Goal: Task Accomplishment & Management: Manage account settings

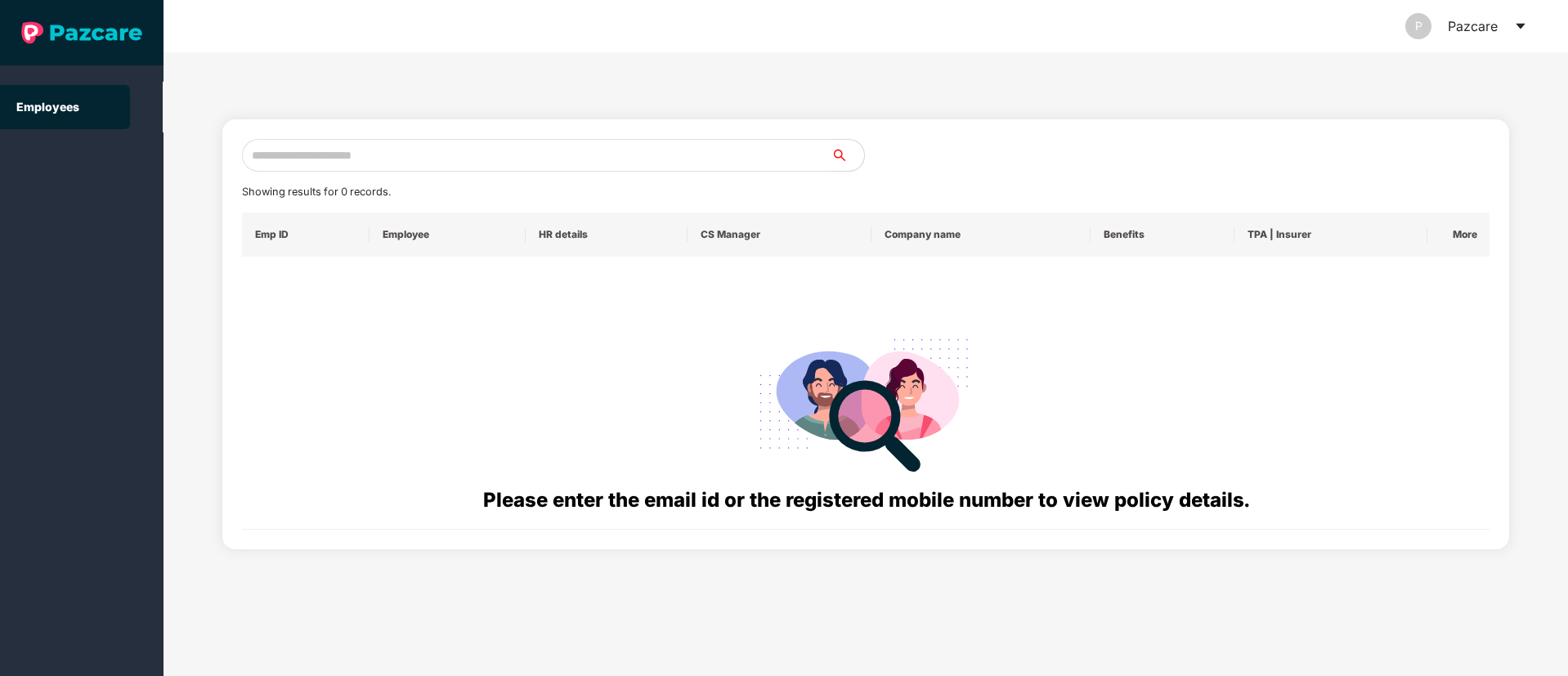
click at [1513, 28] on div "P Pazcare" at bounding box center [1467, 26] width 122 height 52
click at [1523, 28] on icon "caret-down" at bounding box center [1520, 26] width 13 height 13
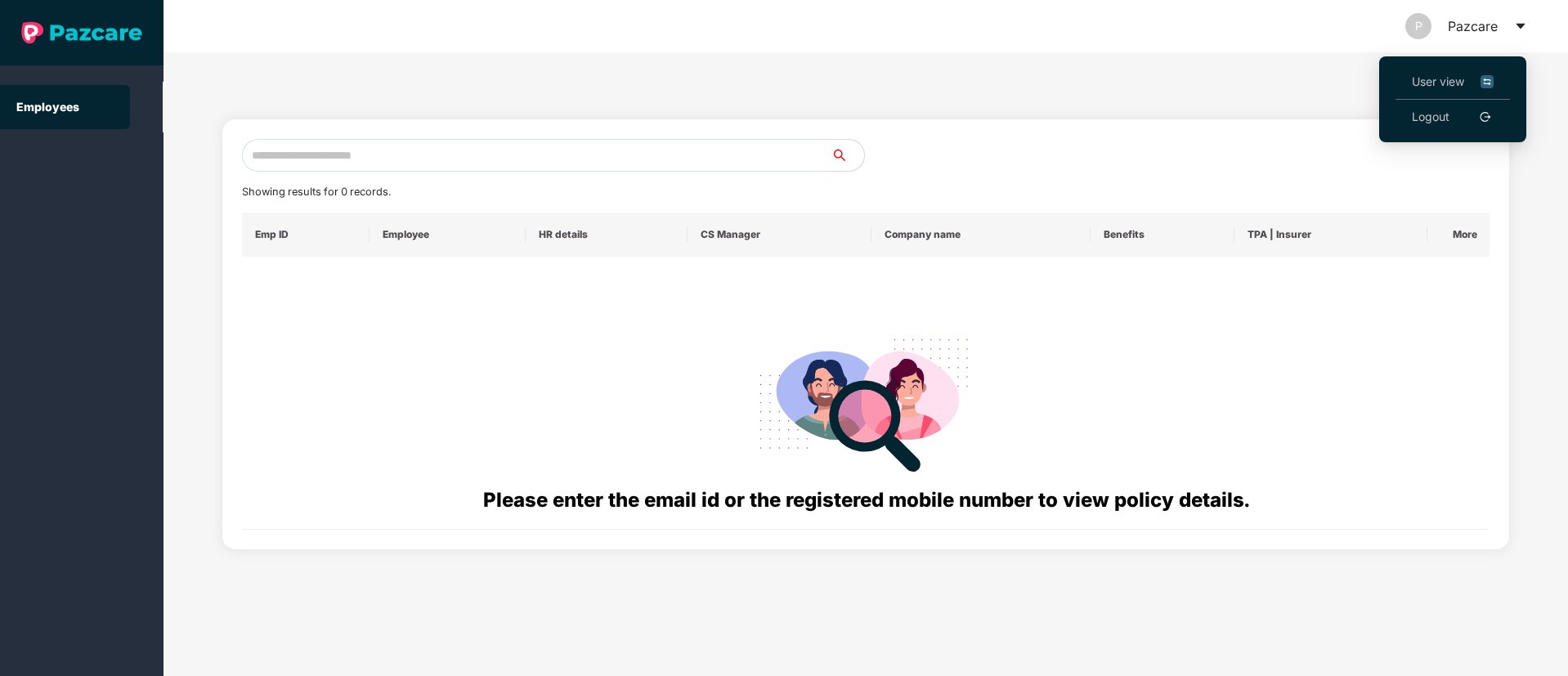
click at [1449, 119] on link "Logout" at bounding box center [1431, 117] width 37 height 18
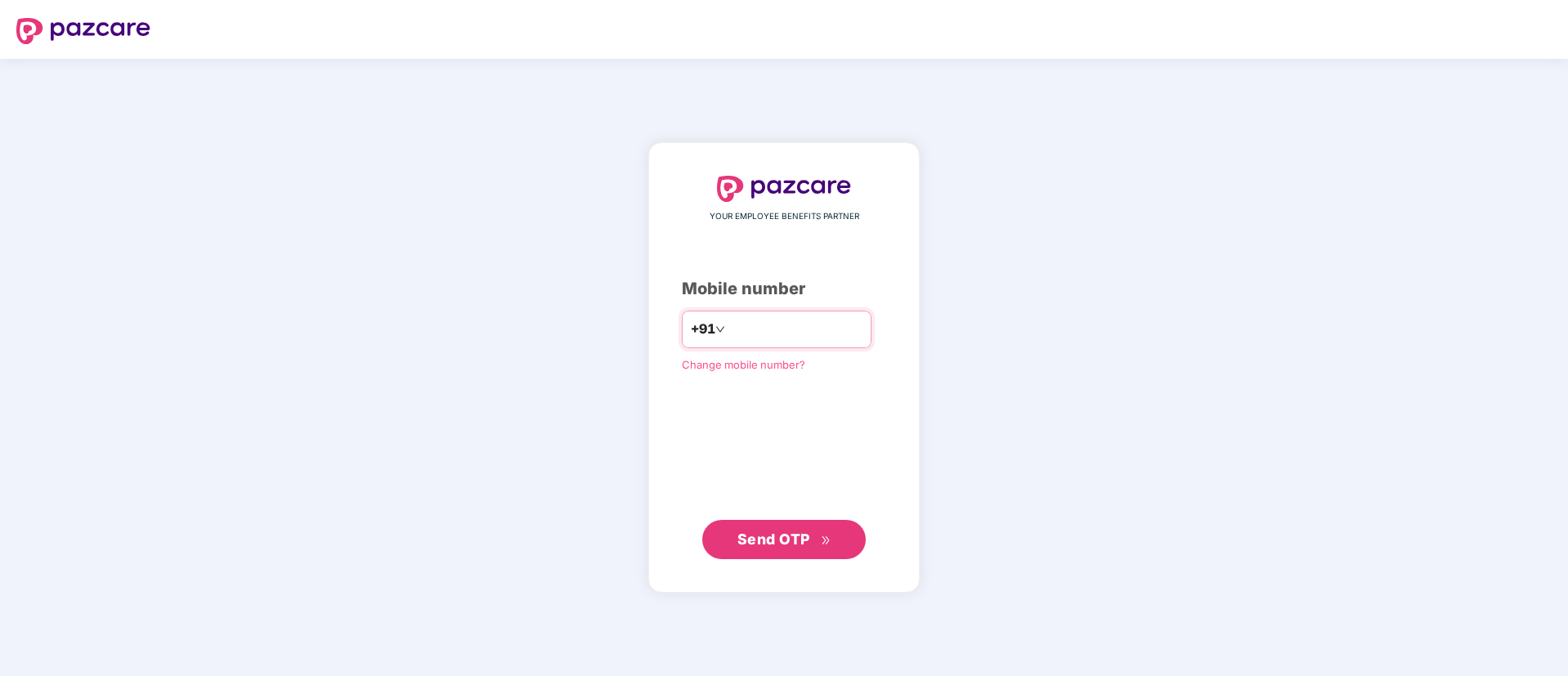
click at [767, 328] on input "number" at bounding box center [795, 330] width 134 height 27
type input "**********"
click at [805, 540] on span "Send OTP" at bounding box center [774, 538] width 73 height 17
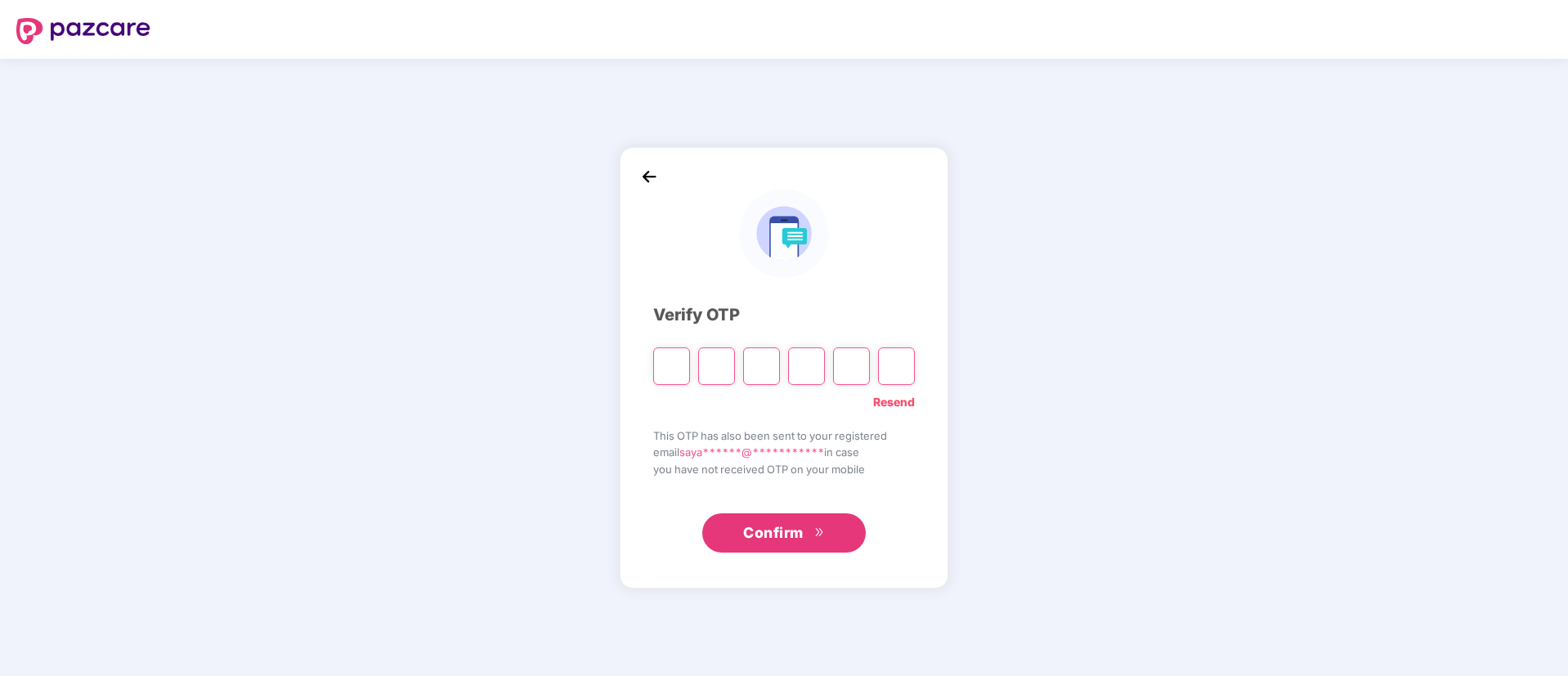
type input "*"
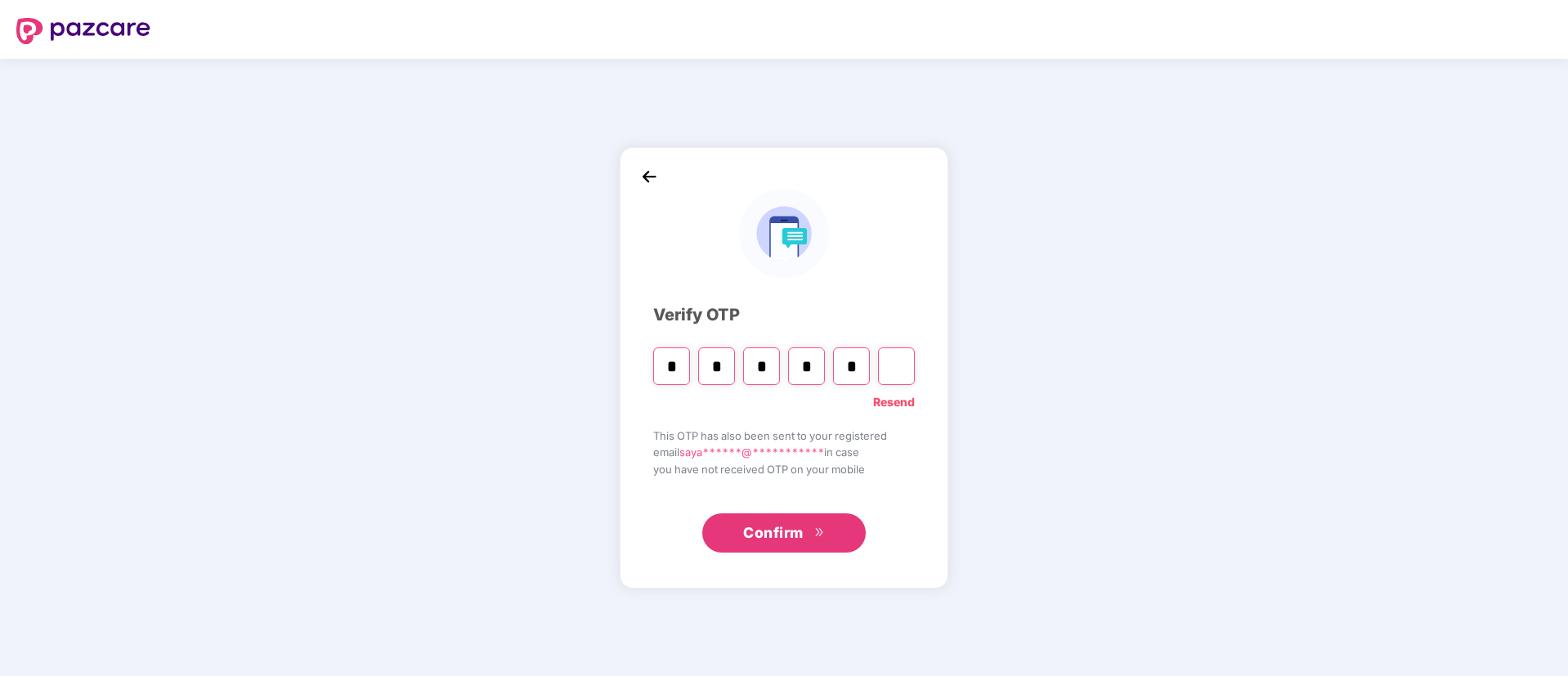
type input "*"
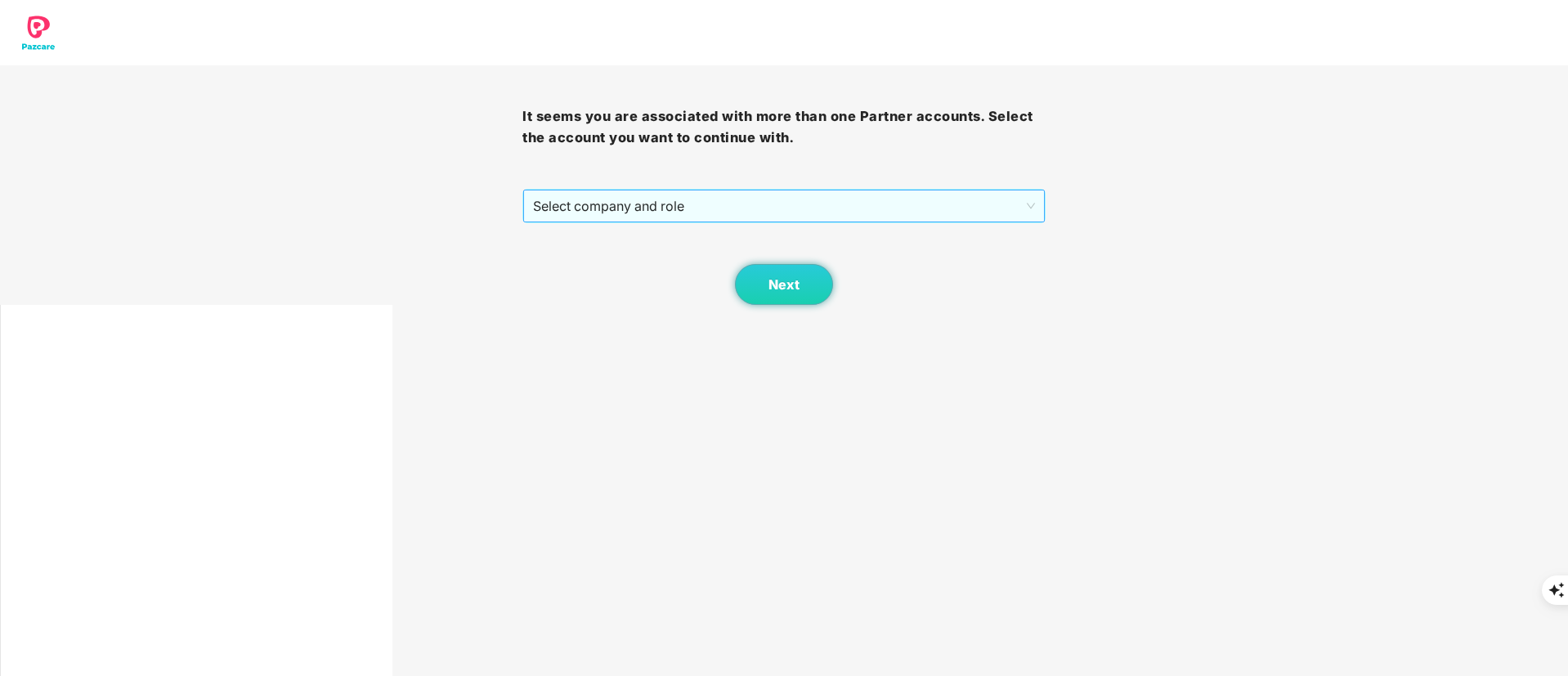
click at [638, 207] on span "Select company and role" at bounding box center [784, 206] width 501 height 31
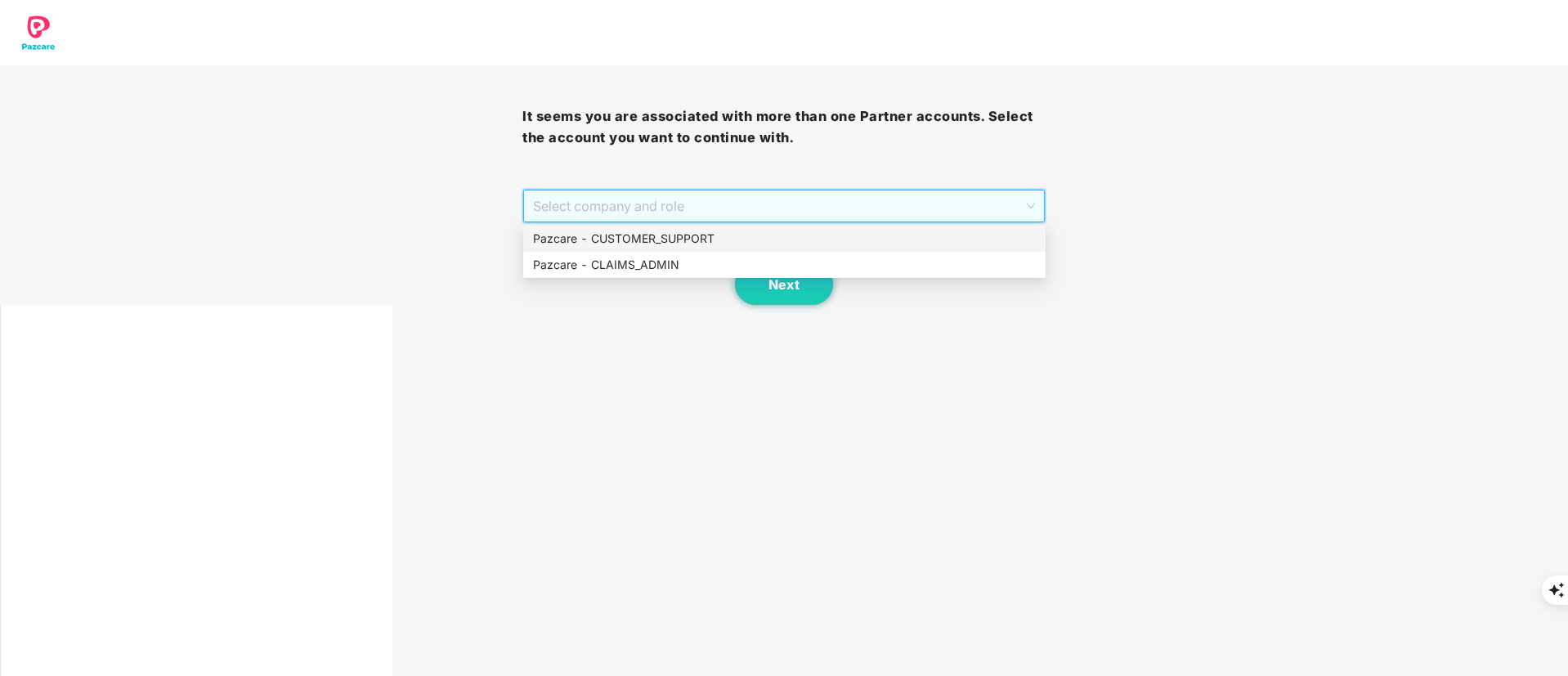
drag, startPoint x: 649, startPoint y: 230, endPoint x: 693, endPoint y: 237, distance: 44.6
click at [650, 230] on div "Pazcare - CUSTOMER_SUPPORT" at bounding box center [785, 238] width 503 height 18
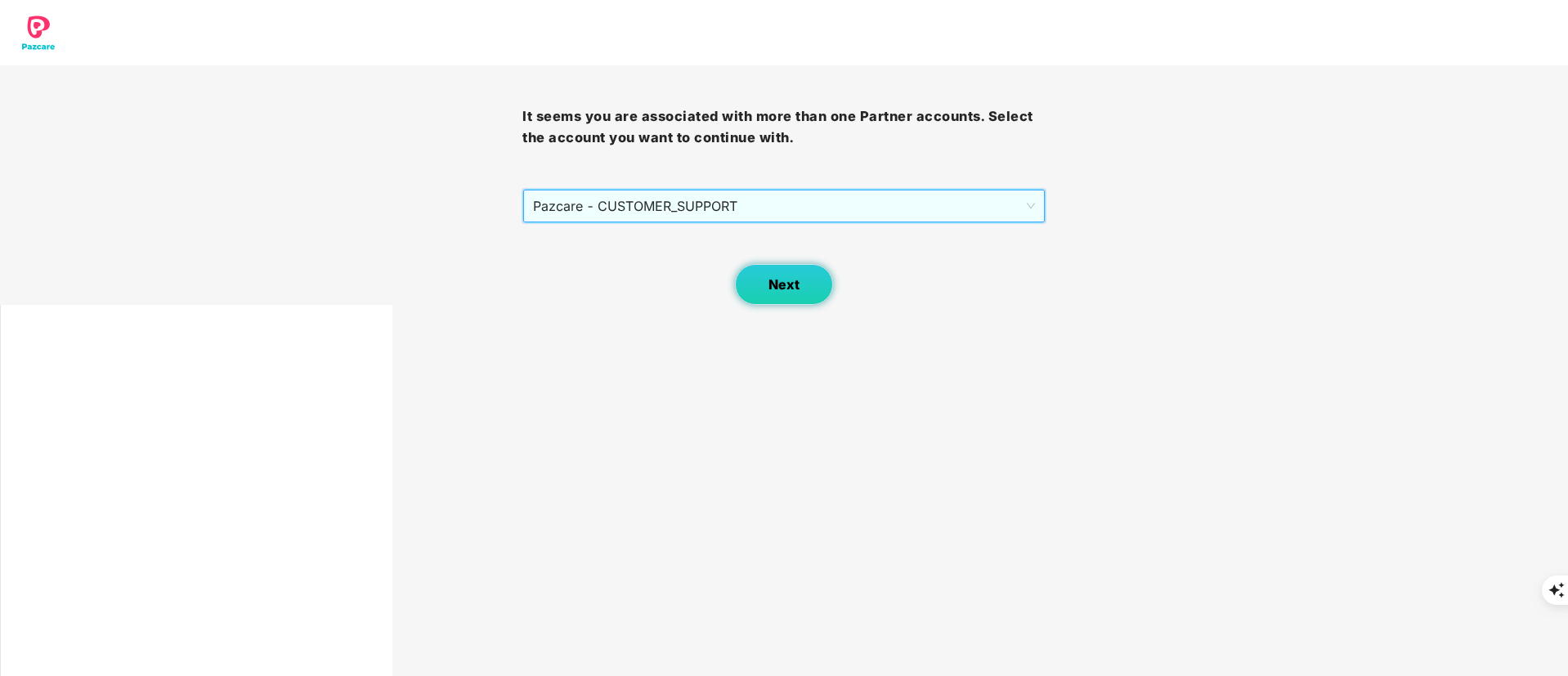
click at [788, 282] on span "Next" at bounding box center [784, 285] width 31 height 16
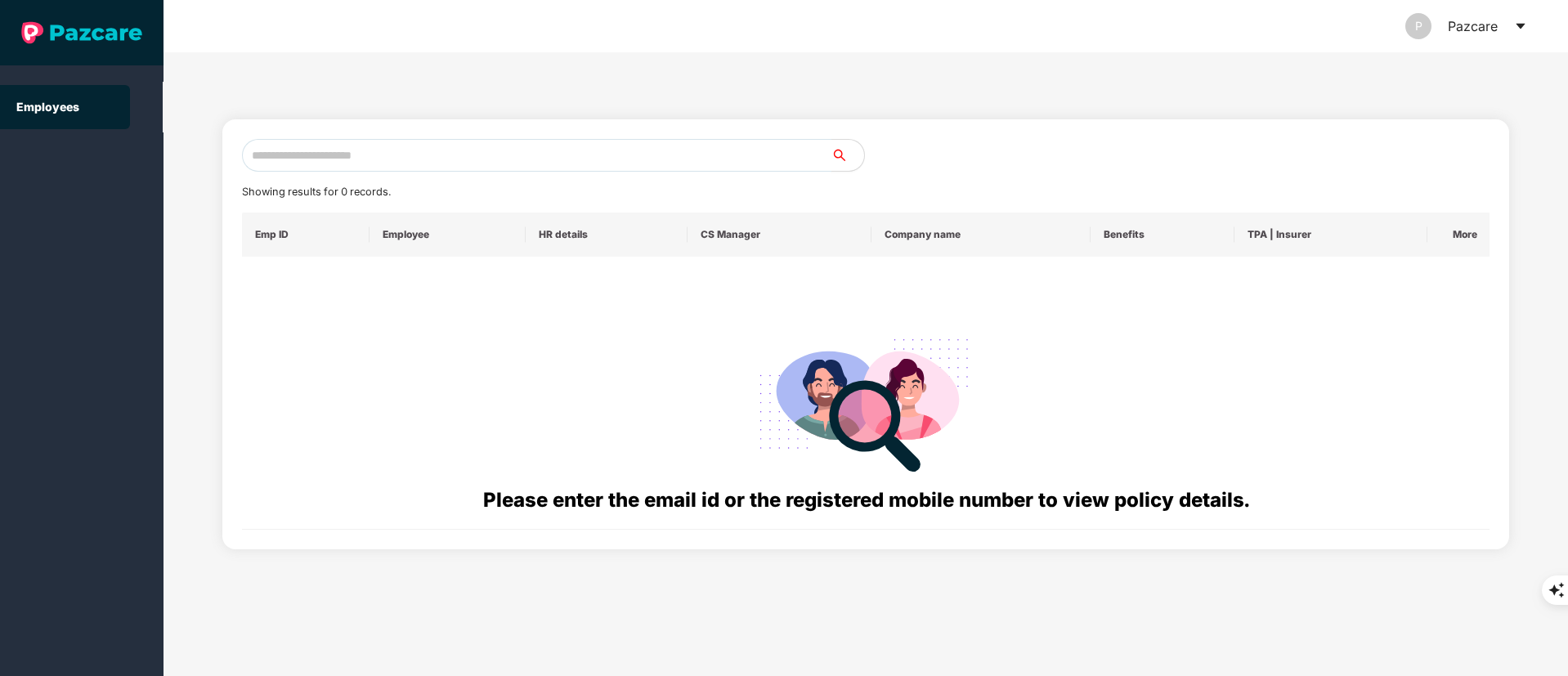
click at [344, 139] on input "text" at bounding box center [536, 155] width 589 height 33
paste input "**********"
drag, startPoint x: 267, startPoint y: 152, endPoint x: 168, endPoint y: 152, distance: 99.0
click at [168, 152] on div "**********" at bounding box center [866, 364] width 1405 height 624
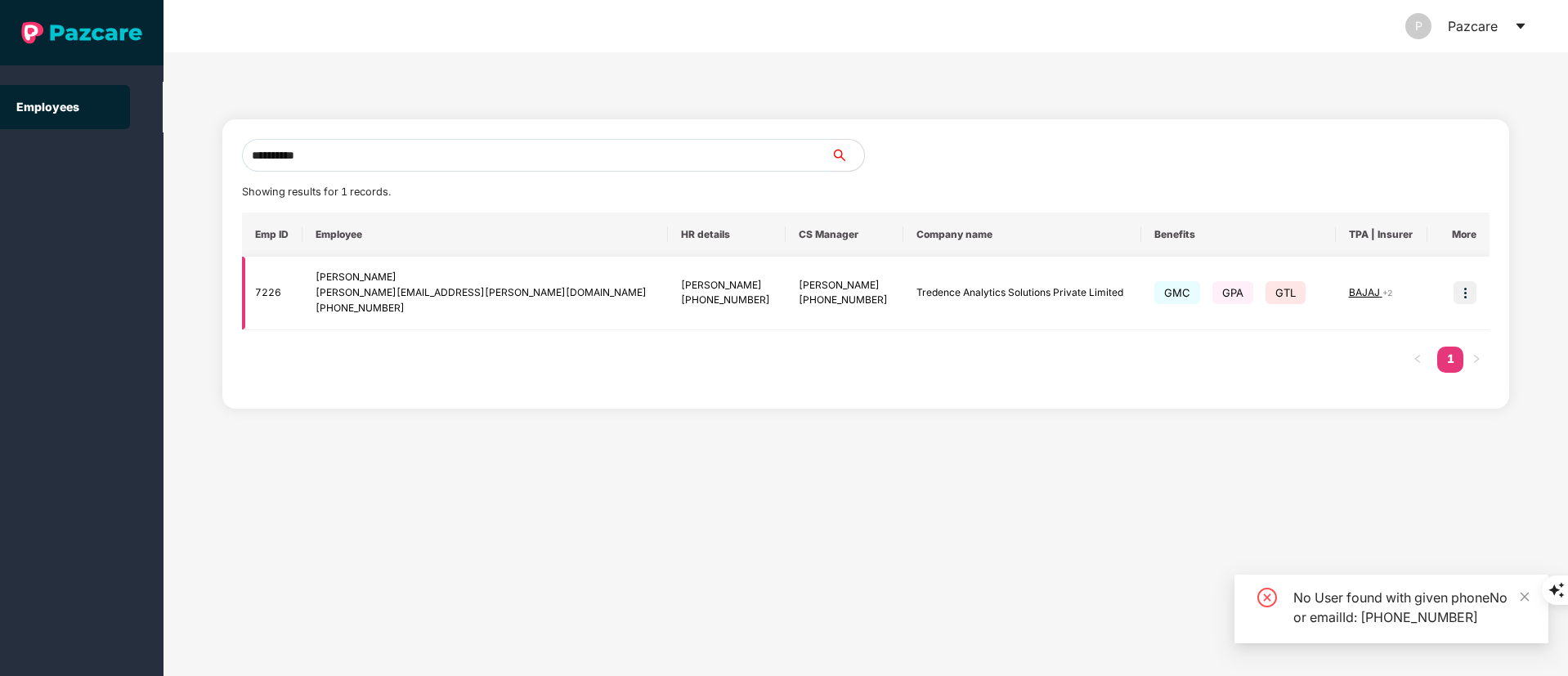
type input "**********"
click at [1470, 293] on img at bounding box center [1465, 293] width 23 height 23
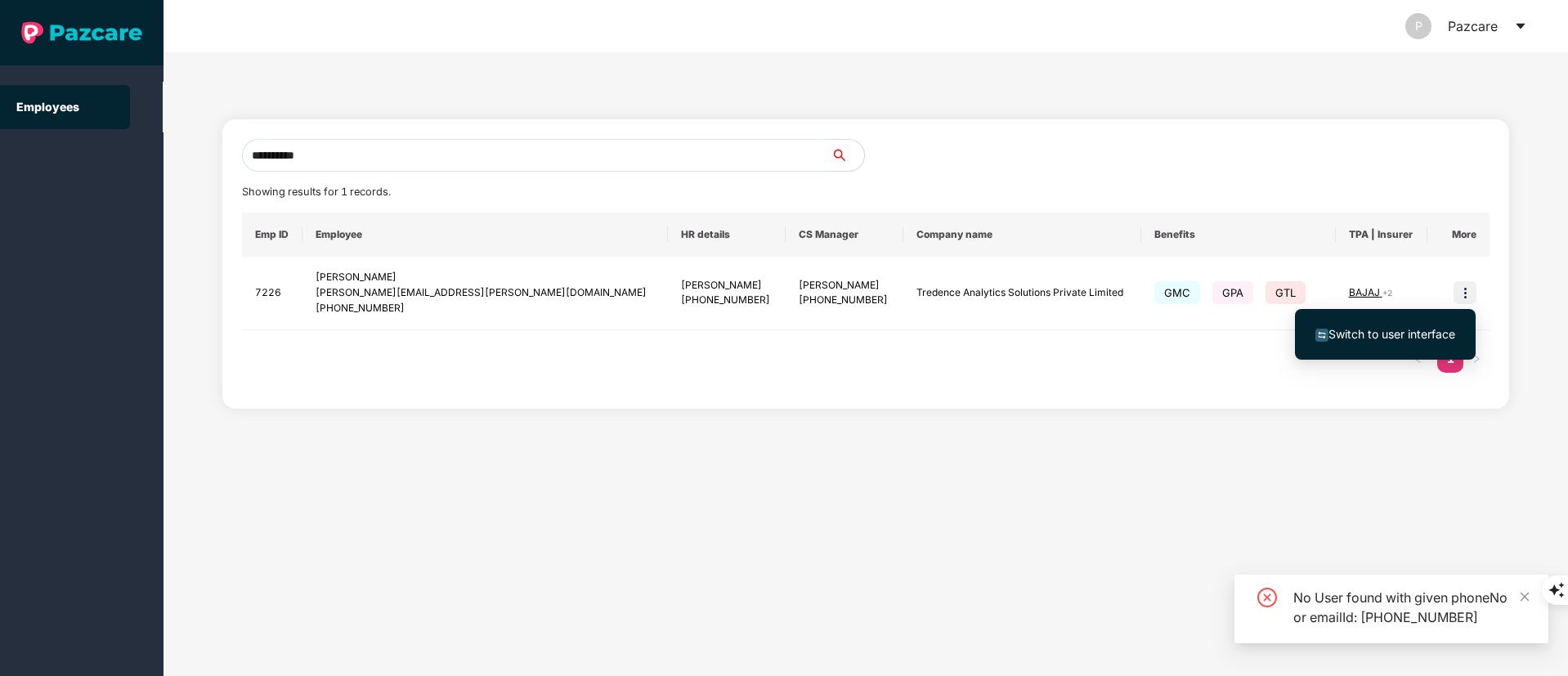
click at [1417, 330] on span "Switch to user interface" at bounding box center [1392, 334] width 127 height 14
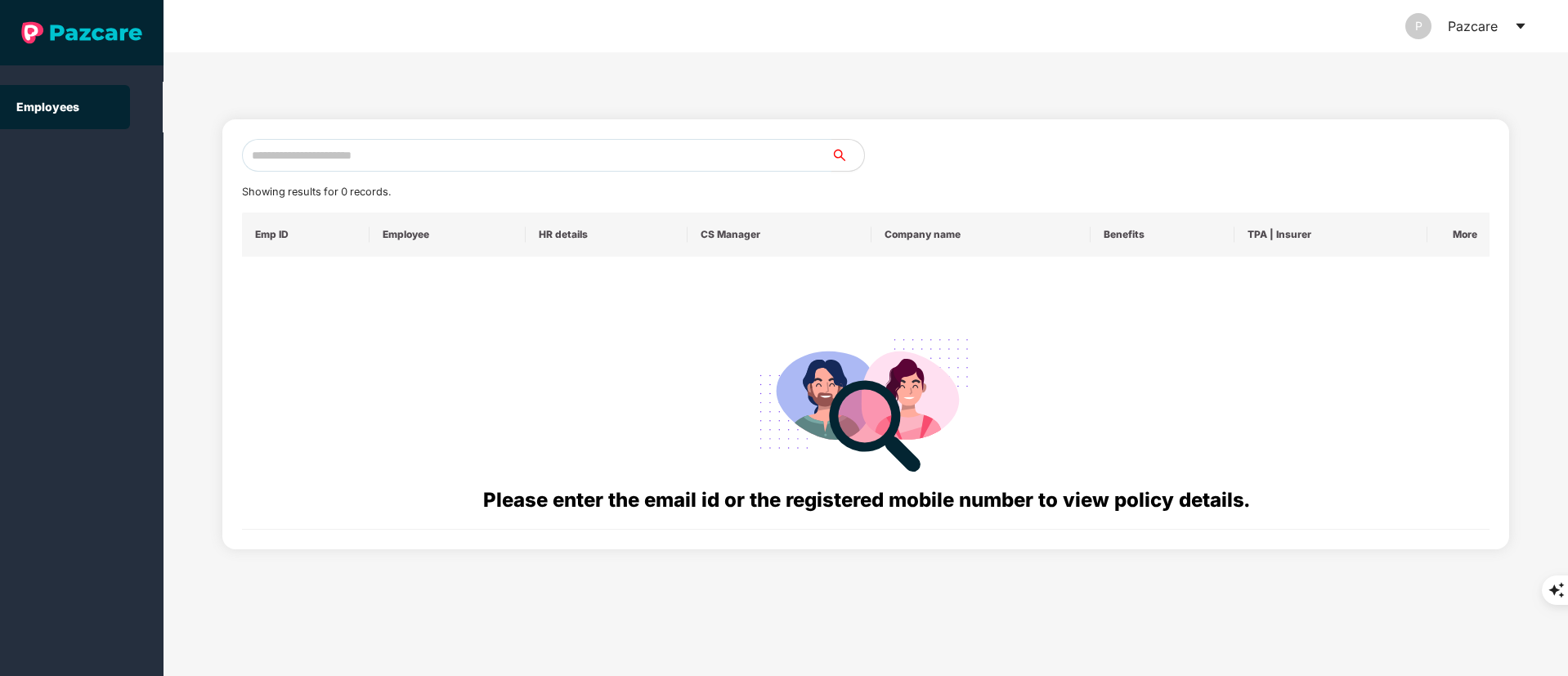
click at [372, 154] on input "text" at bounding box center [536, 155] width 589 height 33
paste input "**********"
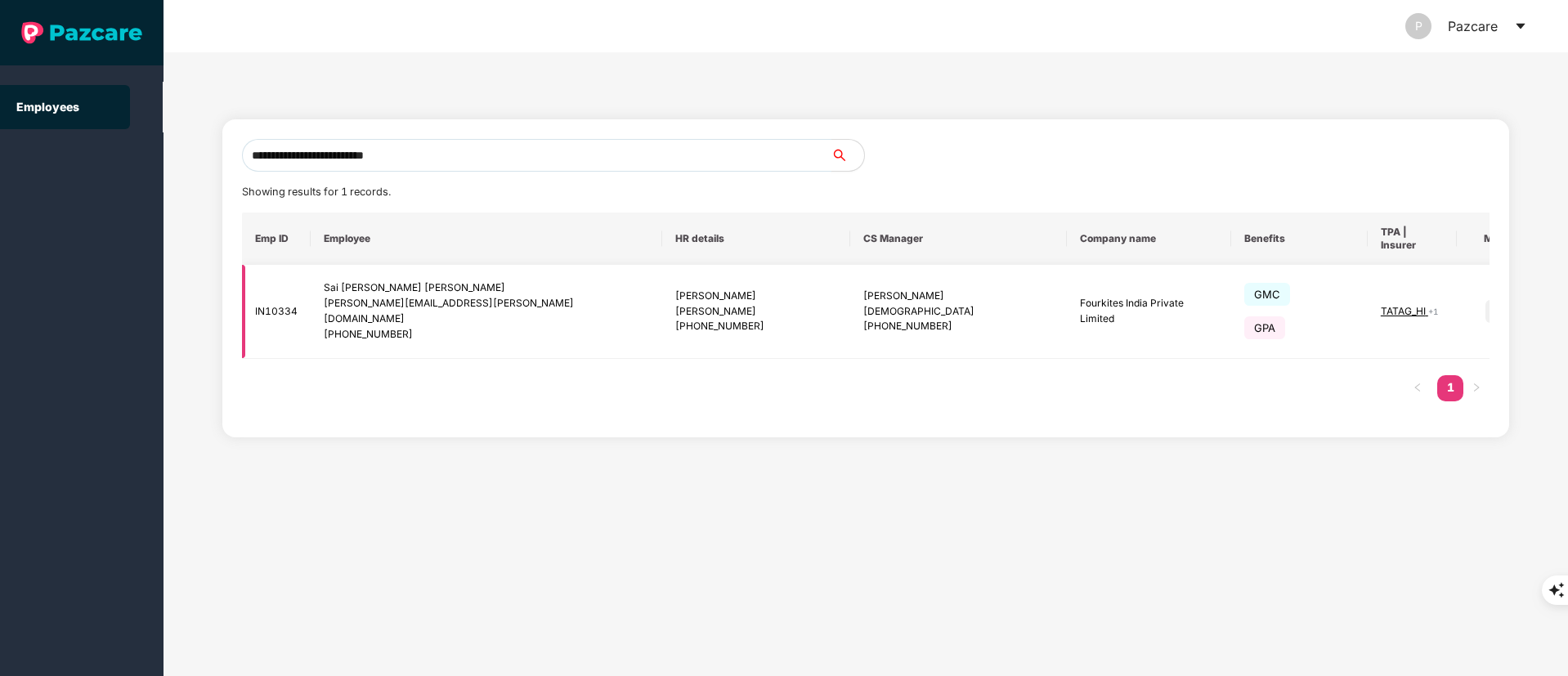
type input "**********"
click at [1486, 300] on img at bounding box center [1497, 312] width 23 height 23
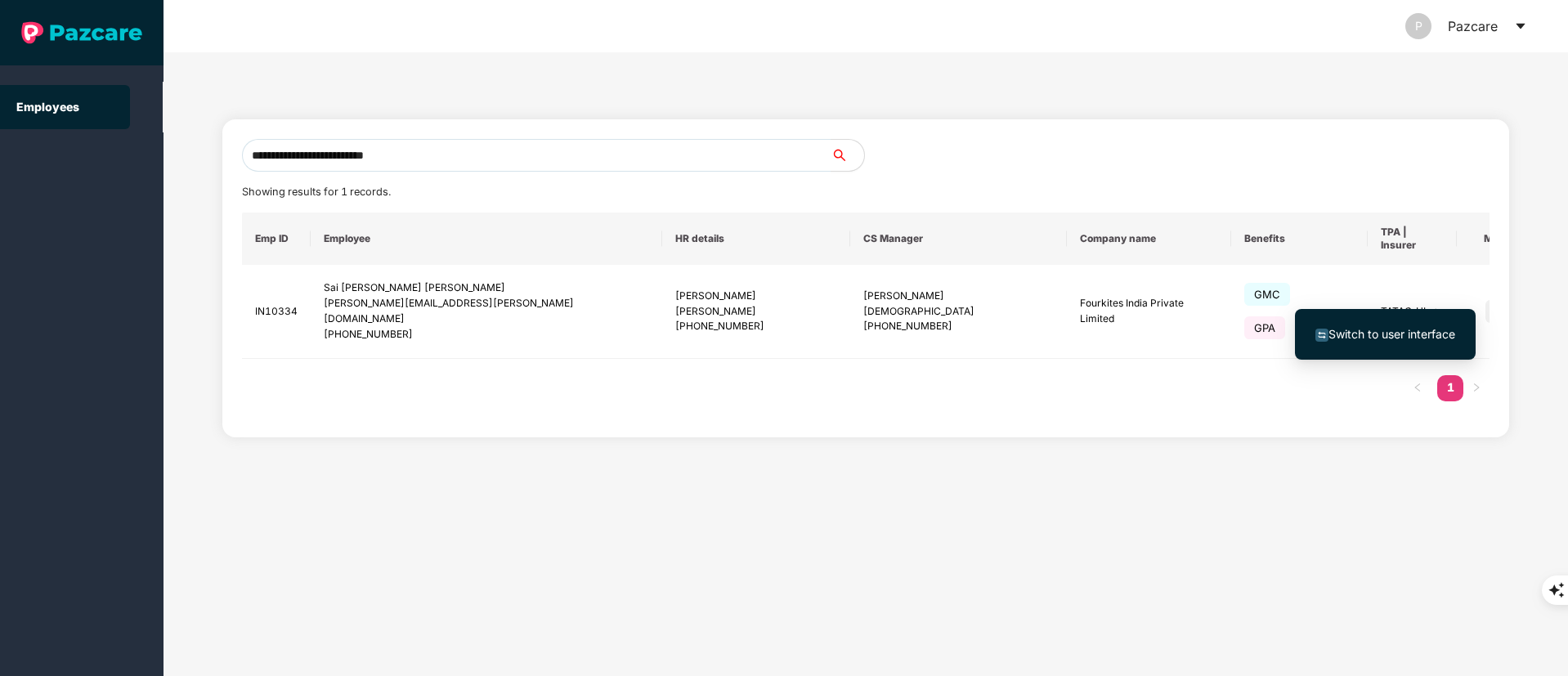
click at [1365, 344] on li "Switch to user interface" at bounding box center [1386, 334] width 181 height 35
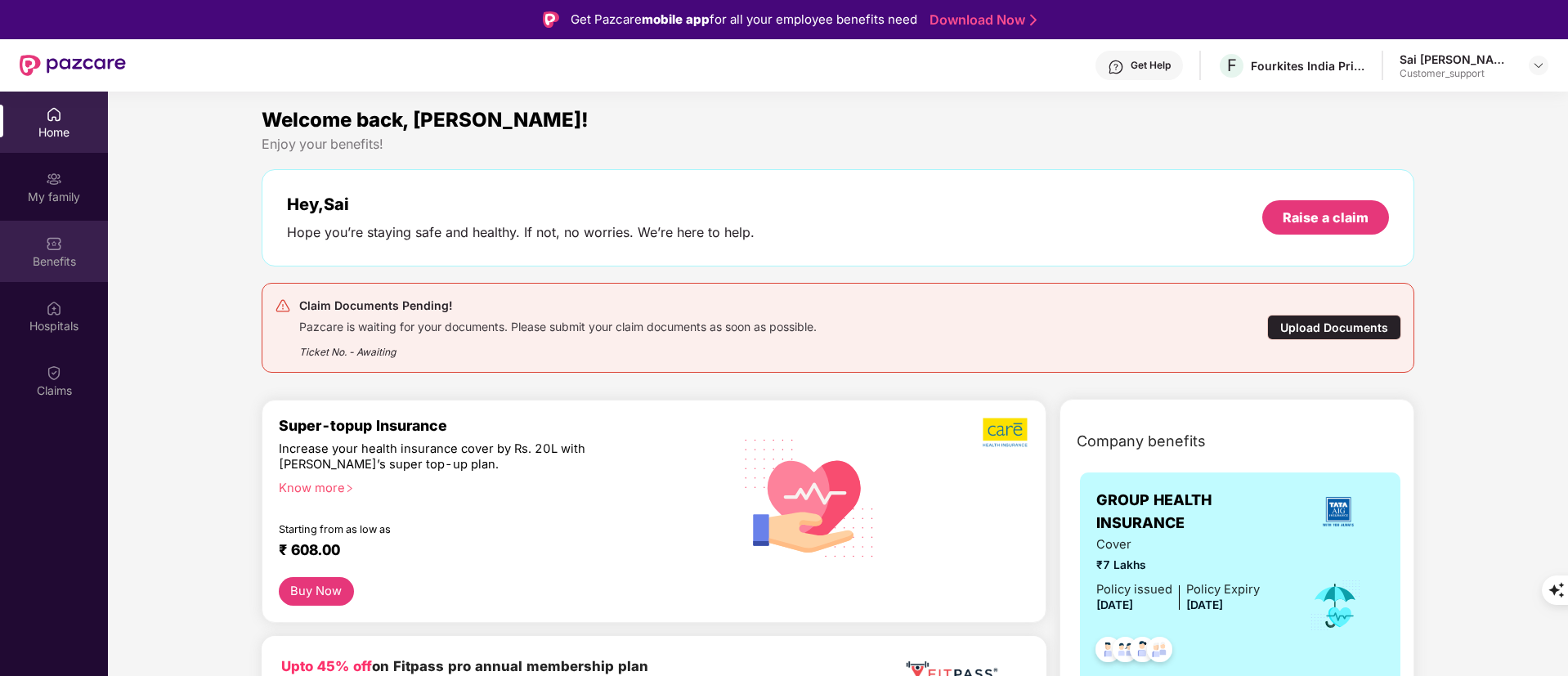
click at [47, 264] on div "Benefits" at bounding box center [54, 261] width 108 height 16
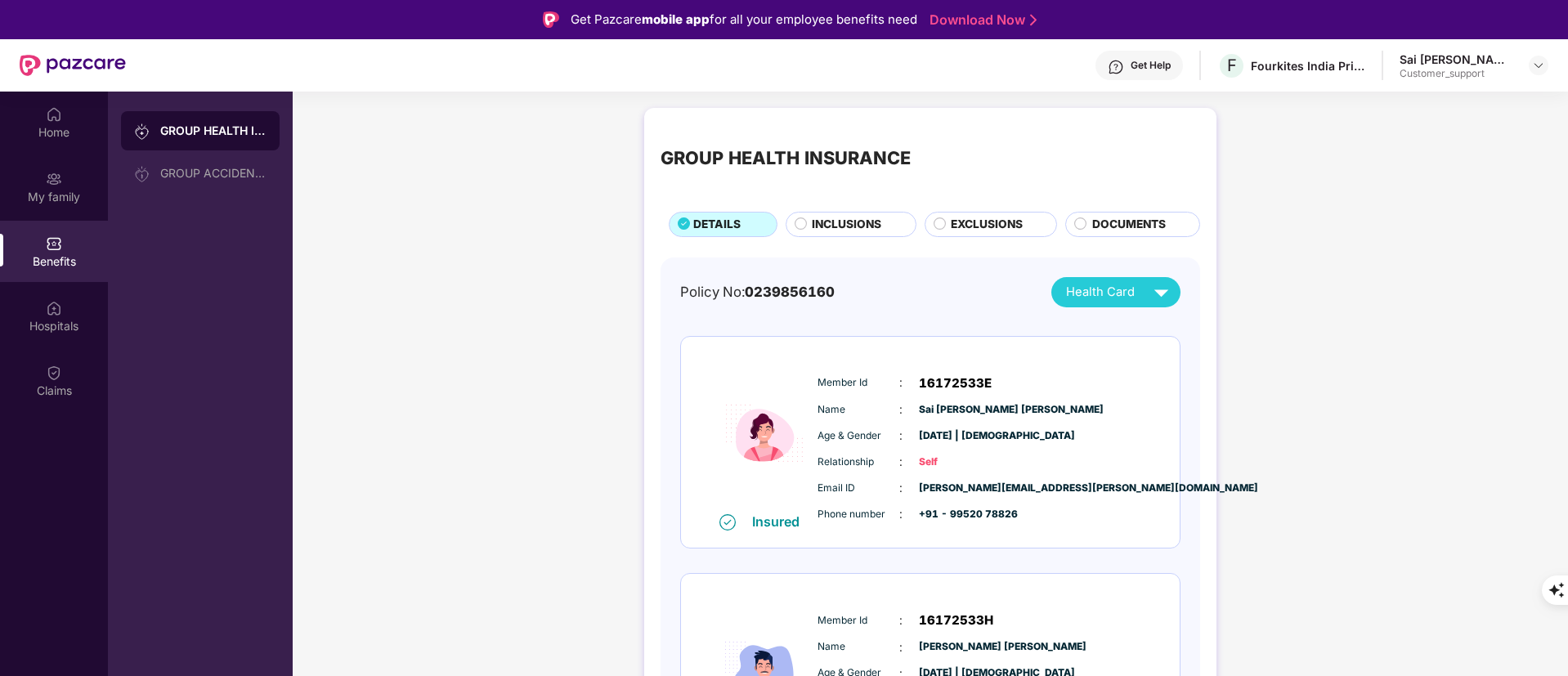
click at [823, 221] on span "INCLUSIONS" at bounding box center [847, 225] width 69 height 18
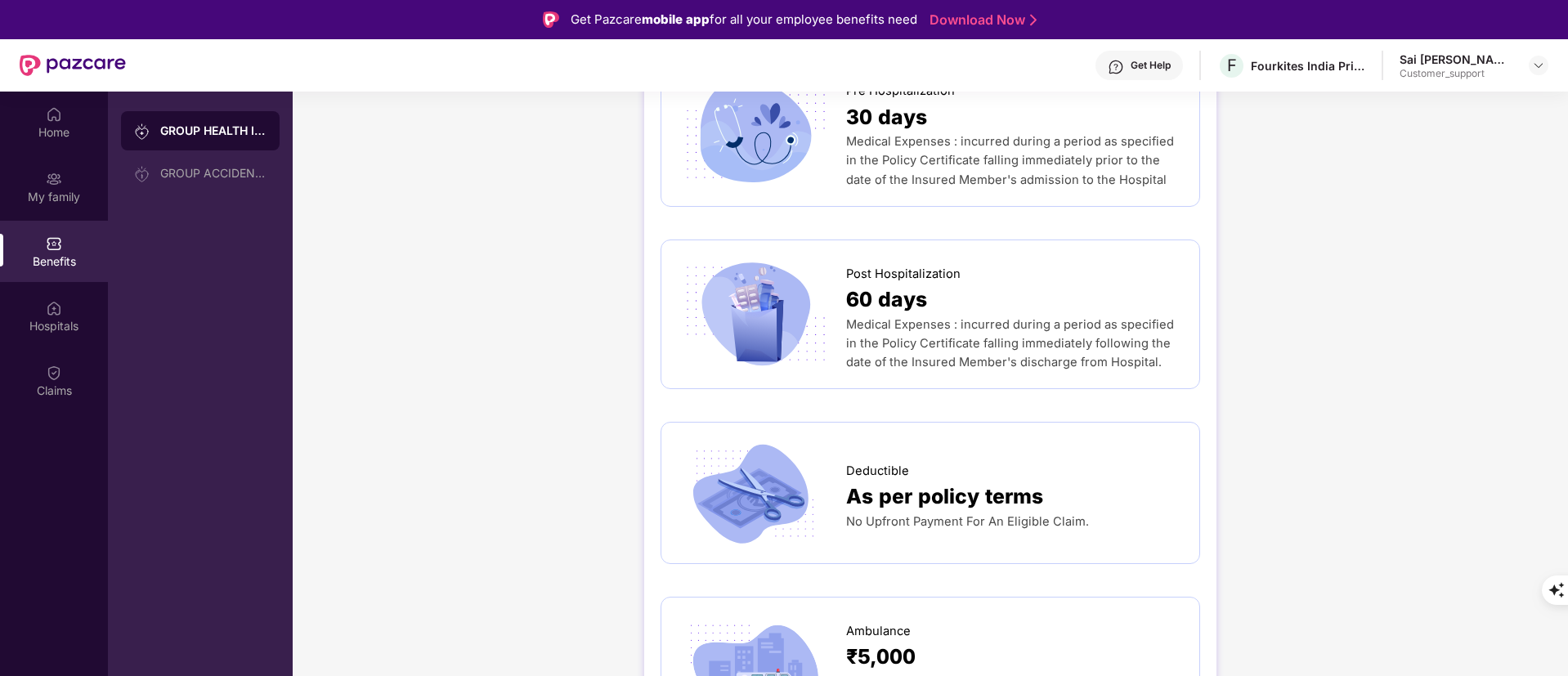
scroll to position [736, 0]
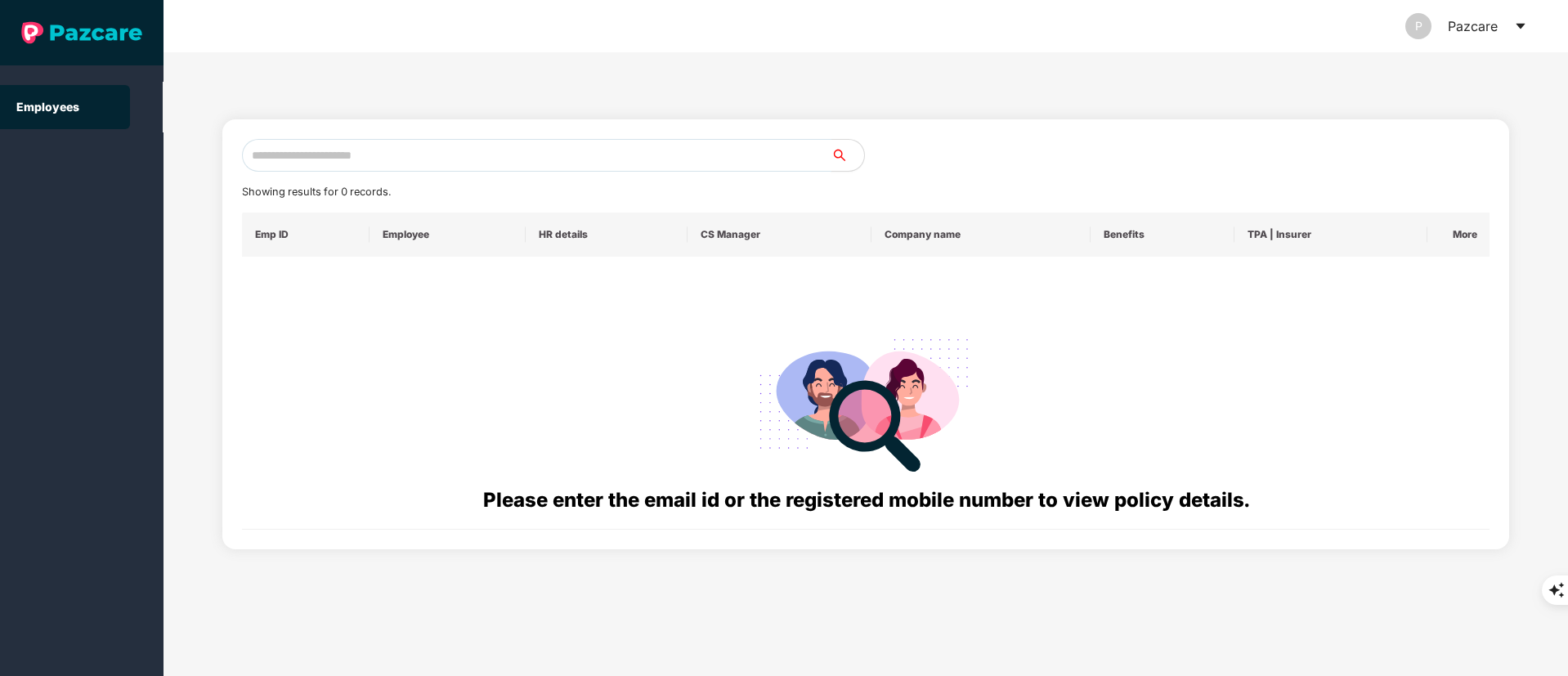
click at [432, 144] on input "text" at bounding box center [536, 155] width 589 height 33
paste input "**********"
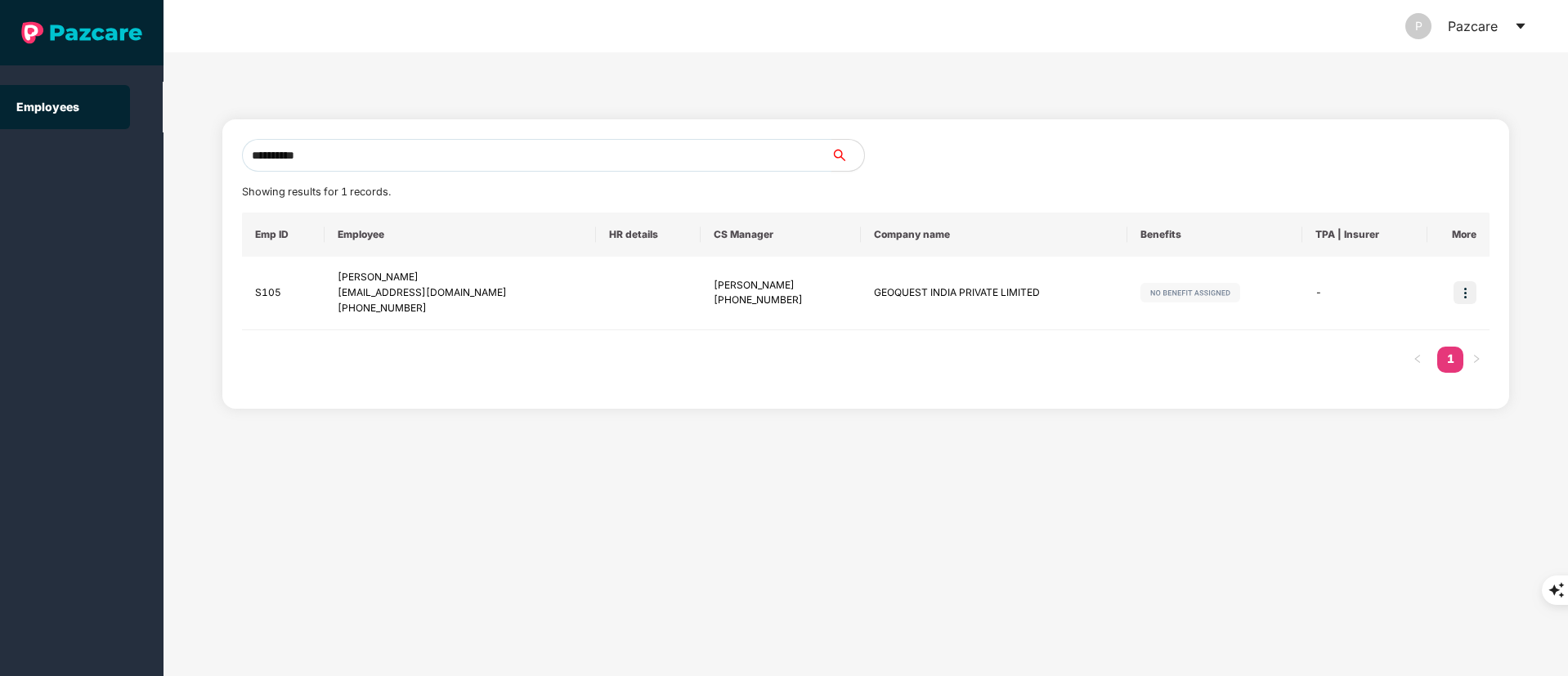
drag, startPoint x: 379, startPoint y: 146, endPoint x: 0, endPoint y: 144, distance: 379.0
click at [0, 146] on section "**********" at bounding box center [784, 338] width 1568 height 676
paste input "text"
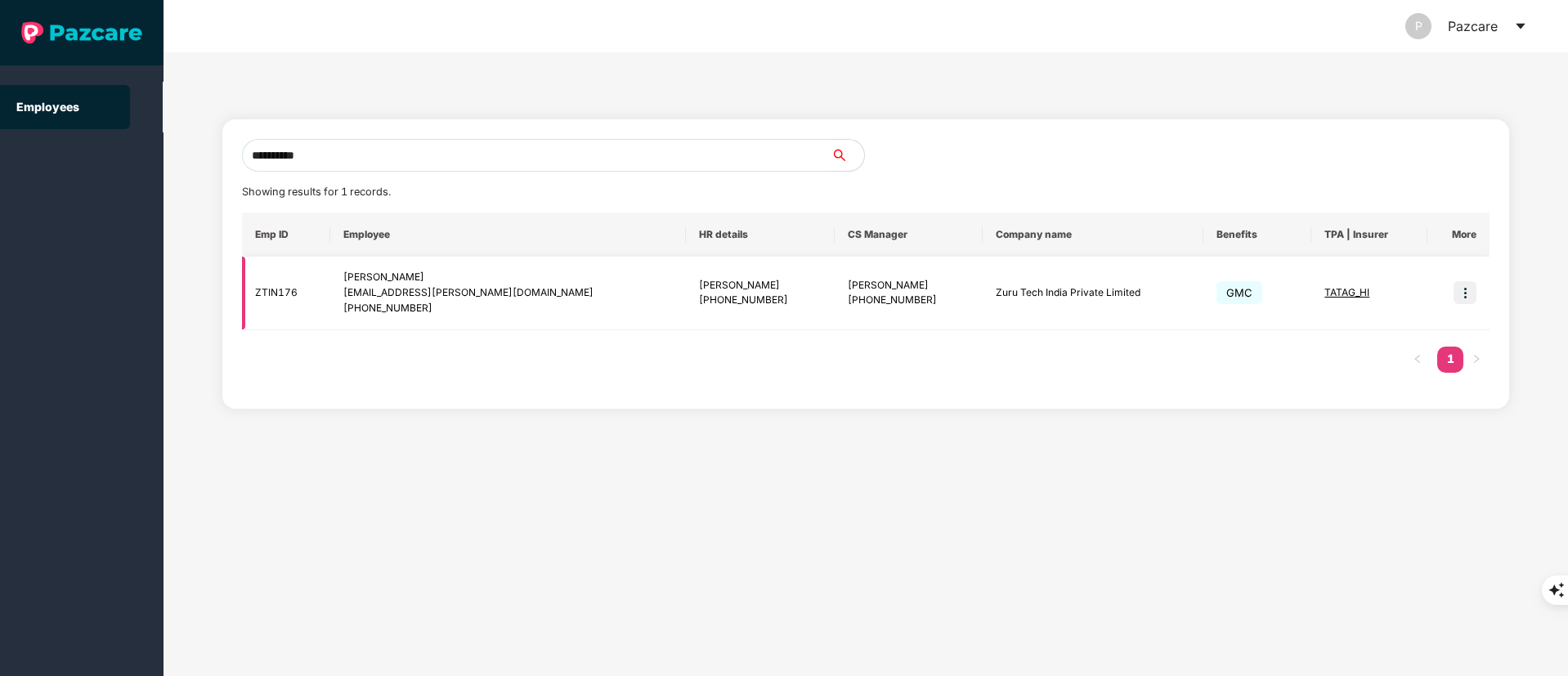
type input "**********"
click at [1467, 290] on img at bounding box center [1465, 293] width 23 height 23
click at [1390, 327] on span "Switch to user interface" at bounding box center [1392, 334] width 127 height 14
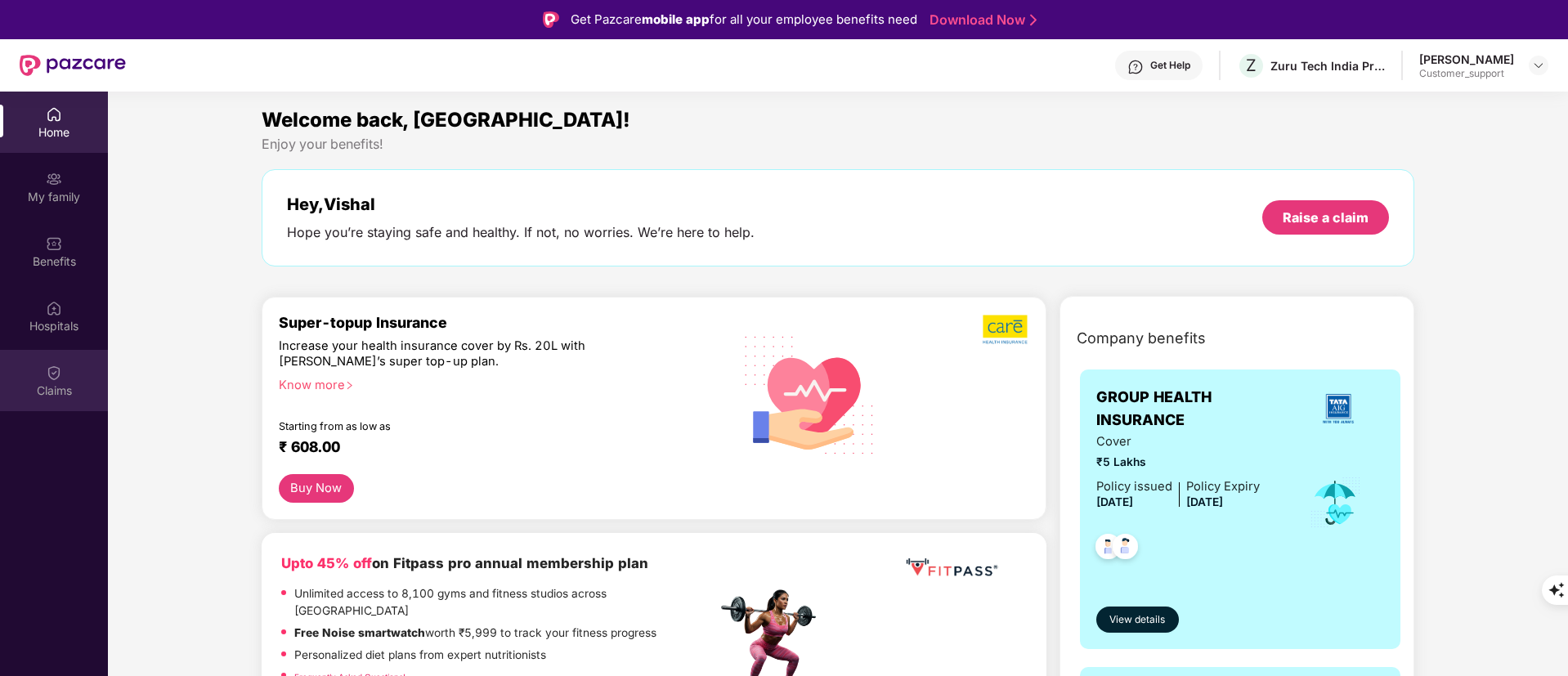
click at [28, 365] on div "Claims" at bounding box center [54, 380] width 108 height 61
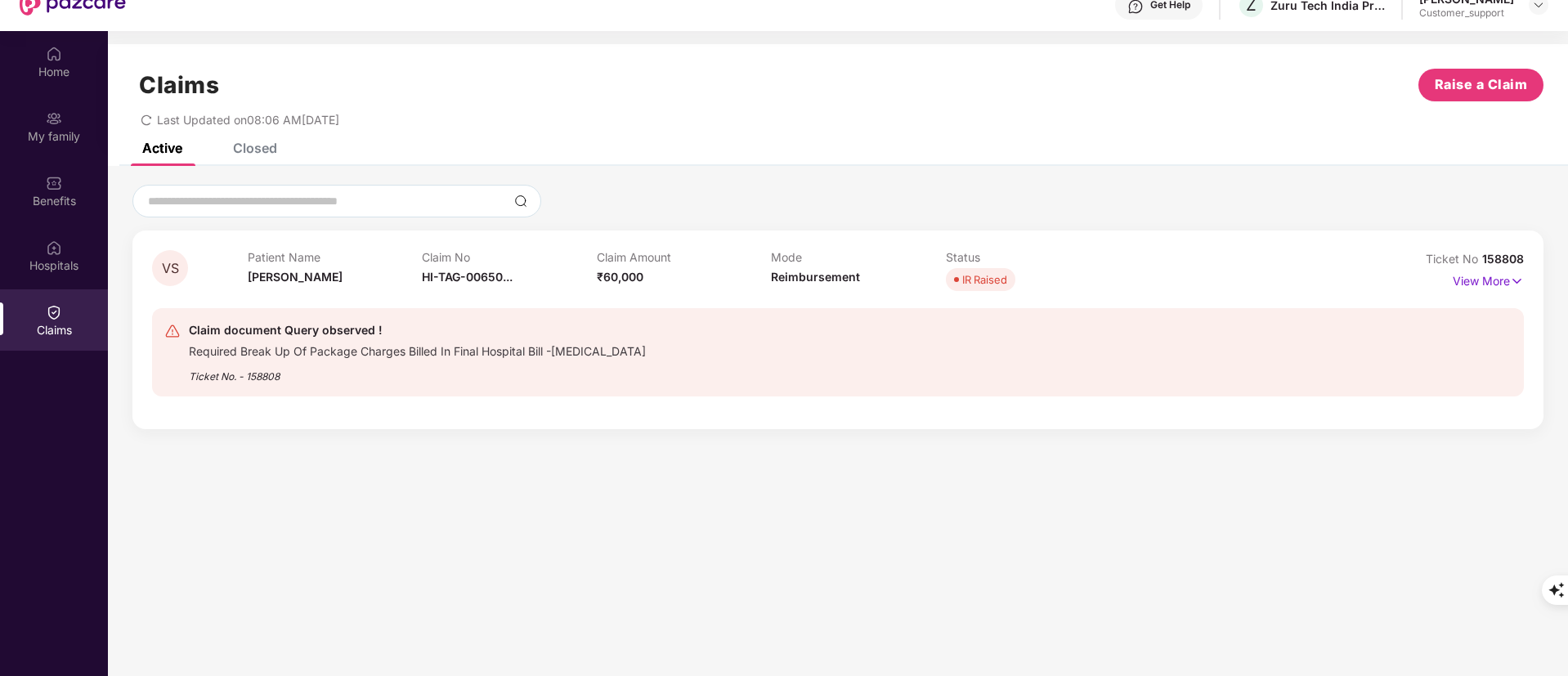
scroll to position [91, 0]
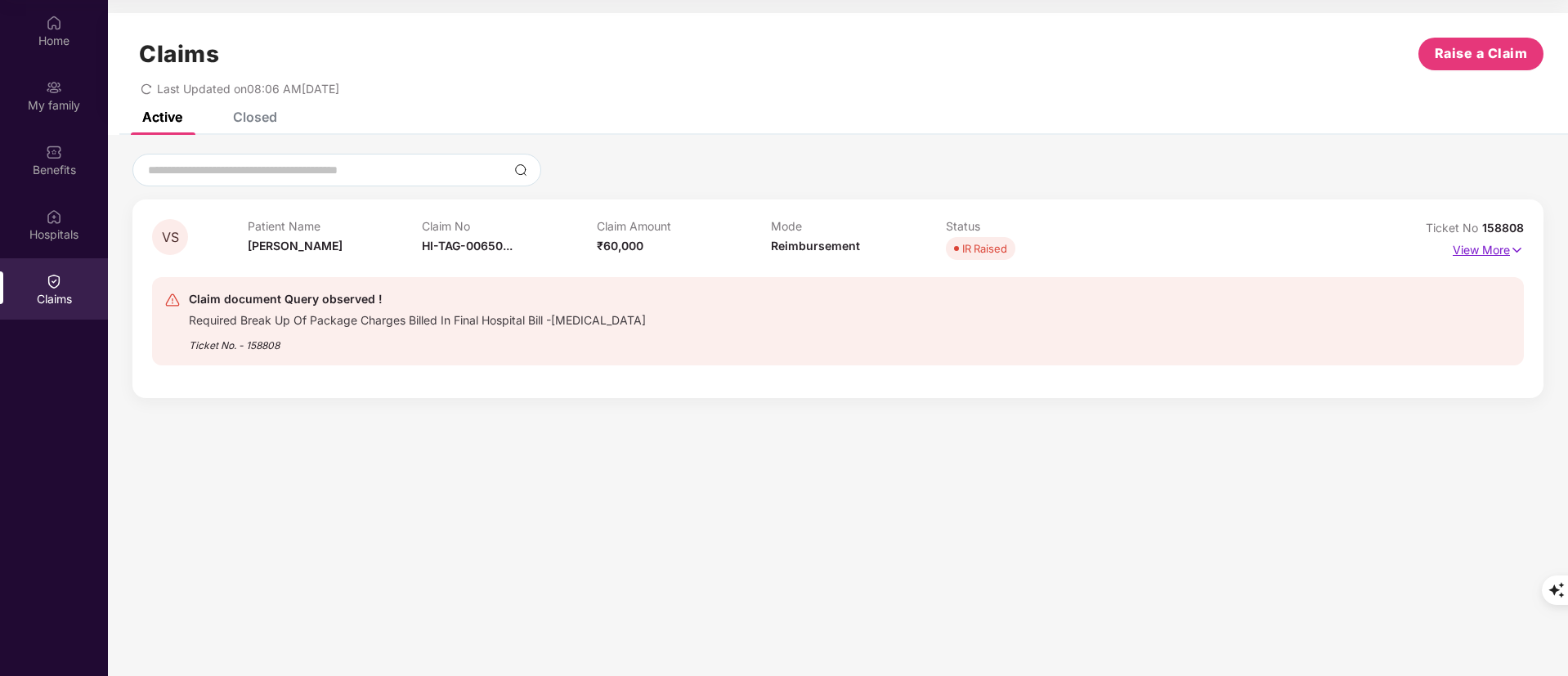
click at [1484, 251] on p "View More" at bounding box center [1488, 248] width 71 height 22
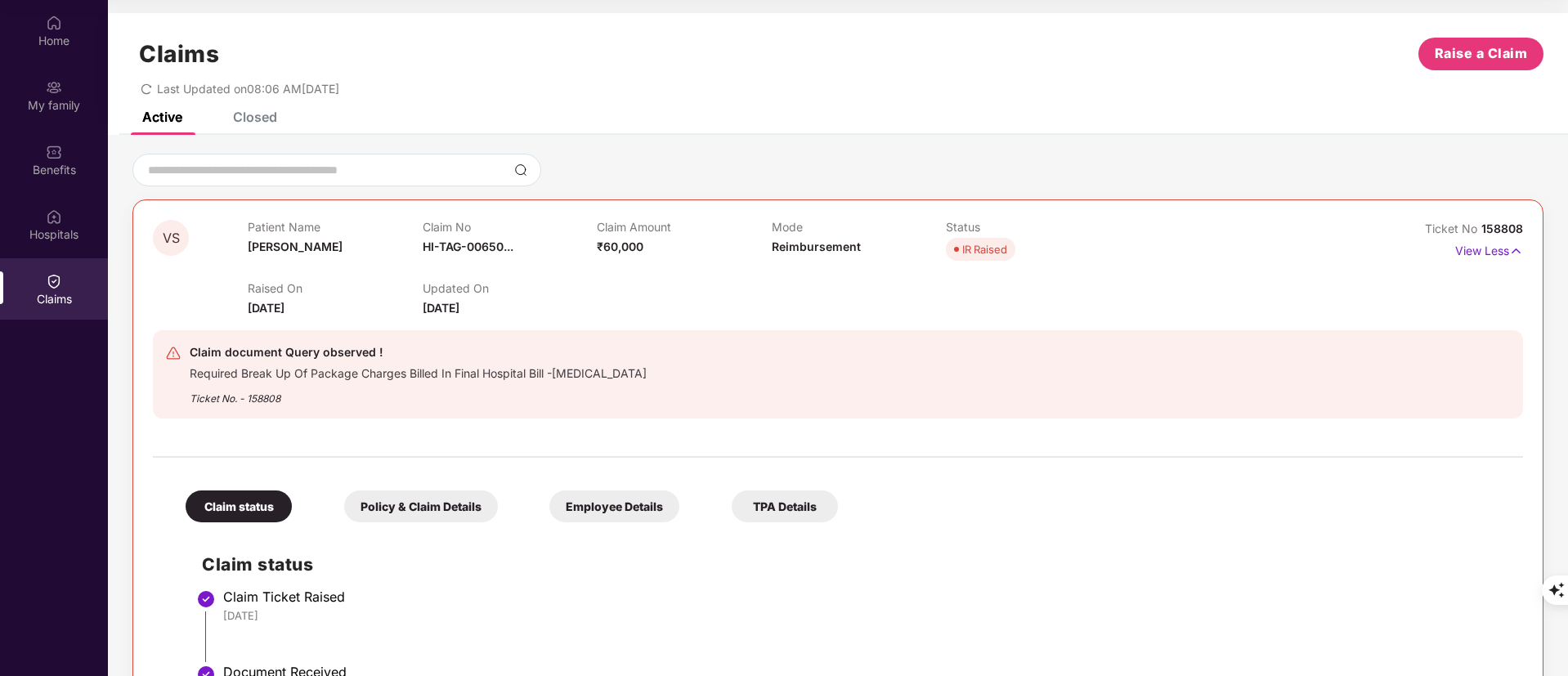
click at [1492, 224] on span "158808" at bounding box center [1502, 229] width 42 height 14
copy div "No 158808"
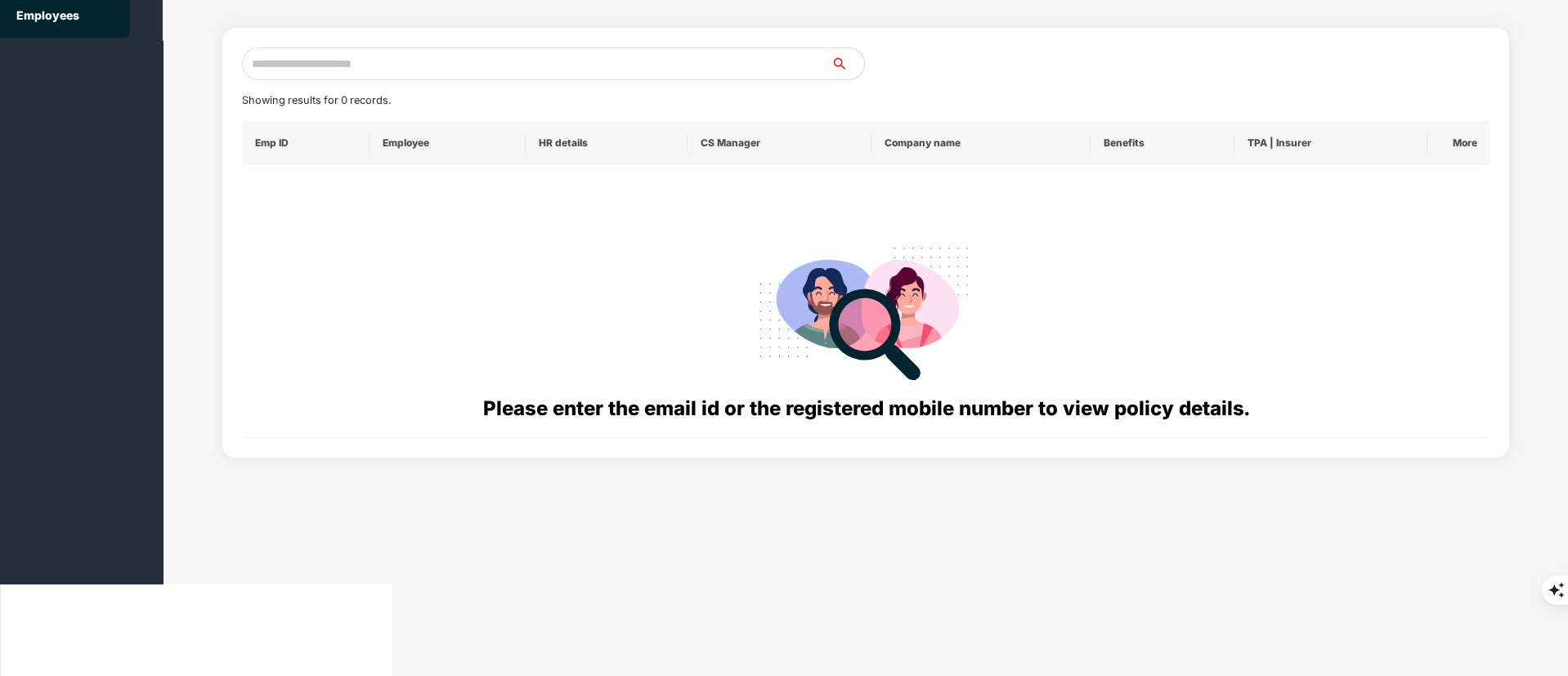
scroll to position [0, 0]
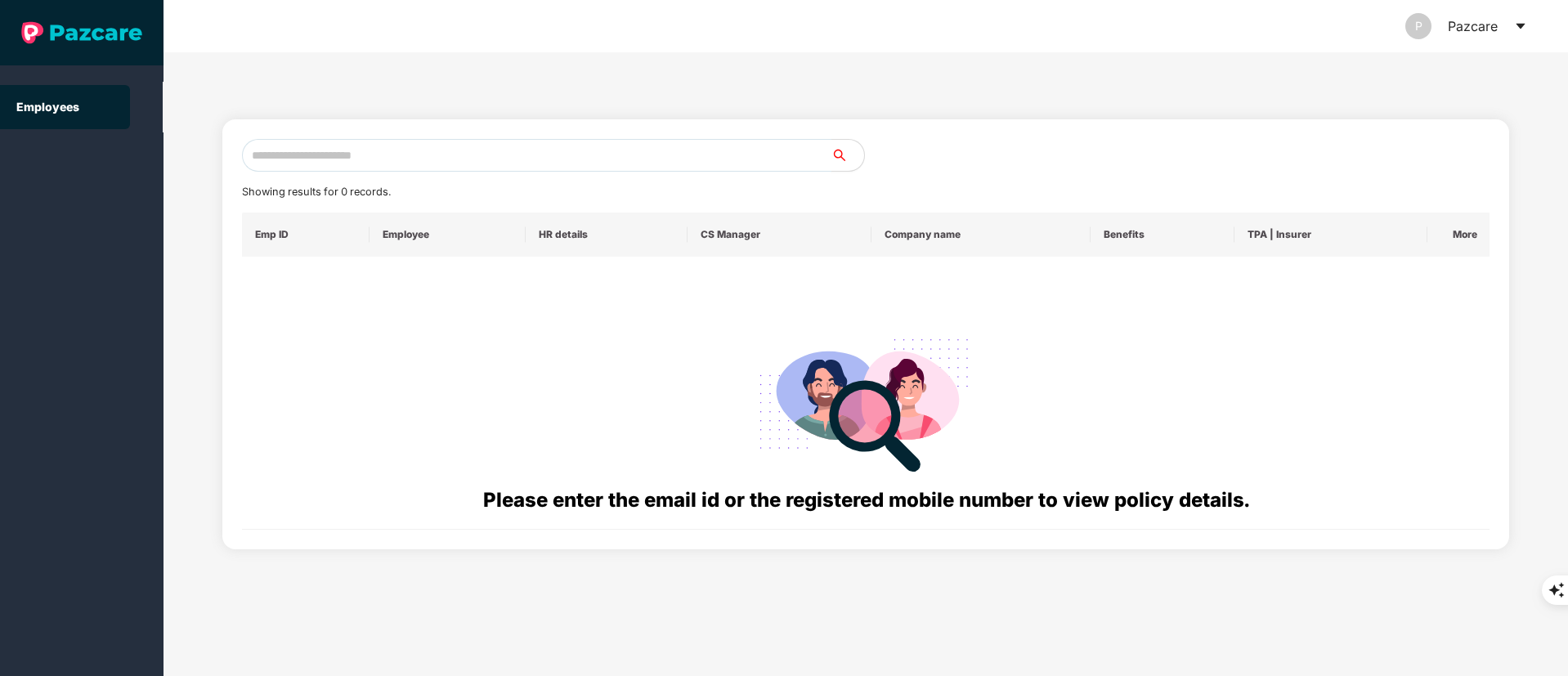
click at [330, 149] on input "text" at bounding box center [536, 155] width 589 height 33
paste input "**********"
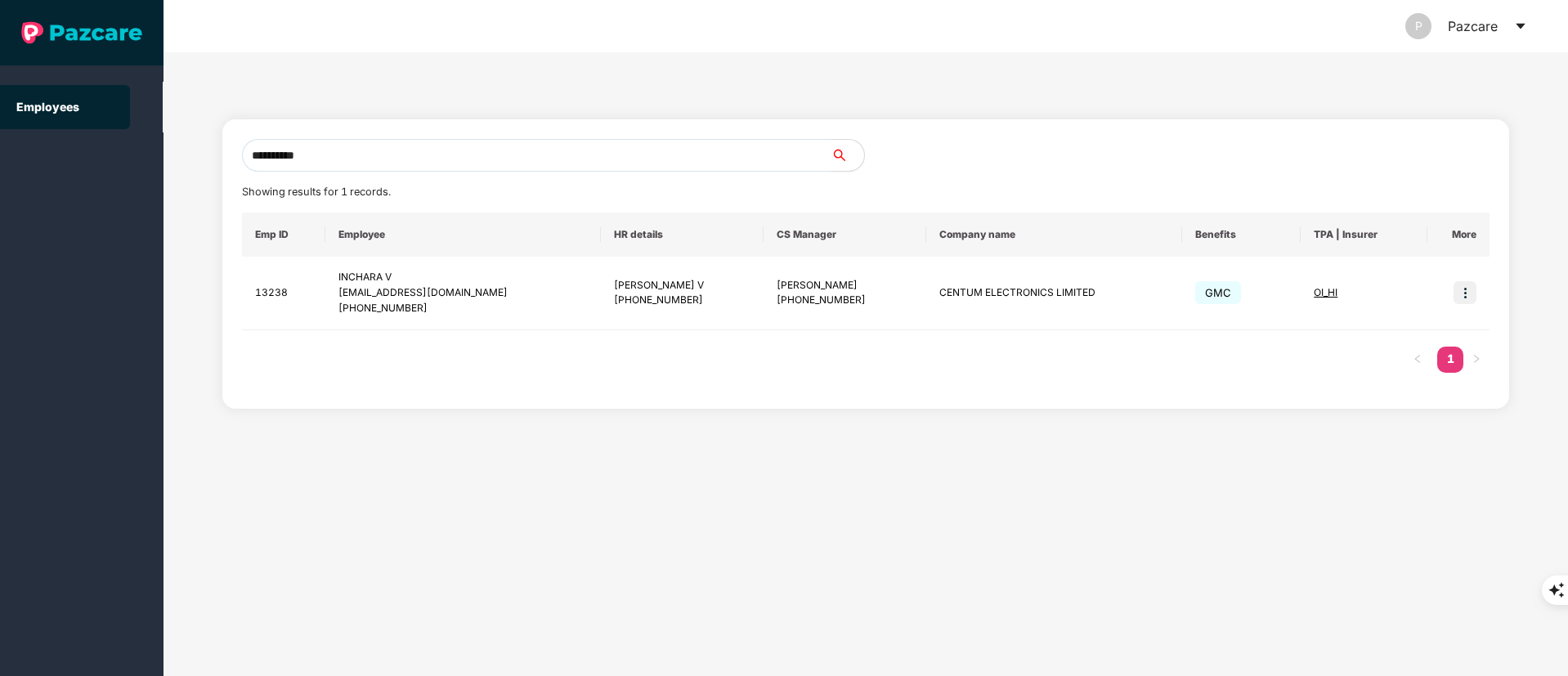
drag, startPoint x: 343, startPoint y: 150, endPoint x: 0, endPoint y: 150, distance: 343.0
click at [0, 150] on section "**********" at bounding box center [784, 338] width 1568 height 676
paste input "text"
type input "**********"
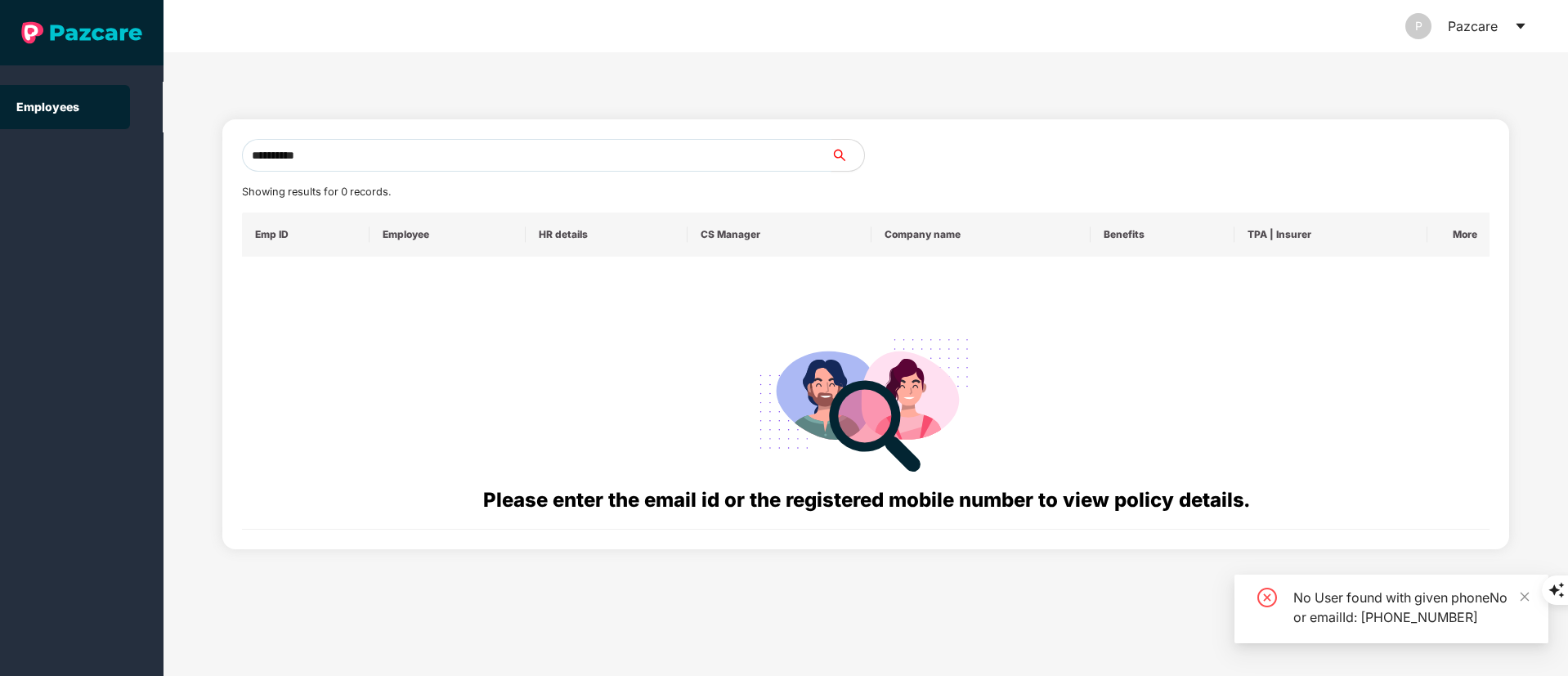
drag, startPoint x: 376, startPoint y: 154, endPoint x: 136, endPoint y: 153, distance: 240.0
click at [136, 153] on section "**********" at bounding box center [784, 338] width 1568 height 676
click at [408, 150] on input "text" at bounding box center [536, 155] width 589 height 33
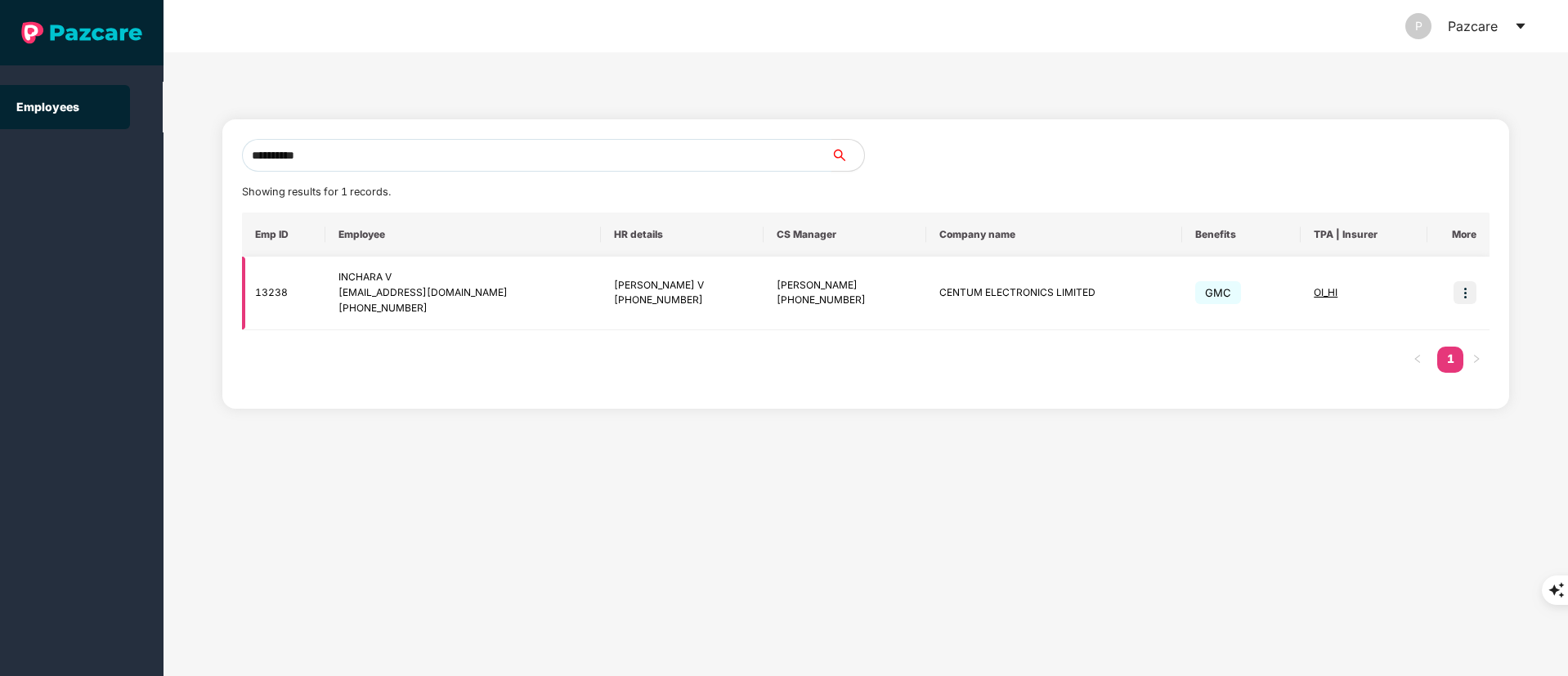
type input "**********"
click at [513, 310] on div "+919980007211" at bounding box center [462, 309] width 249 height 16
click at [1465, 292] on img at bounding box center [1465, 293] width 23 height 23
click at [1339, 345] on li "Switch to user interface" at bounding box center [1386, 334] width 181 height 35
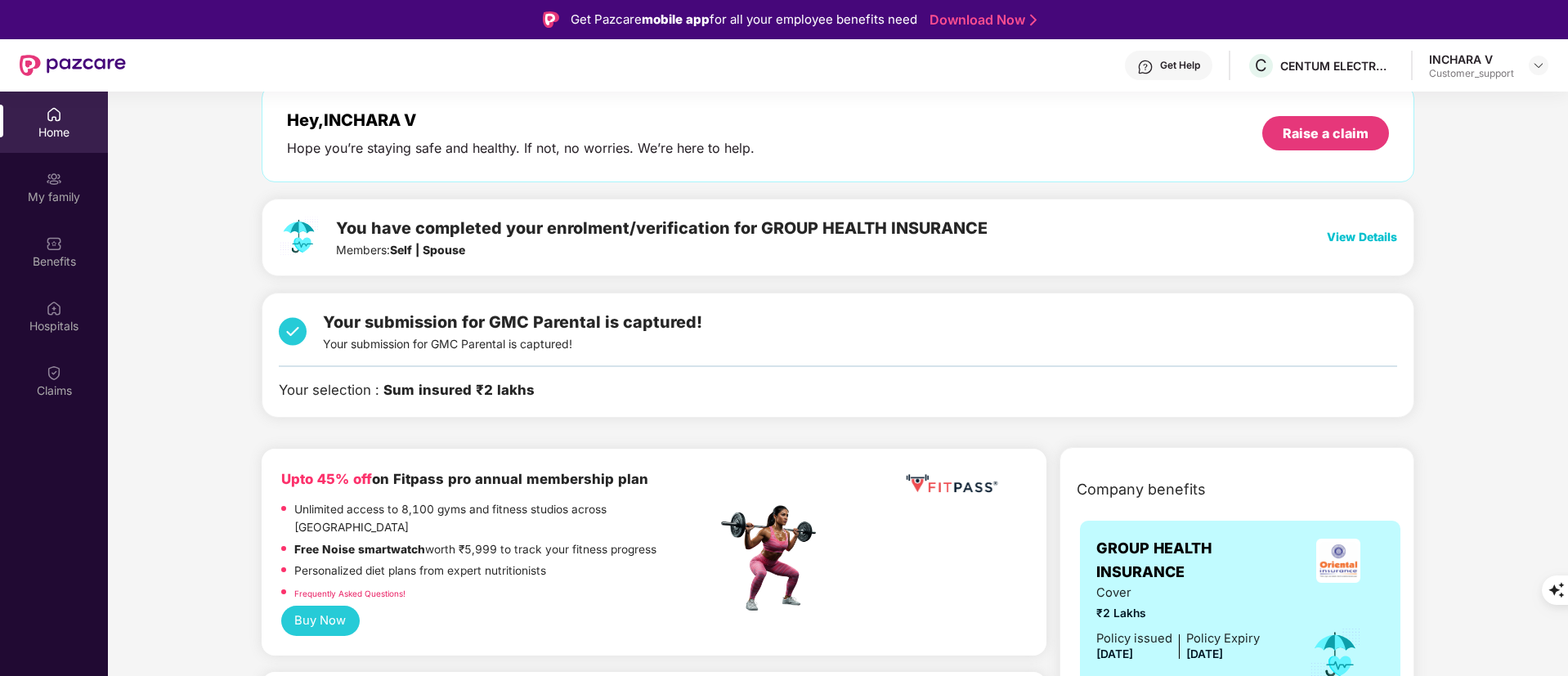
scroll to position [122, 0]
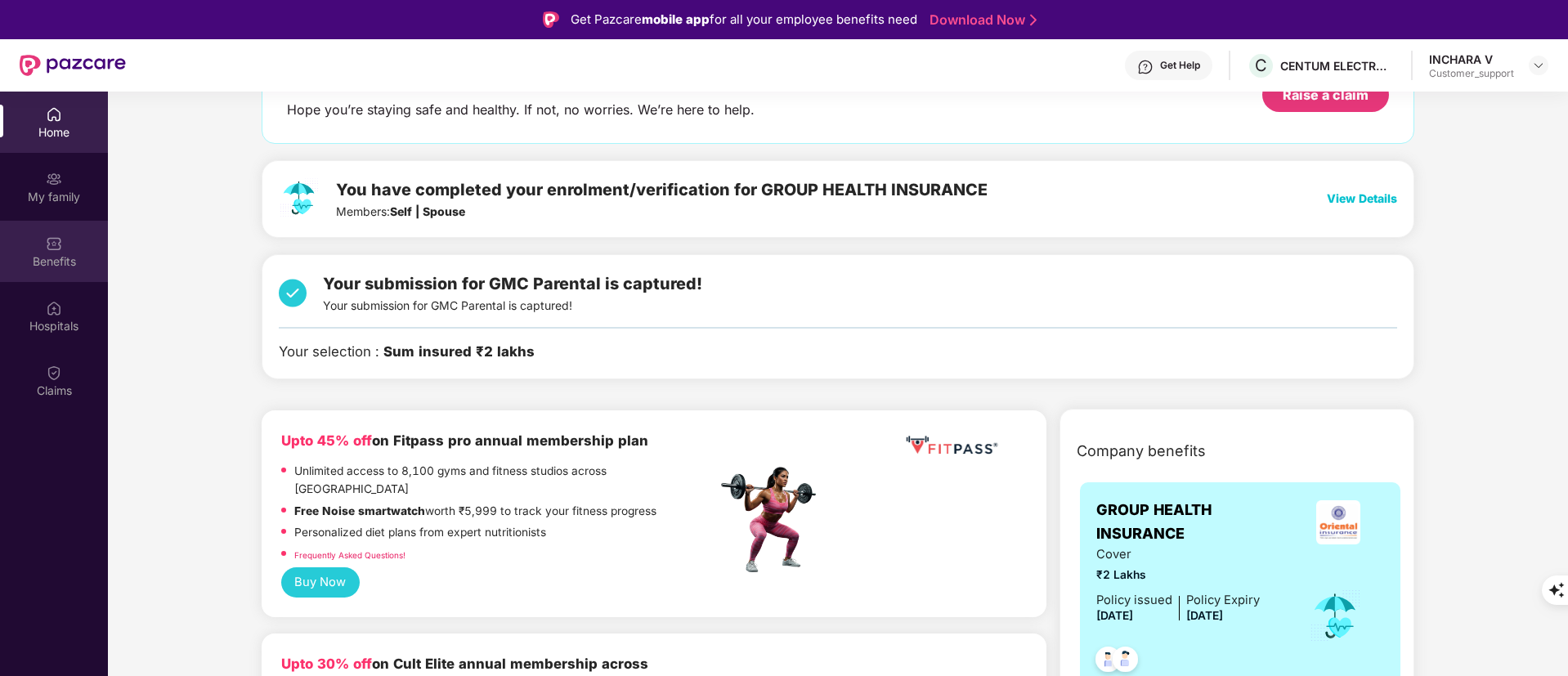
click at [69, 245] on div "Benefits" at bounding box center [54, 251] width 108 height 61
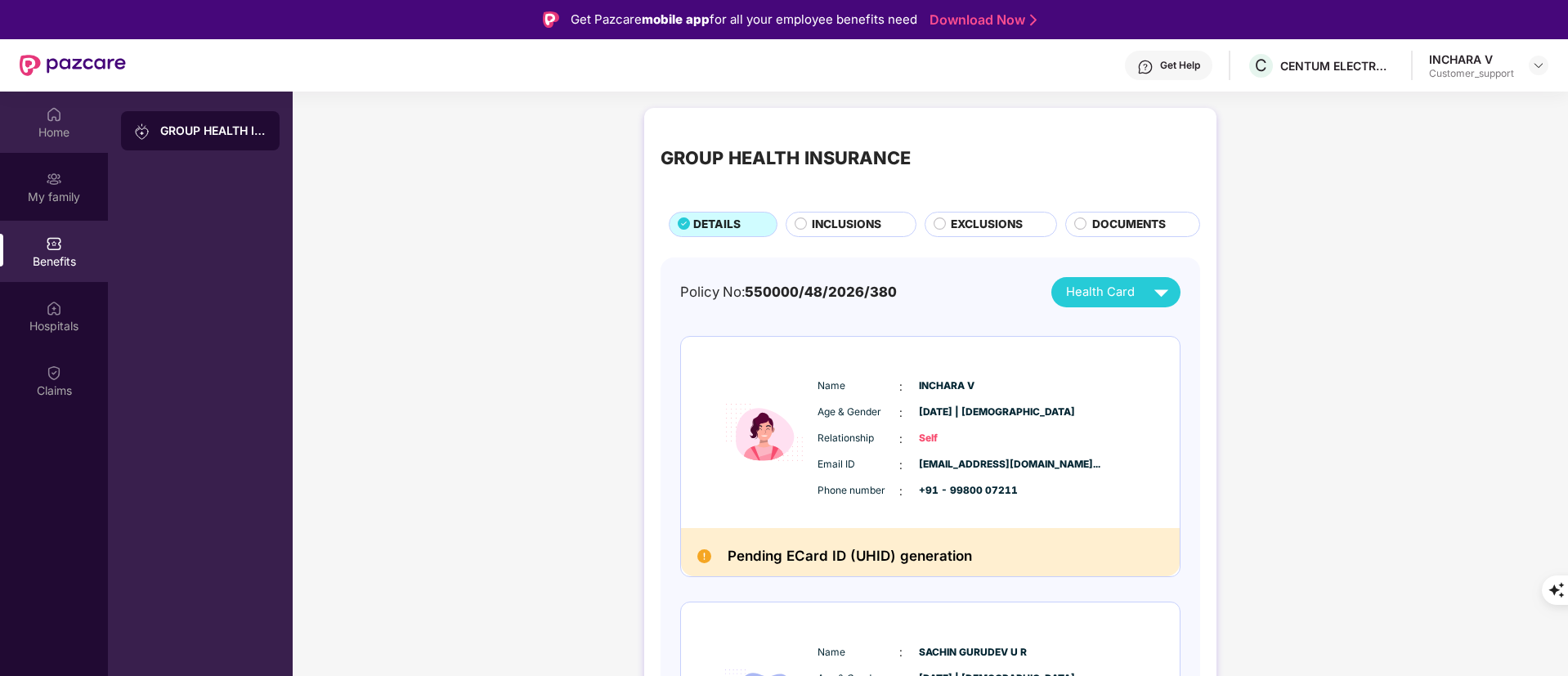
click at [77, 125] on div "Home" at bounding box center [54, 132] width 108 height 16
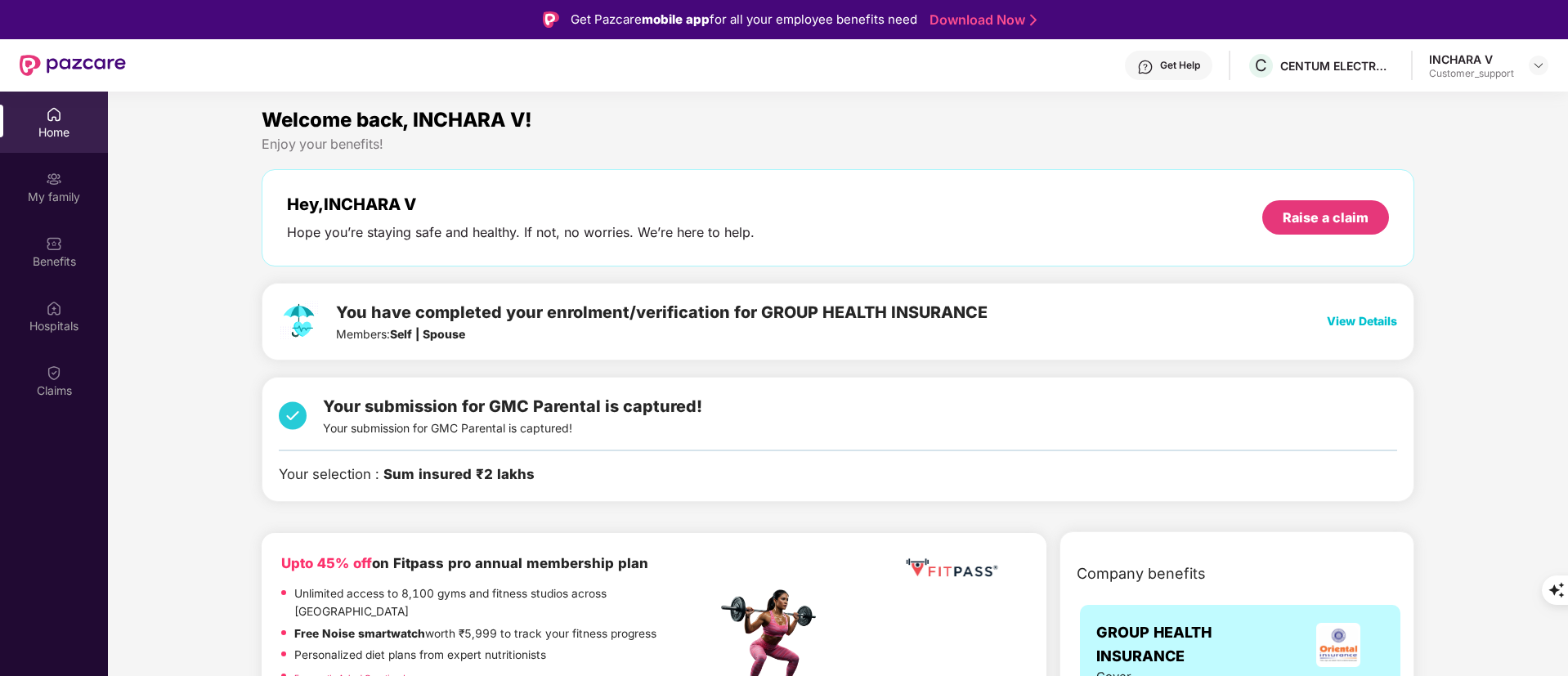
click at [1187, 69] on div "Get Help" at bounding box center [1180, 65] width 40 height 13
click at [871, 151] on div "Enjoy your benefits!" at bounding box center [838, 144] width 1153 height 17
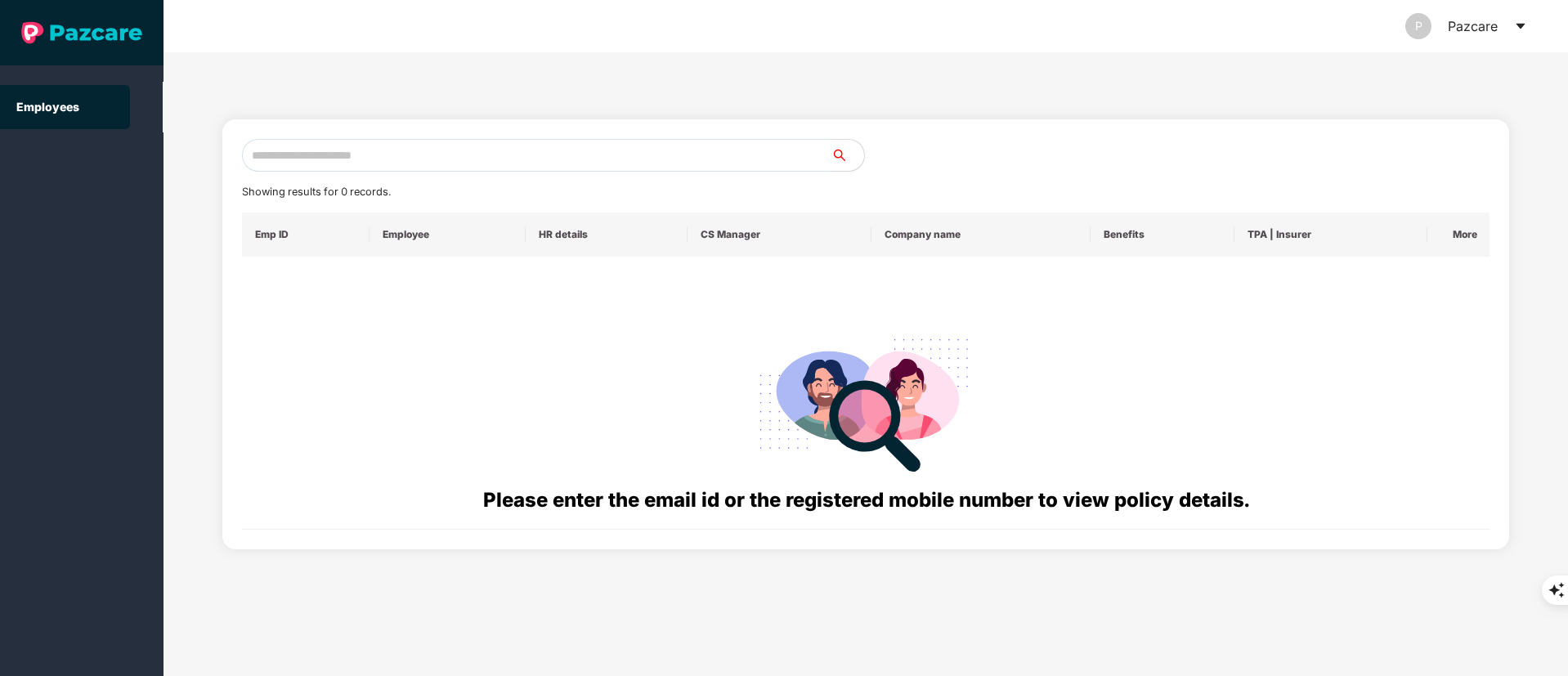
click at [379, 154] on input "text" at bounding box center [536, 155] width 589 height 33
paste input "**********"
drag, startPoint x: 268, startPoint y: 159, endPoint x: 159, endPoint y: 159, distance: 109.0
click at [159, 159] on section "**********" at bounding box center [784, 338] width 1568 height 676
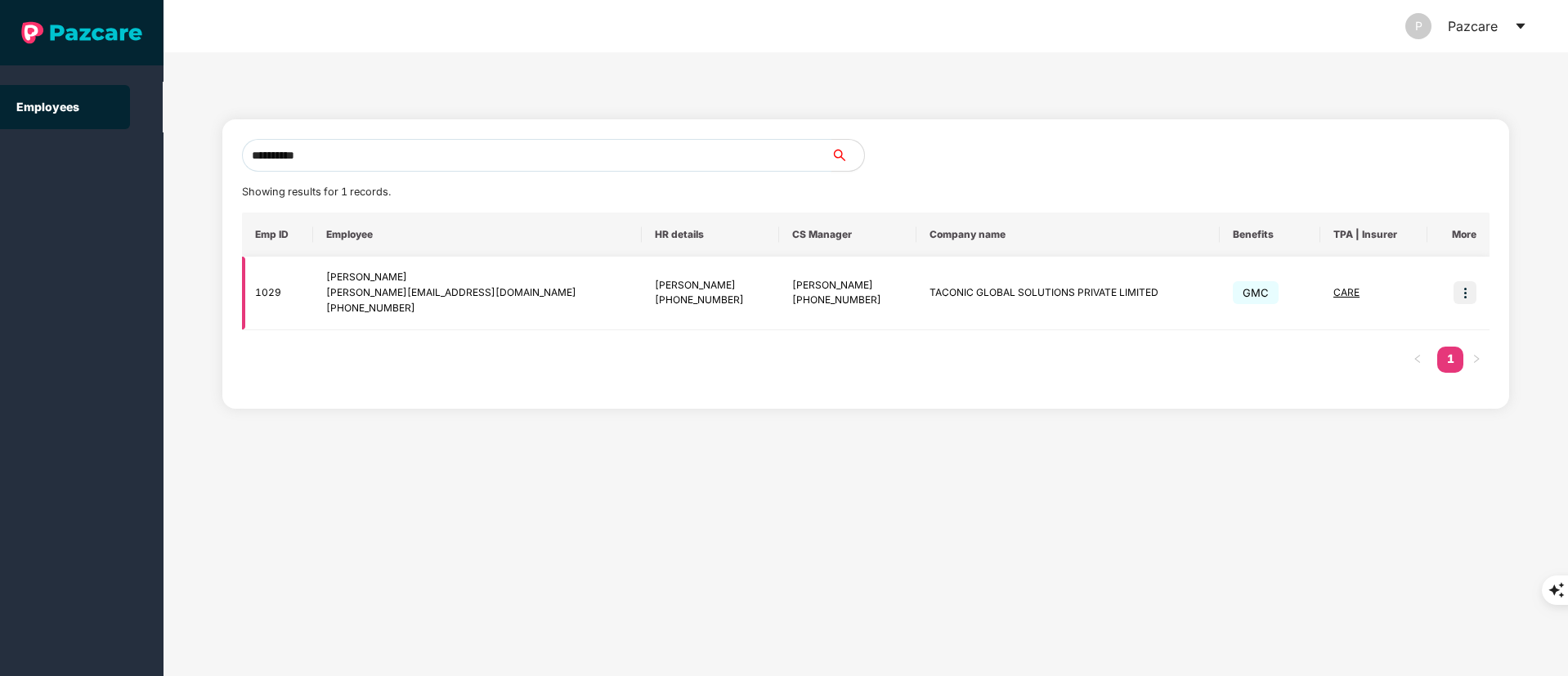
type input "**********"
click at [1463, 296] on img at bounding box center [1465, 293] width 23 height 23
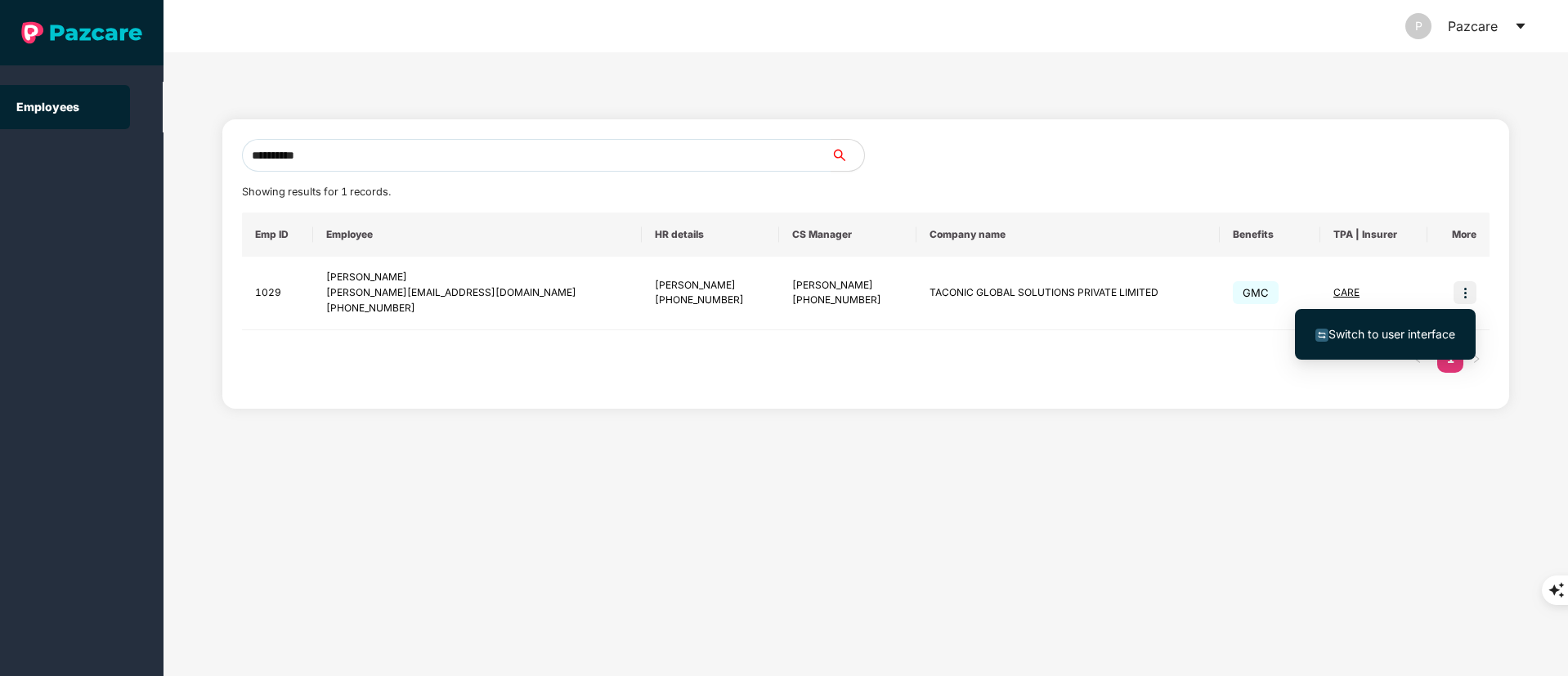
click at [1417, 344] on li "Switch to user interface" at bounding box center [1386, 334] width 181 height 35
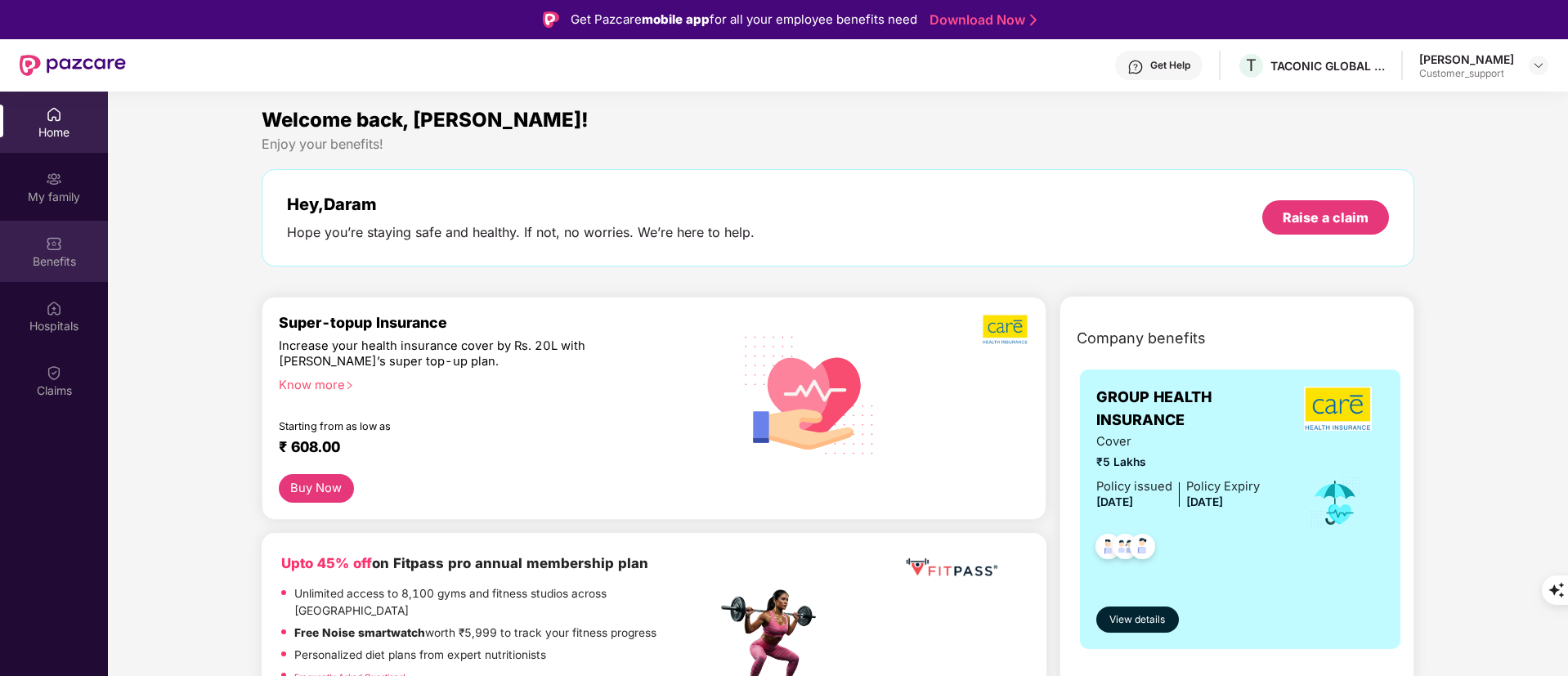
click at [65, 260] on div "Benefits" at bounding box center [54, 261] width 108 height 16
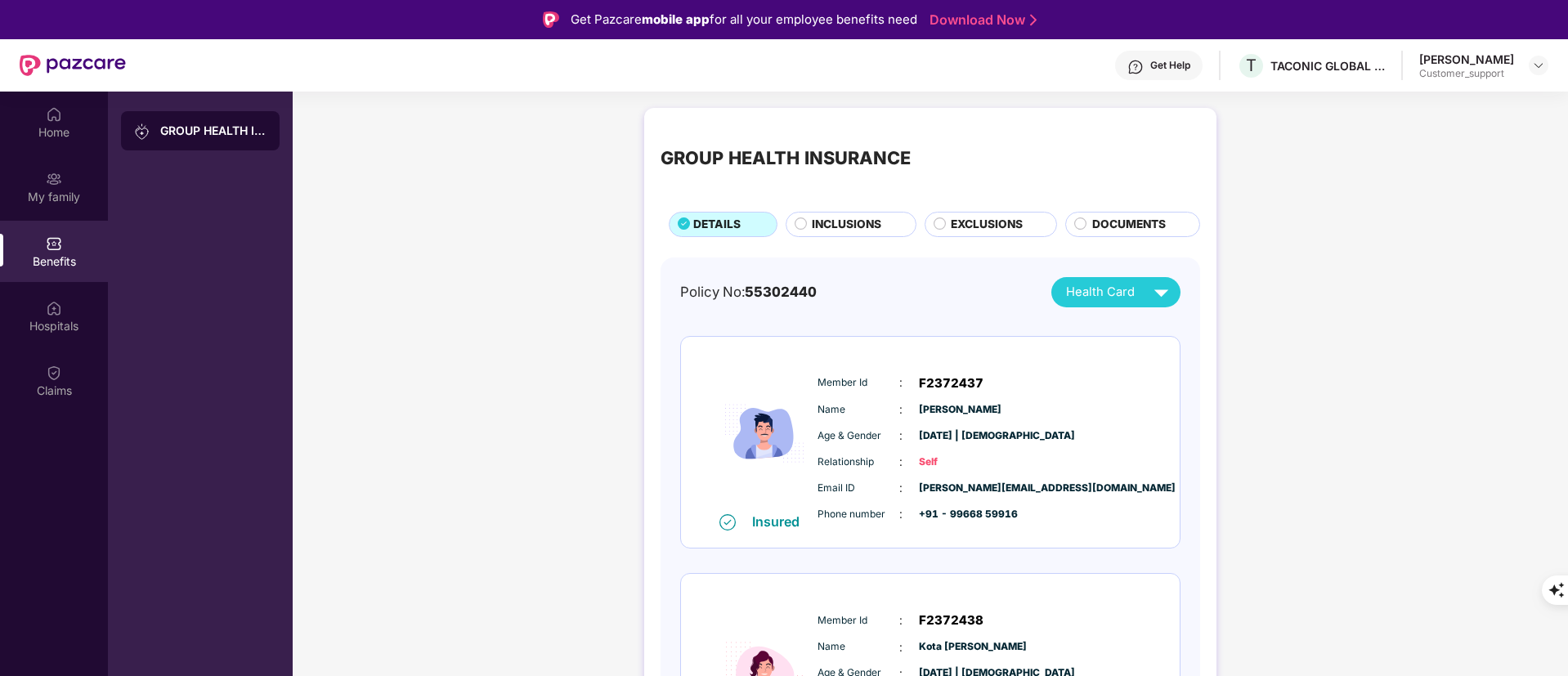
click at [800, 294] on span "55302440" at bounding box center [780, 291] width 72 height 16
copy span "55302440"
click at [1534, 68] on img at bounding box center [1539, 65] width 13 height 13
click at [1171, 436] on div "Insured Member Id : F2372437 Name : Daram Venkateswara Reddy Age & Gender : 20 …" at bounding box center [930, 442] width 499 height 212
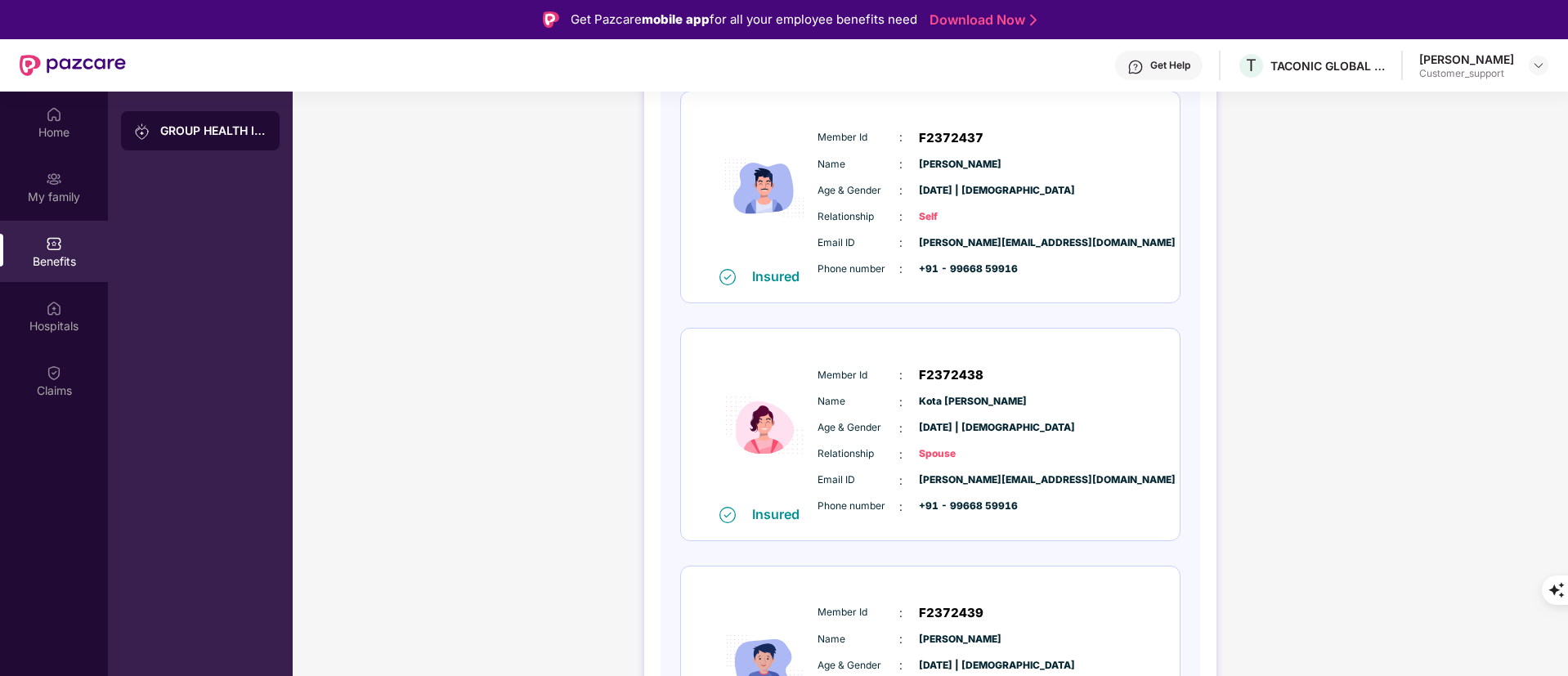
scroll to position [122, 0]
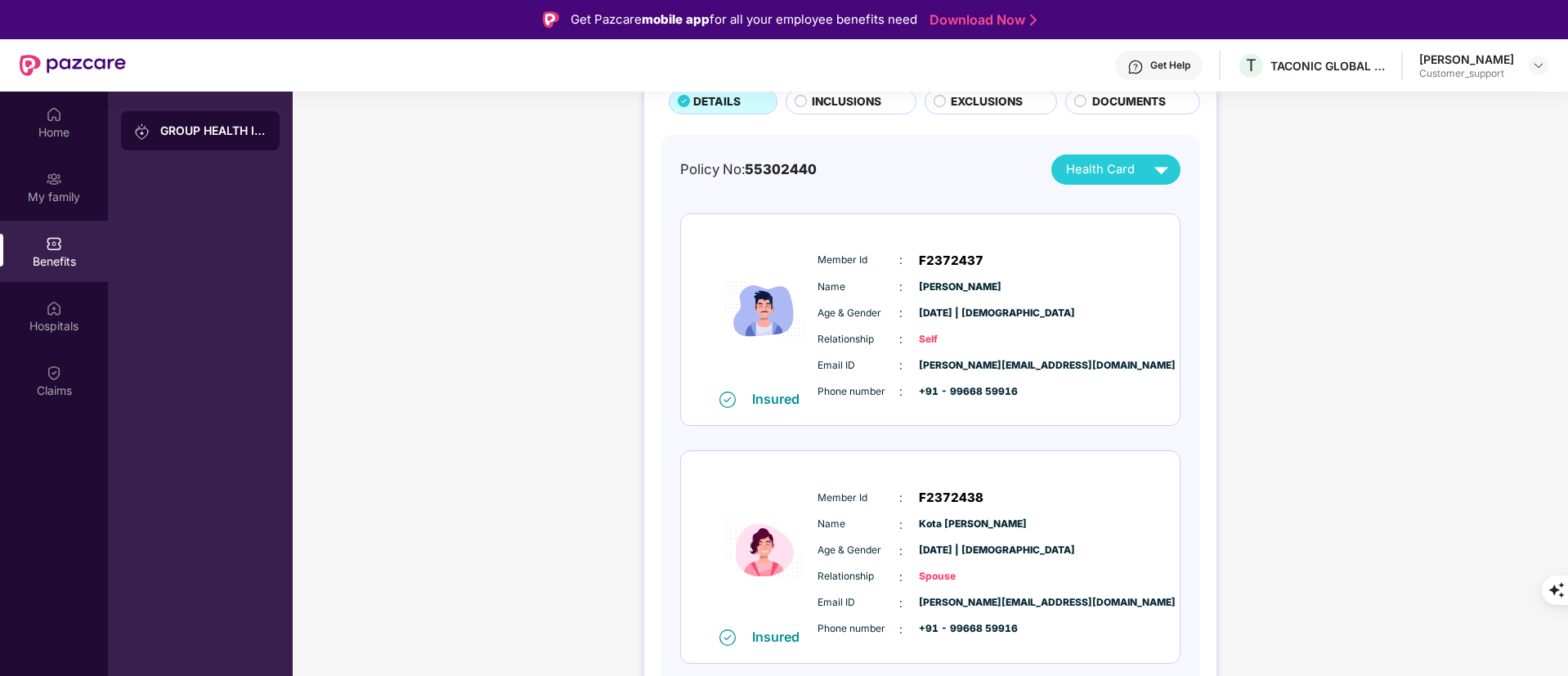
click at [937, 253] on span "F2372437" at bounding box center [951, 260] width 65 height 19
click at [954, 493] on span "F2372438" at bounding box center [951, 498] width 65 height 19
copy span "F2372438"
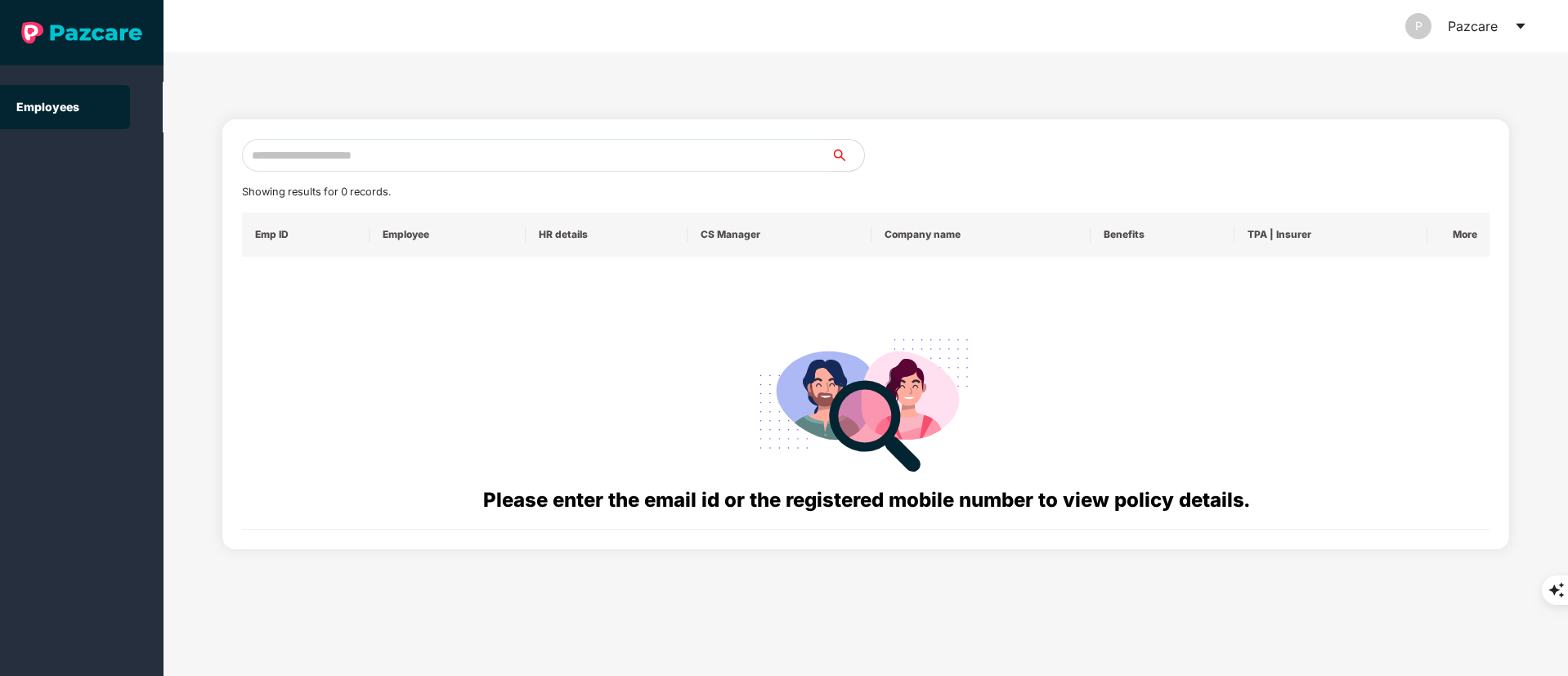
click at [427, 154] on input "text" at bounding box center [536, 155] width 589 height 33
paste input "**********"
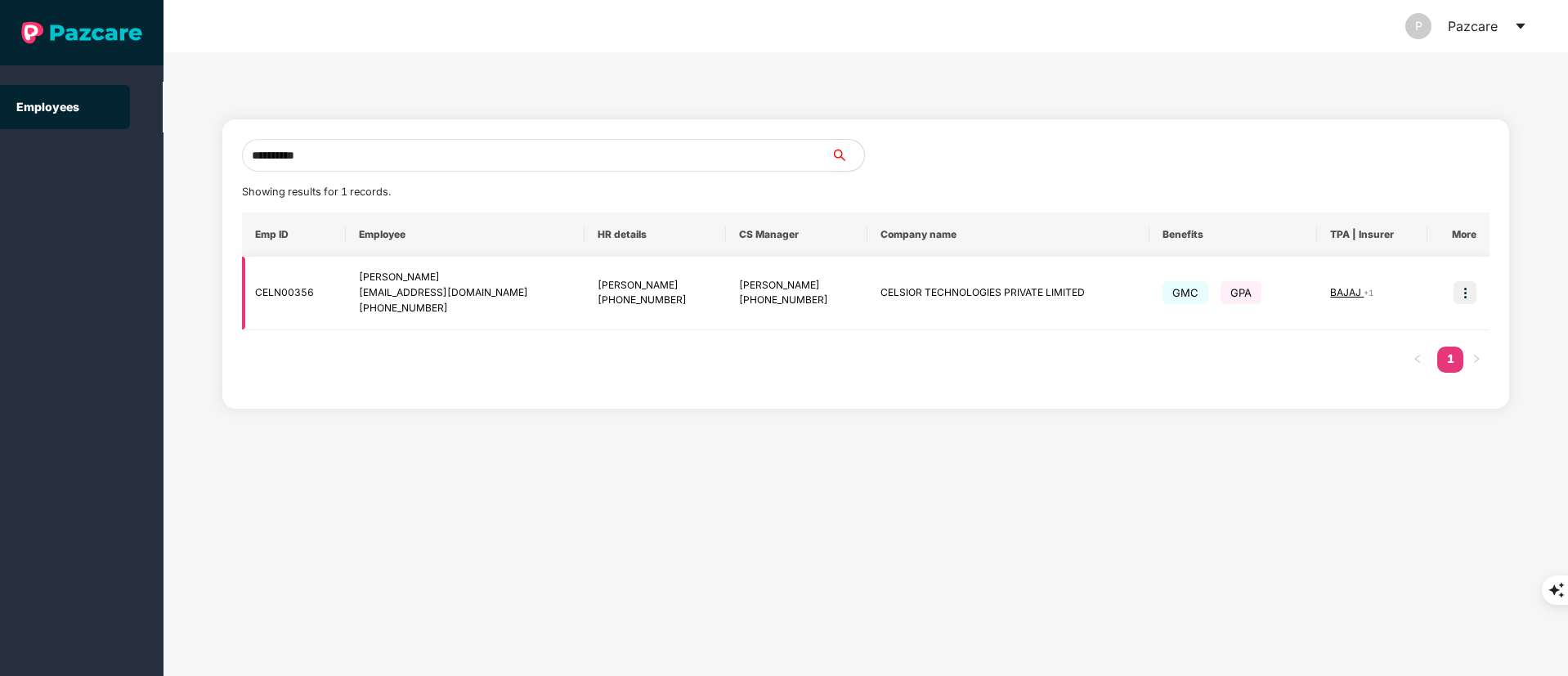
type input "**********"
click at [1460, 294] on img at bounding box center [1465, 293] width 23 height 23
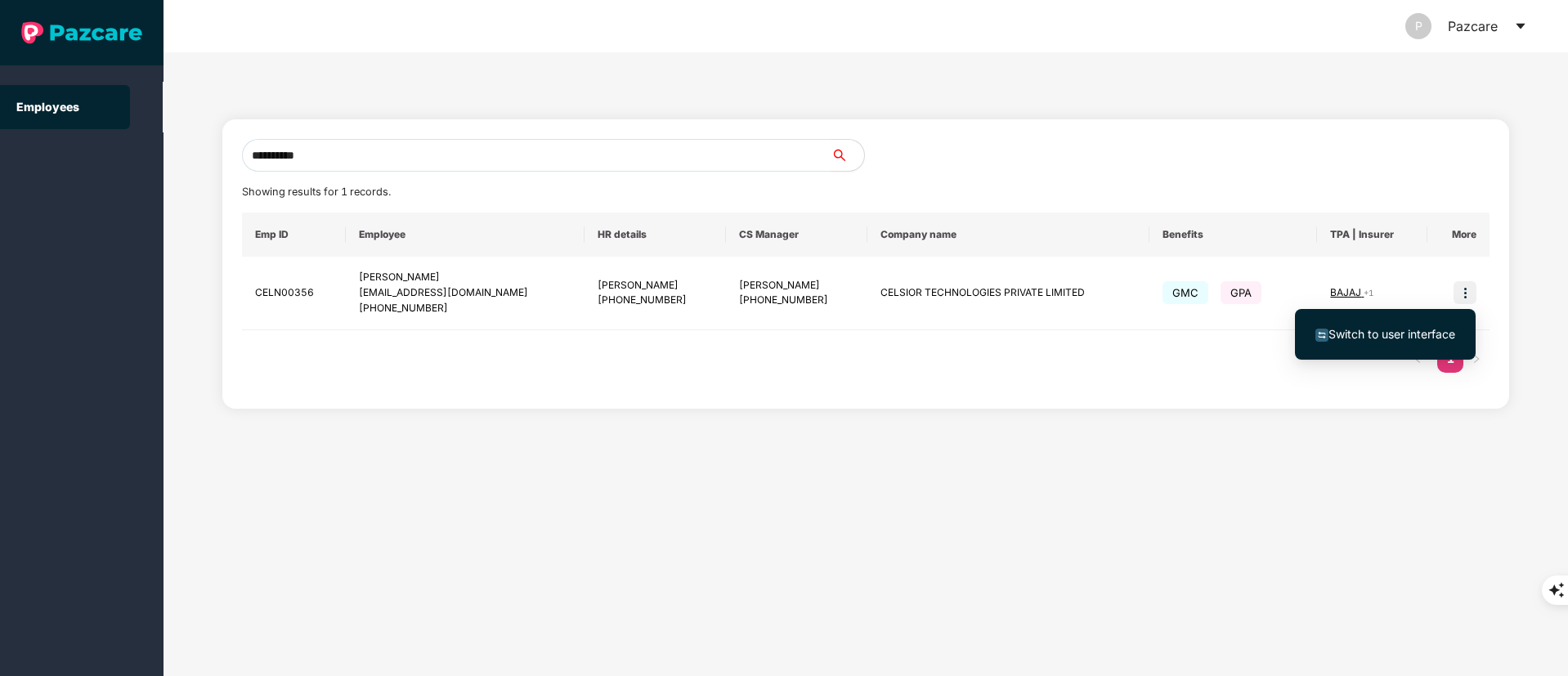
click at [1405, 325] on span "Switch to user interface" at bounding box center [1386, 334] width 140 height 18
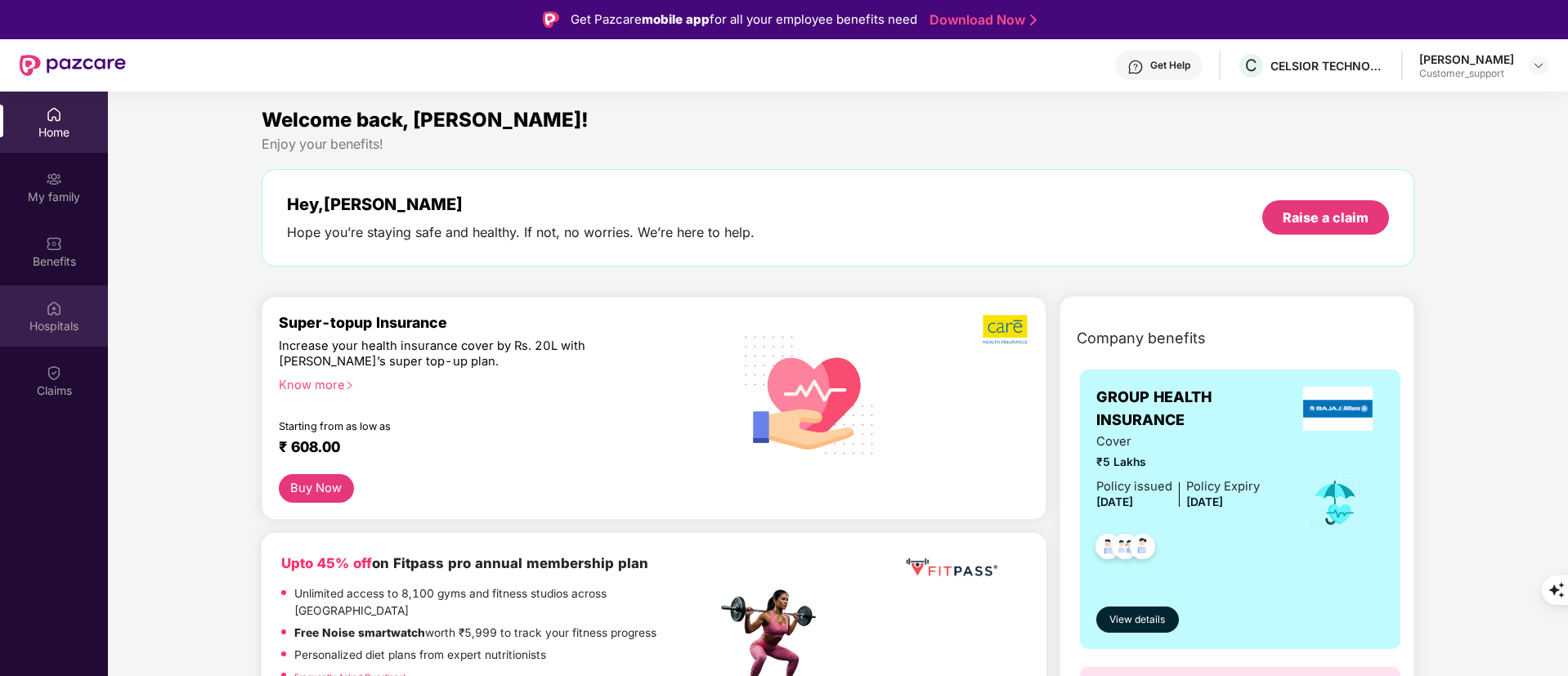
click at [46, 345] on div "Hospitals" at bounding box center [54, 315] width 108 height 61
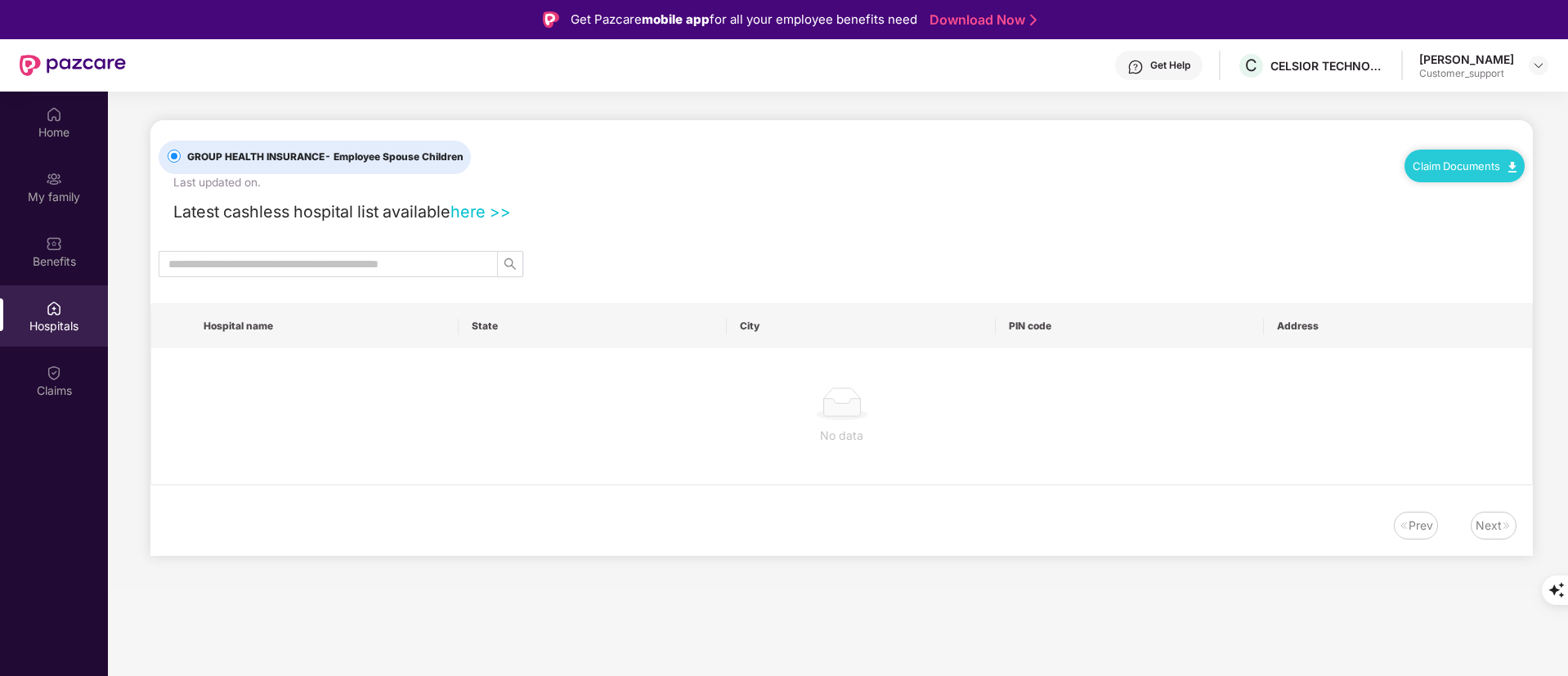
click at [47, 369] on img at bounding box center [54, 373] width 16 height 16
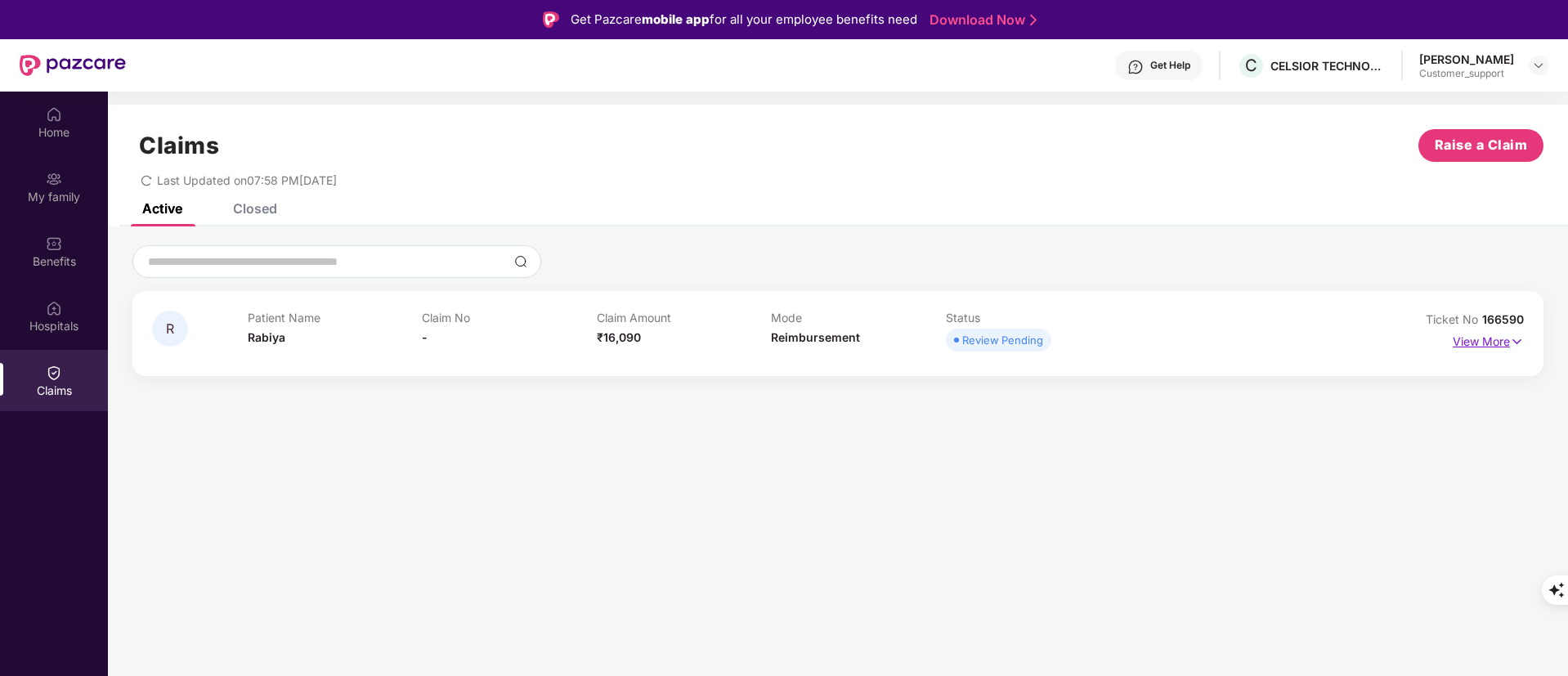
click at [1505, 347] on p "View More" at bounding box center [1488, 339] width 71 height 22
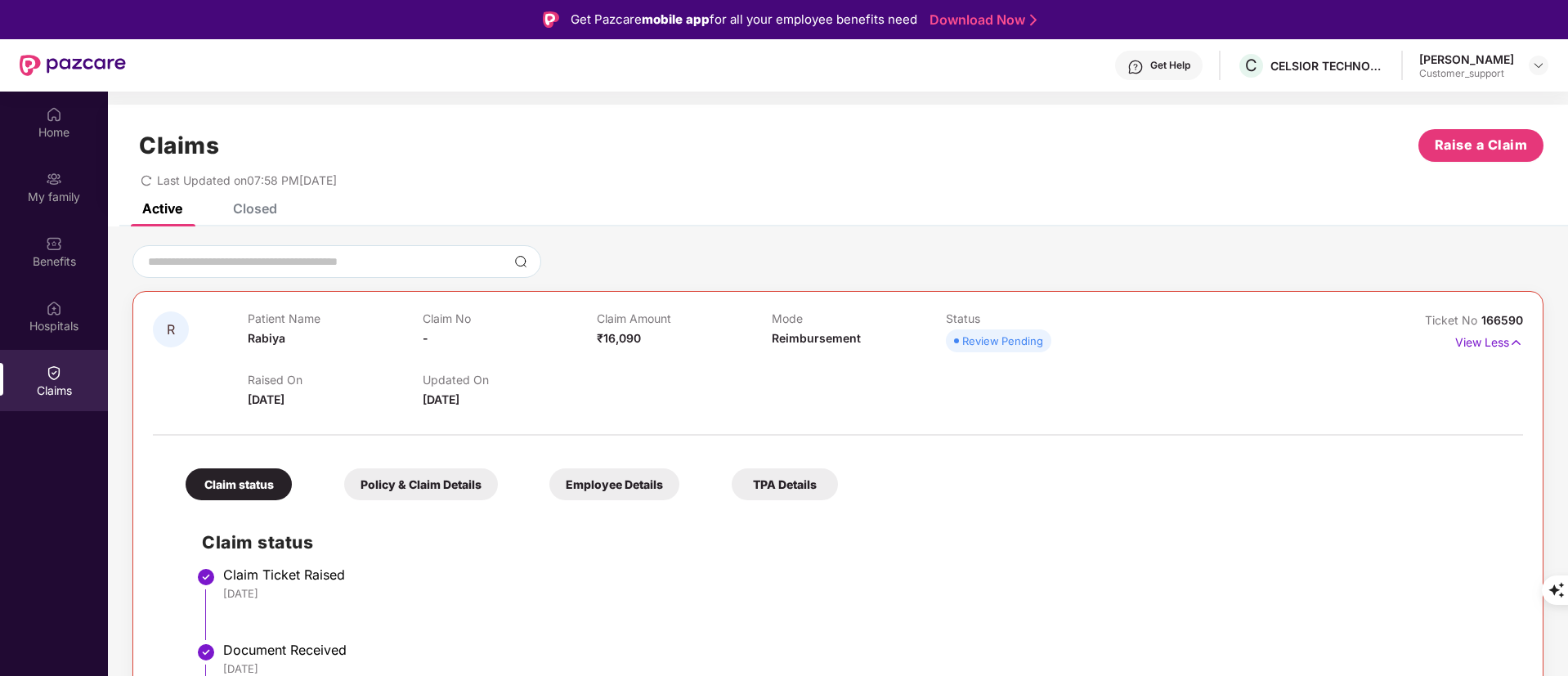
scroll to position [31, 0]
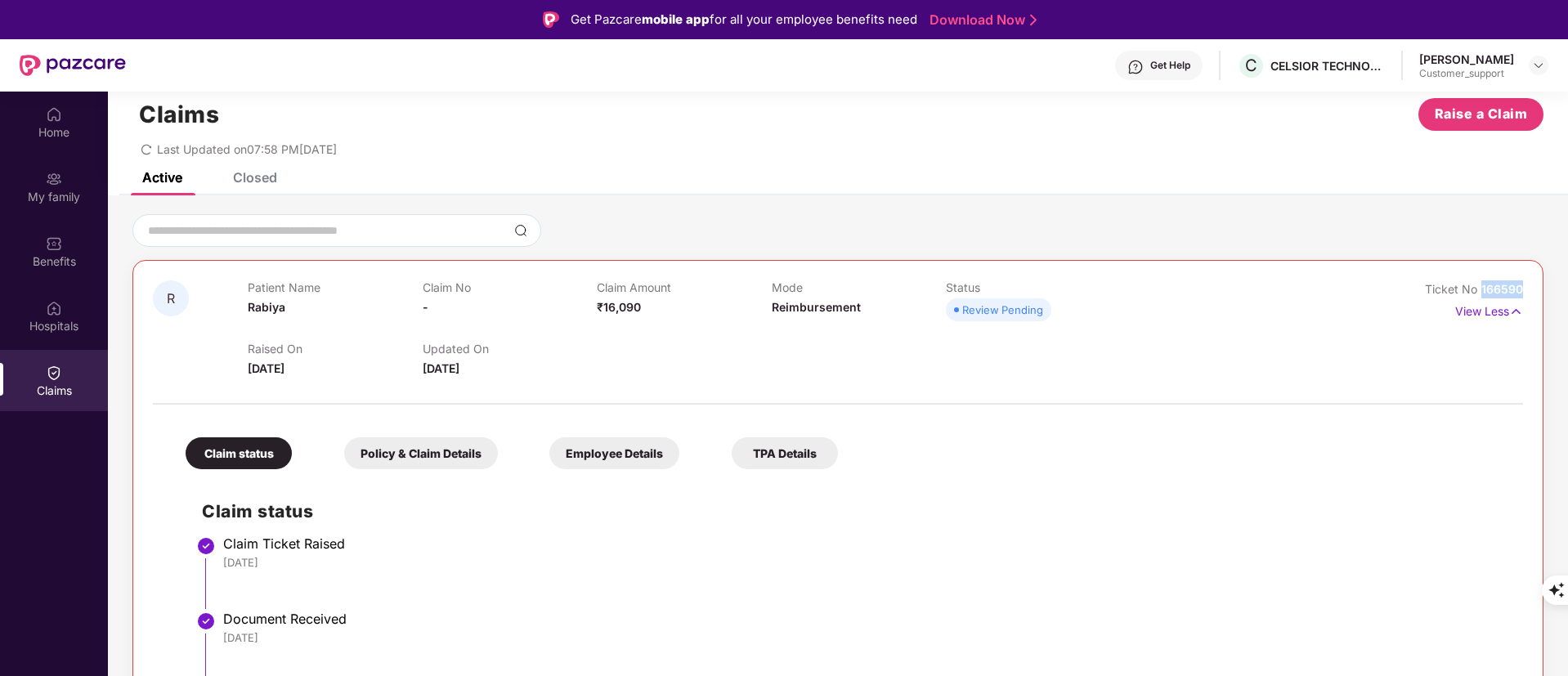
drag, startPoint x: 1477, startPoint y: 293, endPoint x: 1524, endPoint y: 293, distance: 47.0
click at [1524, 293] on div "R Patient Name Rabiya Claim No - Claim Amount ₹16,090 Mode Reimbursement Status…" at bounding box center [838, 506] width 1411 height 492
copy span "166590"
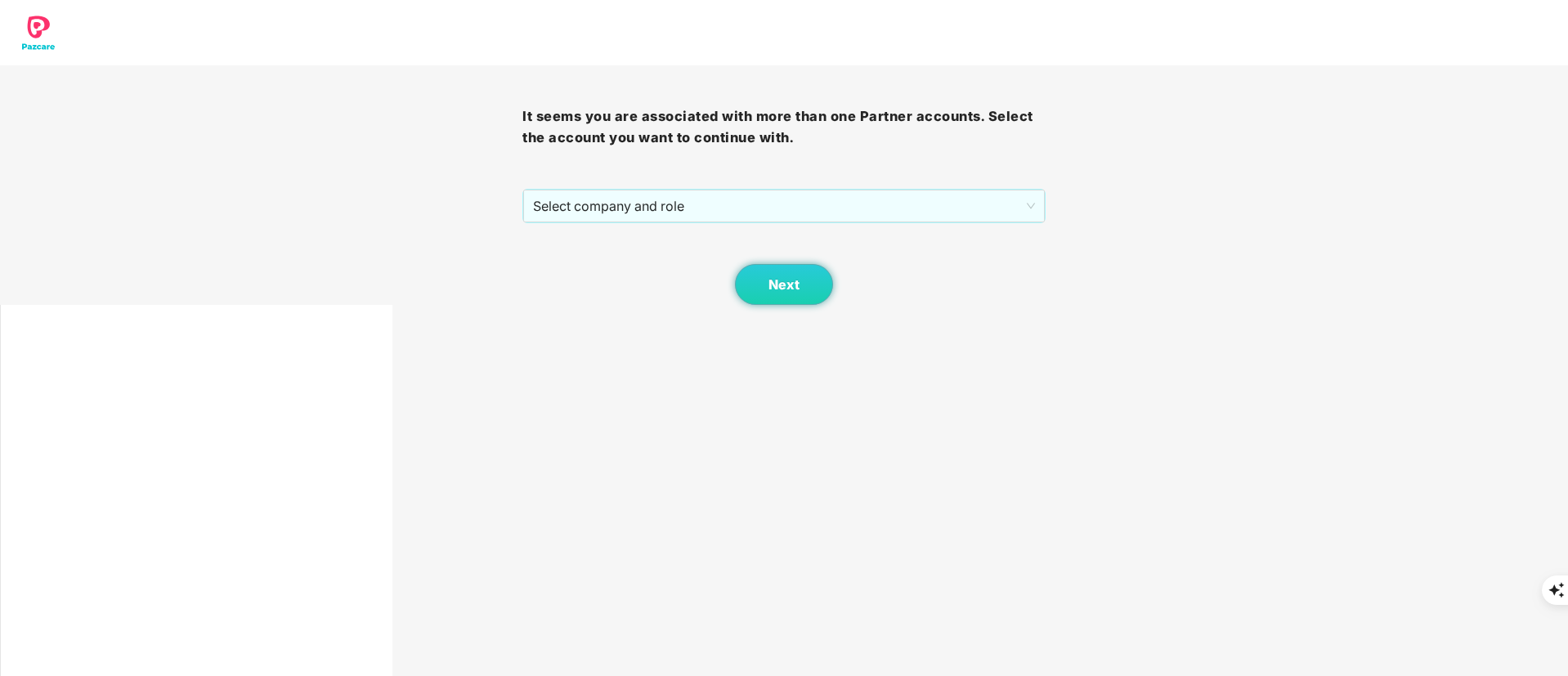
click at [586, 196] on span "Select company and role" at bounding box center [784, 206] width 501 height 31
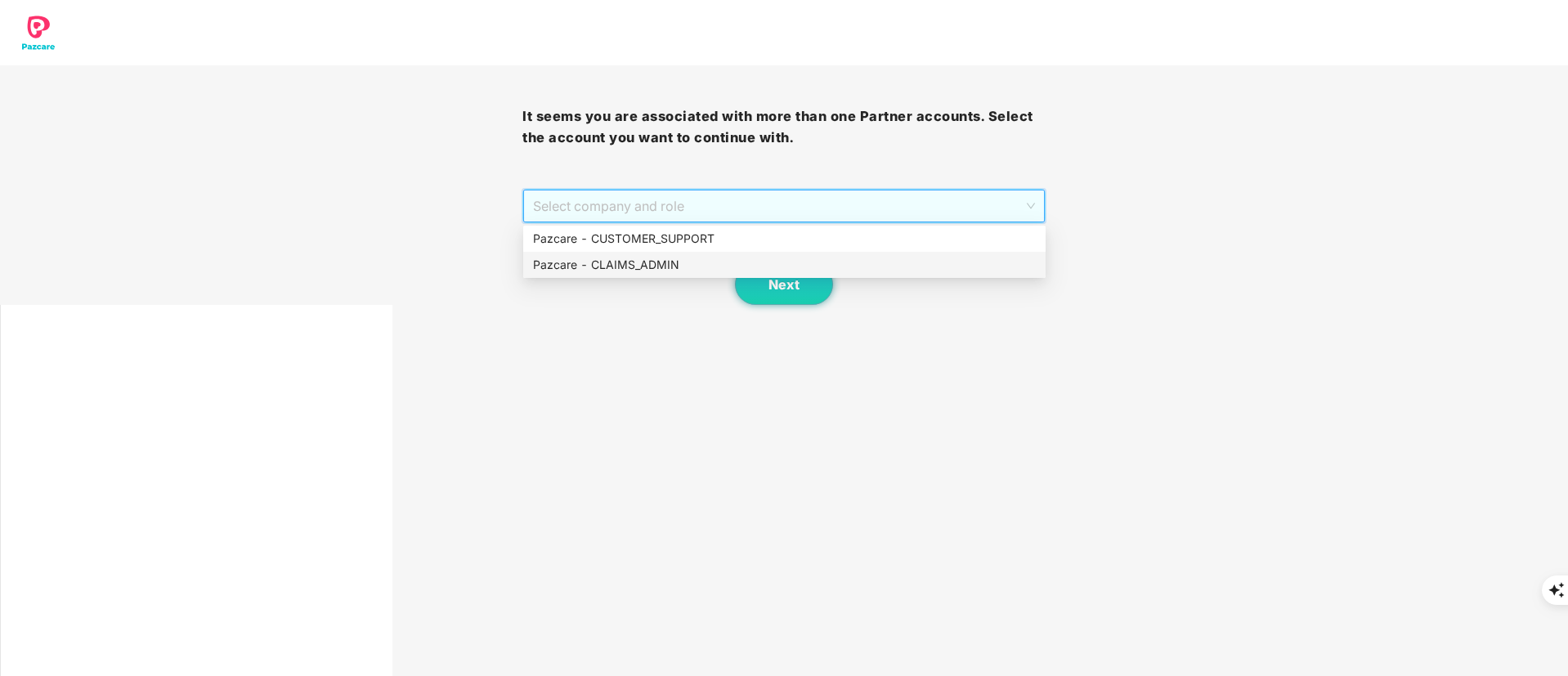
click at [664, 270] on div "Pazcare - CLAIMS_ADMIN" at bounding box center [785, 265] width 503 height 18
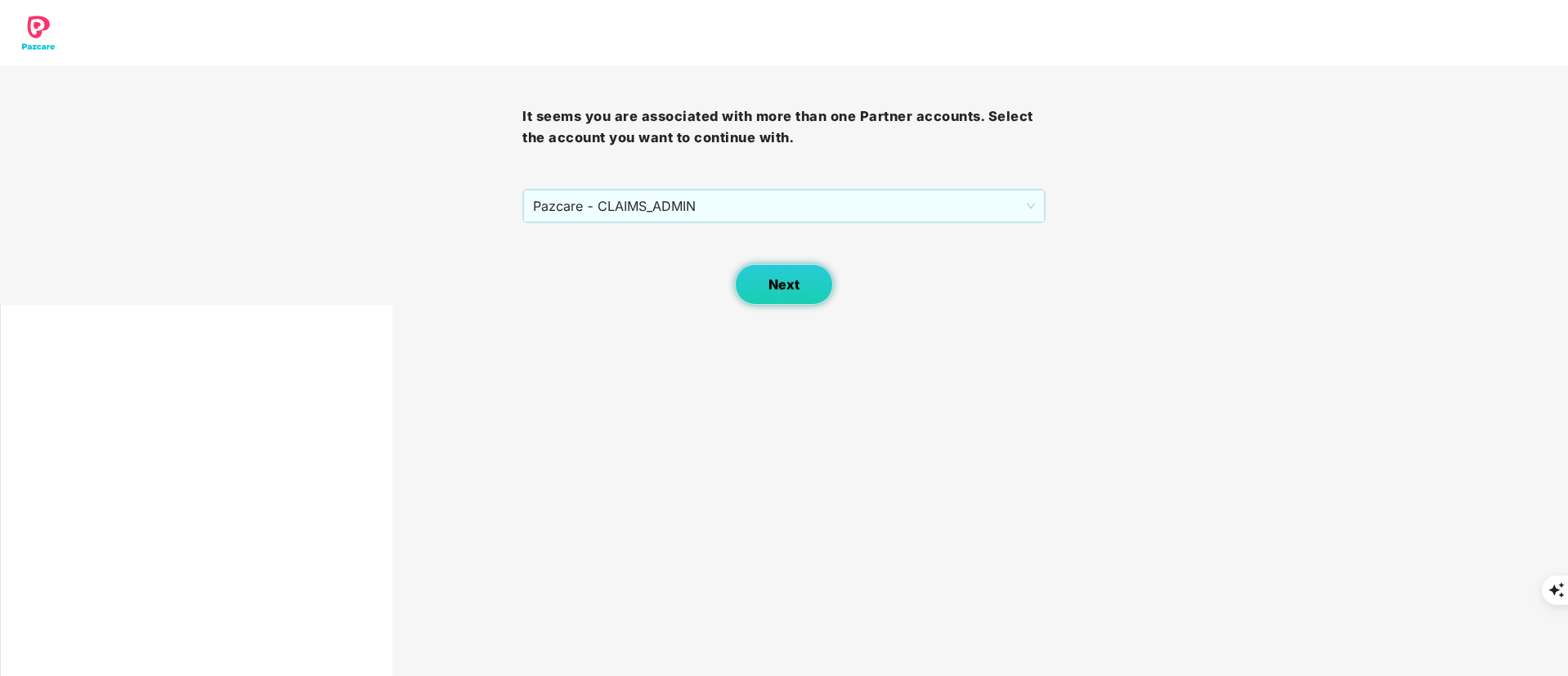
click at [790, 292] on button "Next" at bounding box center [784, 284] width 98 height 41
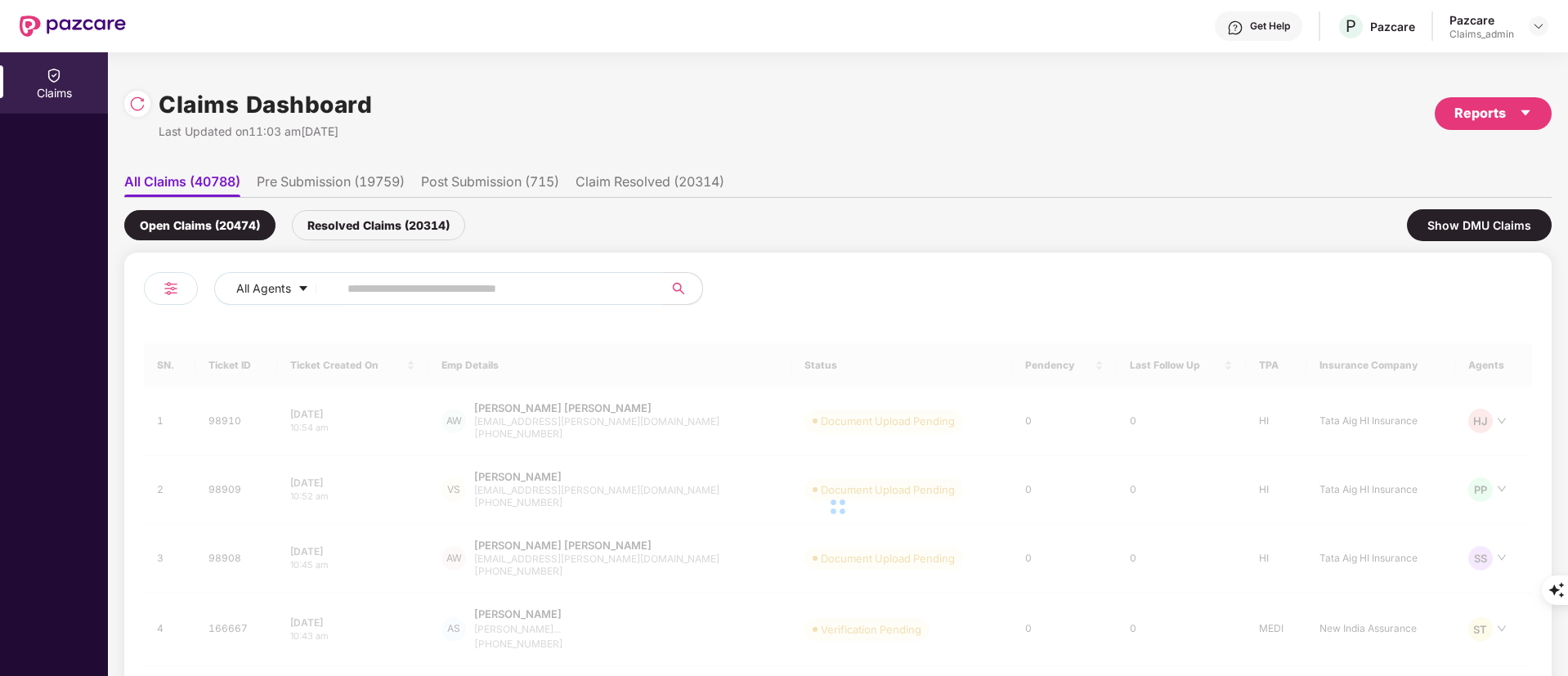
click at [417, 288] on input "text" at bounding box center [493, 289] width 293 height 25
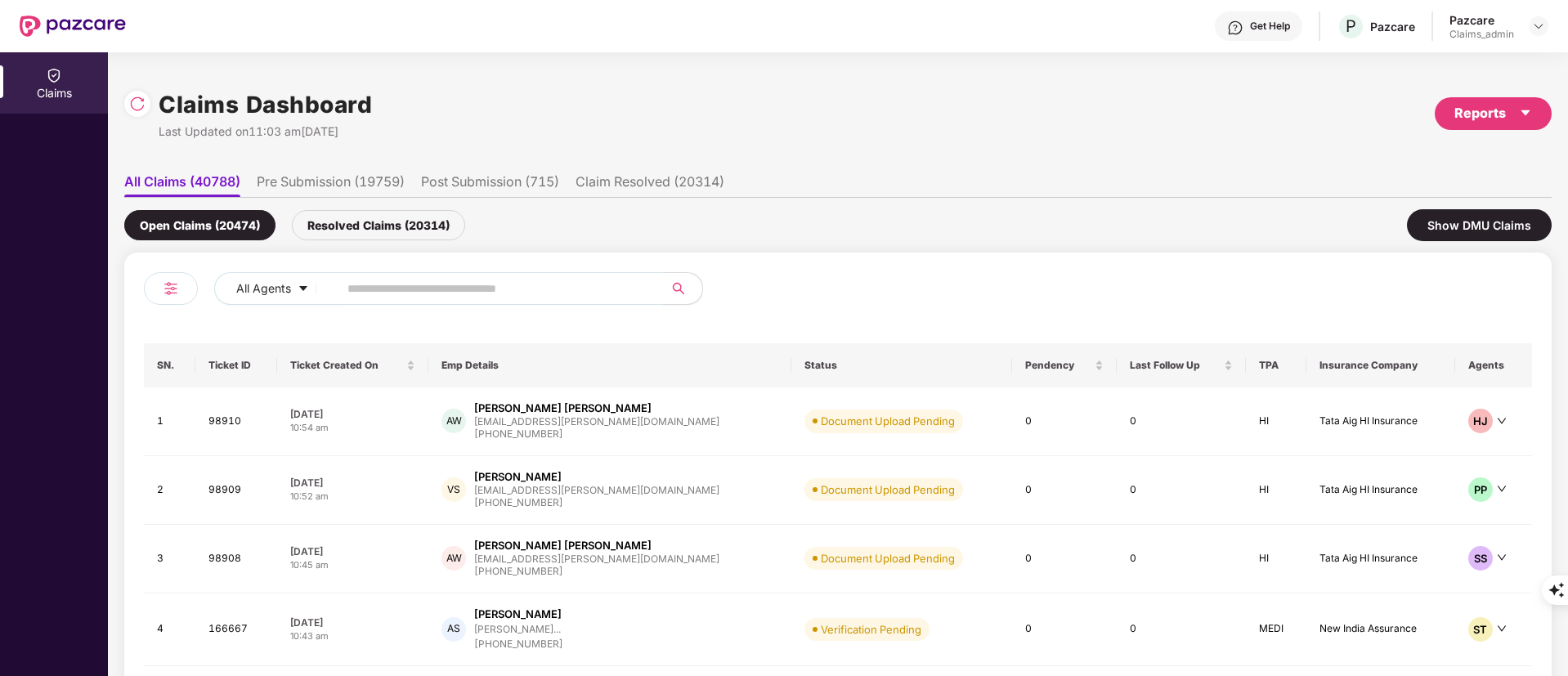
paste input "******"
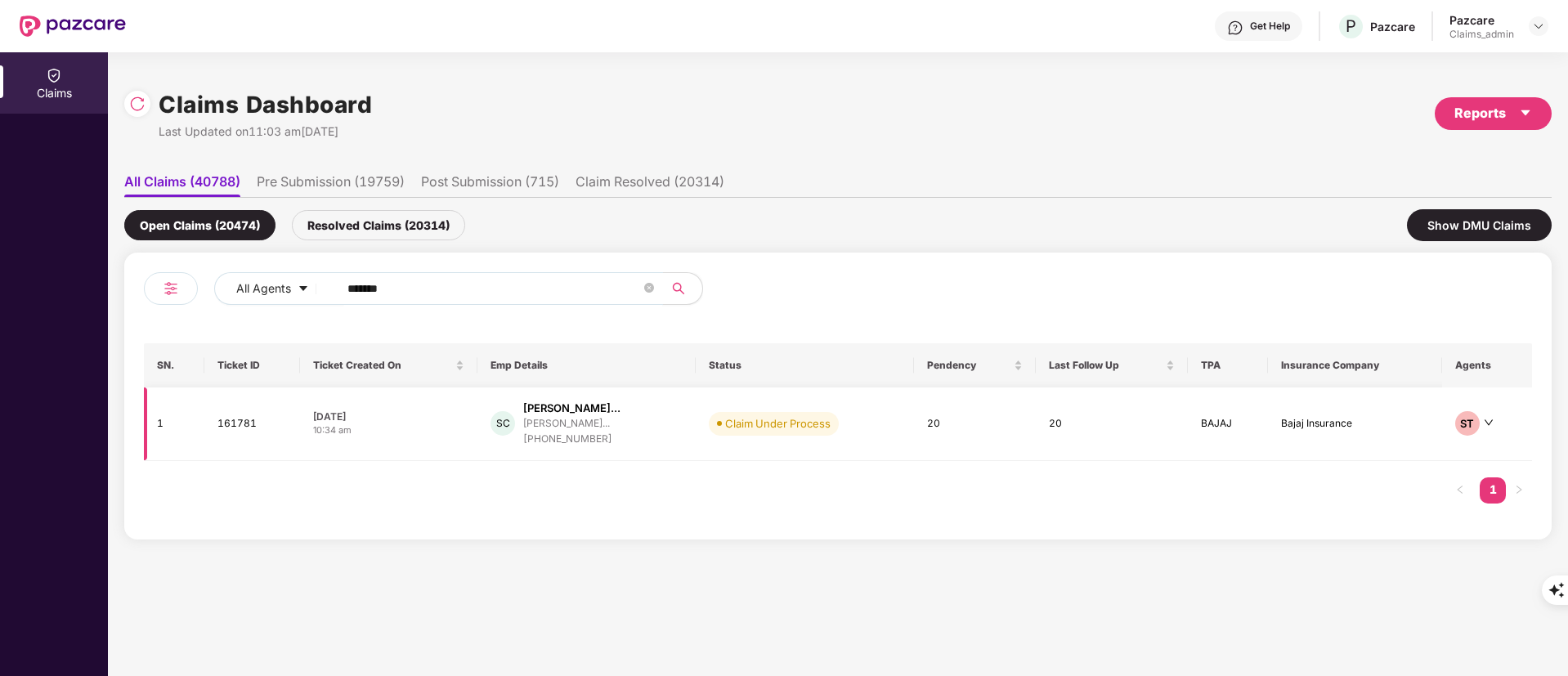
type input "******"
click at [603, 408] on div "Sethumadhavan Chakking..." at bounding box center [572, 408] width 97 height 16
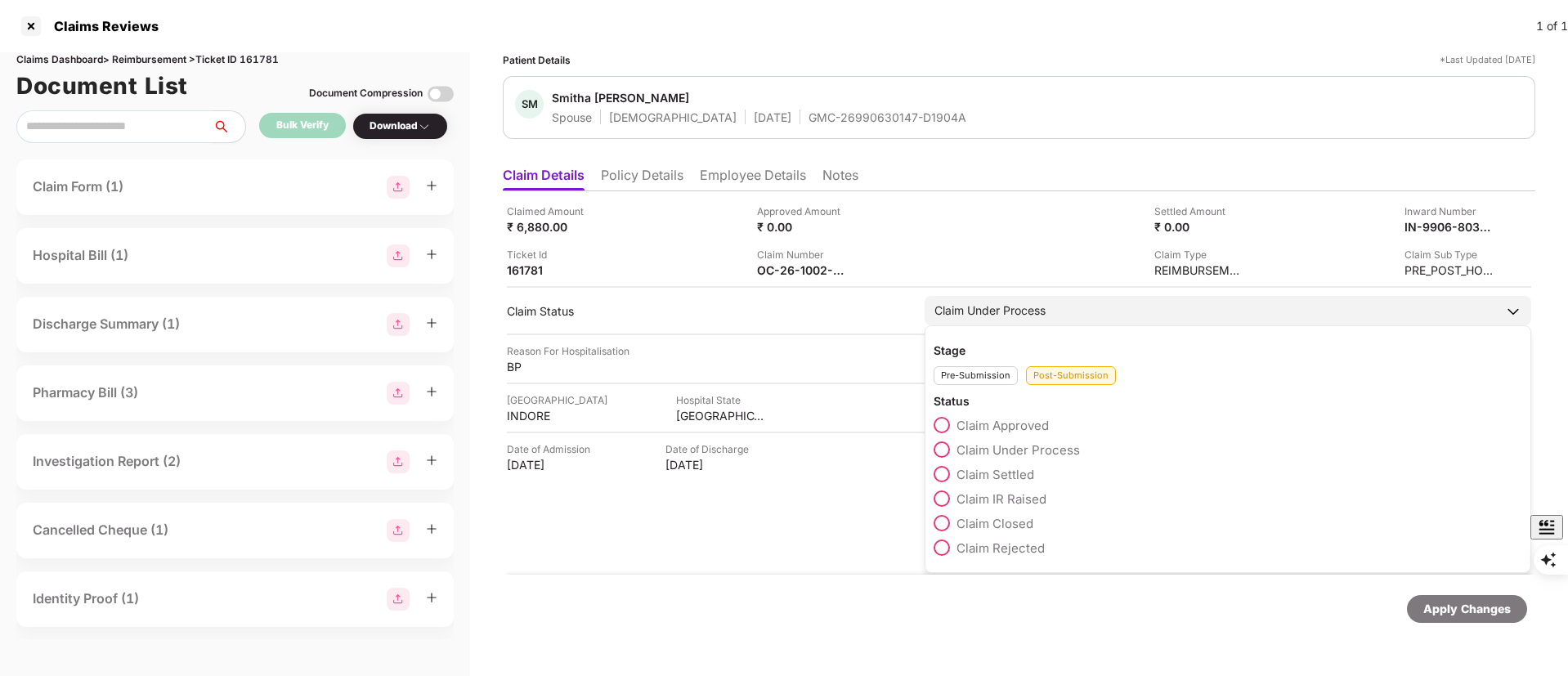
click at [991, 431] on span "Claim Approved" at bounding box center [1003, 426] width 92 height 16
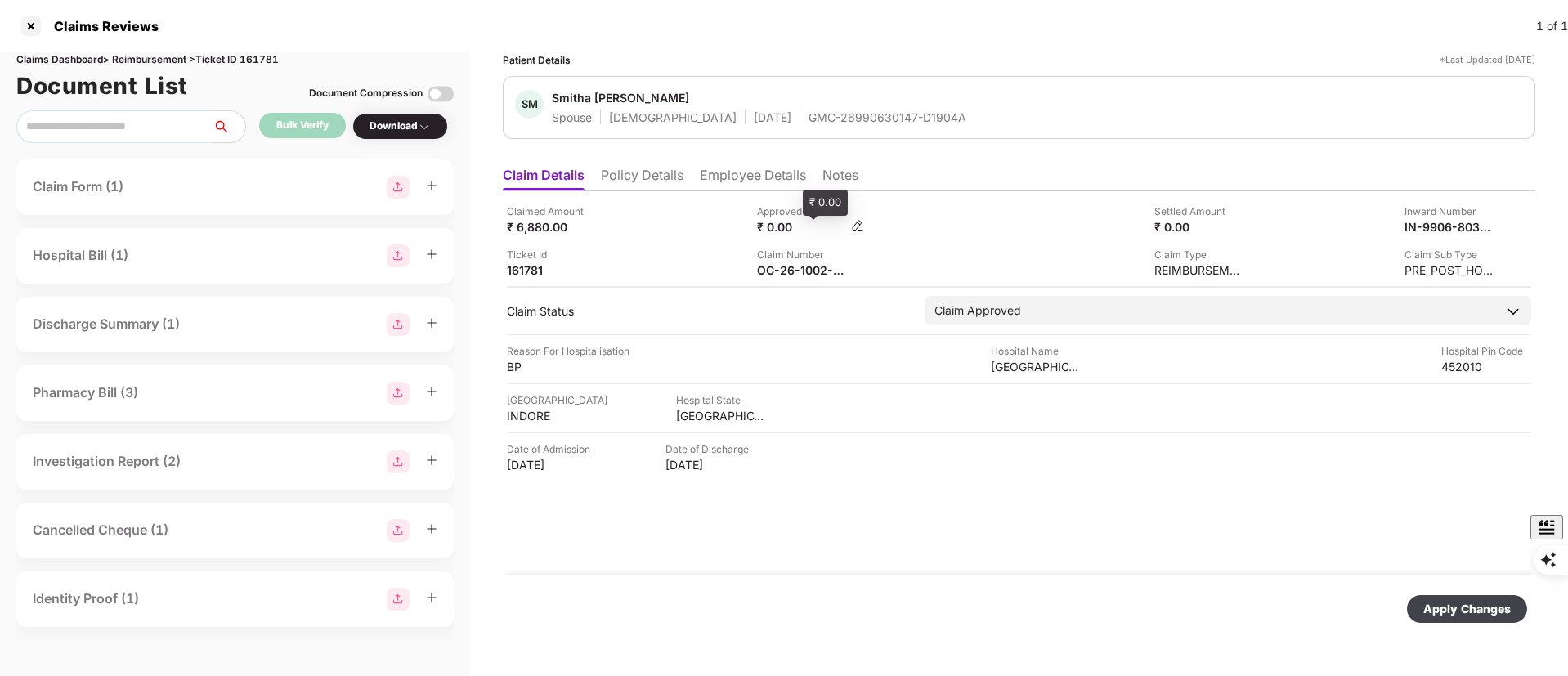
click at [790, 226] on div "₹ 0.00" at bounding box center [803, 227] width 90 height 16
click at [856, 226] on img at bounding box center [858, 225] width 13 height 13
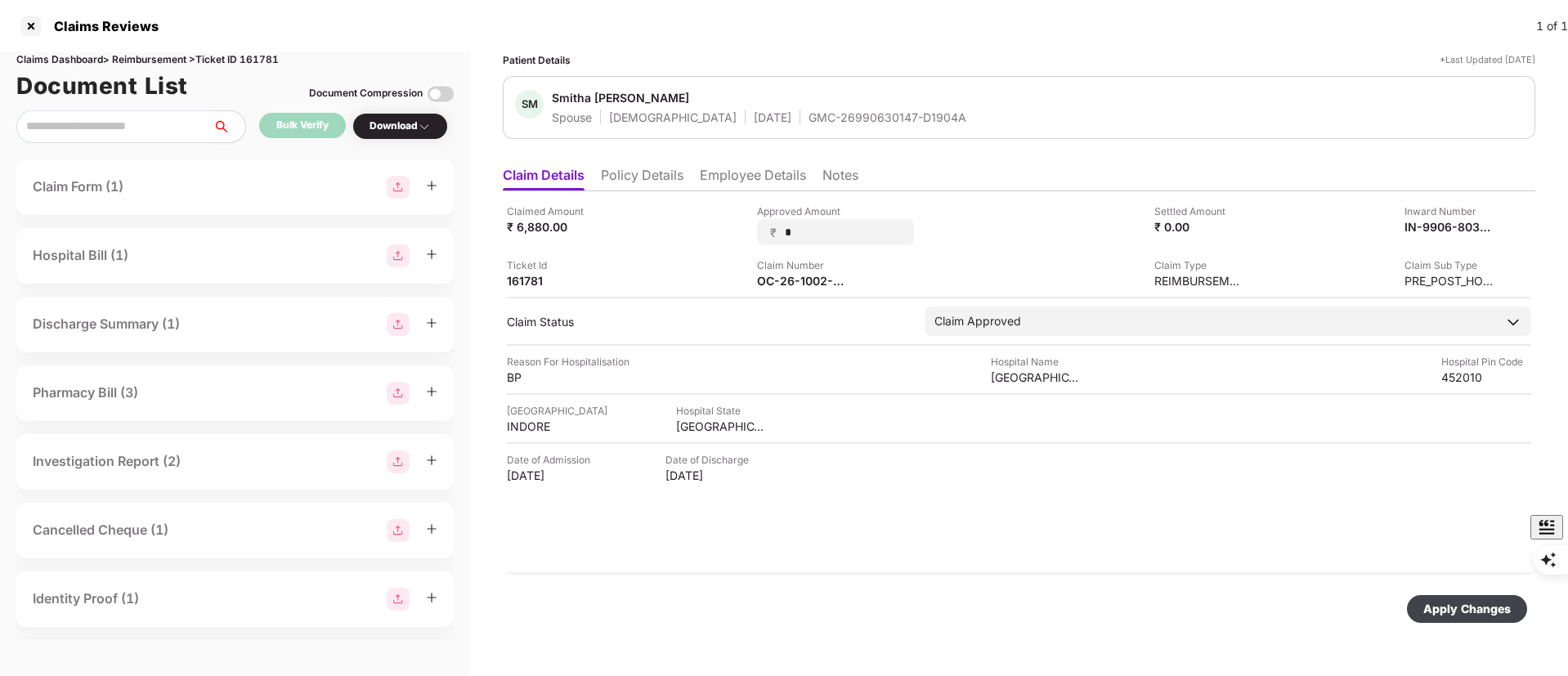
drag, startPoint x: 808, startPoint y: 229, endPoint x: 733, endPoint y: 229, distance: 75.0
click at [733, 229] on div "Claimed Amount ₹ 6,880.00 Approved Amount ₹ * Settled Amount ₹ 0.00 Inward Numb…" at bounding box center [1019, 246] width 1025 height 85
type input "*****"
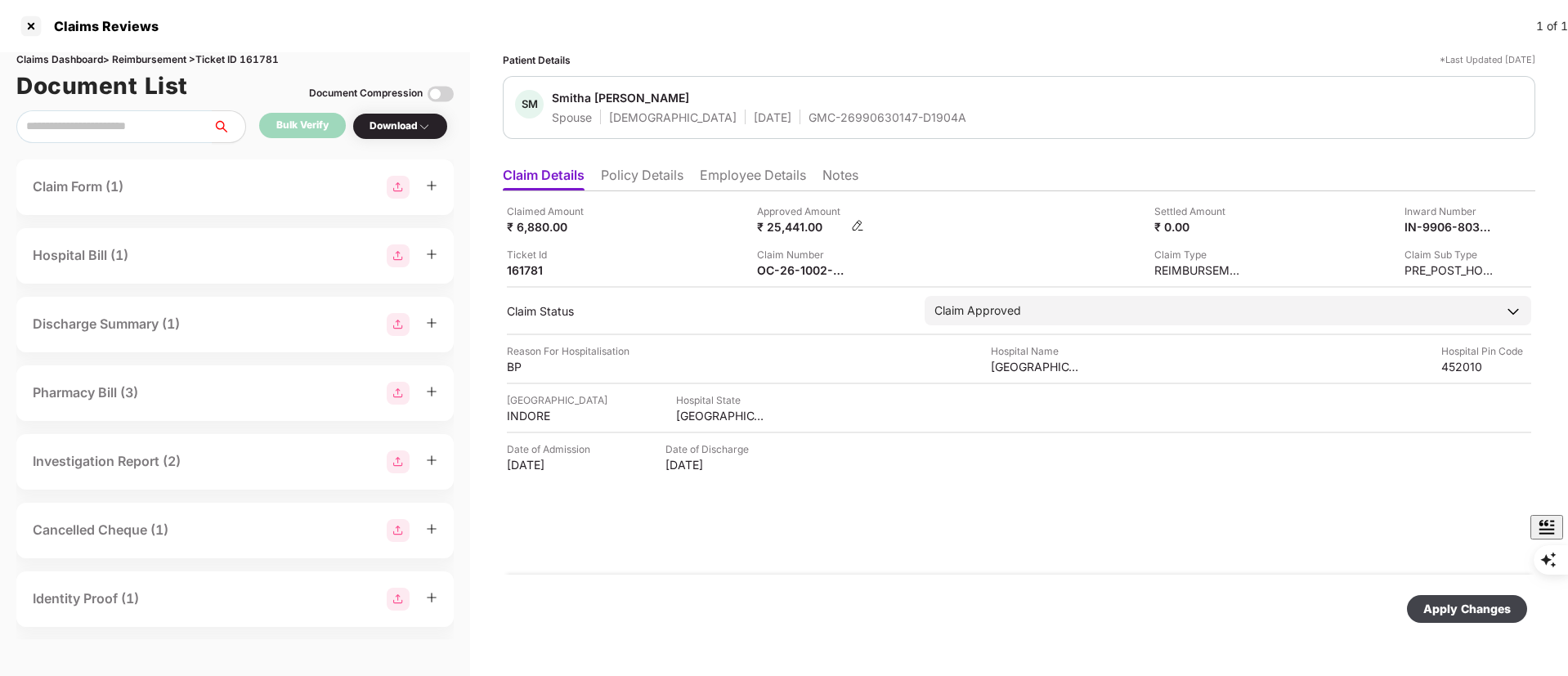
click at [855, 224] on img at bounding box center [858, 225] width 13 height 13
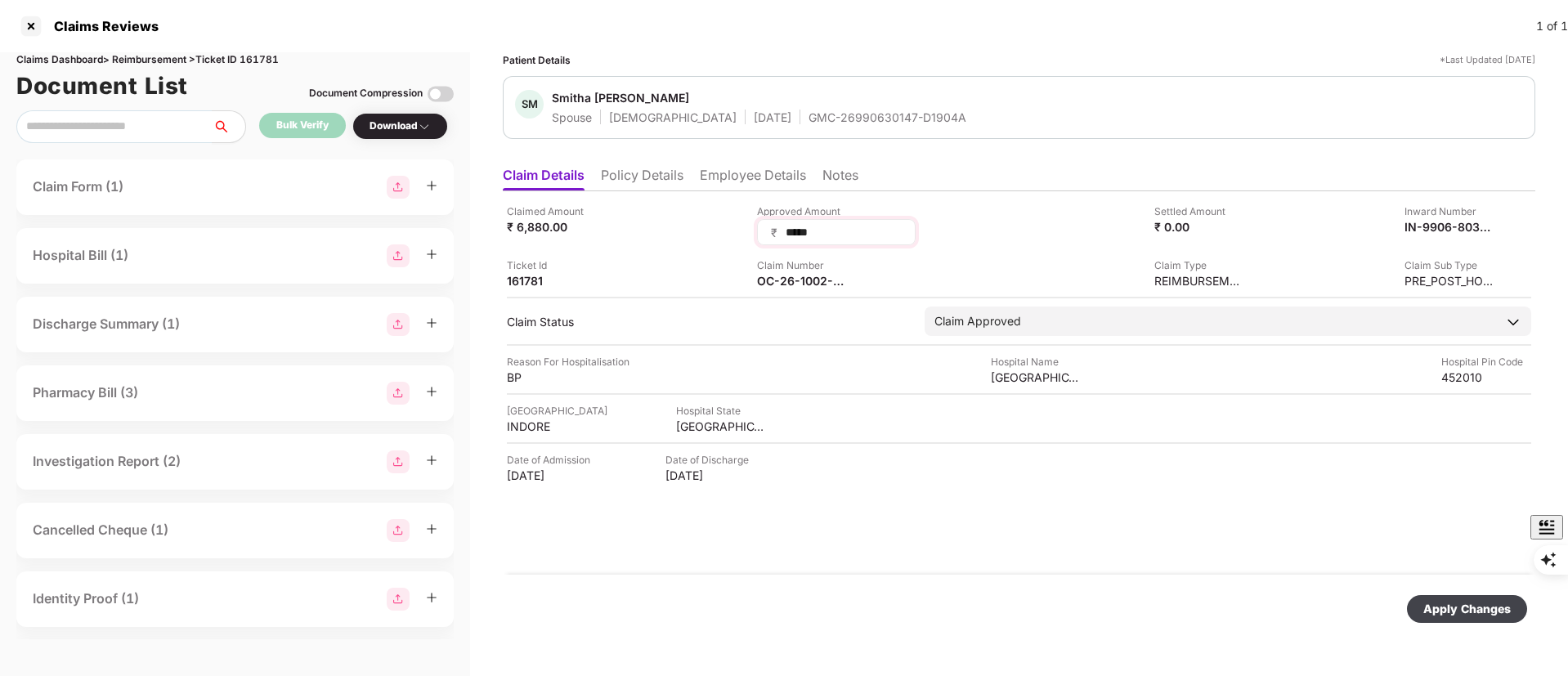
click at [812, 229] on input "*****" at bounding box center [842, 232] width 118 height 17
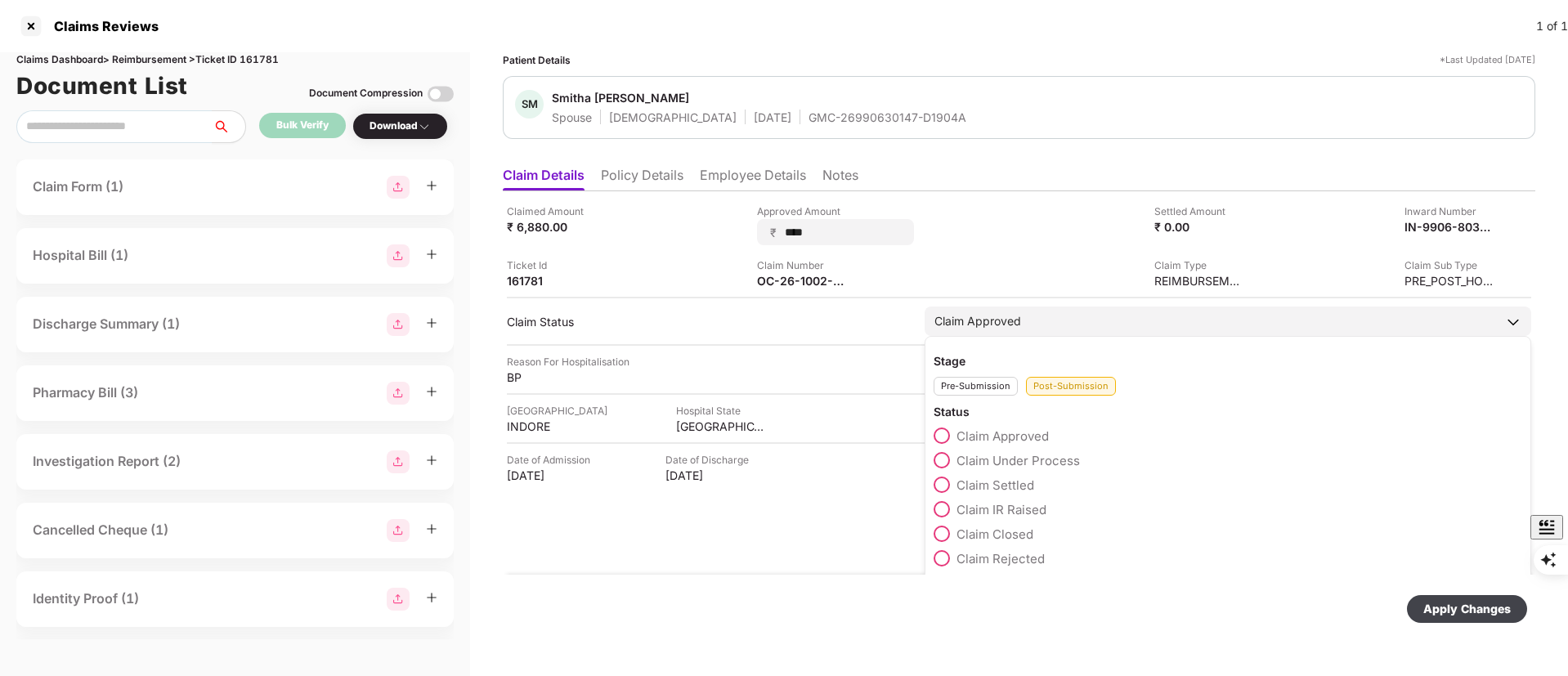
type input "*****"
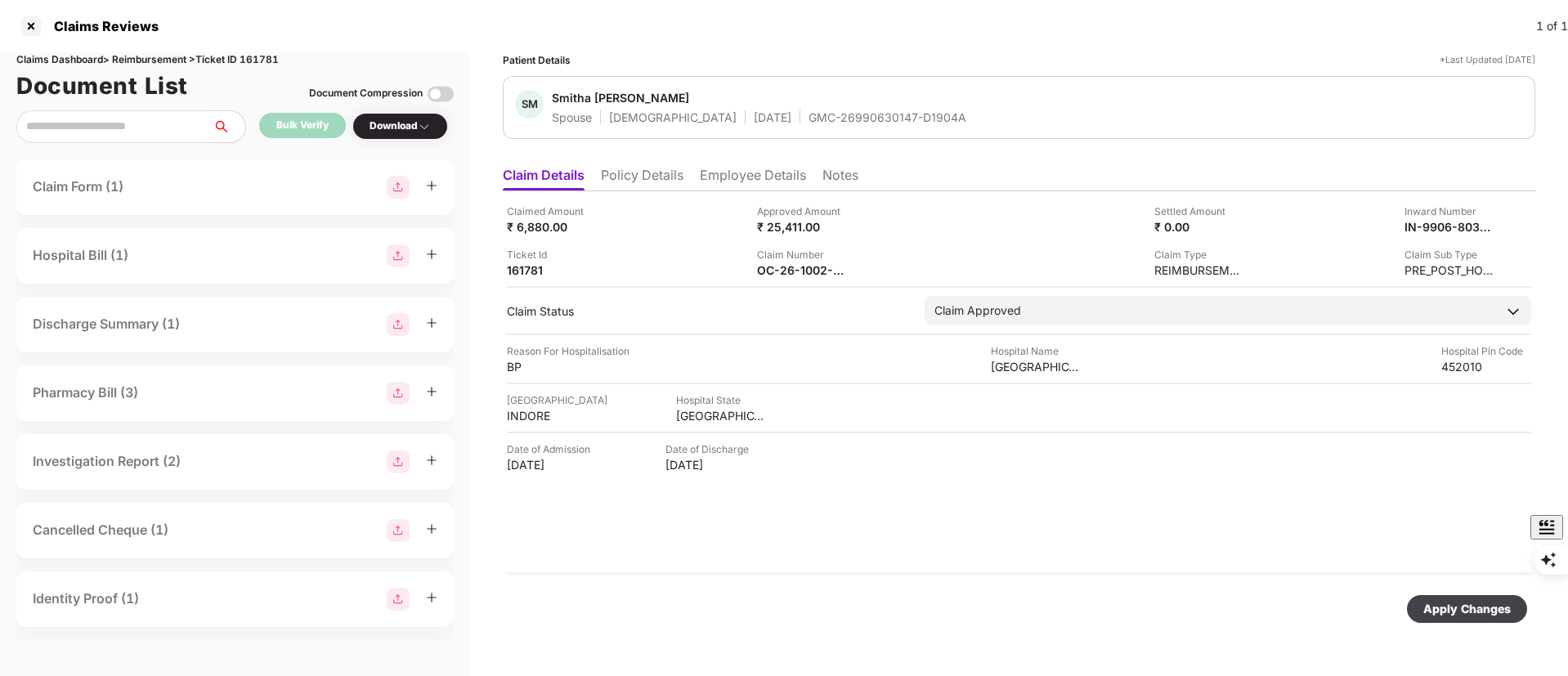
click at [820, 579] on div "Apply Changes" at bounding box center [1020, 610] width 1033 height 69
click at [1444, 612] on div "Apply Changes" at bounding box center [1467, 609] width 88 height 18
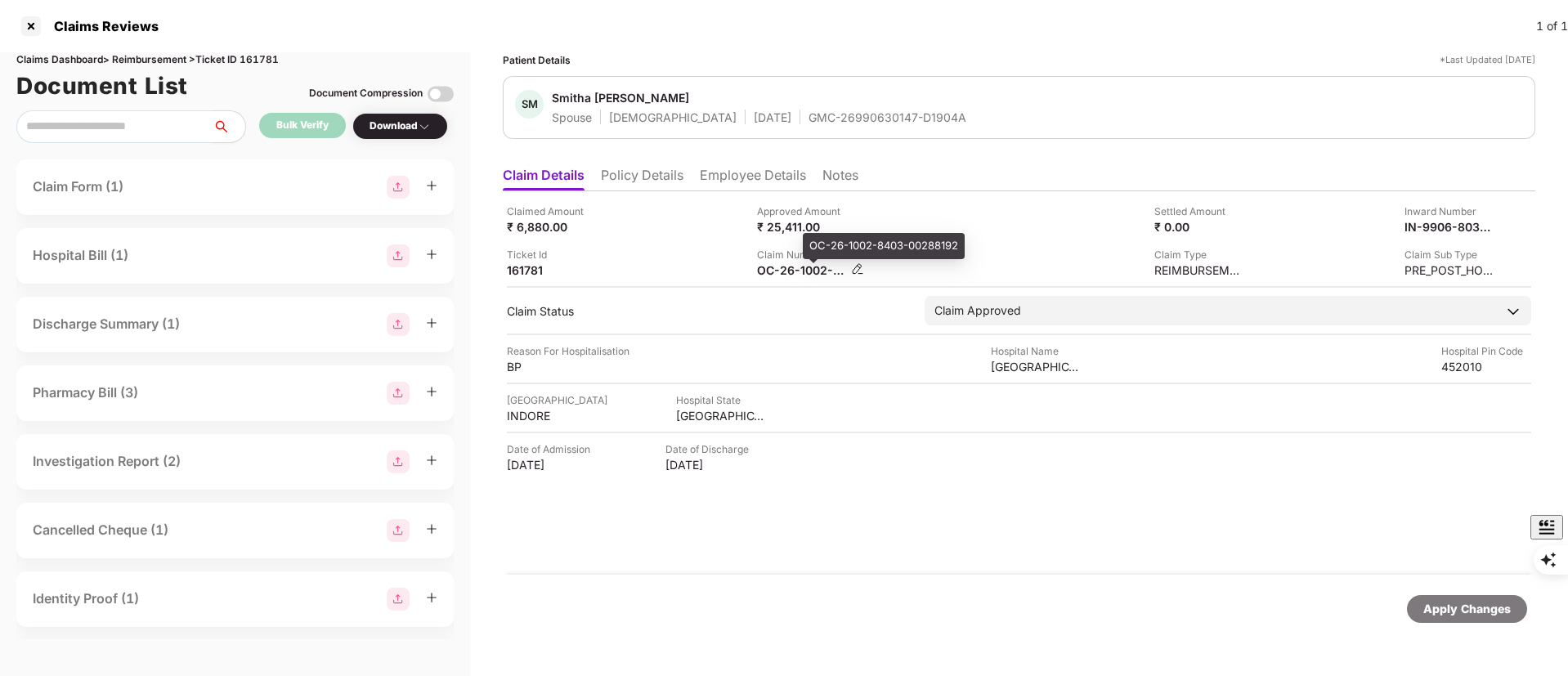
click at [811, 269] on div "OC-26-1002-8403-00288192" at bounding box center [803, 270] width 90 height 16
click at [828, 250] on div "Claim Number" at bounding box center [803, 255] width 90 height 16
click at [836, 239] on div "OC-26-1002-8403-00288192" at bounding box center [883, 246] width 162 height 27
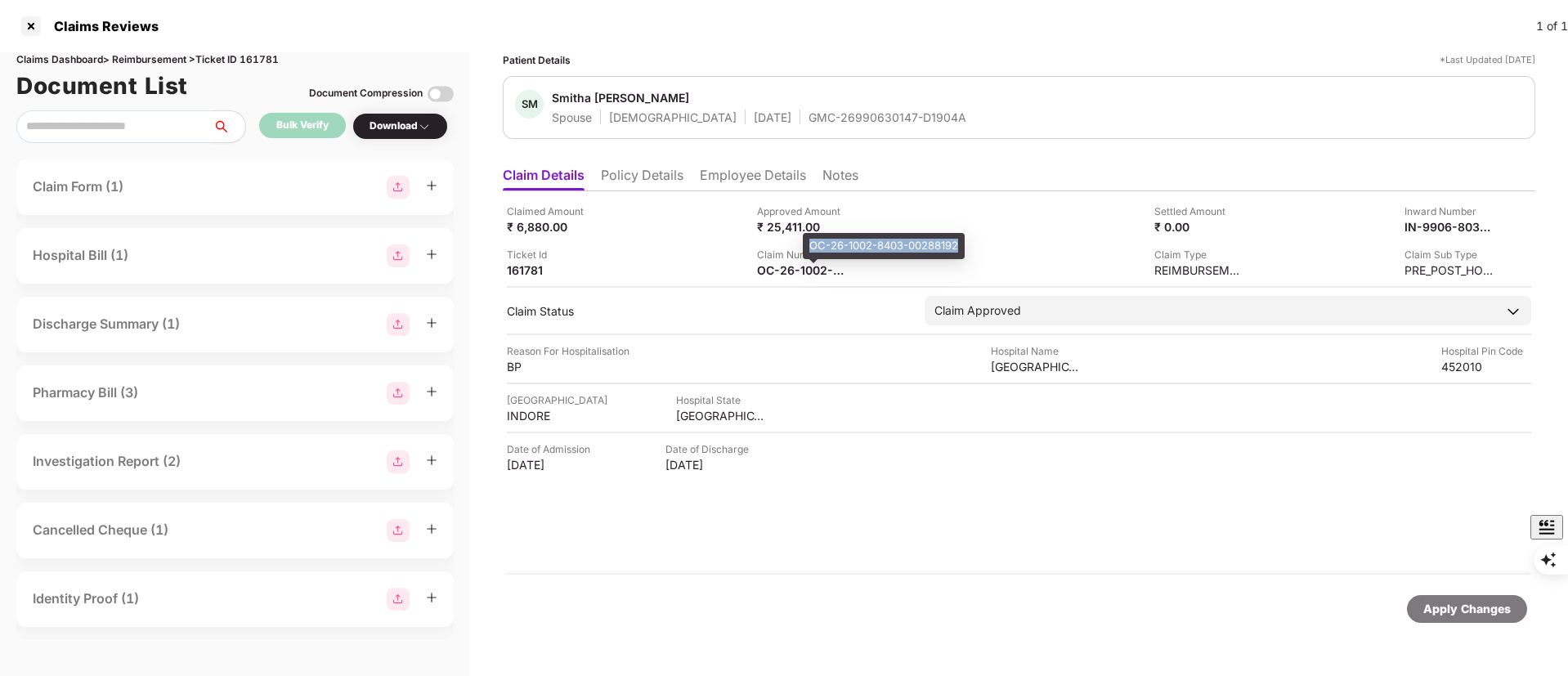
copy div "OC-26-1002-8403-00288192"
click at [28, 29] on div at bounding box center [31, 27] width 27 height 27
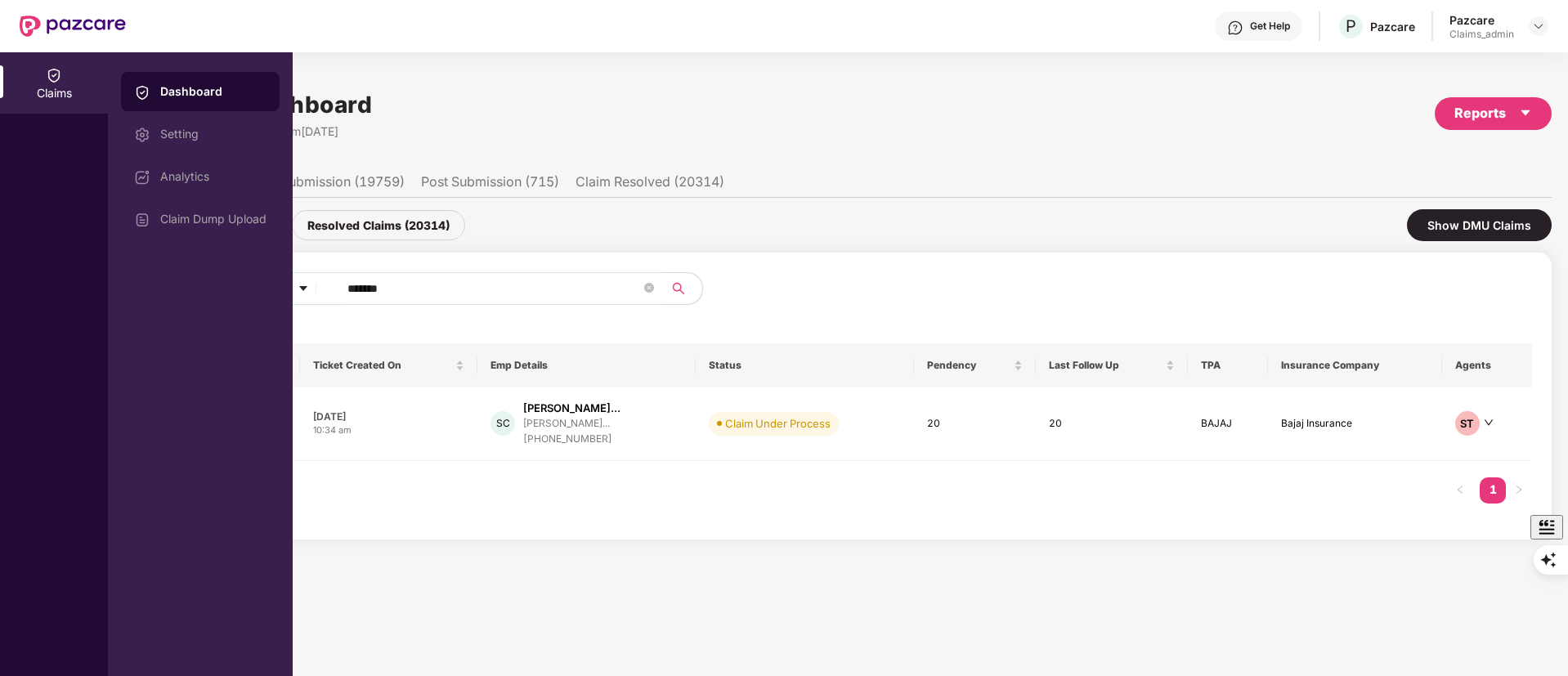
click at [473, 270] on div "All Agents ****** SN. Ticket ID Ticket Created On Emp Details Status Pendency L…" at bounding box center [838, 396] width 1428 height 287
click at [472, 285] on input "******" at bounding box center [493, 289] width 293 height 25
click at [466, 291] on input "******" at bounding box center [493, 289] width 293 height 25
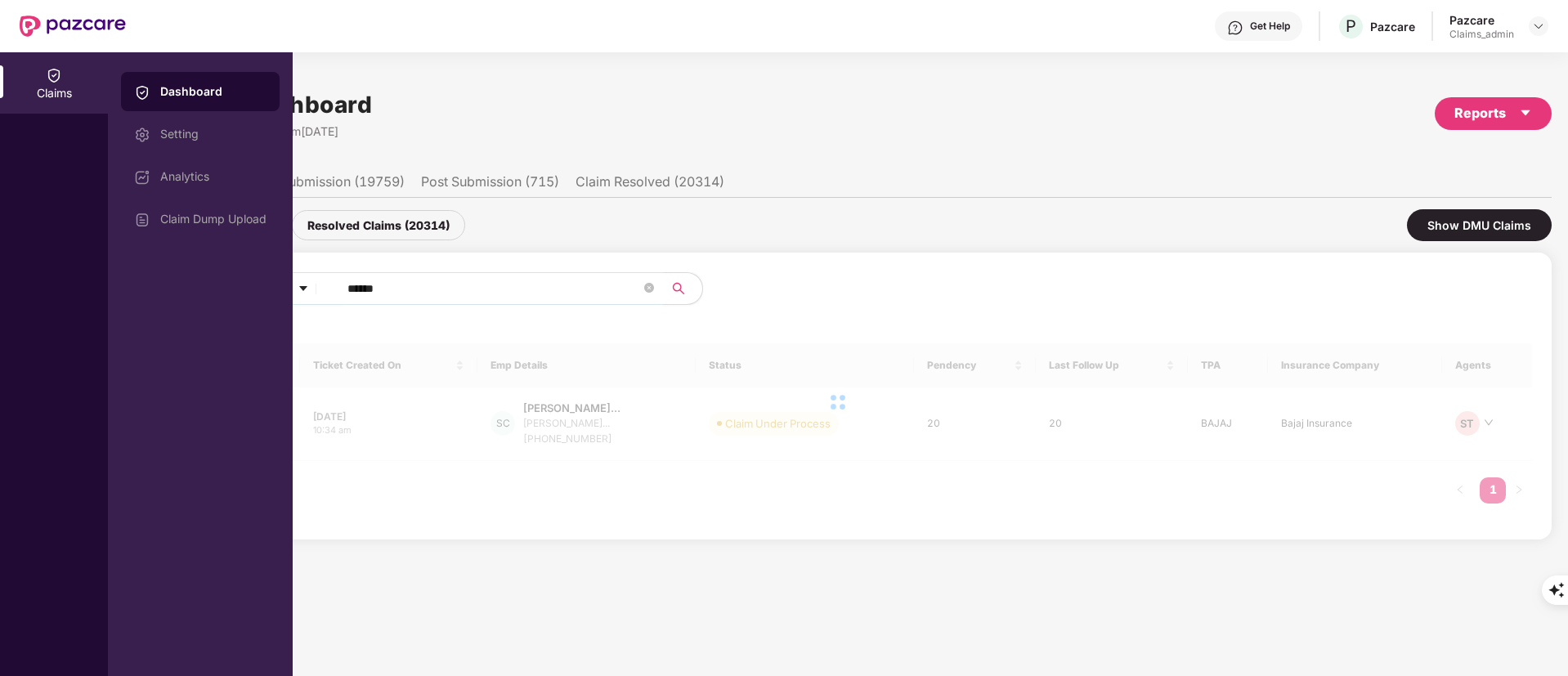
type input "******"
click at [393, 227] on div "Resolved Claims (20314)" at bounding box center [379, 225] width 174 height 30
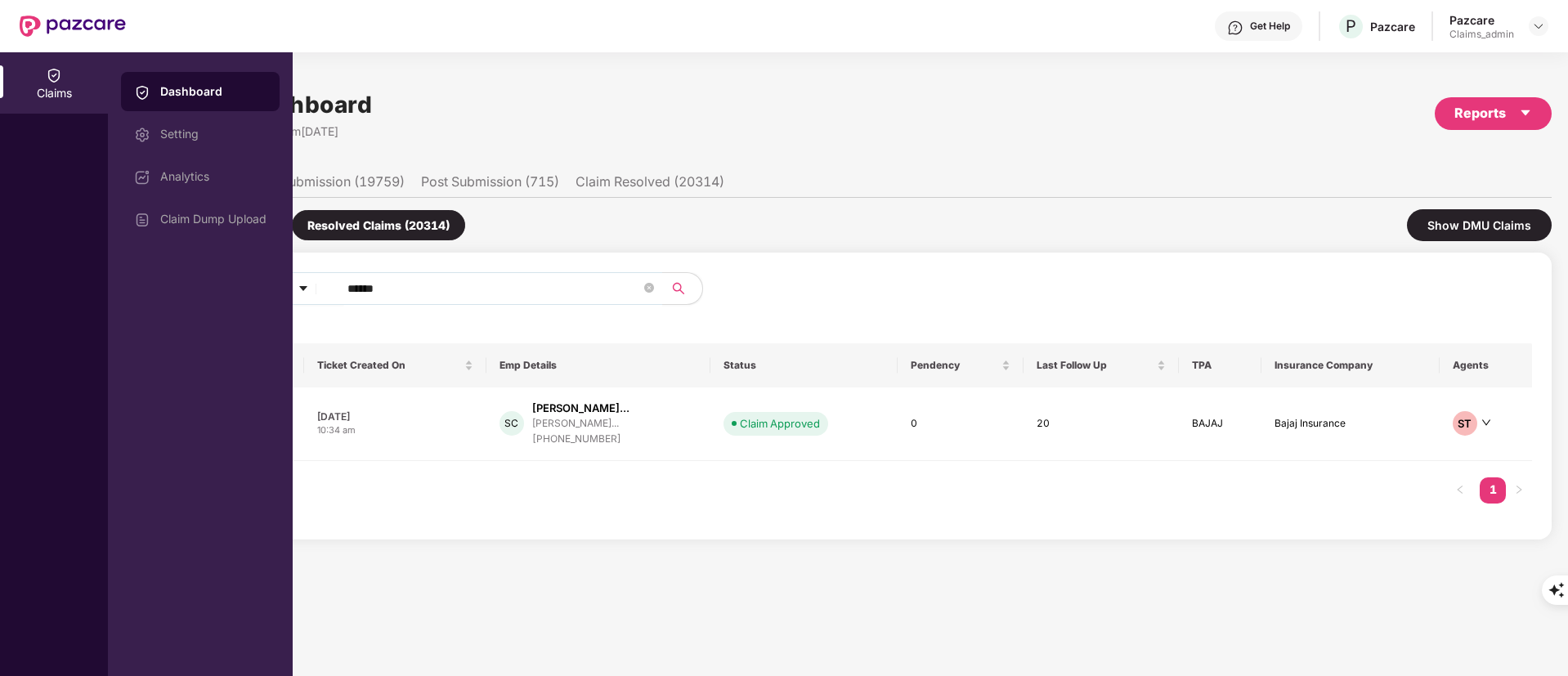
click at [59, 87] on div "Claims" at bounding box center [54, 93] width 108 height 16
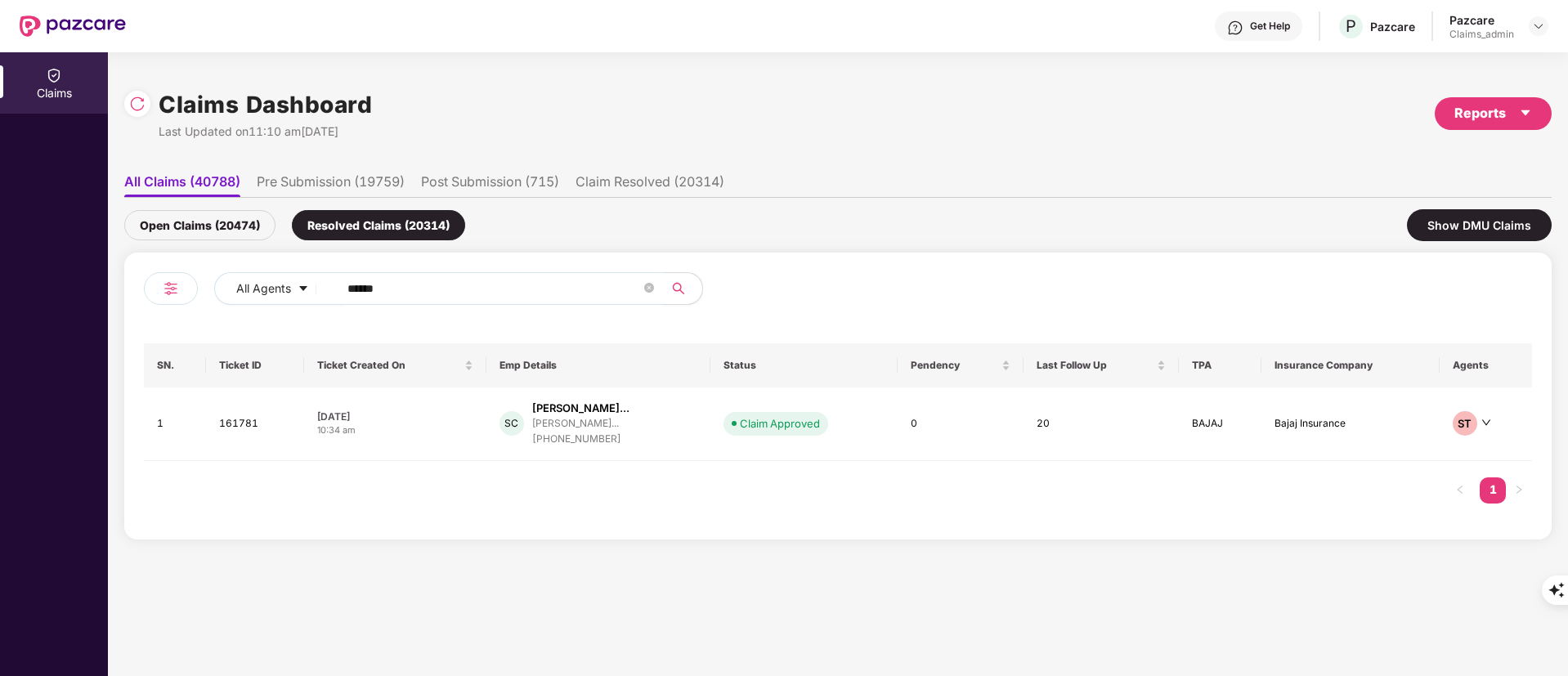
drag, startPoint x: 414, startPoint y: 282, endPoint x: 528, endPoint y: 282, distance: 114.0
click at [252, 282] on div "All Agents ******" at bounding box center [631, 288] width 834 height 33
paste input "**"
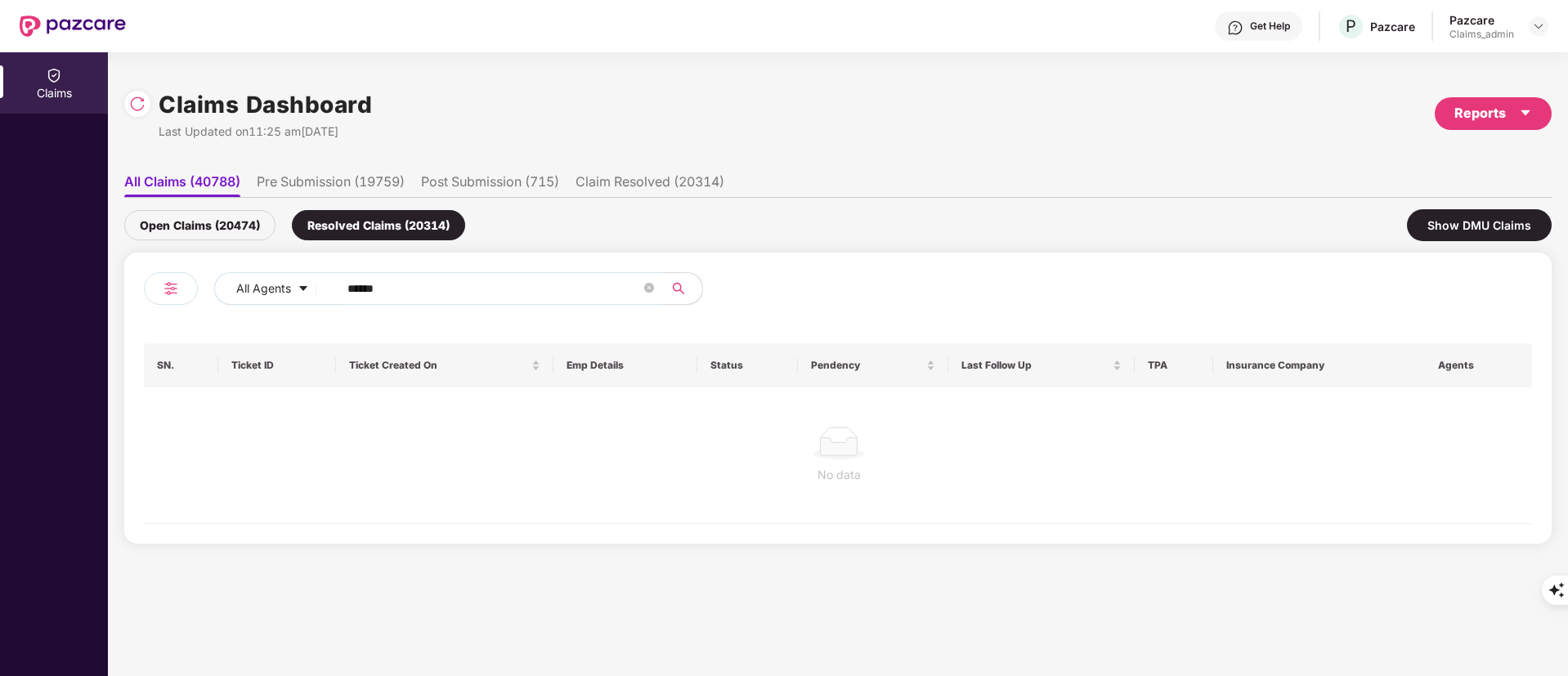
type input "******"
click at [205, 225] on div "Open Claims (20474)" at bounding box center [199, 225] width 151 height 30
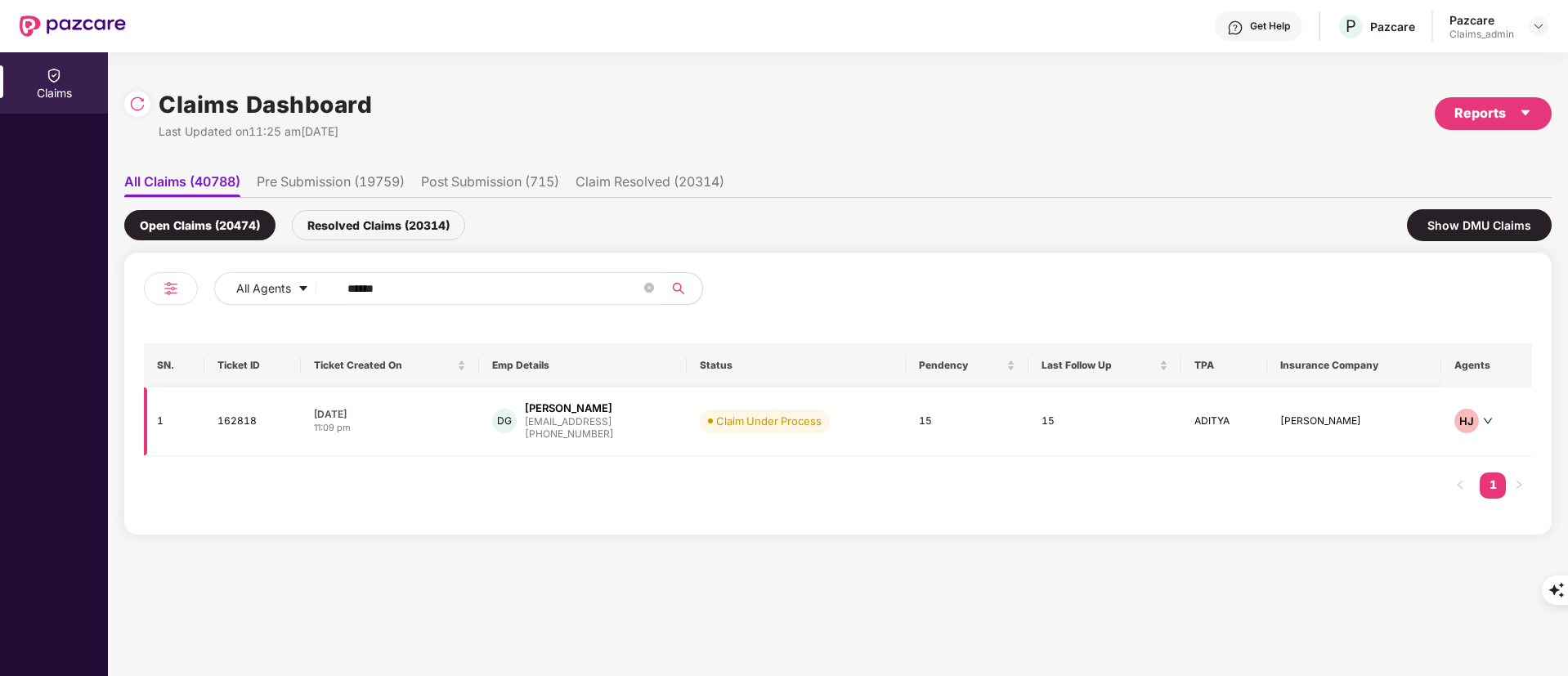
click at [633, 430] on div "DG Dhinakaran Govindaraj dhinakarang@skellam.ai +918754173771" at bounding box center [583, 421] width 182 height 42
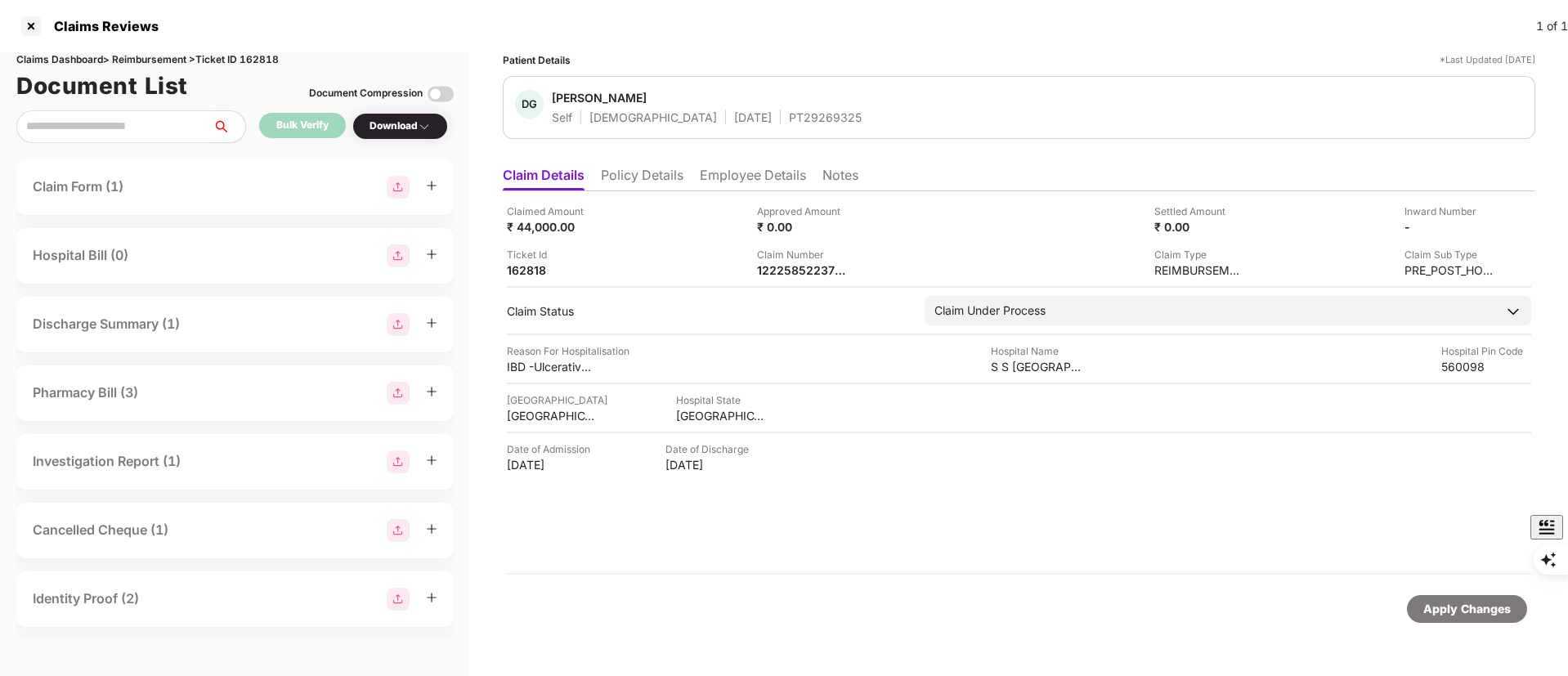
click at [716, 180] on li "Employee Details" at bounding box center [753, 178] width 106 height 24
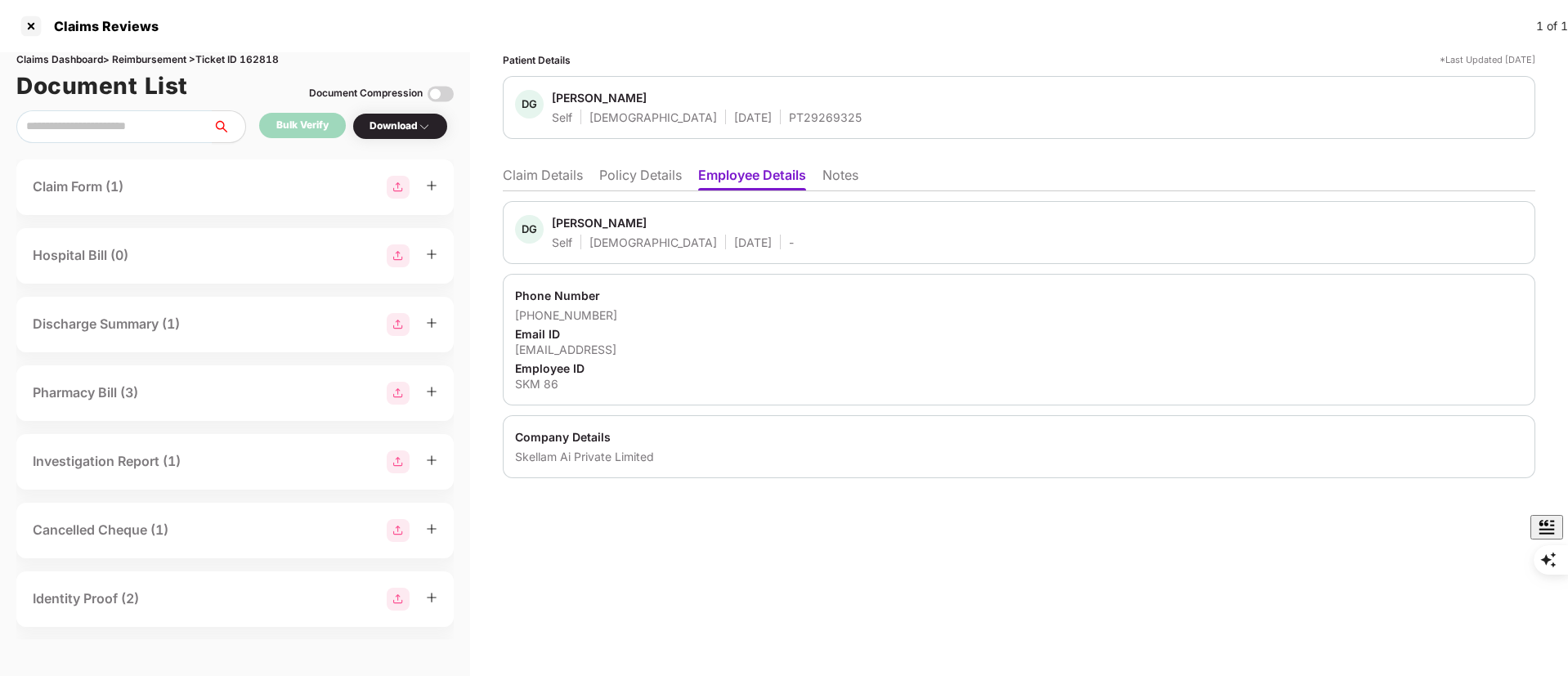
click at [600, 455] on div "Skellam Ai Private Limited" at bounding box center [1019, 457] width 1008 height 16
click at [599, 455] on div "Skellam Ai Private Limited" at bounding box center [1019, 457] width 1008 height 16
copy body "Skellam Ai Private Limited"
click at [553, 382] on div "SKM 86" at bounding box center [1019, 385] width 1008 height 16
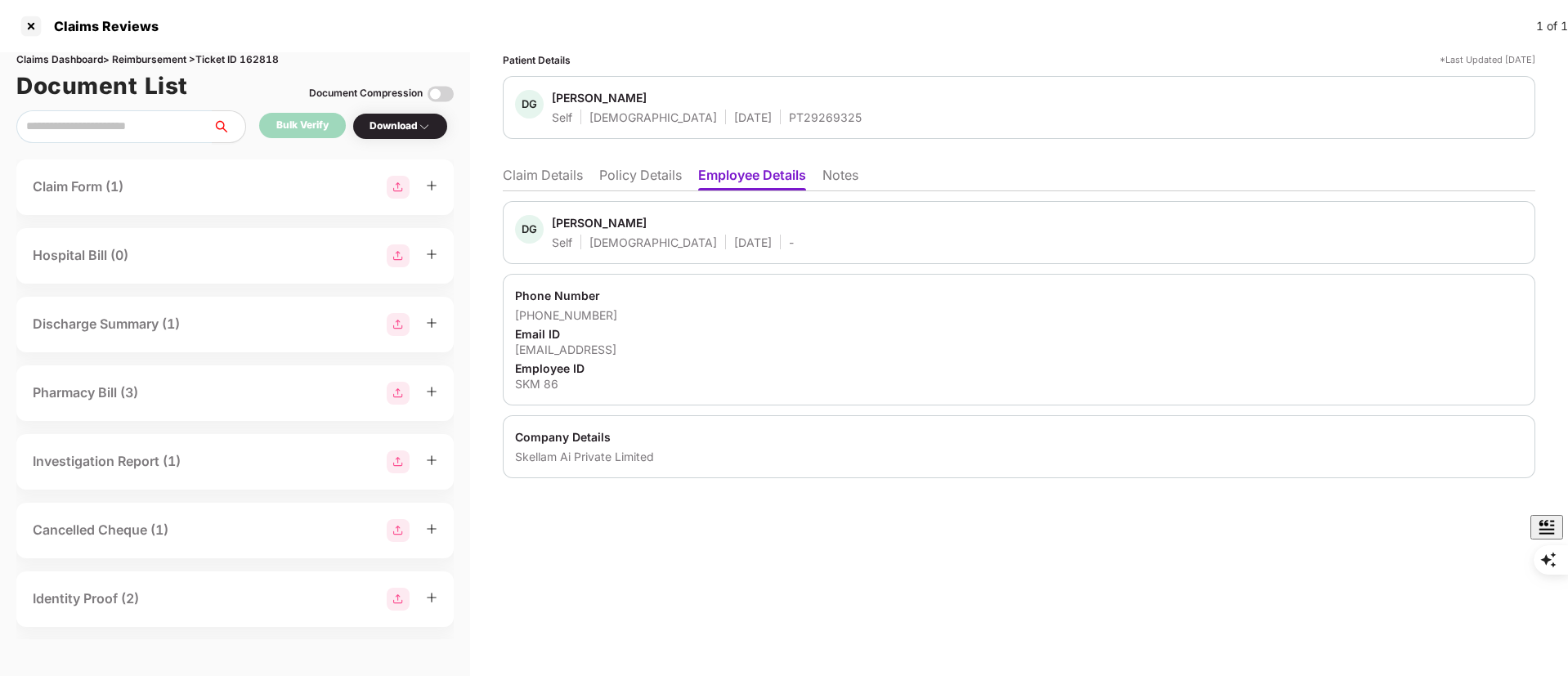
click at [551, 382] on div "SKM 86" at bounding box center [1019, 385] width 1008 height 16
copy div "SKM 86"
click at [547, 174] on li "Claim Details" at bounding box center [543, 178] width 80 height 24
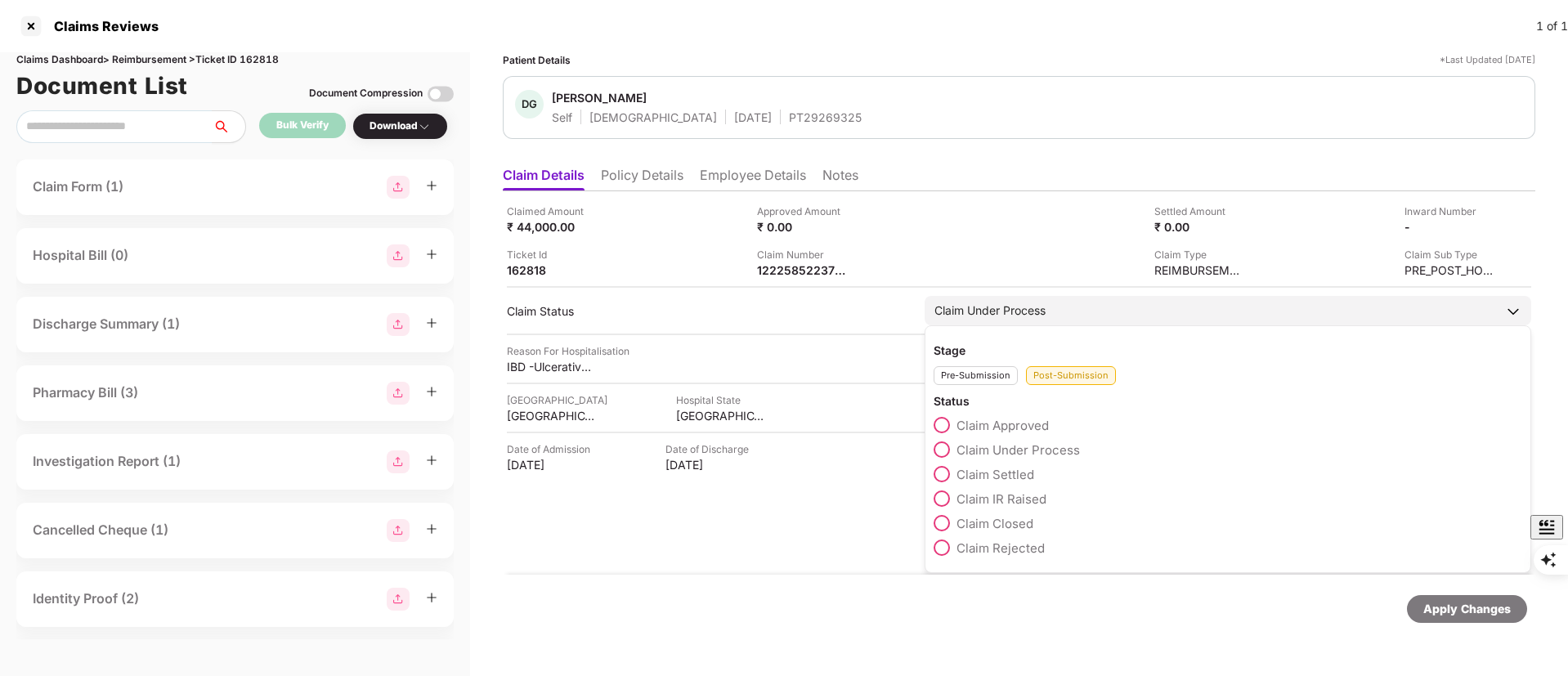
click at [972, 422] on span "Claim Approved" at bounding box center [1003, 426] width 92 height 16
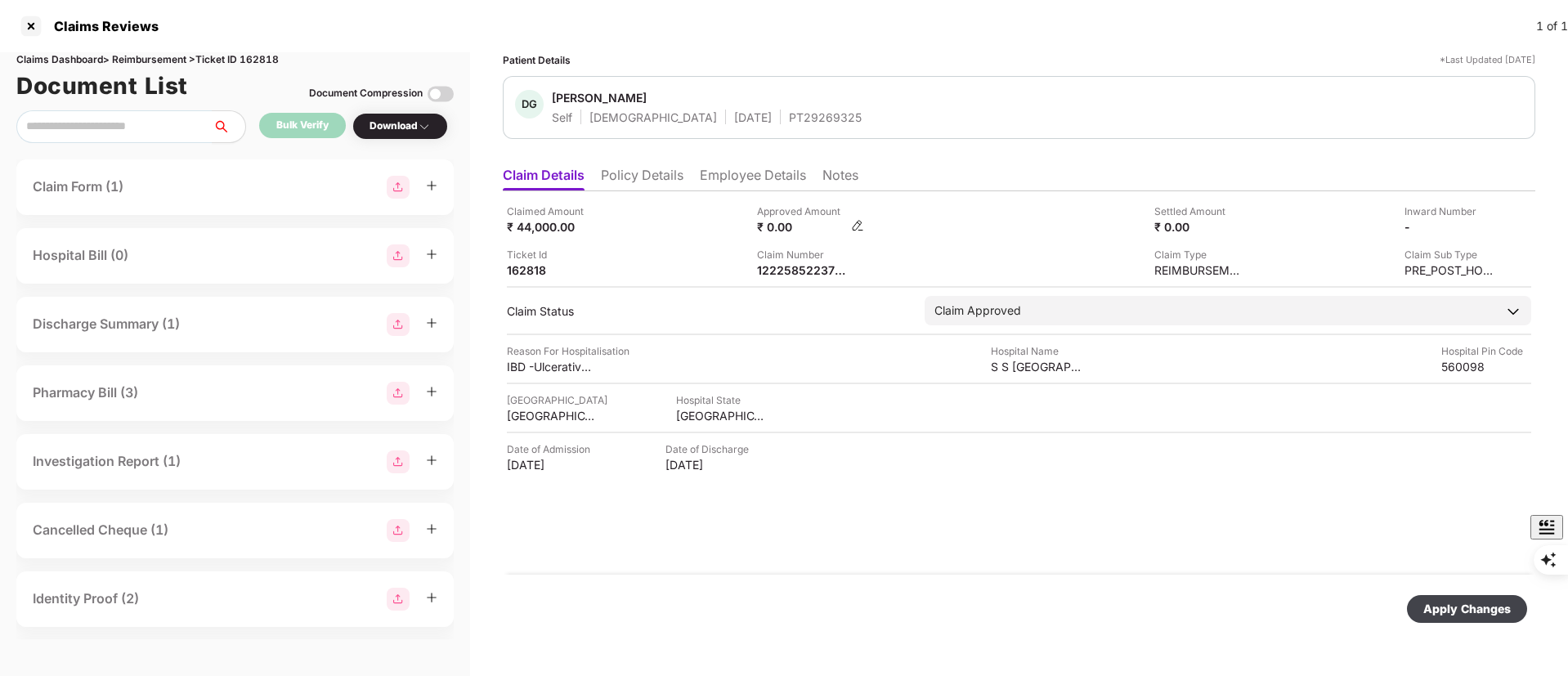
click at [859, 227] on img at bounding box center [858, 225] width 13 height 13
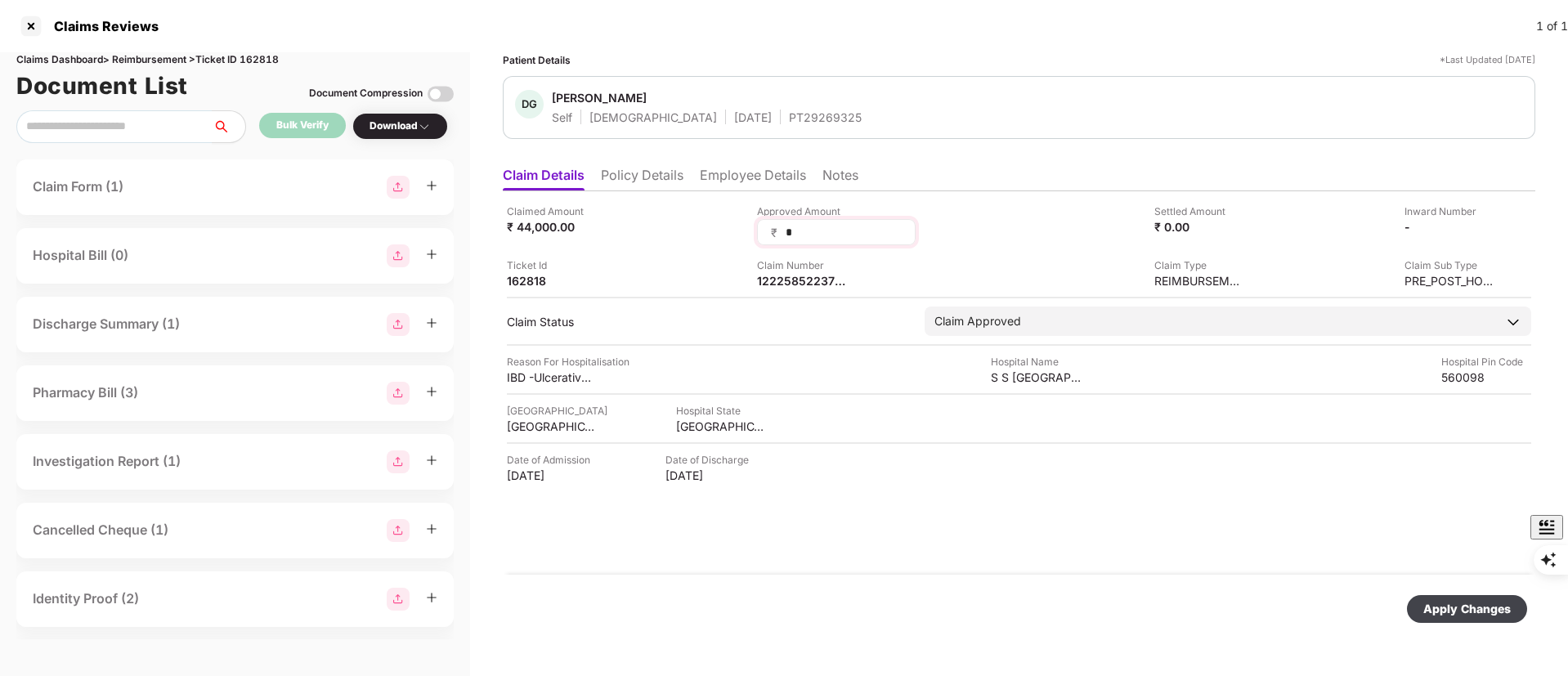
drag, startPoint x: 816, startPoint y: 236, endPoint x: 768, endPoint y: 232, distance: 48.2
click at [768, 232] on div "₹ *" at bounding box center [836, 232] width 159 height 27
type input "*****"
click at [852, 279] on div "Claimed Amount ₹ 44,000.00 Approved Amount ₹ ***** Settled Amount ₹ 0.00 Inward…" at bounding box center [1020, 383] width 1033 height 384
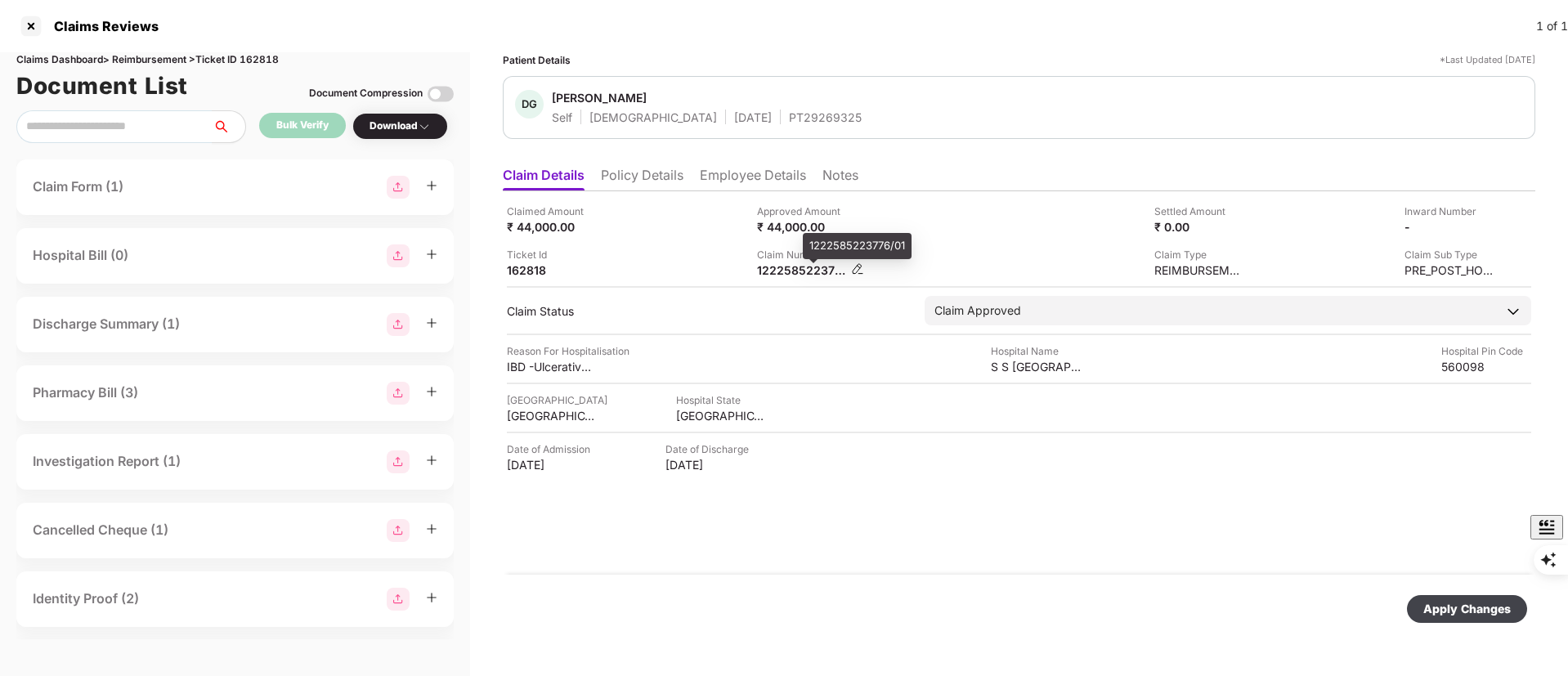
click at [811, 273] on div "1222585223776/01" at bounding box center [803, 270] width 90 height 16
click at [931, 482] on div "Claimed Amount ₹ 44,000.00 Approved Amount ₹ 44,000.00 Settled Amount ₹ 0.00 In…" at bounding box center [1020, 383] width 1033 height 384
click at [1492, 610] on div "Apply Changes" at bounding box center [1467, 609] width 88 height 18
click at [835, 252] on div "1222585223776/01" at bounding box center [857, 246] width 109 height 27
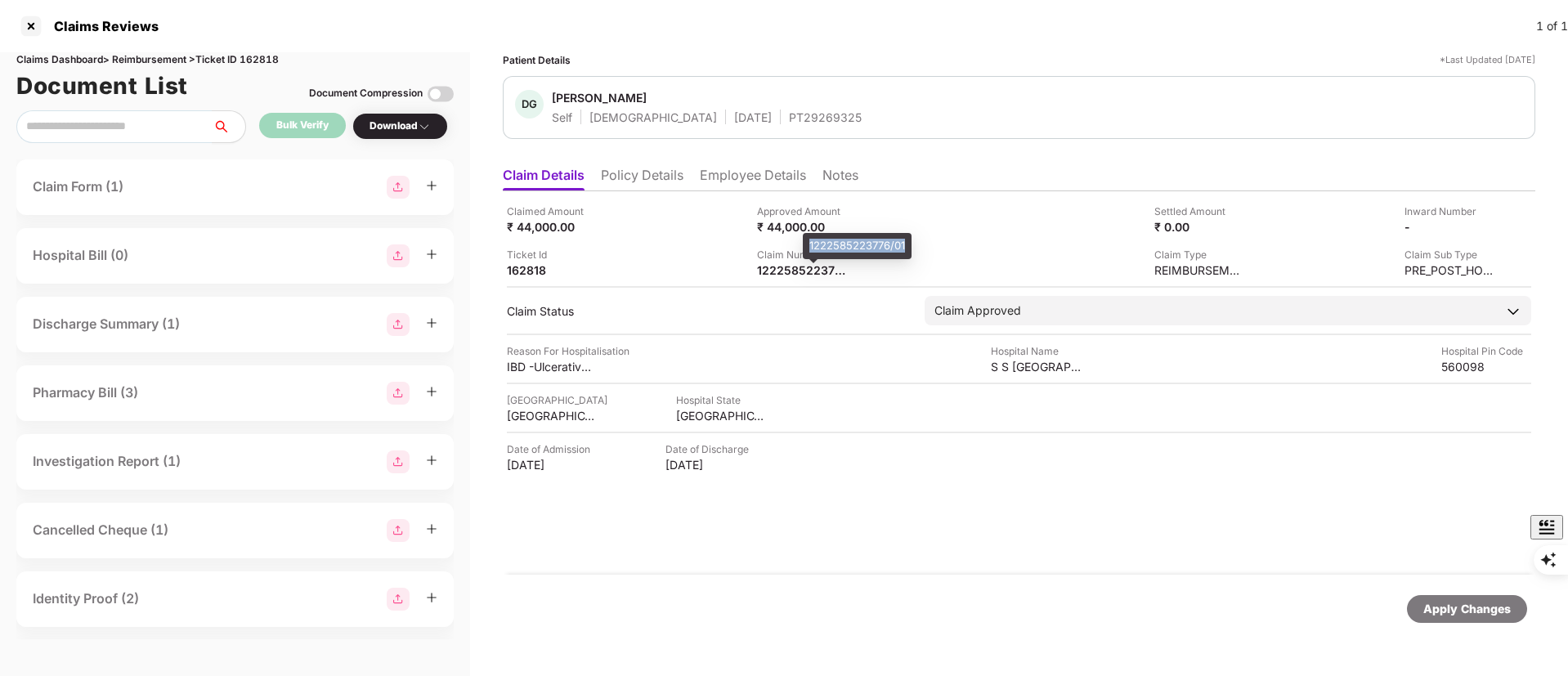
click at [835, 252] on div "1222585223776/01" at bounding box center [857, 246] width 109 height 27
copy div "1222585223776/01"
click at [27, 22] on div at bounding box center [31, 27] width 27 height 27
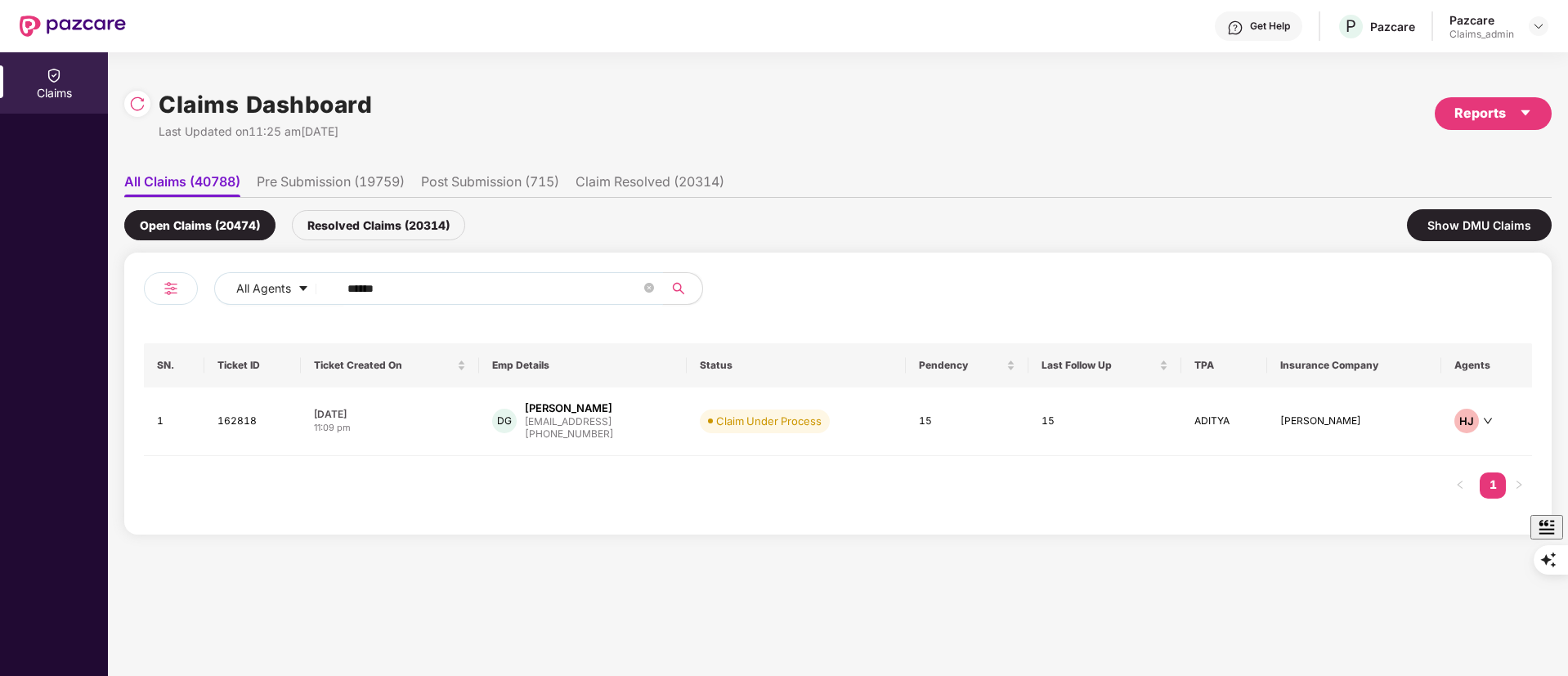
drag, startPoint x: 477, startPoint y: 293, endPoint x: 112, endPoint y: 293, distance: 365.0
click at [112, 293] on div "Claims Dashboard Last Updated on 11:25 am, 19 Aug 2025 Reports All Claims (4078…" at bounding box center [838, 364] width 1460 height 624
paste input "text"
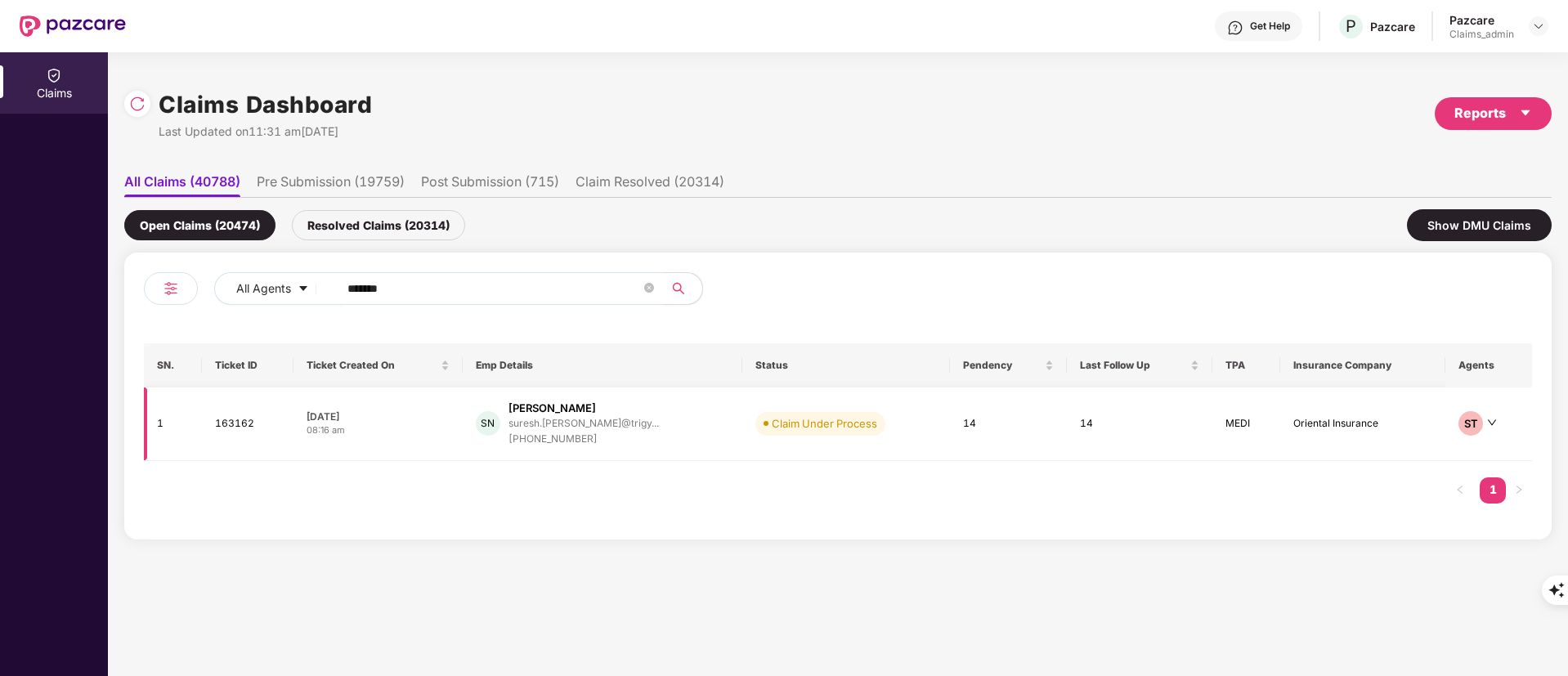
type input "******"
click at [577, 439] on div "+917418380738" at bounding box center [584, 439] width 151 height 16
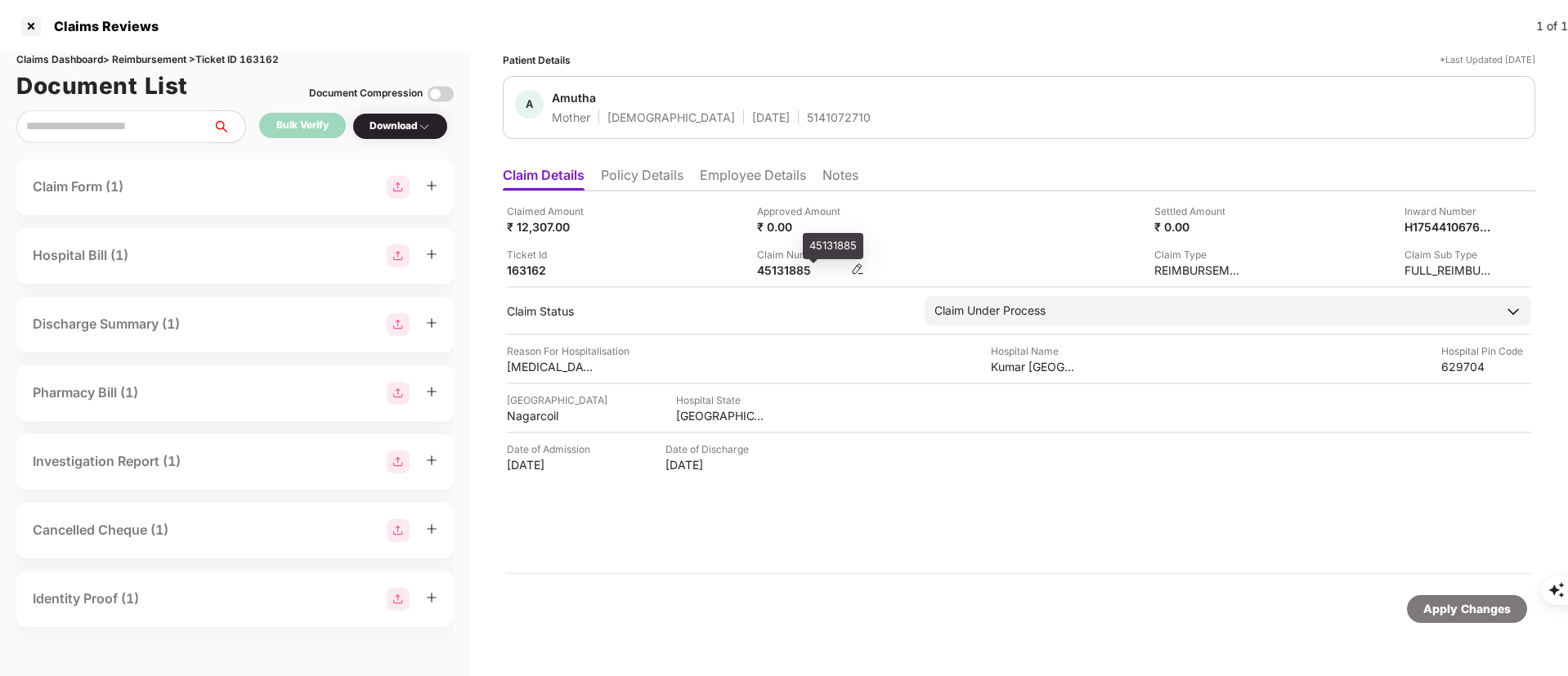
click at [803, 273] on div "45131885" at bounding box center [803, 270] width 90 height 16
click at [803, 274] on div "45131885" at bounding box center [803, 270] width 90 height 16
copy div "45131885"
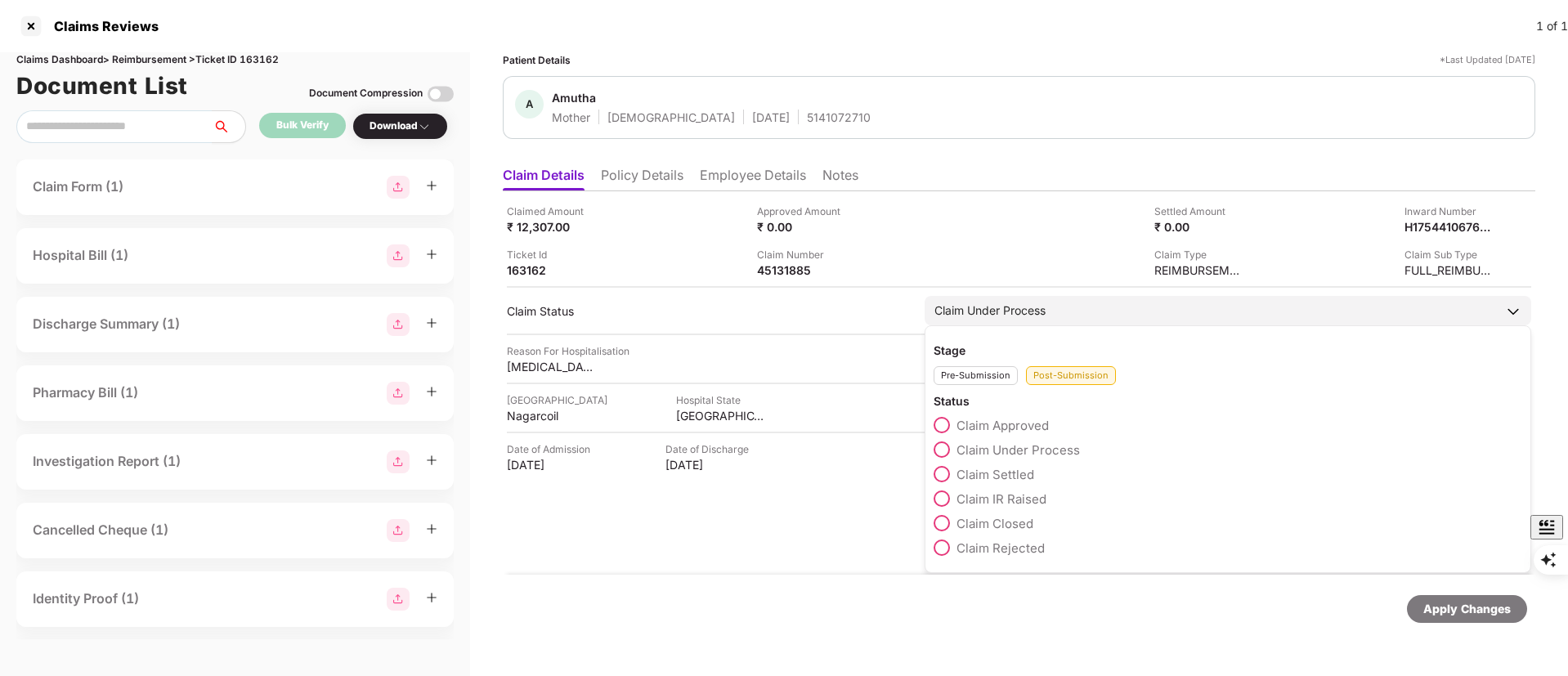
click at [999, 529] on span "Claim Closed" at bounding box center [995, 524] width 77 height 16
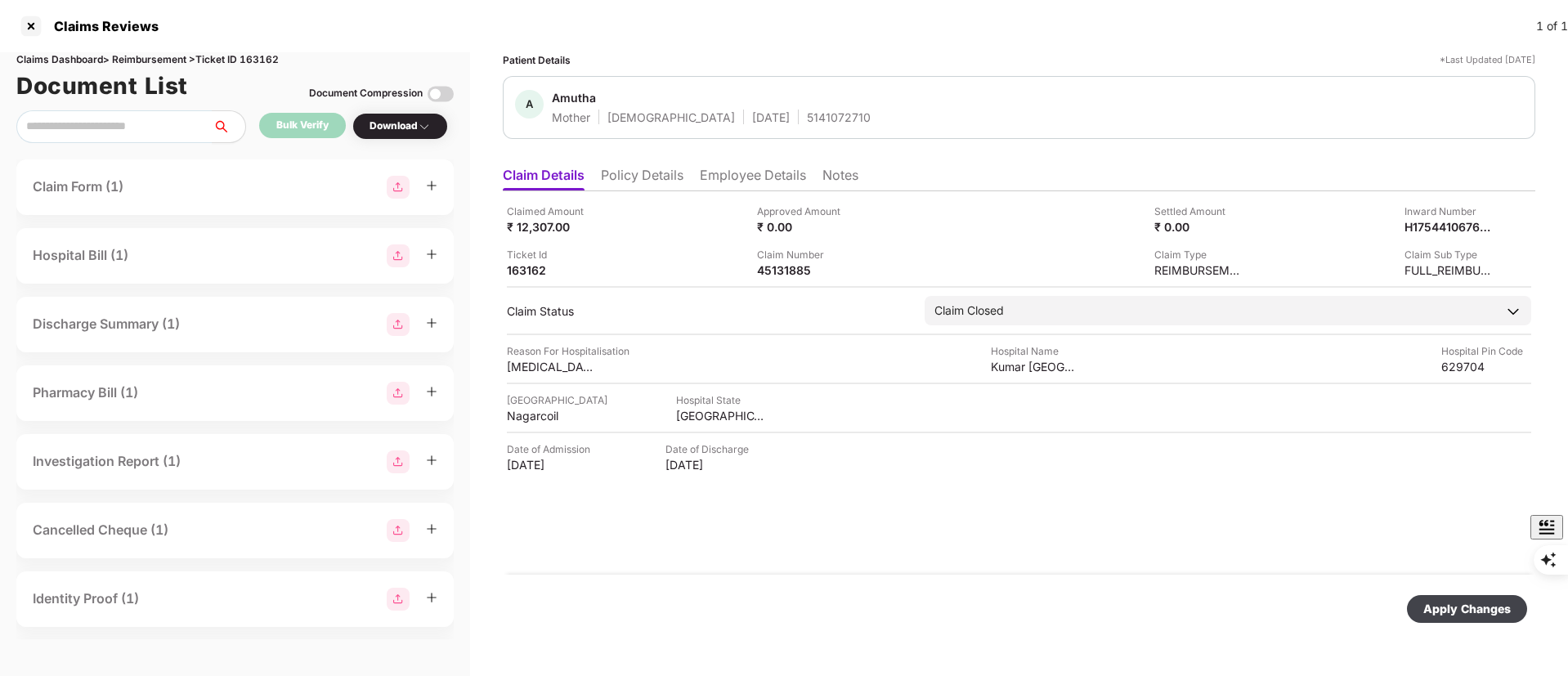
click at [1466, 600] on div "Apply Changes" at bounding box center [1467, 609] width 88 height 18
click at [35, 35] on div at bounding box center [31, 27] width 27 height 27
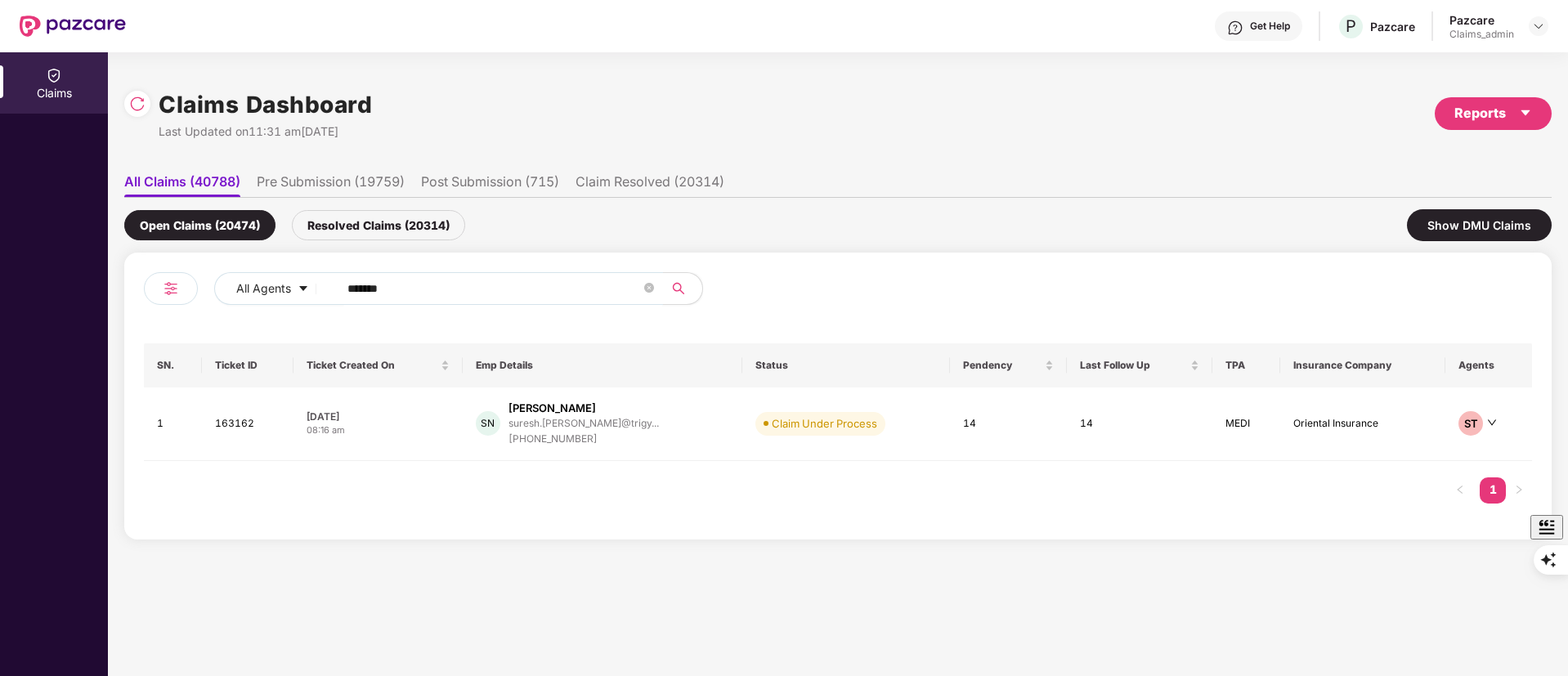
click at [390, 289] on input "******" at bounding box center [493, 289] width 293 height 25
drag, startPoint x: 398, startPoint y: 288, endPoint x: 297, endPoint y: 288, distance: 101.0
click at [297, 288] on div "All Agents ******" at bounding box center [631, 288] width 834 height 33
paste input "text"
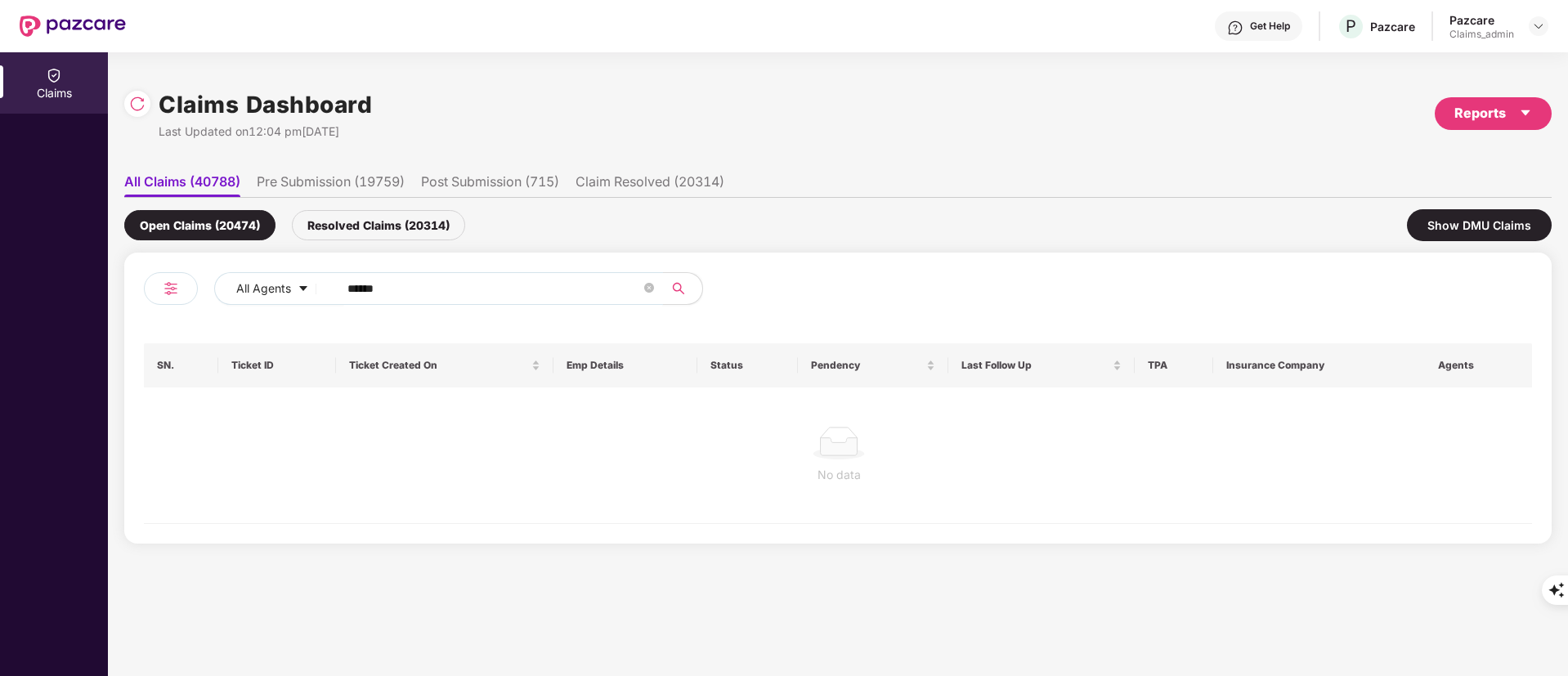
click at [421, 290] on input "******" at bounding box center [493, 289] width 293 height 25
click at [398, 286] on input "******" at bounding box center [493, 289] width 293 height 25
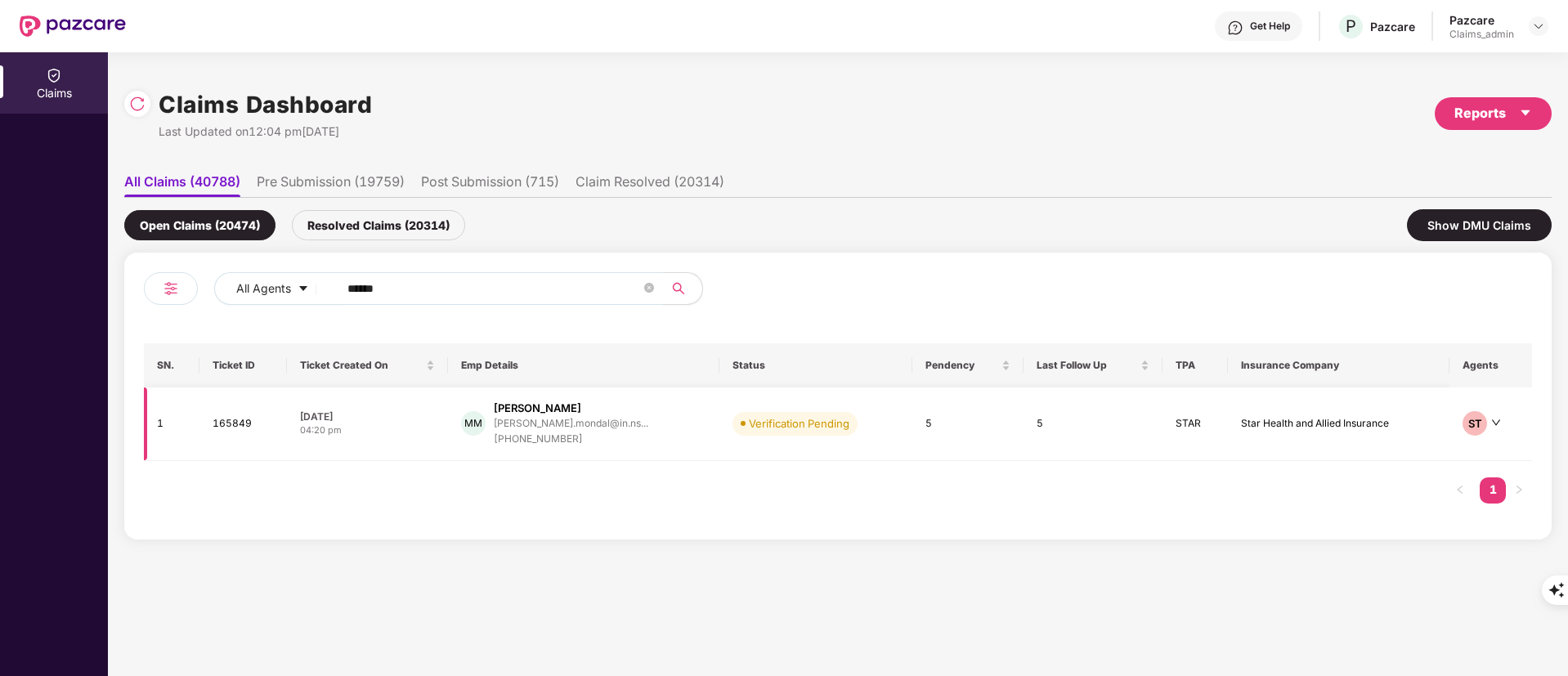
type input "******"
click at [655, 440] on div "MM Manjulika Mondal manjulika.mondal@in.ns... +918609226897" at bounding box center [584, 423] width 245 height 47
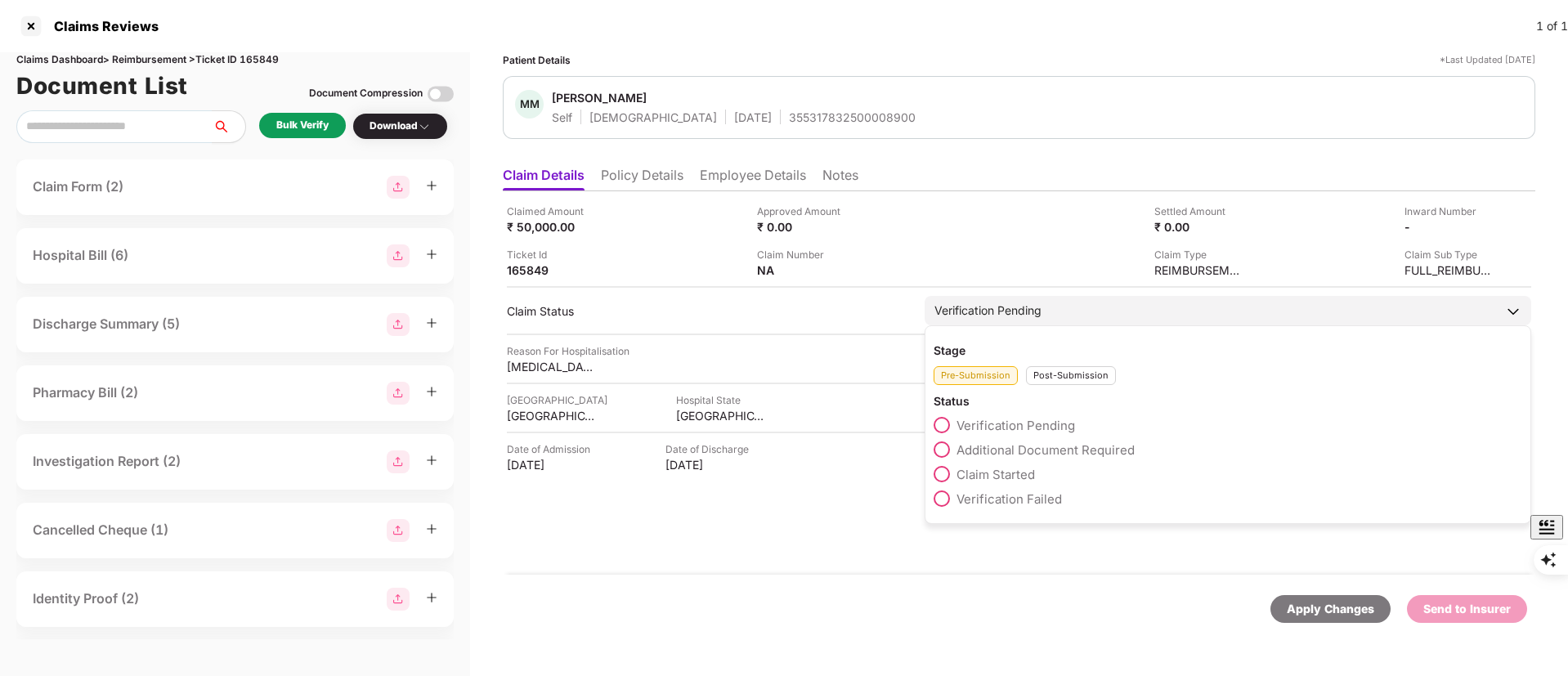
click at [977, 479] on span "Claim Started" at bounding box center [996, 475] width 79 height 16
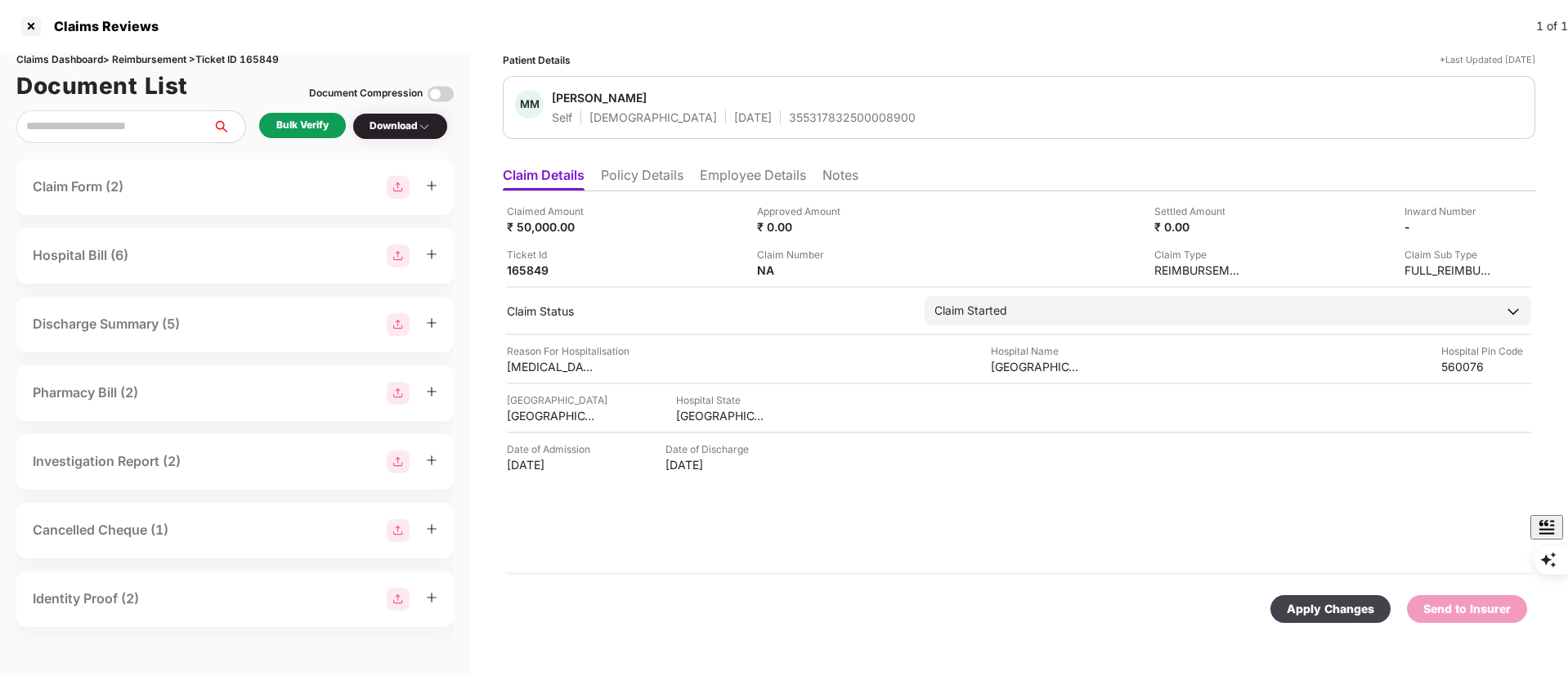
click at [1294, 602] on div "Apply Changes" at bounding box center [1331, 609] width 120 height 27
click at [41, 27] on div at bounding box center [31, 27] width 27 height 27
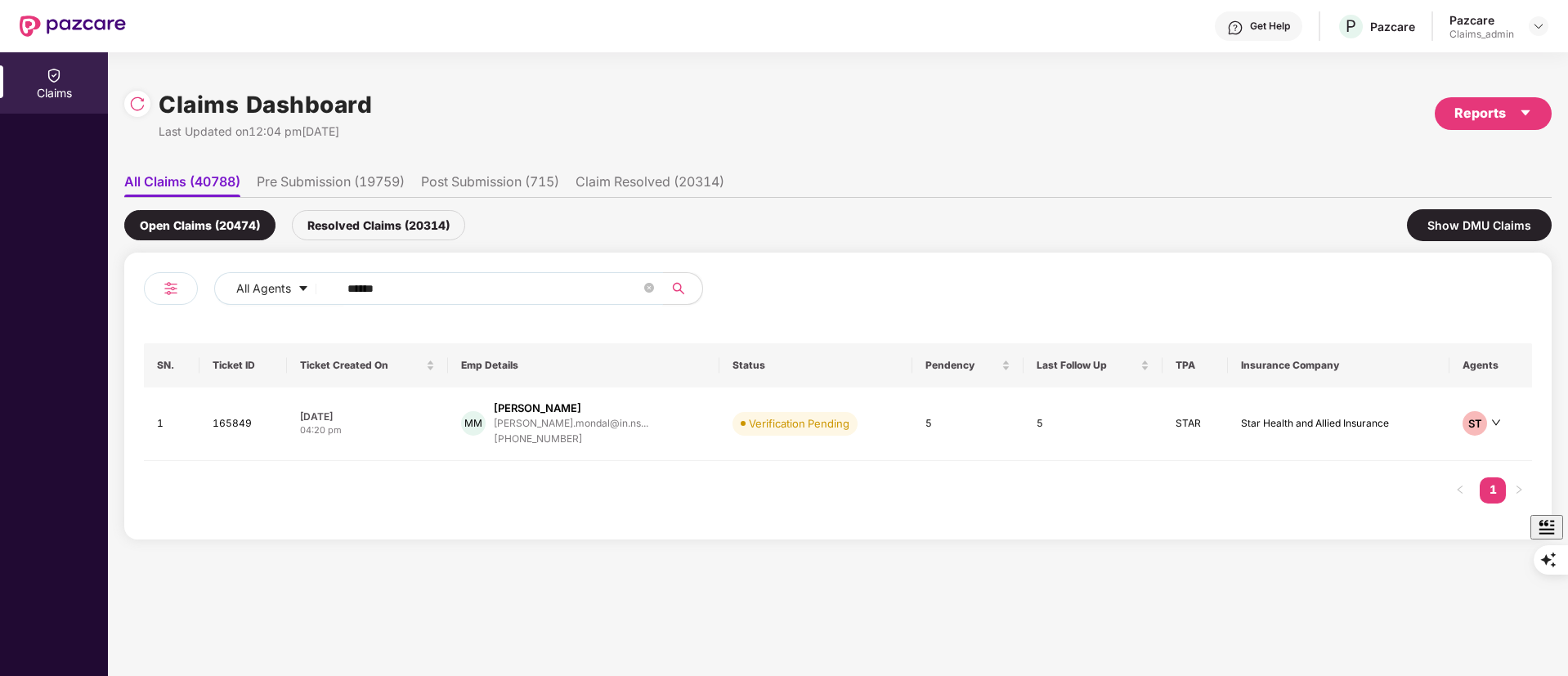
drag, startPoint x: 528, startPoint y: 290, endPoint x: 136, endPoint y: 291, distance: 392.0
click at [111, 284] on div "Claims Dashboard Last Updated on 12:04 pm, 19 Aug 2025 Reports All Claims (4078…" at bounding box center [838, 364] width 1460 height 624
paste input "text"
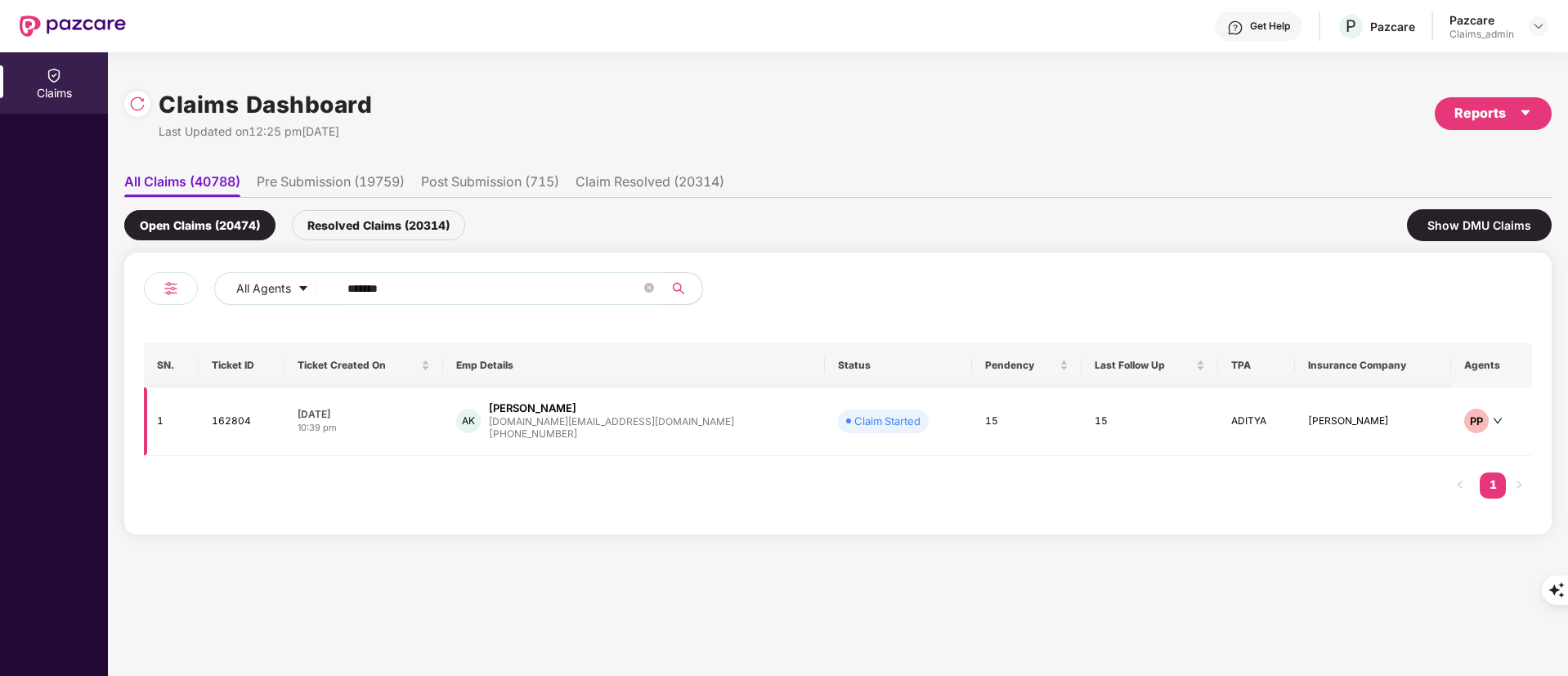
type input "******"
click at [553, 405] on div "Akhilesh Kumar" at bounding box center [532, 408] width 88 height 16
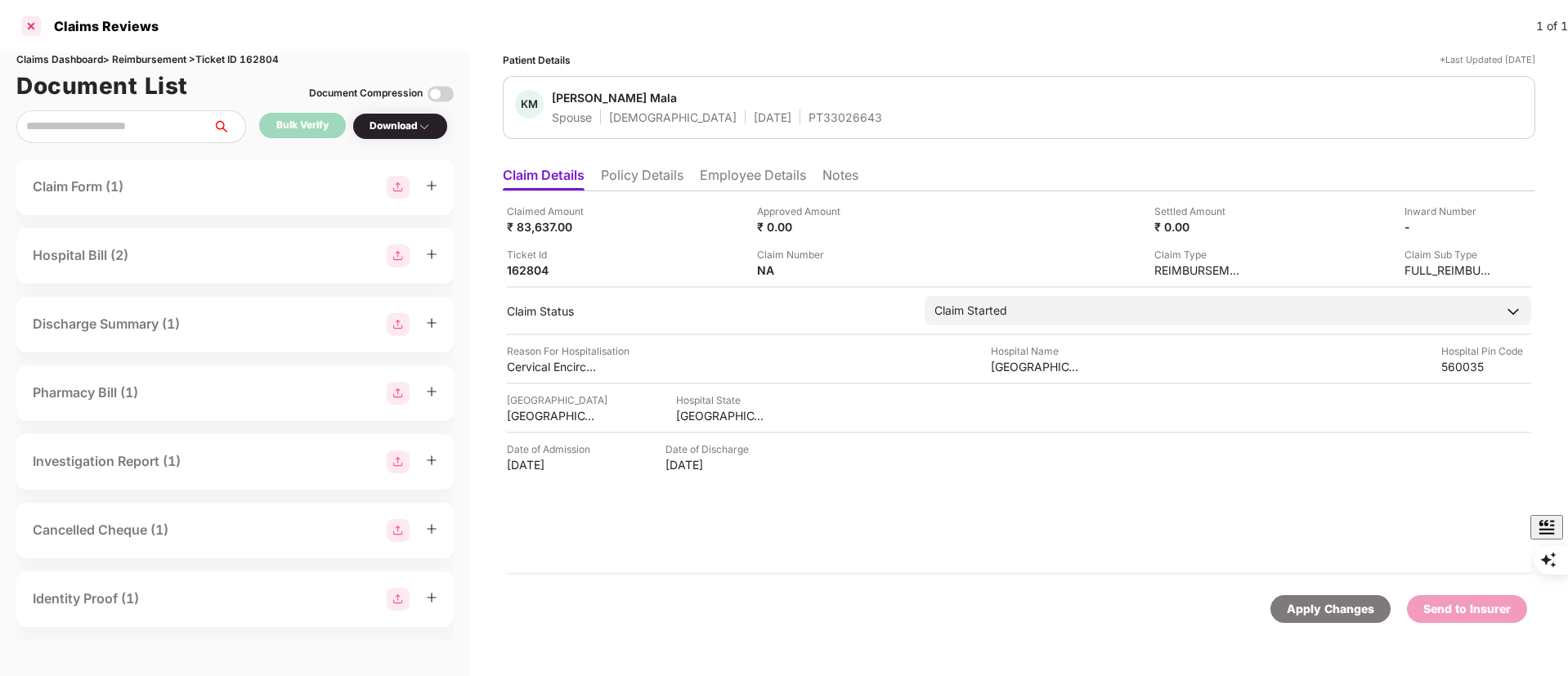
click at [30, 36] on div at bounding box center [31, 27] width 27 height 27
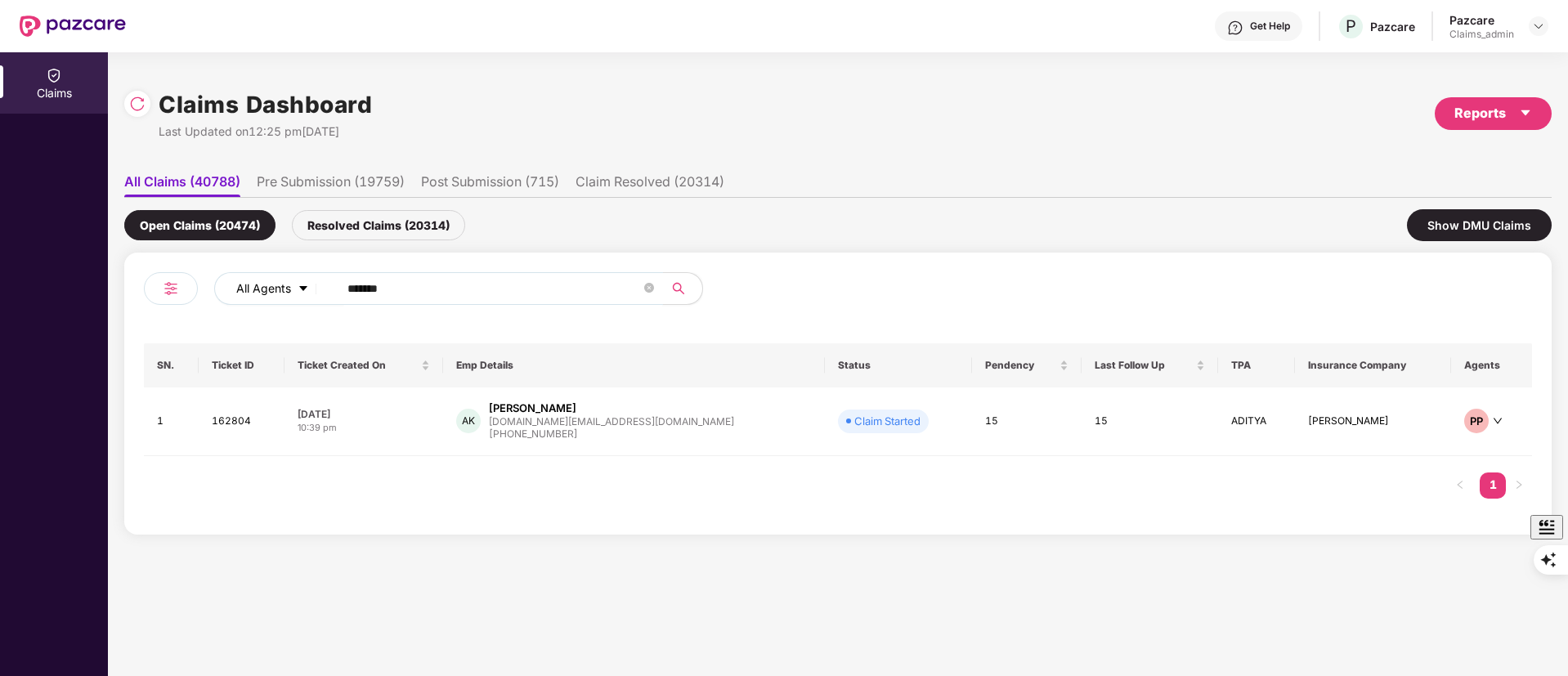
drag, startPoint x: 462, startPoint y: 282, endPoint x: 302, endPoint y: 286, distance: 160.0
click at [302, 286] on div "All Agents ******" at bounding box center [631, 288] width 834 height 33
click at [571, 458] on div "SN. Ticket ID Ticket Created On Emp Details Status Pendency Last Follow Up TPA …" at bounding box center [837, 430] width 1388 height 172
click at [577, 412] on div "Akhilesh Kumar" at bounding box center [532, 408] width 88 height 16
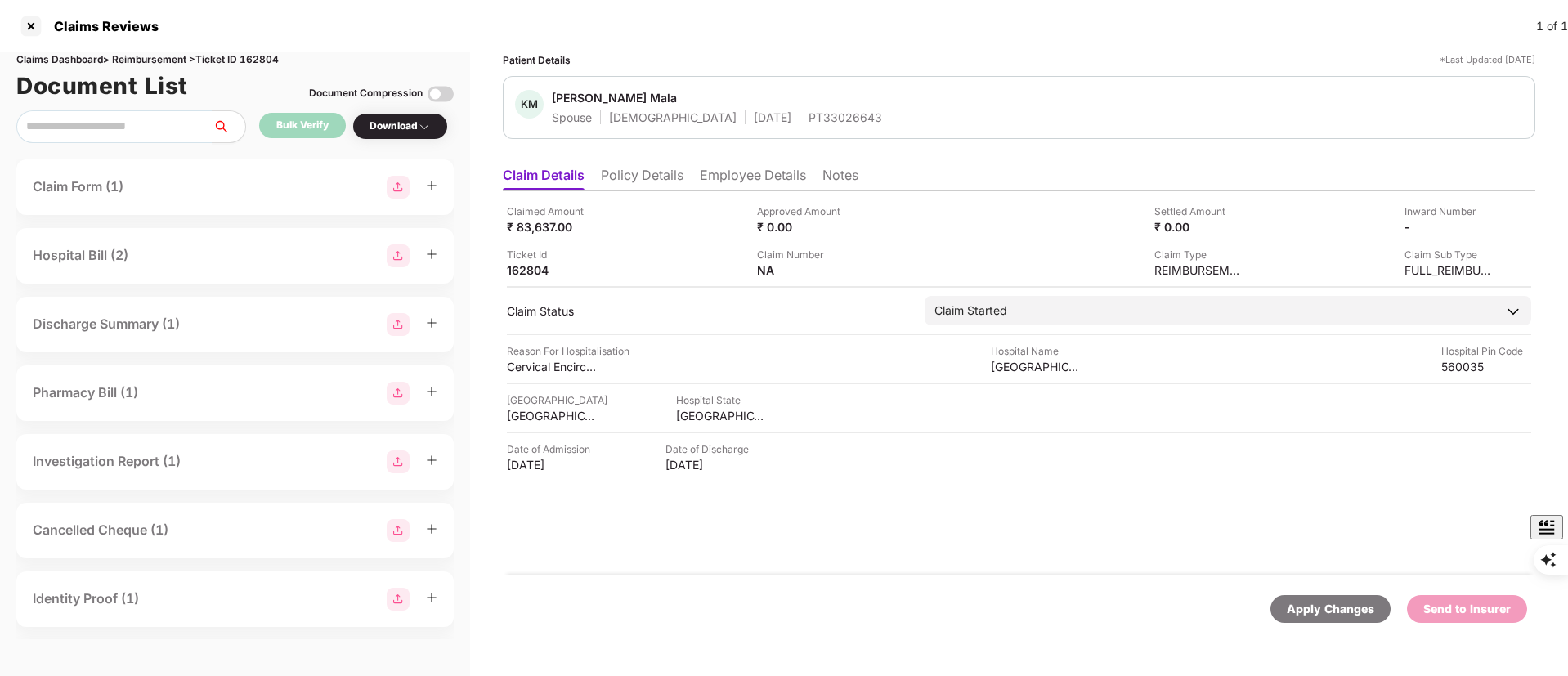
click at [633, 176] on li "Policy Details" at bounding box center [641, 178] width 82 height 24
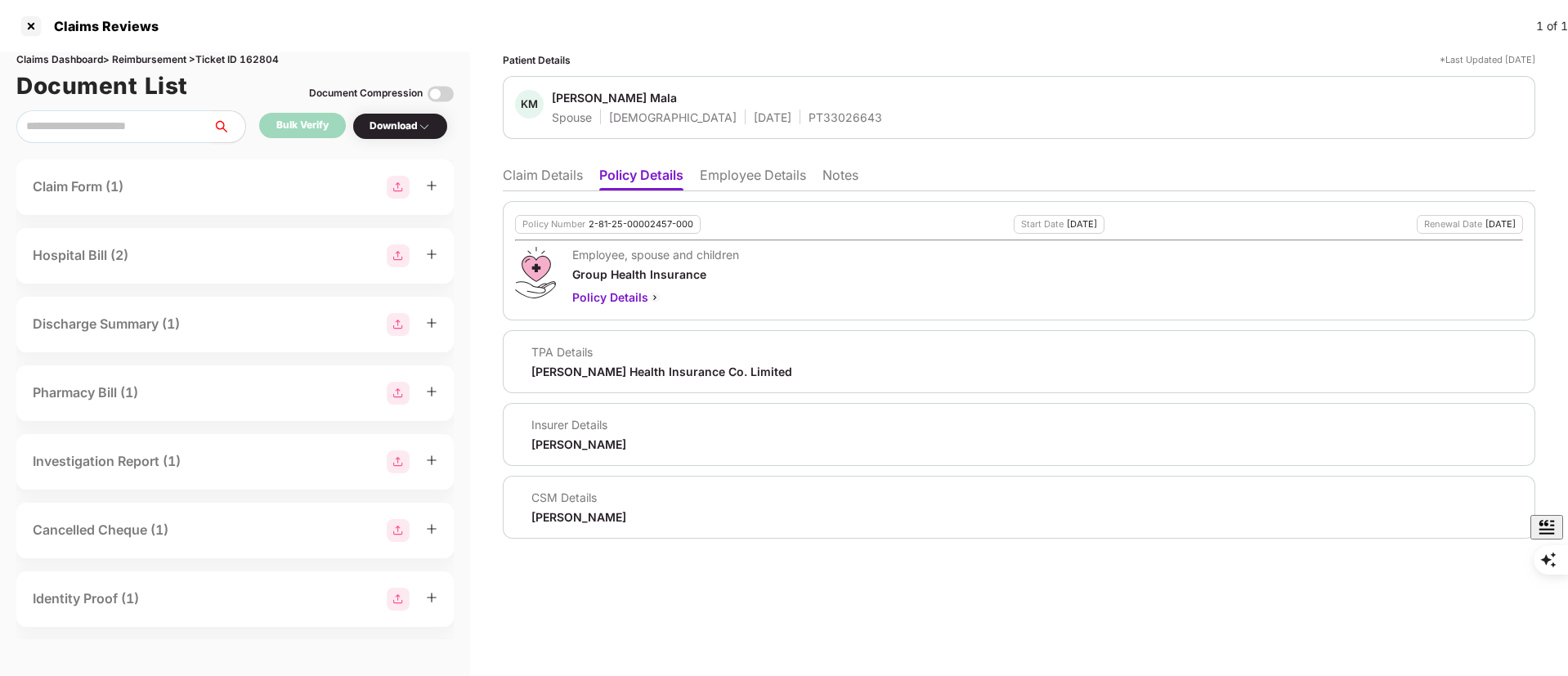
click at [663, 227] on div "2-81-25-00002457-000" at bounding box center [641, 224] width 105 height 11
copy div "2-81-25-00002457-000"
click at [809, 122] on div "PT33026643" at bounding box center [845, 118] width 74 height 16
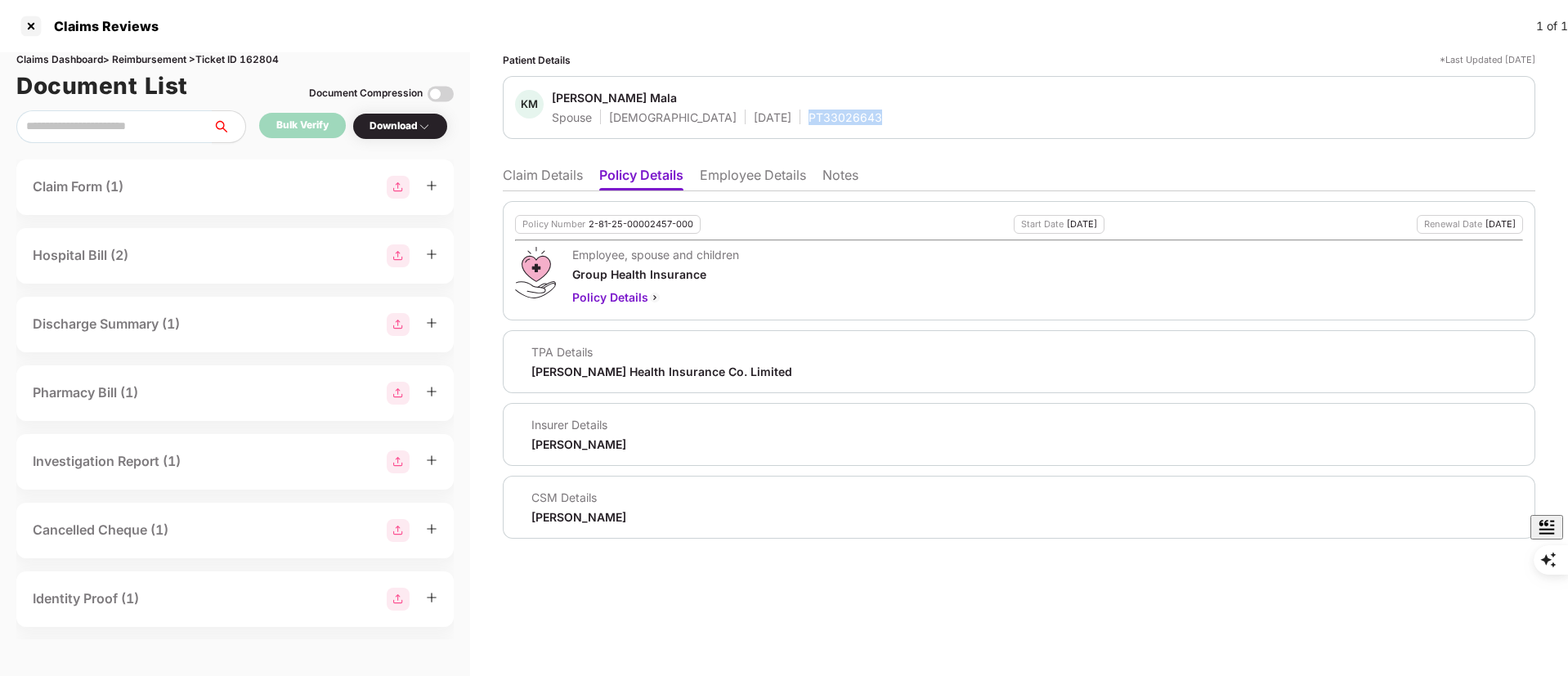
click at [809, 122] on div "PT33026643" at bounding box center [845, 118] width 74 height 16
copy div "PT33026643"
click at [30, 17] on div at bounding box center [31, 27] width 27 height 27
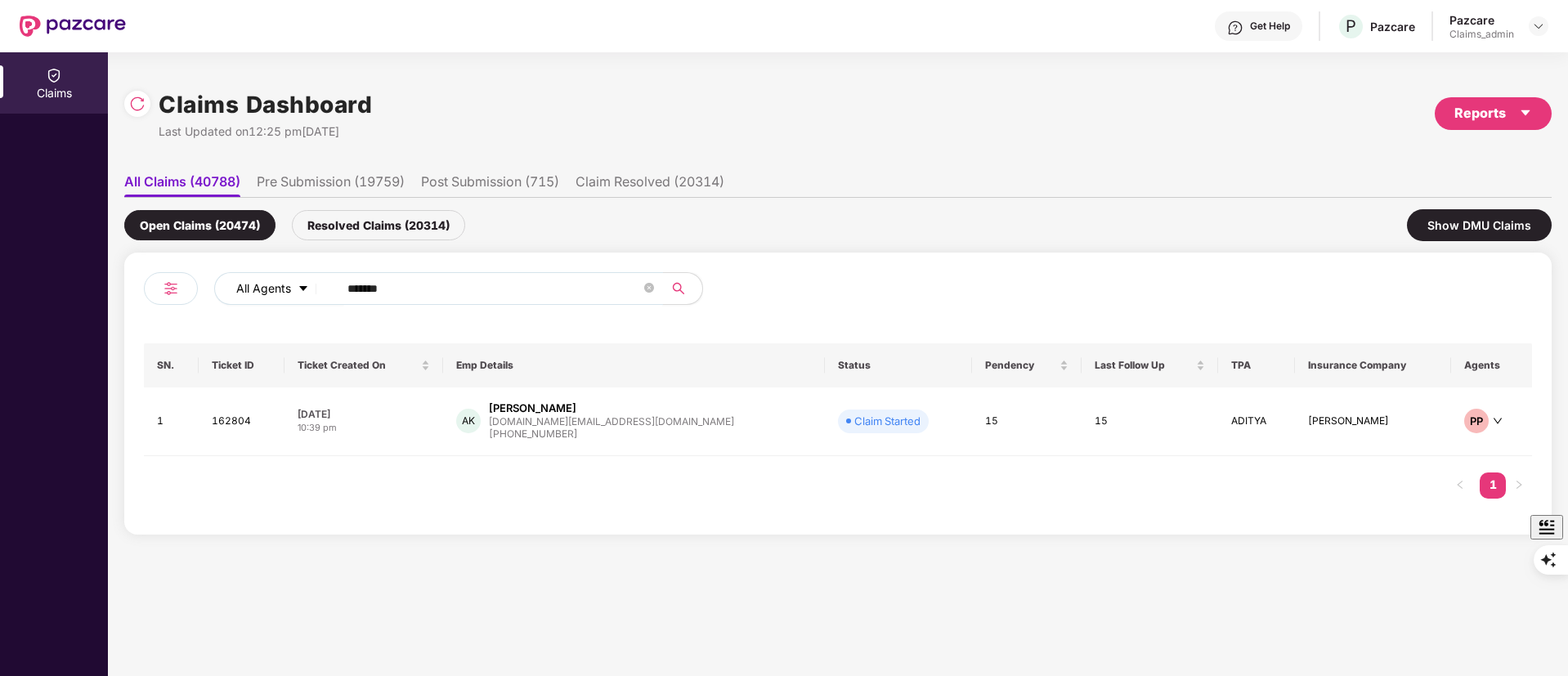
drag, startPoint x: 428, startPoint y: 288, endPoint x: 259, endPoint y: 303, distance: 169.7
click at [259, 303] on div "All Agents ******" at bounding box center [631, 288] width 834 height 33
paste input "**"
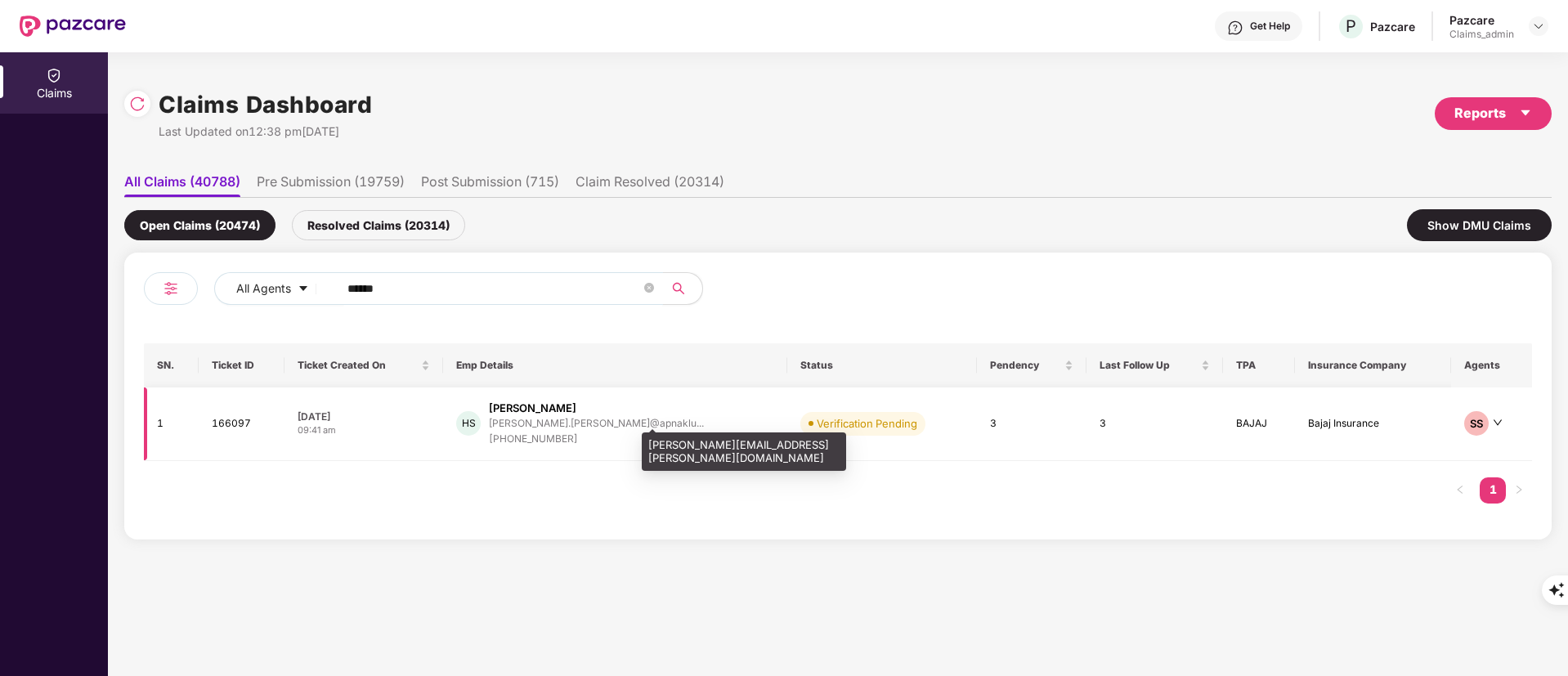
type input "******"
click at [549, 421] on div "himanshu.singh@apnaklu..." at bounding box center [596, 423] width 215 height 11
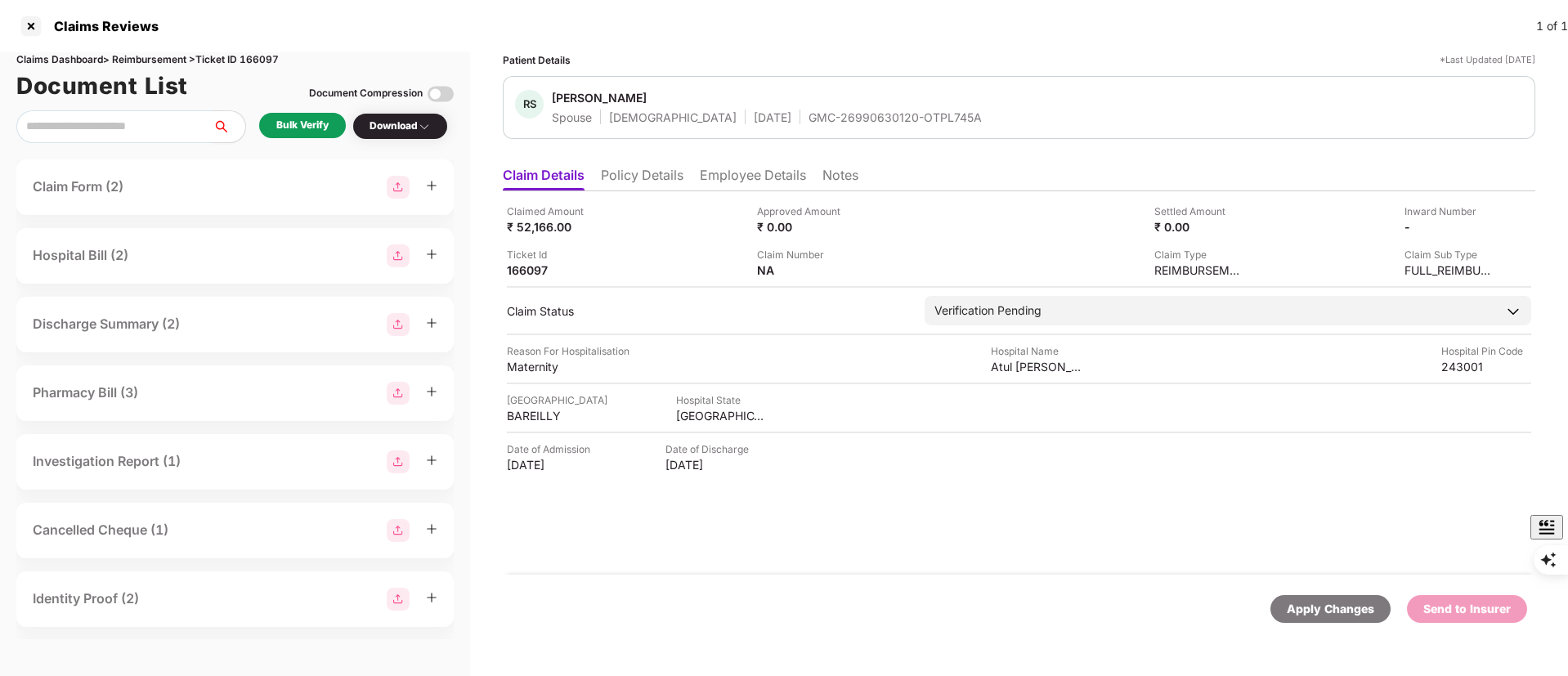
click at [642, 175] on li "Policy Details" at bounding box center [641, 178] width 82 height 24
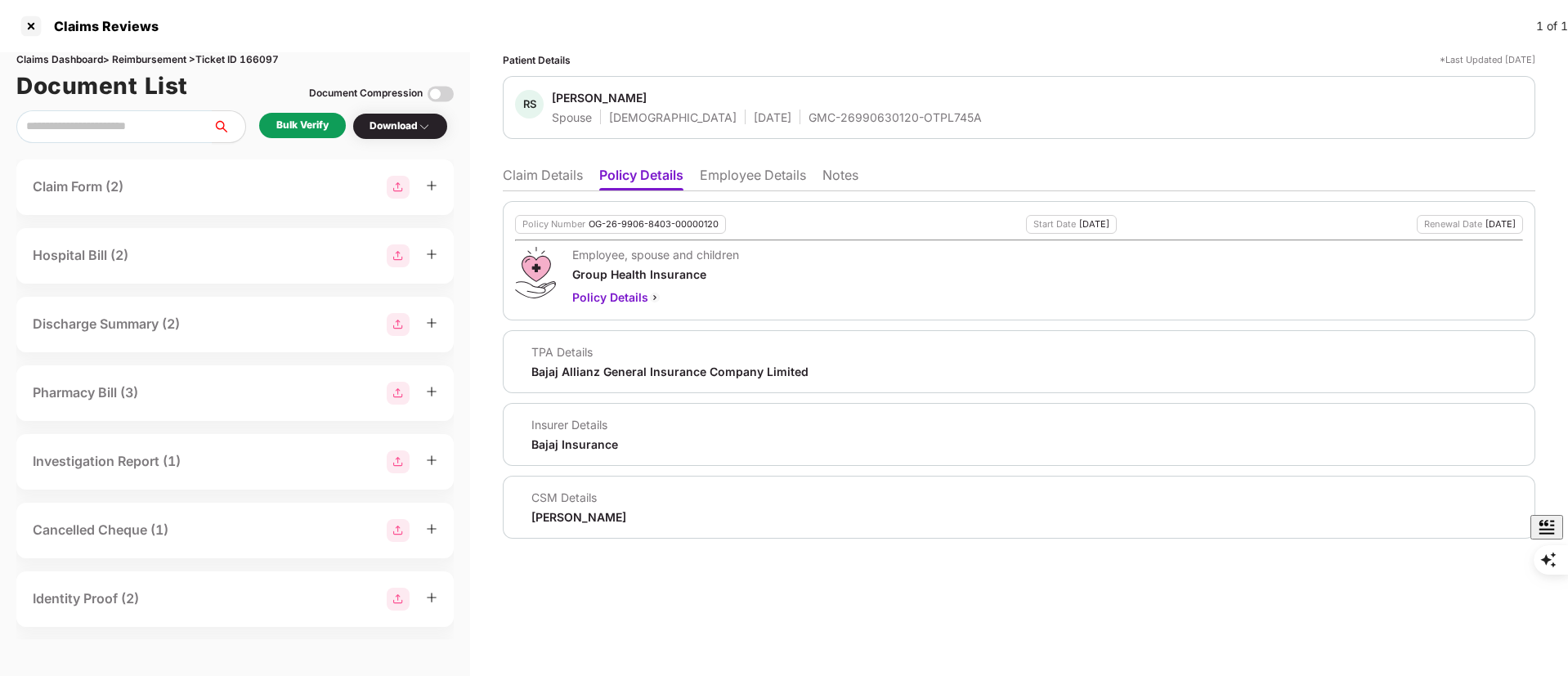
click at [744, 182] on li "Employee Details" at bounding box center [753, 178] width 106 height 24
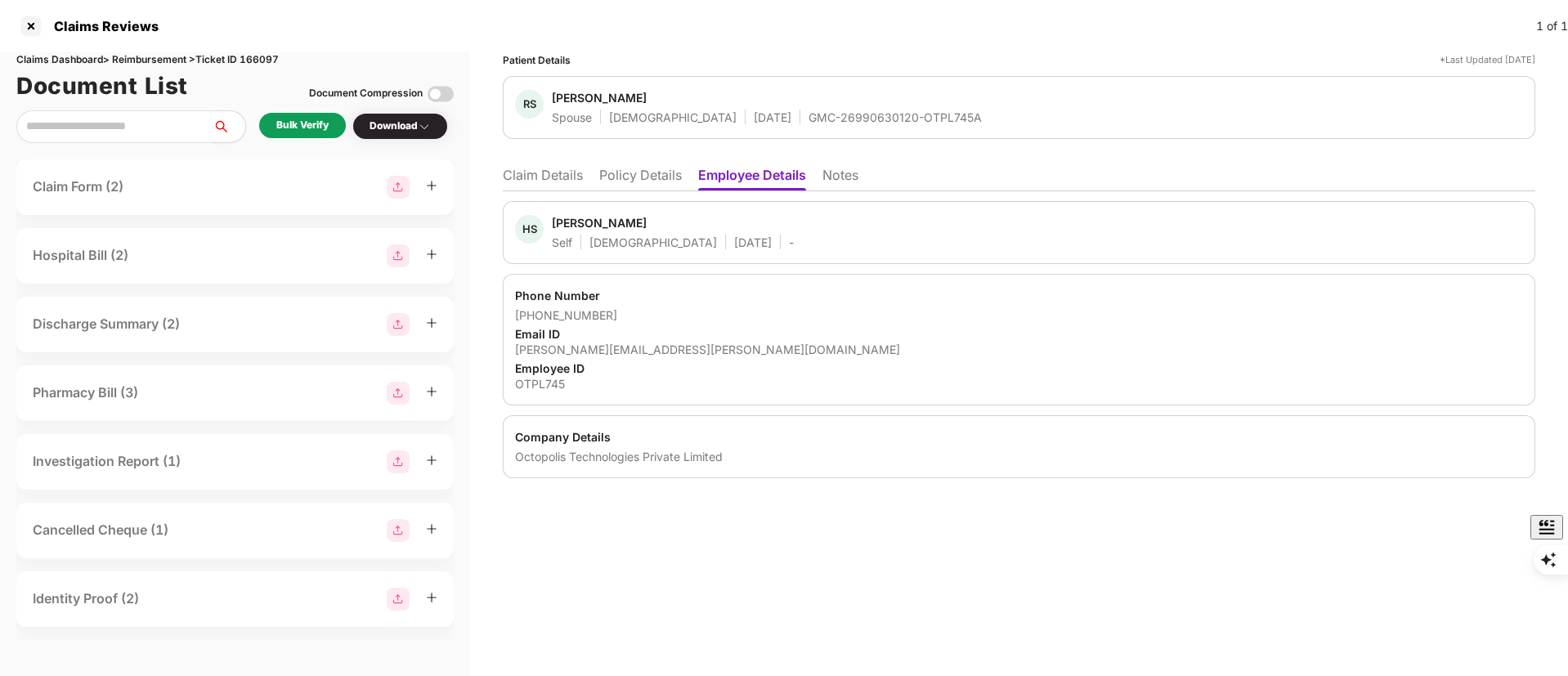
click at [540, 188] on li "Claim Details" at bounding box center [543, 178] width 80 height 24
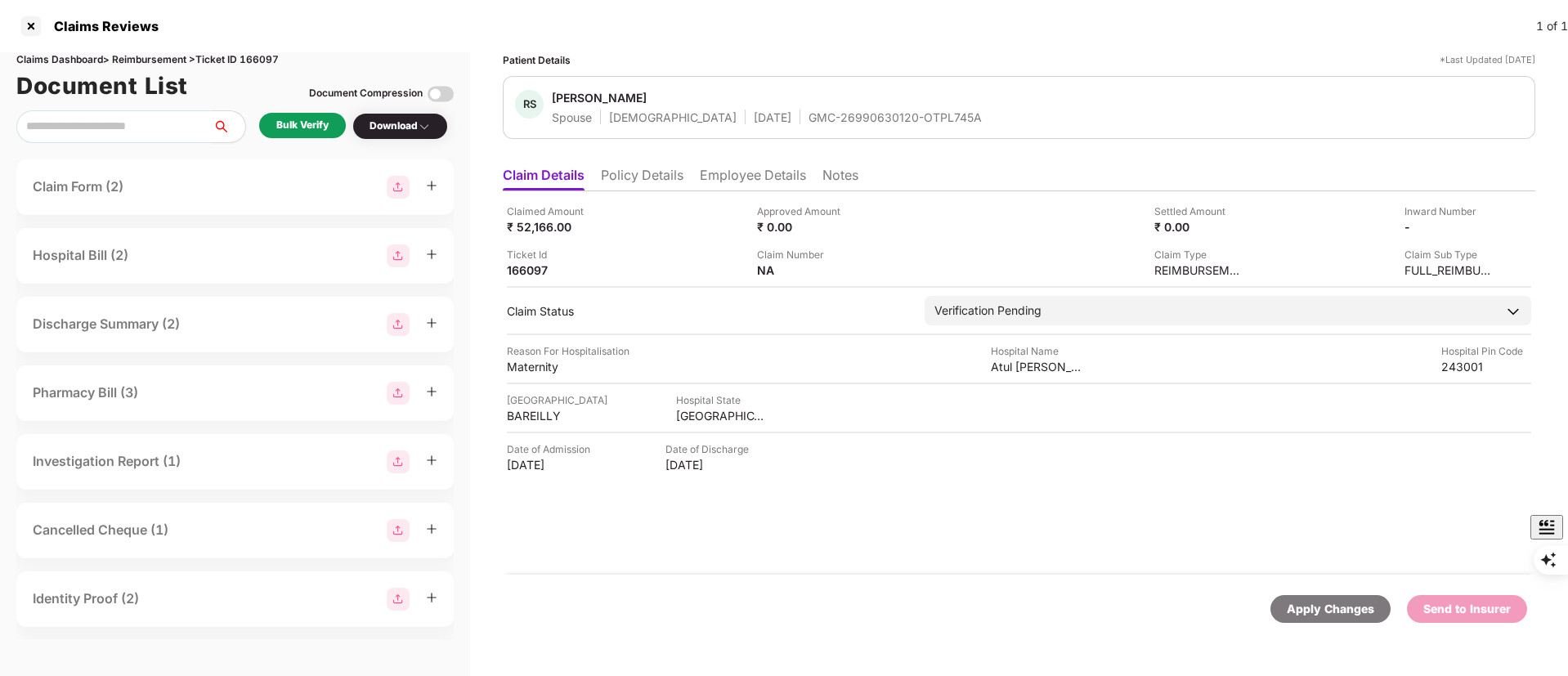
click at [828, 115] on div "GMC-26990630120-OTPL745A" at bounding box center [896, 118] width 174 height 16
copy div "GMC-26990630120-OTPL745A"
click at [726, 408] on div "UTTAR PRADESH" at bounding box center [721, 416] width 90 height 16
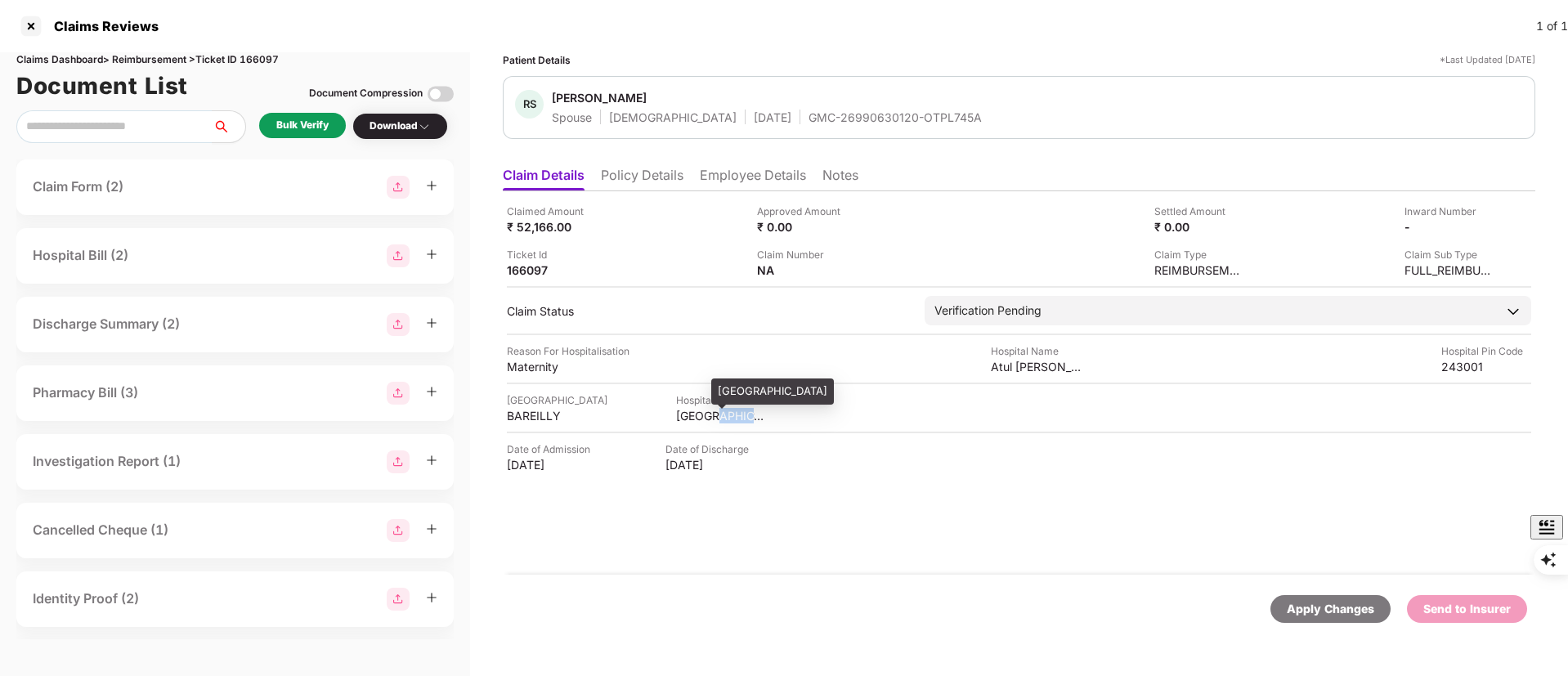
click at [726, 408] on div "UTTAR PRADESH" at bounding box center [721, 416] width 90 height 16
copy div "UTTAR PRADESH"
click at [536, 412] on div "BAREILLY" at bounding box center [552, 416] width 90 height 16
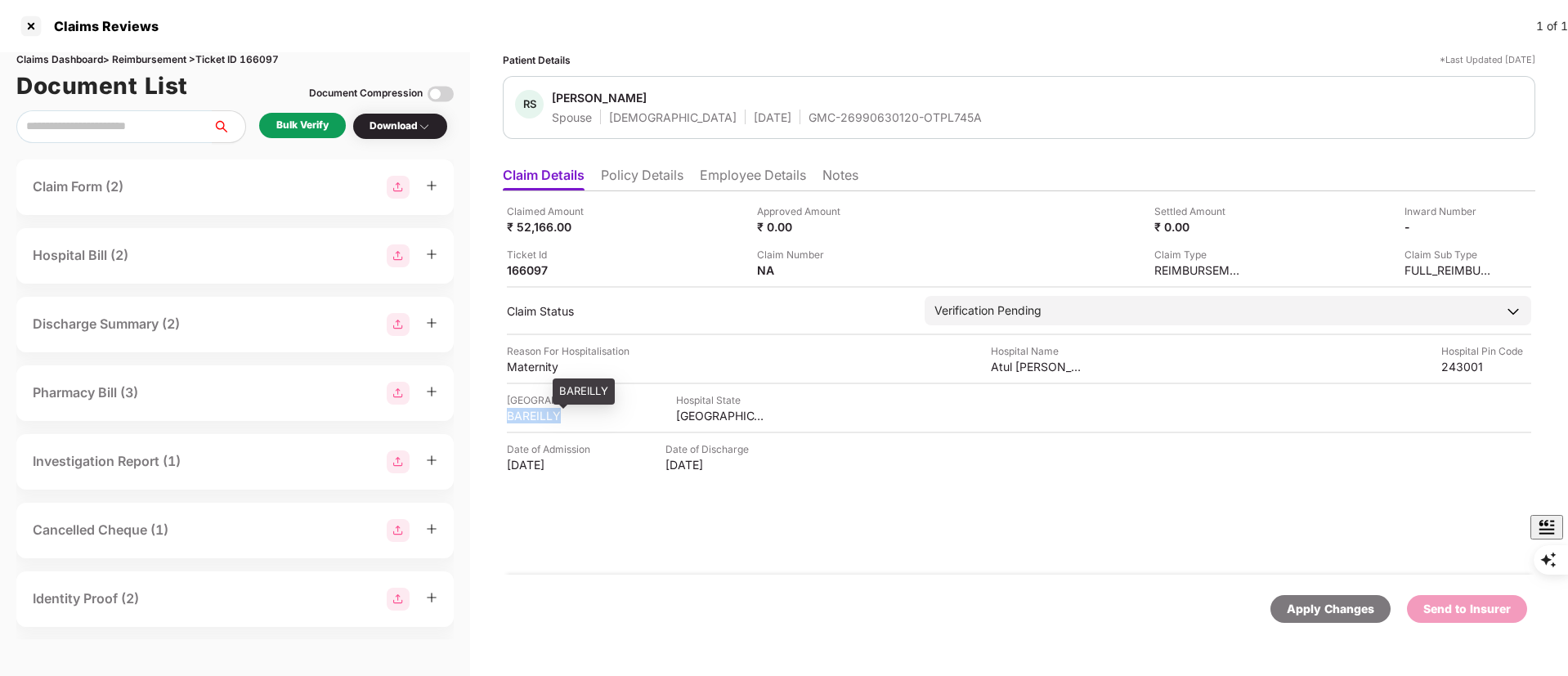
copy div "BAREILLY"
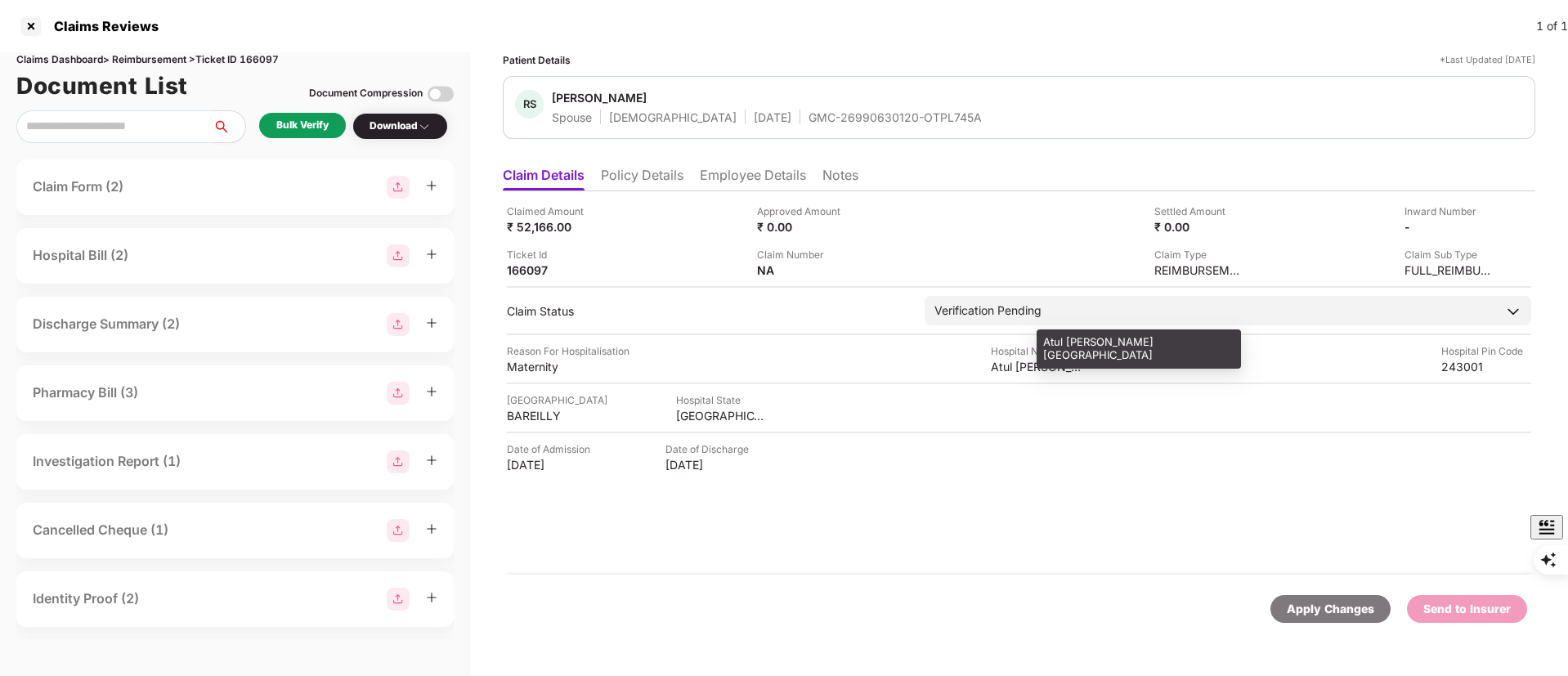
click at [1029, 367] on div "Atul Latika Hospital" at bounding box center [1036, 367] width 90 height 16
click at [1029, 368] on div "Atul Latika Hospital" at bounding box center [1036, 367] width 90 height 16
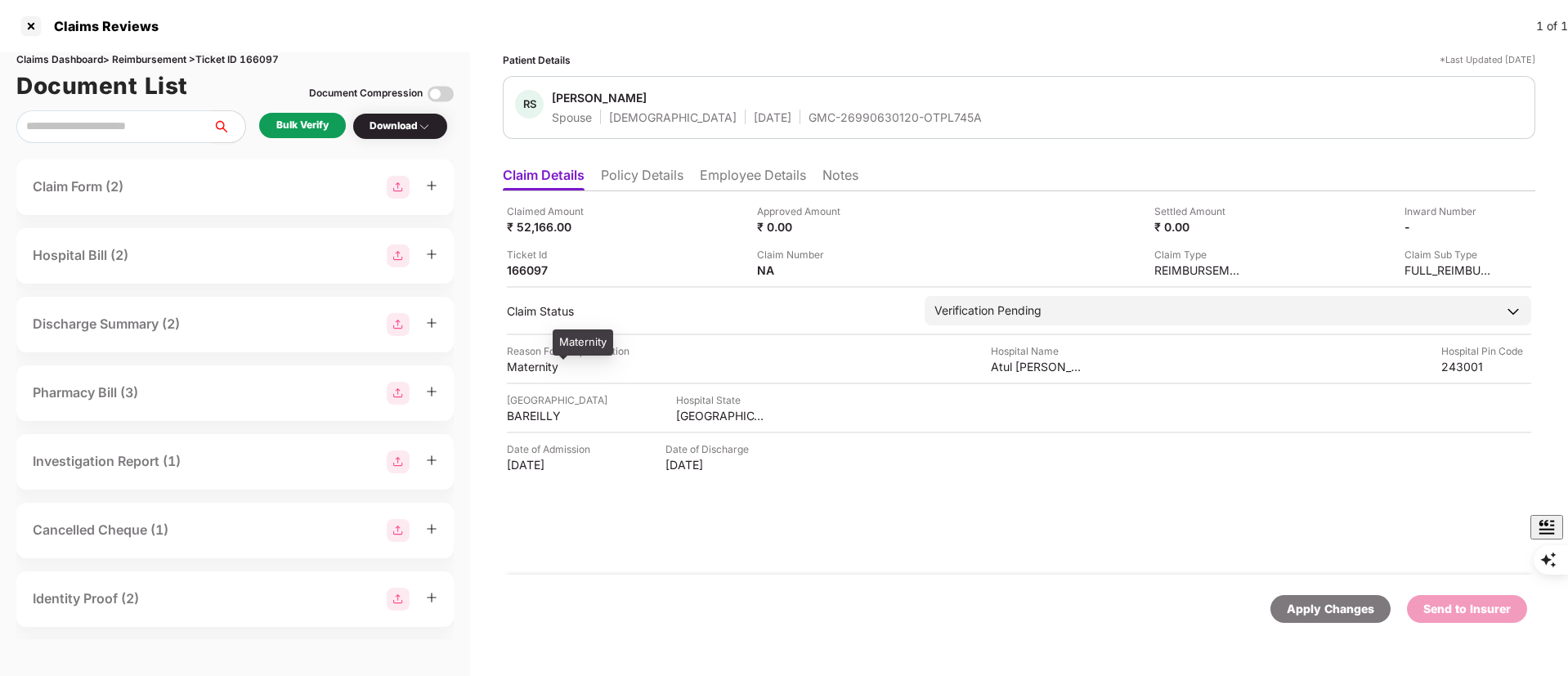
click at [539, 366] on div "Maternity" at bounding box center [552, 367] width 90 height 16
click at [538, 366] on div "Maternity" at bounding box center [552, 367] width 90 height 16
click at [658, 167] on li "Policy Details" at bounding box center [641, 178] width 82 height 24
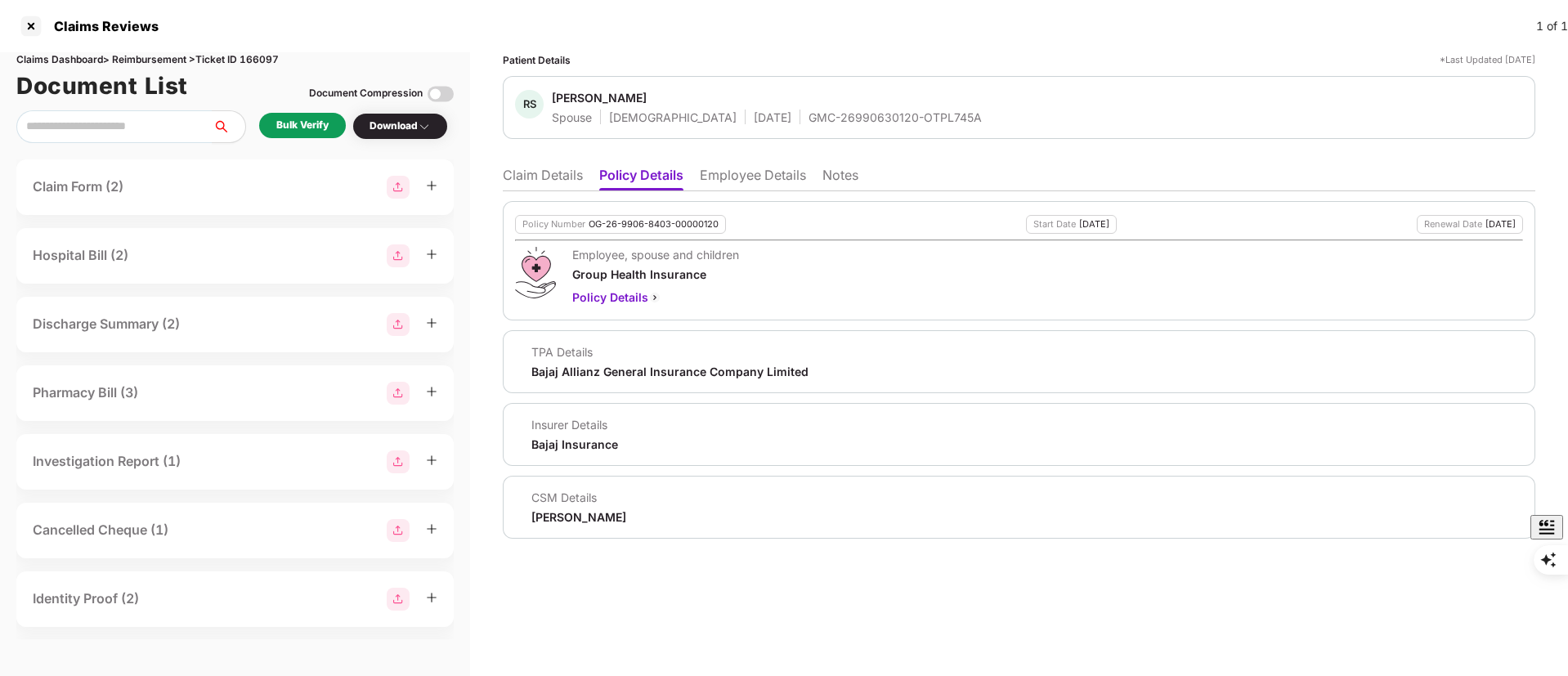
click at [721, 190] on li "Employee Details" at bounding box center [753, 178] width 106 height 24
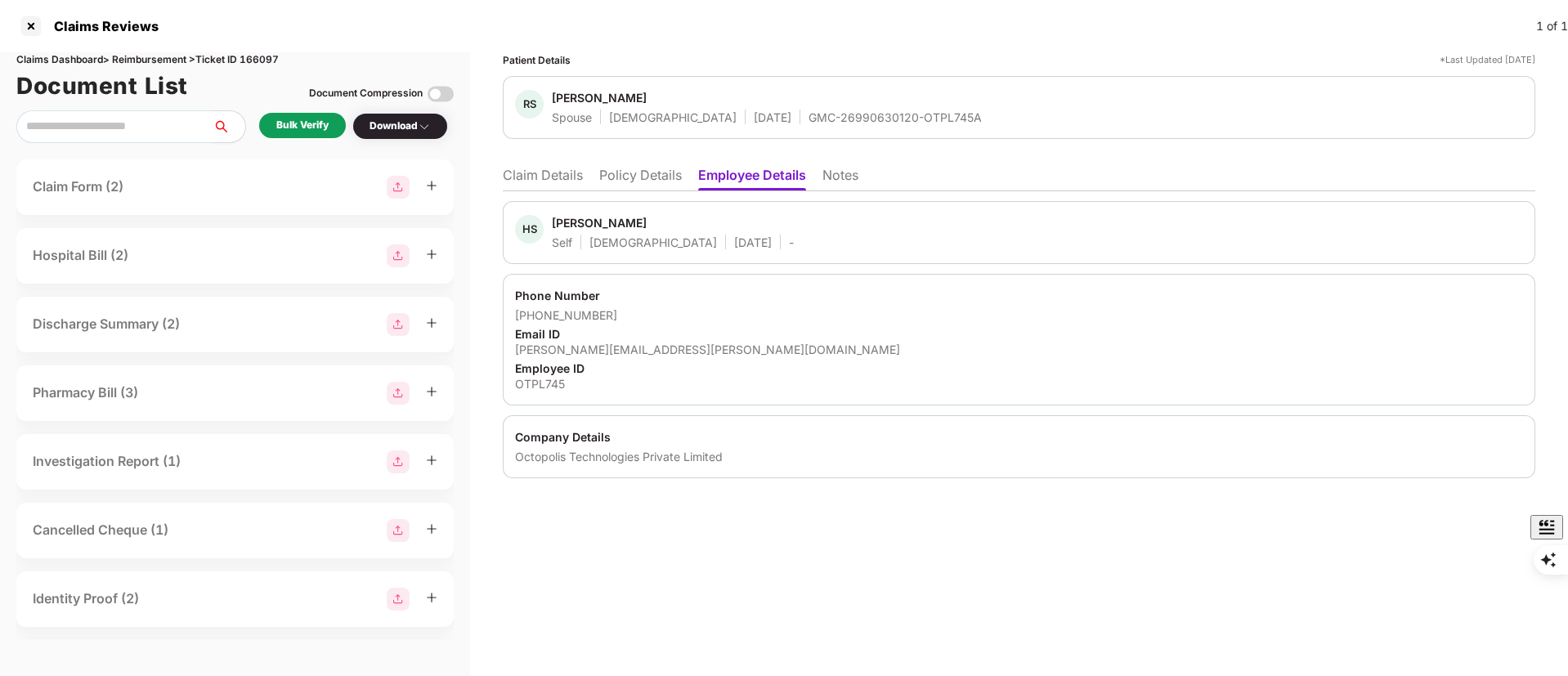
click at [615, 358] on div "Phone Number +917668315534 Email ID himanshu.singh@apnaklub.com Employee ID OTP…" at bounding box center [1020, 339] width 1033 height 132
click at [617, 354] on div "himanshu.singh@apnaklub.com" at bounding box center [1019, 350] width 1008 height 16
drag, startPoint x: 601, startPoint y: 316, endPoint x: 536, endPoint y: 320, distance: 65.1
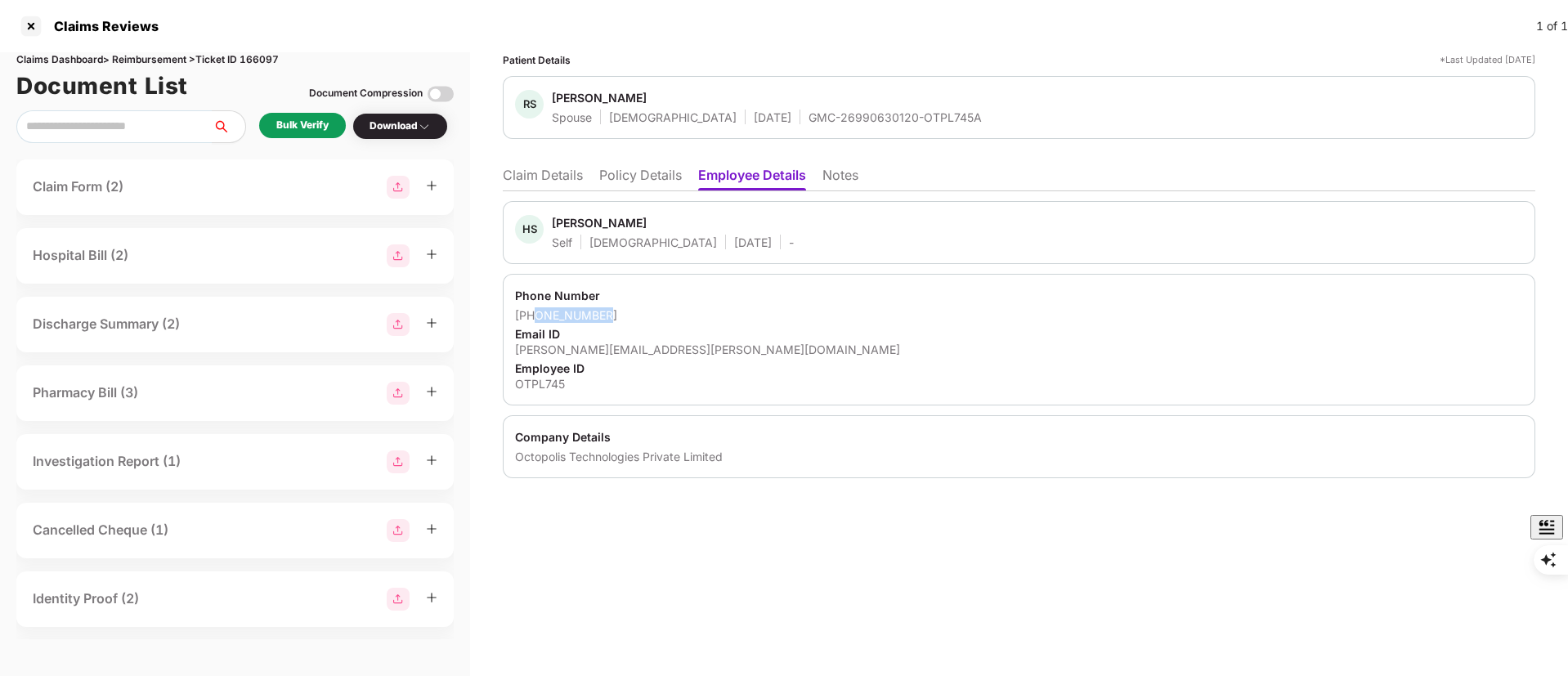
click at [536, 320] on div "+917668315534" at bounding box center [1019, 315] width 1008 height 16
click at [536, 176] on li "Claim Details" at bounding box center [543, 178] width 80 height 24
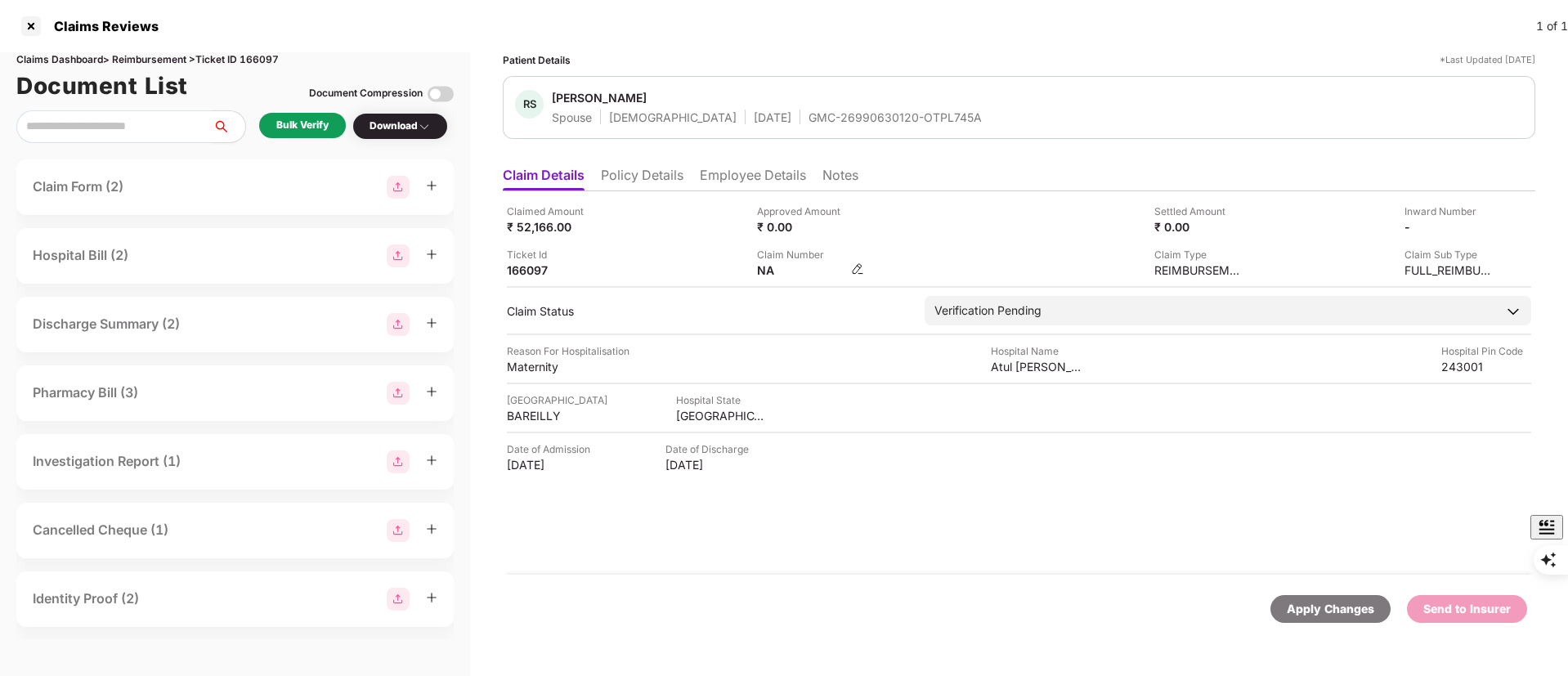
click at [853, 266] on img at bounding box center [858, 268] width 13 height 13
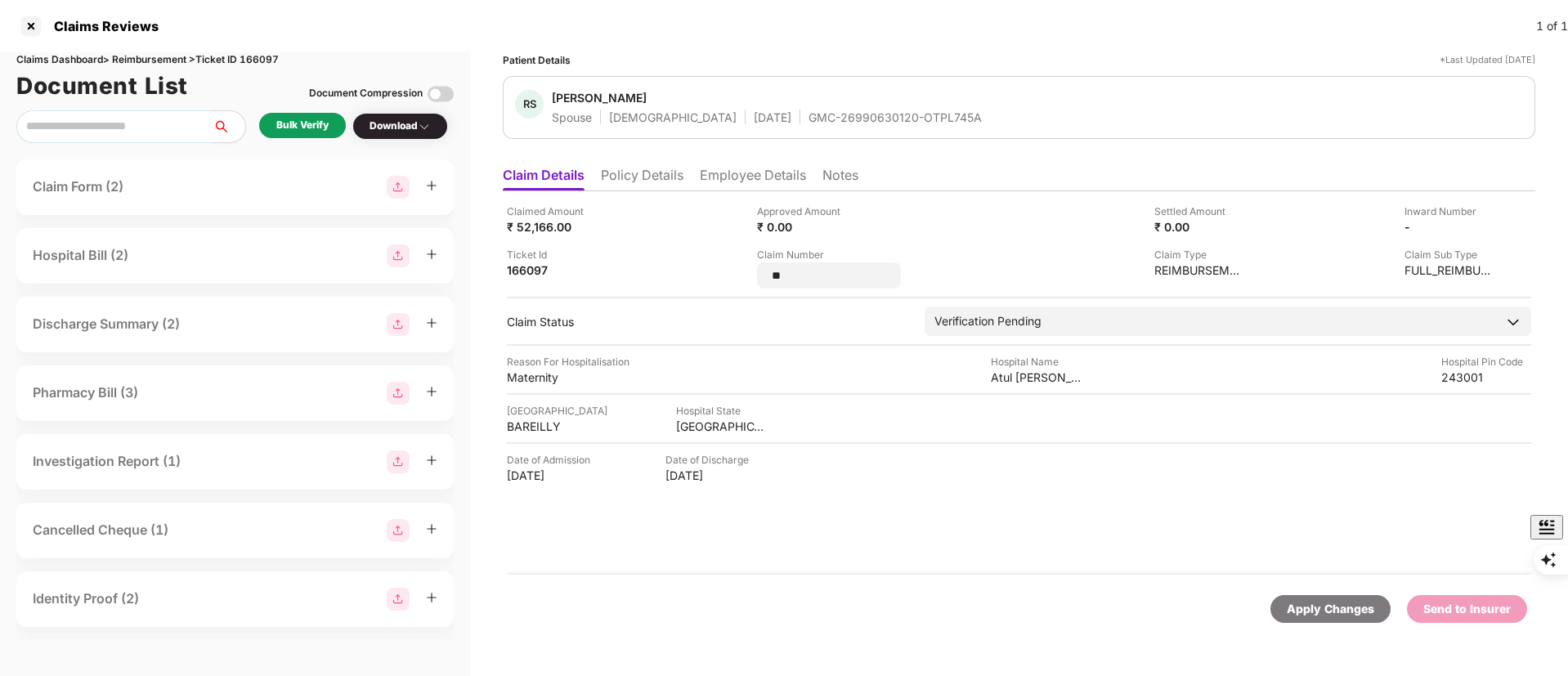
drag, startPoint x: 853, startPoint y: 266, endPoint x: 713, endPoint y: 273, distance: 140.2
click at [716, 273] on div "Claimed Amount ₹ 52,166.00 Approved Amount ₹ 0.00 Settled Amount ₹ 0.00 Inward …" at bounding box center [1019, 246] width 1025 height 85
type input "**********"
click at [808, 271] on input "**********" at bounding box center [829, 276] width 118 height 17
click at [775, 271] on input "**********" at bounding box center [829, 276] width 118 height 17
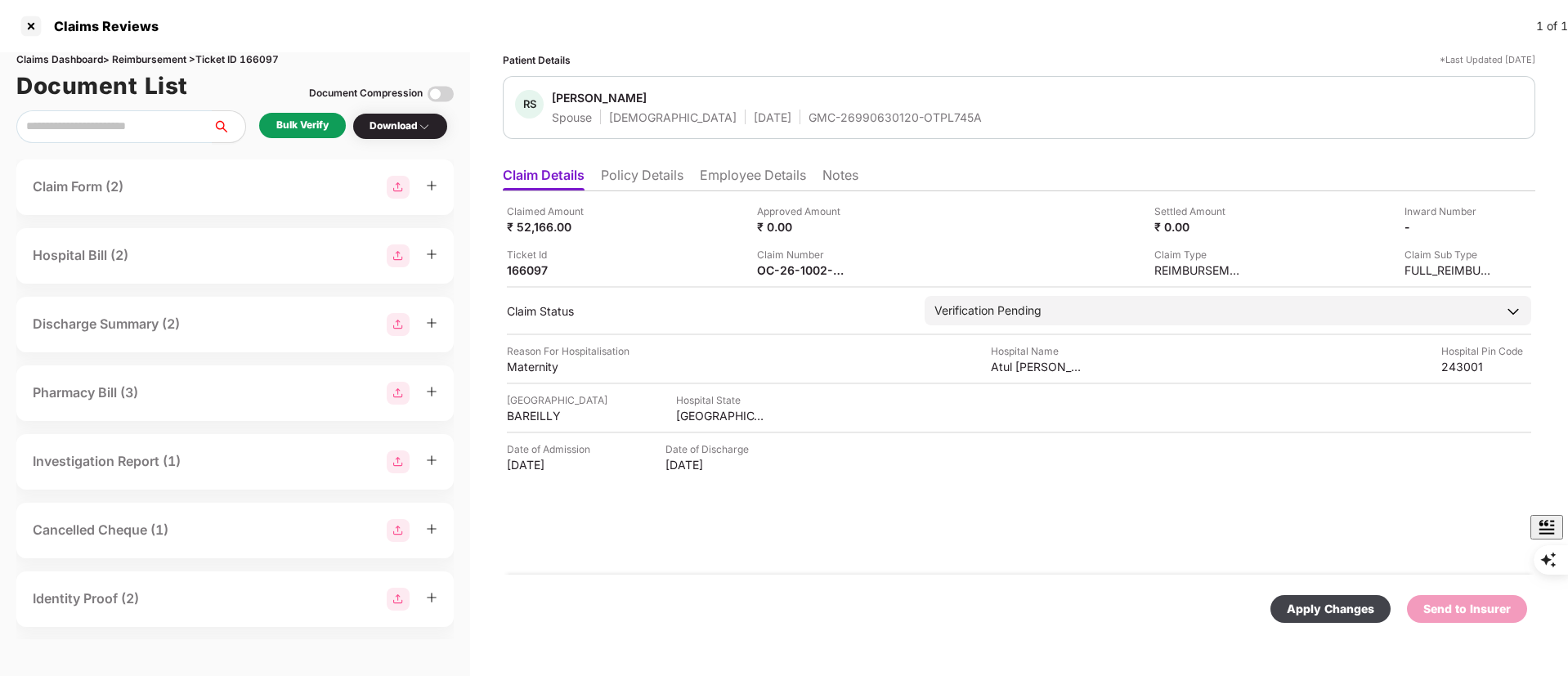
click at [1098, 511] on div "Claimed Amount ₹ 52,166.00 Approved Amount ₹ 0.00 Settled Amount ₹ 0.00 Inward …" at bounding box center [1020, 383] width 1033 height 384
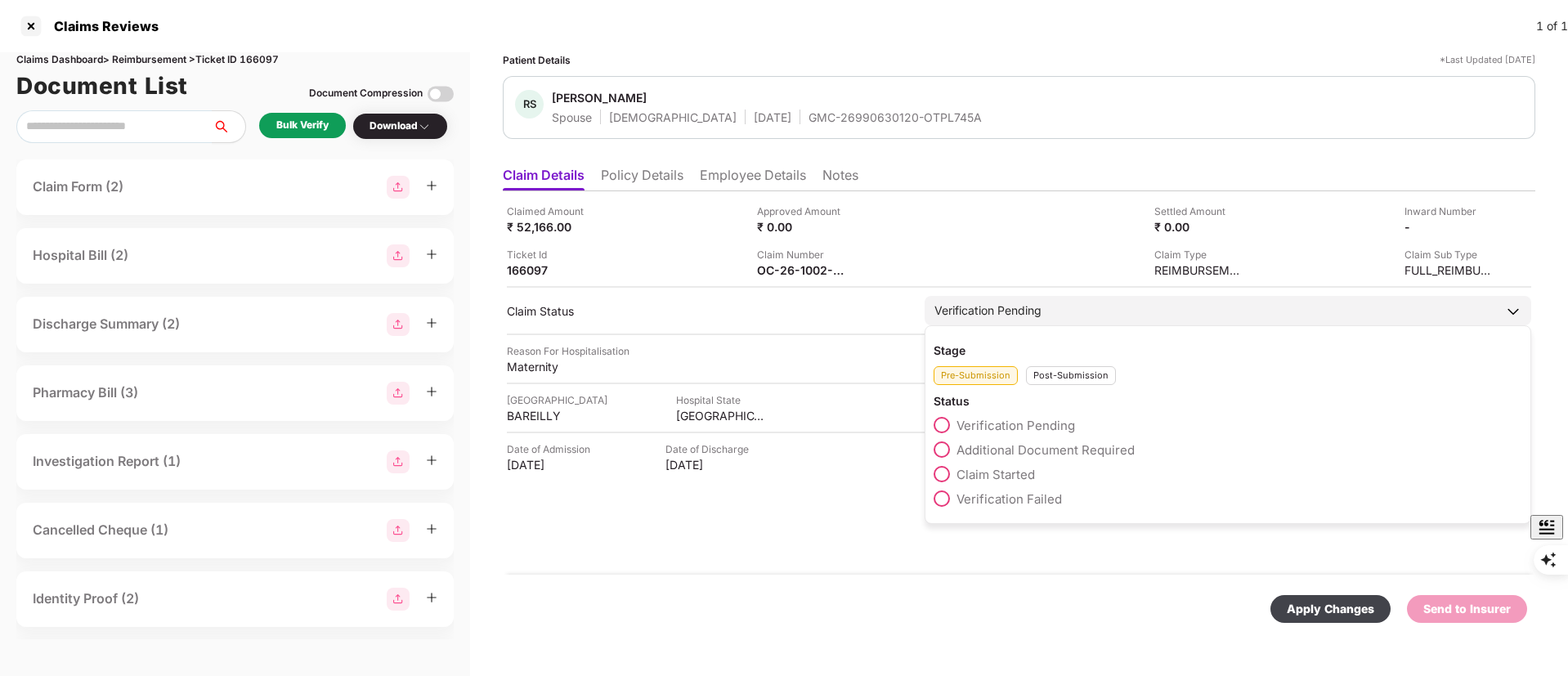
click at [1066, 312] on div "Verification Pending" at bounding box center [1228, 310] width 607 height 29
click at [1066, 375] on div "Post-Submission" at bounding box center [1071, 375] width 90 height 19
click at [1030, 443] on span "Claim Under Process" at bounding box center [1018, 450] width 123 height 16
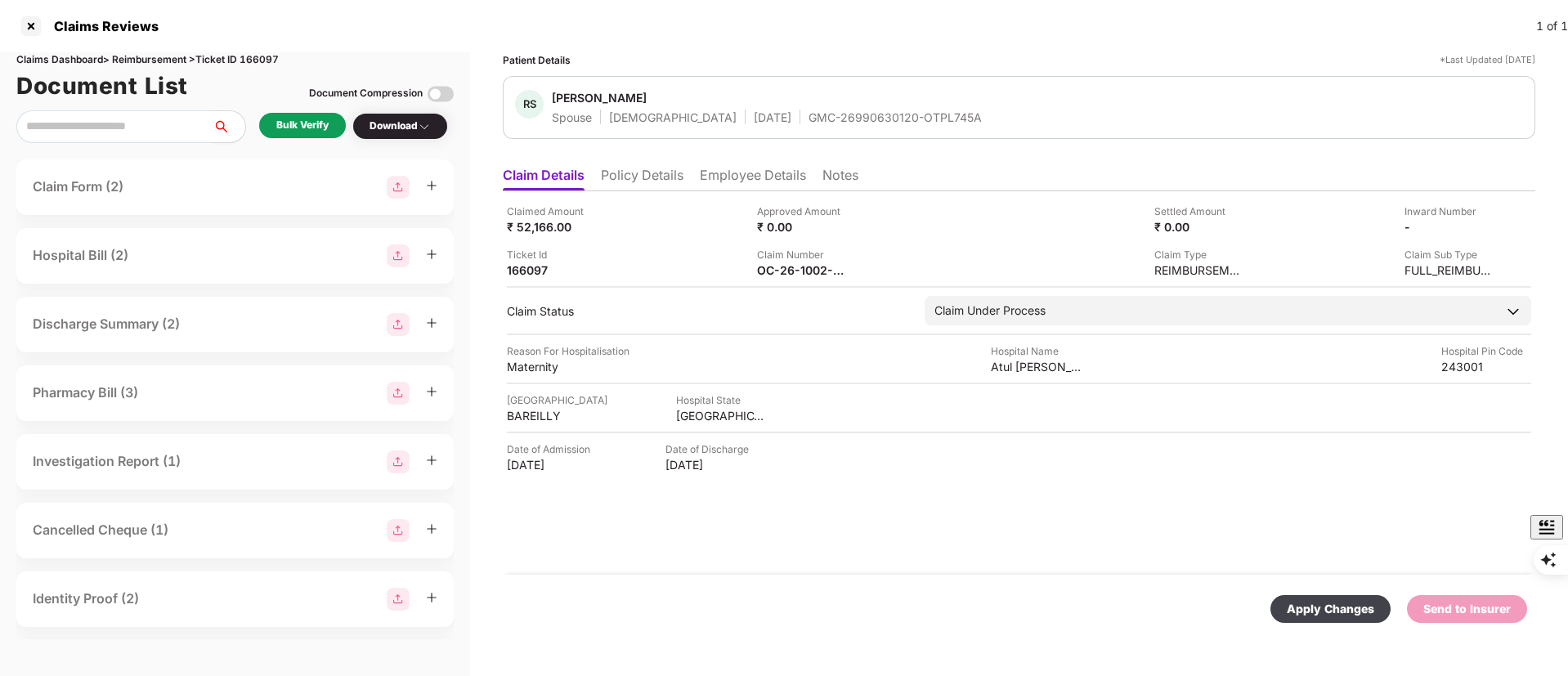
click at [1328, 610] on div "Apply Changes" at bounding box center [1331, 609] width 88 height 18
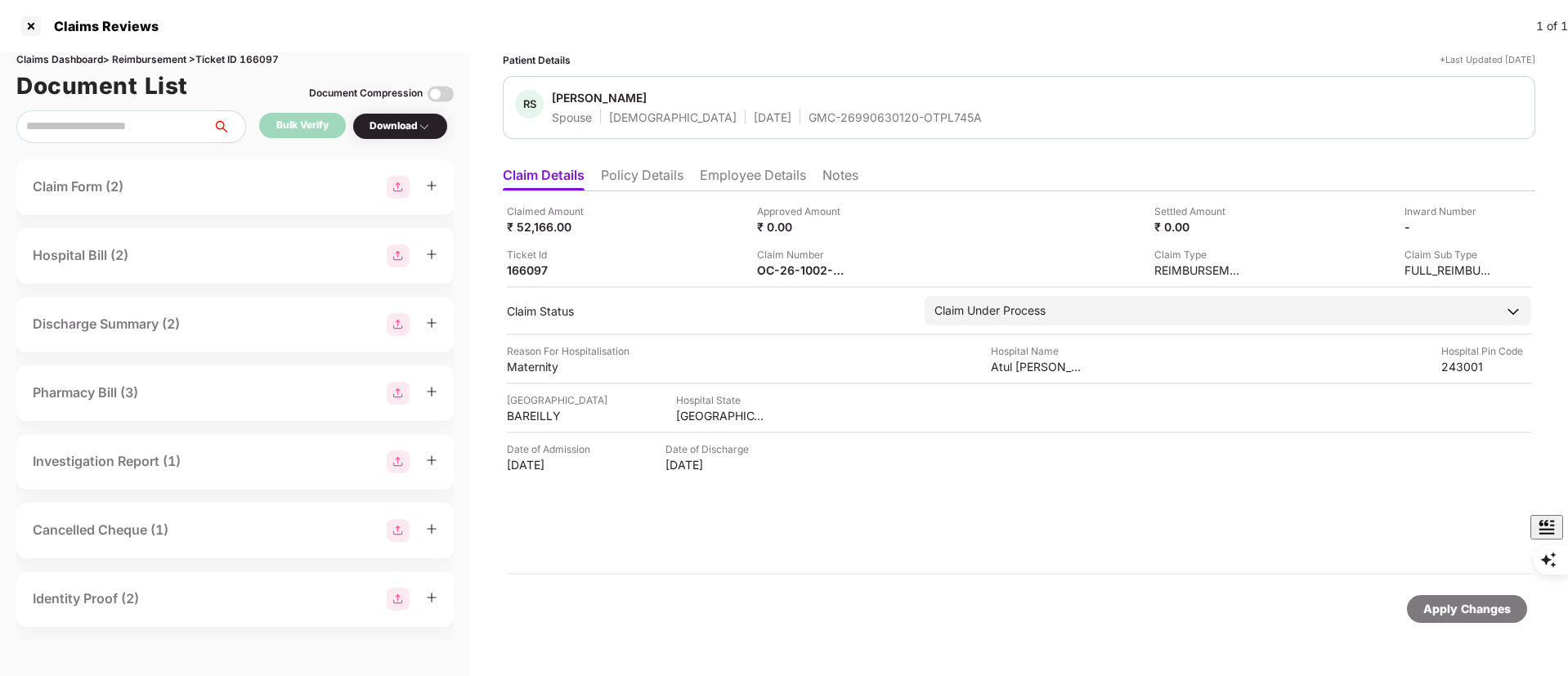
click at [1462, 617] on div "Apply Changes" at bounding box center [1467, 609] width 88 height 18
click at [953, 493] on div "Claimed Amount ₹ 52,166.00 Approved Amount ₹ 0.00 Settled Amount ₹ 0.00 Inward …" at bounding box center [1020, 383] width 1033 height 384
drag, startPoint x: 649, startPoint y: 174, endPoint x: 844, endPoint y: 175, distance: 195.0
click at [649, 175] on li "Policy Details" at bounding box center [641, 178] width 82 height 24
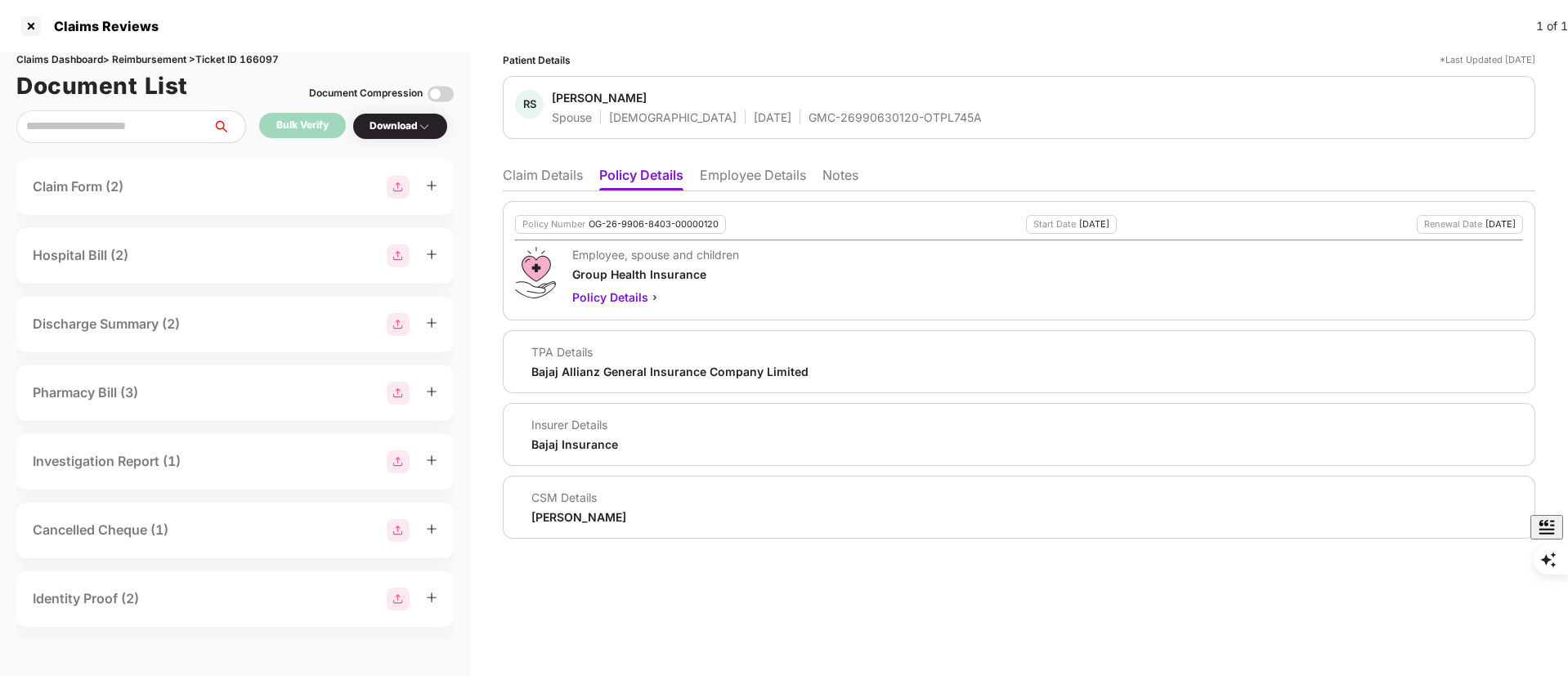
click at [771, 169] on li "Employee Details" at bounding box center [753, 178] width 106 height 24
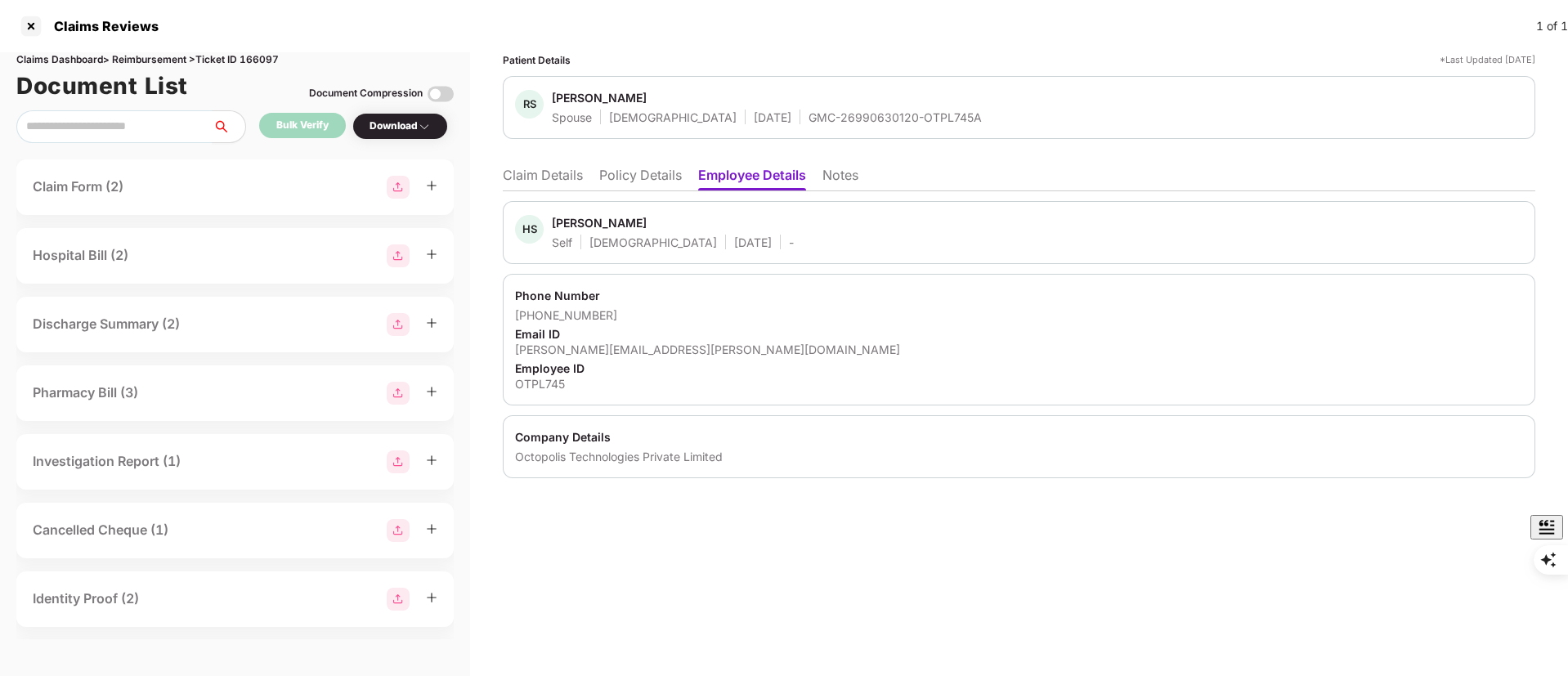
click at [544, 179] on li "Claim Details" at bounding box center [543, 178] width 80 height 24
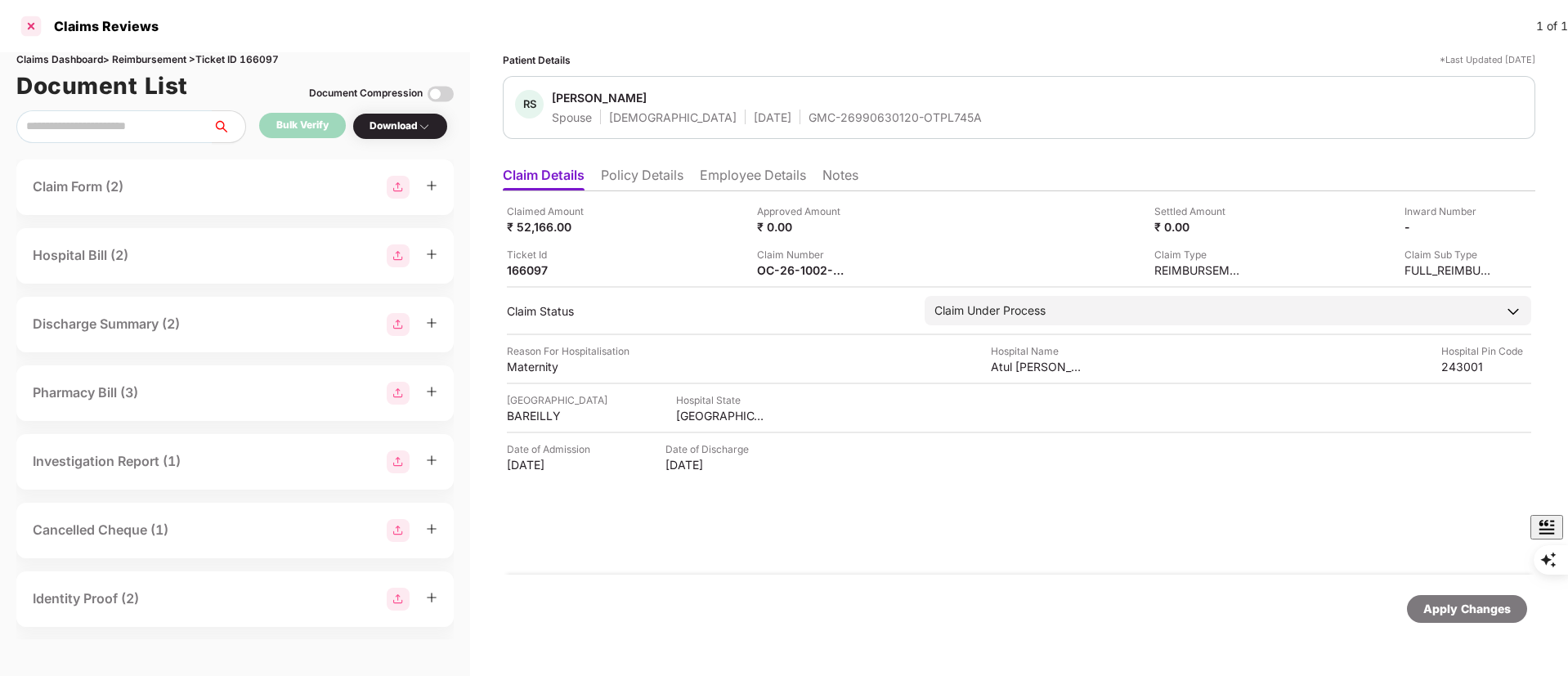
click at [27, 25] on div at bounding box center [31, 27] width 27 height 27
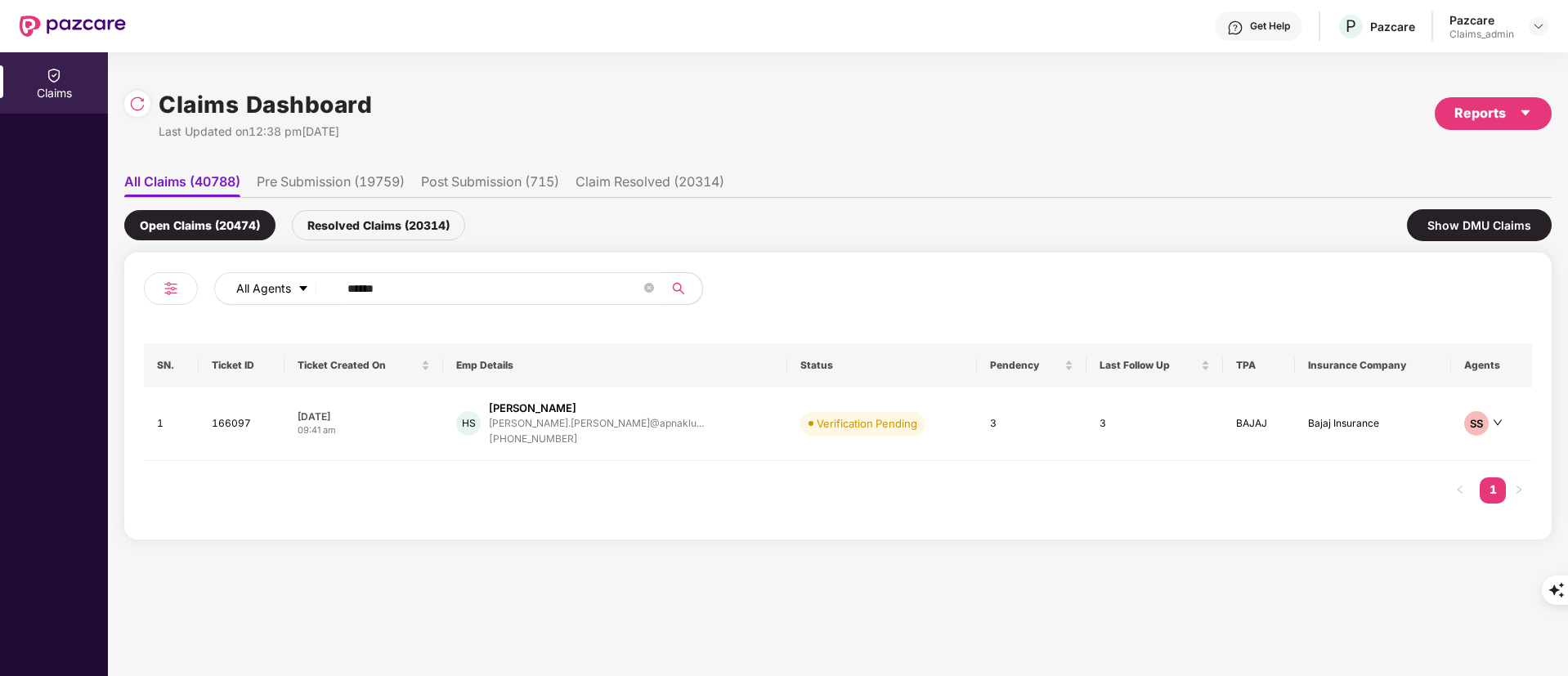
drag, startPoint x: 382, startPoint y: 291, endPoint x: 260, endPoint y: 291, distance: 122.0
click at [260, 291] on div "All Agents ******" at bounding box center [631, 288] width 834 height 33
paste input "text"
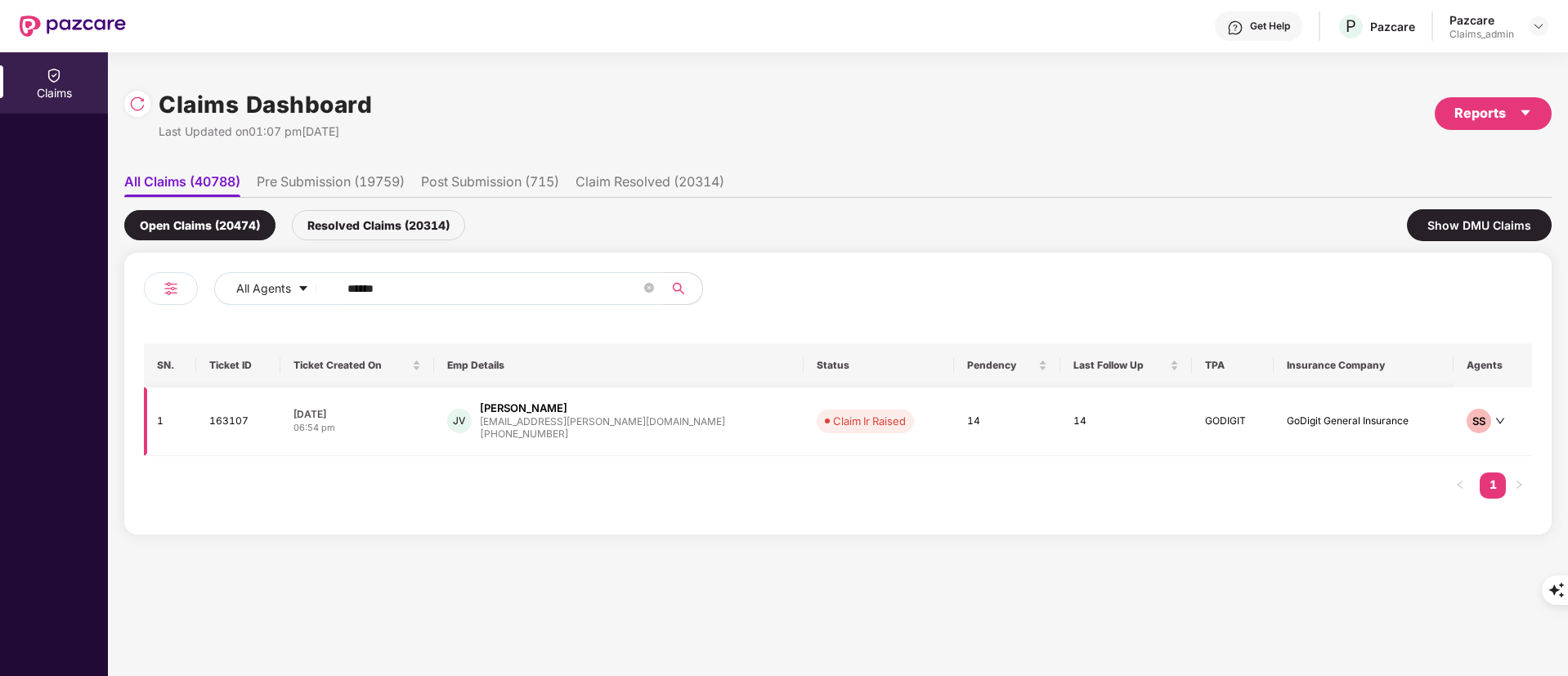
type input "******"
click at [603, 432] on div "+918008375494" at bounding box center [602, 435] width 245 height 16
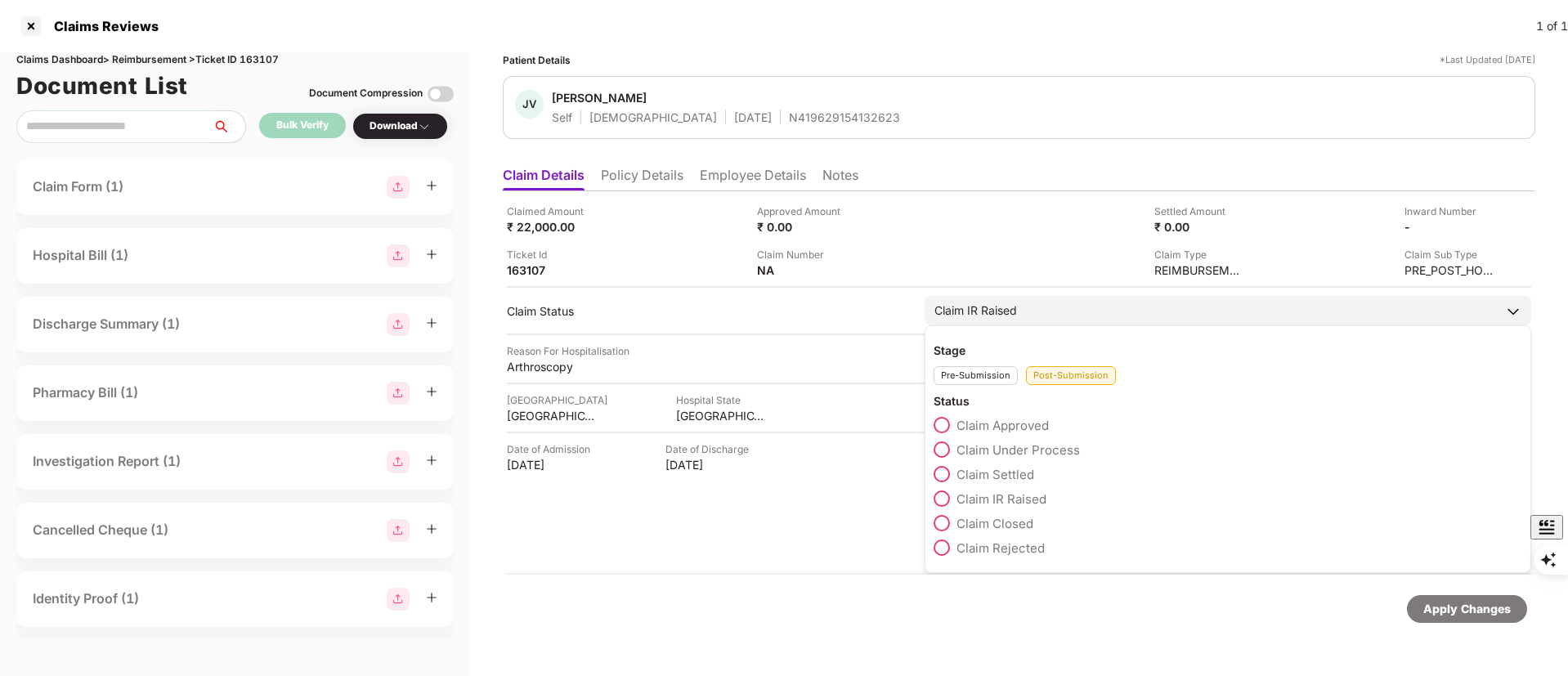
click at [969, 383] on div "Pre-Submission" at bounding box center [975, 375] width 84 height 19
click at [984, 473] on span "Claim Started" at bounding box center [996, 475] width 79 height 16
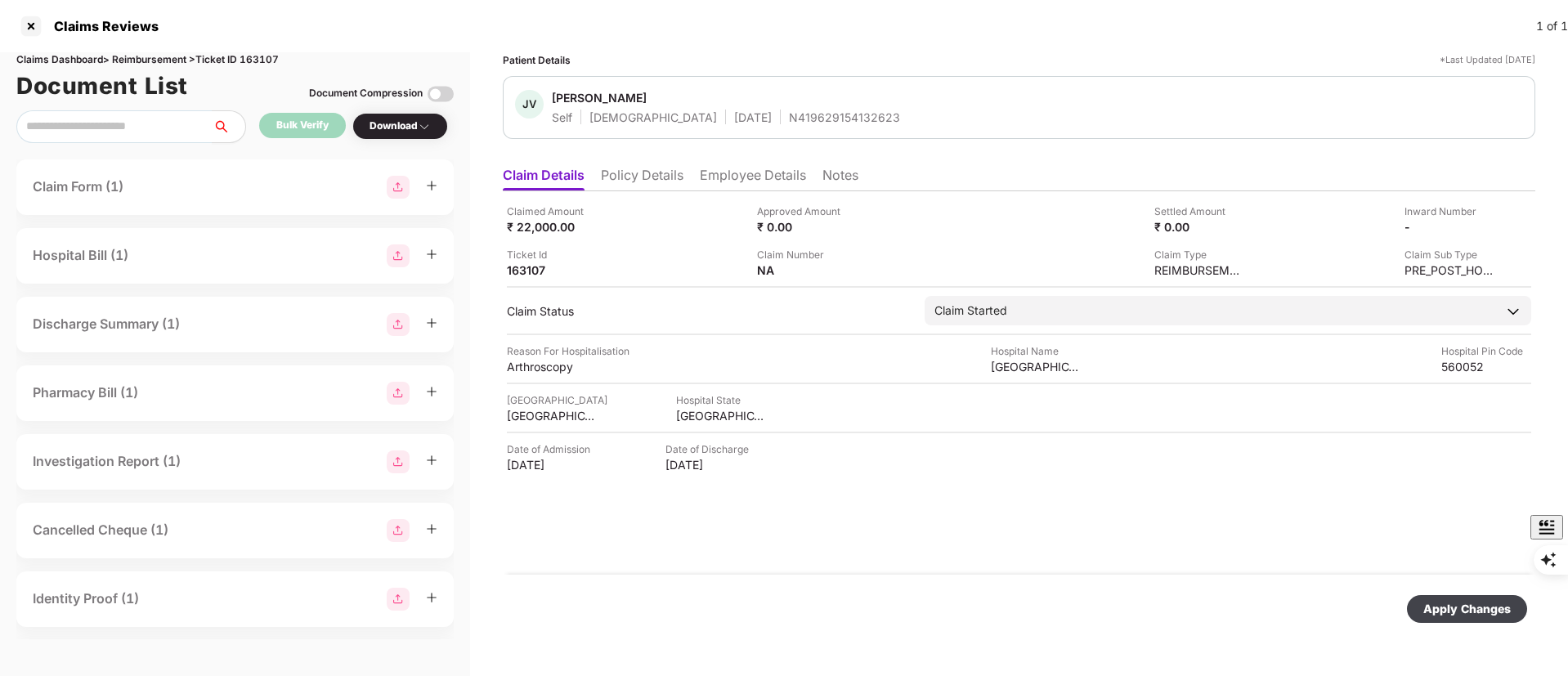
click at [1481, 613] on div "Apply Changes" at bounding box center [1467, 609] width 88 height 18
click at [21, 25] on div at bounding box center [31, 27] width 27 height 27
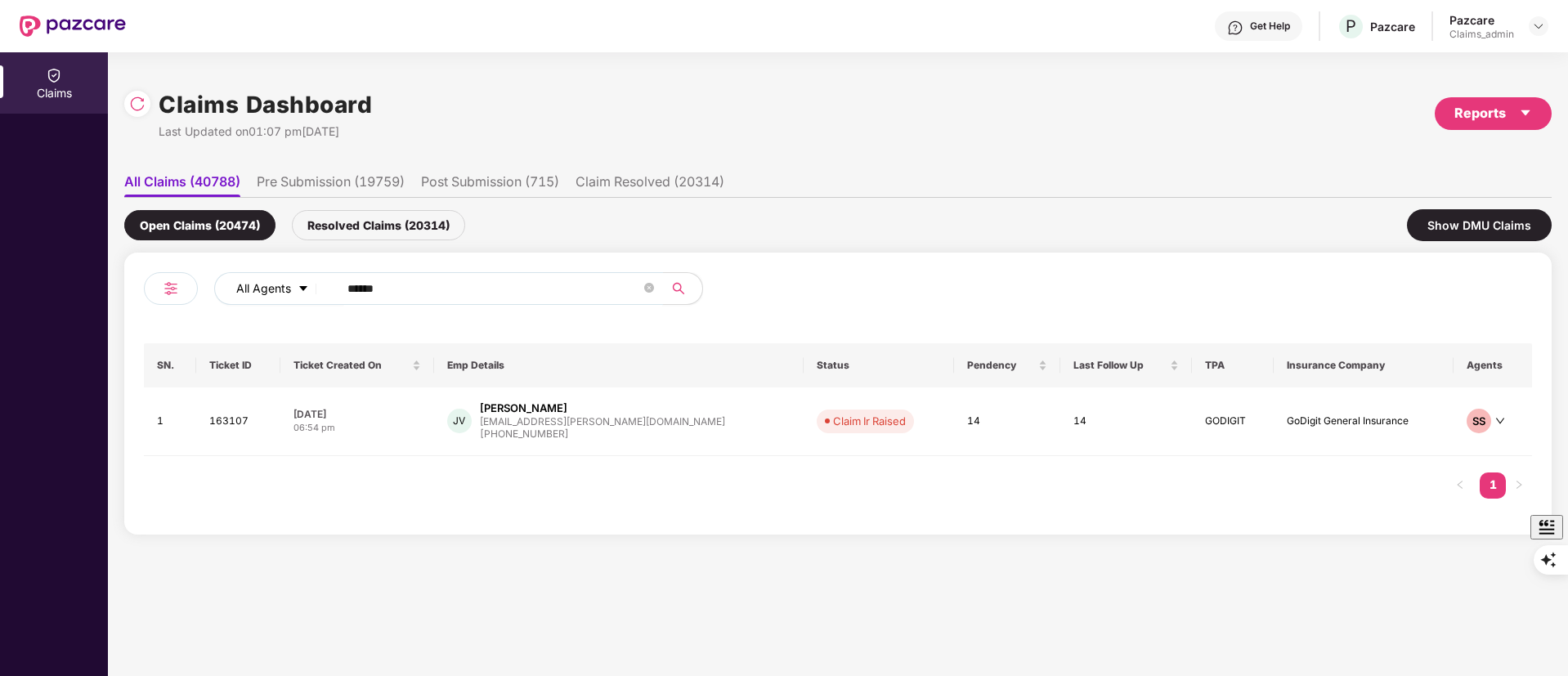
drag, startPoint x: 415, startPoint y: 295, endPoint x: 280, endPoint y: 292, distance: 135.0
click at [280, 292] on div "All Agents ******" at bounding box center [631, 288] width 834 height 33
paste input "text"
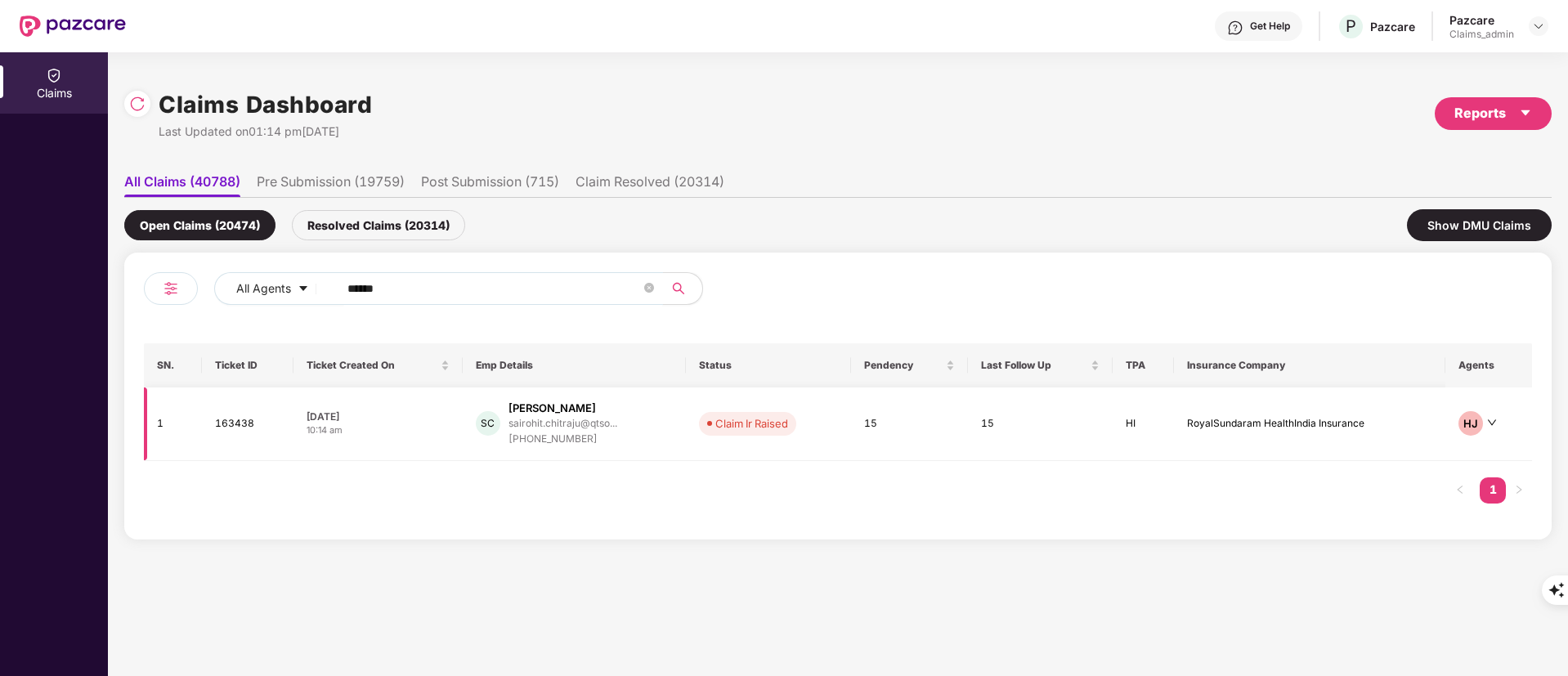
type input "******"
click at [668, 422] on div "SC Sai Rohit Chitraju sairohit.chitraju@qtso... +919757328549" at bounding box center [574, 423] width 198 height 47
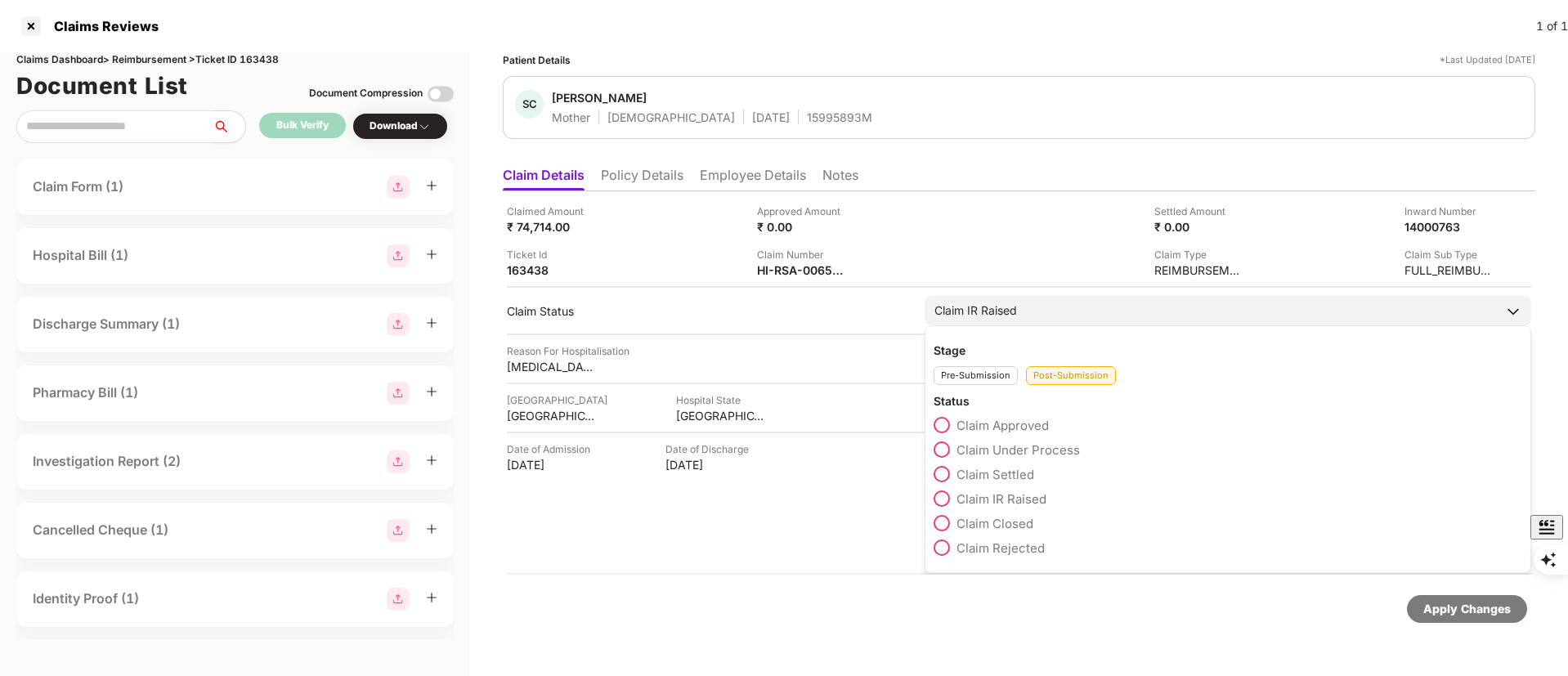
click at [996, 520] on span "Claim Closed" at bounding box center [995, 524] width 77 height 16
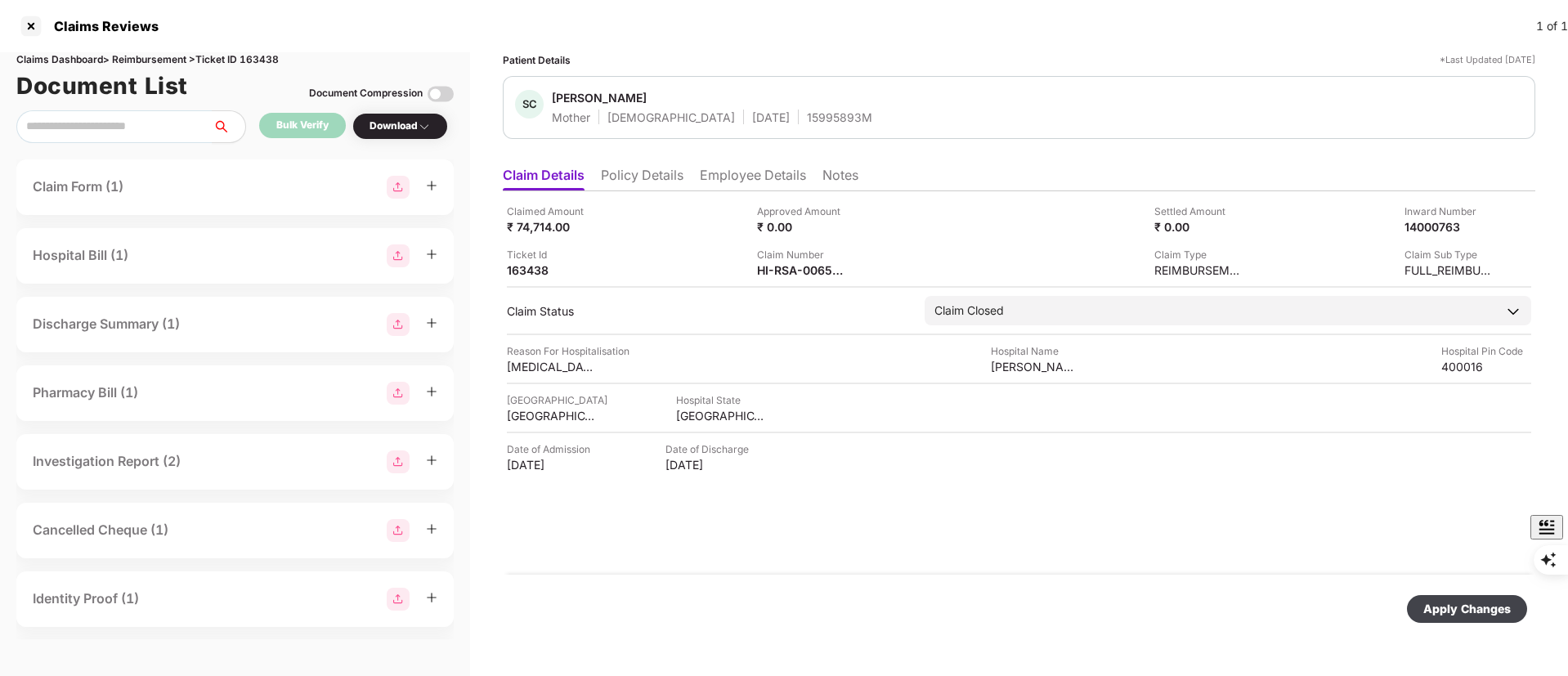
click at [1484, 604] on div "Apply Changes" at bounding box center [1467, 609] width 88 height 18
click at [36, 26] on div at bounding box center [31, 27] width 27 height 27
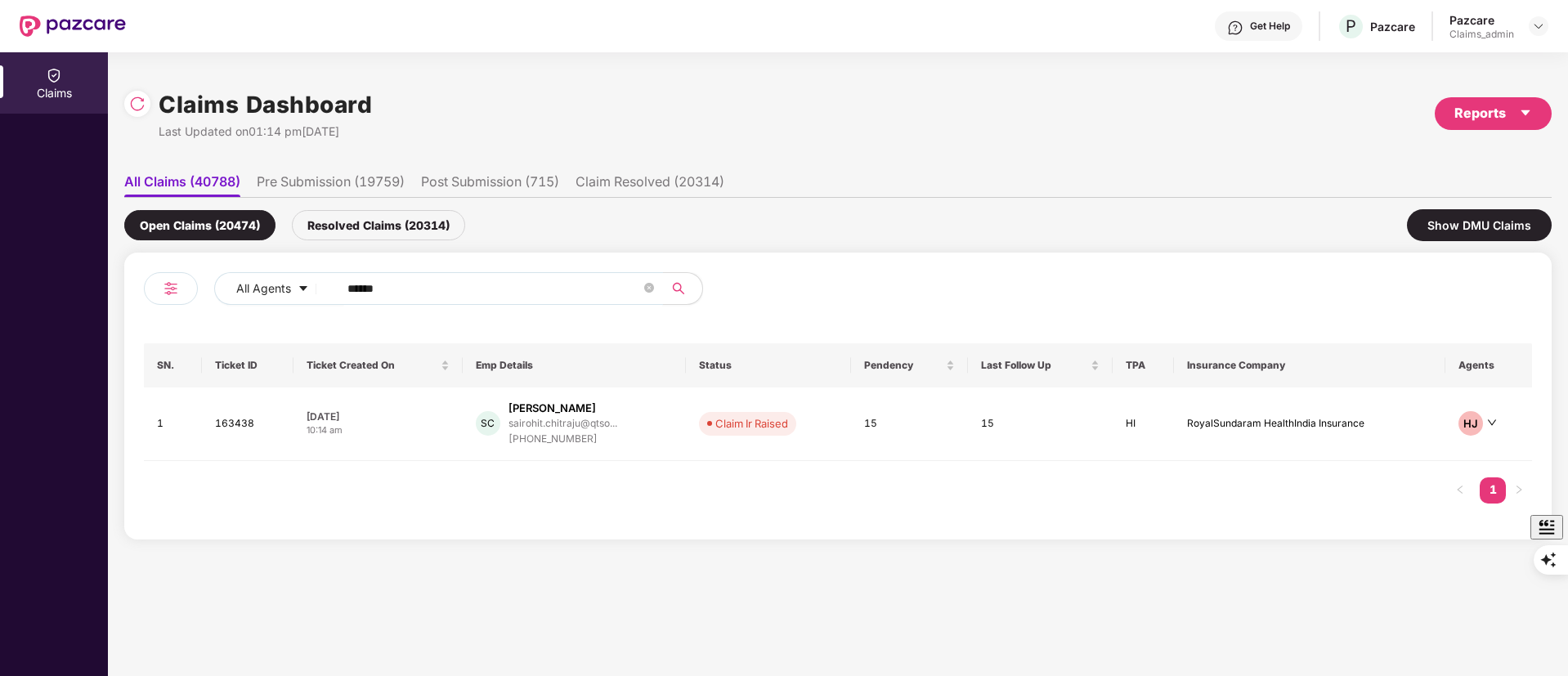
drag, startPoint x: 287, startPoint y: 292, endPoint x: 142, endPoint y: 292, distance: 145.0
click at [142, 292] on div "All Agents ****** SN. Ticket ID Ticket Created On Emp Details Status Pendency L…" at bounding box center [838, 396] width 1428 height 287
paste input "text"
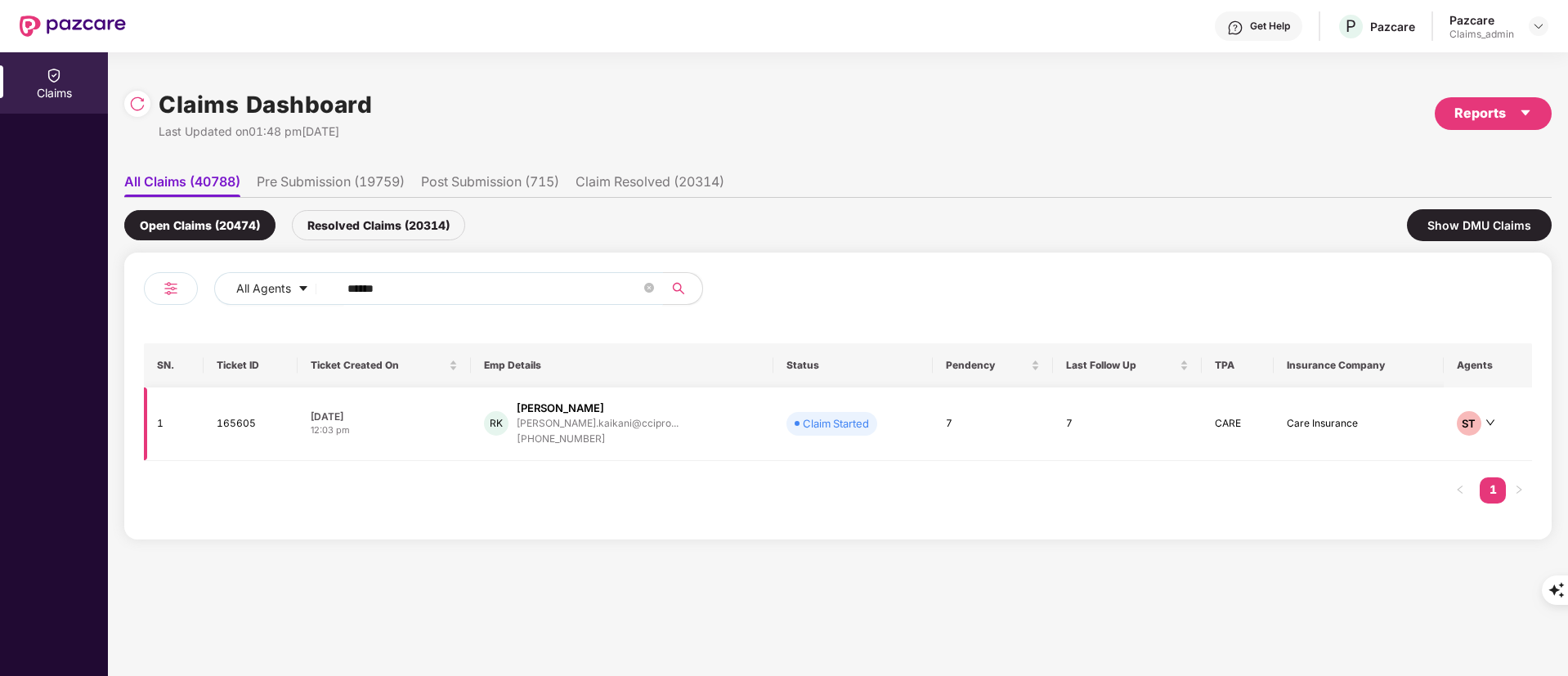
type input "******"
click at [685, 423] on div "RK Ruthvik Kaikani ruthvik.kaikani@ccipro... +917718058645" at bounding box center [622, 423] width 276 height 47
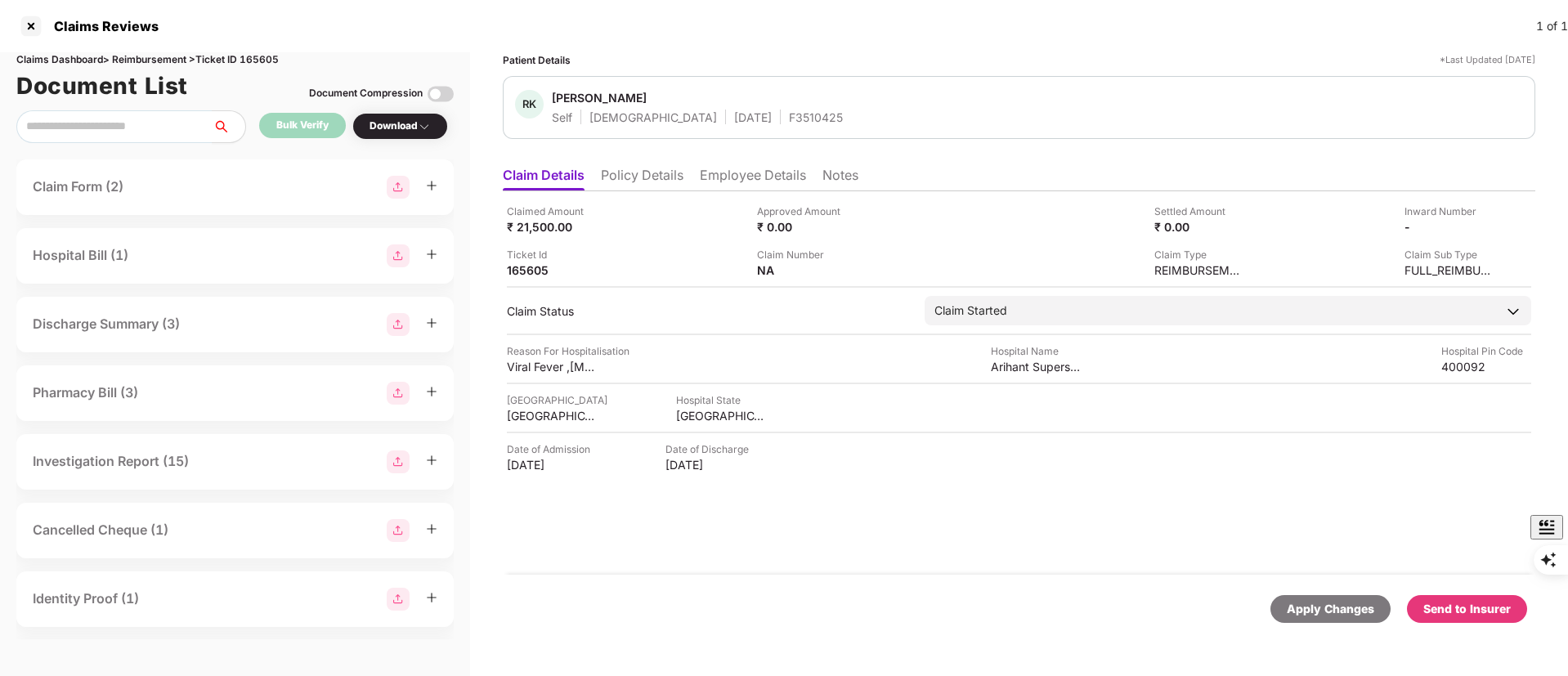
click at [640, 161] on ul "Claim Details Policy Details Employee Details Notes" at bounding box center [1020, 175] width 1033 height 33
click at [639, 173] on li "Policy Details" at bounding box center [641, 178] width 82 height 24
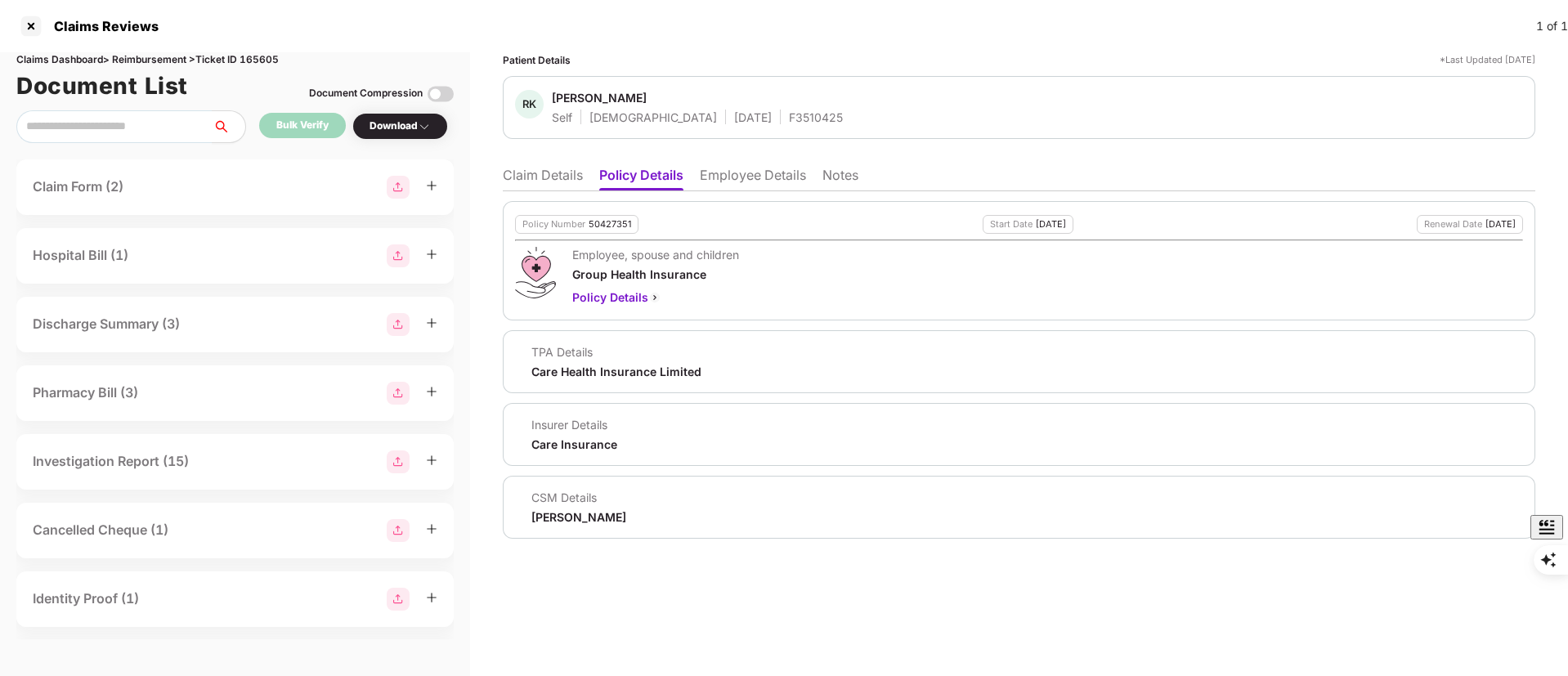
click at [615, 223] on div "50427351" at bounding box center [610, 224] width 43 height 11
click at [789, 110] on div "F3510425" at bounding box center [816, 118] width 54 height 16
click at [526, 175] on li "Claim Details" at bounding box center [543, 178] width 80 height 24
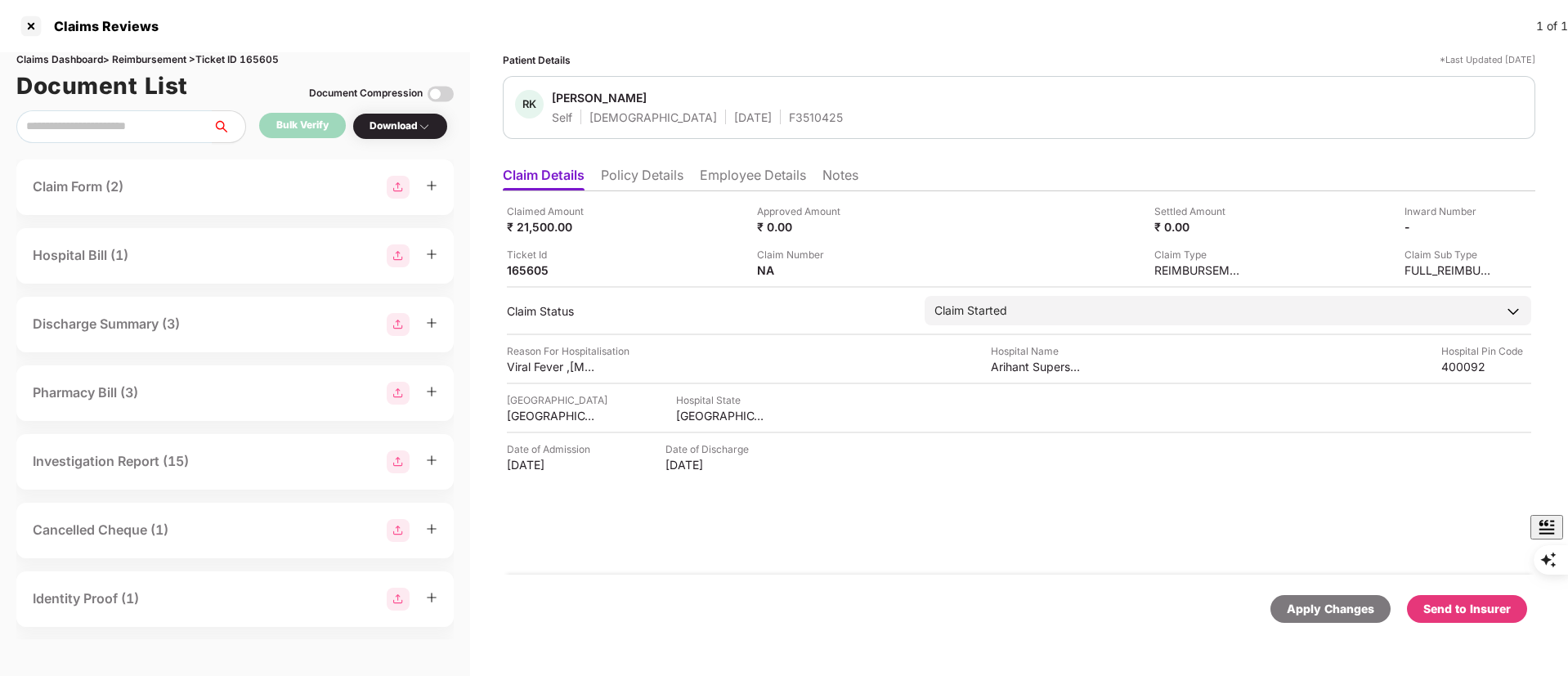
click at [673, 175] on li "Policy Details" at bounding box center [641, 178] width 82 height 24
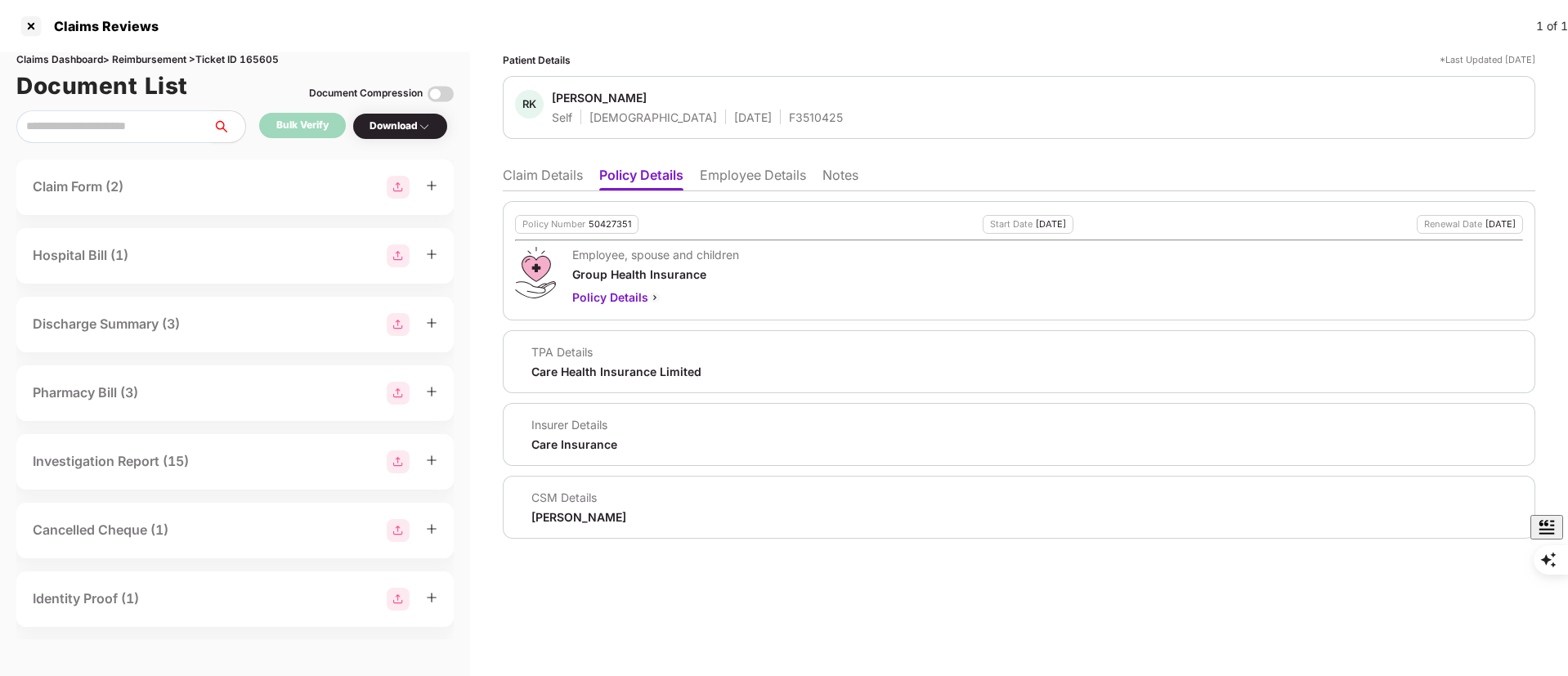
click at [736, 174] on li "Employee Details" at bounding box center [753, 178] width 106 height 24
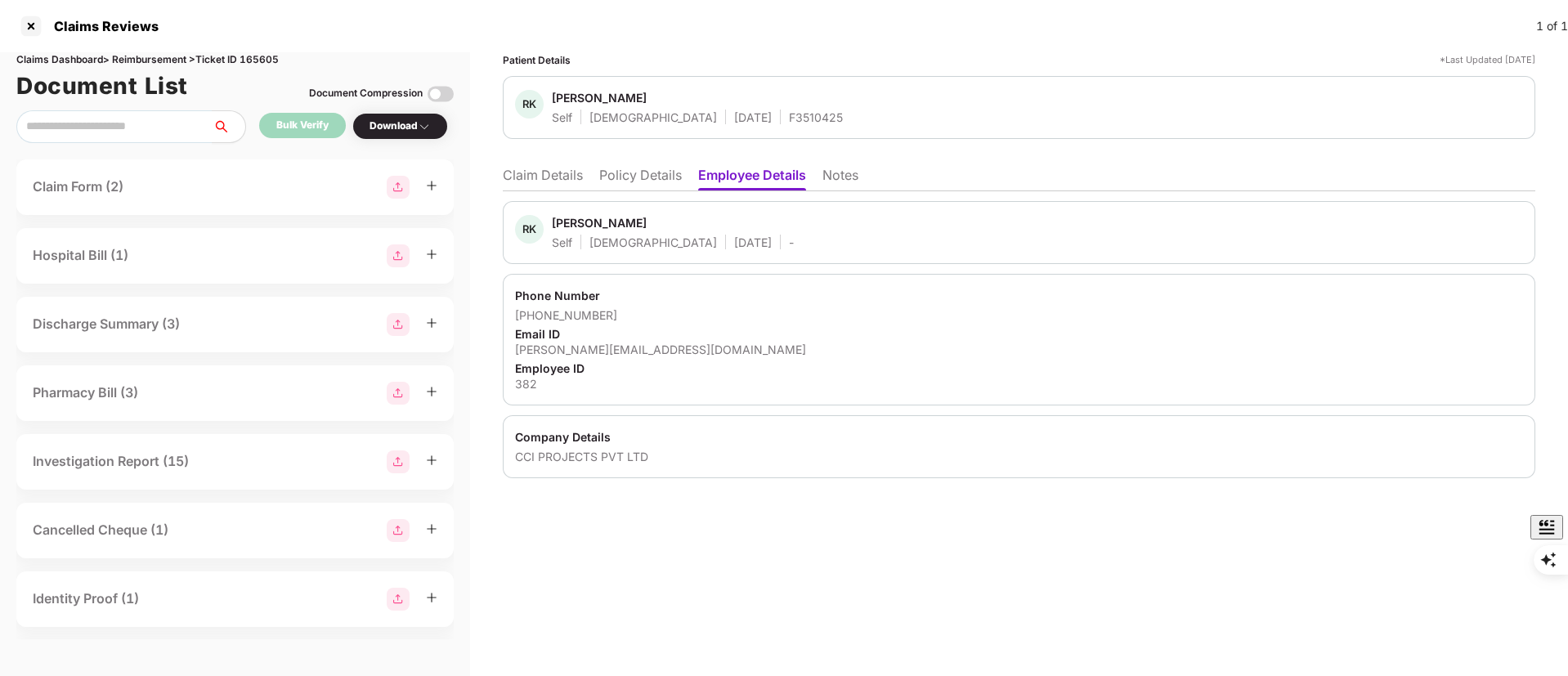
click at [568, 175] on li "Claim Details" at bounding box center [543, 178] width 80 height 24
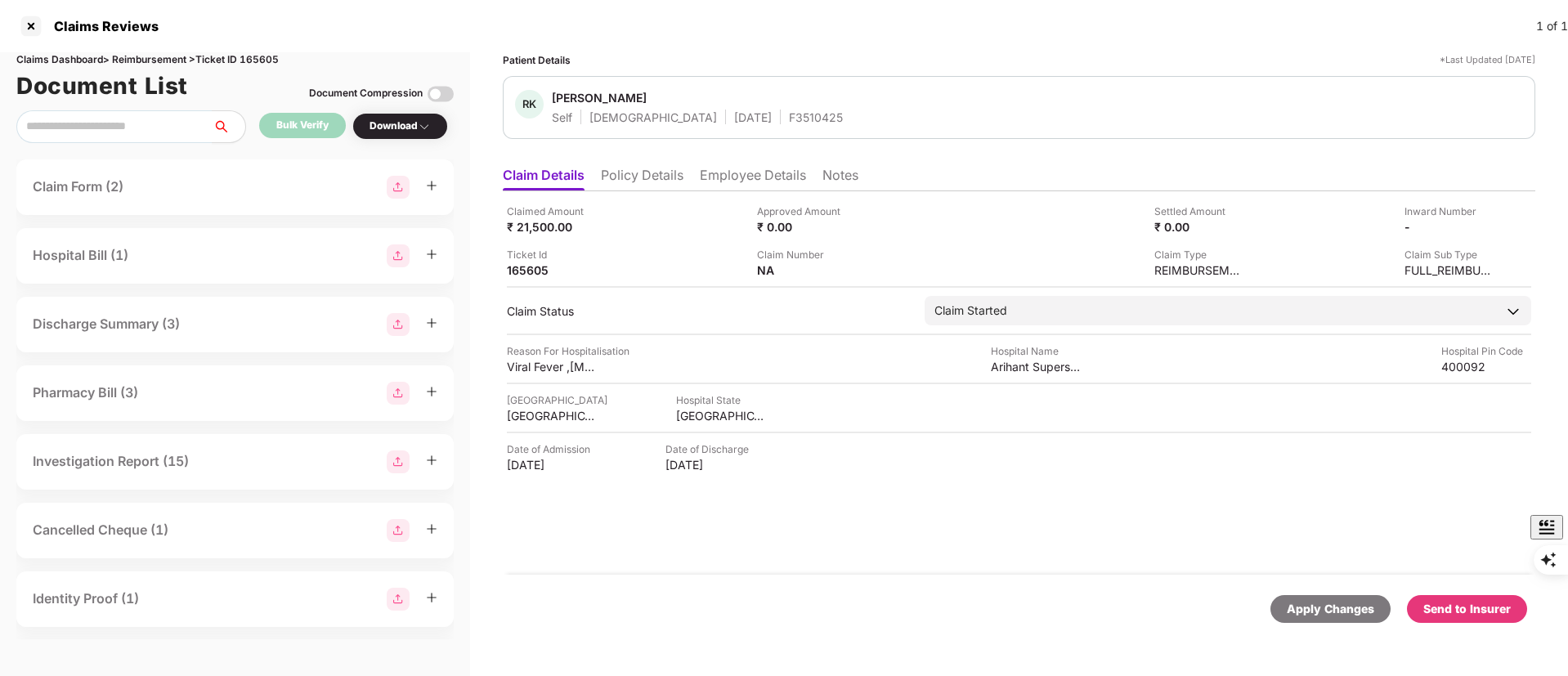
click at [743, 406] on div "Hospital State" at bounding box center [721, 400] width 90 height 16
click at [677, 409] on div "MAHARASHTRA" at bounding box center [721, 416] width 90 height 16
click at [897, 461] on div "Date of Admission 10 Aug 2025 Date of Discharge 11 Aug 2025" at bounding box center [1019, 456] width 1025 height 31
click at [698, 608] on div "Apply Changes Send to Insurer" at bounding box center [1019, 609] width 1016 height 27
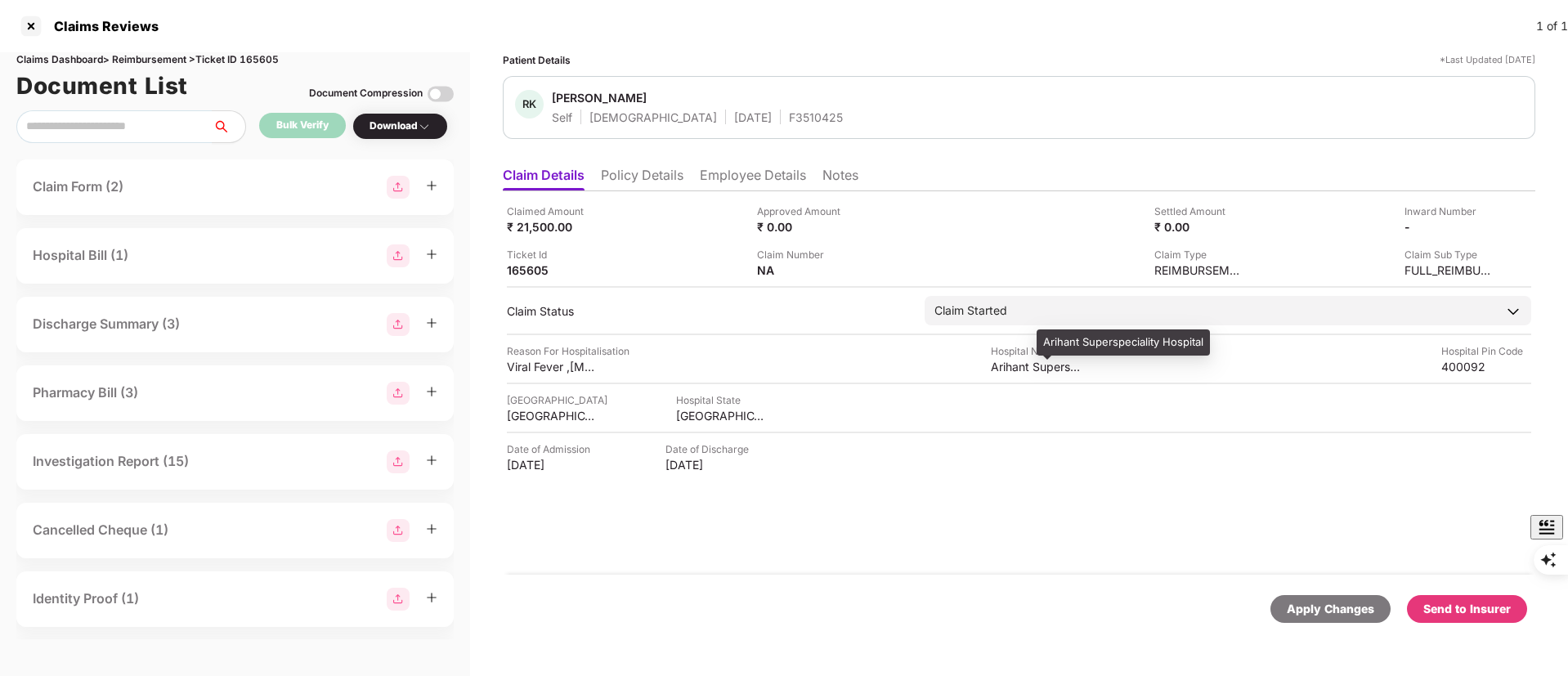
click at [1034, 370] on div "Arihant Superspeciality Hospital" at bounding box center [1036, 367] width 90 height 16
click at [1073, 349] on div "Hospital Name" at bounding box center [1036, 352] width 90 height 16
click at [1041, 366] on div "Arihant Superspeciality Hospital" at bounding box center [1036, 367] width 90 height 16
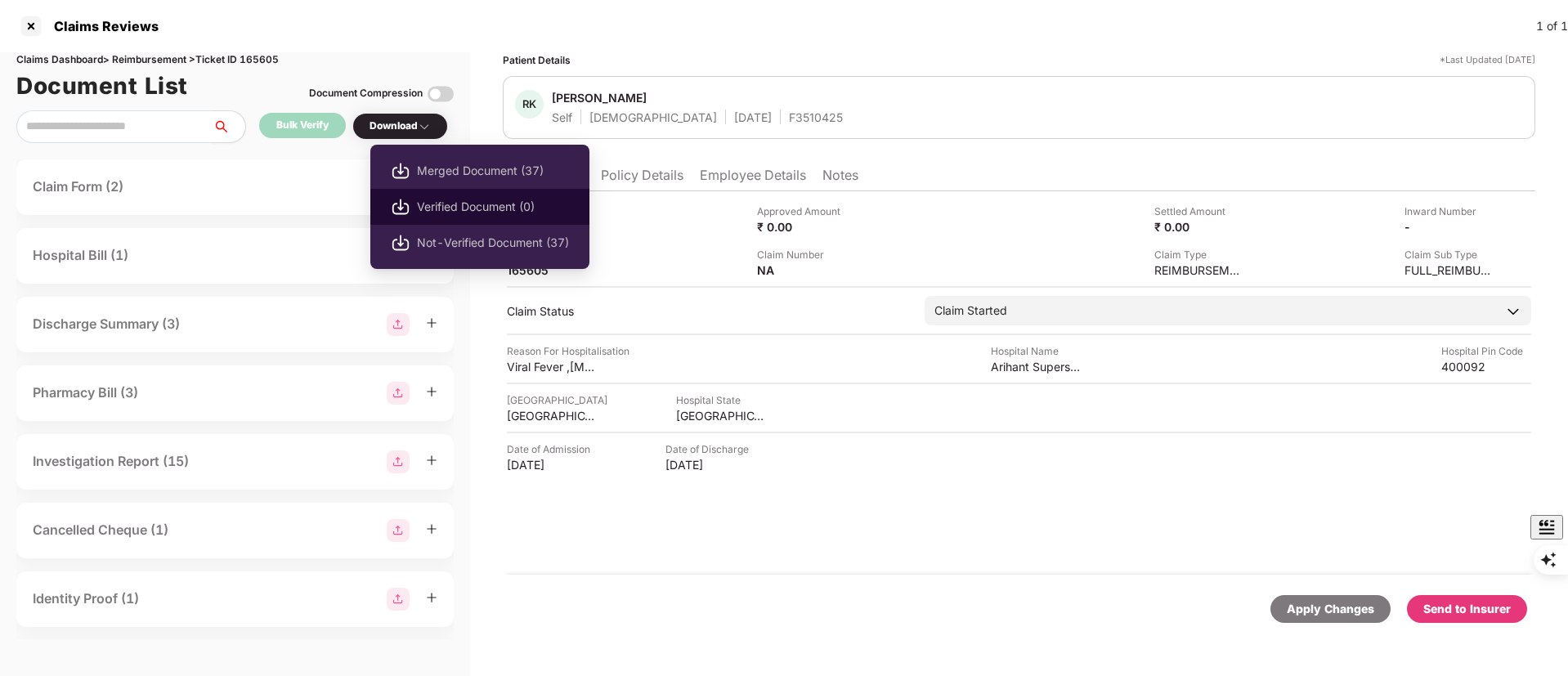
click at [461, 207] on span "Verified Document (0)" at bounding box center [493, 206] width 152 height 18
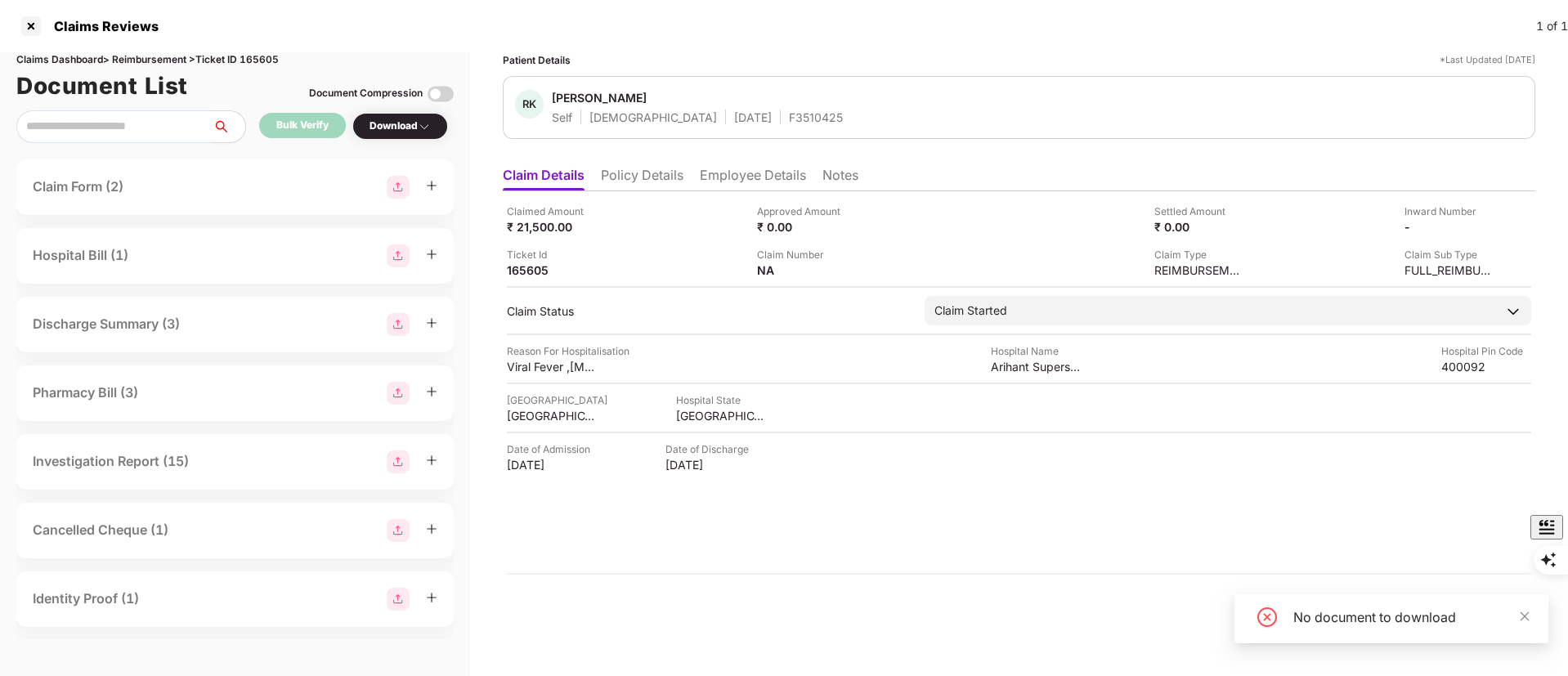
click at [398, 127] on div "Download" at bounding box center [400, 127] width 61 height 16
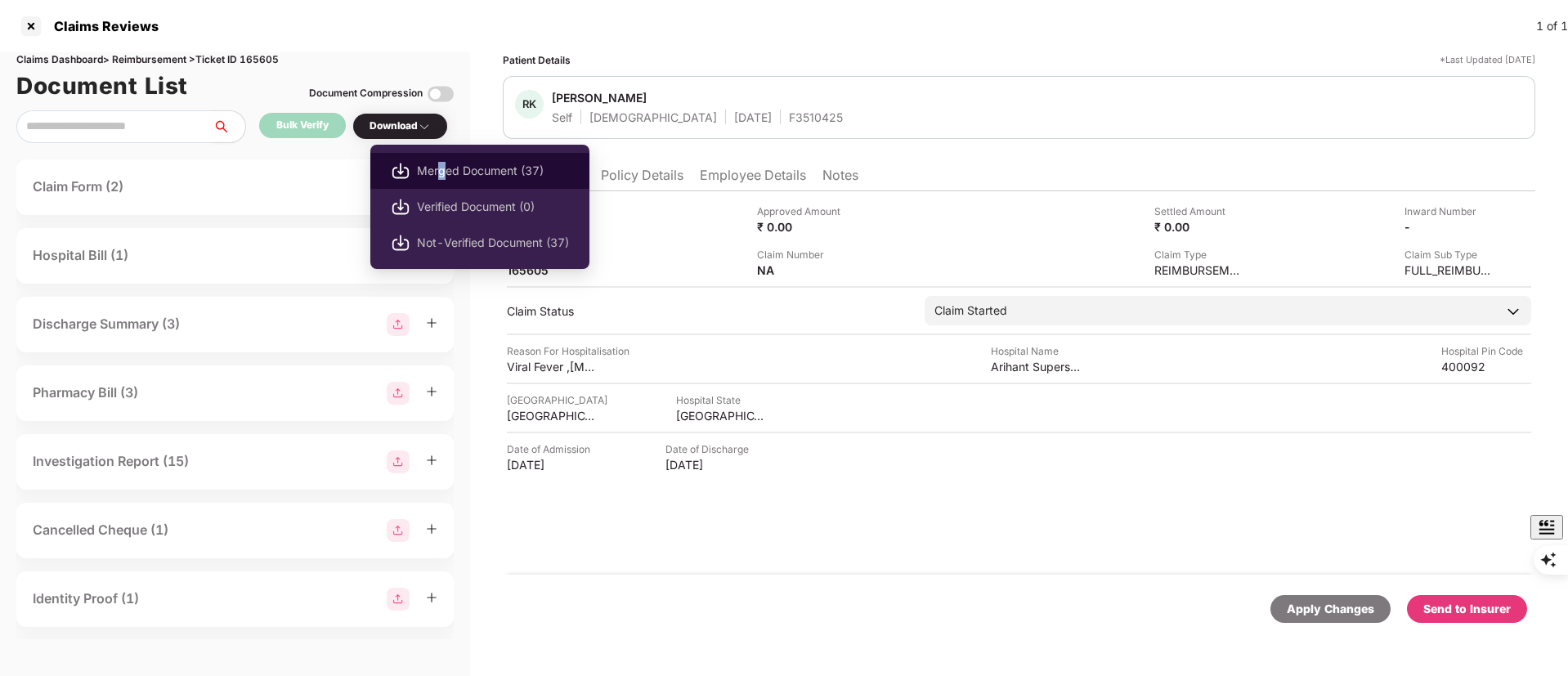
click at [442, 172] on span "Merged Document (37)" at bounding box center [493, 171] width 152 height 18
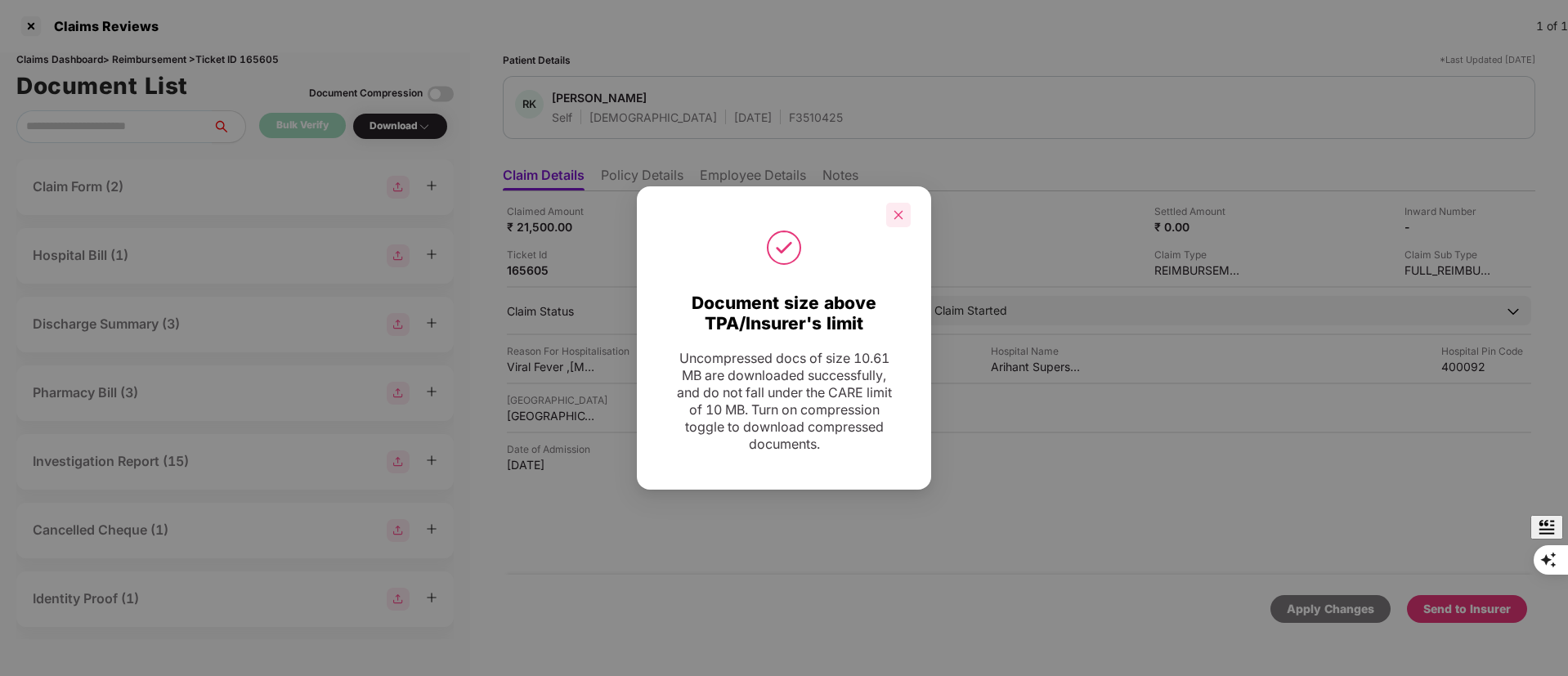
click at [904, 216] on icon "close" at bounding box center [898, 214] width 12 height 12
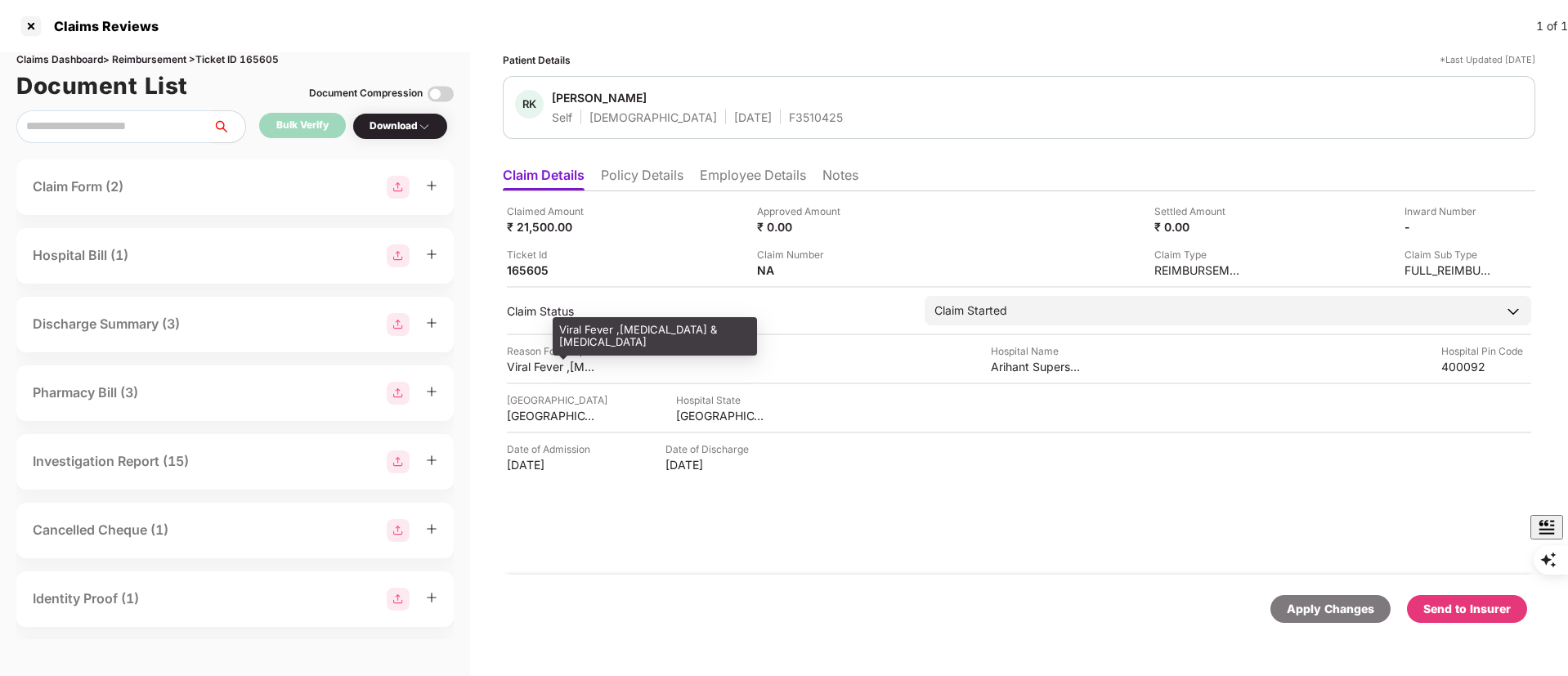
click at [545, 372] on div "Viral Fever ,Thrombocytopenia & Leucopenia" at bounding box center [552, 367] width 90 height 16
click at [599, 333] on div "Viral Fever ,Thrombocytopenia & Leucopenia" at bounding box center [655, 336] width 205 height 38
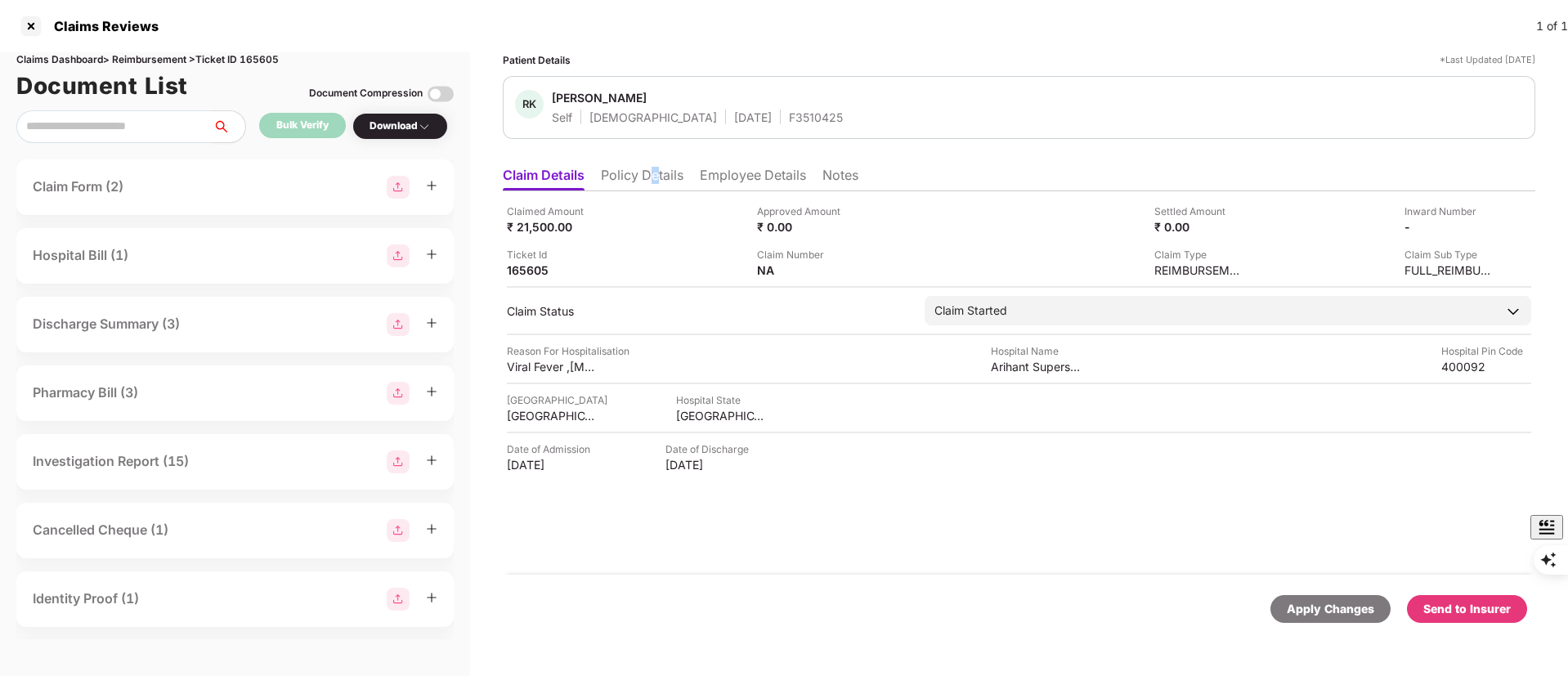
click at [656, 172] on li "Policy Details" at bounding box center [641, 178] width 82 height 24
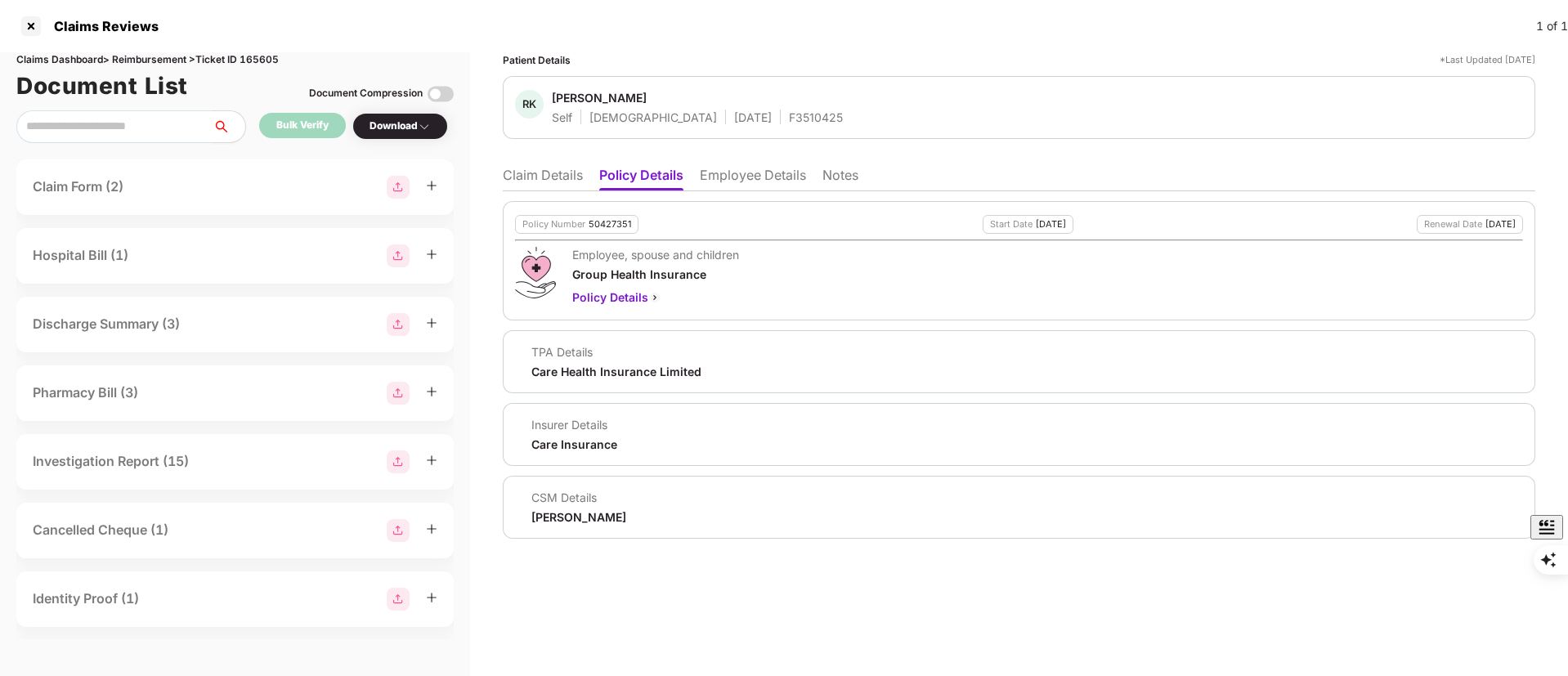
click at [723, 177] on li "Employee Details" at bounding box center [753, 178] width 106 height 24
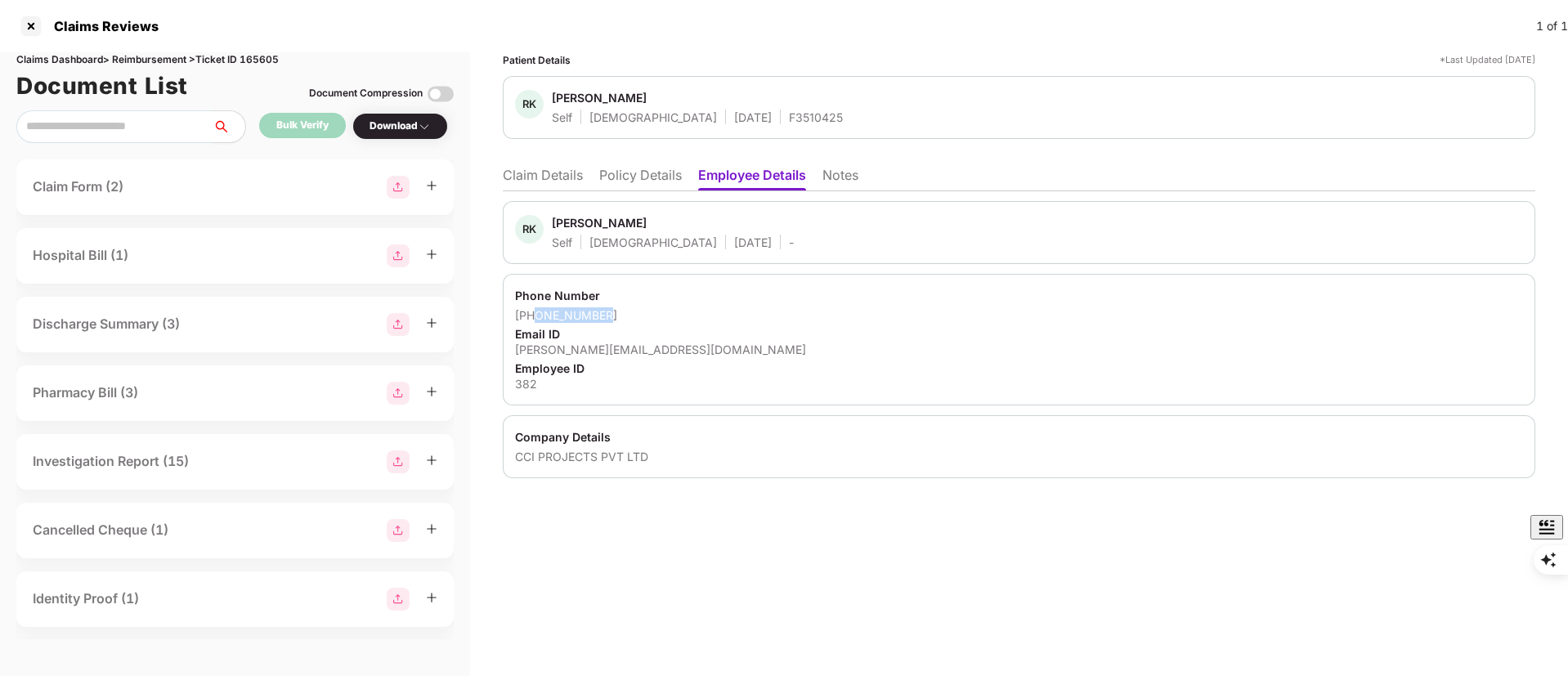
drag, startPoint x: 603, startPoint y: 314, endPoint x: 536, endPoint y: 315, distance: 67.0
click at [536, 315] on div "+917718058645" at bounding box center [1019, 315] width 1008 height 16
click at [564, 177] on li "Claim Details" at bounding box center [543, 178] width 80 height 24
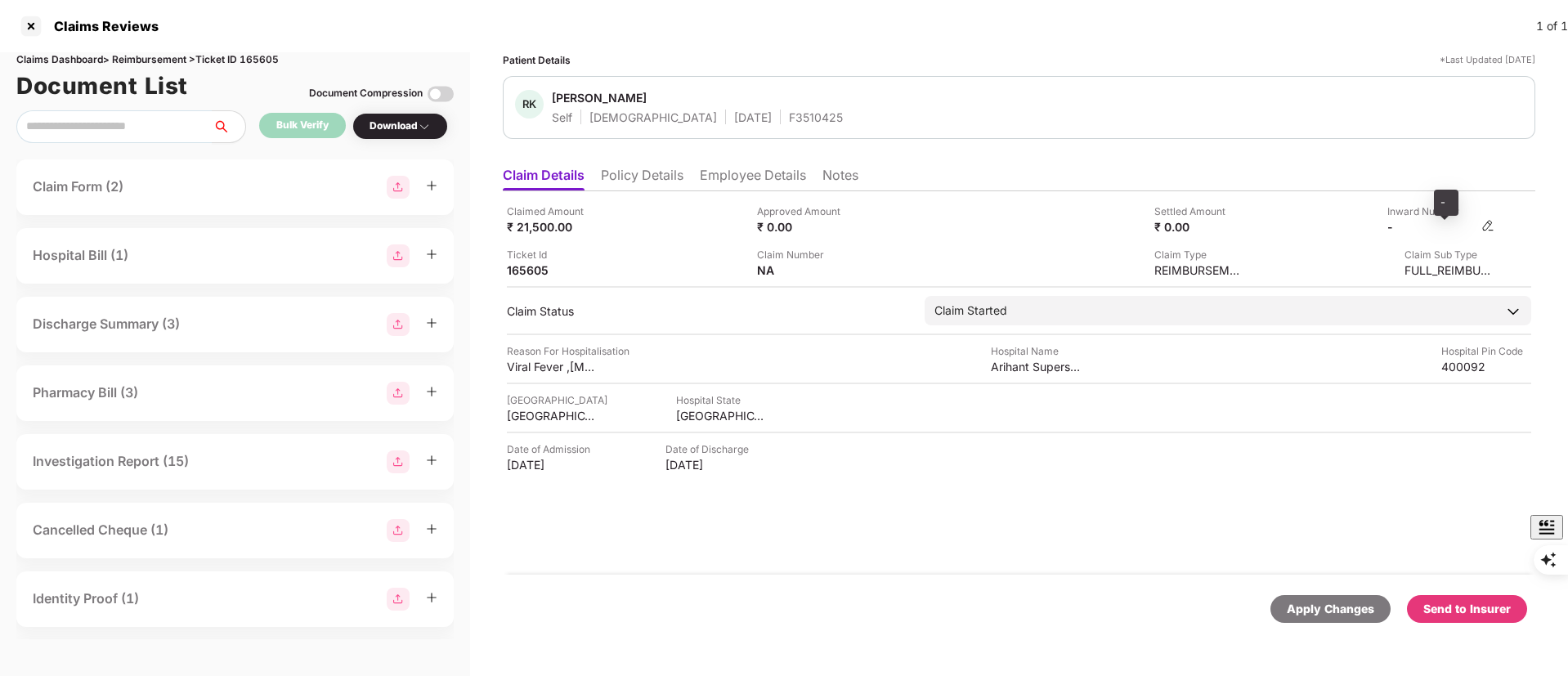
click at [1424, 222] on div "-" at bounding box center [1432, 227] width 90 height 16
click at [1493, 226] on img at bounding box center [1487, 225] width 13 height 13
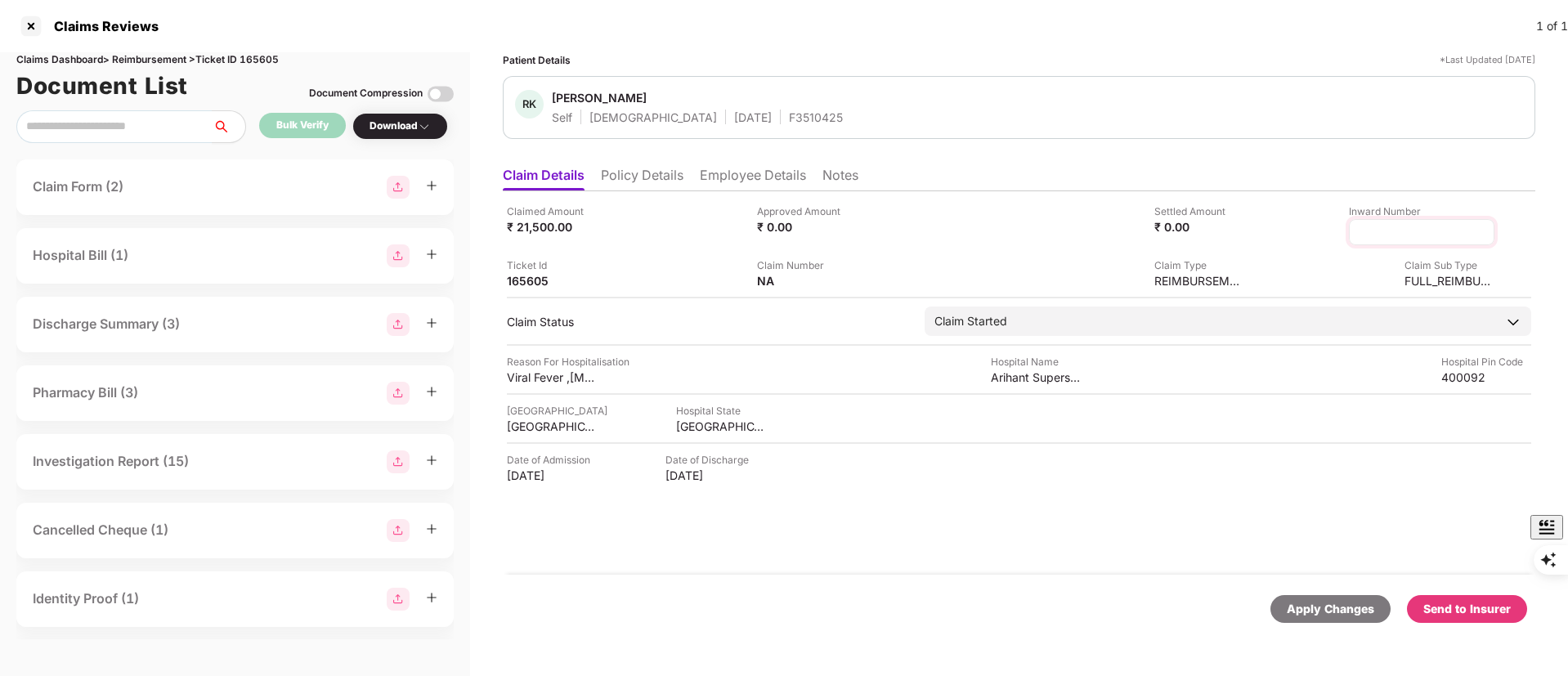
type input "**********"
click at [1315, 263] on div "Claim Sub Type FULL_REIMBURSEMENT" at bounding box center [1376, 273] width 238 height 31
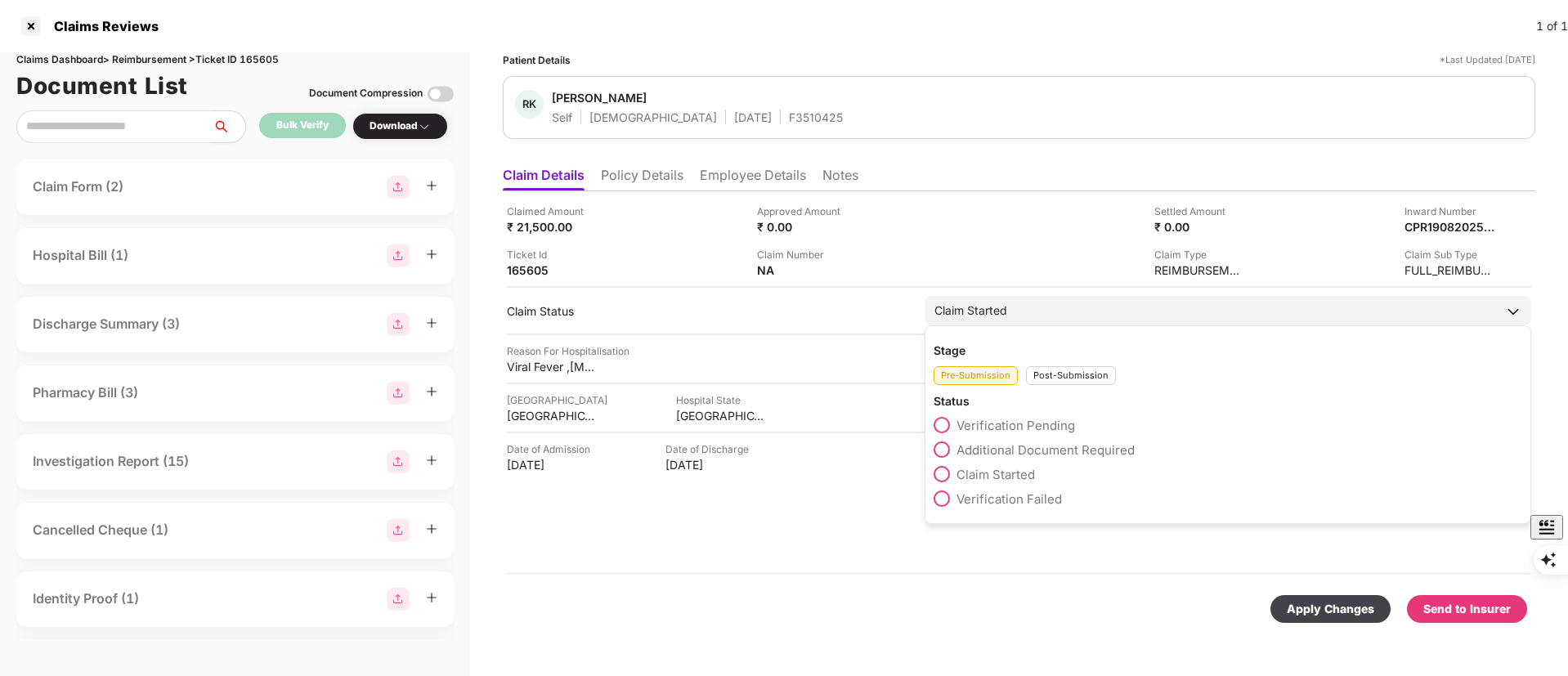
click at [1064, 377] on div "Post-Submission" at bounding box center [1071, 375] width 90 height 19
click at [993, 449] on span "Claim Under Process" at bounding box center [1018, 450] width 123 height 16
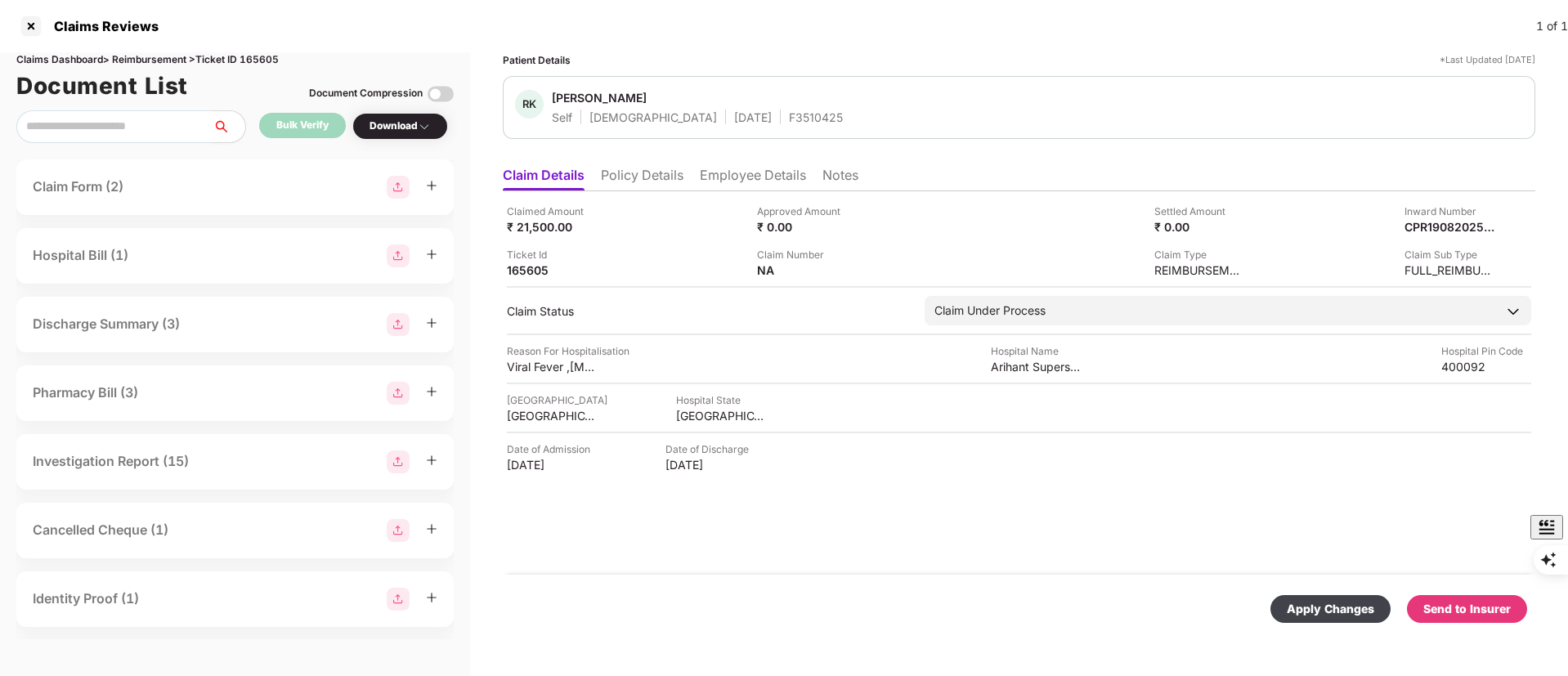
click at [1338, 609] on div "Apply Changes" at bounding box center [1331, 609] width 88 height 18
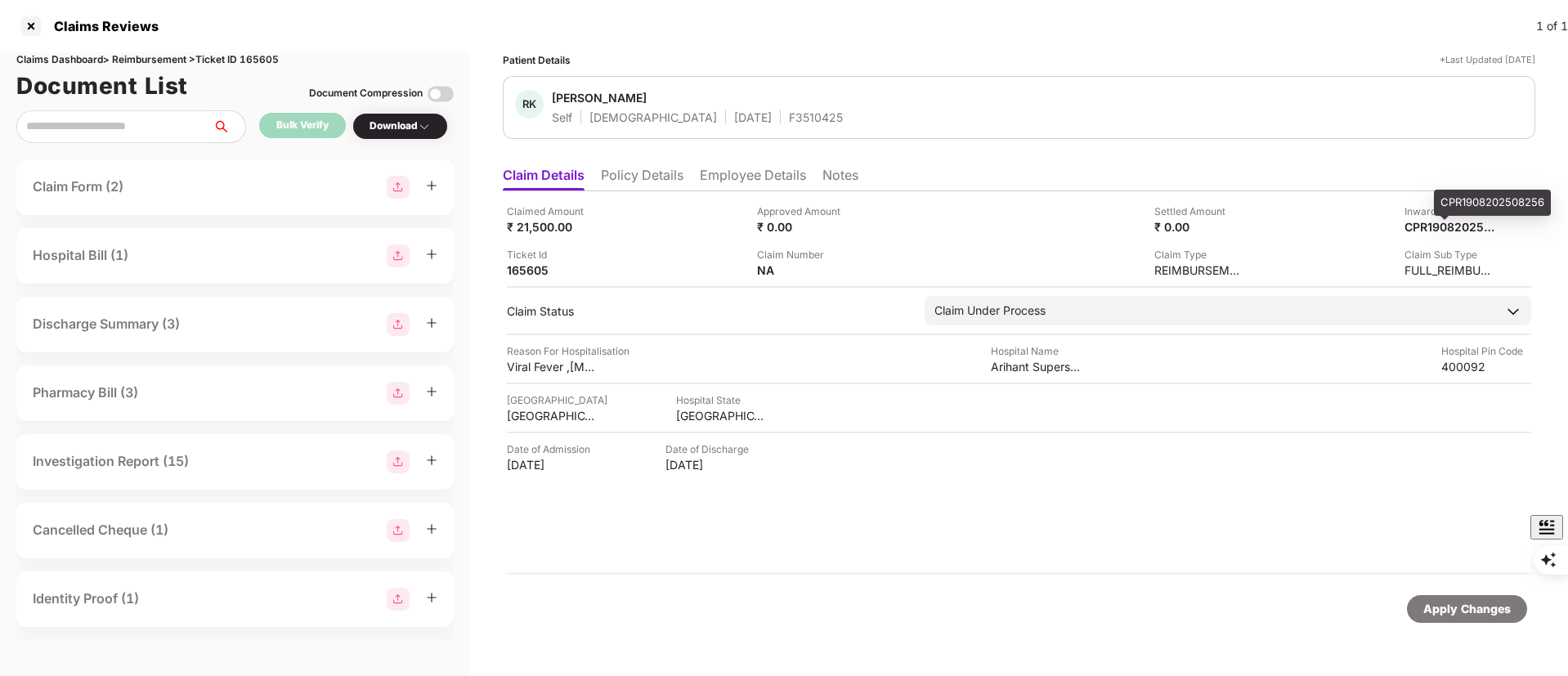
click at [1455, 201] on div "CPR1908202508256" at bounding box center [1493, 203] width 117 height 27
click at [1474, 205] on div "CPR1908202508256" at bounding box center [1493, 203] width 117 height 27
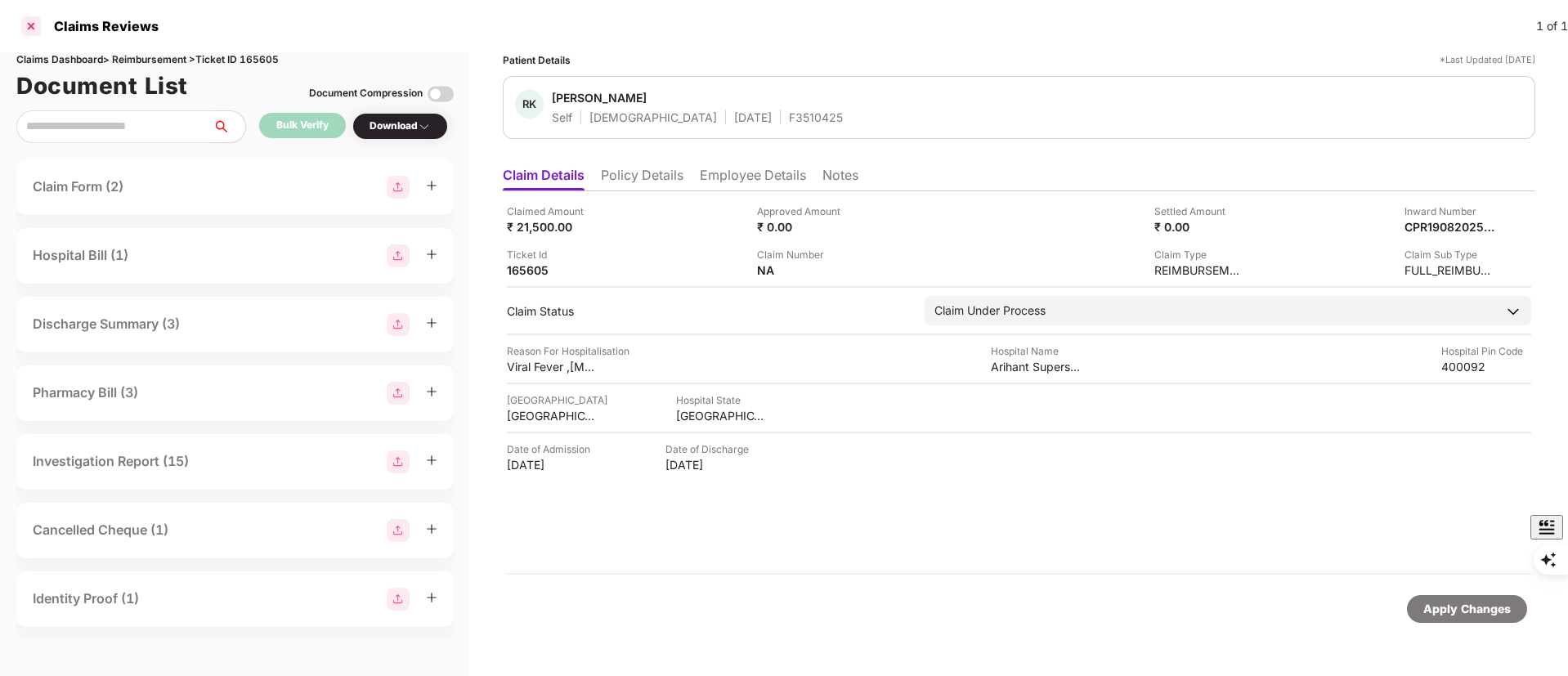
click at [27, 21] on div at bounding box center [31, 27] width 27 height 27
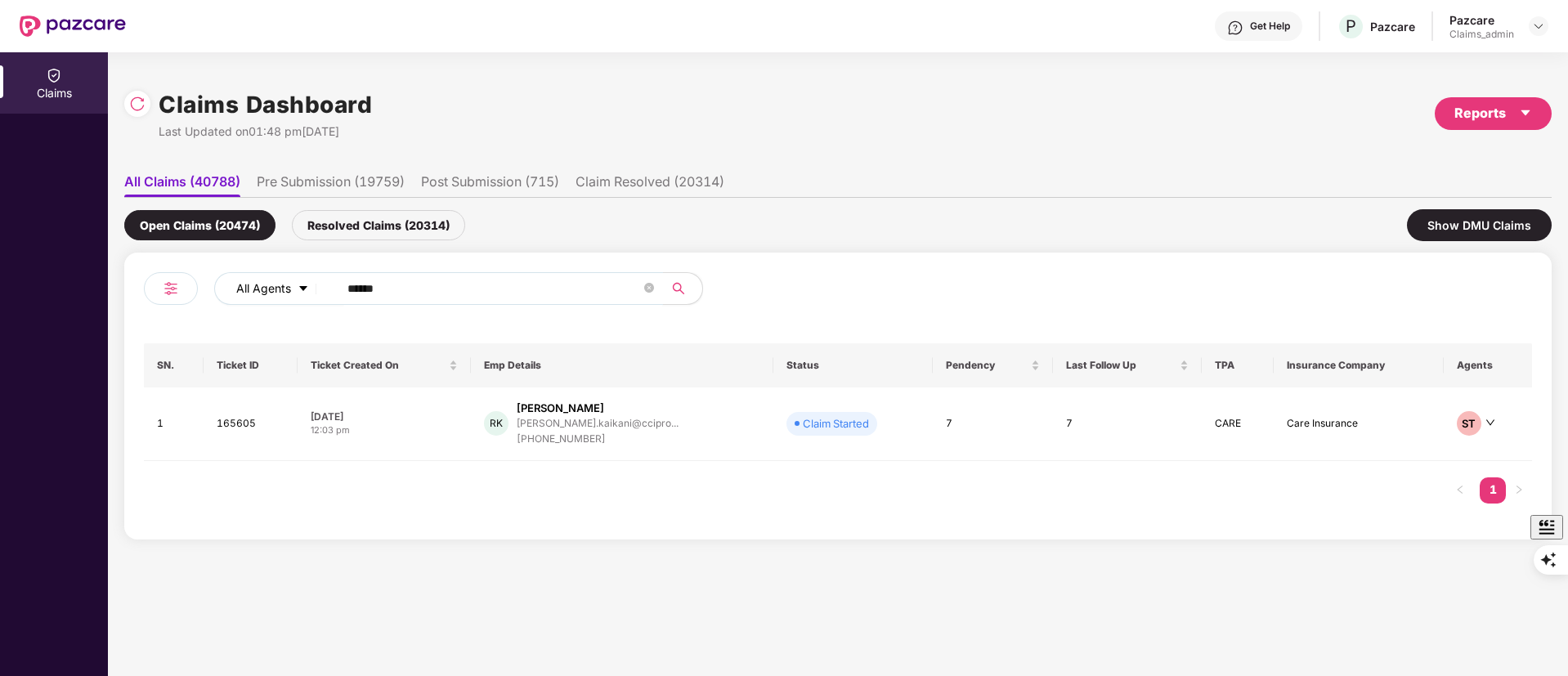
drag, startPoint x: 395, startPoint y: 281, endPoint x: 261, endPoint y: 281, distance: 134.0
click at [261, 281] on div "All Agents ******" at bounding box center [631, 288] width 834 height 33
paste input "text"
type input "******"
click at [610, 469] on div "SN. Ticket ID Ticket Created On Emp Details Status Pendency Last Follow Up TPA …" at bounding box center [837, 431] width 1388 height 176
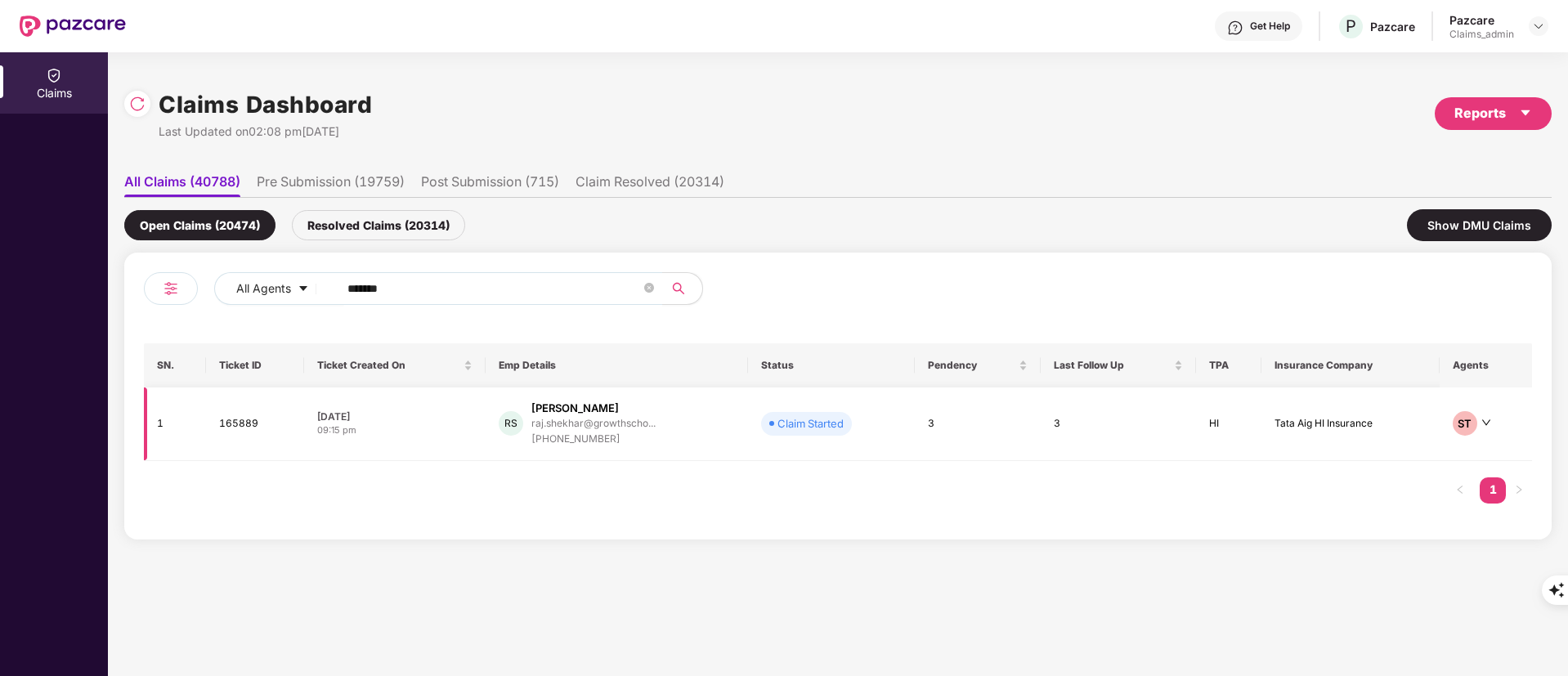
click at [578, 429] on div "raj.shekhar@growthscho..." at bounding box center [594, 423] width 124 height 11
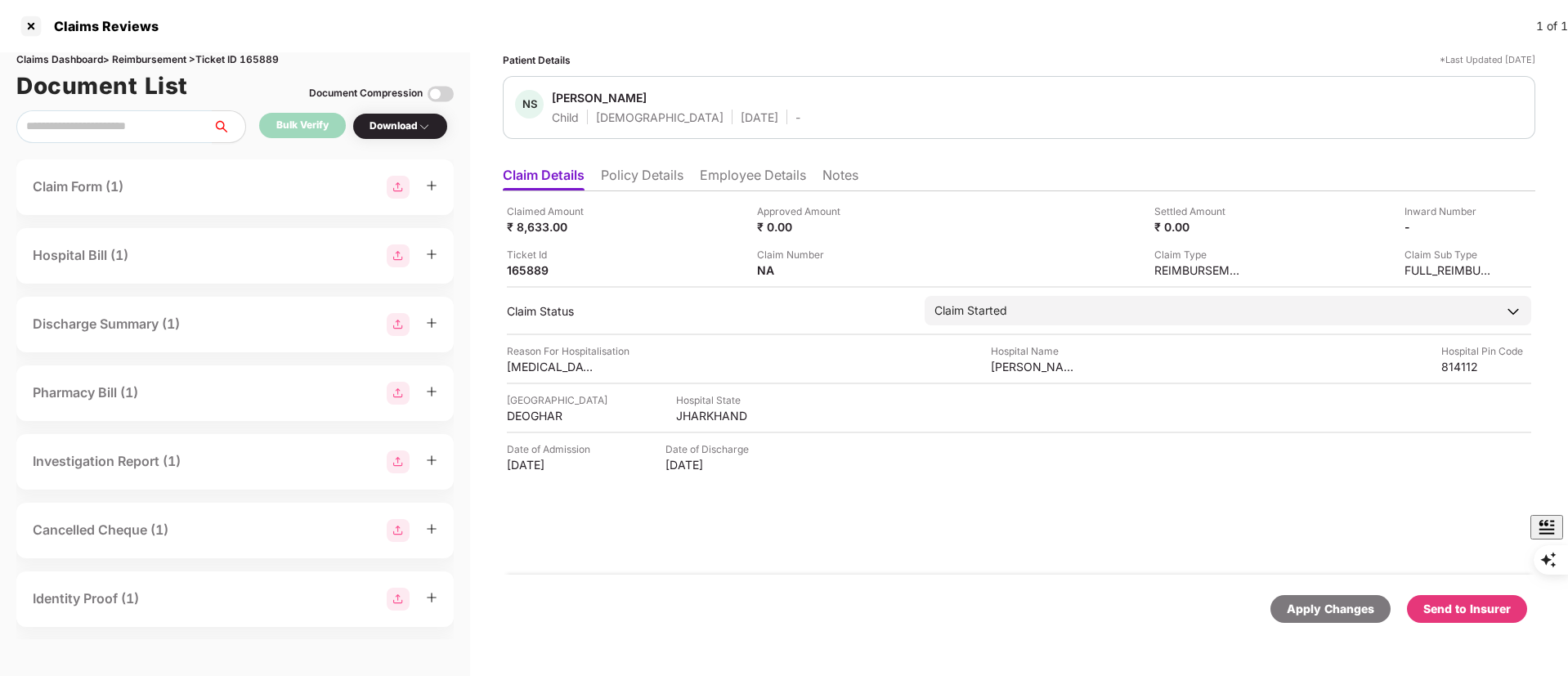
click at [640, 170] on li "Policy Details" at bounding box center [641, 178] width 82 height 24
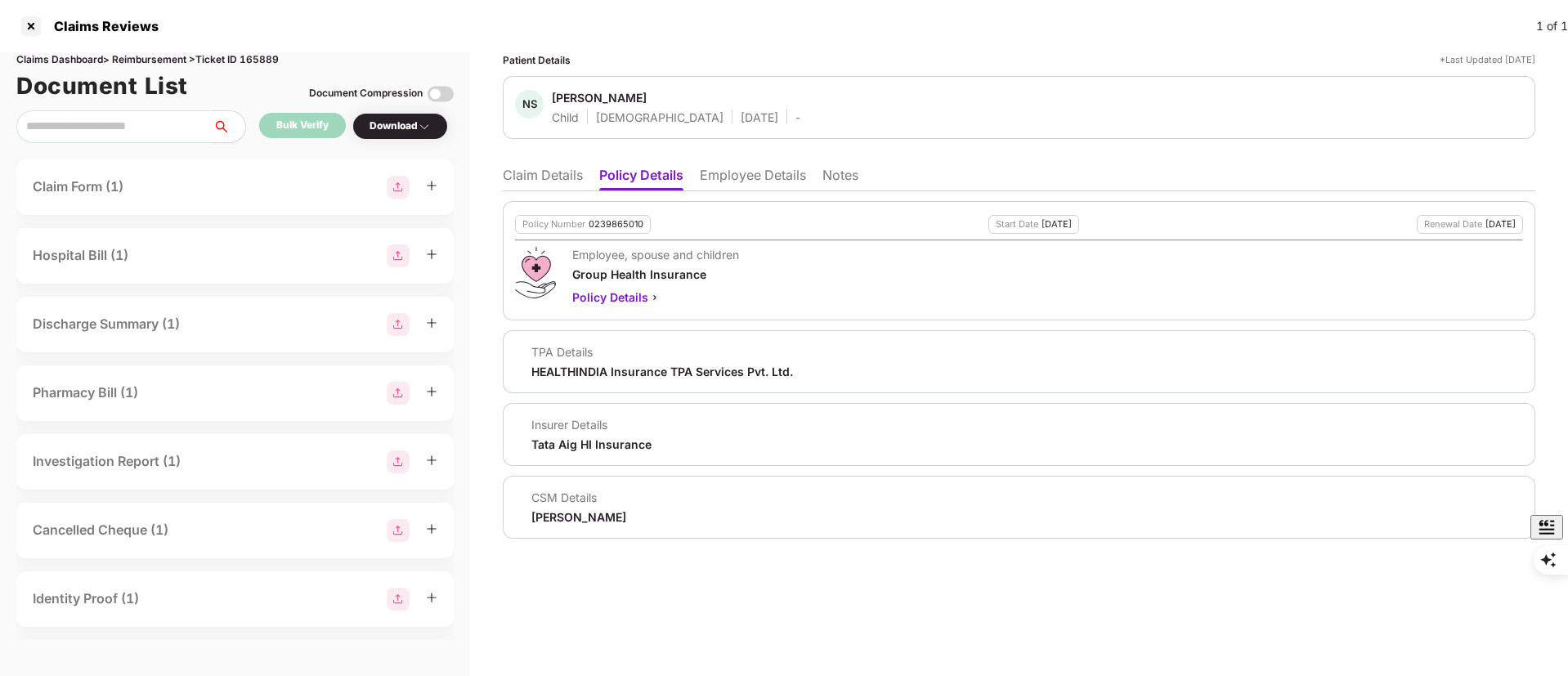
click at [547, 167] on li "Claim Details" at bounding box center [543, 178] width 80 height 24
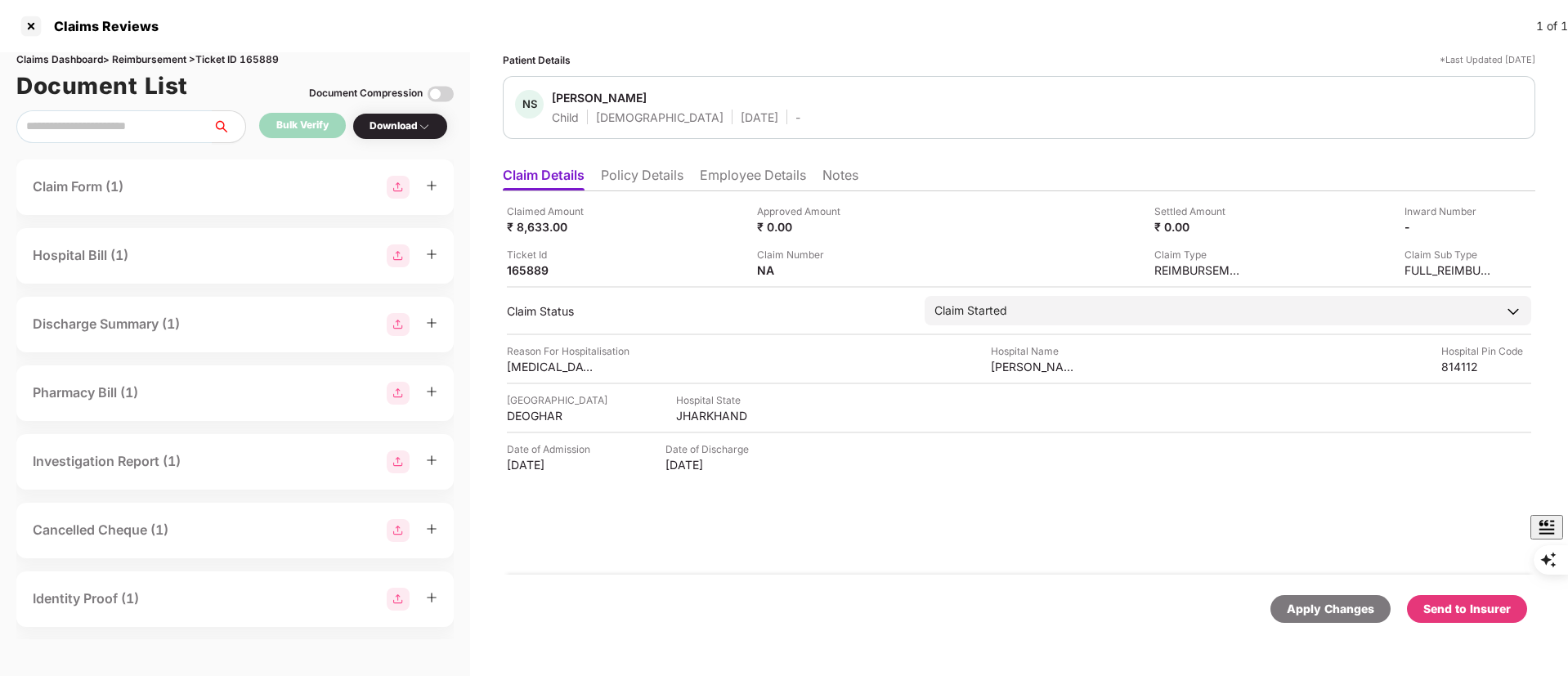
click at [606, 175] on li "Policy Details" at bounding box center [641, 178] width 82 height 24
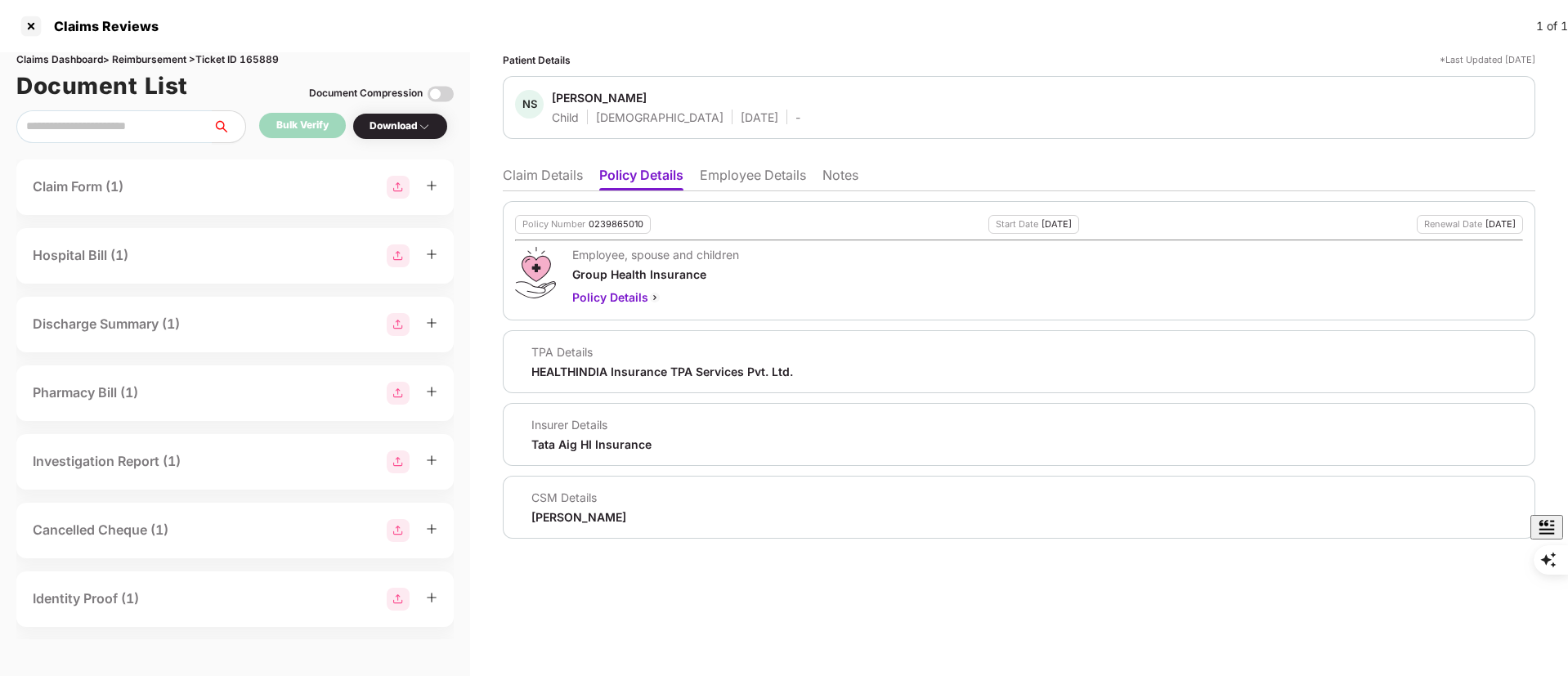
click at [532, 170] on li "Claim Details" at bounding box center [543, 178] width 80 height 24
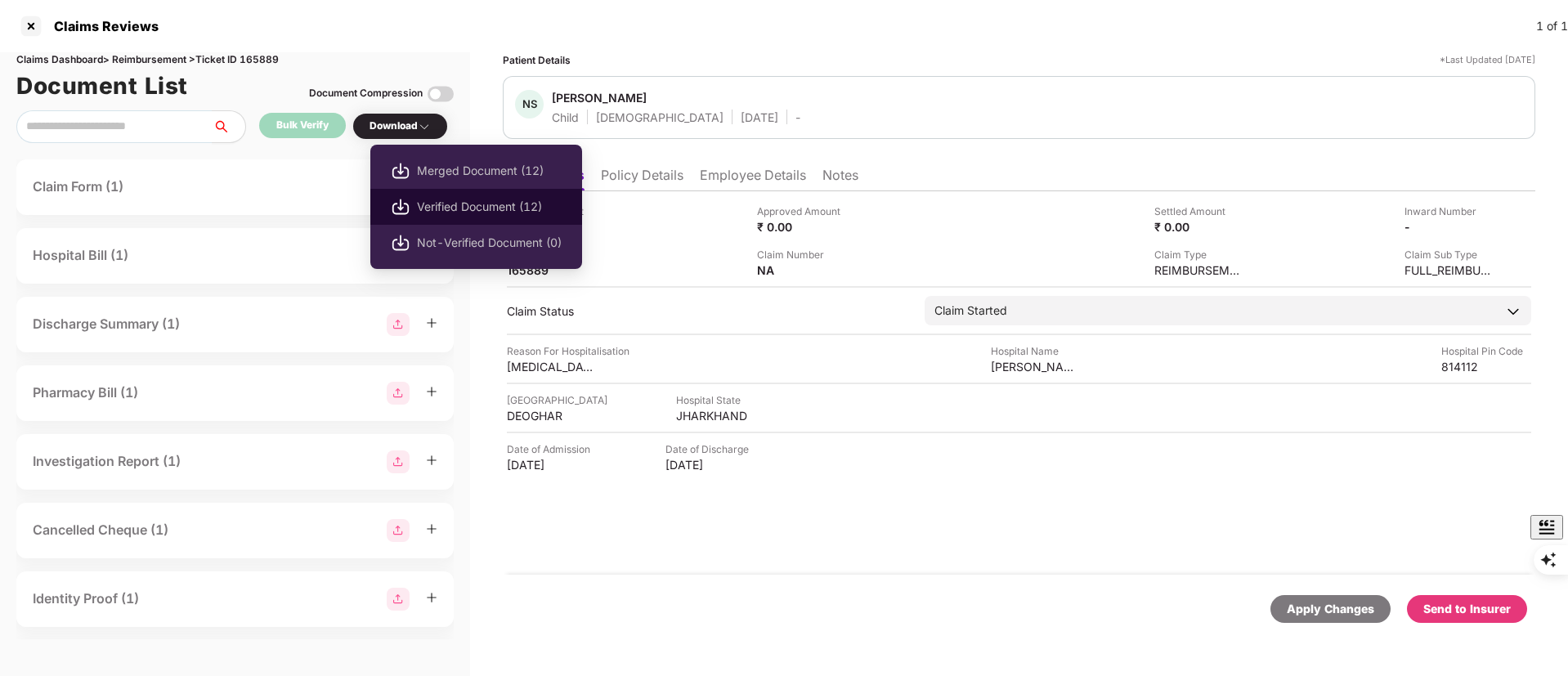
click at [464, 200] on span "Verified Document (12)" at bounding box center [489, 206] width 144 height 18
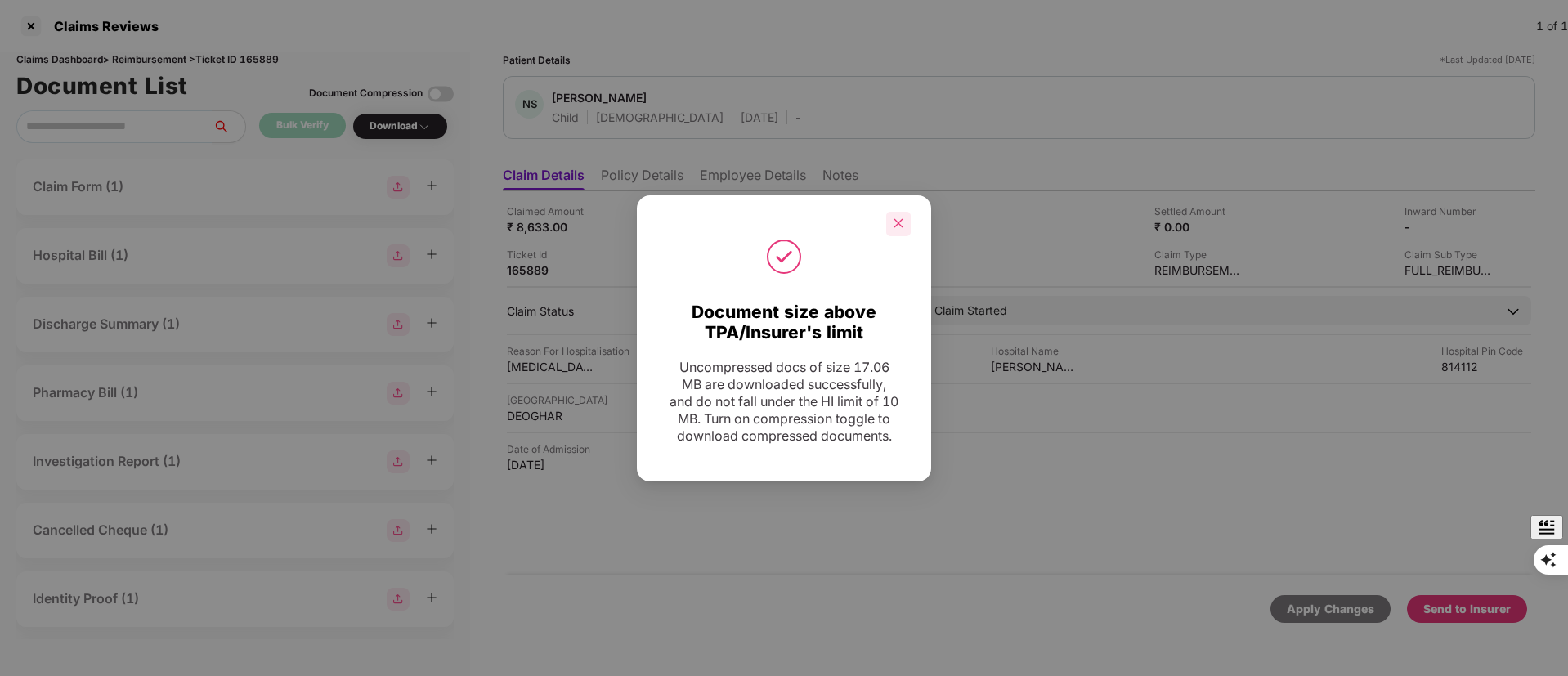
click at [889, 214] on div at bounding box center [899, 224] width 25 height 25
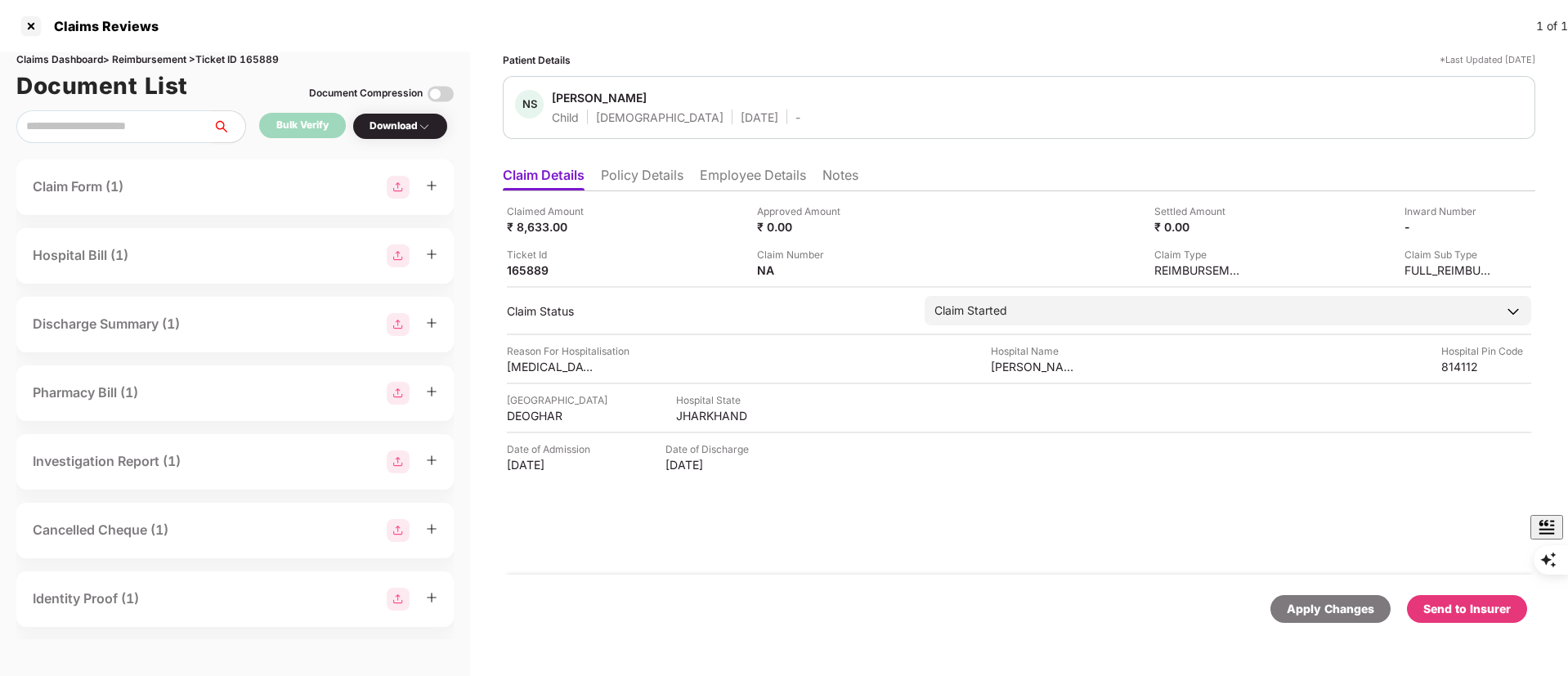
click at [625, 186] on li "Policy Details" at bounding box center [641, 178] width 82 height 24
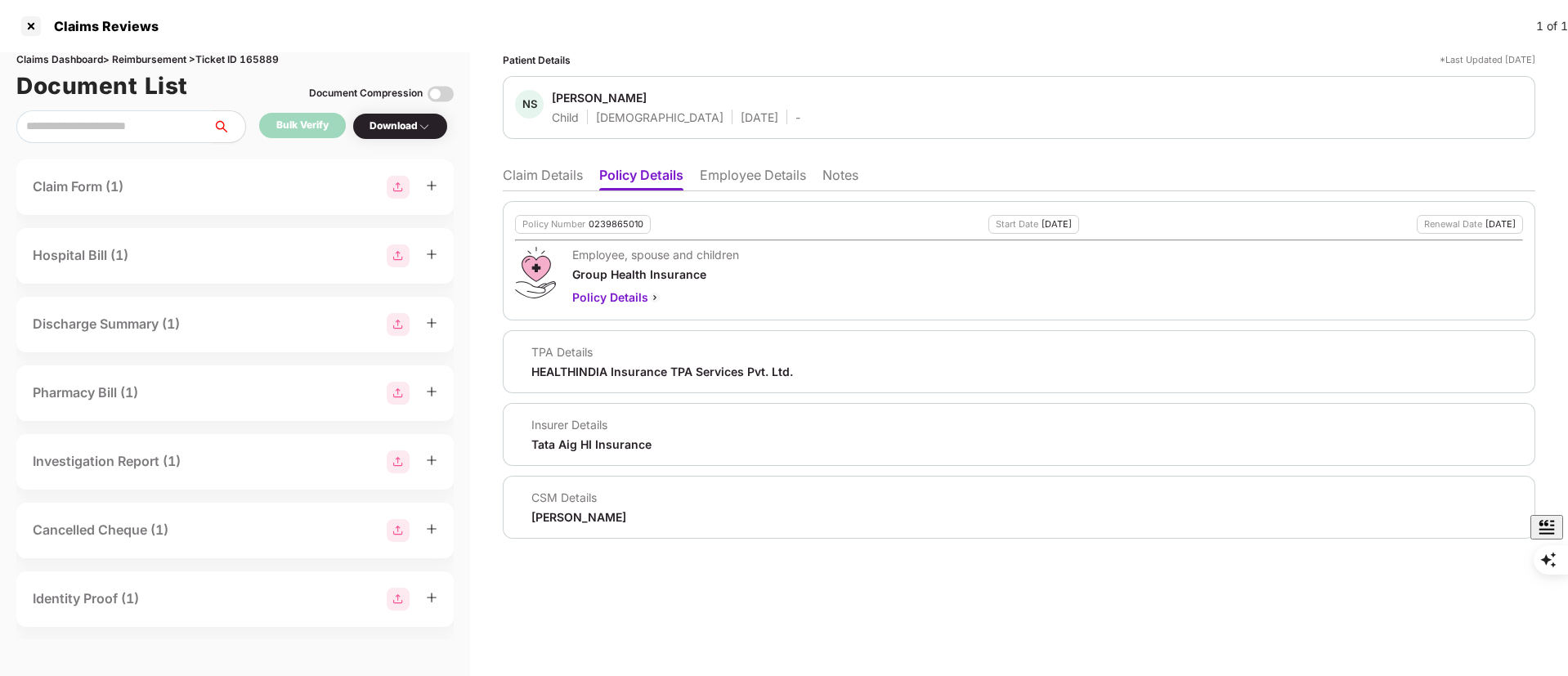
click at [520, 177] on li "Claim Details" at bounding box center [543, 178] width 80 height 24
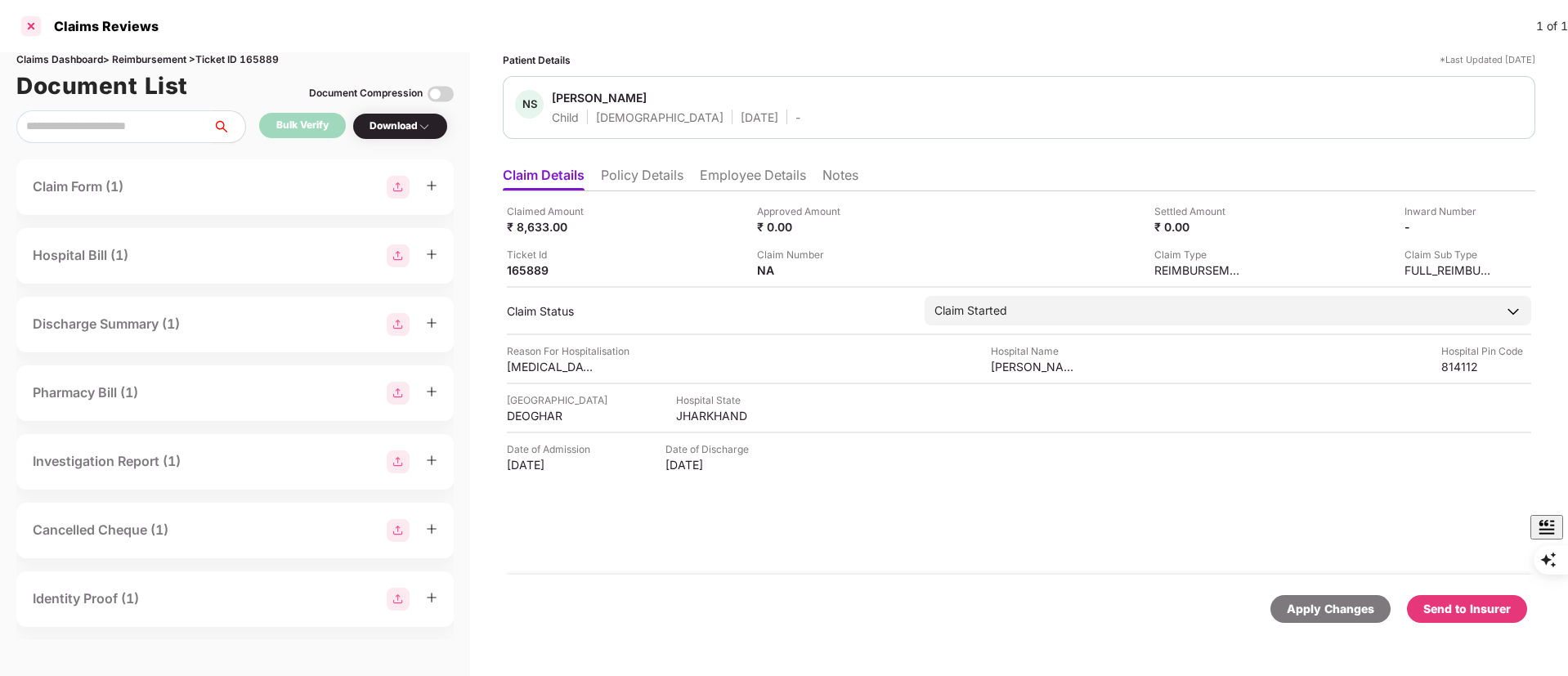
click at [35, 22] on div at bounding box center [31, 27] width 27 height 27
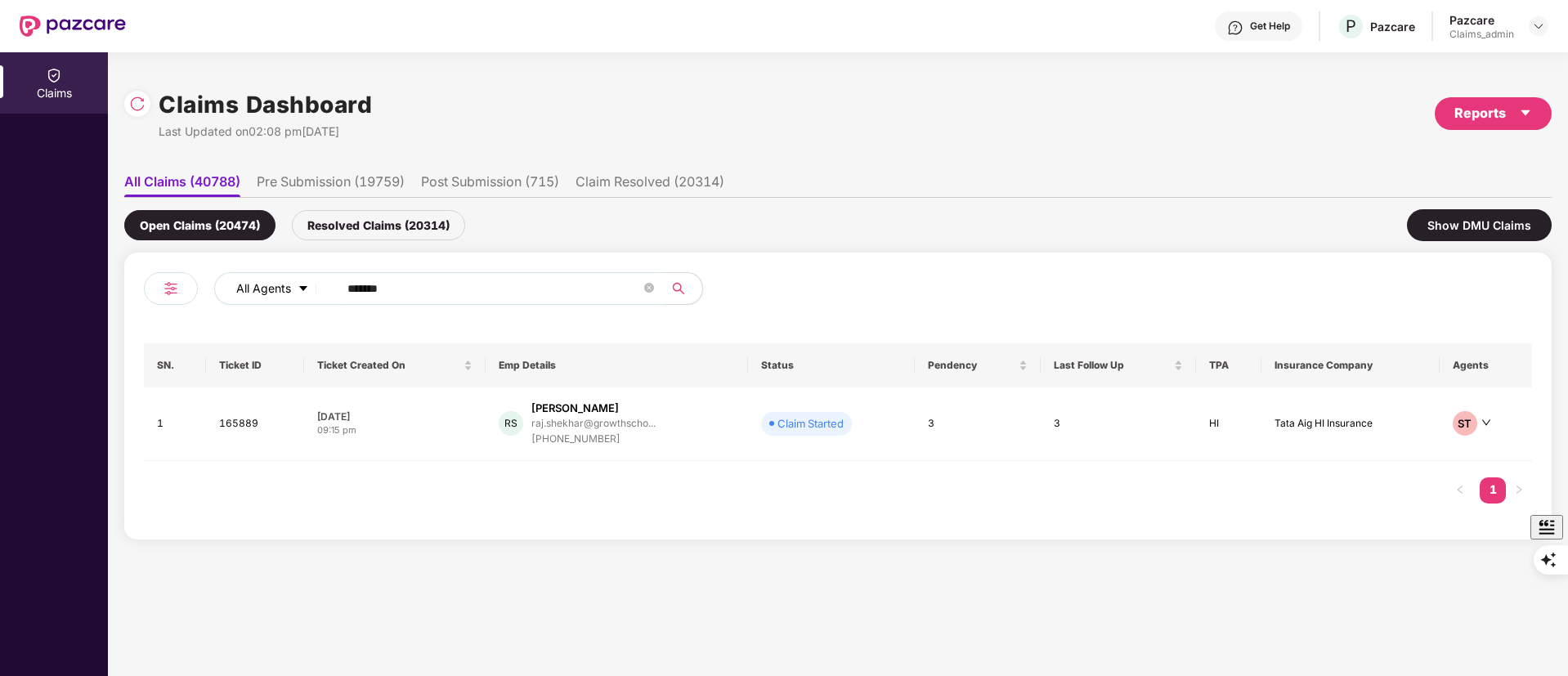
drag, startPoint x: 446, startPoint y: 282, endPoint x: 288, endPoint y: 289, distance: 158.2
click at [237, 289] on div "All Agents ******" at bounding box center [631, 288] width 834 height 33
paste input "text"
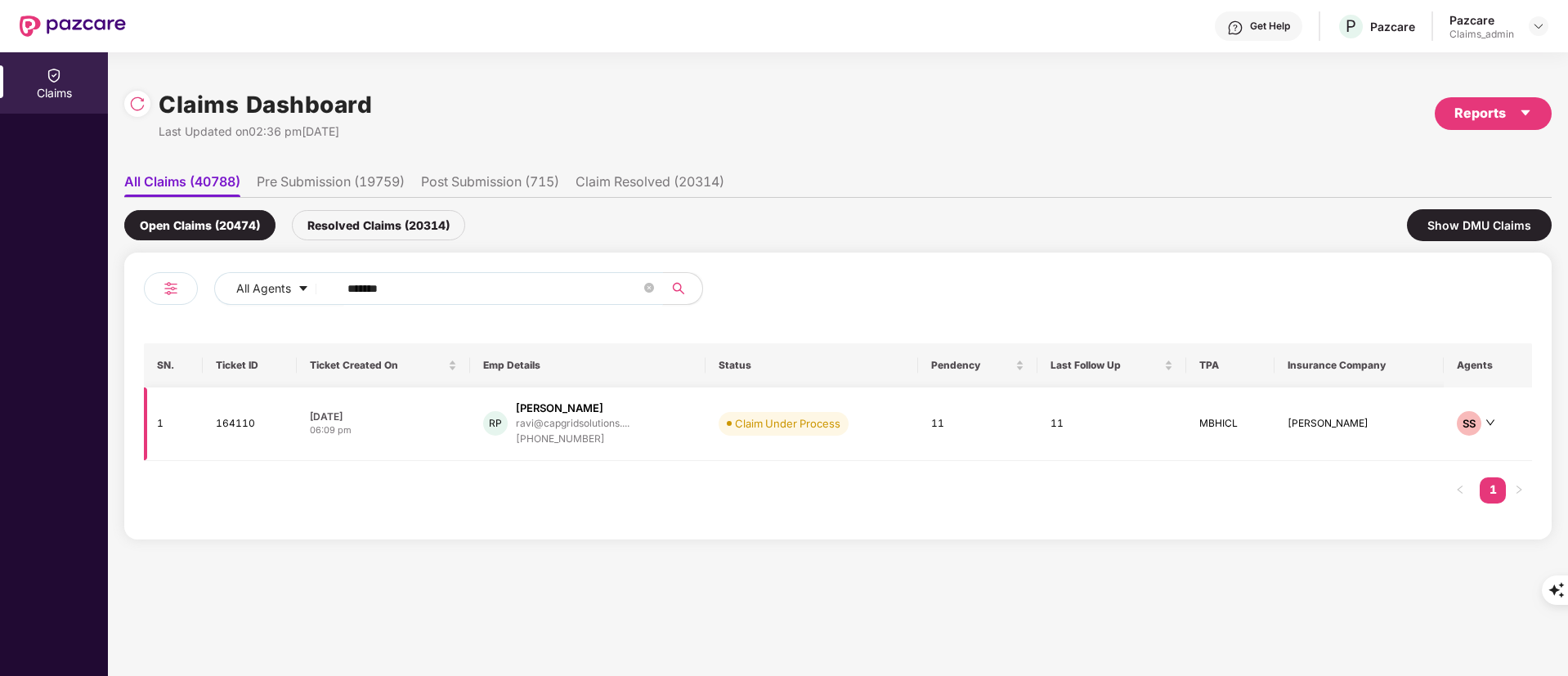
type input "******"
click at [605, 423] on div "ravi@capgridsolutions...." at bounding box center [572, 423] width 113 height 11
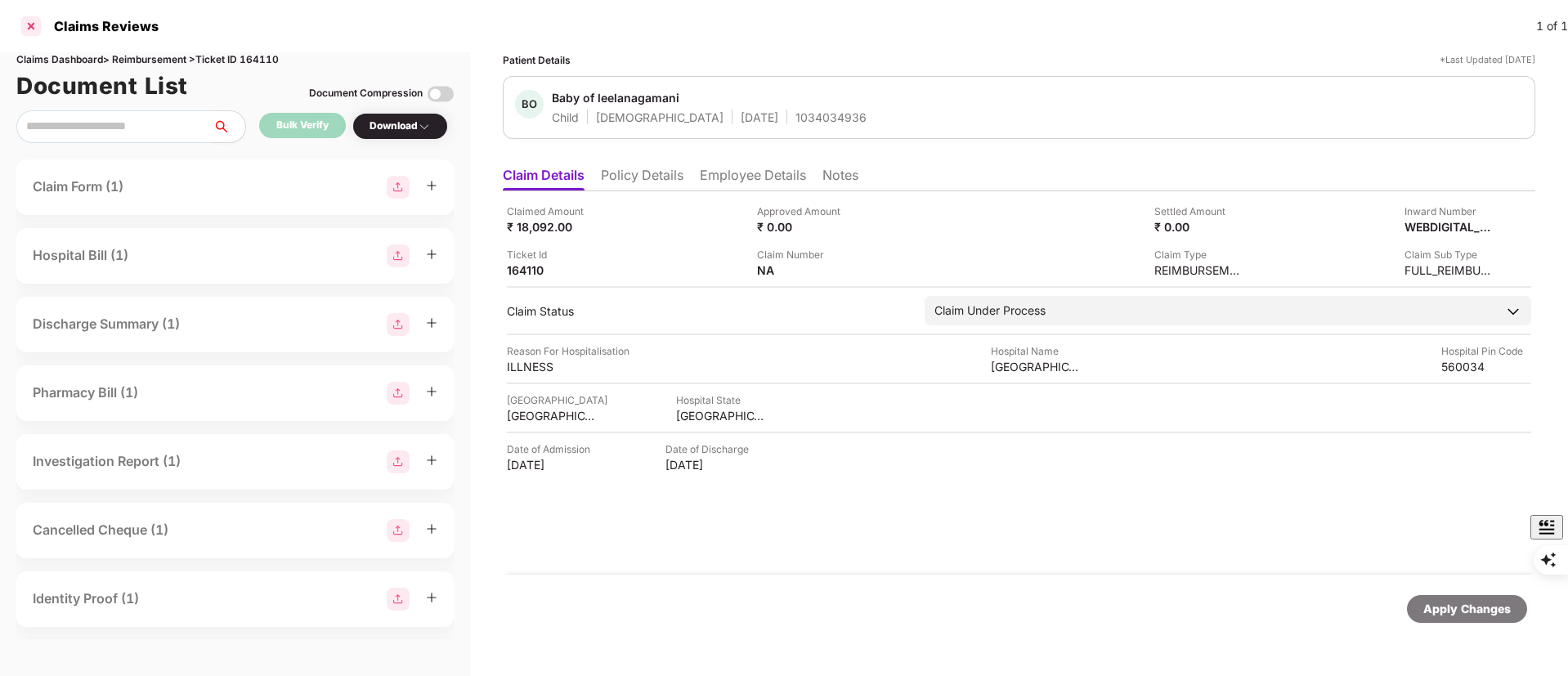
click at [37, 23] on div at bounding box center [31, 27] width 27 height 27
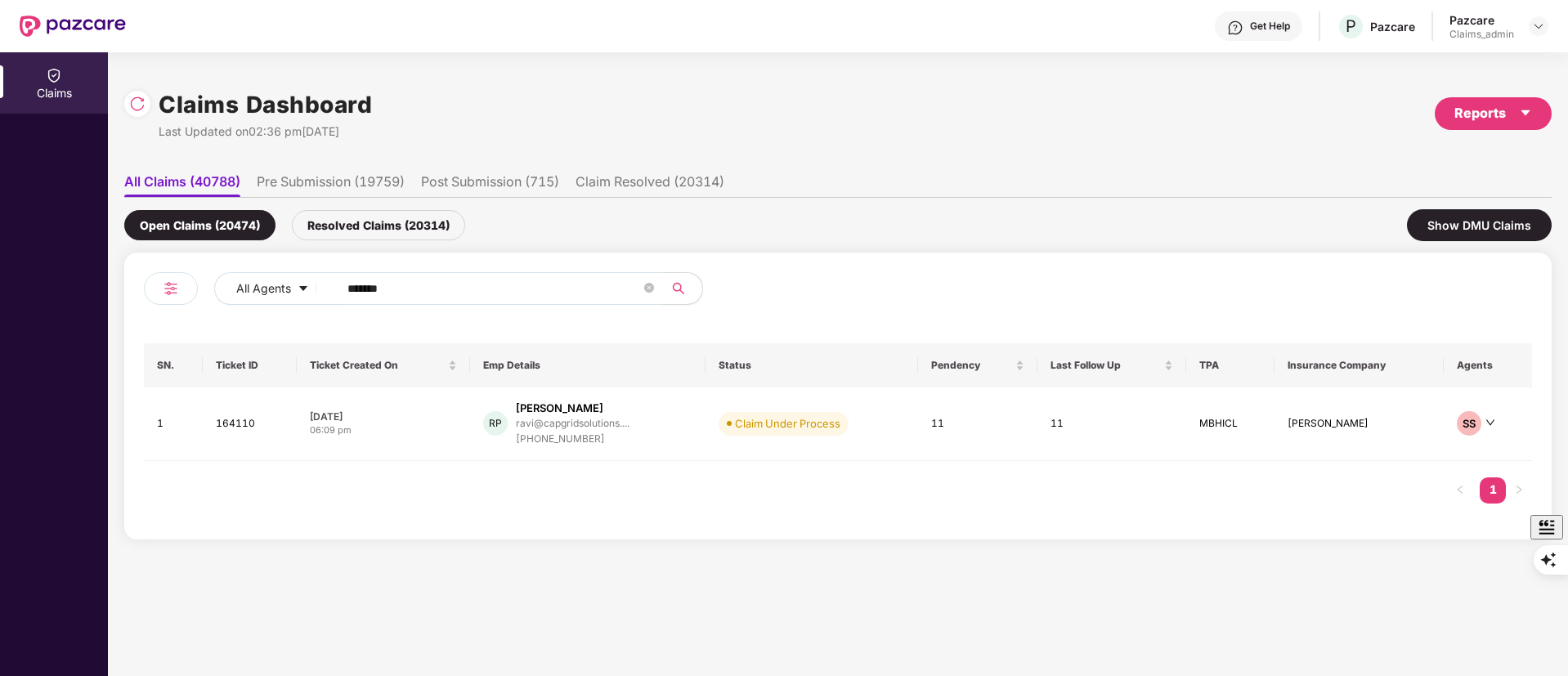
drag, startPoint x: 459, startPoint y: 281, endPoint x: 85, endPoint y: 281, distance: 374.0
click at [68, 280] on div "Claims Claims Dashboard Last Updated on 02:36 pm, 19 Aug 2025 Reports All Claim…" at bounding box center [784, 364] width 1568 height 624
paste input "text"
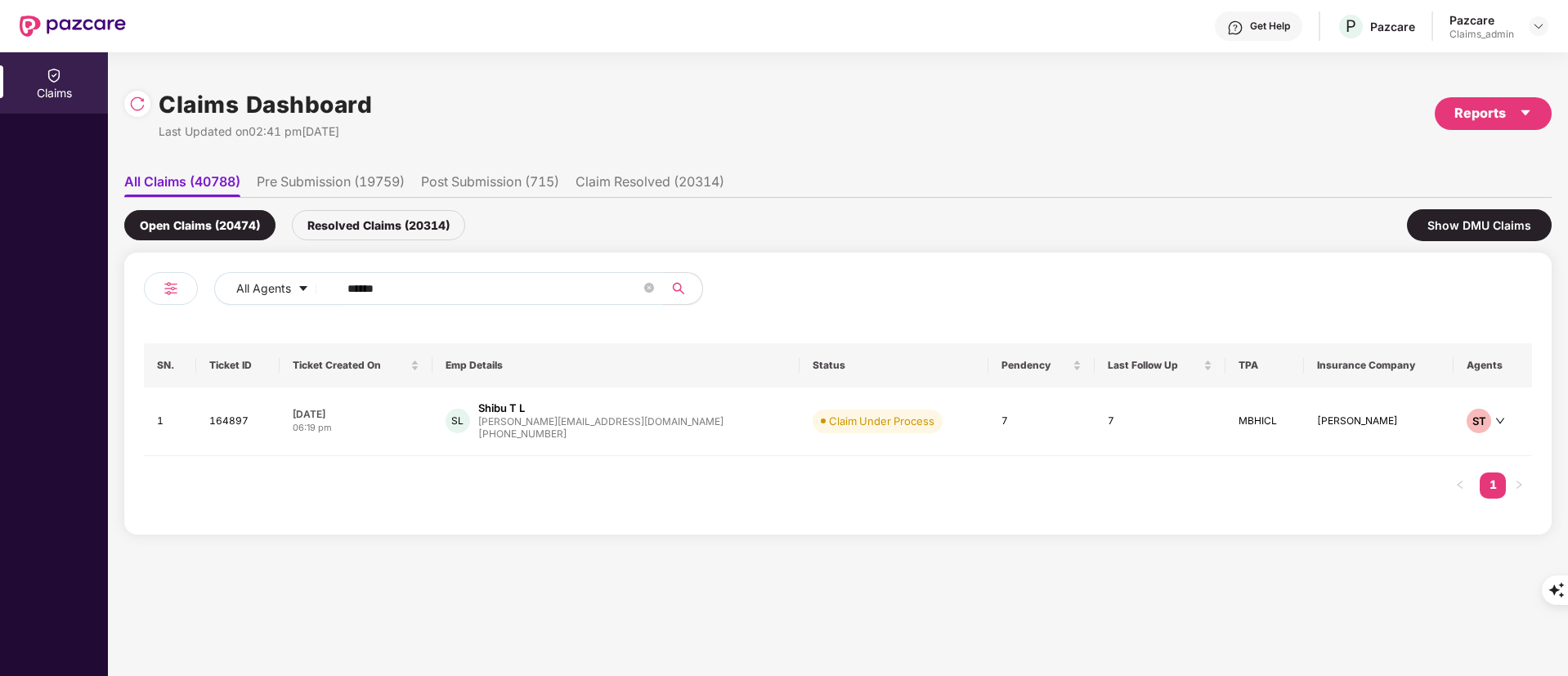
type input "******"
click at [595, 425] on div "shibu@enableindia.org" at bounding box center [601, 422] width 245 height 11
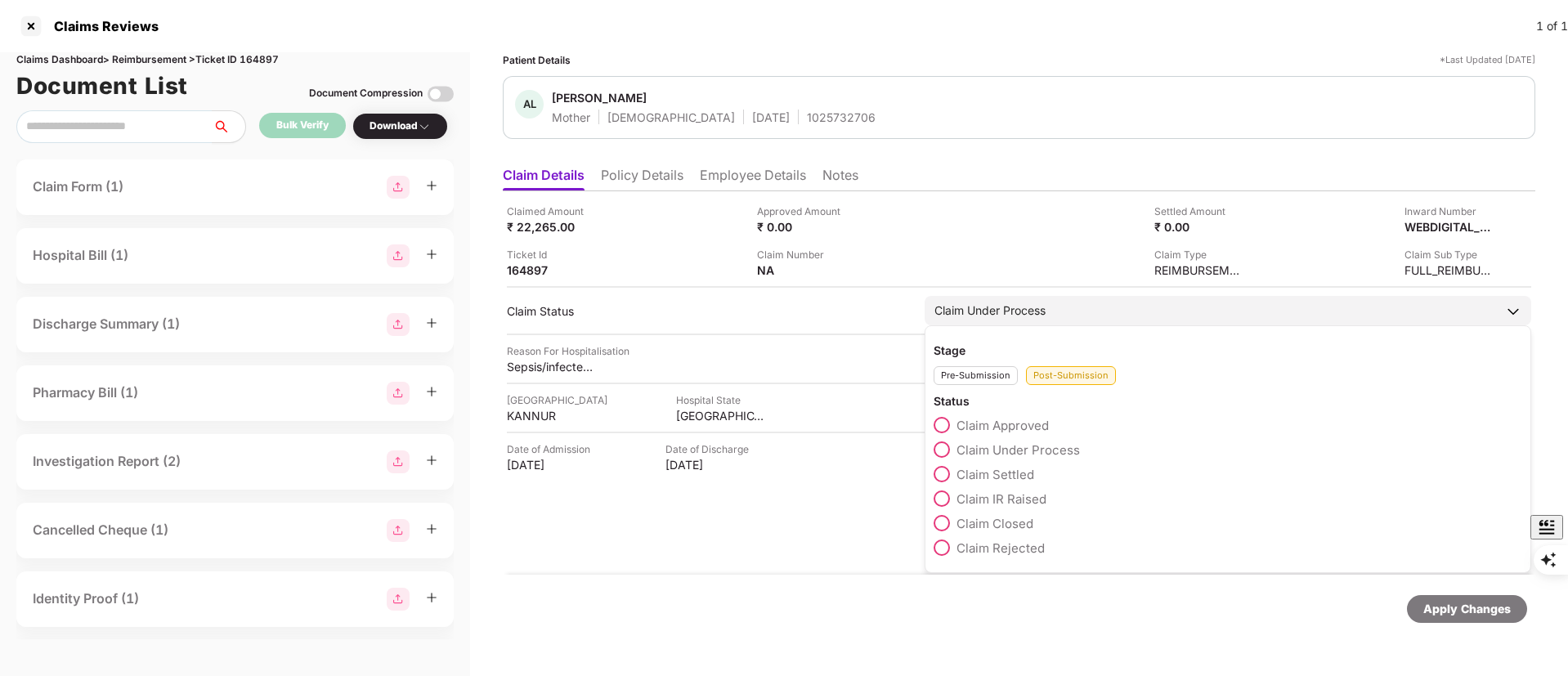
click at [980, 425] on span "Claim Approved" at bounding box center [1003, 426] width 92 height 16
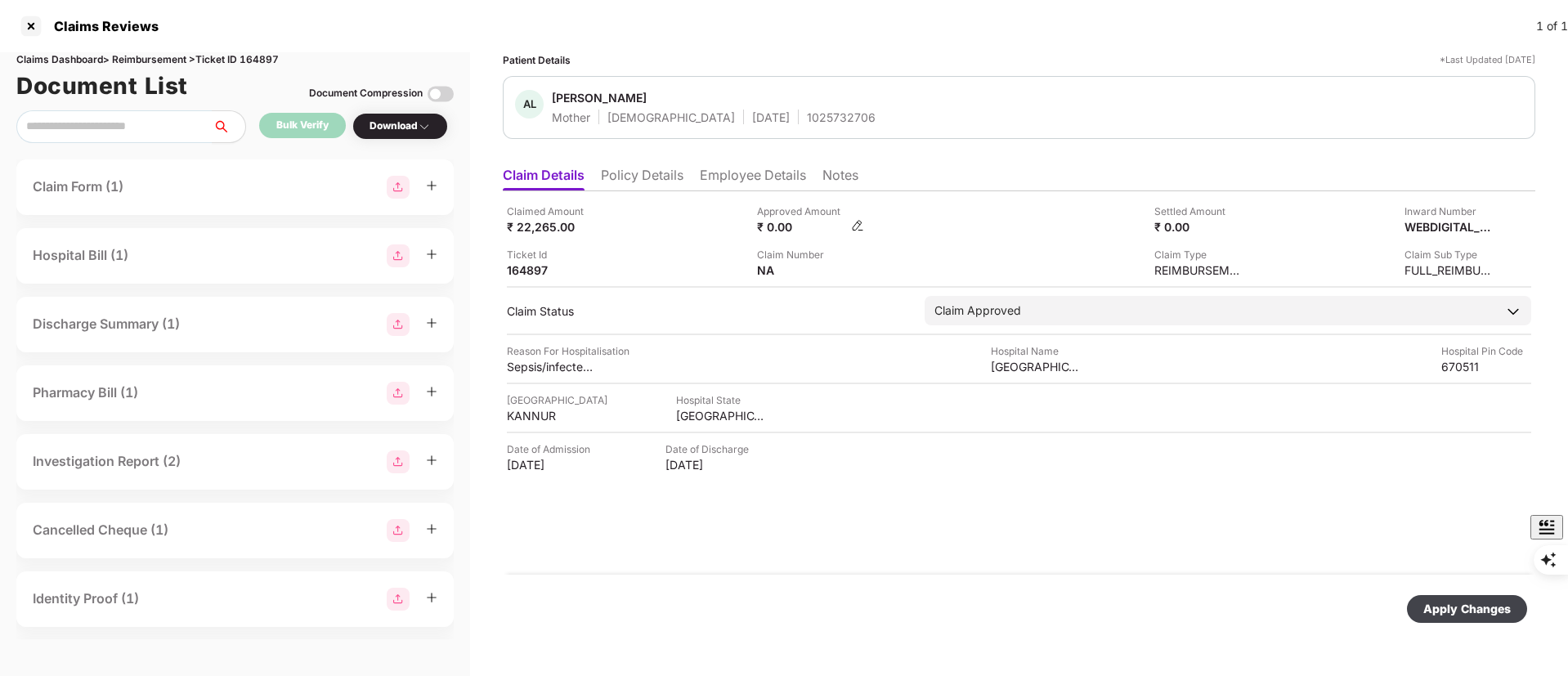
click at [856, 224] on img at bounding box center [858, 225] width 13 height 13
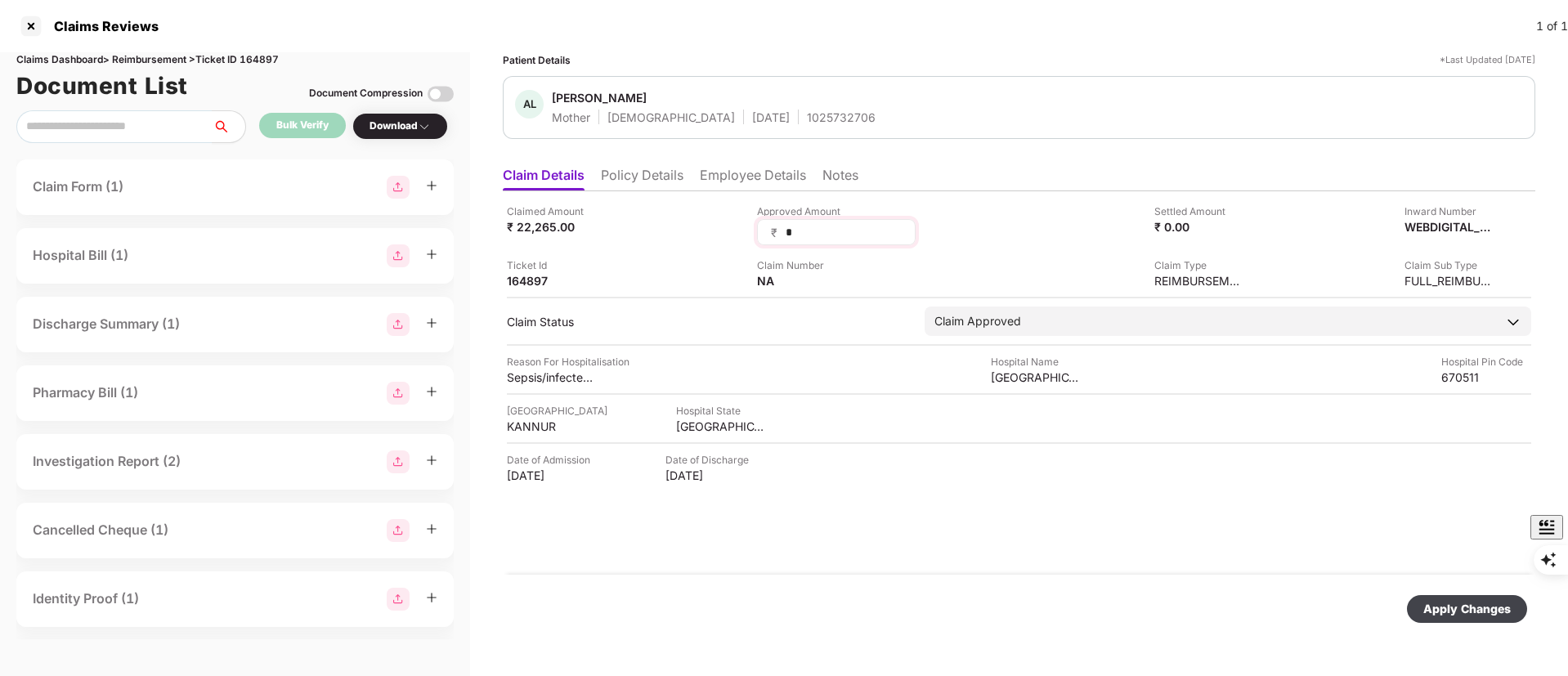
drag, startPoint x: 819, startPoint y: 229, endPoint x: 757, endPoint y: 230, distance: 62.0
click at [757, 230] on div "₹ *" at bounding box center [836, 232] width 159 height 27
type input "*****"
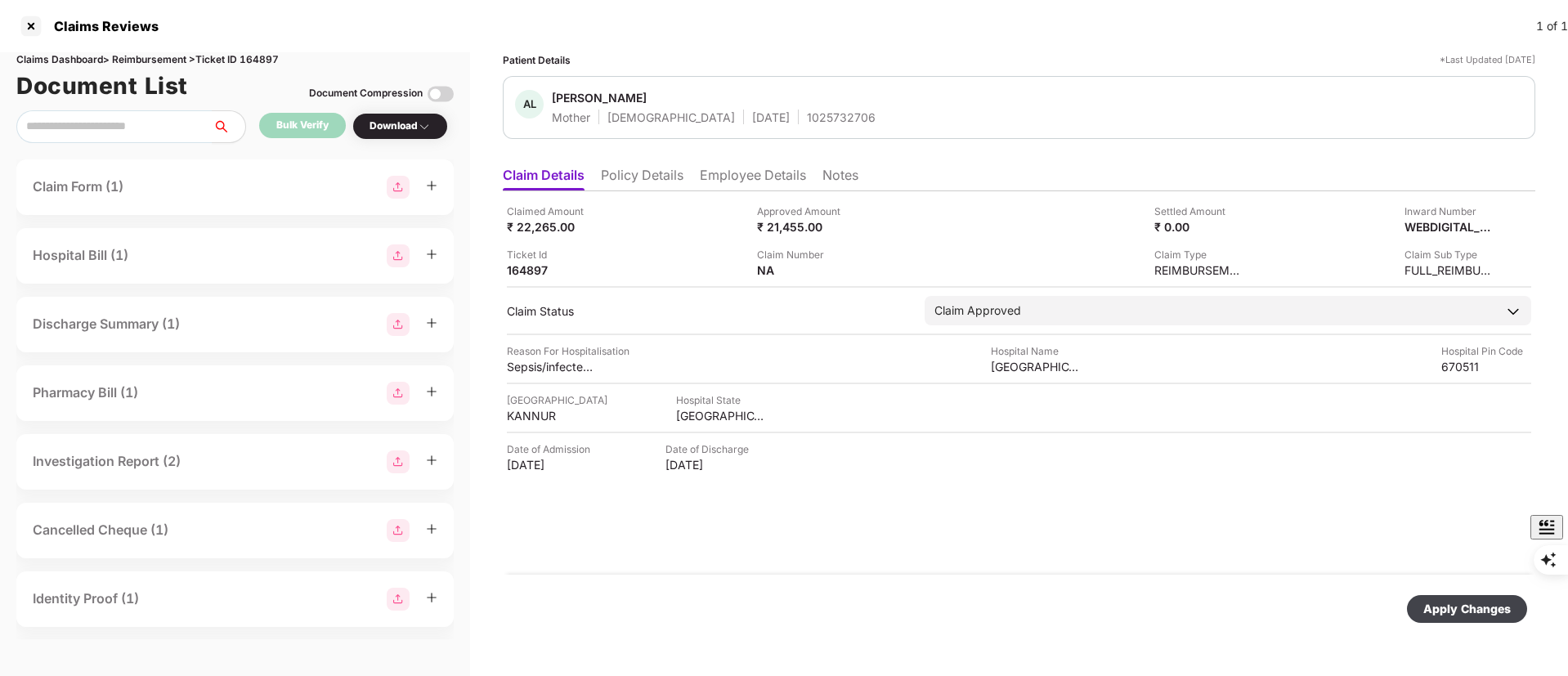
click at [1439, 614] on div "Apply Changes" at bounding box center [1467, 609] width 88 height 18
click at [18, 26] on div at bounding box center [31, 27] width 27 height 27
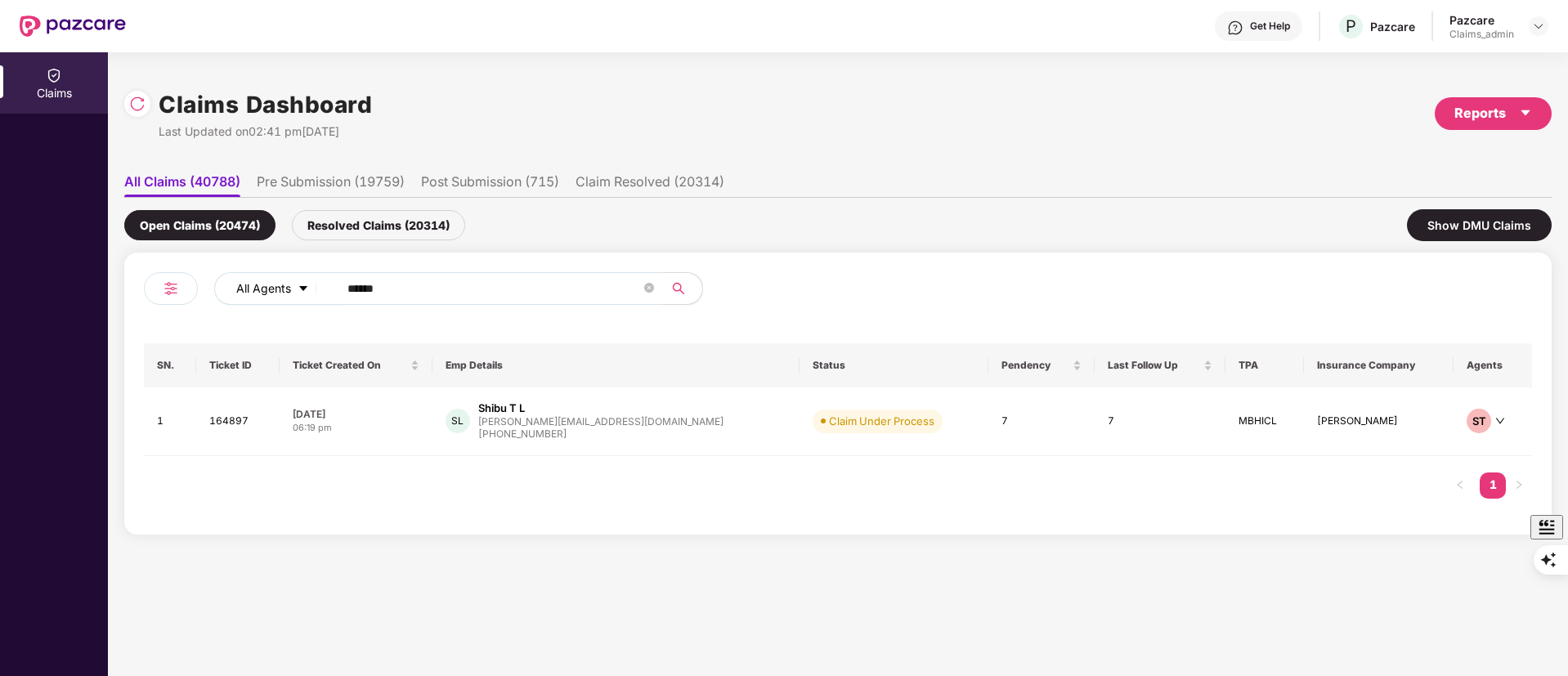
drag, startPoint x: 332, startPoint y: 292, endPoint x: 255, endPoint y: 290, distance: 77.0
click at [255, 290] on div "All Agents ******" at bounding box center [631, 288] width 834 height 33
paste input "text"
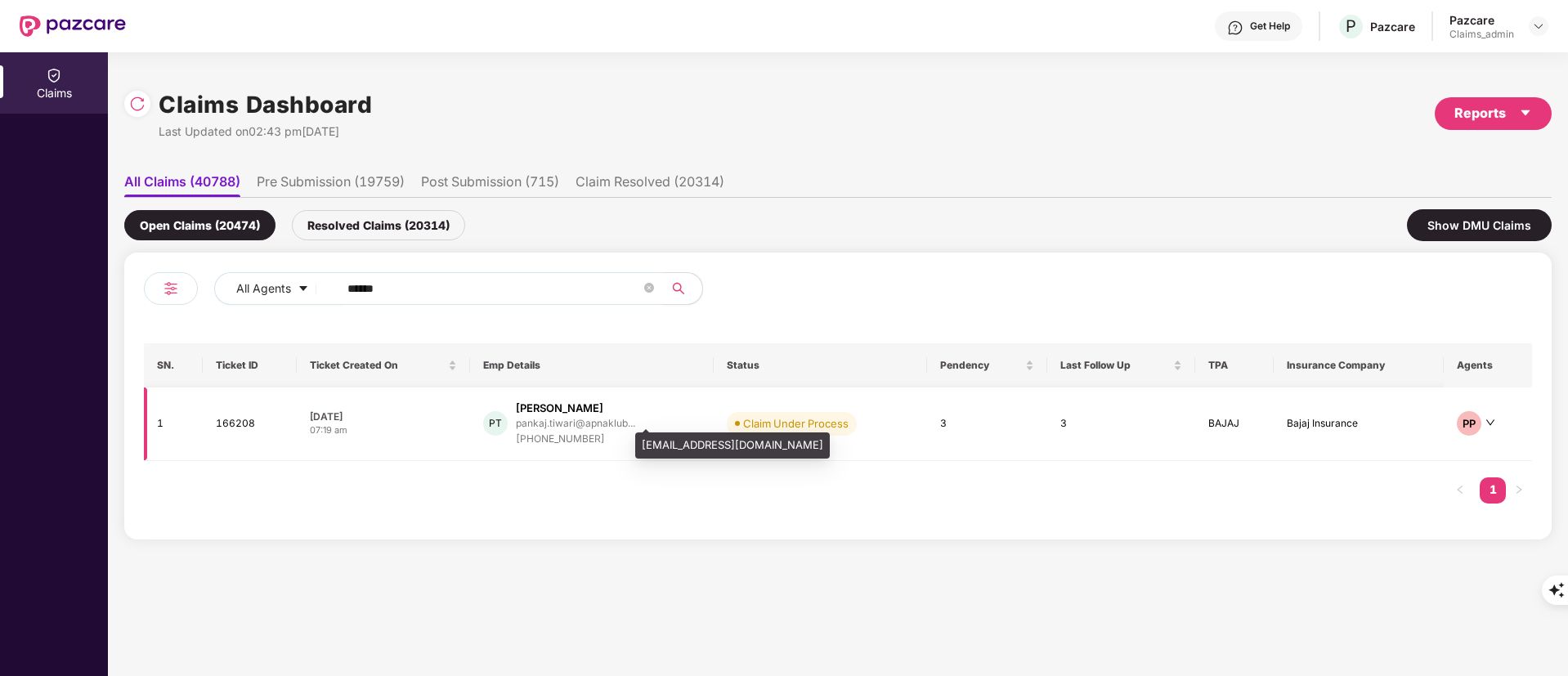
type input "******"
click at [623, 418] on div "pankaj.tiwari@apnaklub..." at bounding box center [575, 423] width 120 height 11
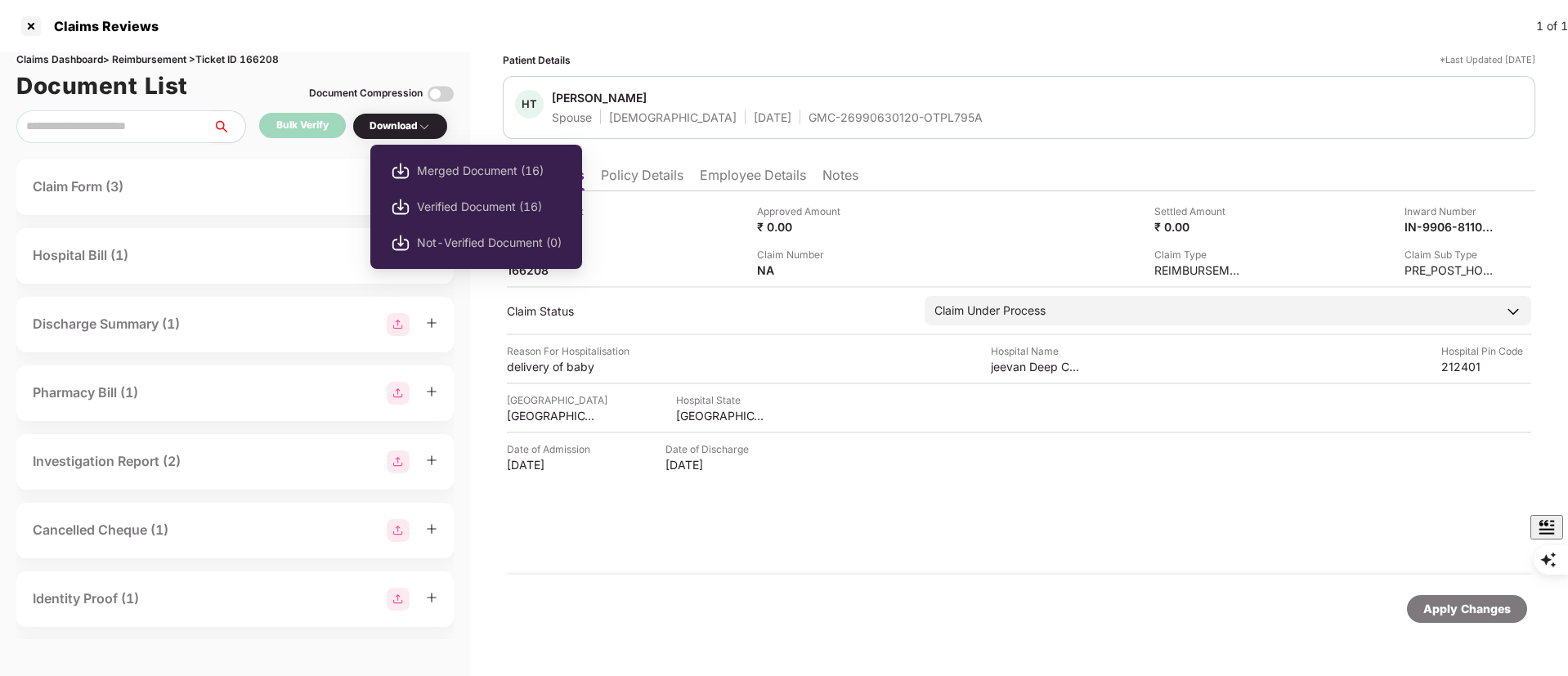
click at [400, 124] on div "Download" at bounding box center [400, 127] width 61 height 16
click at [443, 212] on span "Verified Document (16)" at bounding box center [489, 206] width 144 height 18
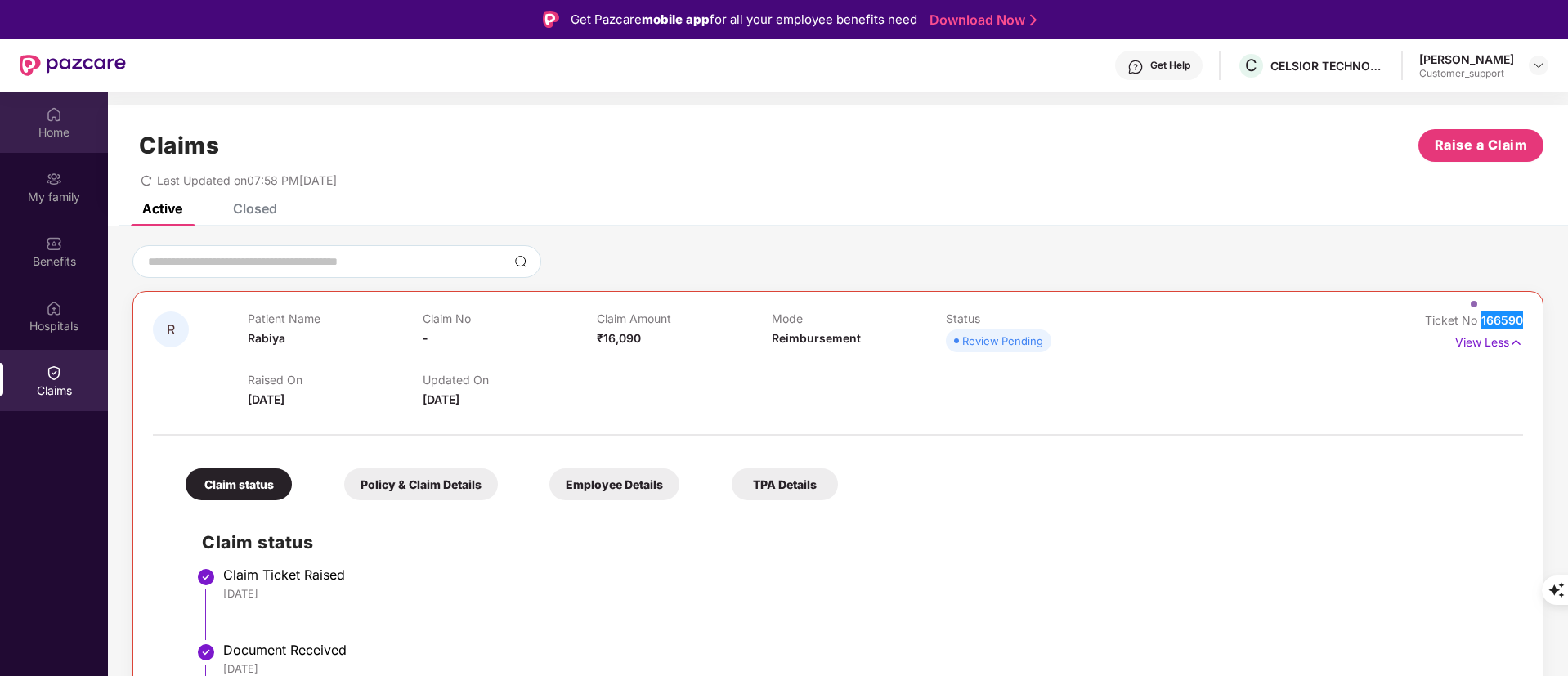
scroll to position [31, 0]
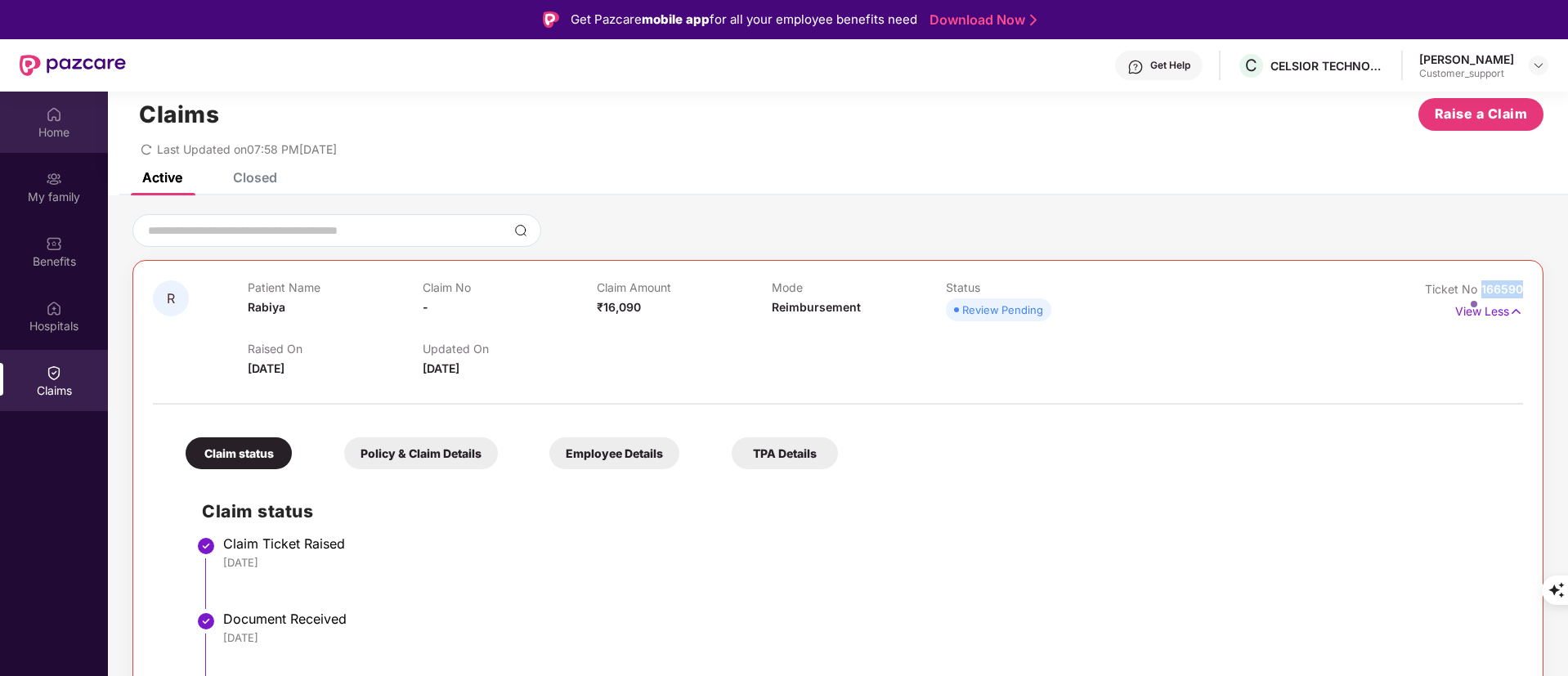
click at [50, 113] on img at bounding box center [54, 114] width 16 height 16
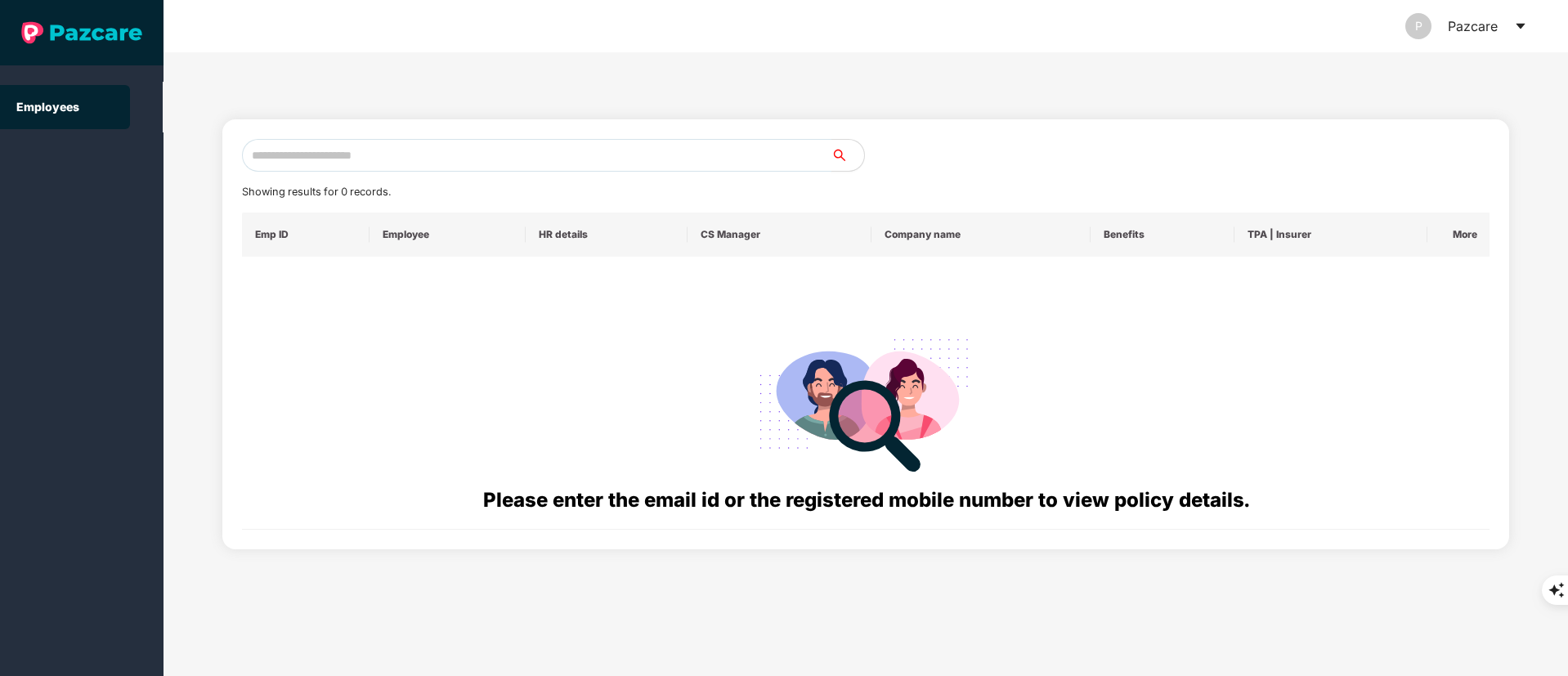
click at [383, 159] on input "text" at bounding box center [536, 155] width 589 height 33
paste input "**********"
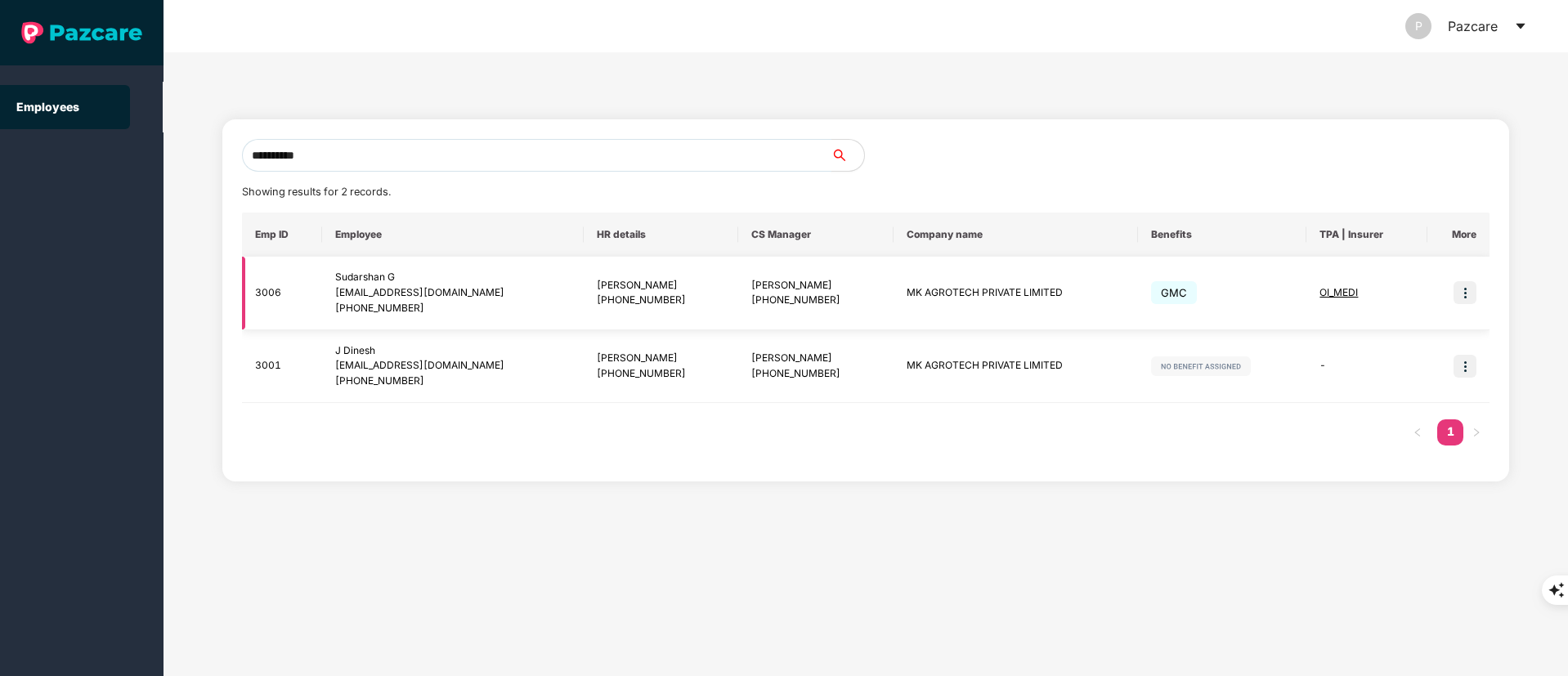
type input "**********"
click at [1466, 294] on img at bounding box center [1465, 293] width 23 height 23
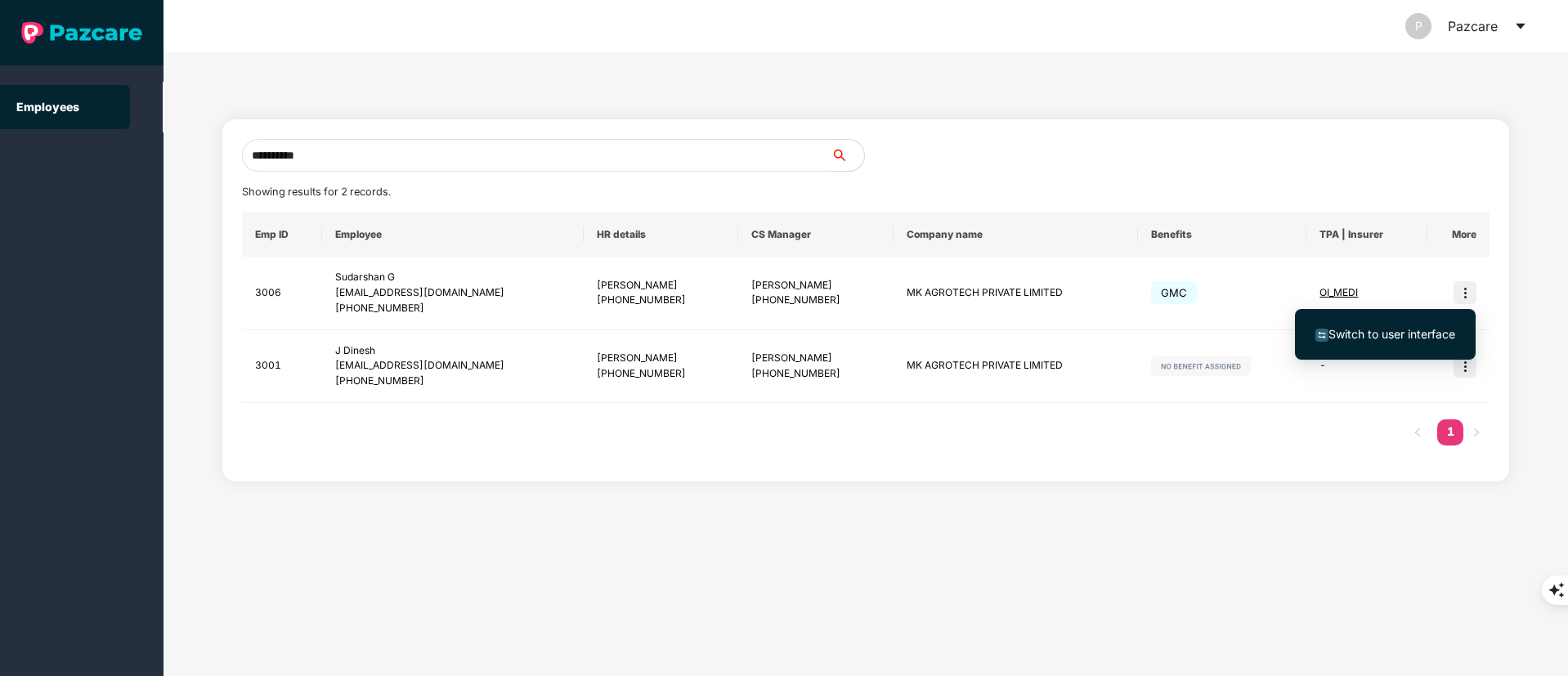
click at [1399, 333] on span "Switch to user interface" at bounding box center [1392, 334] width 127 height 14
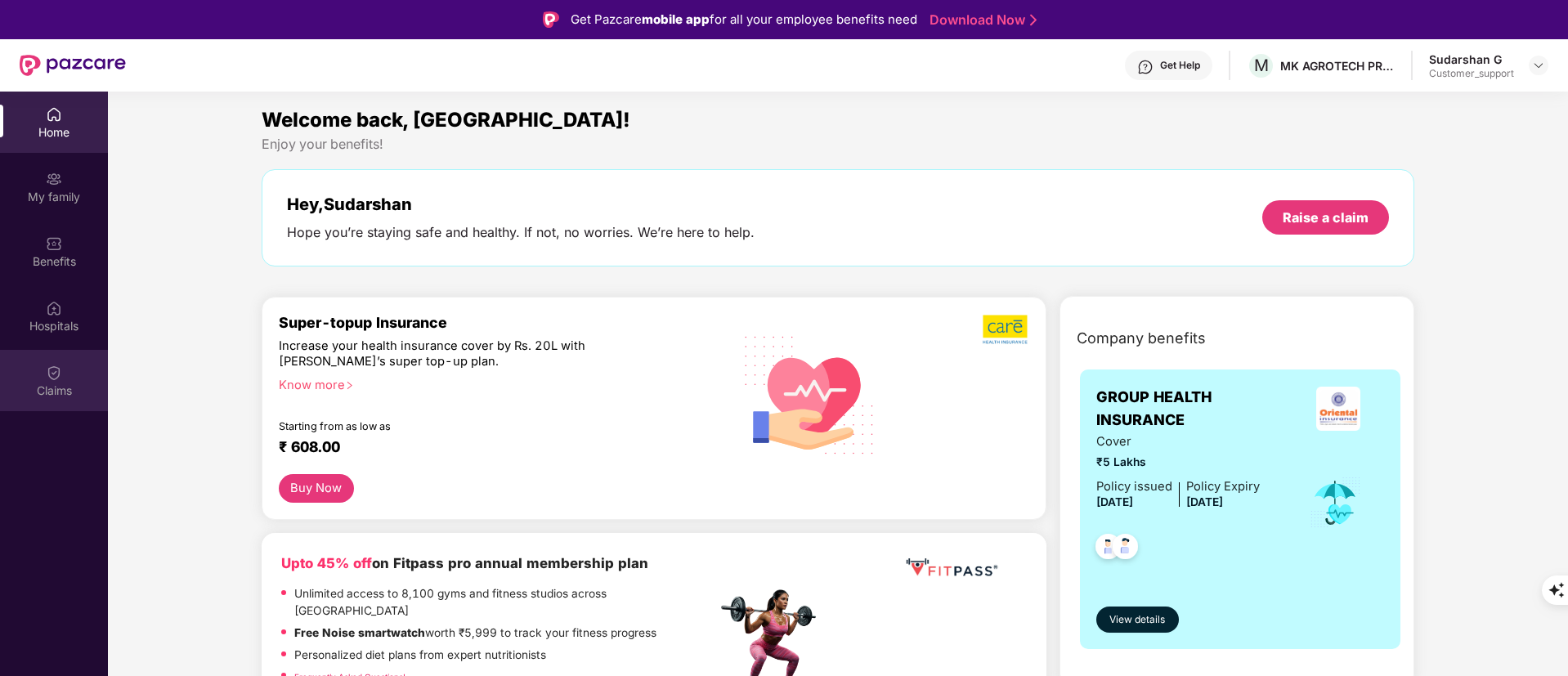
click at [52, 390] on div "Claims" at bounding box center [54, 391] width 108 height 16
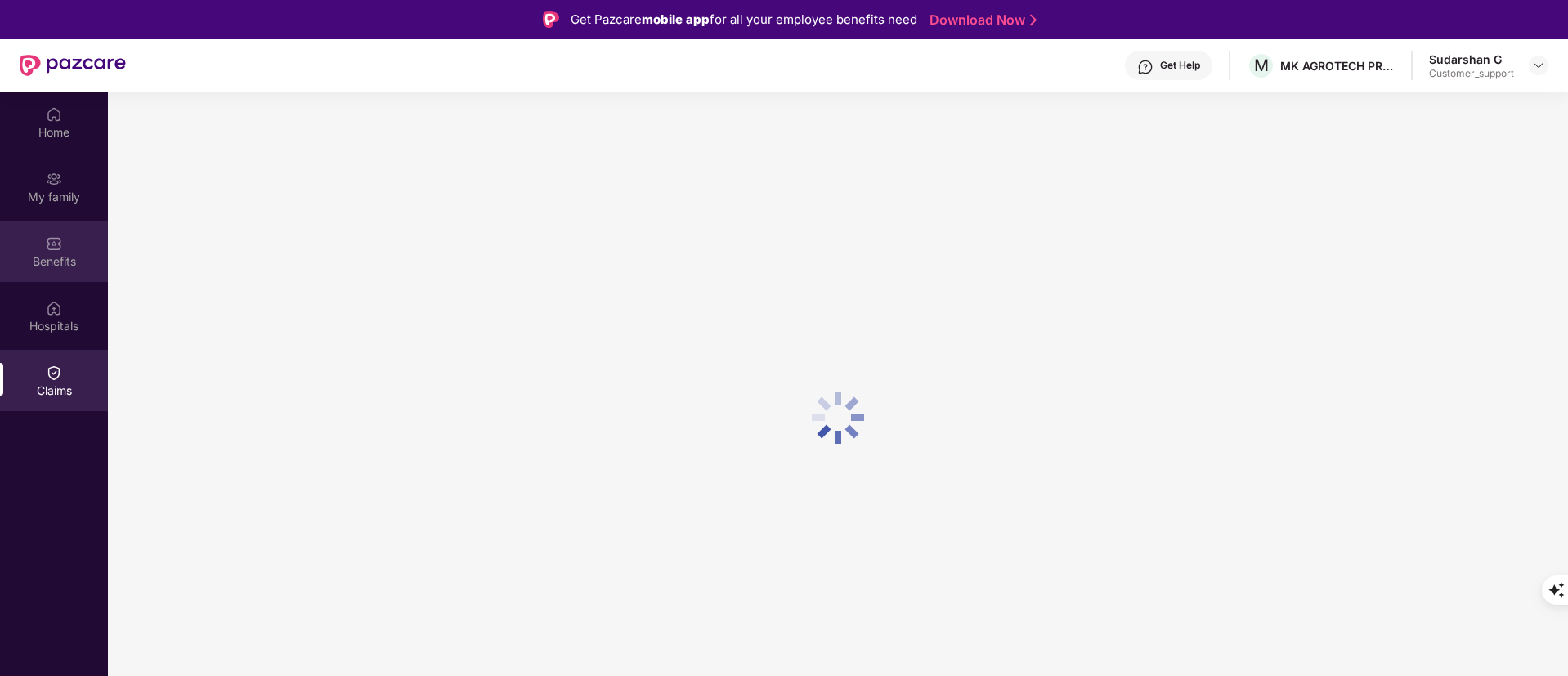
click at [63, 256] on div "Benefits" at bounding box center [54, 261] width 108 height 16
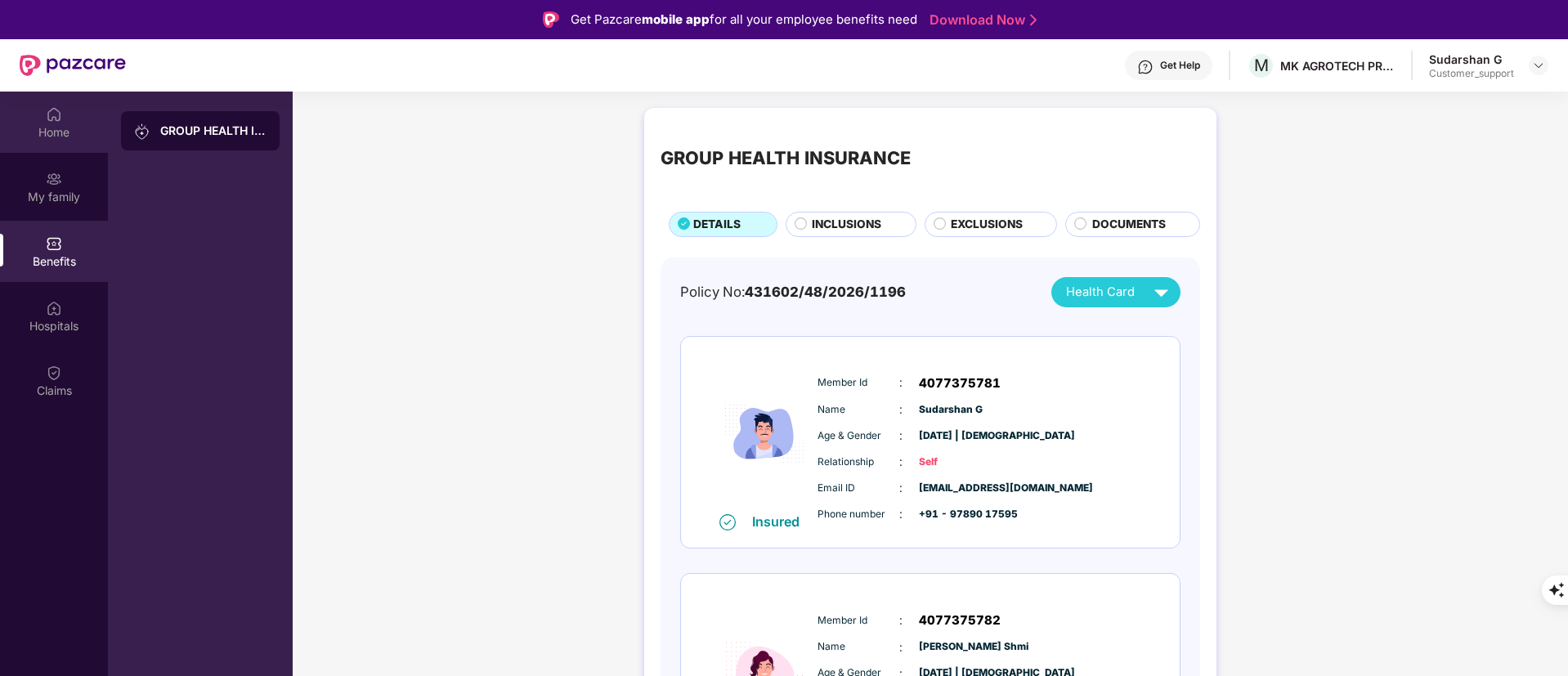
click at [56, 142] on div "Home" at bounding box center [54, 121] width 108 height 61
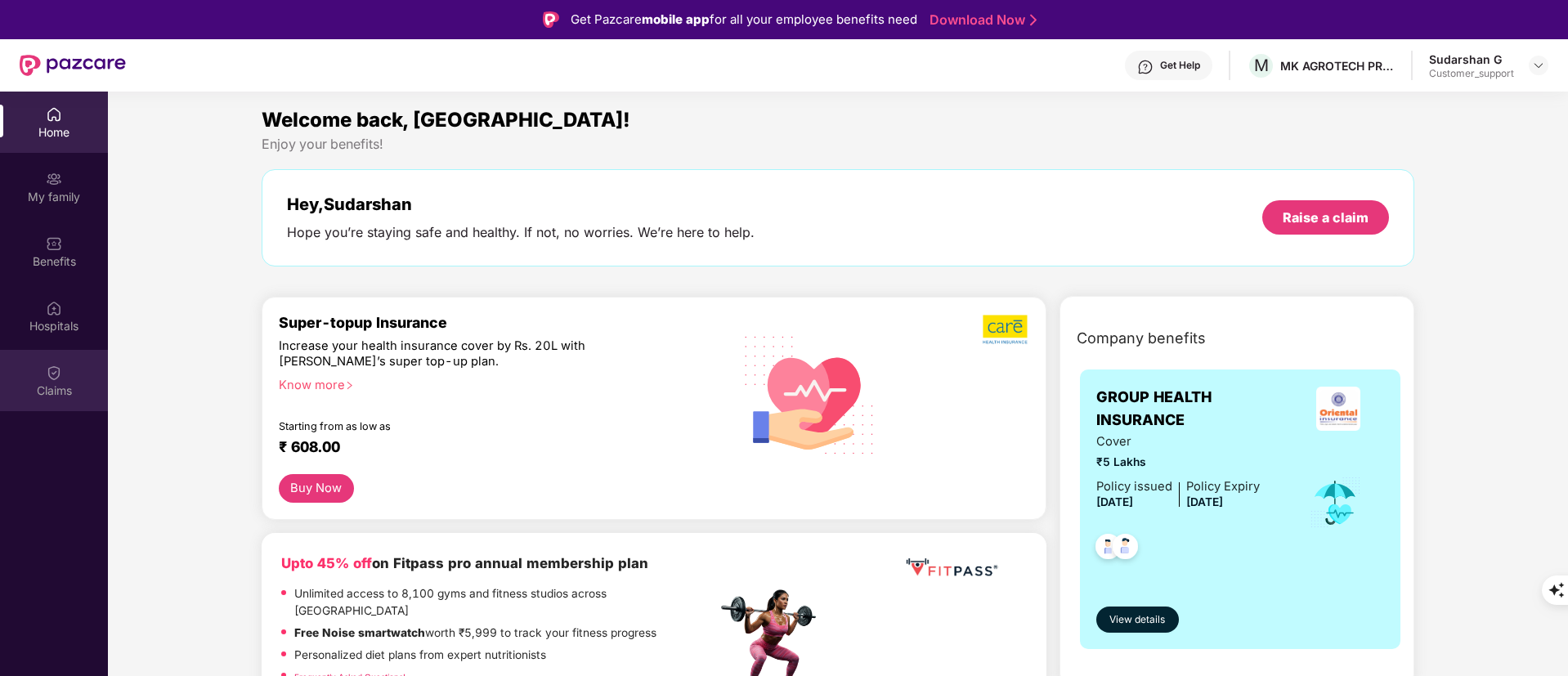
click at [62, 376] on div "Claims" at bounding box center [54, 380] width 108 height 61
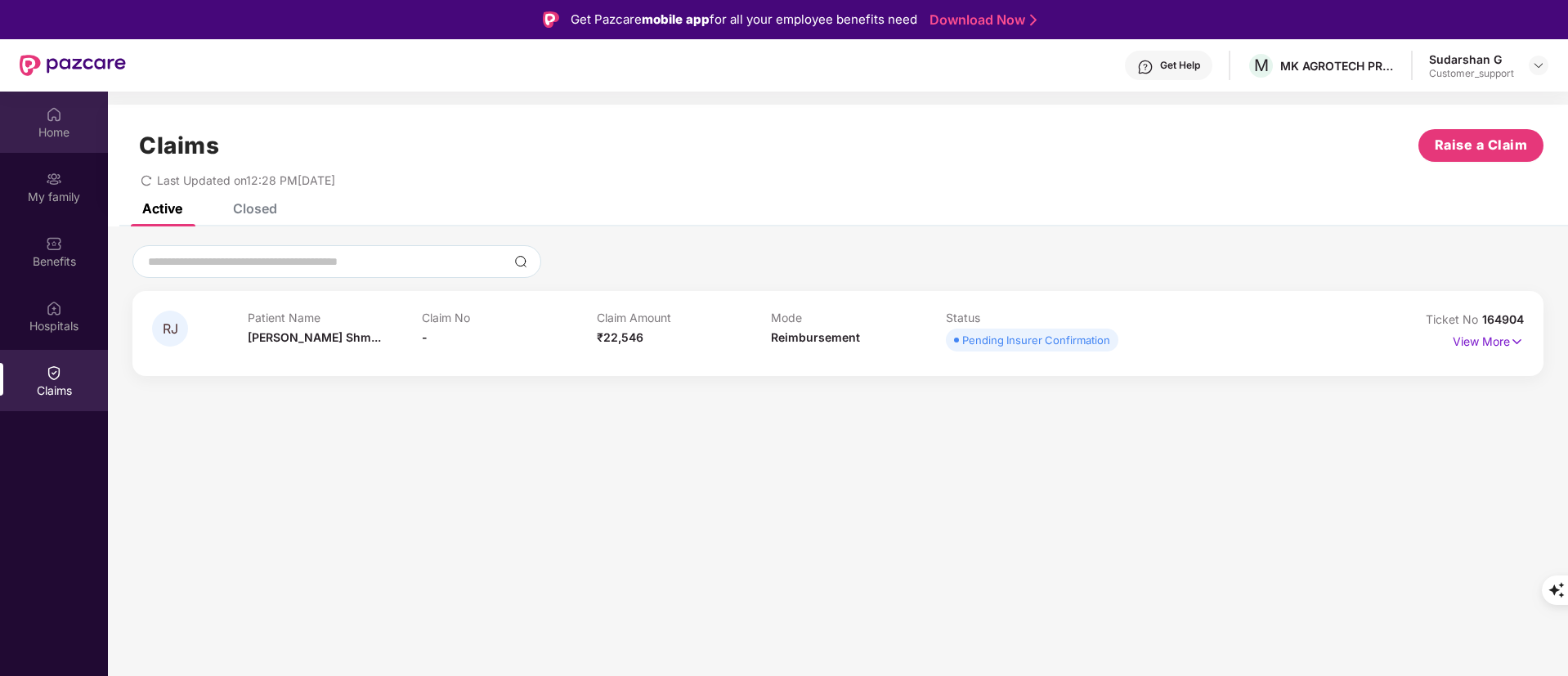
click at [55, 119] on img at bounding box center [54, 114] width 16 height 16
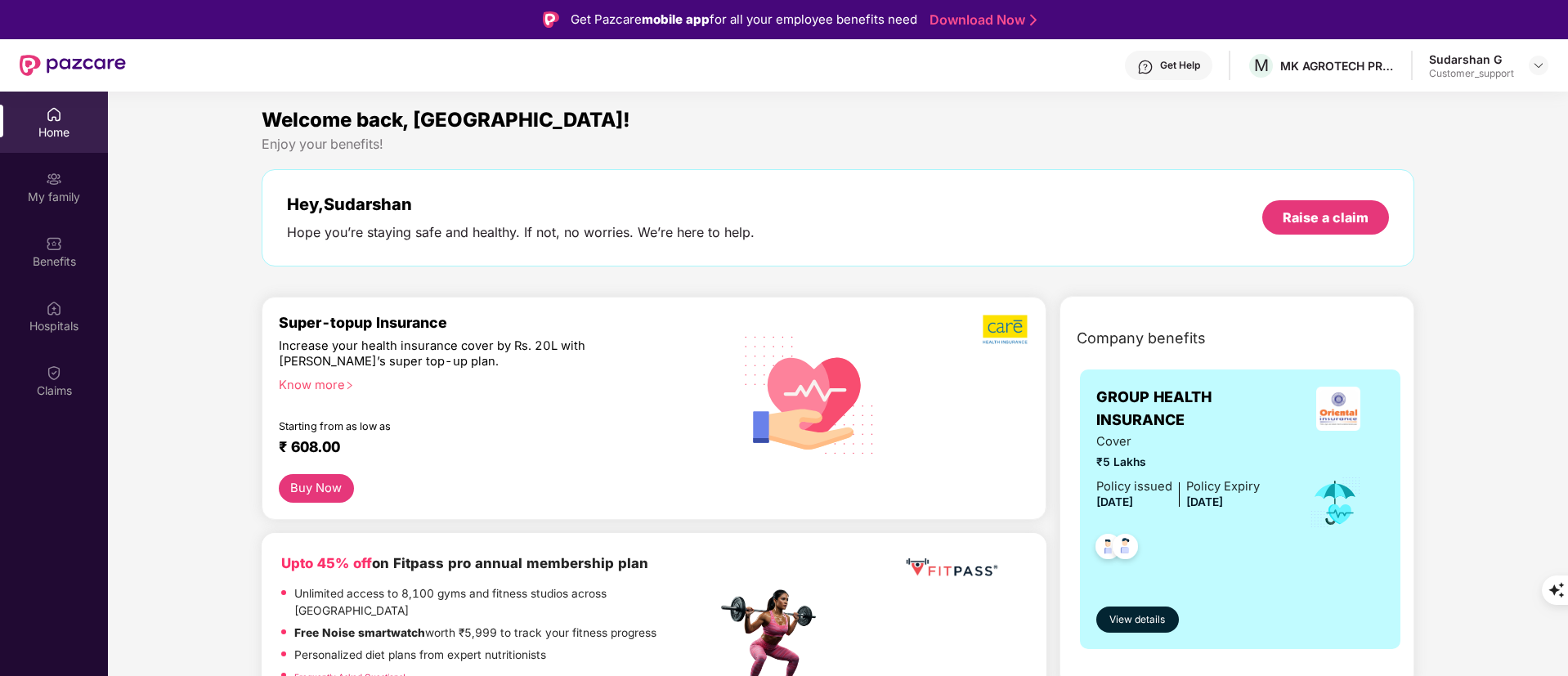
click at [1137, 71] on img at bounding box center [1145, 66] width 16 height 16
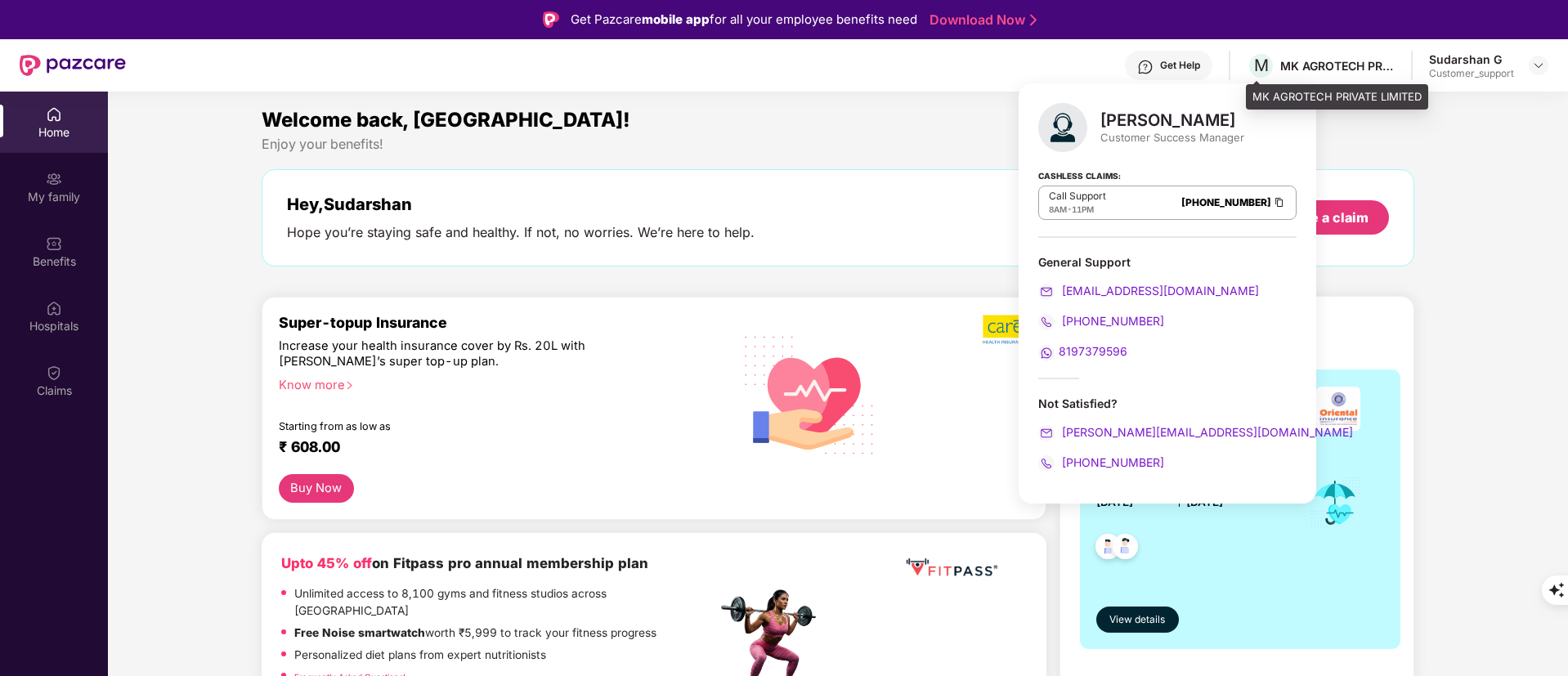
click at [1339, 68] on div "MK AGROTECH PRIVATE LIMITED" at bounding box center [1337, 66] width 114 height 16
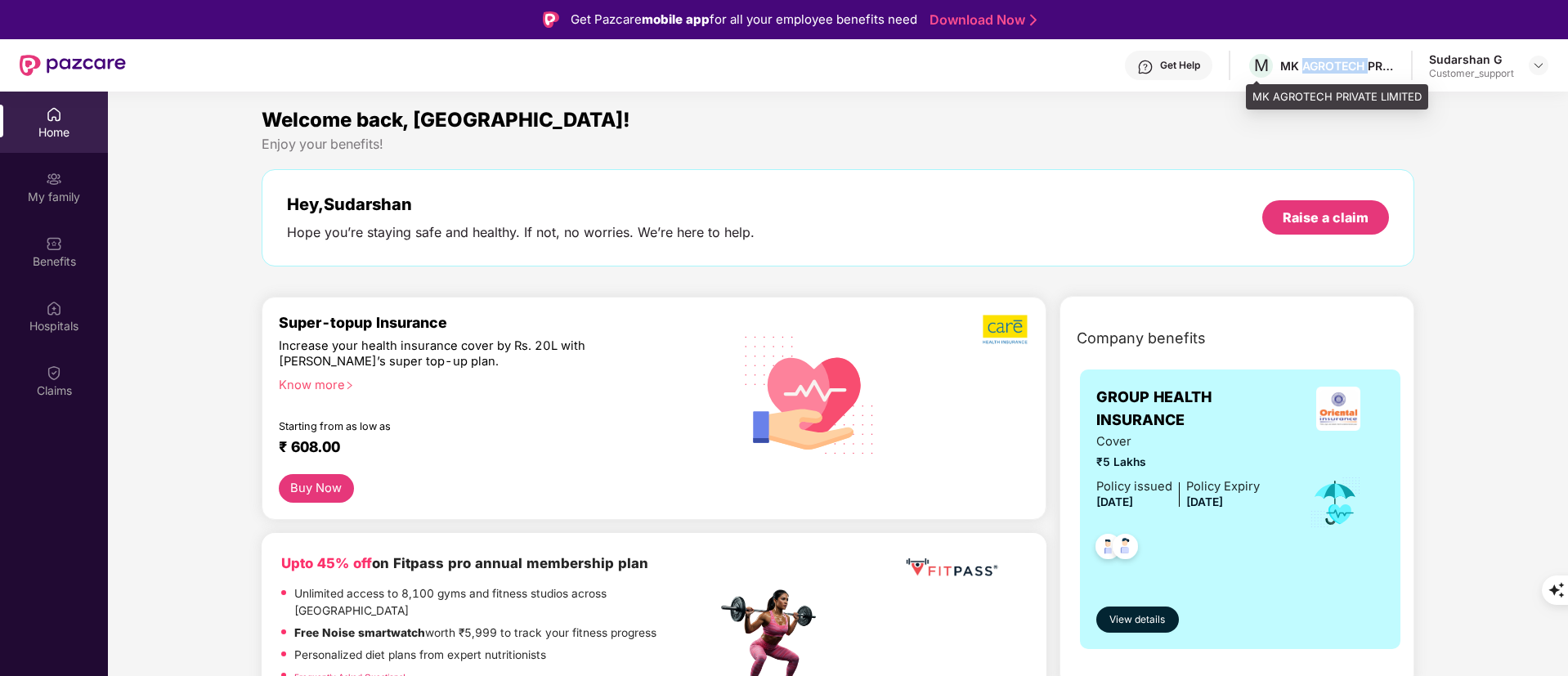
click at [1339, 68] on div "MK AGROTECH PRIVATE LIMITED" at bounding box center [1337, 66] width 114 height 16
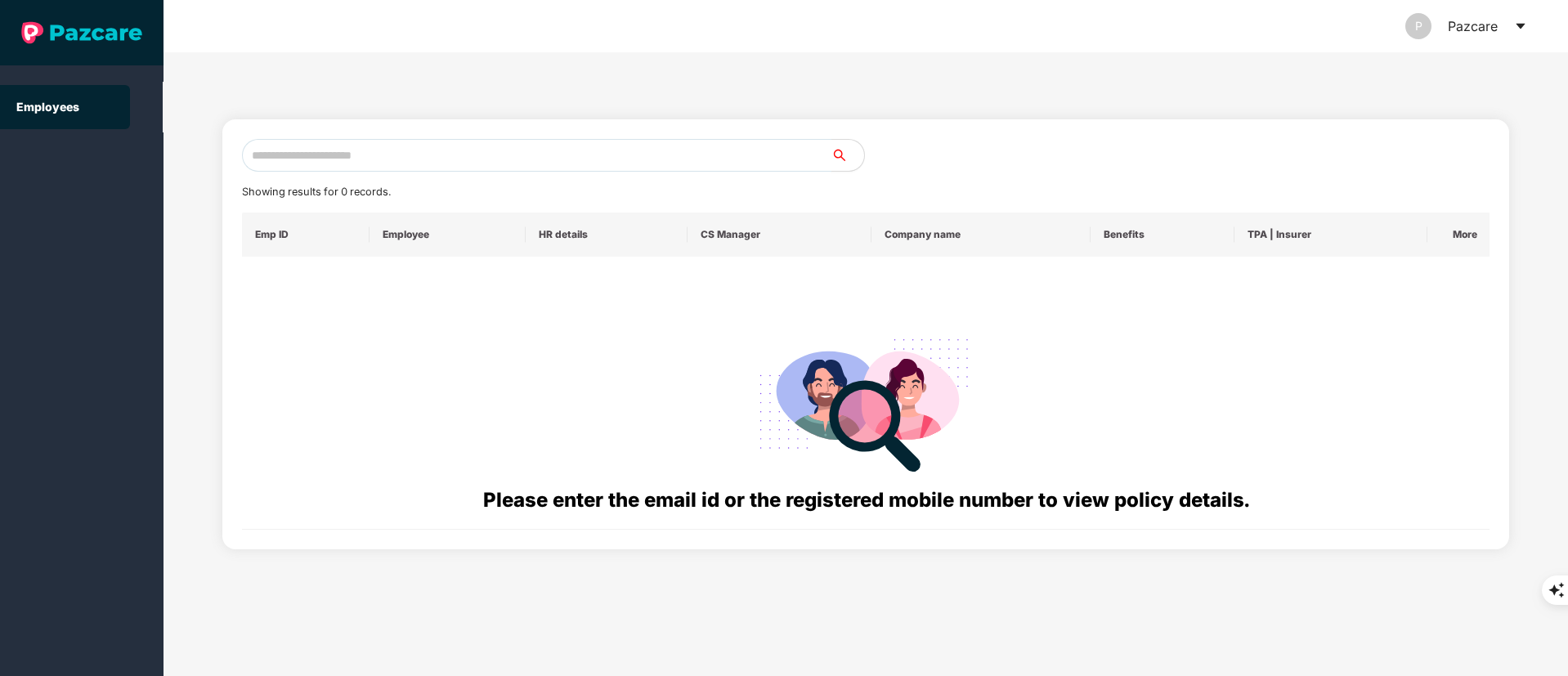
click at [355, 167] on input "text" at bounding box center [536, 155] width 589 height 33
paste input "**********"
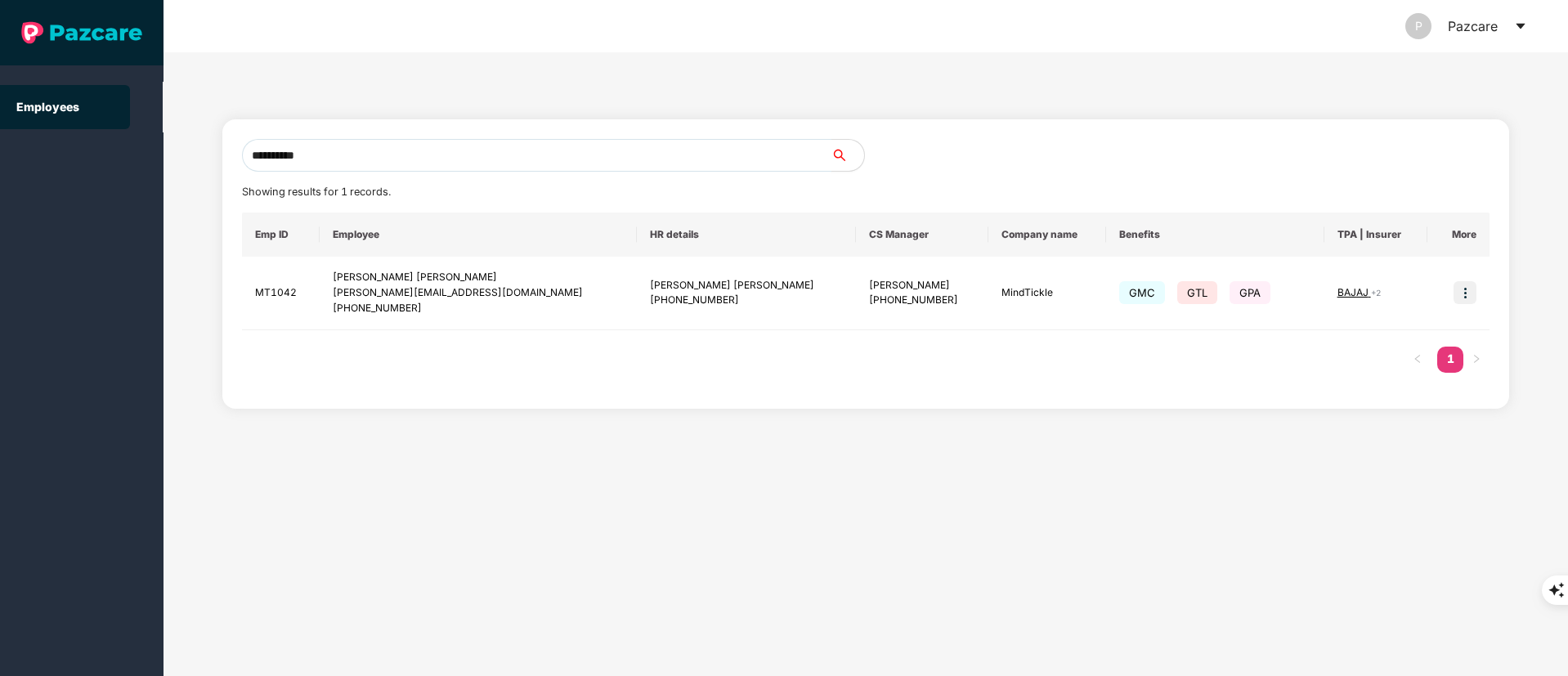
type input "**********"
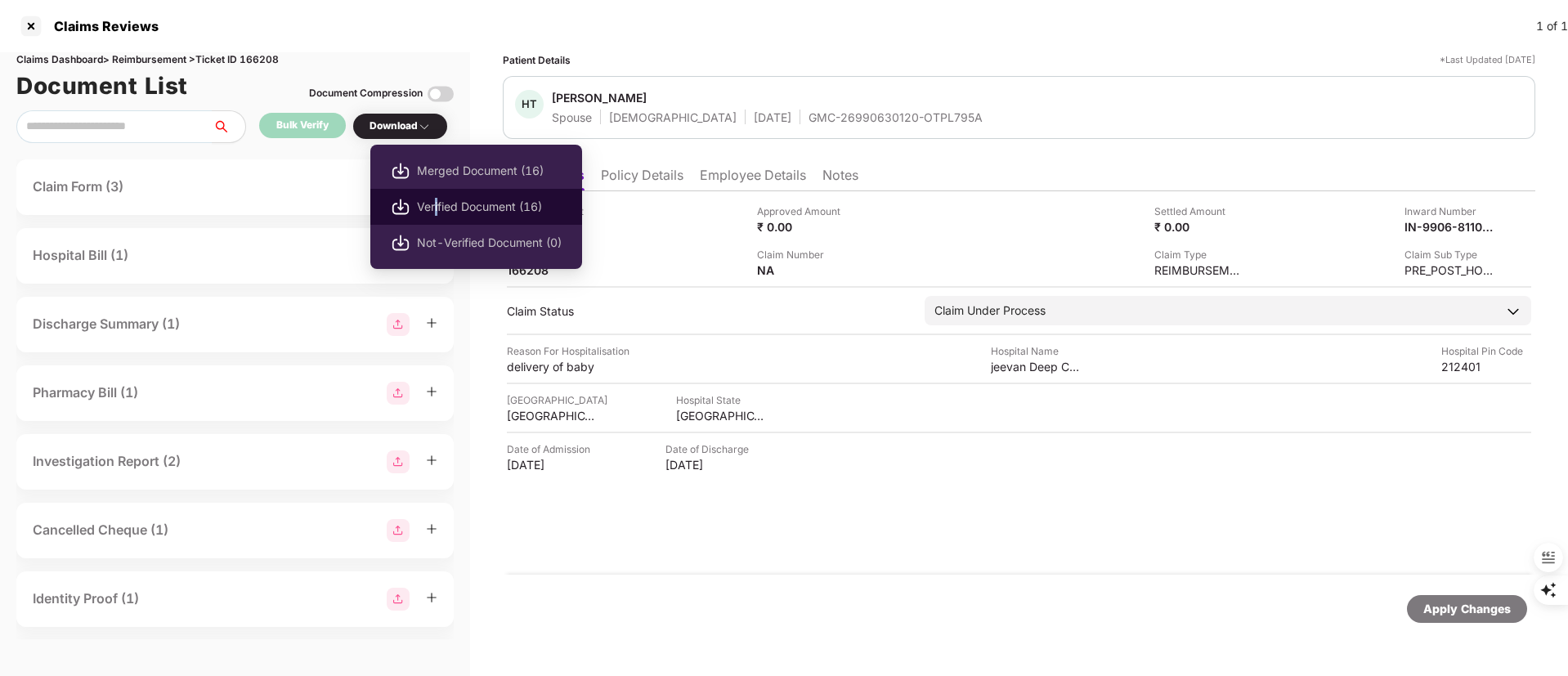
click at [438, 193] on li "Verified Document (16)" at bounding box center [476, 206] width 212 height 36
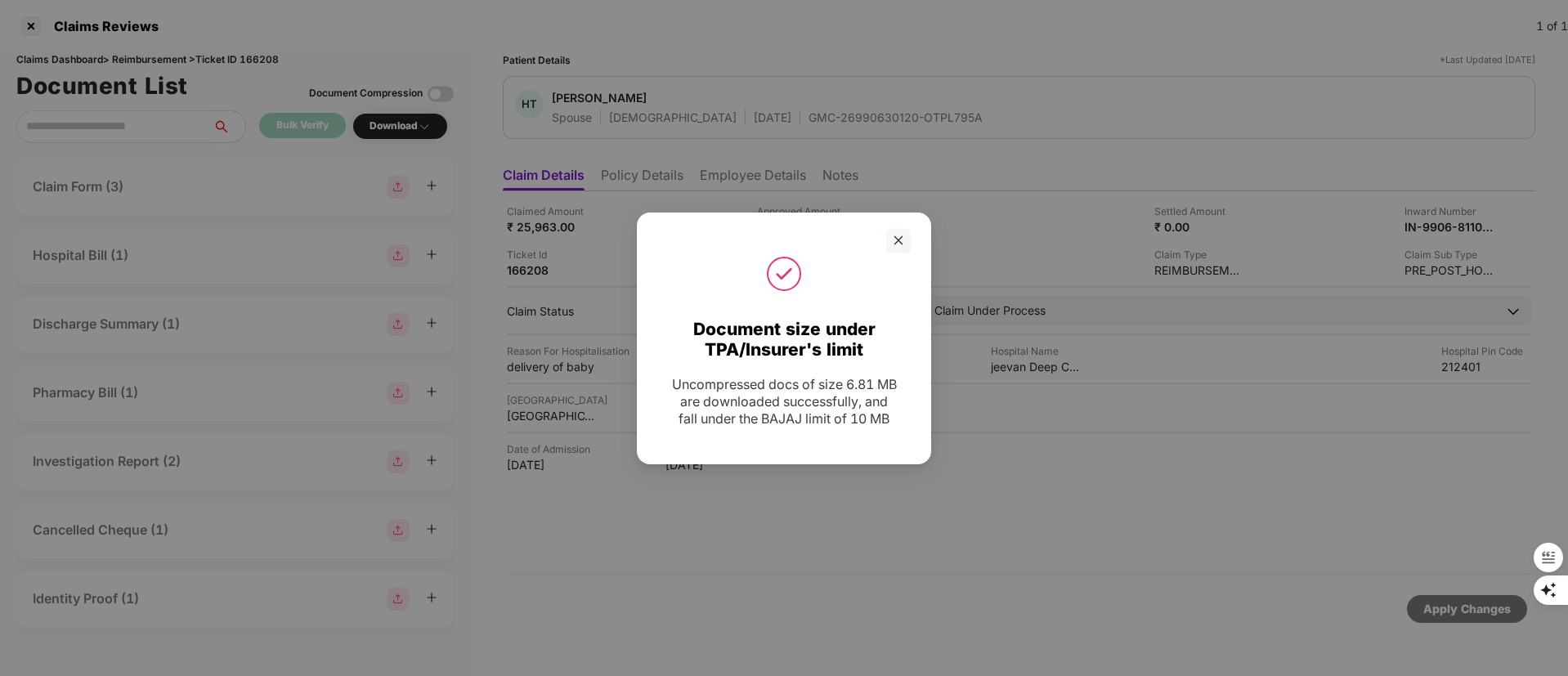
click at [891, 253] on div at bounding box center [784, 274] width 253 height 41
click at [898, 235] on icon "close" at bounding box center [898, 240] width 12 height 12
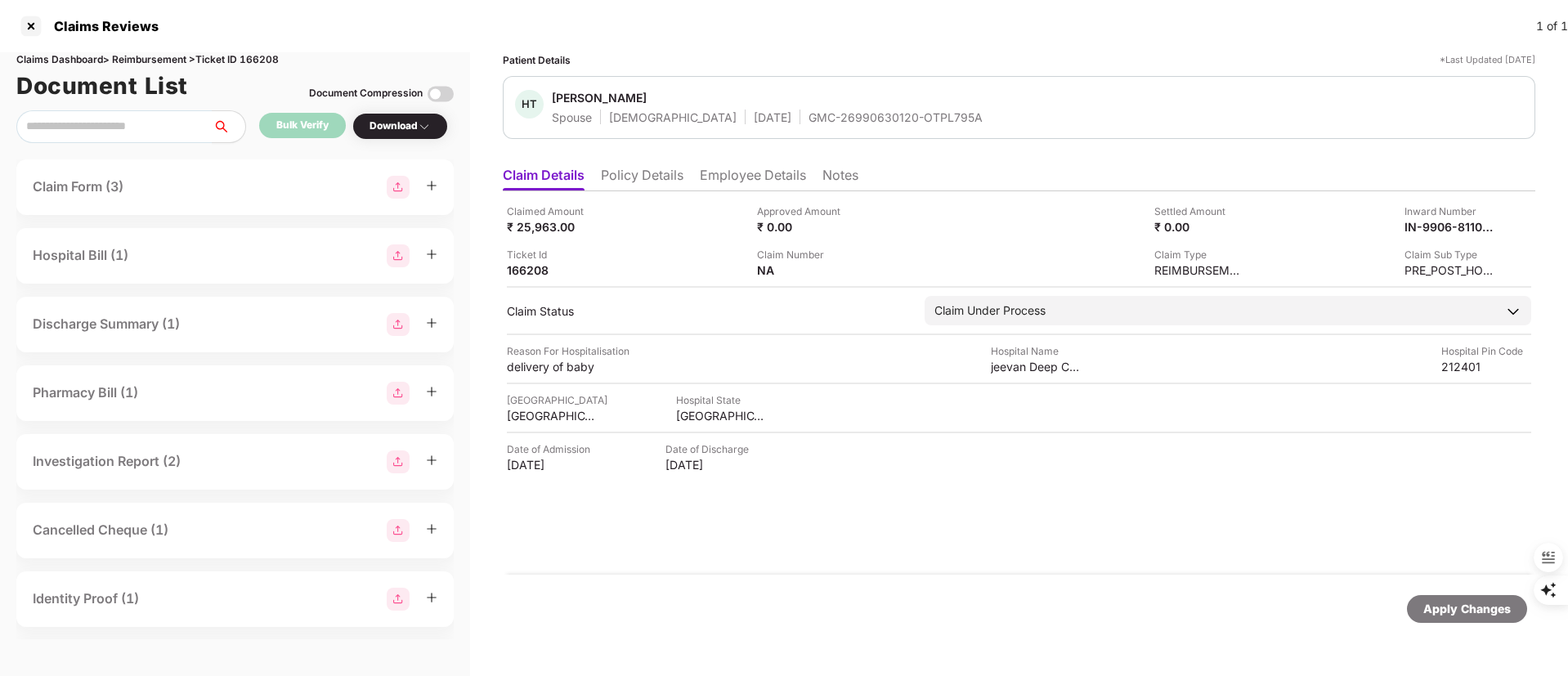
click at [809, 113] on div "GMC-26990630120-OTPL795A" at bounding box center [896, 118] width 175 height 16
copy div "GMC-26990630120-OTPL795A"
click at [1491, 226] on img at bounding box center [1487, 225] width 13 height 13
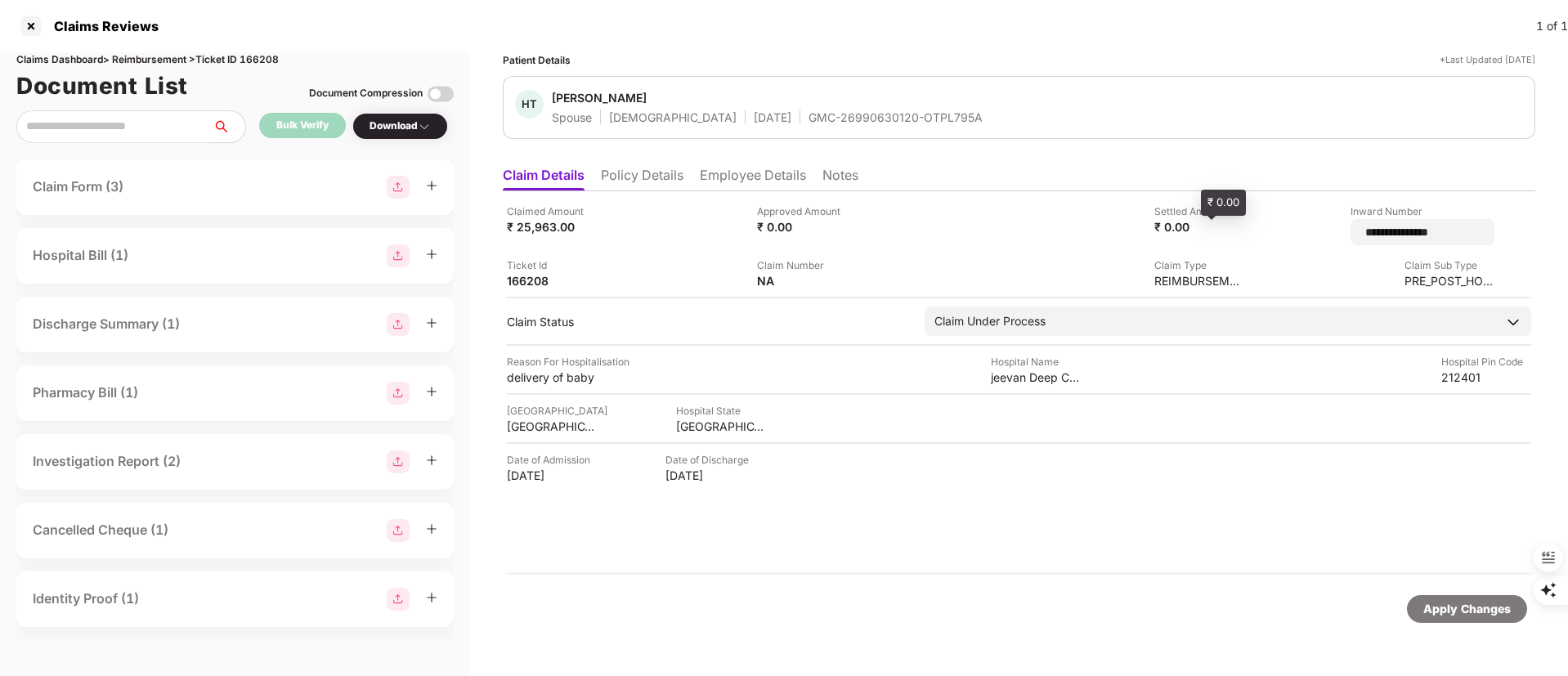
drag, startPoint x: 1429, startPoint y: 231, endPoint x: 1194, endPoint y: 231, distance: 235.0
click at [1194, 231] on div "**********" at bounding box center [1019, 246] width 1025 height 85
type input "**********"
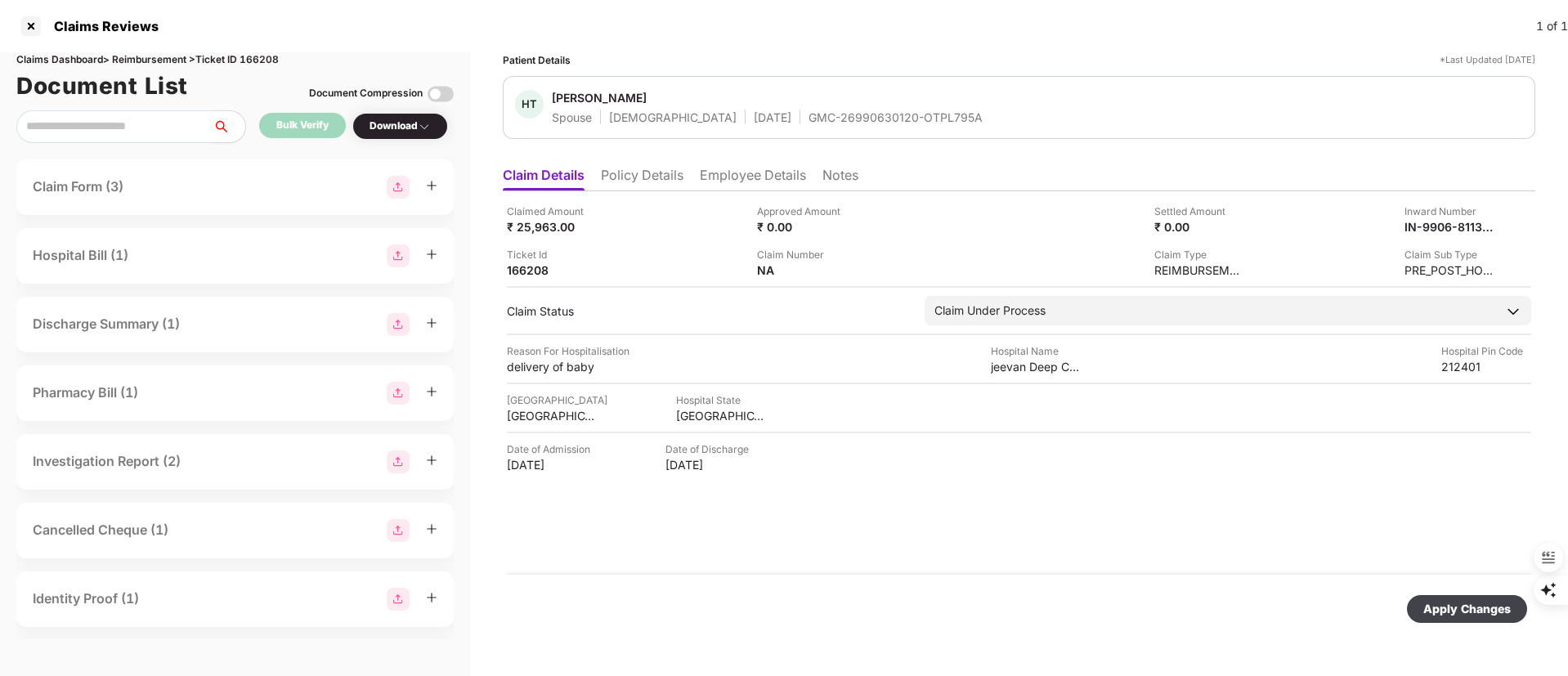
click at [1461, 610] on div "Apply Changes" at bounding box center [1467, 609] width 88 height 18
drag, startPoint x: 844, startPoint y: 428, endPoint x: 827, endPoint y: 344, distance: 85.7
click at [844, 430] on div "Claimed Amount ₹ 25,963.00 Approved Amount ₹ 0.00 Settled Amount ₹ 0.00 Inward …" at bounding box center [1020, 383] width 1033 height 384
click at [774, 105] on span "[PERSON_NAME]" at bounding box center [767, 100] width 431 height 19
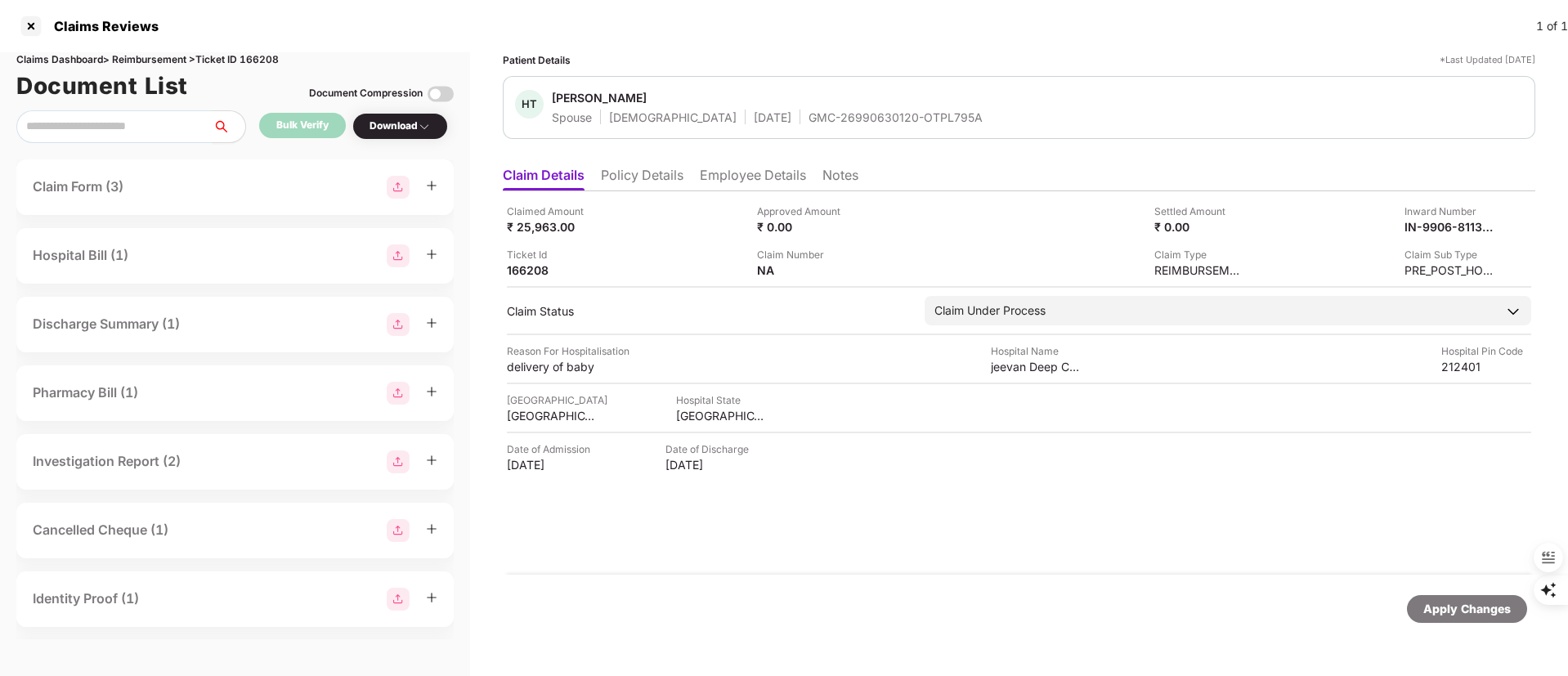
click at [809, 111] on div "GMC-26990630120-OTPL795A" at bounding box center [896, 118] width 175 height 16
copy div "GMC-26990630120-OTPL795A"
click at [1463, 202] on div "IN-9906-8113853" at bounding box center [1485, 203] width 101 height 27
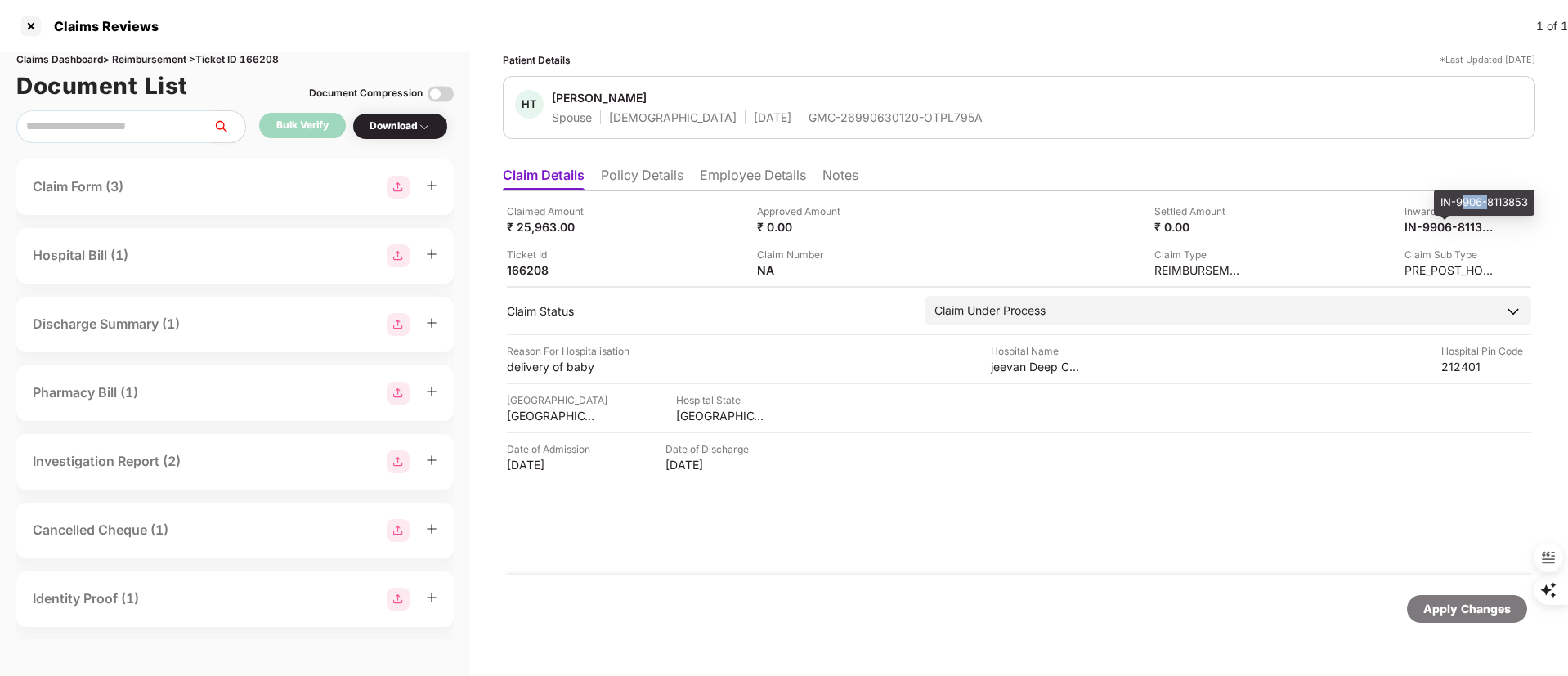
click at [1463, 202] on div "IN-9906-8113853" at bounding box center [1485, 203] width 101 height 27
click at [1464, 202] on div "IN-9906-8113853" at bounding box center [1485, 203] width 101 height 27
copy body "IN-9906-8113853"
click at [27, 26] on div at bounding box center [31, 27] width 27 height 27
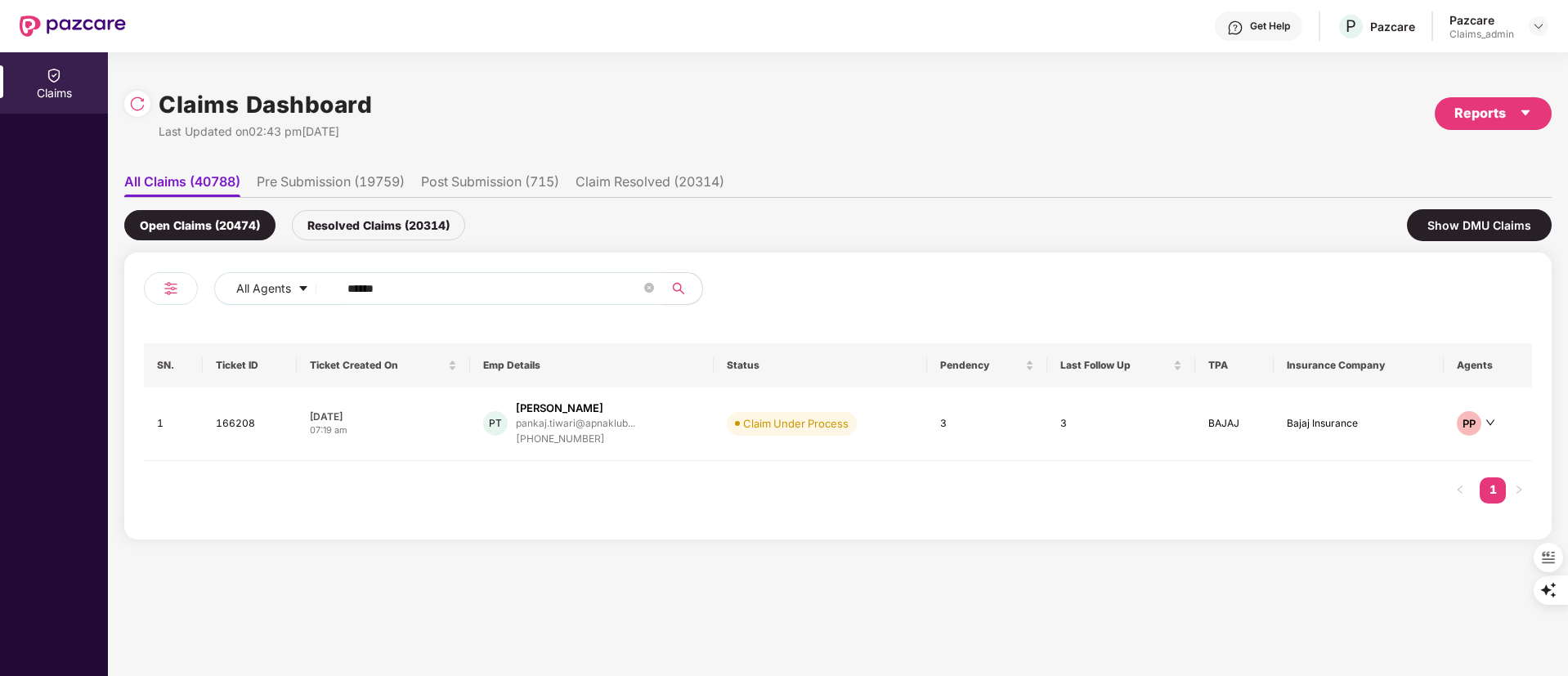
paste input "text"
drag, startPoint x: 460, startPoint y: 289, endPoint x: 369, endPoint y: 289, distance: 91.0
click at [176, 298] on div "All Agents ******" at bounding box center [491, 295] width 695 height 46
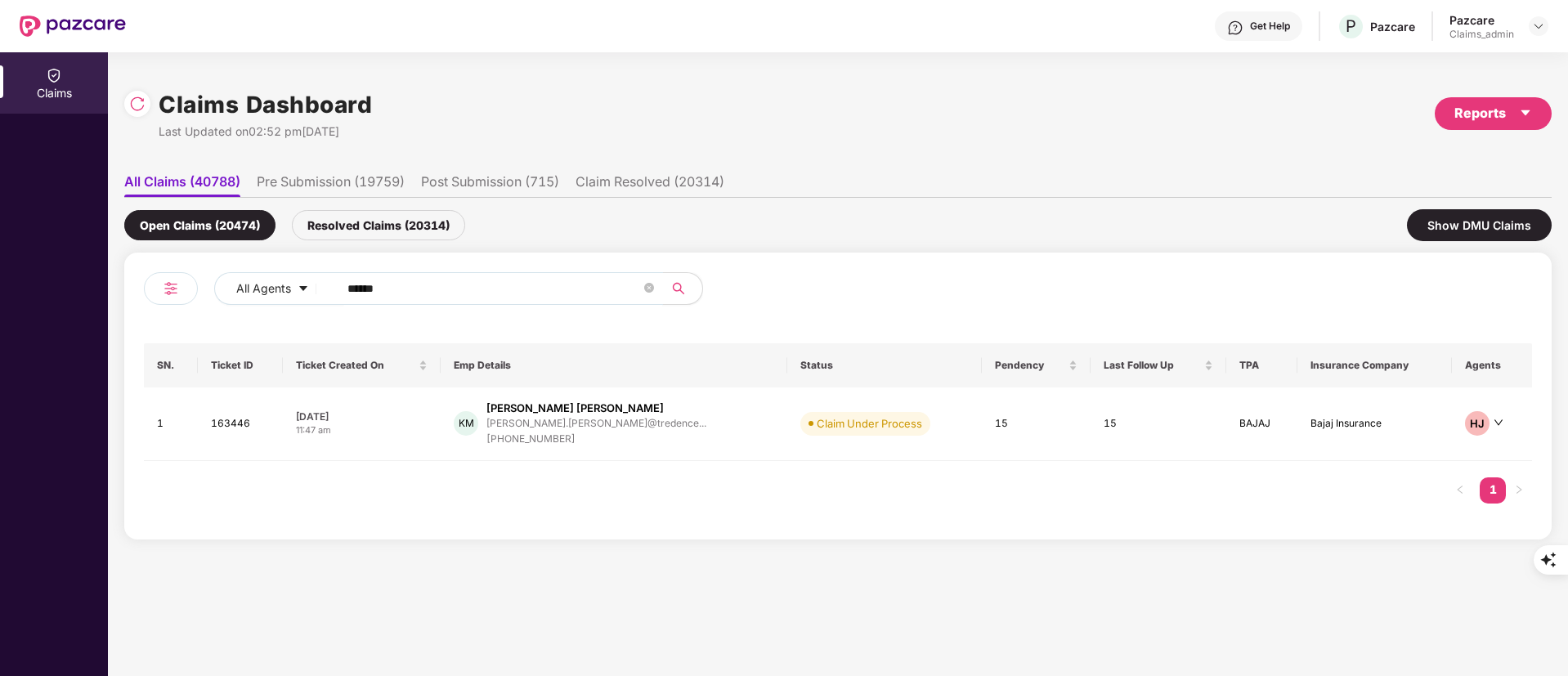
type input "******"
click at [868, 419] on span "Claim Under Process" at bounding box center [866, 423] width 130 height 23
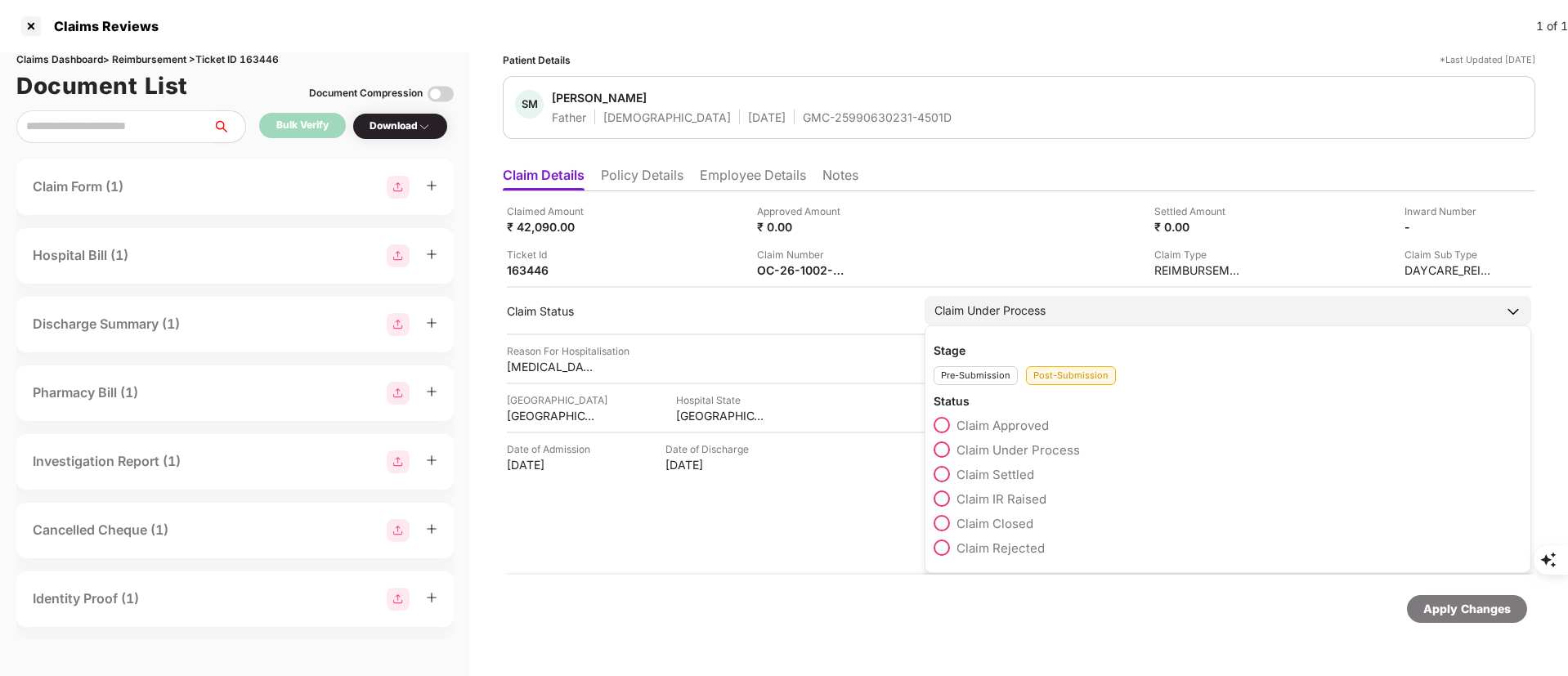
click at [1050, 317] on div "Claim Under Process" at bounding box center [1228, 310] width 607 height 29
click at [951, 430] on label "Claim Approved" at bounding box center [991, 425] width 115 height 16
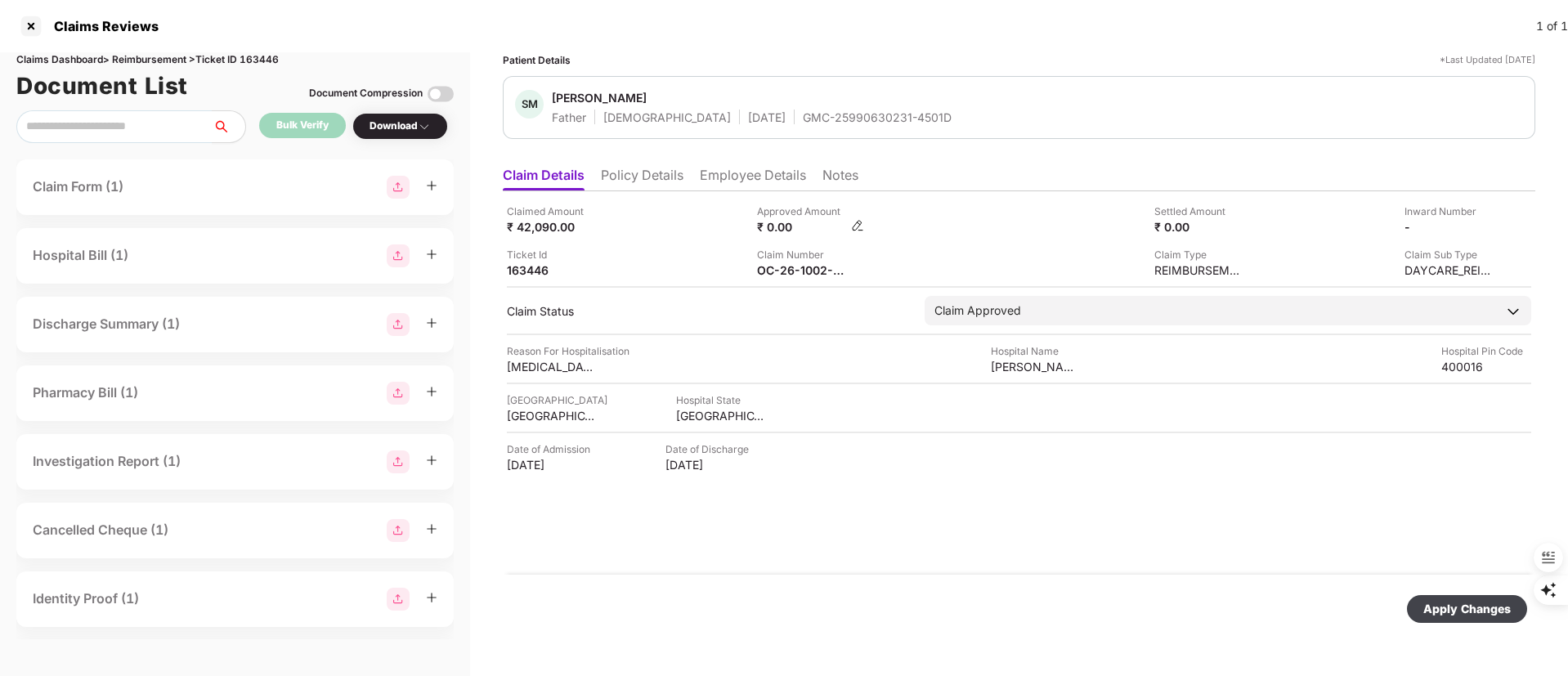
click at [852, 225] on img at bounding box center [858, 225] width 13 height 13
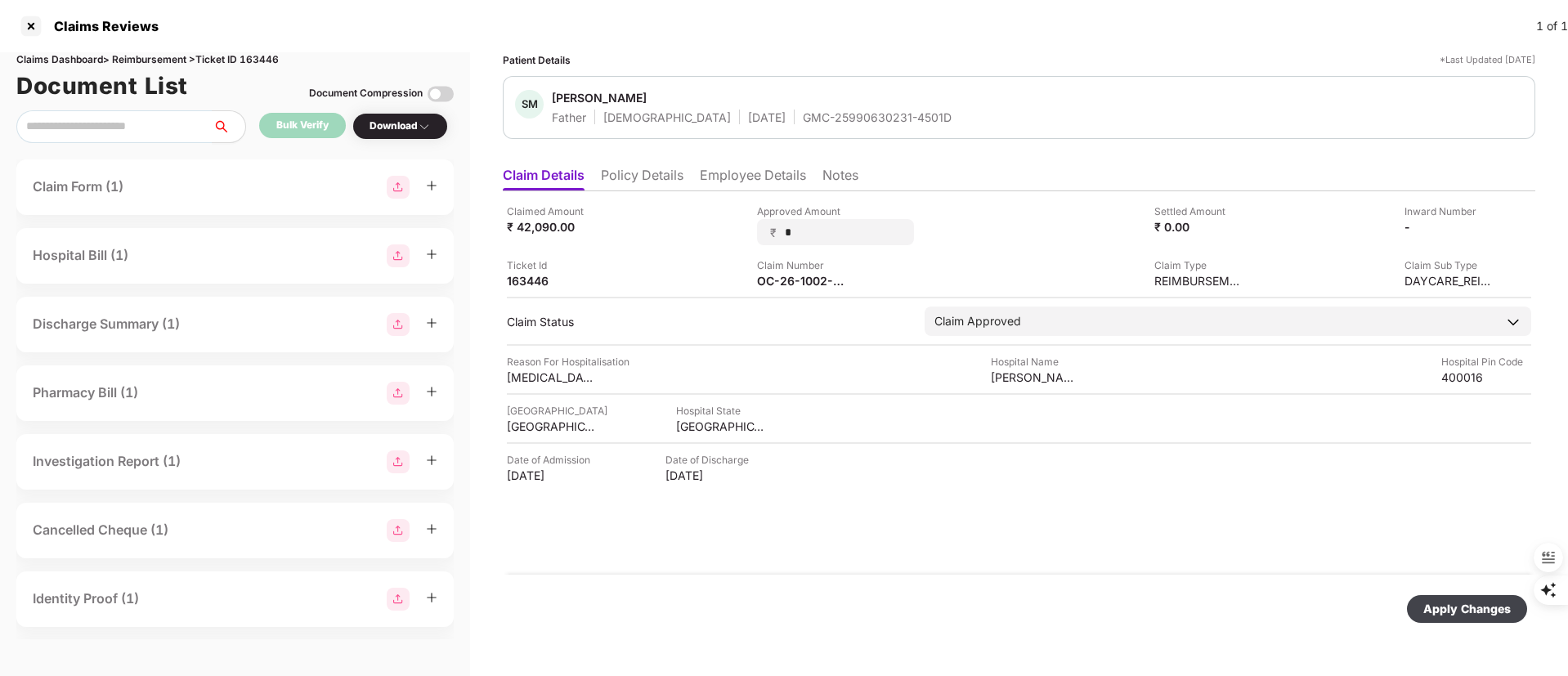
drag, startPoint x: 834, startPoint y: 233, endPoint x: 754, endPoint y: 233, distance: 80.0
click at [754, 233] on div "Claimed Amount ₹ 42,090.00 Approved Amount ₹ * Settled Amount ₹ 0.00 Inward Num…" at bounding box center [1019, 246] width 1025 height 85
type input "*****"
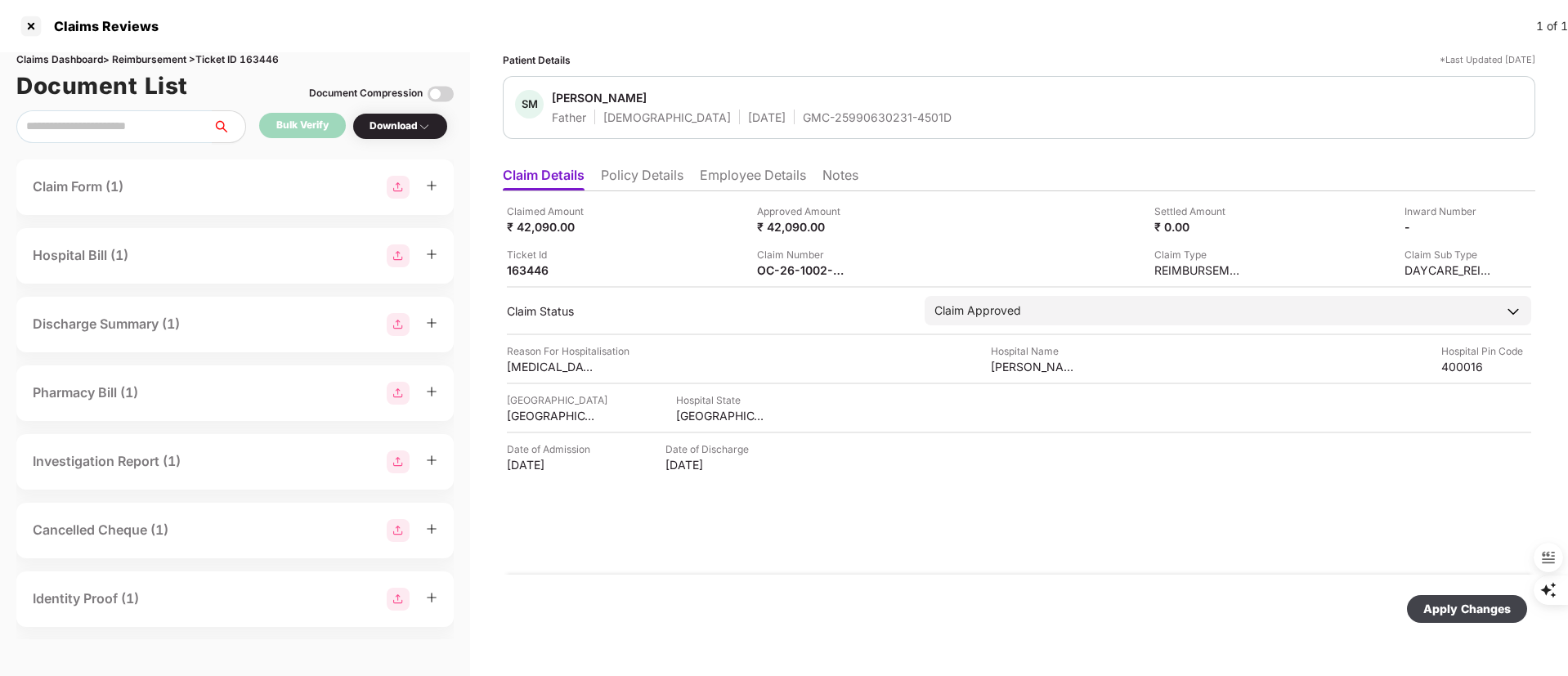
click at [1463, 609] on div "Apply Changes" at bounding box center [1467, 609] width 88 height 18
click at [780, 523] on div "Claimed Amount ₹ 42,090.00 Approved Amount ₹ 42,090.00 Settled Amount ₹ 0.00 In…" at bounding box center [1020, 383] width 1033 height 384
click at [728, 182] on li "Employee Details" at bounding box center [753, 178] width 106 height 24
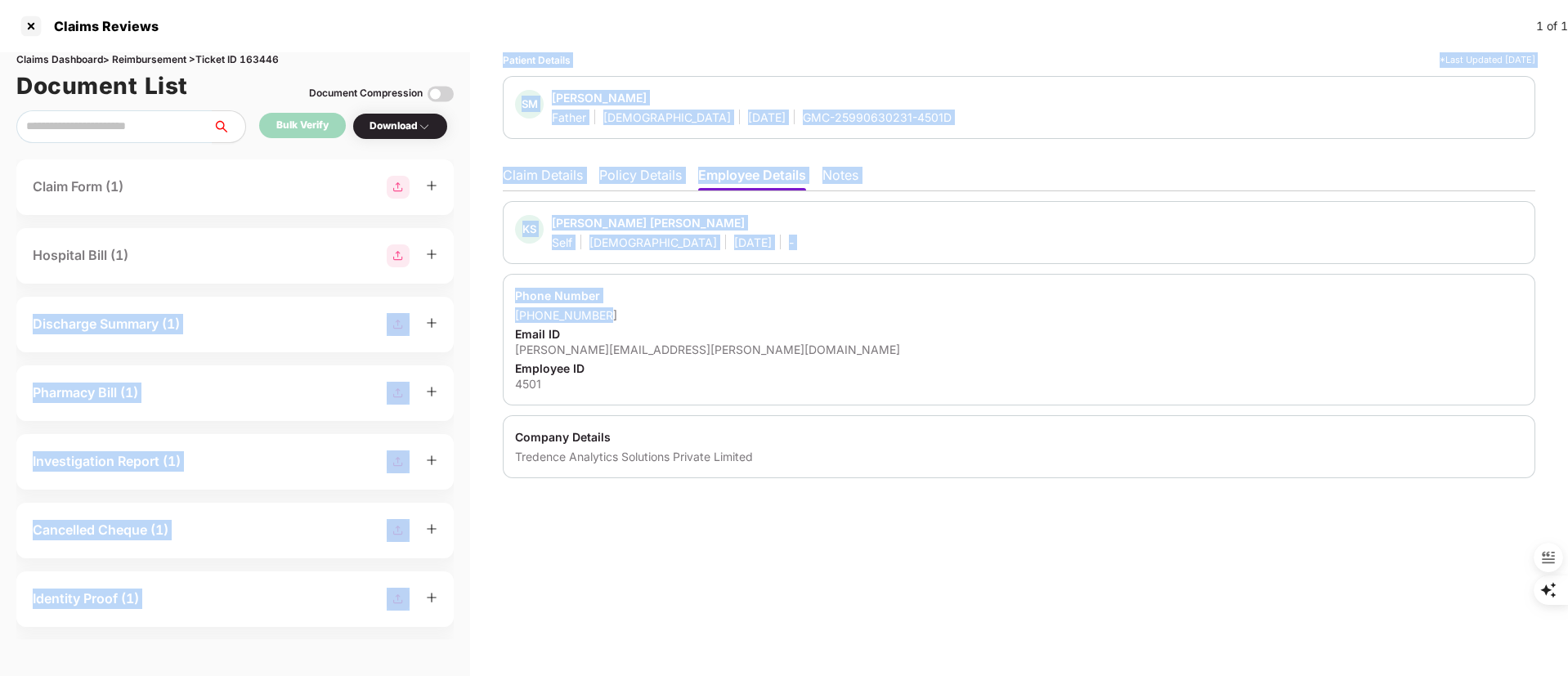
drag, startPoint x: 610, startPoint y: 311, endPoint x: 415, endPoint y: 218, distance: 216.0
click at [415, 218] on div "Claims Dashboard > Reimbursement > Ticket ID 163446 Document List Document Comp…" at bounding box center [784, 364] width 1568 height 624
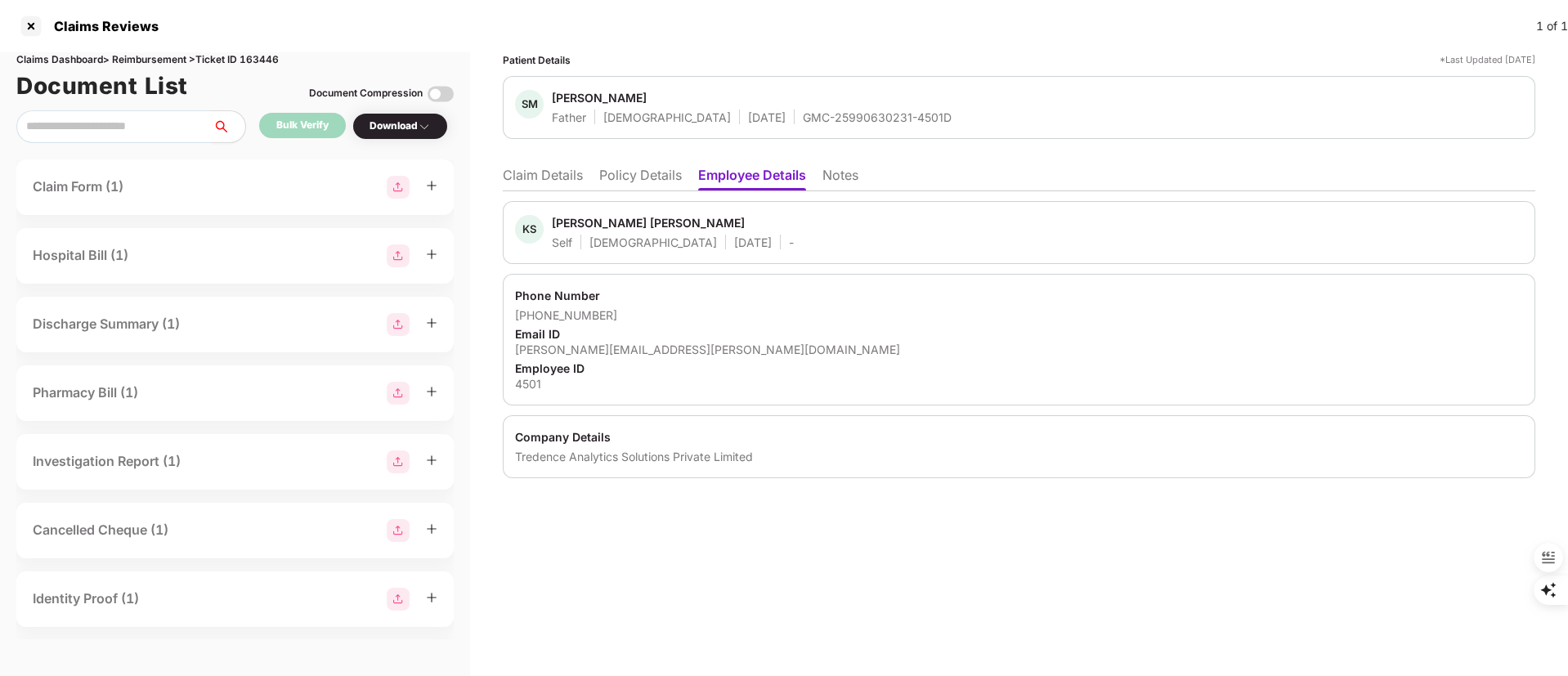
drag, startPoint x: 633, startPoint y: 355, endPoint x: 563, endPoint y: 218, distance: 153.8
click at [594, 301] on div "Phone Number +917021827208 Email ID kalpesh.mhase@tredence.com Employee ID 4501" at bounding box center [1020, 339] width 1033 height 132
click at [561, 215] on div "Kalpesh Sakharam Mhase" at bounding box center [648, 223] width 193 height 16
click at [555, 178] on li "Claim Details" at bounding box center [543, 178] width 80 height 24
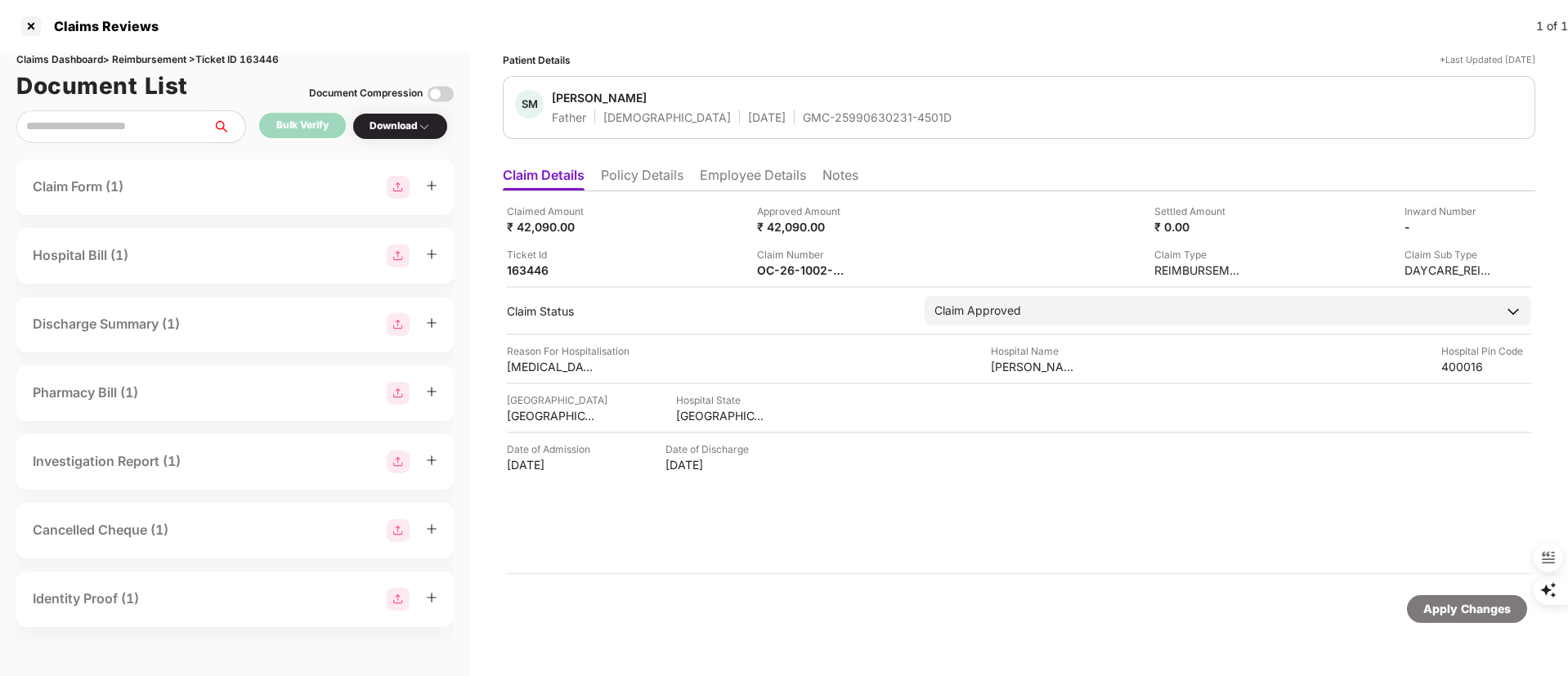
click at [632, 175] on li "Policy Details" at bounding box center [641, 178] width 82 height 24
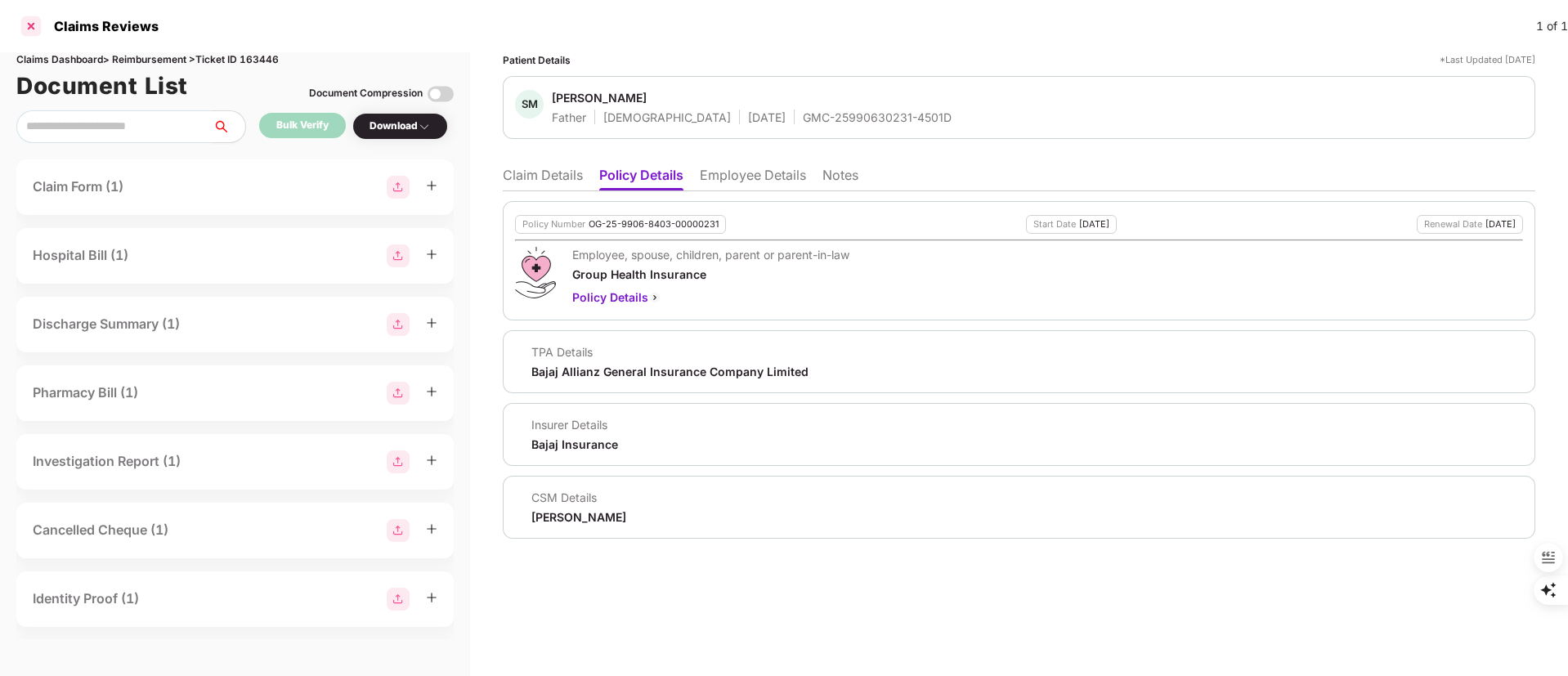
click at [30, 27] on div at bounding box center [31, 27] width 27 height 27
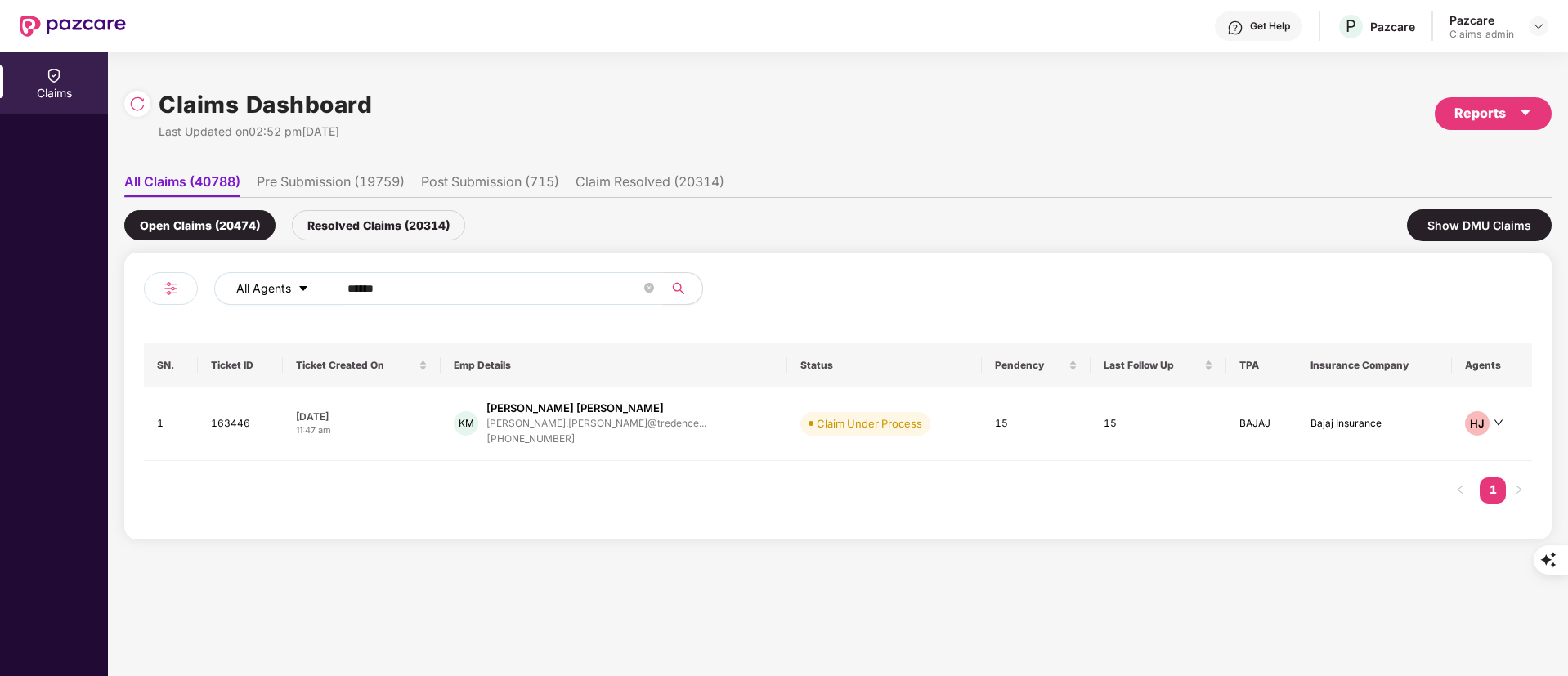
drag, startPoint x: 419, startPoint y: 288, endPoint x: 220, endPoint y: 286, distance: 199.0
click at [190, 288] on div "All Agents ******" at bounding box center [491, 295] width 695 height 46
paste input "text"
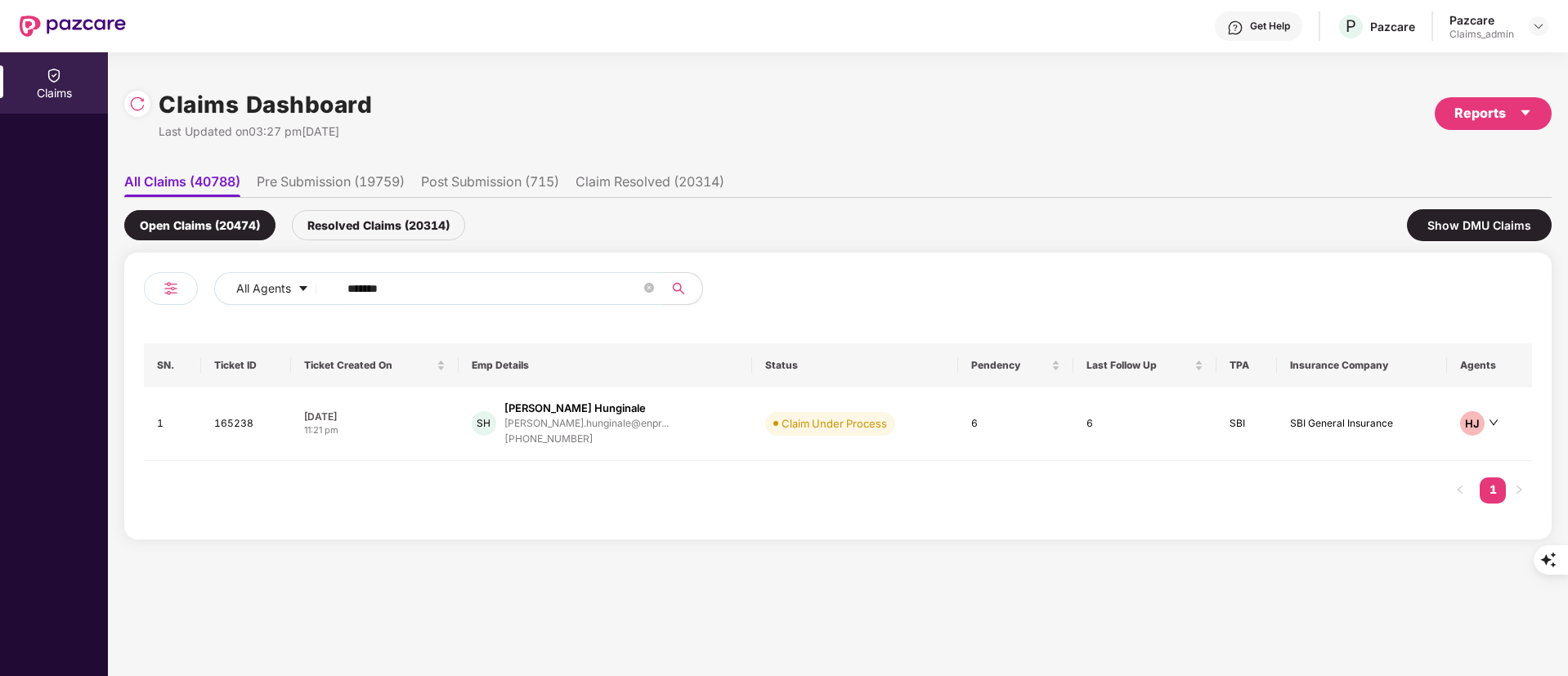
type input "******"
click at [564, 419] on div "shravan.hunginale@enpr..." at bounding box center [586, 423] width 165 height 11
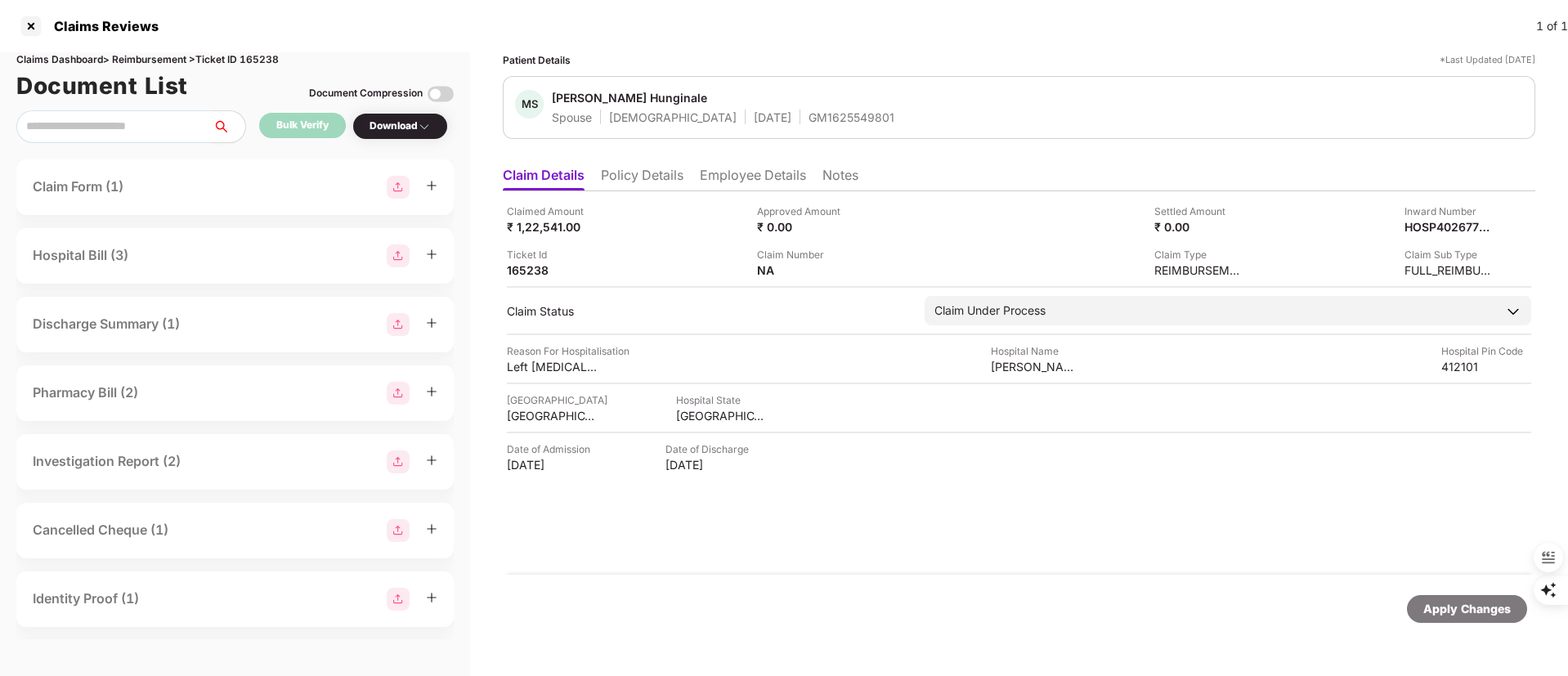
click at [738, 174] on li "Employee Details" at bounding box center [753, 178] width 106 height 24
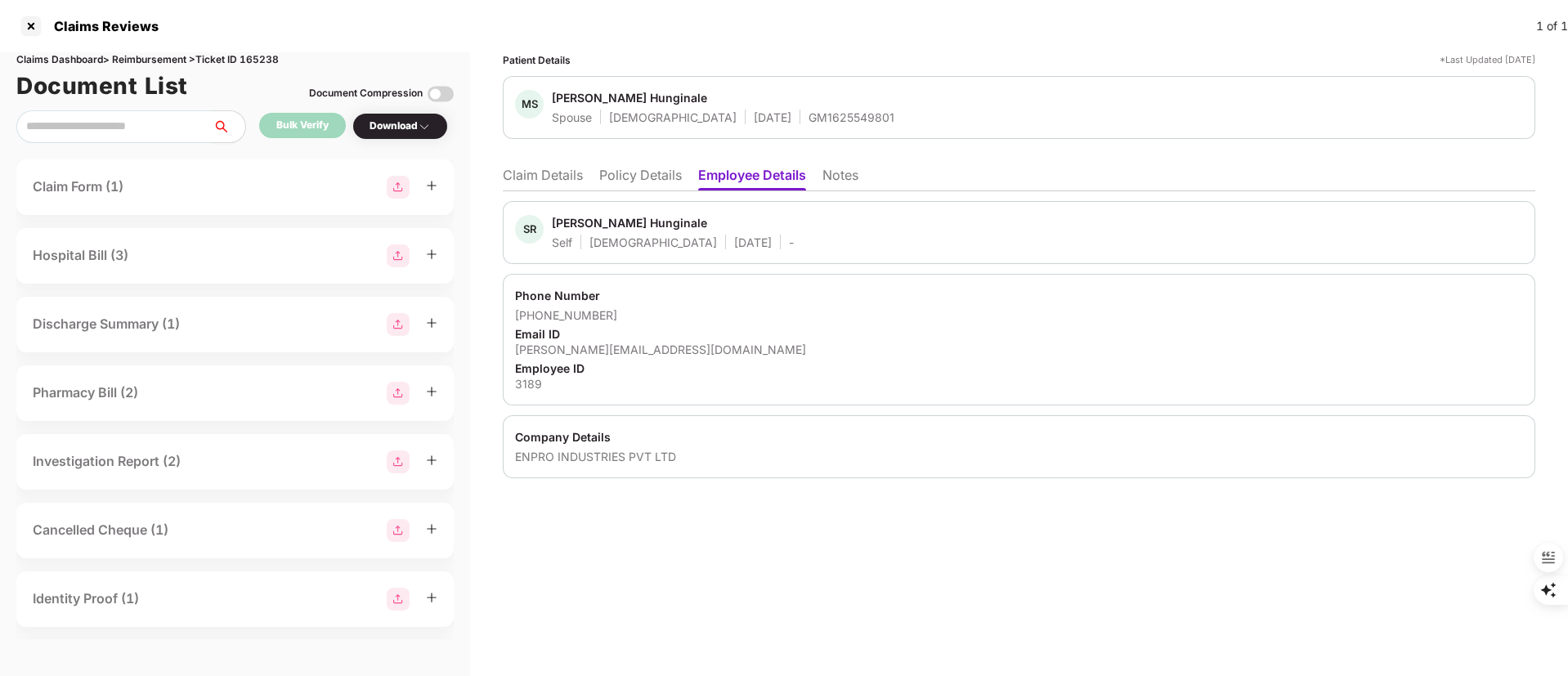
click at [669, 183] on li "Policy Details" at bounding box center [640, 178] width 82 height 24
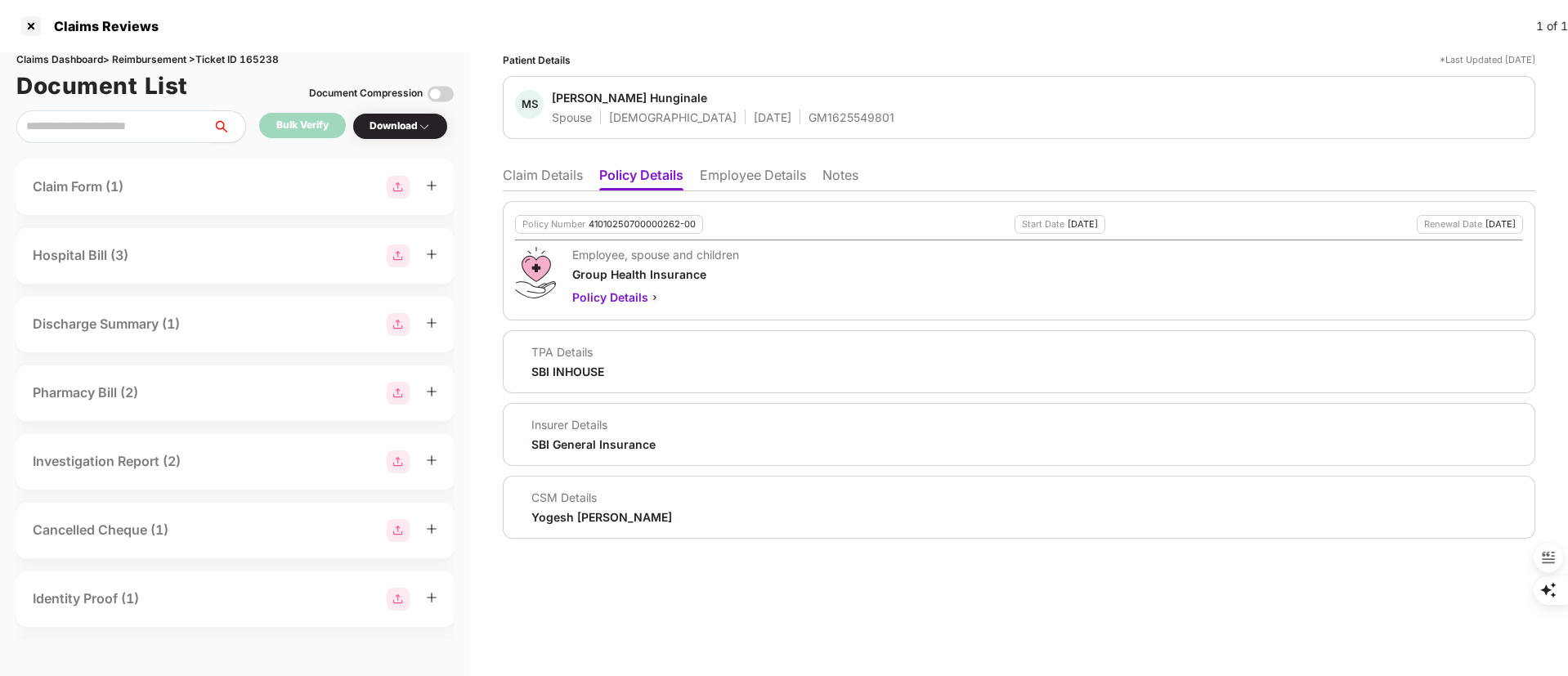
click at [541, 184] on li "Claim Details" at bounding box center [543, 178] width 80 height 24
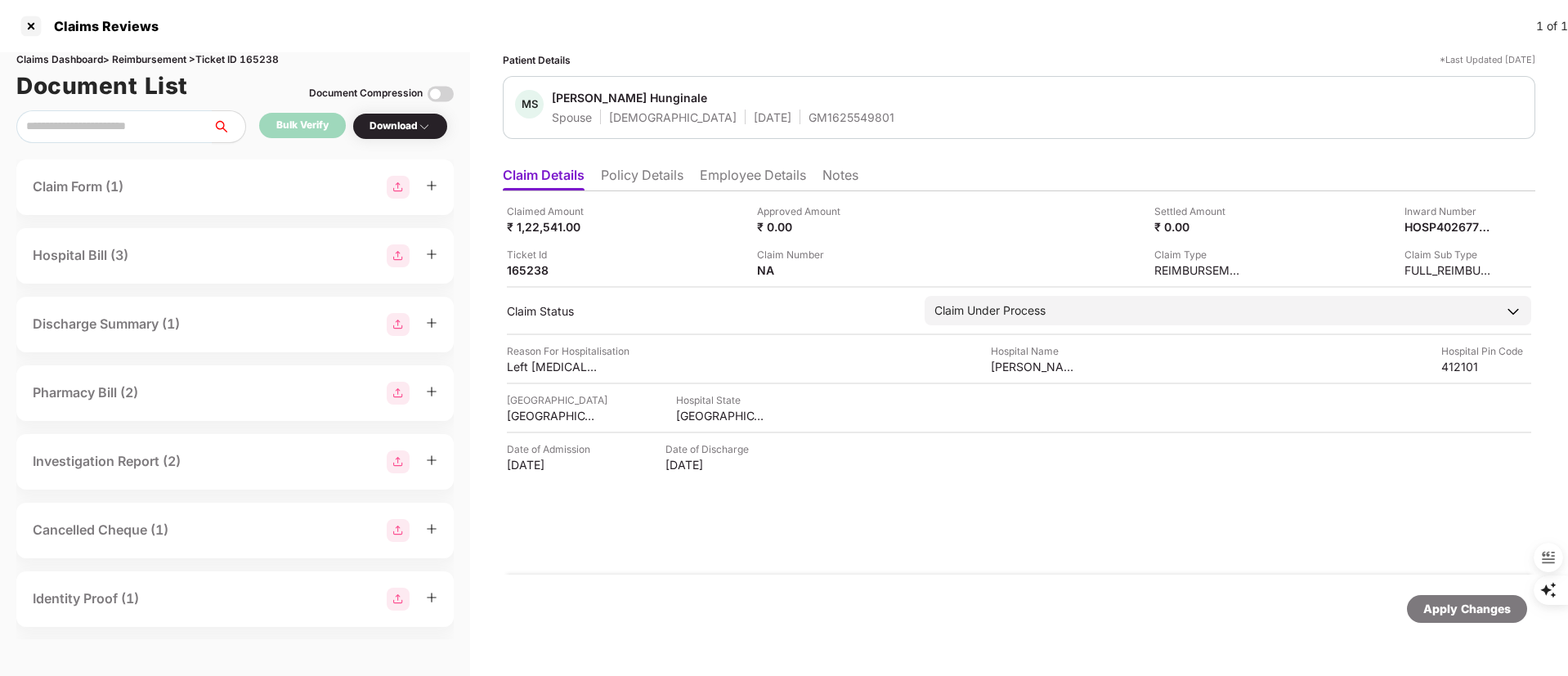
click at [675, 176] on li "Policy Details" at bounding box center [641, 178] width 82 height 24
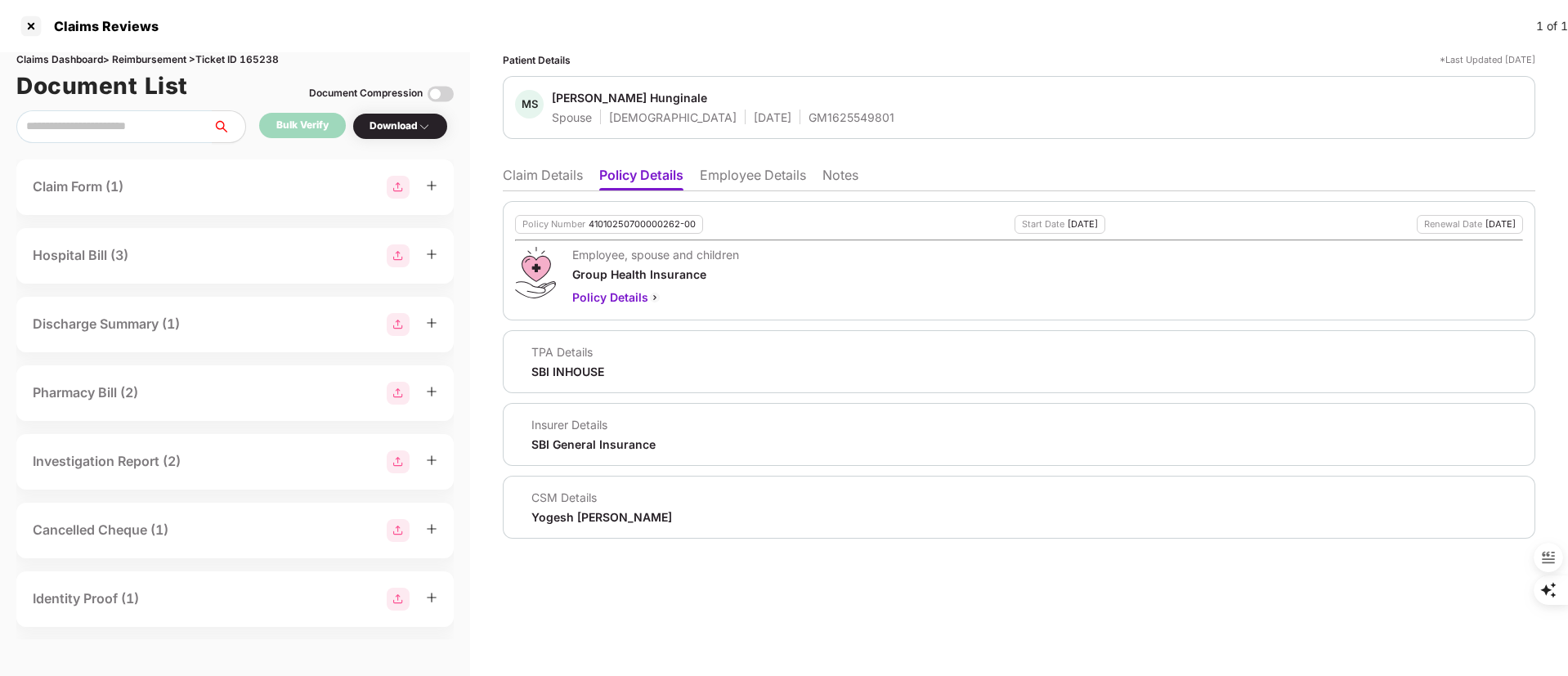
click at [741, 180] on li "Employee Details" at bounding box center [753, 178] width 106 height 24
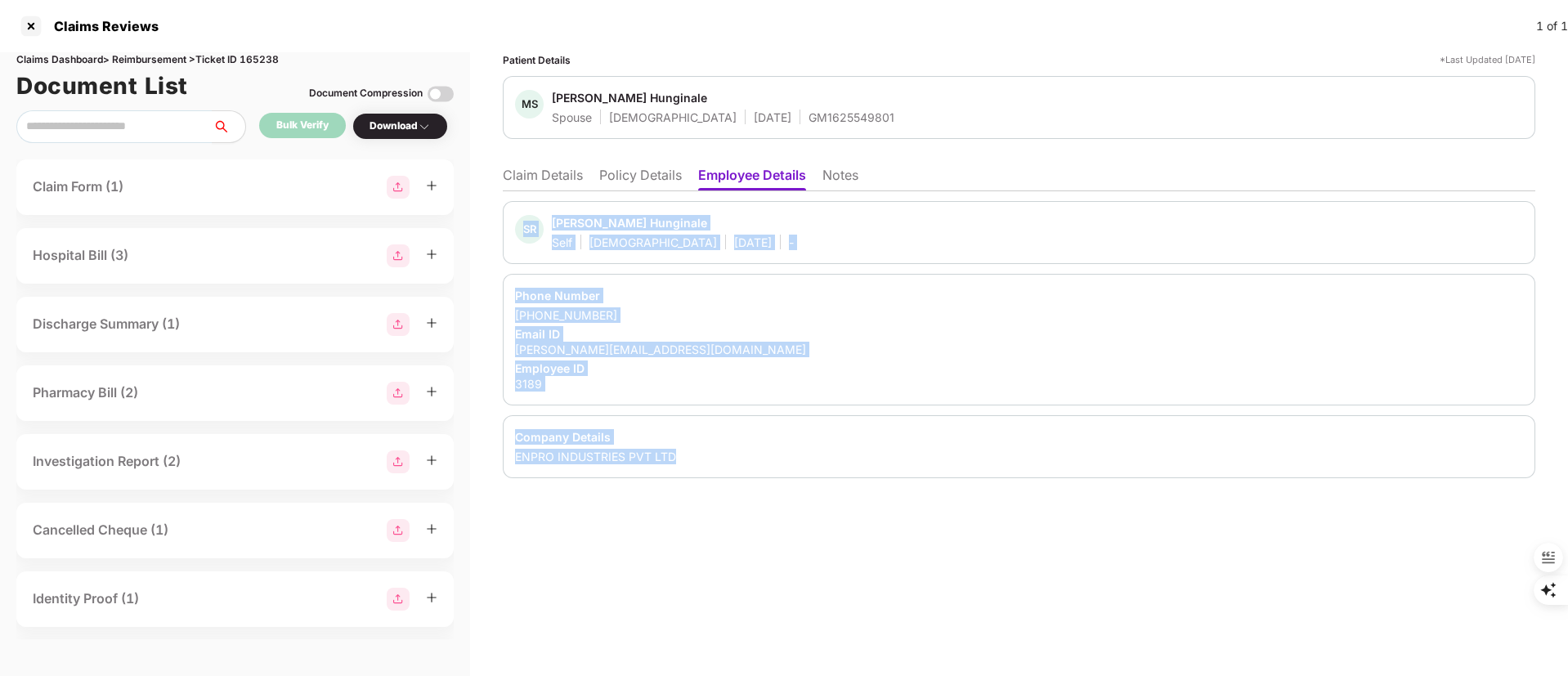
drag, startPoint x: 511, startPoint y: 204, endPoint x: 799, endPoint y: 451, distance: 379.4
click at [799, 451] on div "SR Shravan Rau Hunginale Self Male 13 Sept 1978 - Phone Number +919967507772 Em…" at bounding box center [1020, 339] width 1033 height 277
copy div "SR Shravan Rau Hunginale Self Male 13 Sept 1978 - Phone Number +919967507772 Em…"
click at [850, 364] on div "Employee ID" at bounding box center [1019, 369] width 1008 height 16
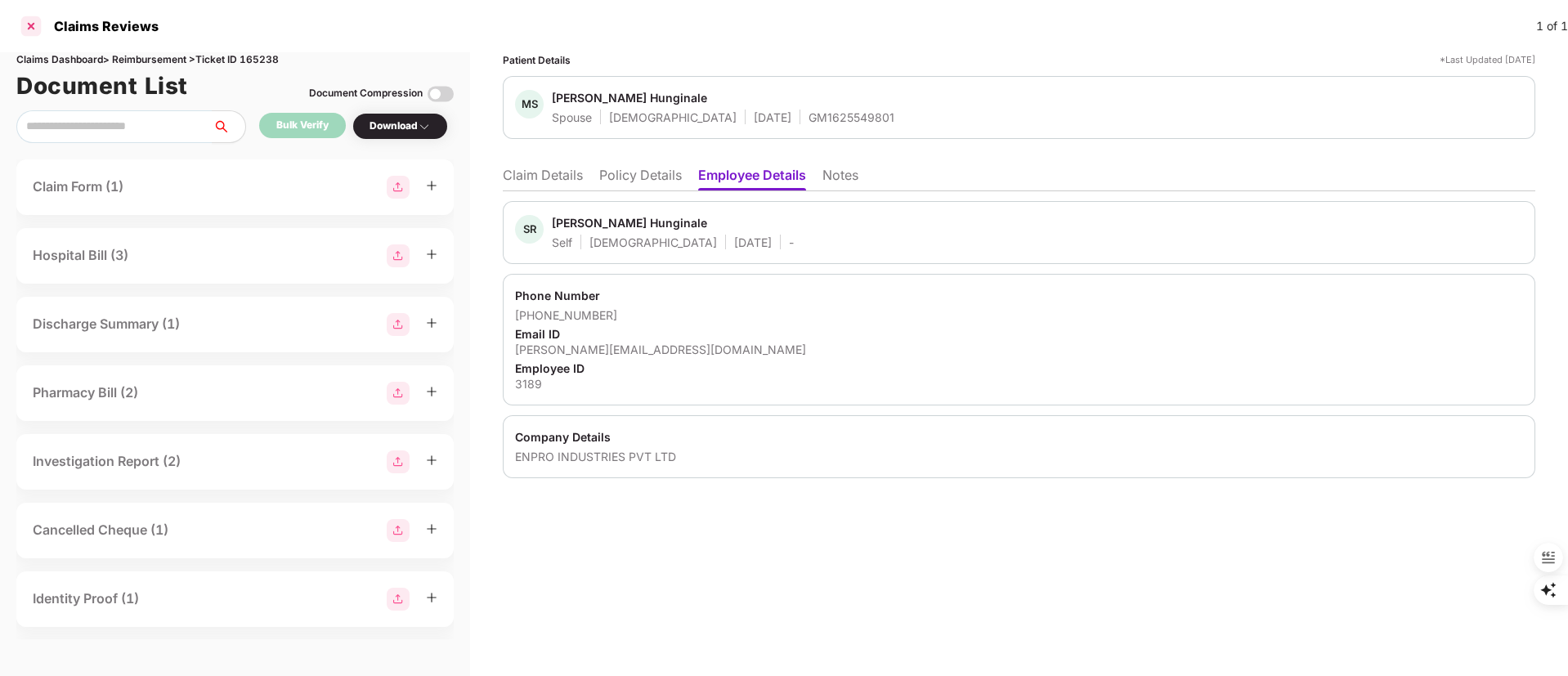
click at [20, 17] on div at bounding box center [31, 27] width 27 height 27
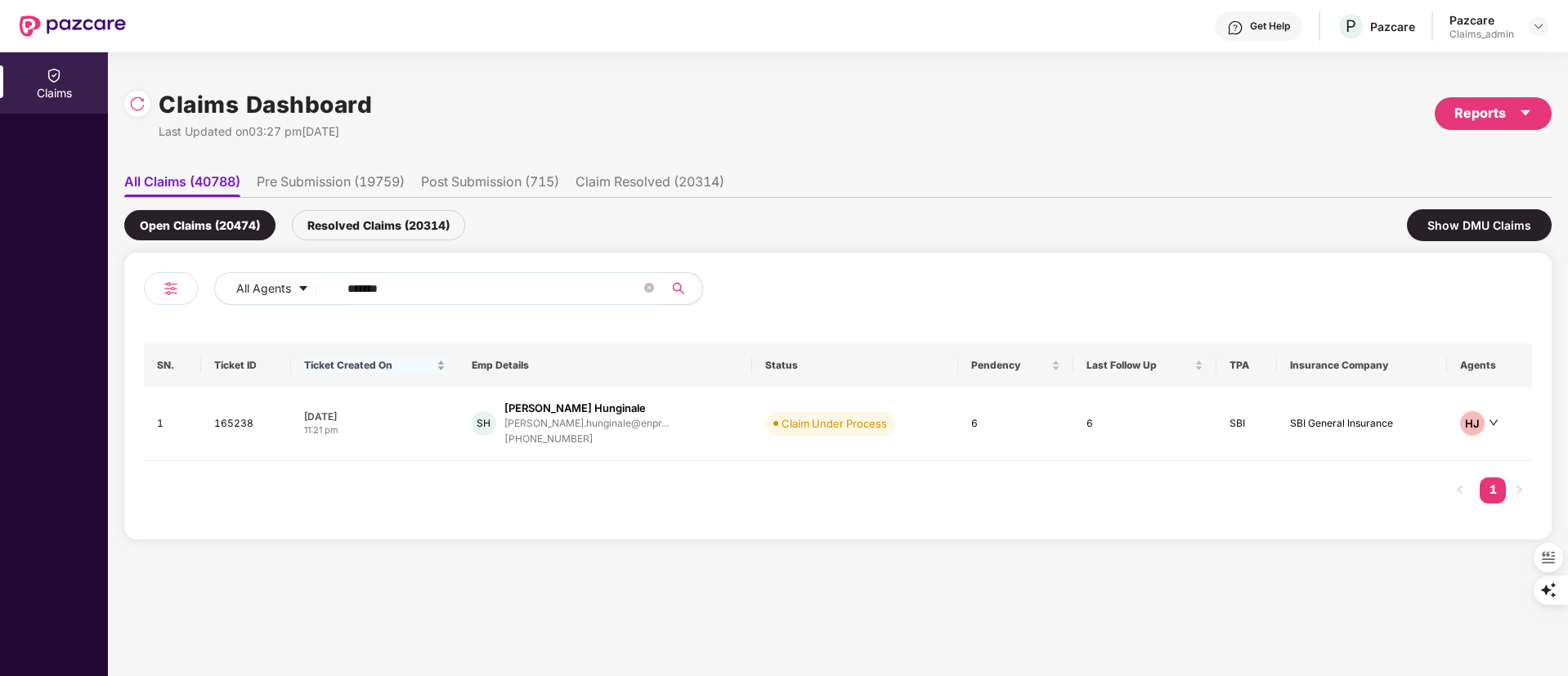
drag, startPoint x: 452, startPoint y: 299, endPoint x: 373, endPoint y: 349, distance: 93.5
click at [228, 301] on div "All Agents ******" at bounding box center [631, 288] width 834 height 33
paste input "text"
type input "******"
click at [538, 428] on div "+917002440492" at bounding box center [580, 435] width 166 height 16
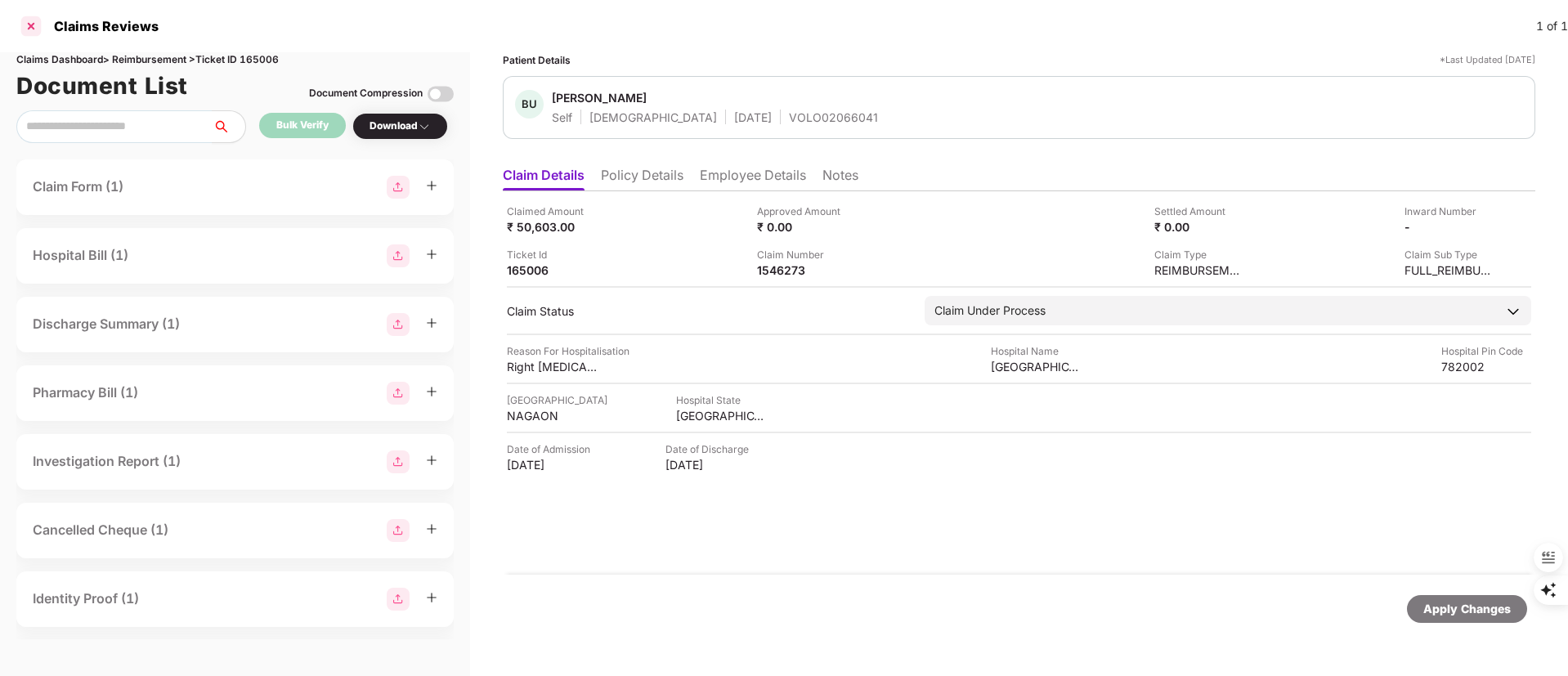
click at [31, 27] on div at bounding box center [31, 27] width 27 height 27
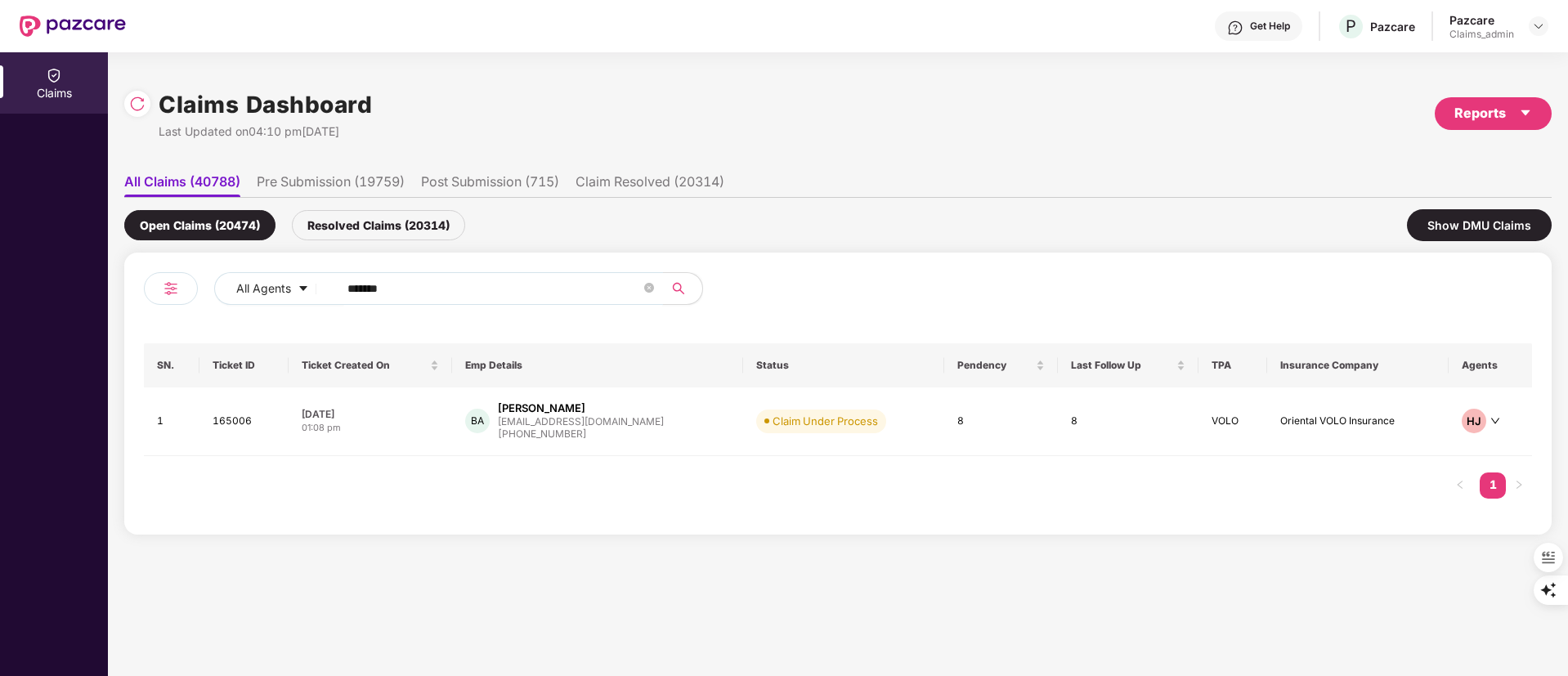
drag, startPoint x: 466, startPoint y: 288, endPoint x: 211, endPoint y: 289, distance: 255.0
click at [211, 289] on div "All Agents ******" at bounding box center [491, 295] width 695 height 46
paste input "text"
type input "******"
click at [580, 432] on div "+919967507772" at bounding box center [586, 439] width 165 height 16
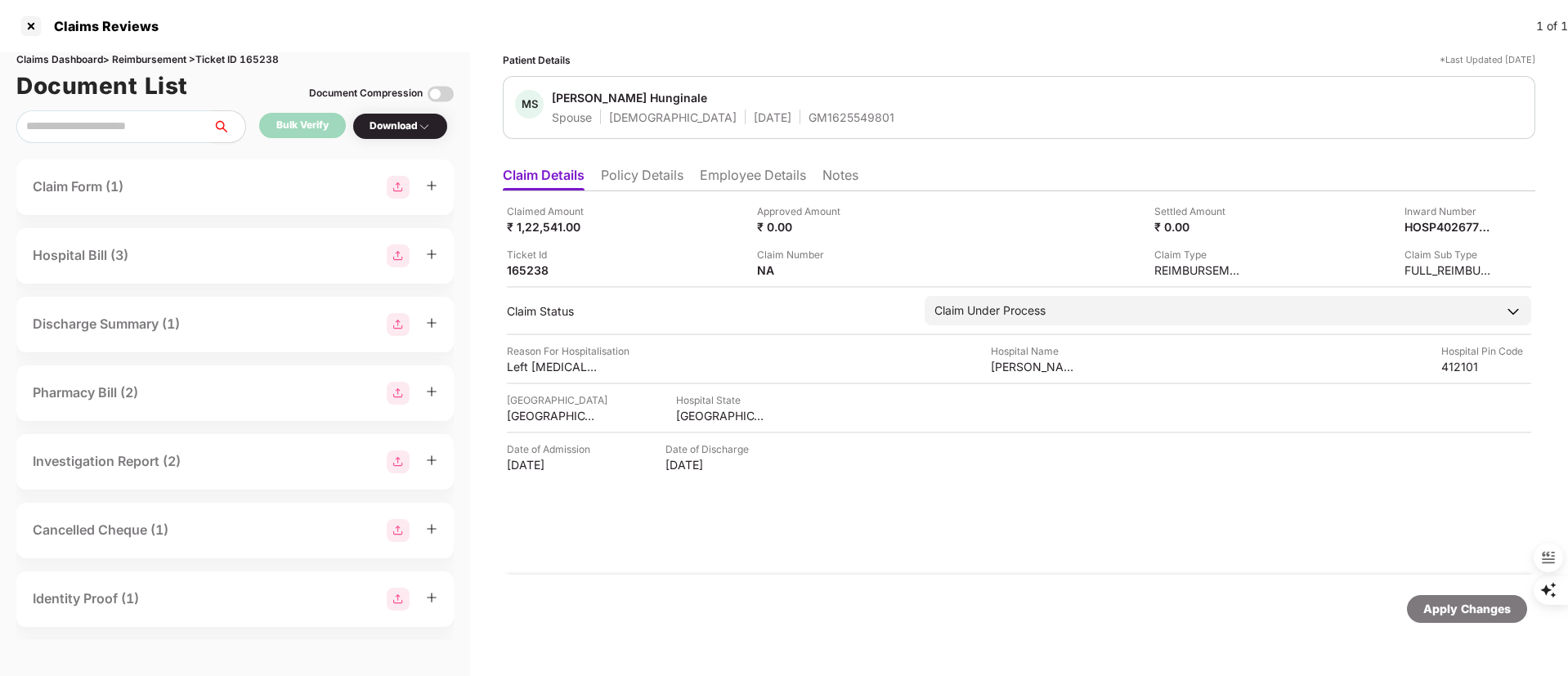
click at [653, 174] on li "Policy Details" at bounding box center [641, 178] width 82 height 24
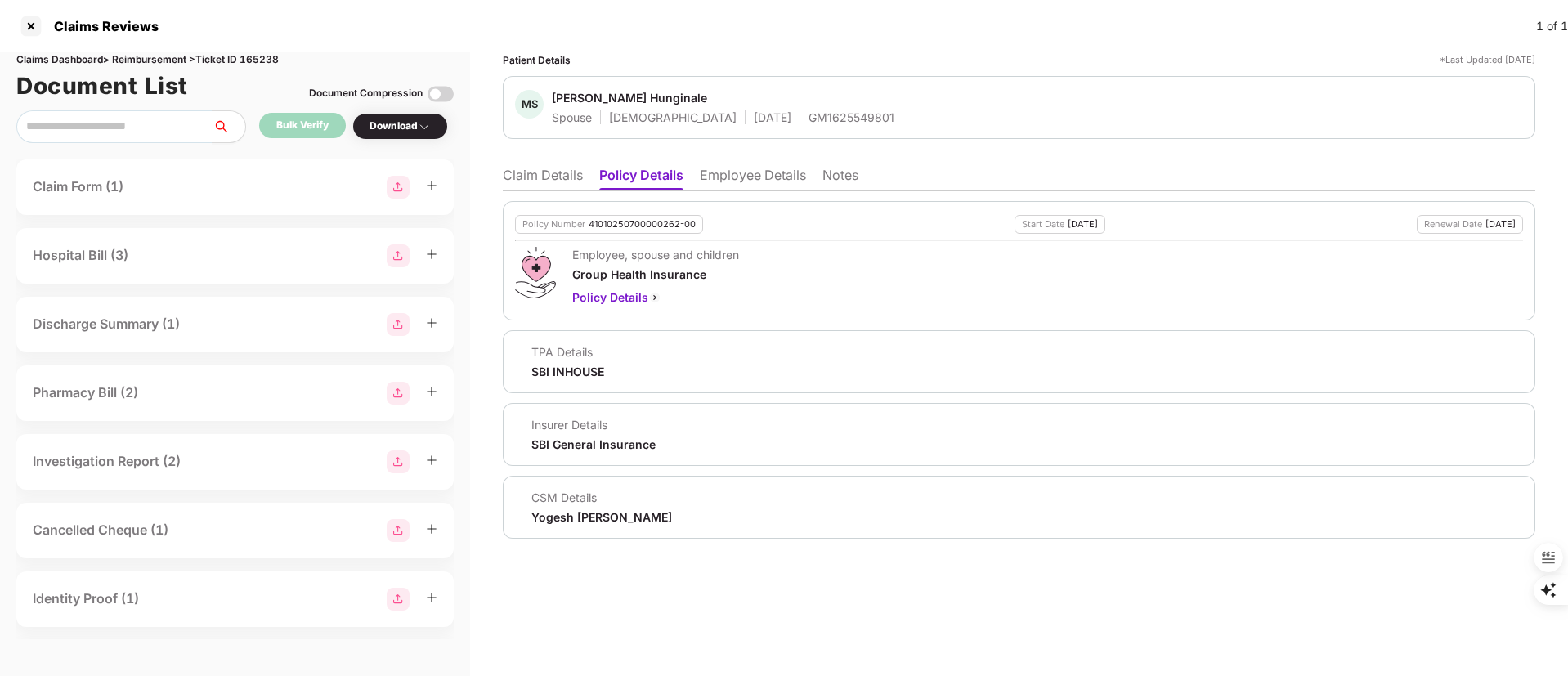
click at [531, 179] on li "Claim Details" at bounding box center [543, 178] width 80 height 24
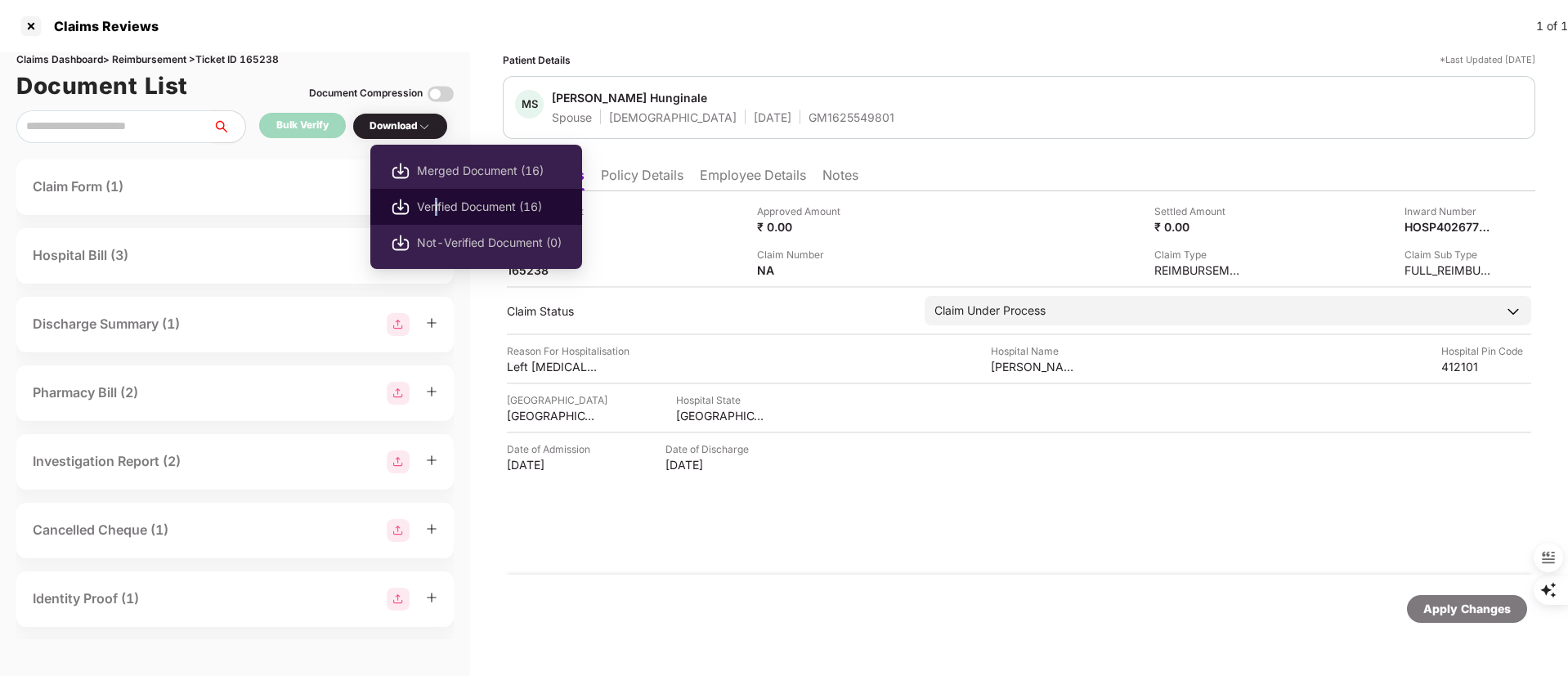
click at [438, 198] on span "Verified Document (16)" at bounding box center [489, 206] width 144 height 18
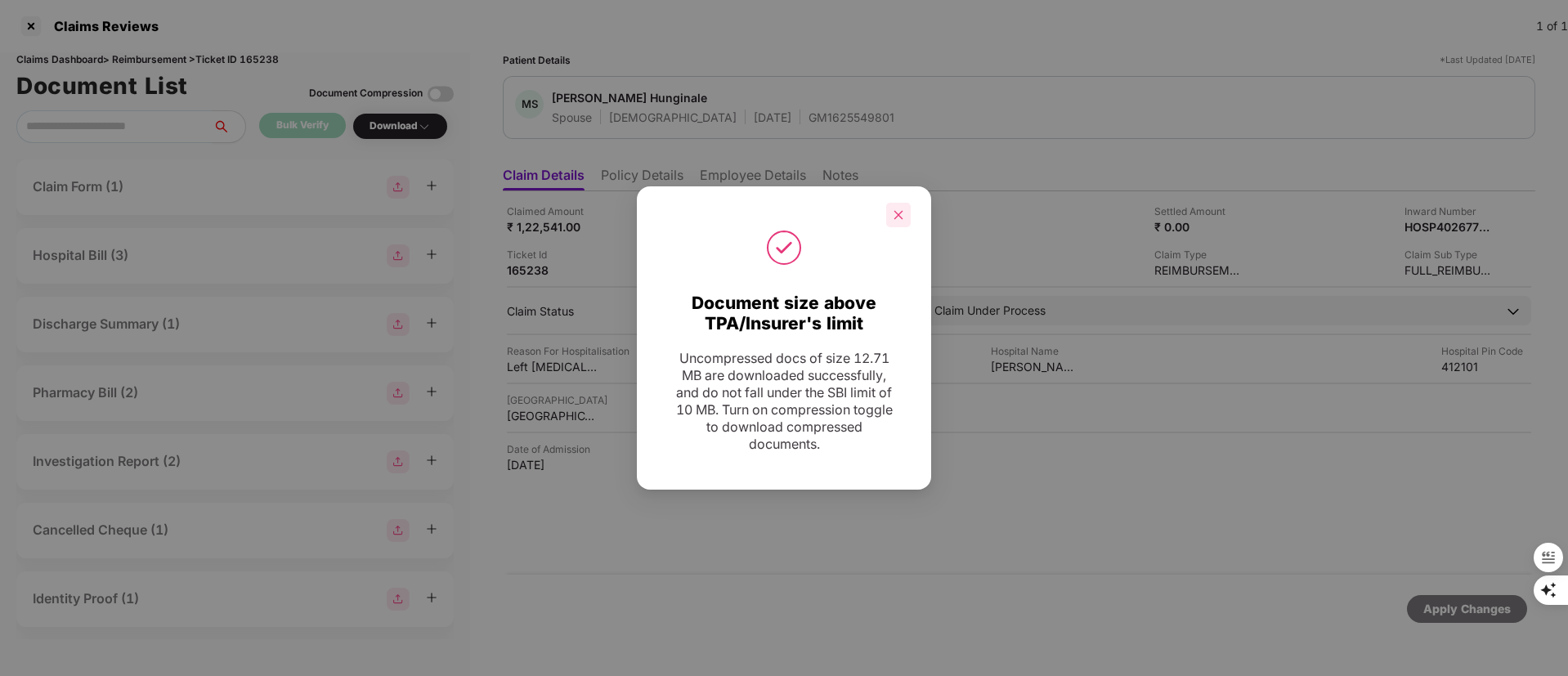
click at [897, 216] on icon "close" at bounding box center [899, 214] width 9 height 9
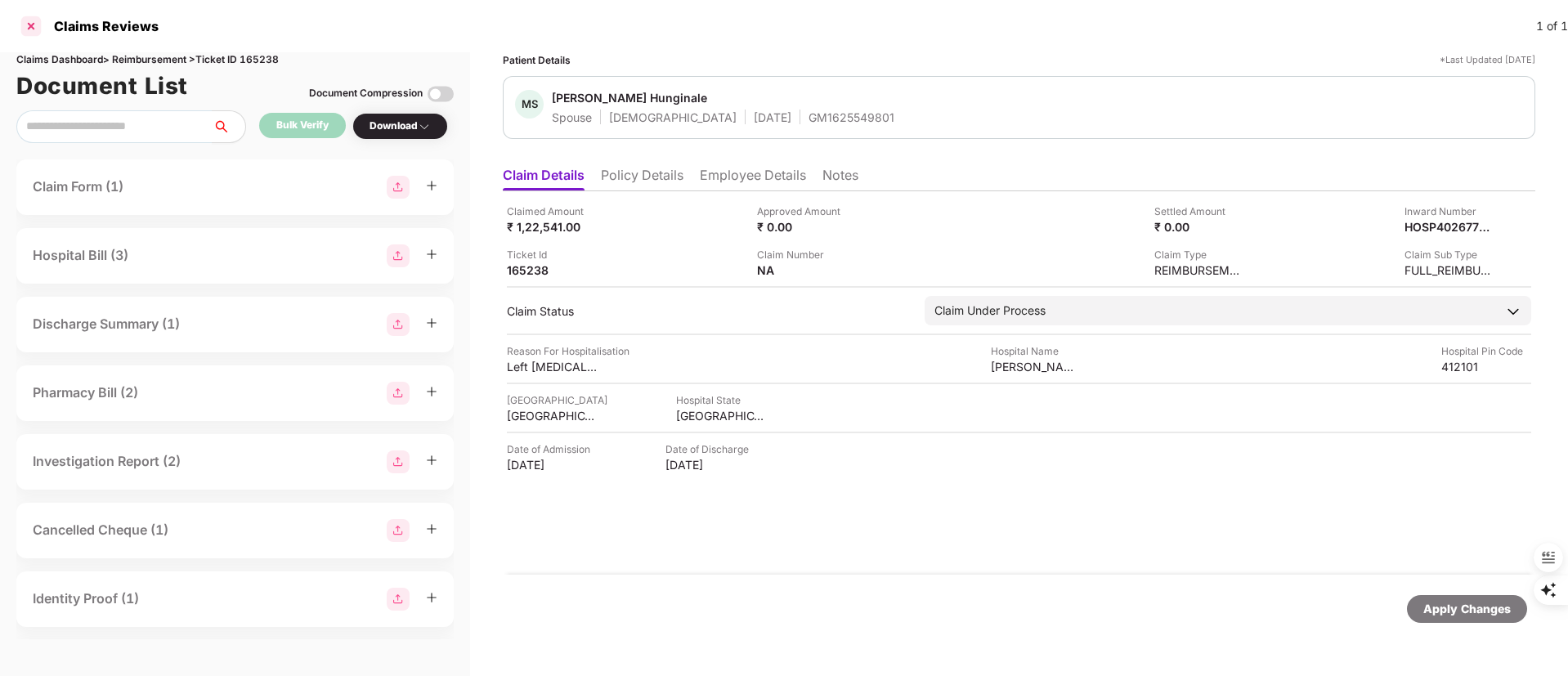
click at [35, 25] on div at bounding box center [31, 27] width 27 height 27
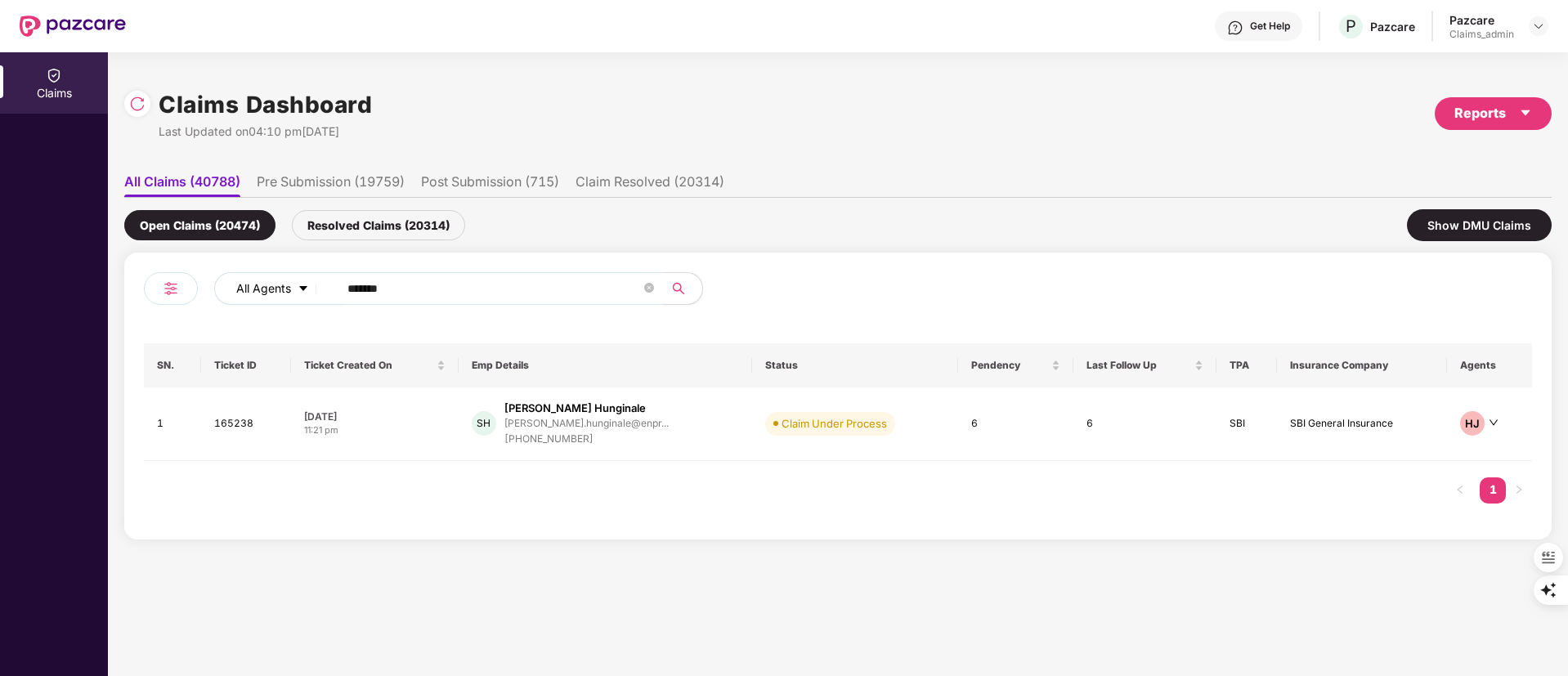
drag, startPoint x: 484, startPoint y: 281, endPoint x: 322, endPoint y: 281, distance: 162.0
click at [322, 281] on div "All Agents ******" at bounding box center [631, 288] width 834 height 33
paste input "text"
type input "******"
click at [577, 421] on div "shravan.hunginale@enpr..." at bounding box center [586, 423] width 165 height 11
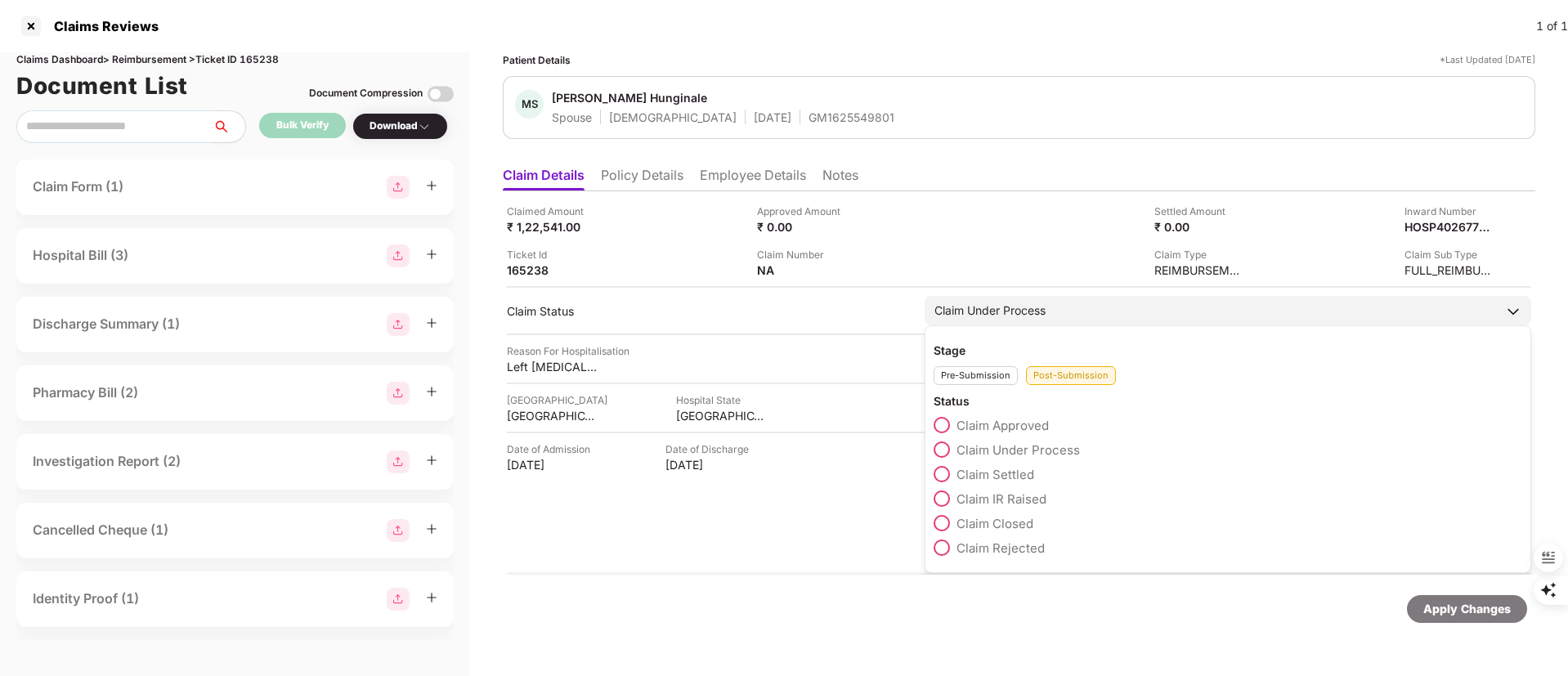
click at [978, 369] on div "Pre-Submission" at bounding box center [975, 375] width 84 height 19
click at [986, 475] on span "Claim Started" at bounding box center [996, 475] width 79 height 16
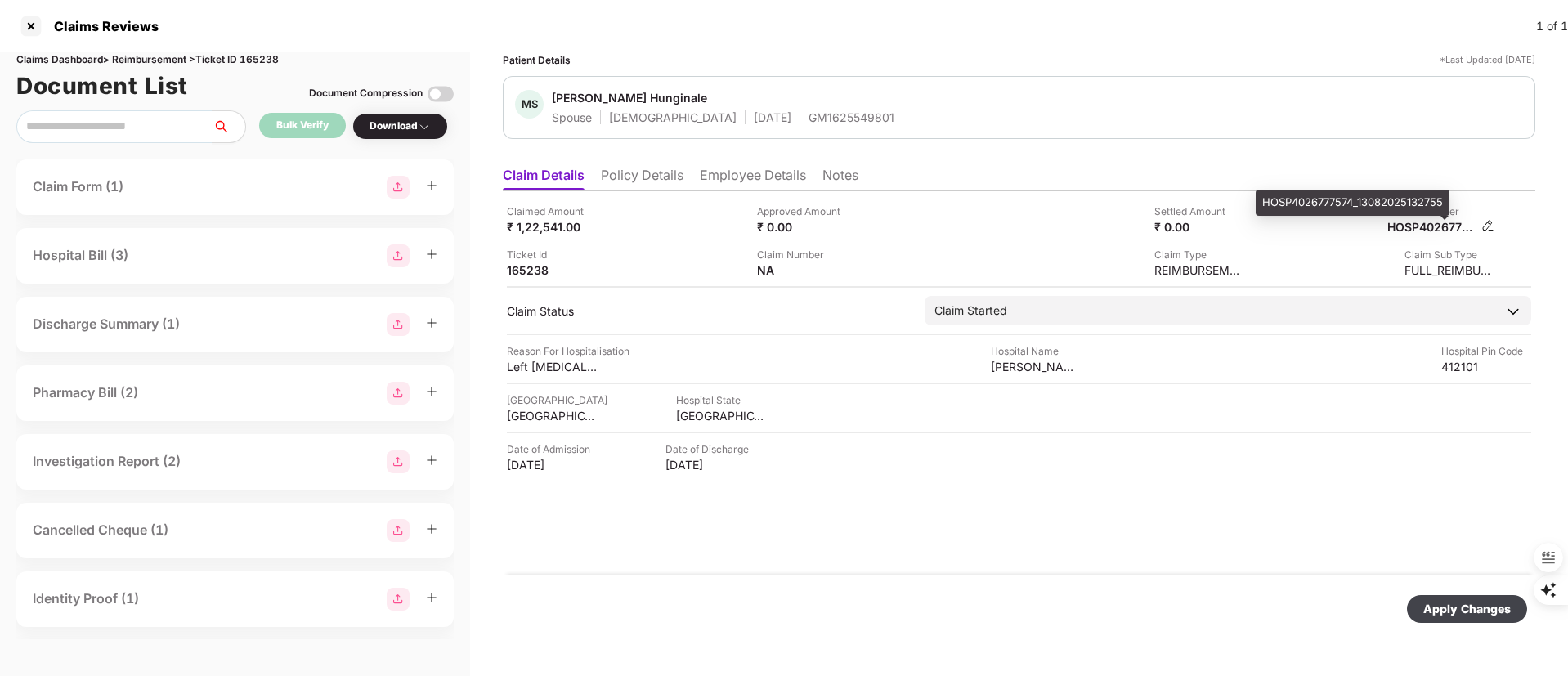
click at [1476, 227] on div "HOSP4026777574_13082025132755" at bounding box center [1432, 227] width 90 height 16
click at [1460, 227] on div "HOSP4026777574_13082025132755" at bounding box center [1432, 227] width 90 height 16
click at [1489, 227] on img at bounding box center [1487, 225] width 13 height 13
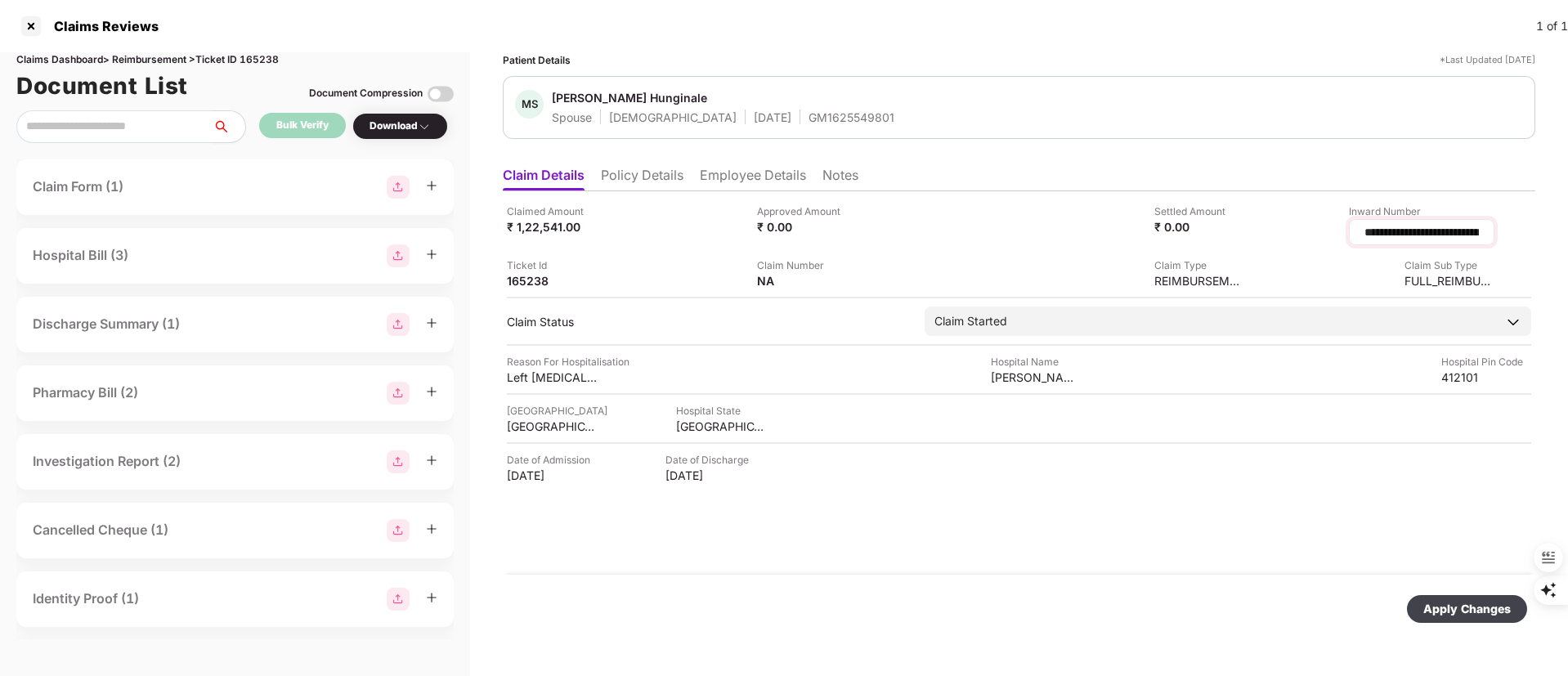
scroll to position [0, 41]
click at [1431, 234] on input "**********" at bounding box center [1401, 232] width 159 height 17
click at [1429, 234] on input "**********" at bounding box center [1401, 232] width 159 height 17
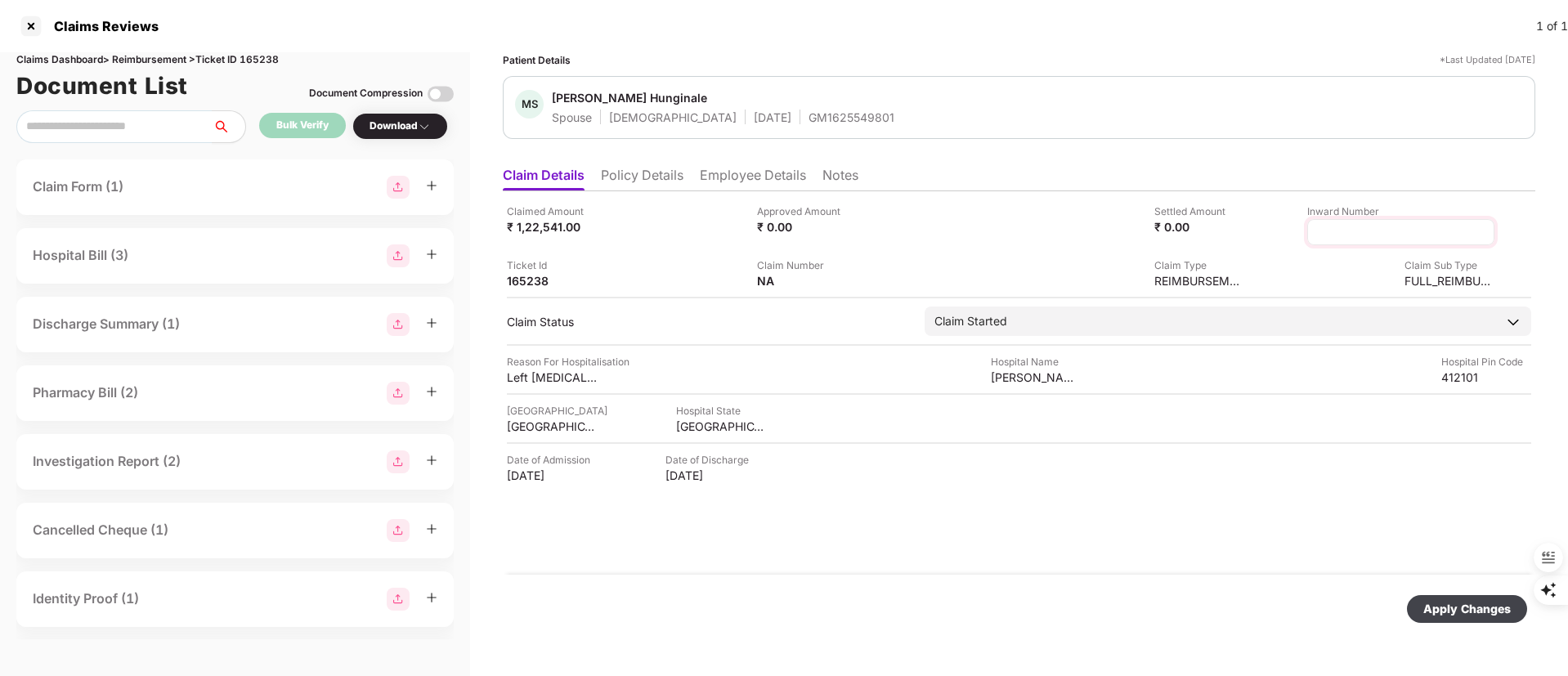
scroll to position [0, 0]
click at [1452, 606] on div "Apply Changes" at bounding box center [1467, 609] width 88 height 18
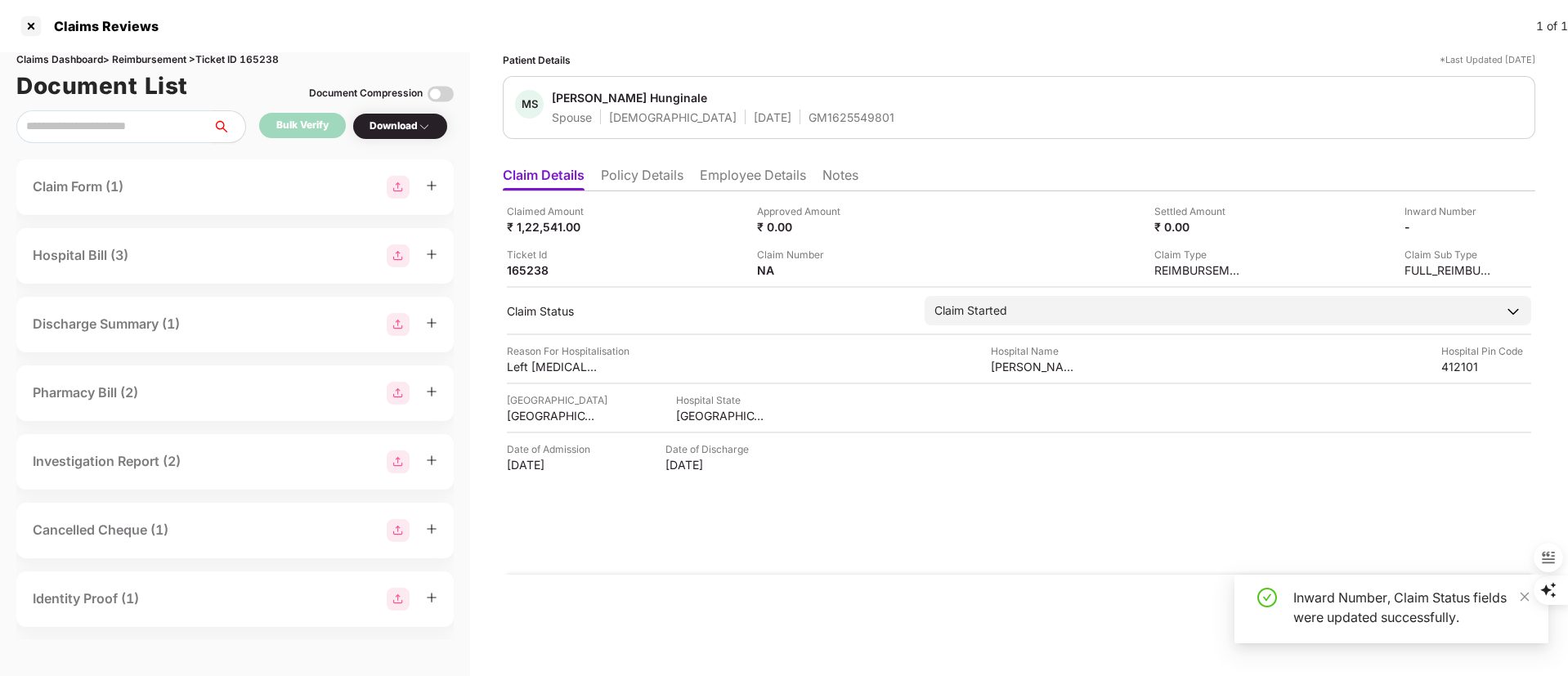
click at [1038, 546] on div "Claimed Amount ₹ 1,22,541.00 Approved Amount ₹ 0.00 Settled Amount ₹ 0.00 Inwar…" at bounding box center [1020, 383] width 1033 height 384
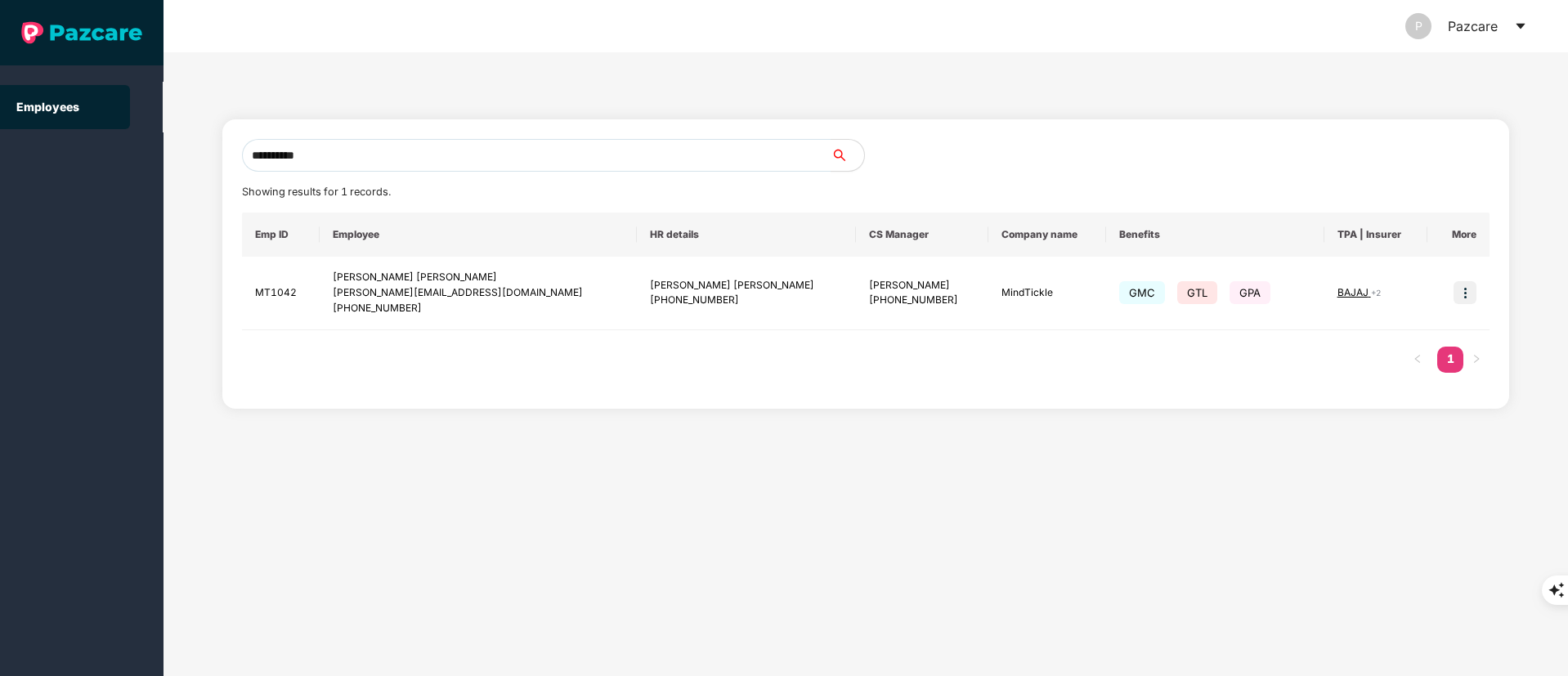
click at [451, 135] on div "**********" at bounding box center [866, 264] width 1288 height 290
drag, startPoint x: 452, startPoint y: 135, endPoint x: 451, endPoint y: 155, distance: 20.0
click at [451, 155] on div "**********" at bounding box center [866, 264] width 1288 height 290
click at [451, 155] on input "**********" at bounding box center [536, 155] width 589 height 33
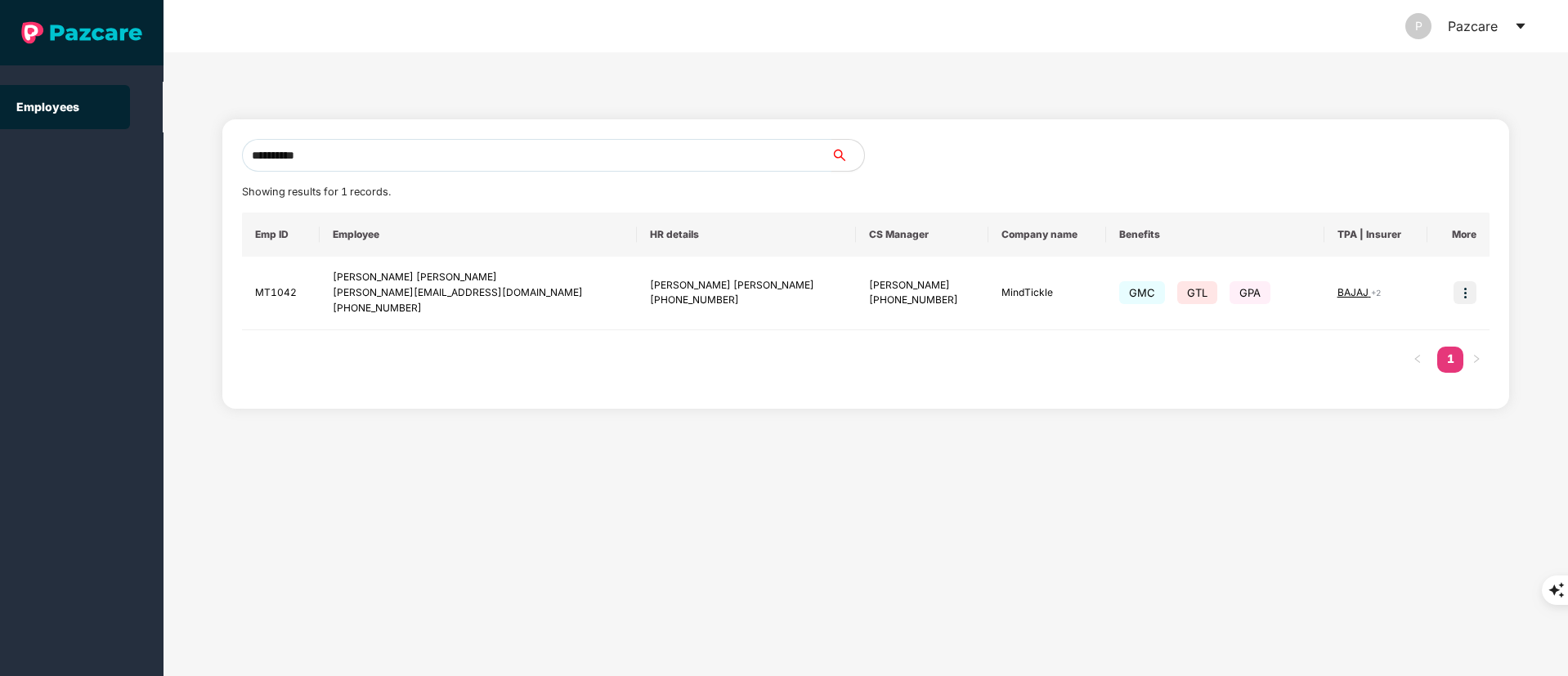
click at [451, 155] on input "**********" at bounding box center [536, 155] width 589 height 33
paste input "**********"
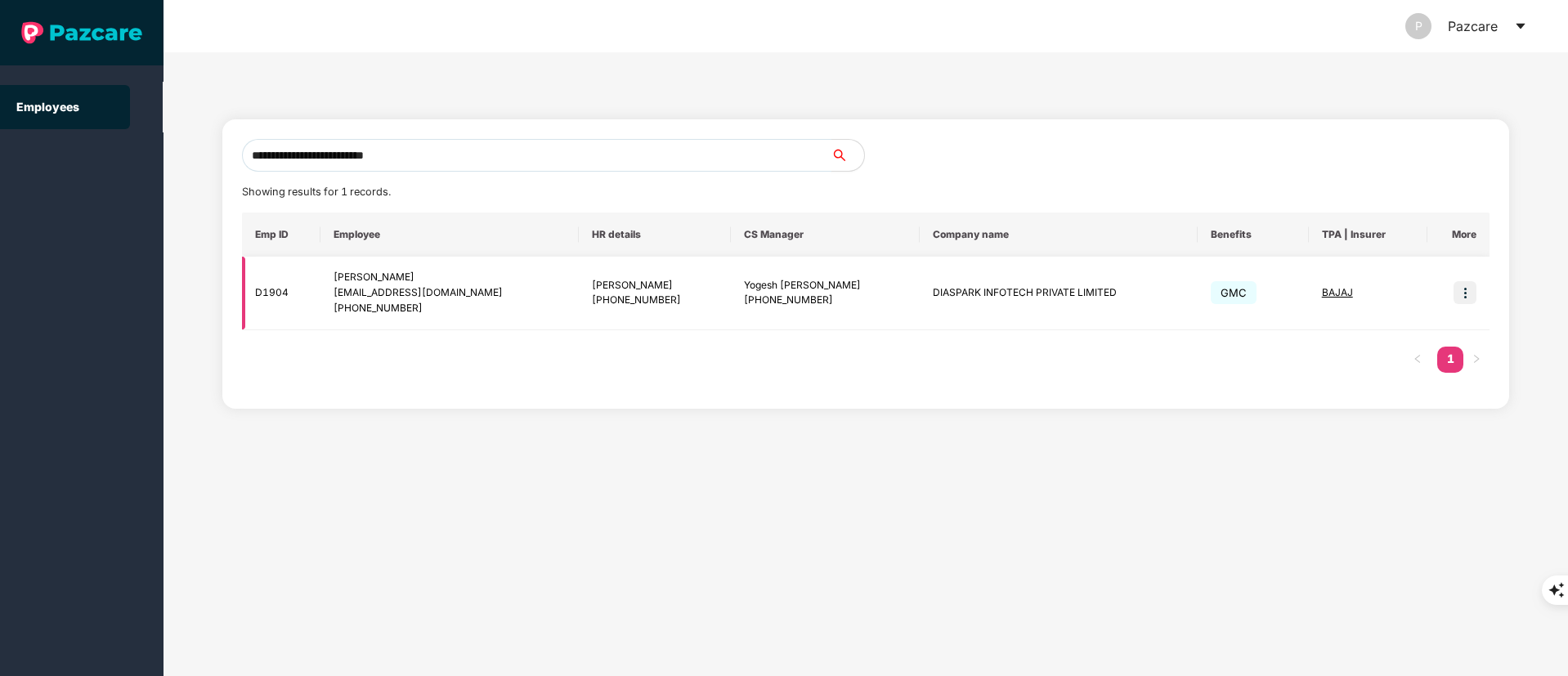
type input "**********"
click at [1480, 286] on td at bounding box center [1459, 293] width 62 height 74
click at [1463, 291] on img at bounding box center [1465, 293] width 23 height 23
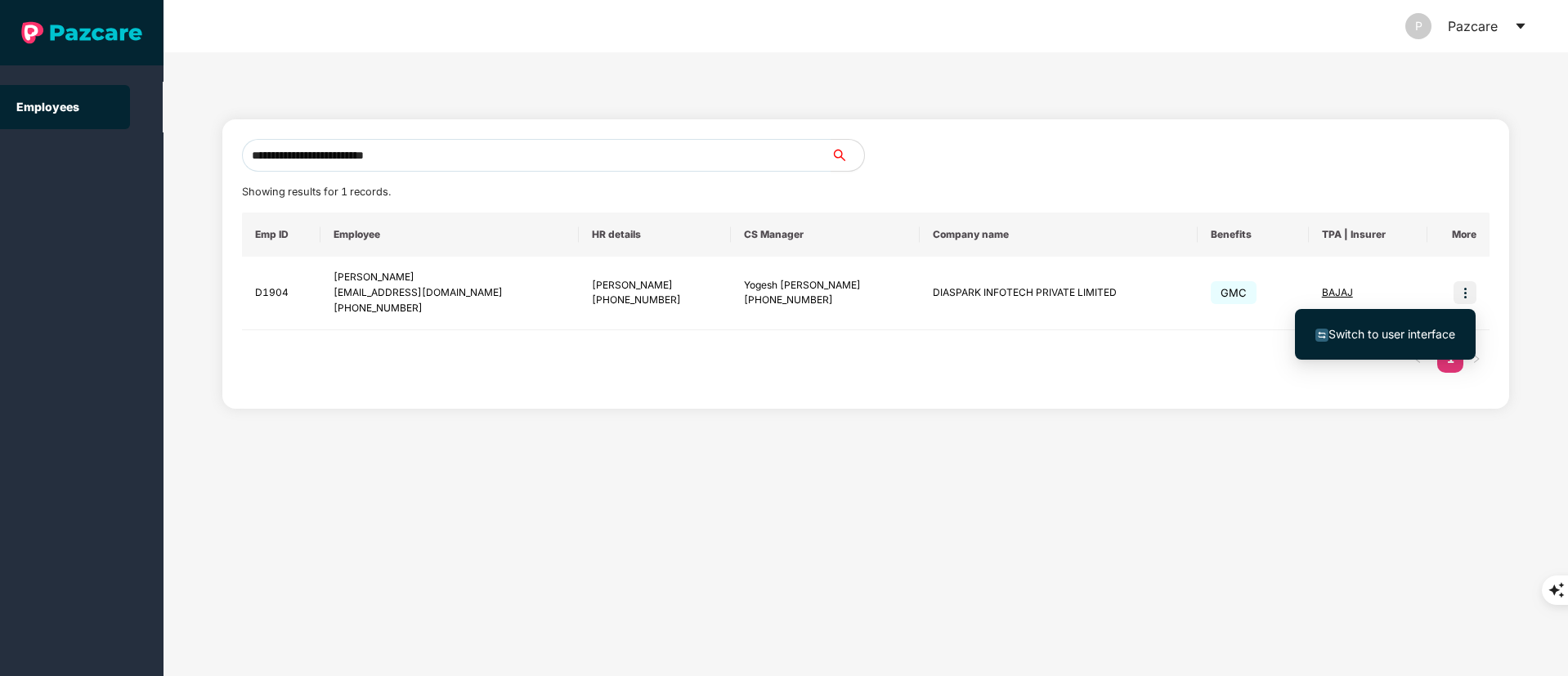
click at [1371, 323] on li "Switch to user interface" at bounding box center [1386, 334] width 181 height 35
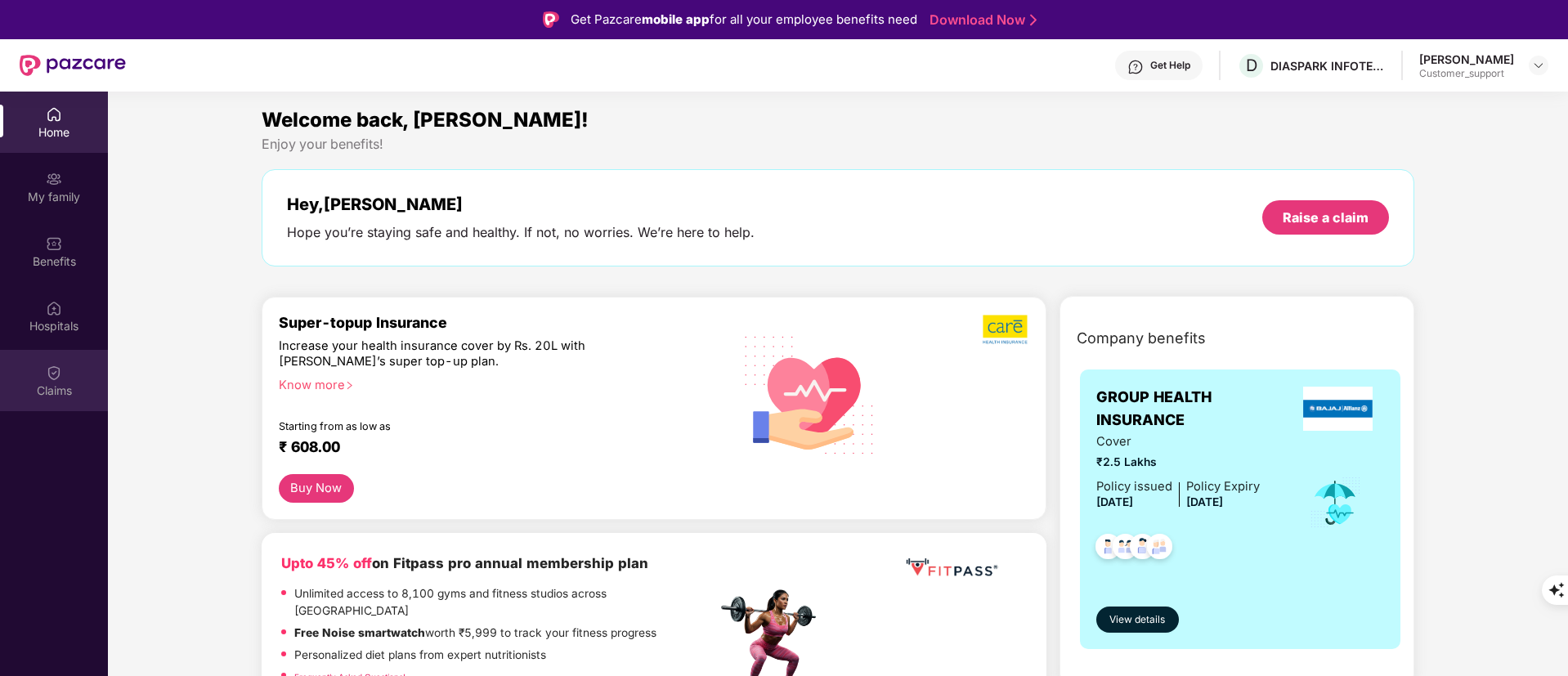
click at [48, 399] on div "Claims" at bounding box center [54, 380] width 108 height 61
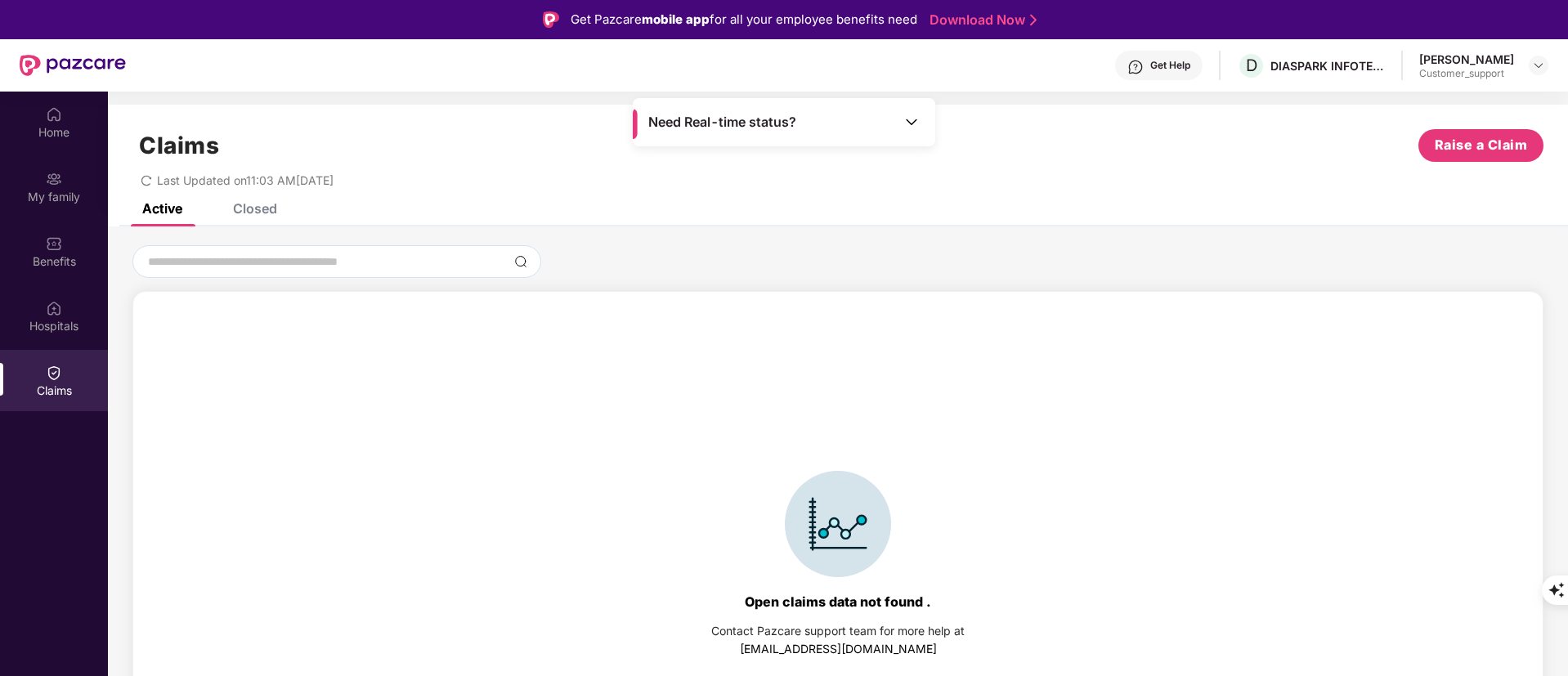
click at [268, 204] on div "Closed" at bounding box center [255, 208] width 44 height 16
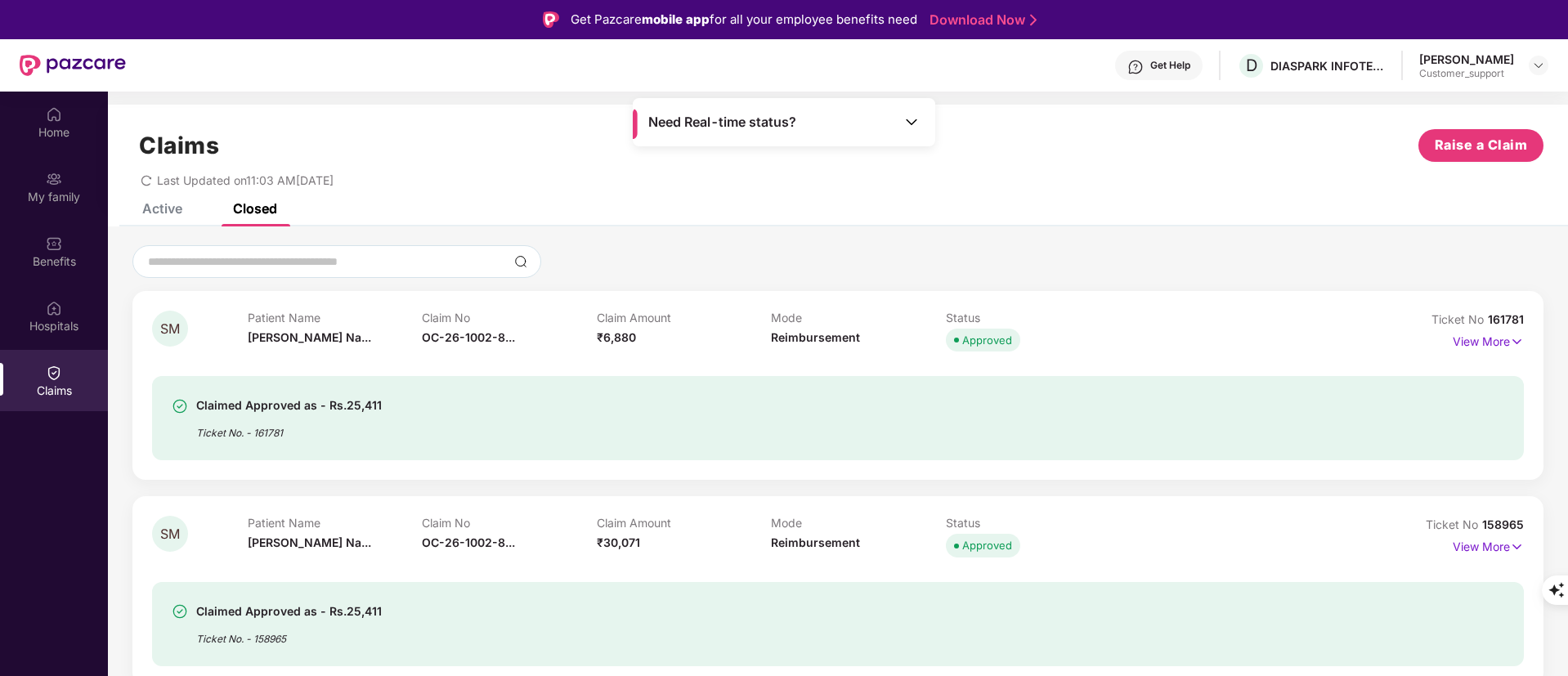
scroll to position [91, 0]
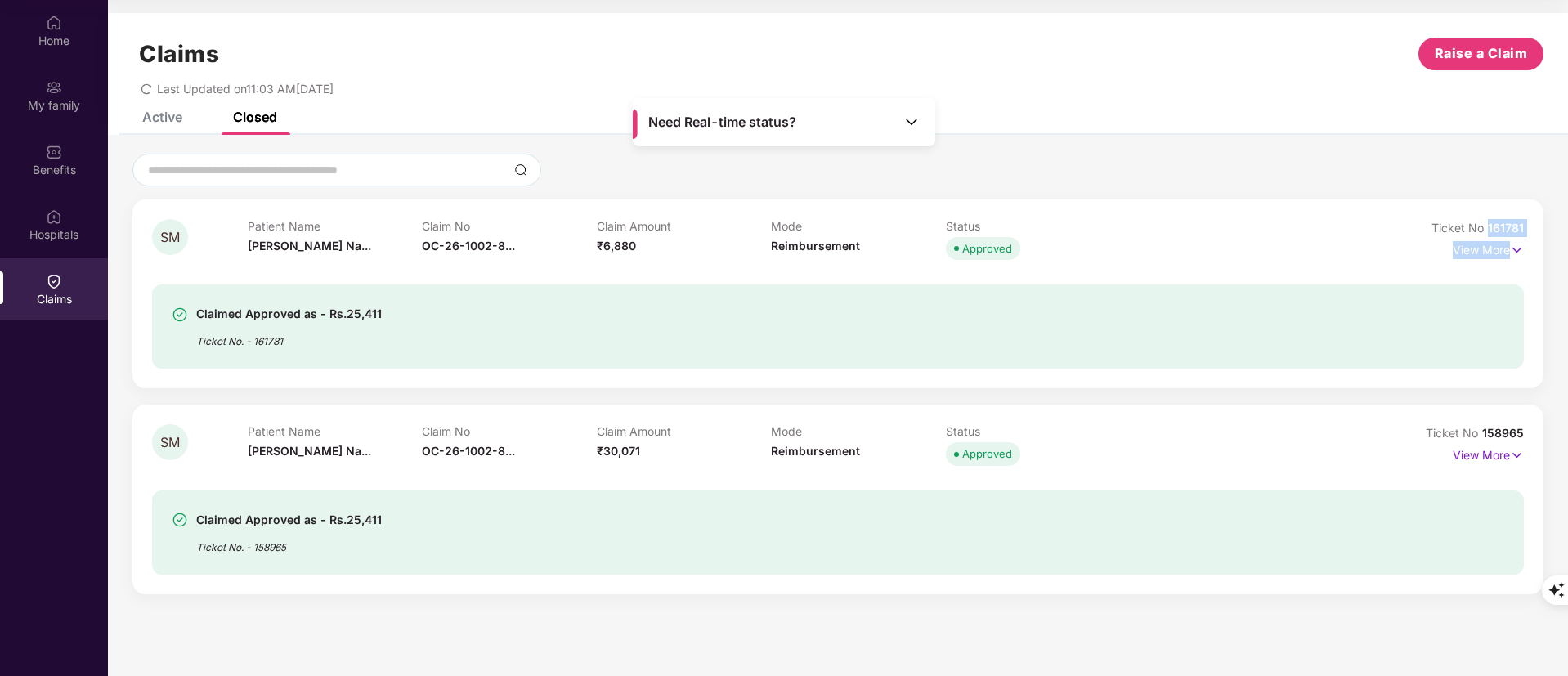
drag, startPoint x: 1491, startPoint y: 227, endPoint x: 1569, endPoint y: 241, distance: 79.2
click at [1567, 241] on html "Get Pazcare mobile app for all your employee benefits need Download Now Get Hel…" at bounding box center [784, 246] width 1568 height 676
click at [1504, 208] on div "SM Patient Name Smitha M K Na... Claim No OC-26-1002-8... Claim Amount ₹6,880 M…" at bounding box center [838, 293] width 1411 height 189
click at [1508, 224] on span "161781" at bounding box center [1506, 228] width 36 height 14
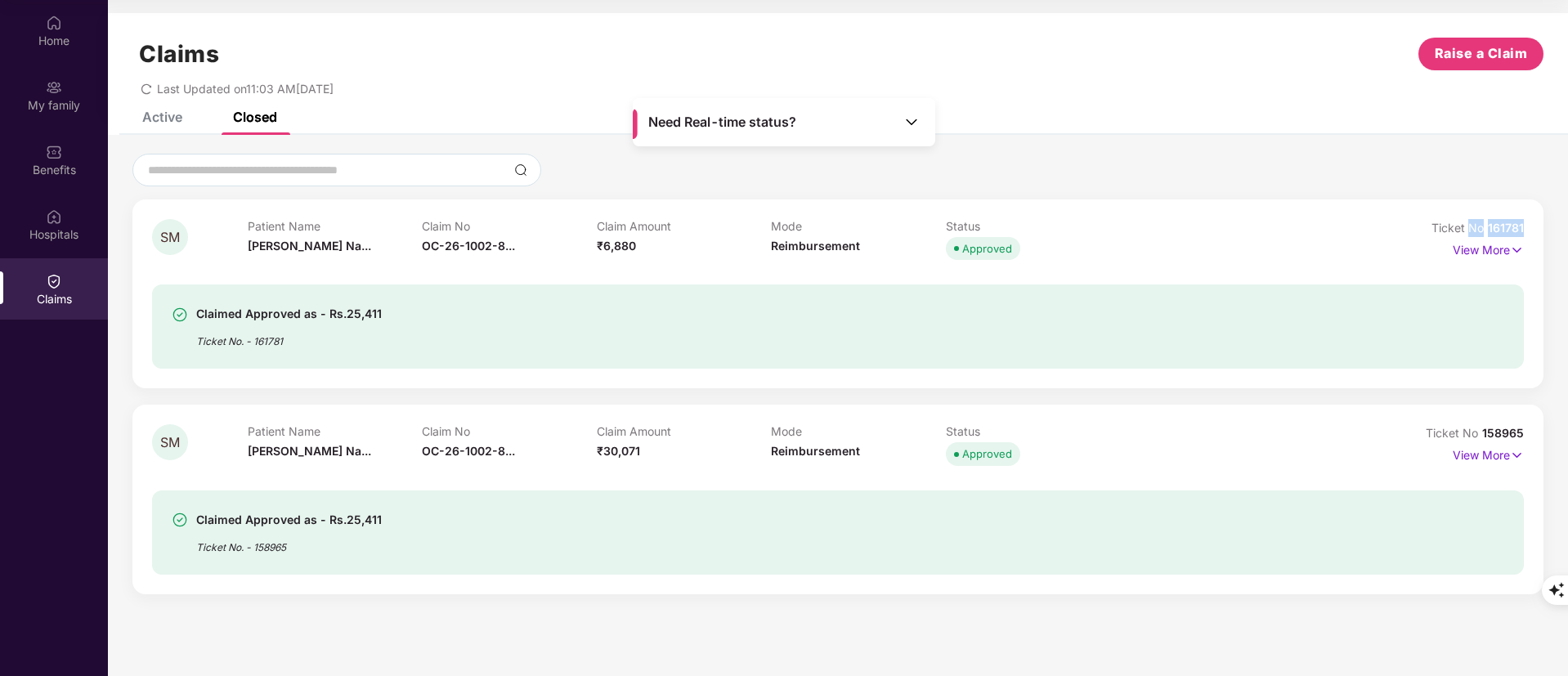
drag, startPoint x: 1399, startPoint y: 317, endPoint x: 1385, endPoint y: 317, distance: 14.0
click at [1386, 317] on div "Claimed Approved as - Rs.25,411 Ticket No. - 161781" at bounding box center [838, 326] width 1332 height 45
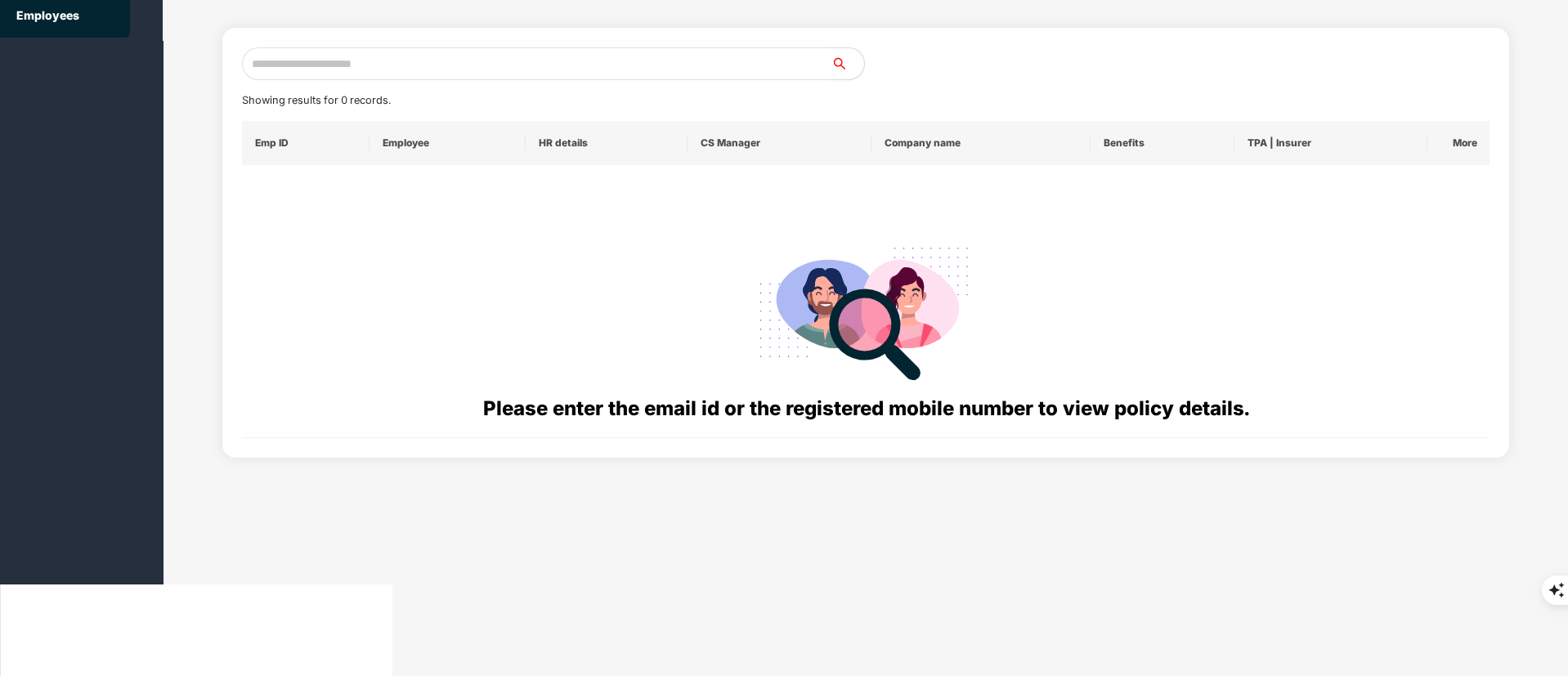
scroll to position [0, 0]
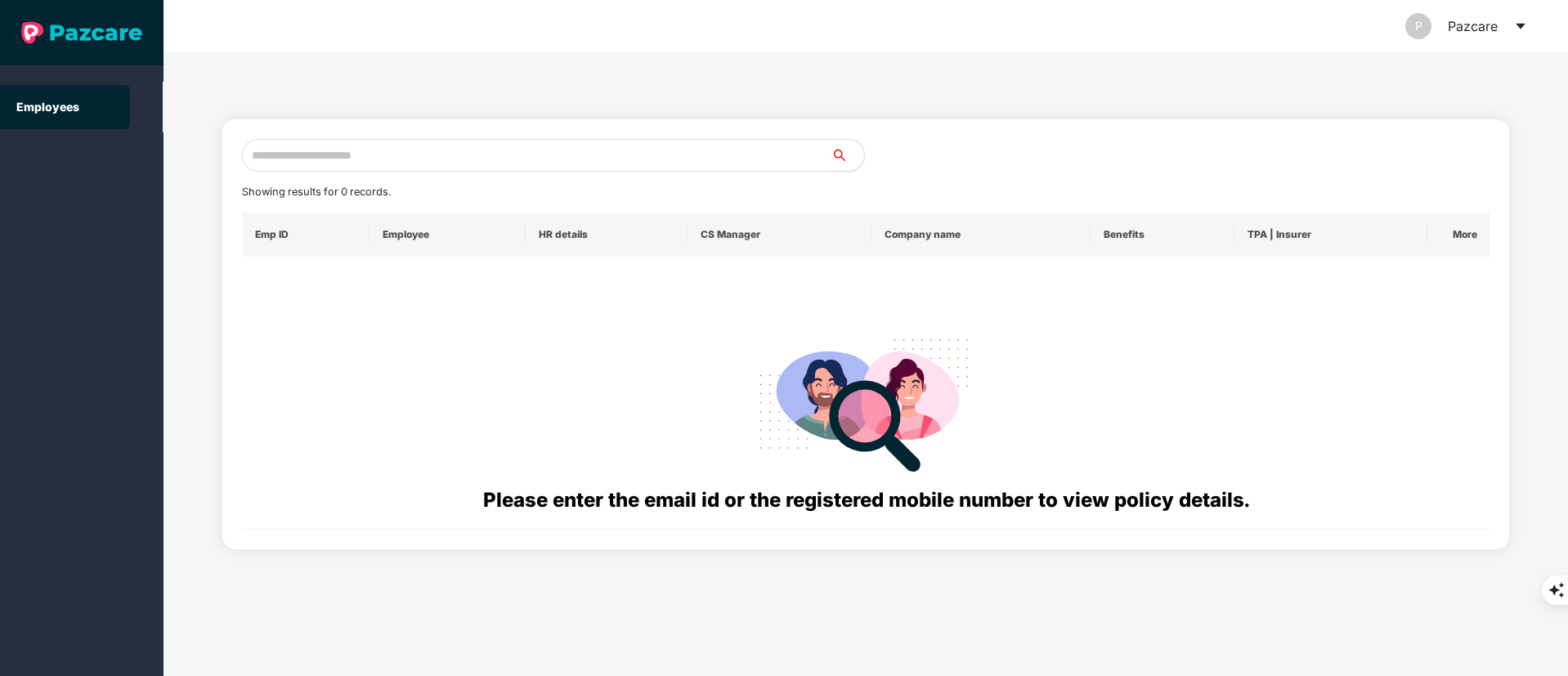
click at [376, 160] on input "text" at bounding box center [536, 155] width 589 height 33
paste input "**********"
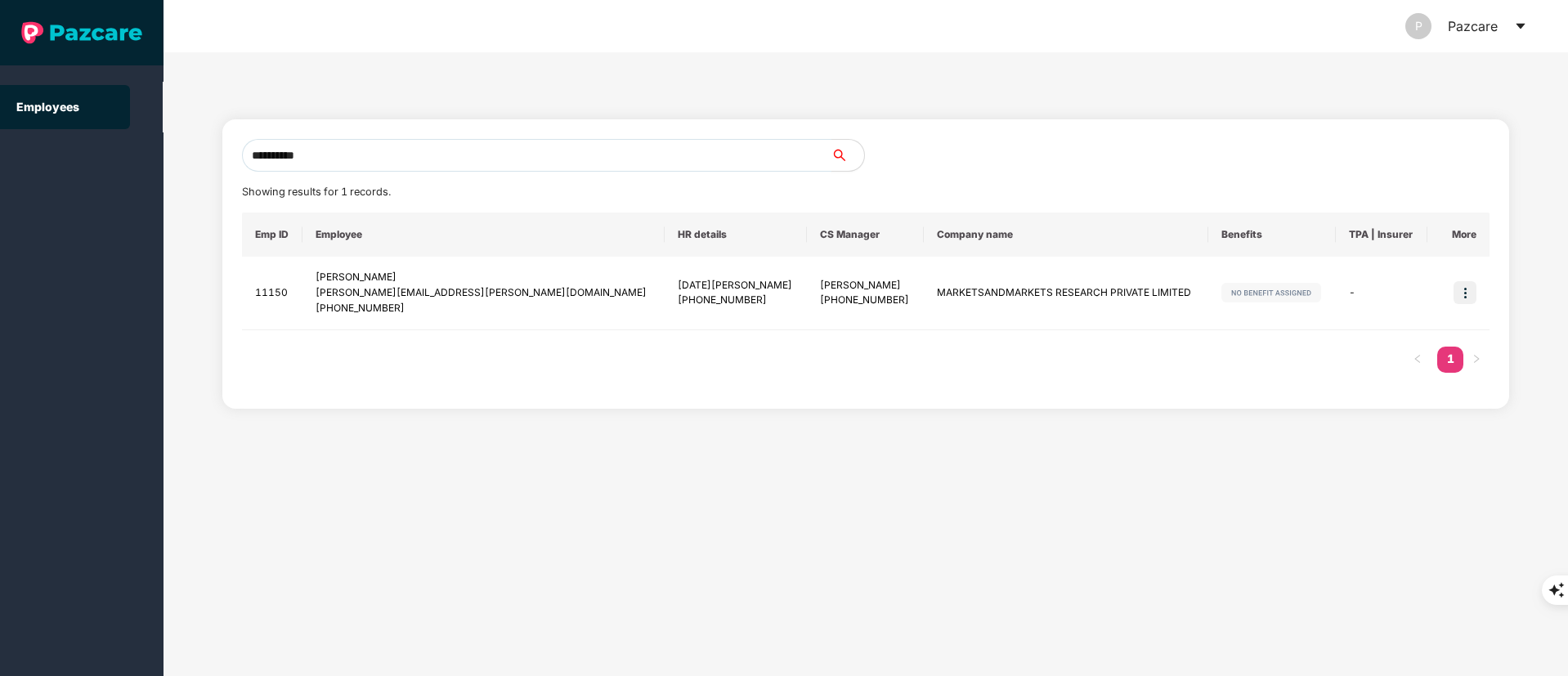
drag, startPoint x: 376, startPoint y: 148, endPoint x: 228, endPoint y: 152, distance: 148.1
click at [226, 152] on div "**********" at bounding box center [866, 264] width 1288 height 290
paste input "**********"
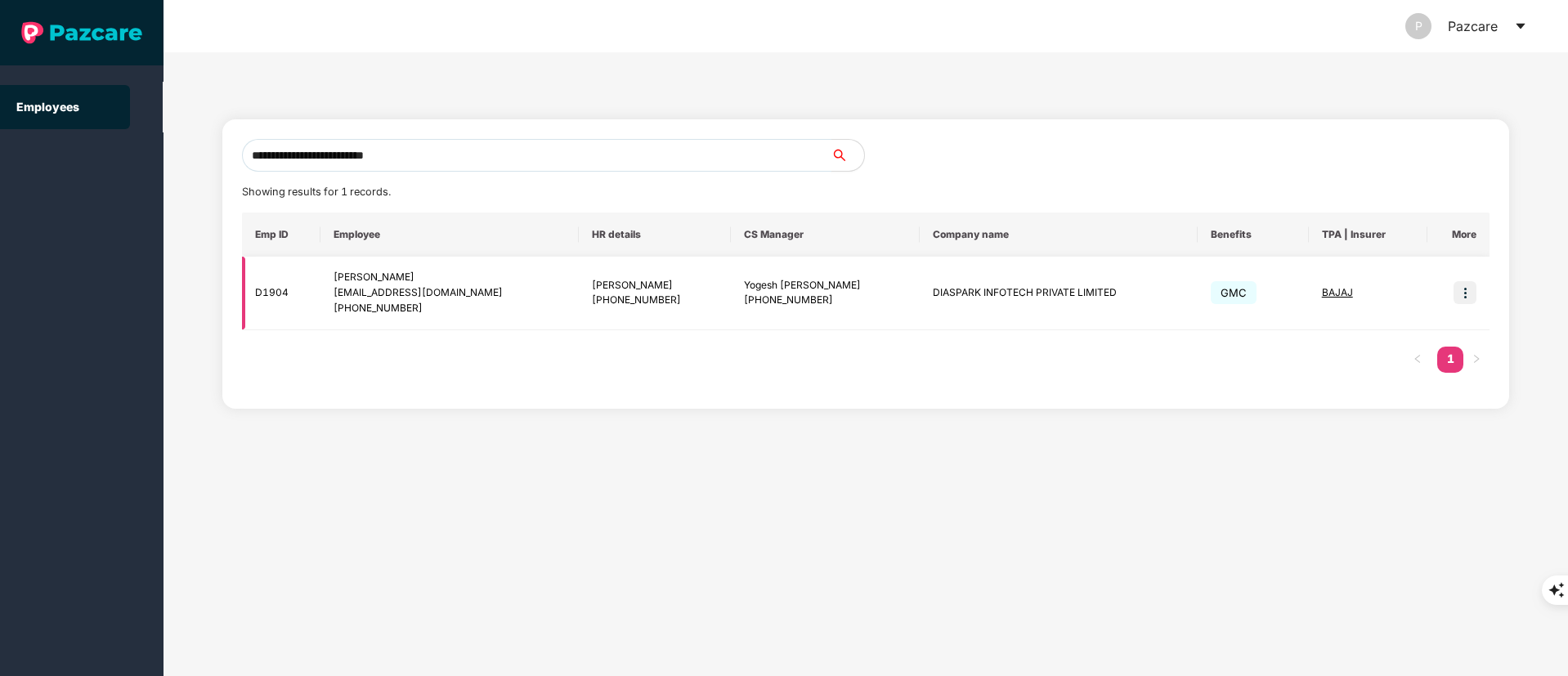
type input "**********"
click at [592, 302] on div "+919981423280" at bounding box center [655, 300] width 126 height 16
click at [1471, 285] on td at bounding box center [1459, 293] width 62 height 74
click at [1471, 287] on img at bounding box center [1465, 293] width 23 height 23
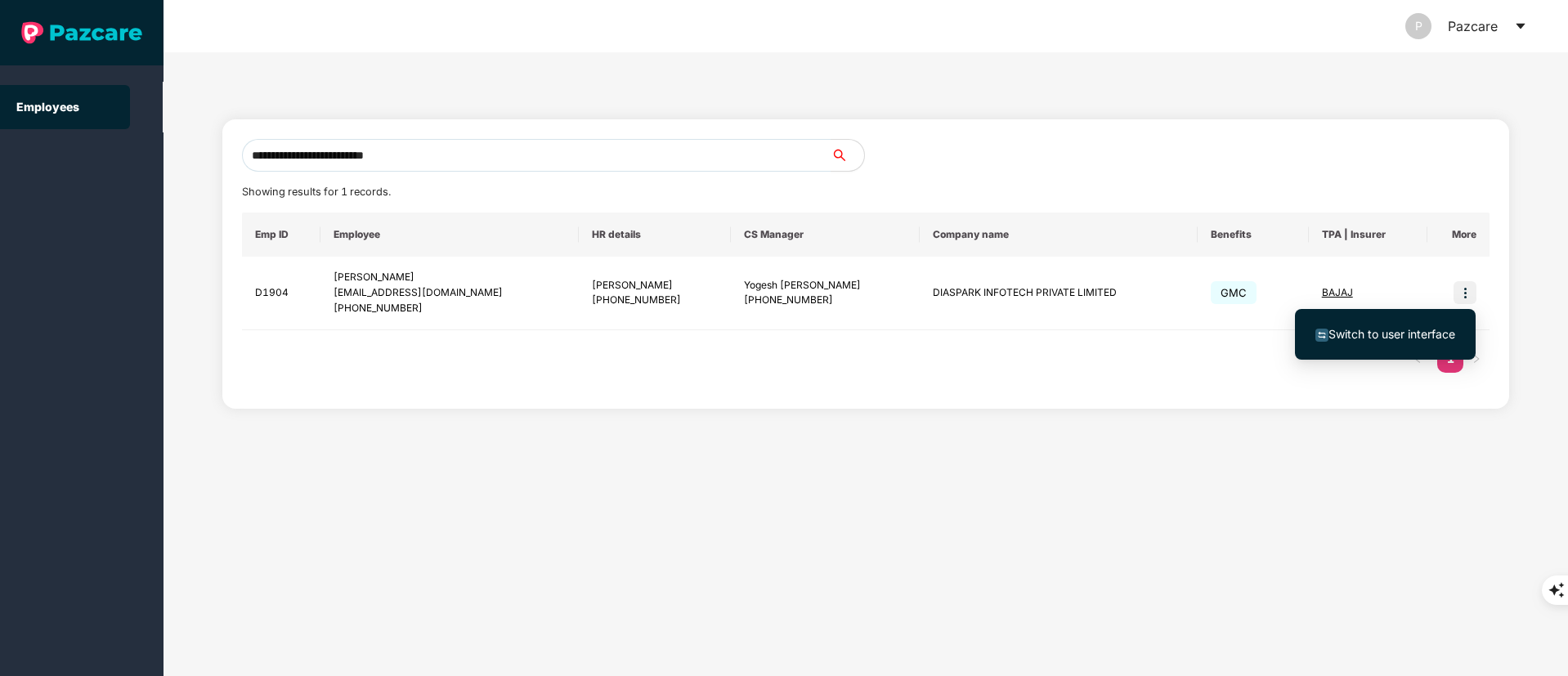
click at [1424, 315] on ul "Switch to user interface" at bounding box center [1386, 334] width 181 height 51
click at [1395, 330] on span "Switch to user interface" at bounding box center [1392, 334] width 127 height 14
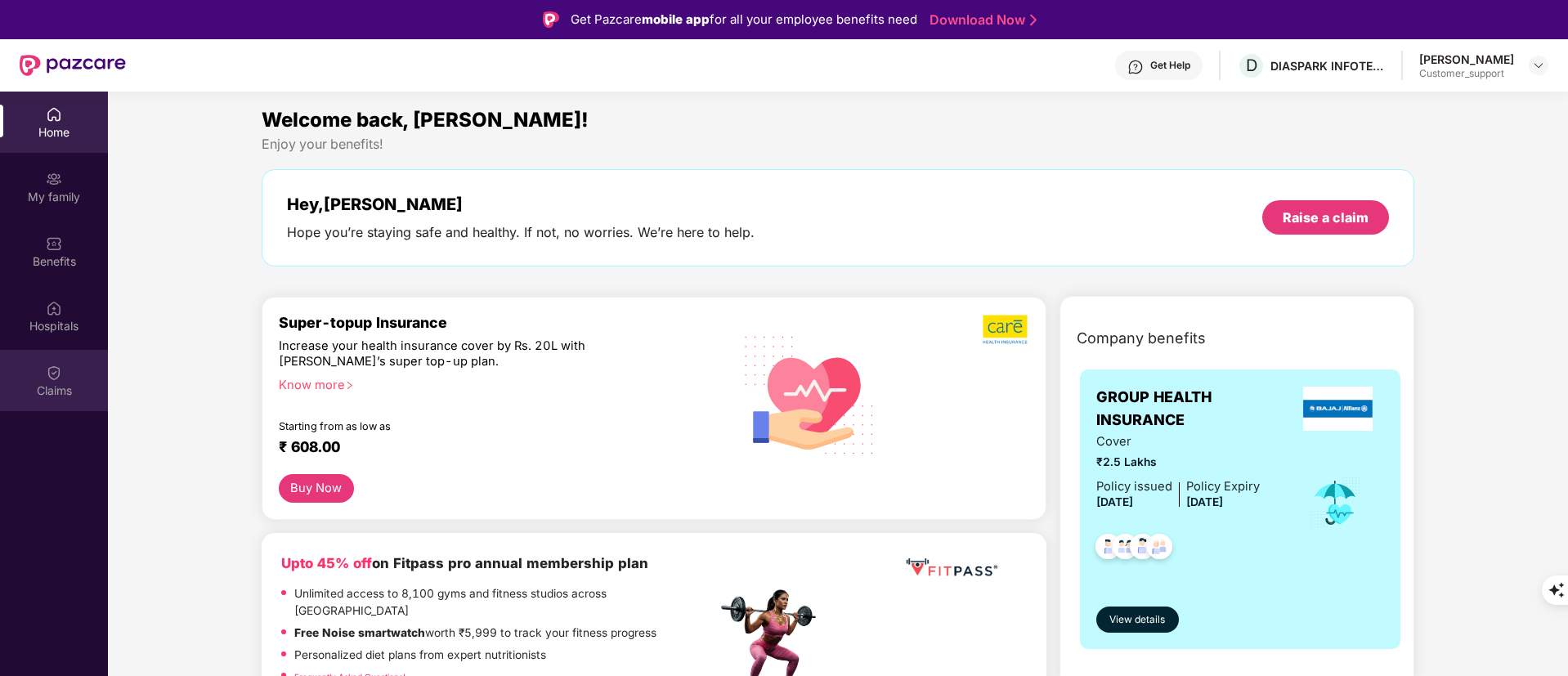
click at [45, 379] on div "Claims" at bounding box center [54, 380] width 108 height 61
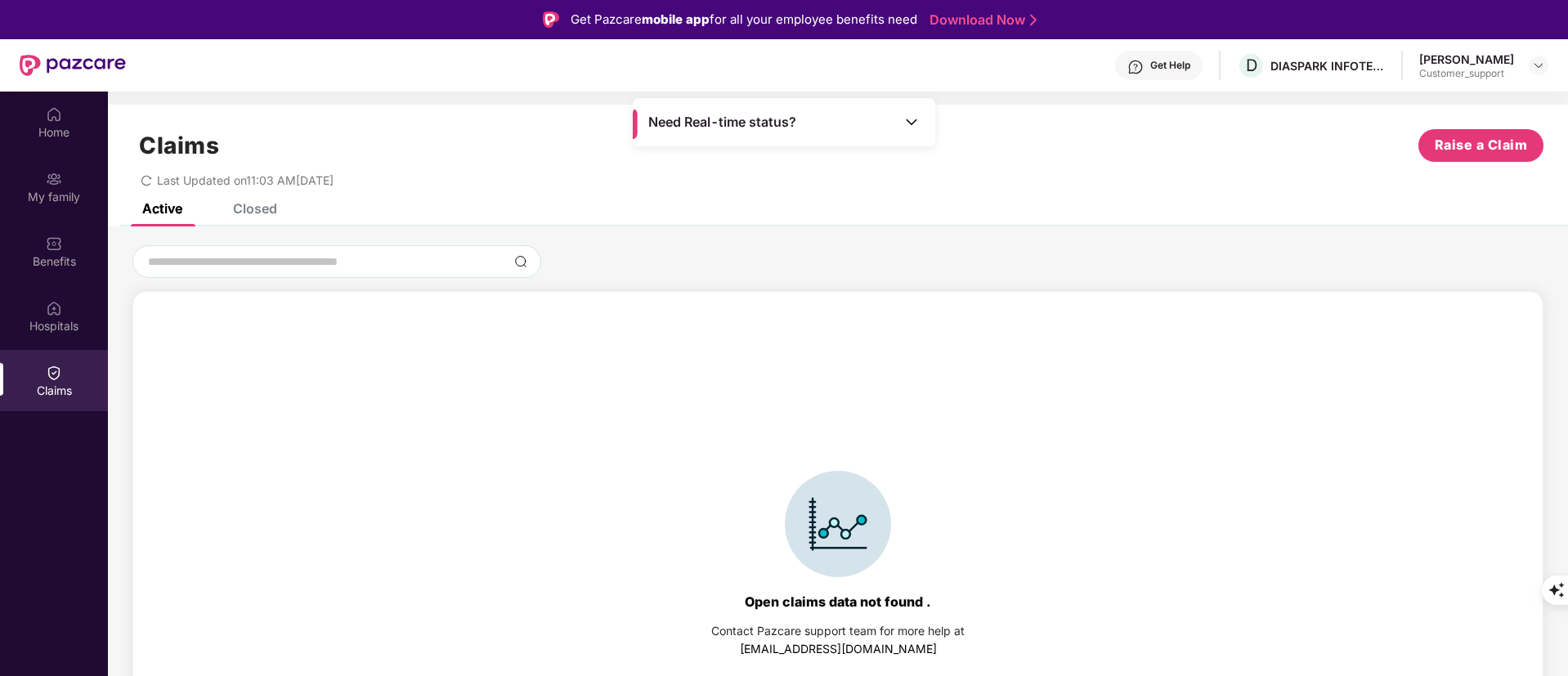
click at [247, 206] on div "Closed" at bounding box center [255, 208] width 44 height 16
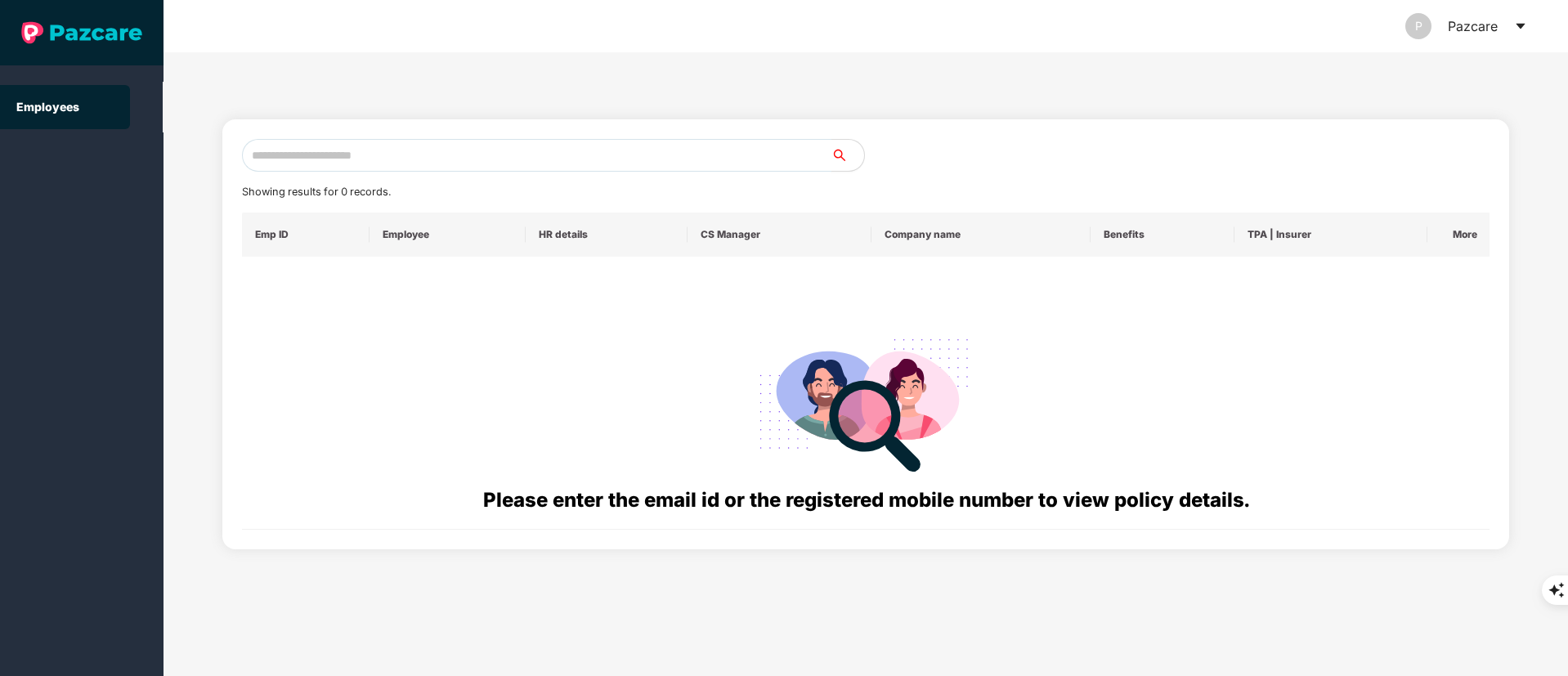
click at [353, 161] on input "text" at bounding box center [536, 155] width 589 height 33
paste input "**********"
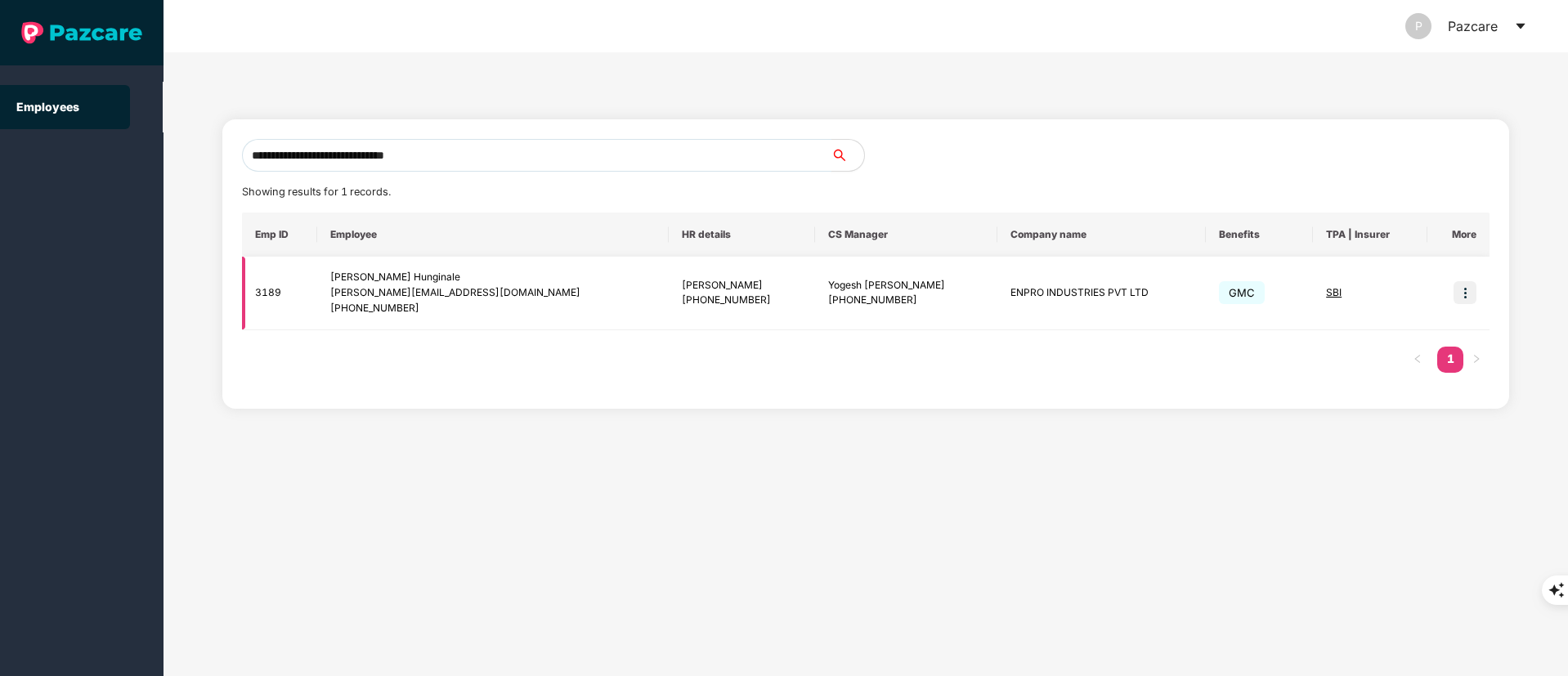
type input "**********"
click at [1463, 292] on img at bounding box center [1465, 293] width 23 height 23
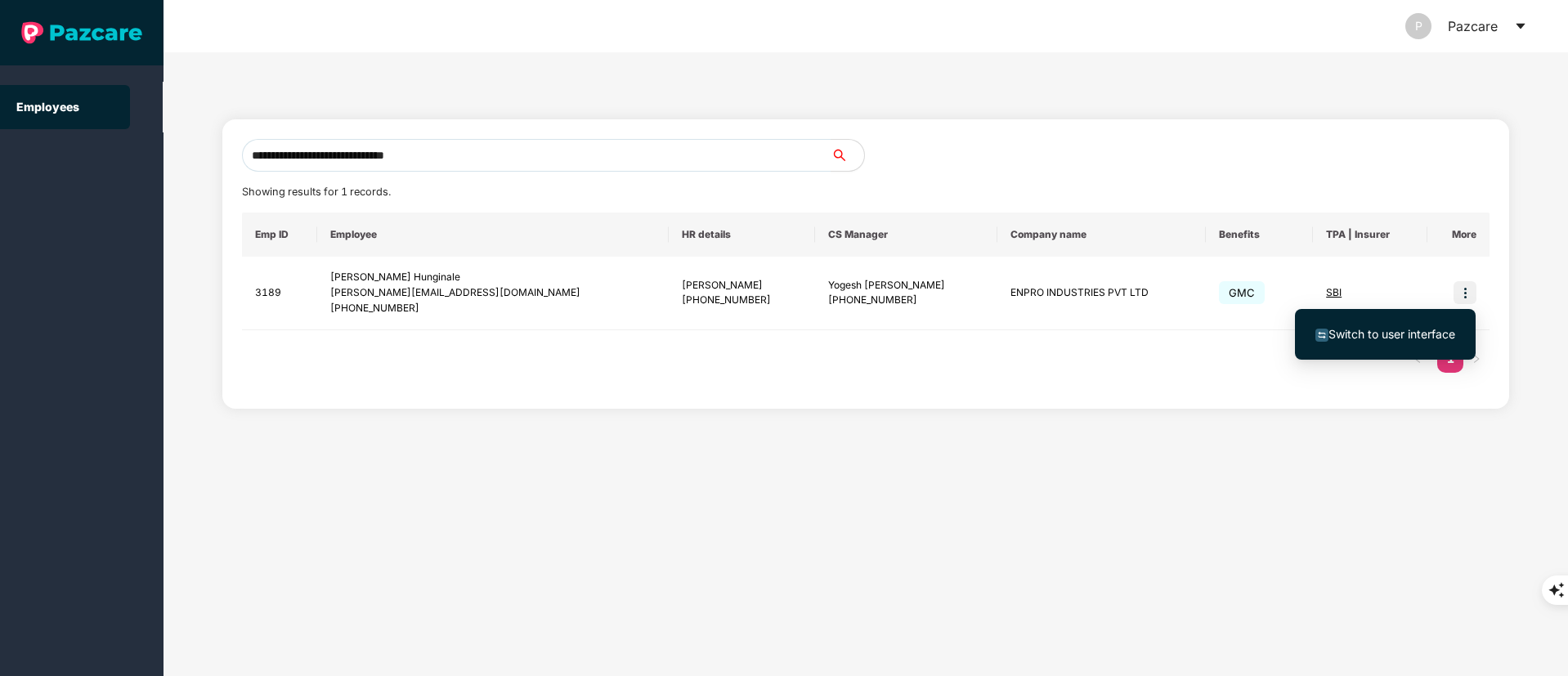
click at [1427, 317] on li "Switch to user interface" at bounding box center [1386, 334] width 181 height 35
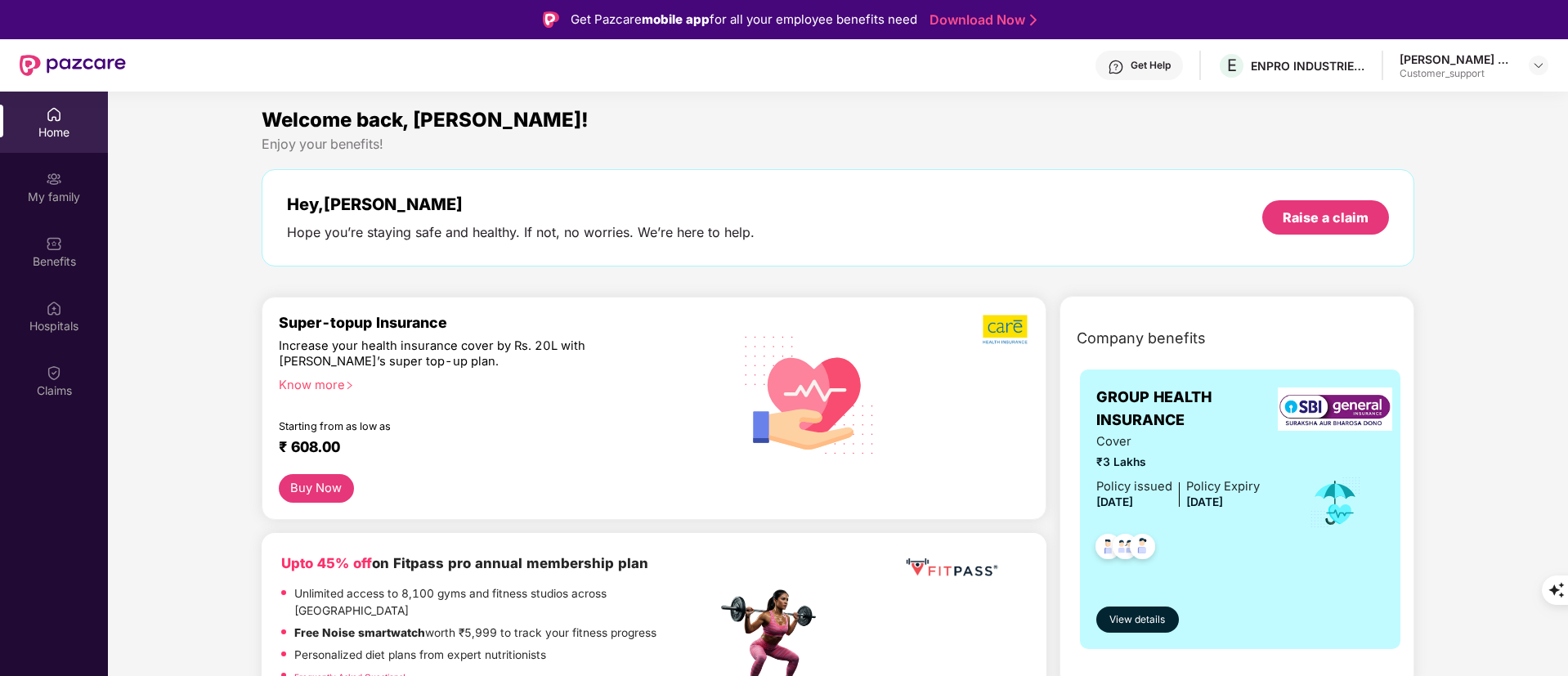
click at [1130, 65] on div "Get Help" at bounding box center [1150, 65] width 40 height 13
click at [770, 349] on img at bounding box center [810, 393] width 156 height 159
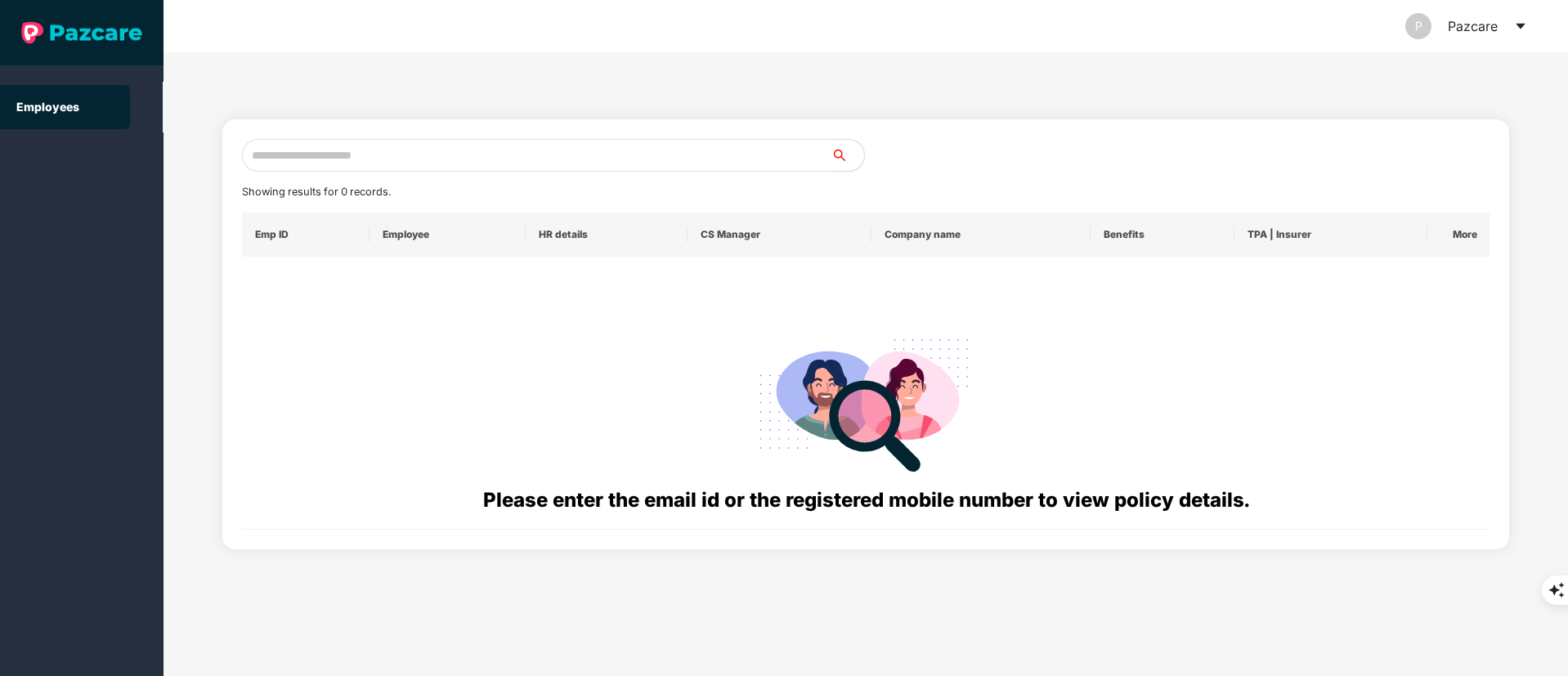
click at [355, 151] on input "text" at bounding box center [536, 155] width 589 height 33
paste input "**********"
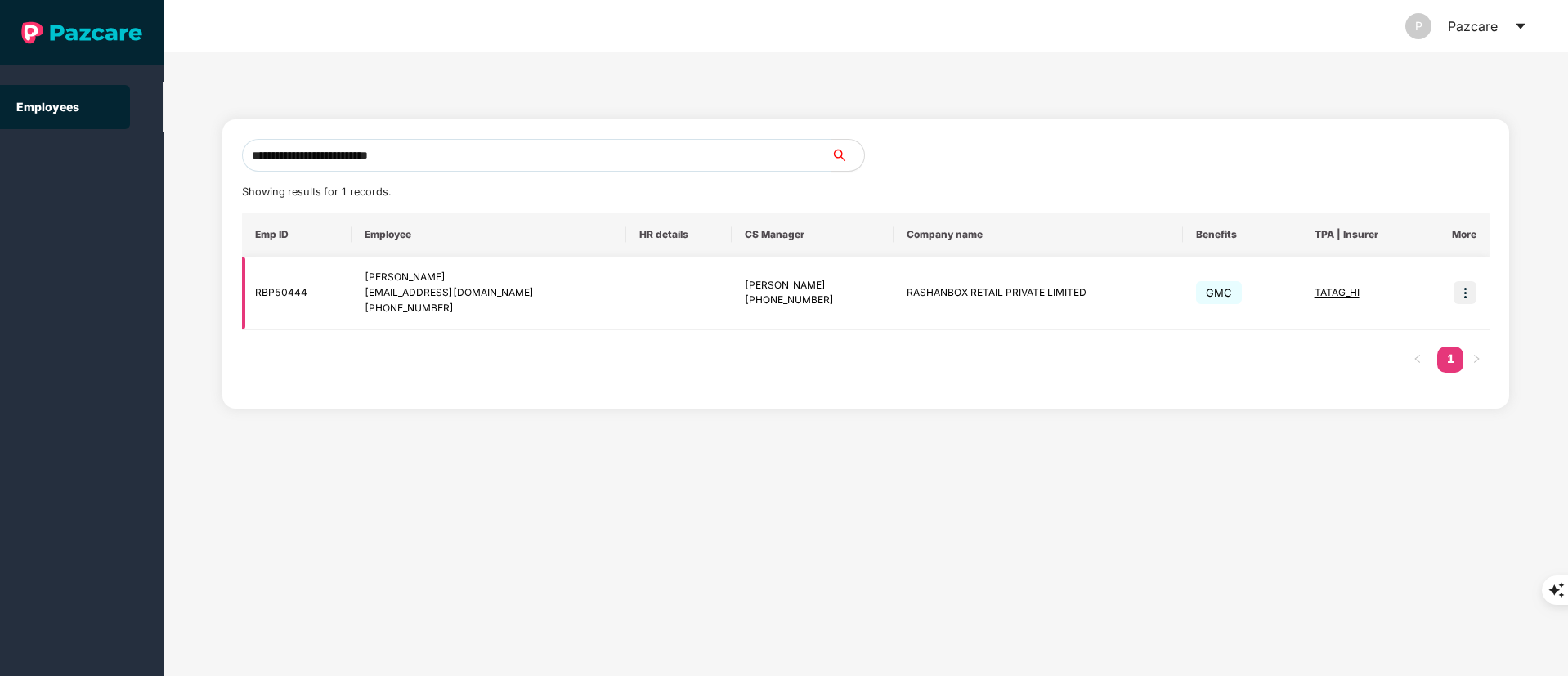
type input "**********"
click at [1467, 291] on img at bounding box center [1465, 293] width 23 height 23
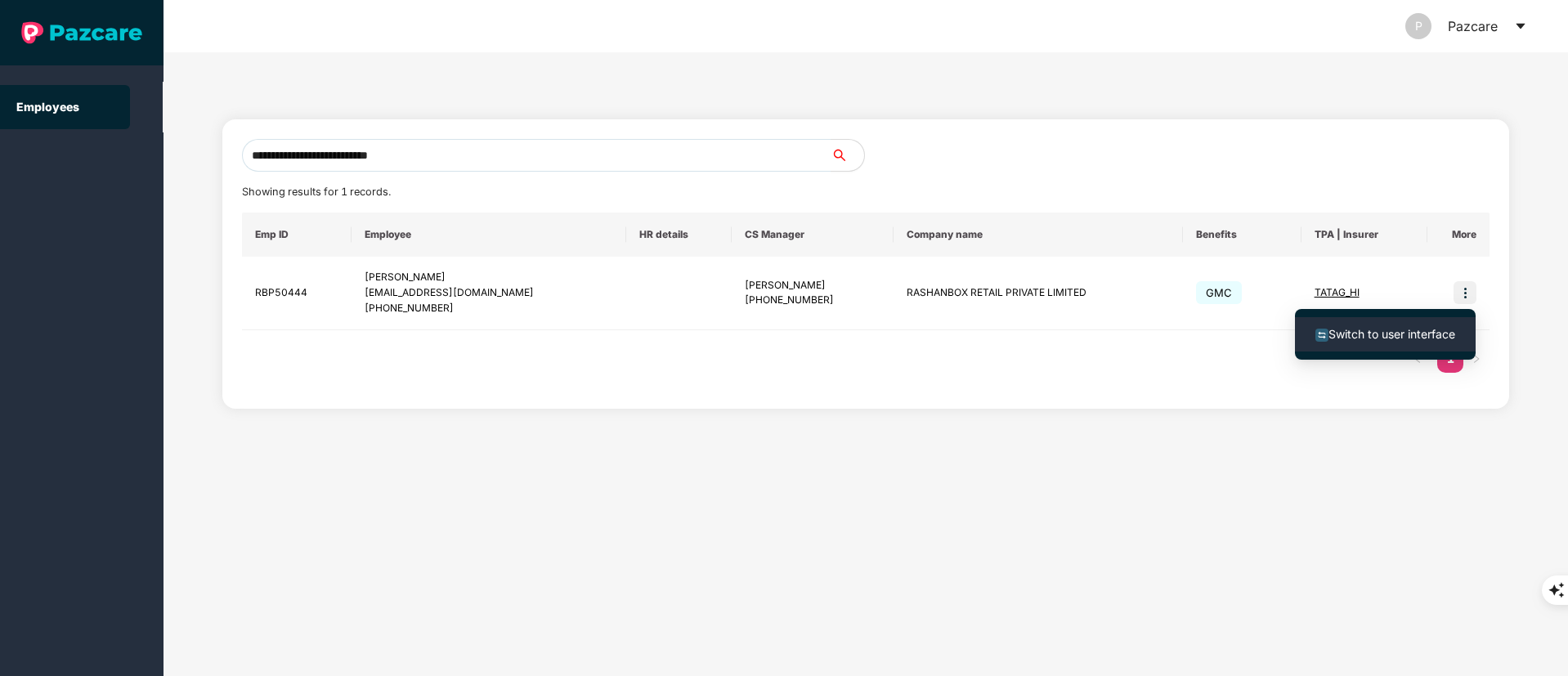
click at [1401, 320] on li "Switch to user interface" at bounding box center [1386, 334] width 181 height 35
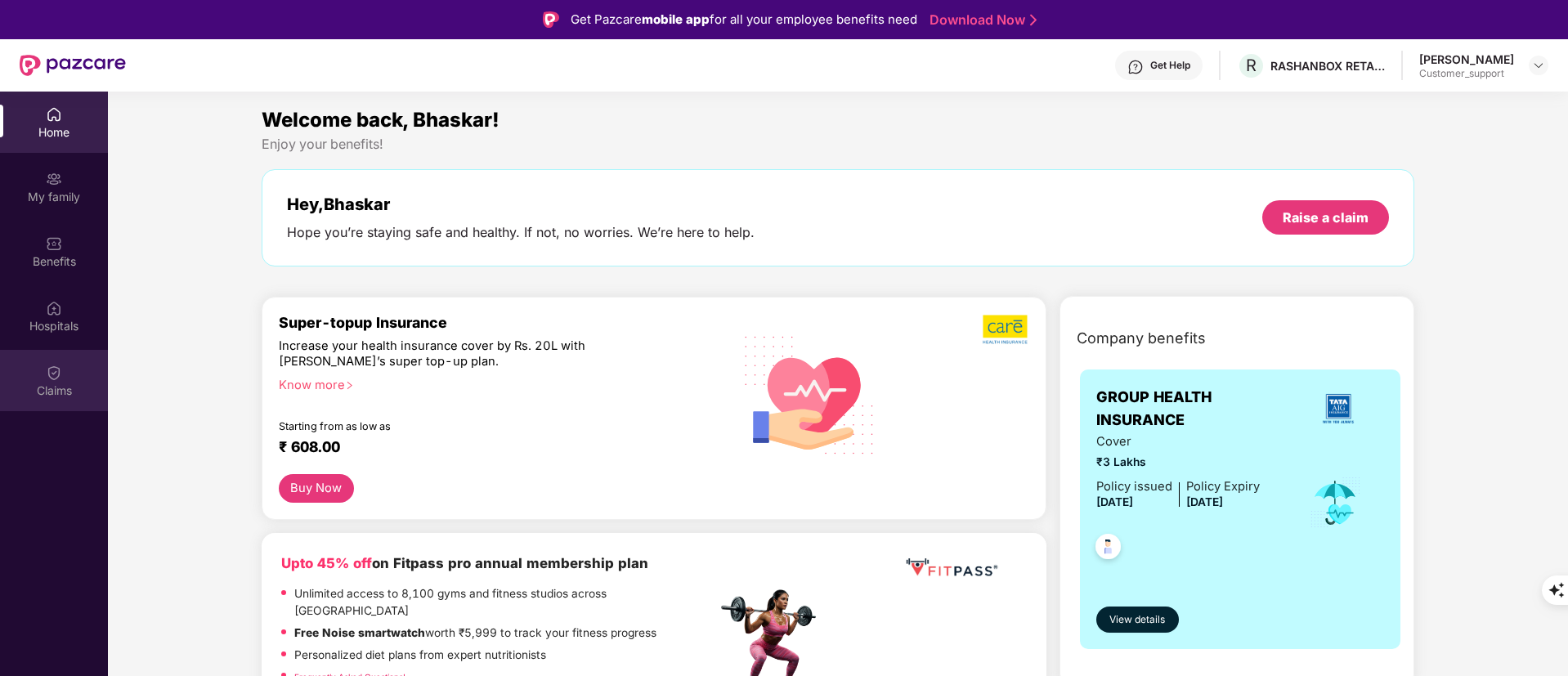
click at [48, 370] on img at bounding box center [54, 373] width 16 height 16
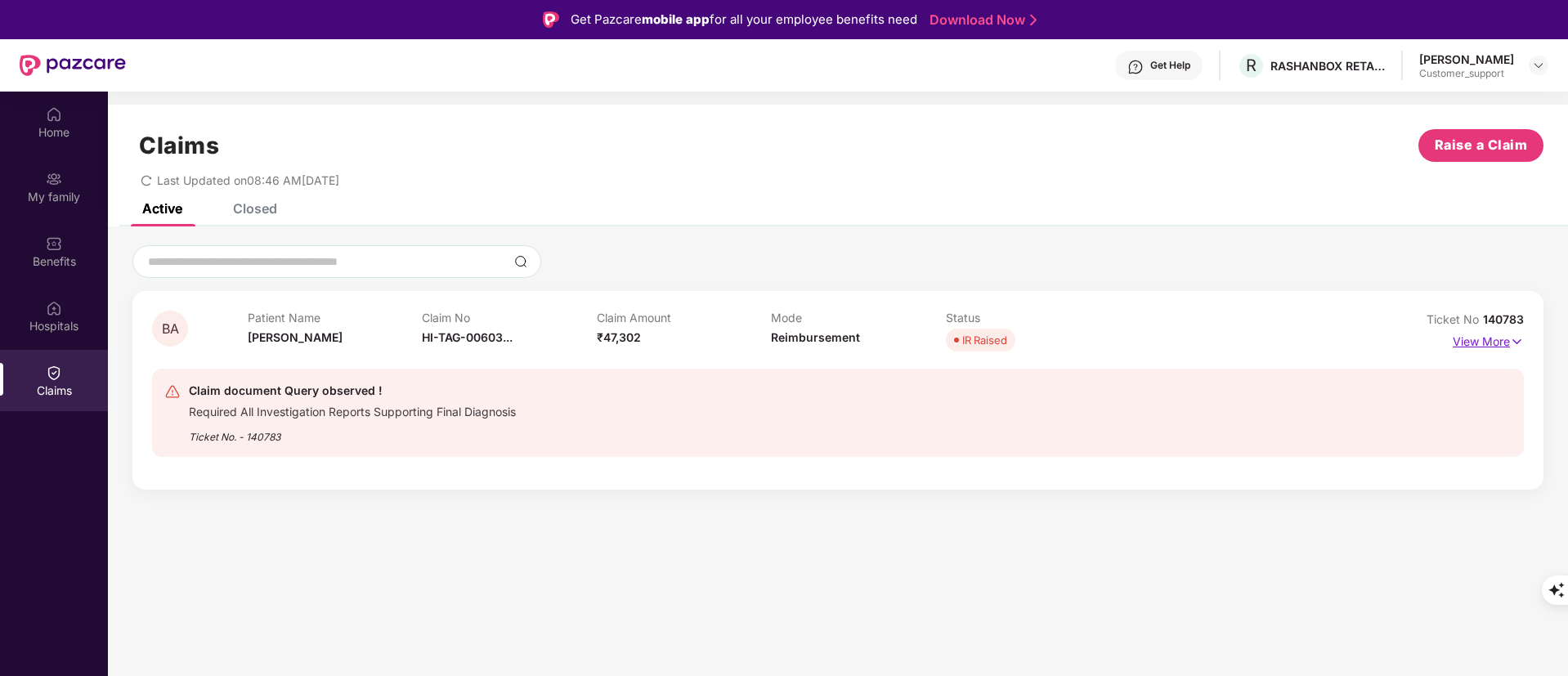
click at [1472, 343] on p "View More" at bounding box center [1488, 339] width 71 height 22
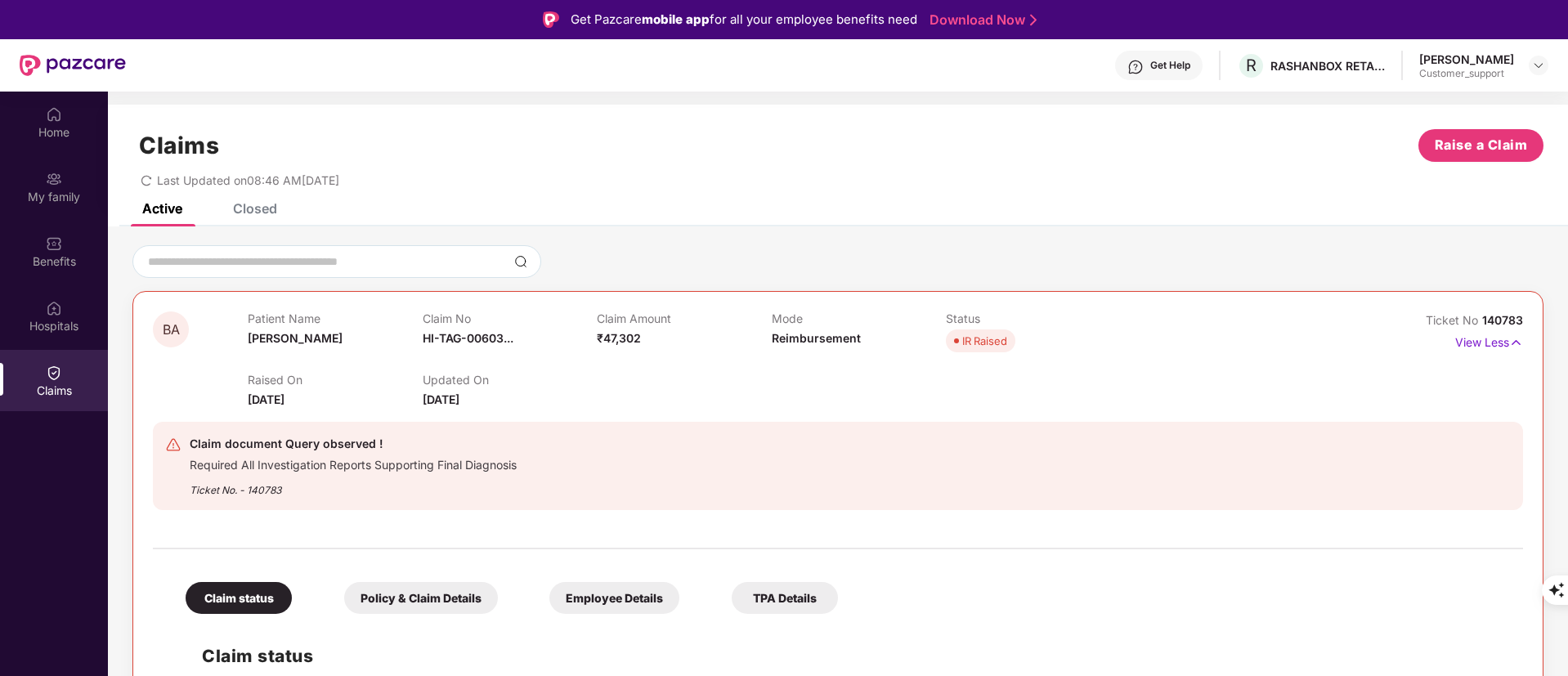
click at [266, 211] on div "Closed" at bounding box center [255, 208] width 44 height 16
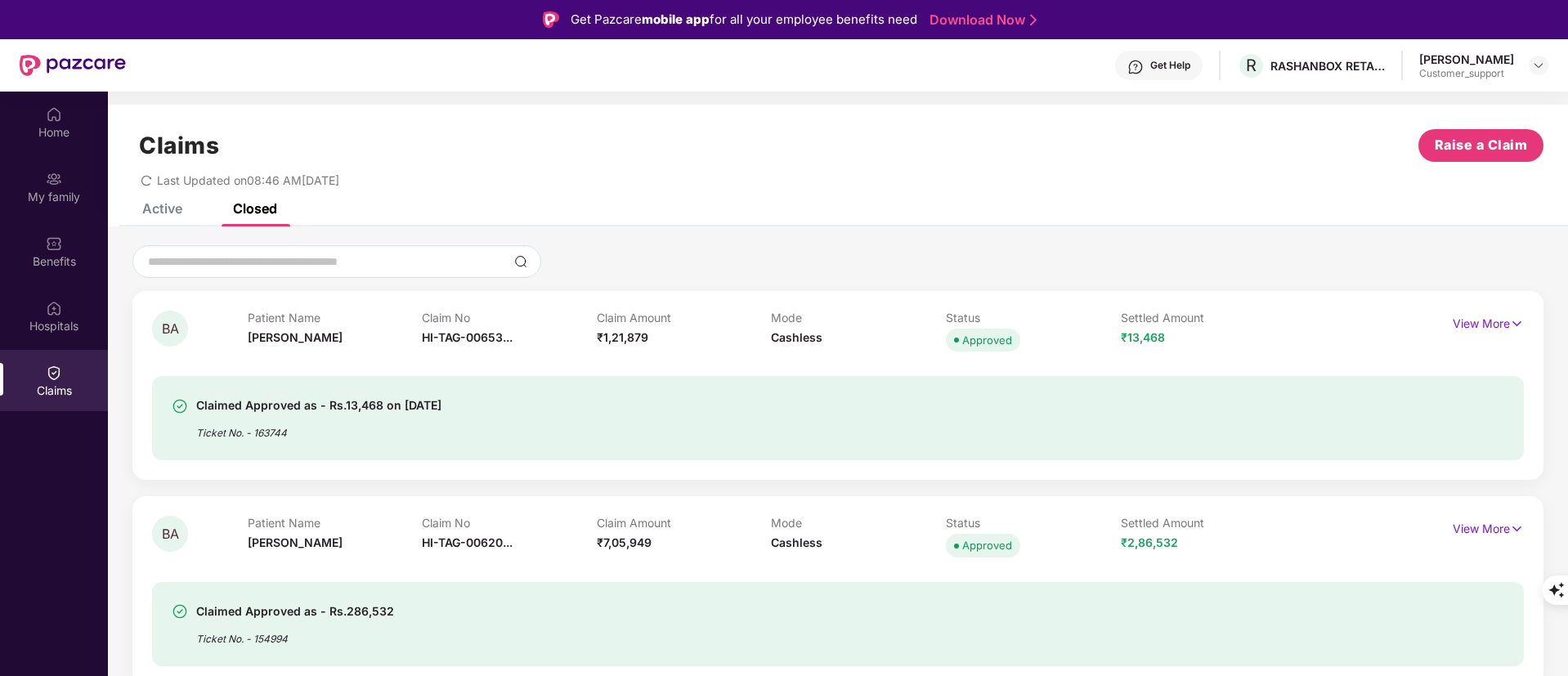
click at [175, 207] on div "Active" at bounding box center [162, 208] width 40 height 16
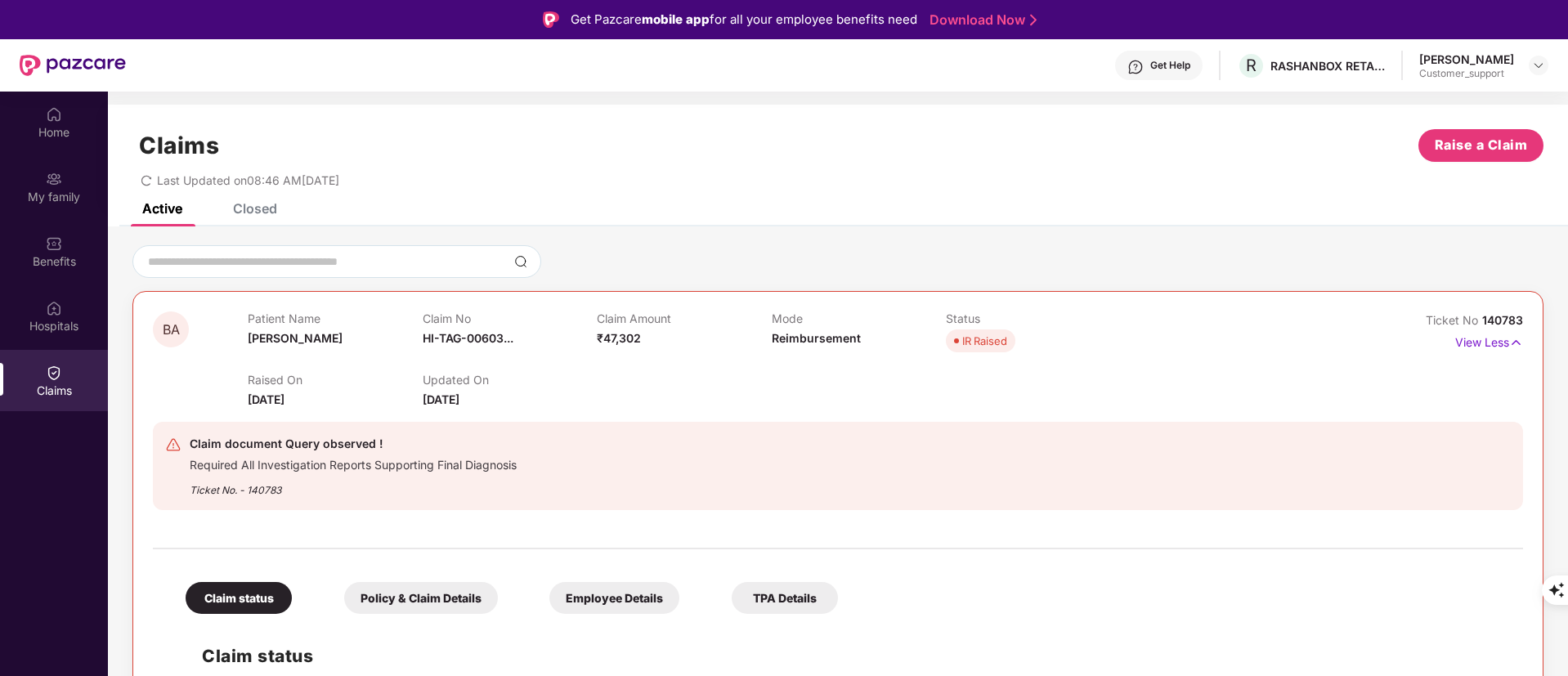
click at [263, 203] on div "Closed" at bounding box center [255, 208] width 44 height 16
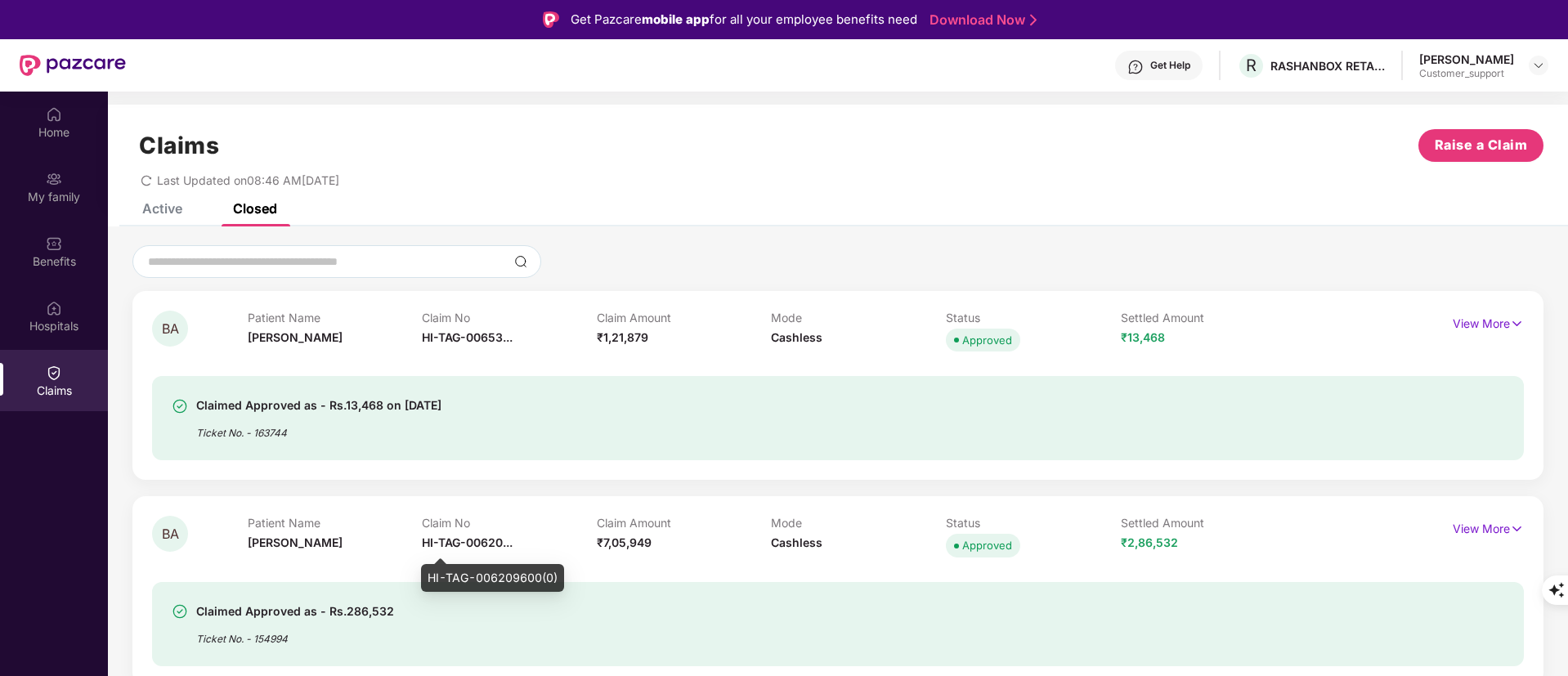
click at [472, 569] on div "HI-TAG-006209600(0)" at bounding box center [493, 578] width 144 height 27
copy div "HI-TAG-006209600(0)"
drag, startPoint x: 1176, startPoint y: 337, endPoint x: 1121, endPoint y: 336, distance: 55.0
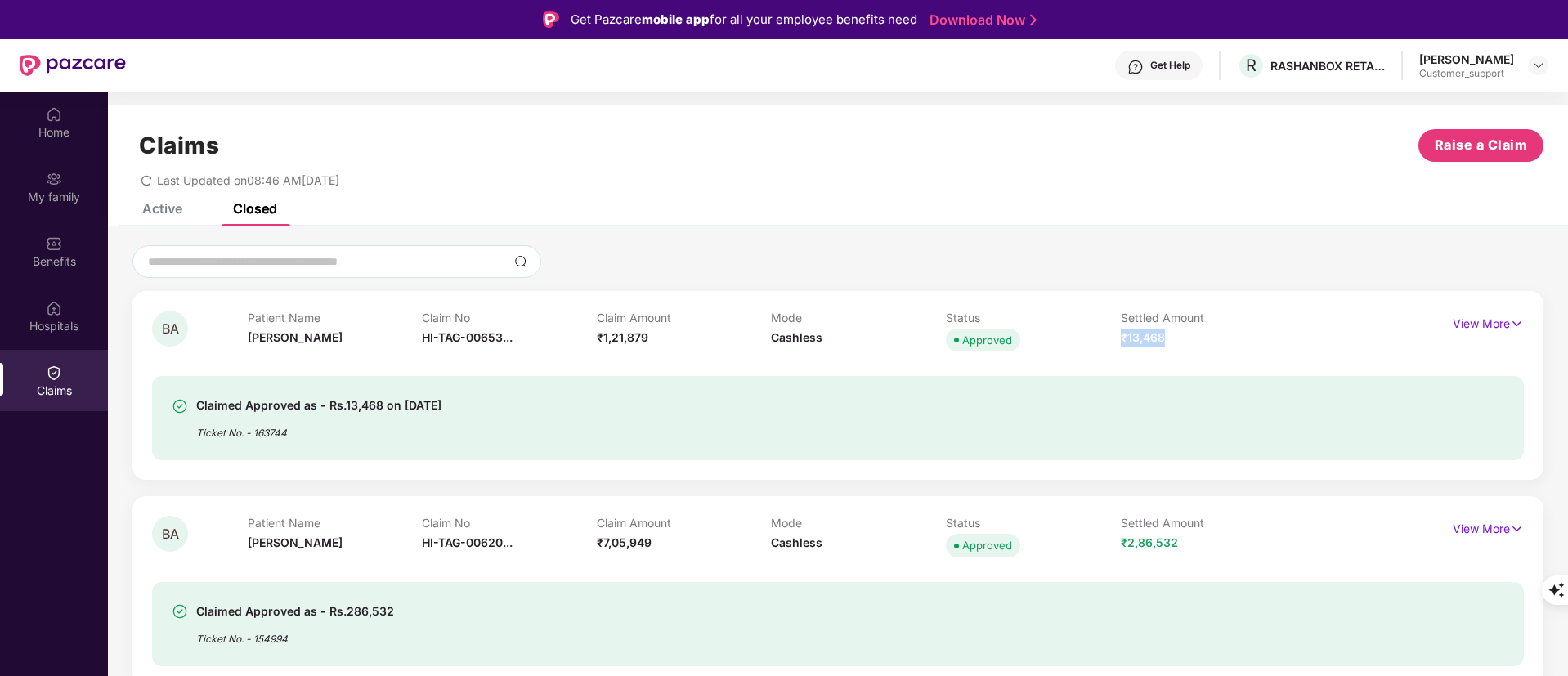
click at [1121, 336] on div "Settled Amount ₹13,468" at bounding box center [1208, 333] width 175 height 45
click at [951, 418] on div "Claimed Approved as - Rs.13,468 on 04 Aug 2025 Ticket No. - 163744" at bounding box center [726, 418] width 1110 height 45
click at [471, 379] on div "HI-TAG-006539347(0)" at bounding box center [493, 372] width 144 height 27
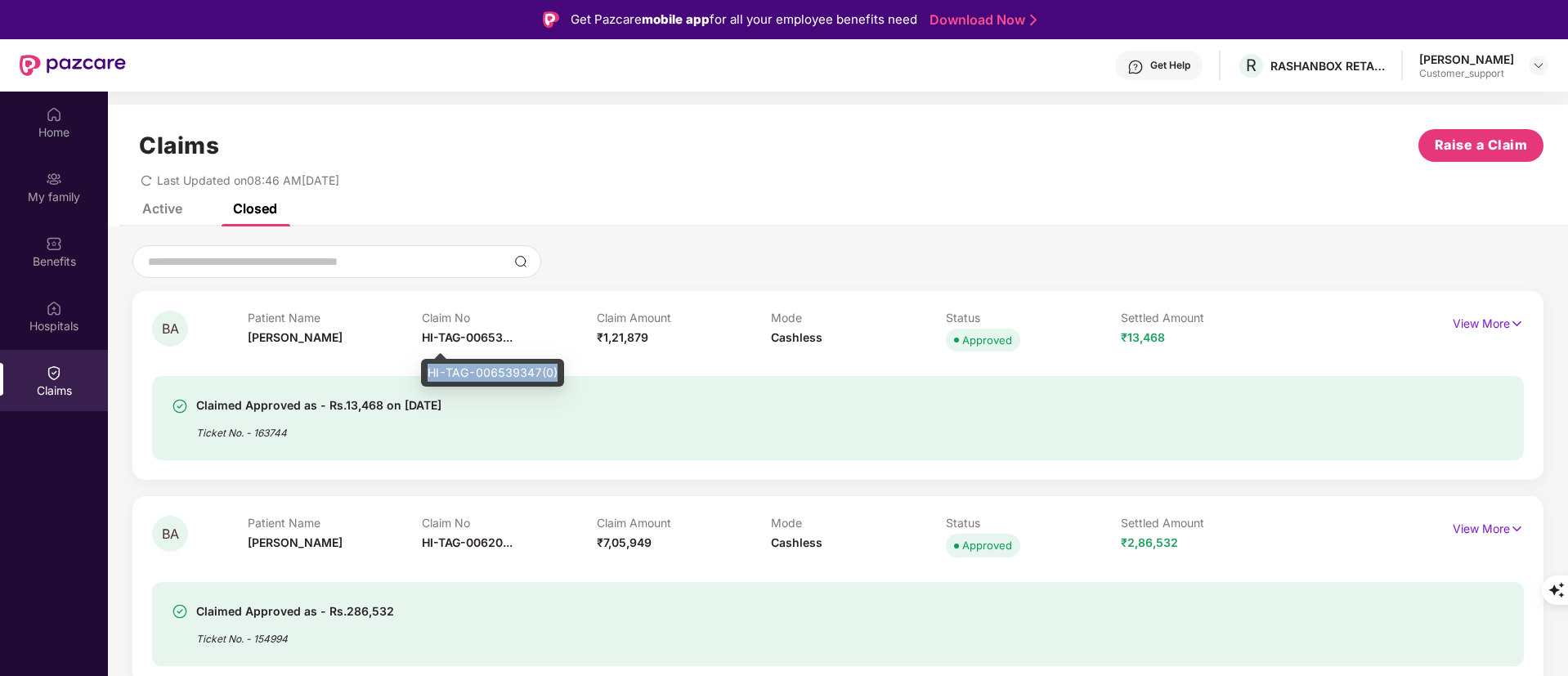
copy div "HI-TAG-006539347(0)"
click at [478, 338] on span "HI-TAG-00653..." at bounding box center [467, 338] width 90 height 14
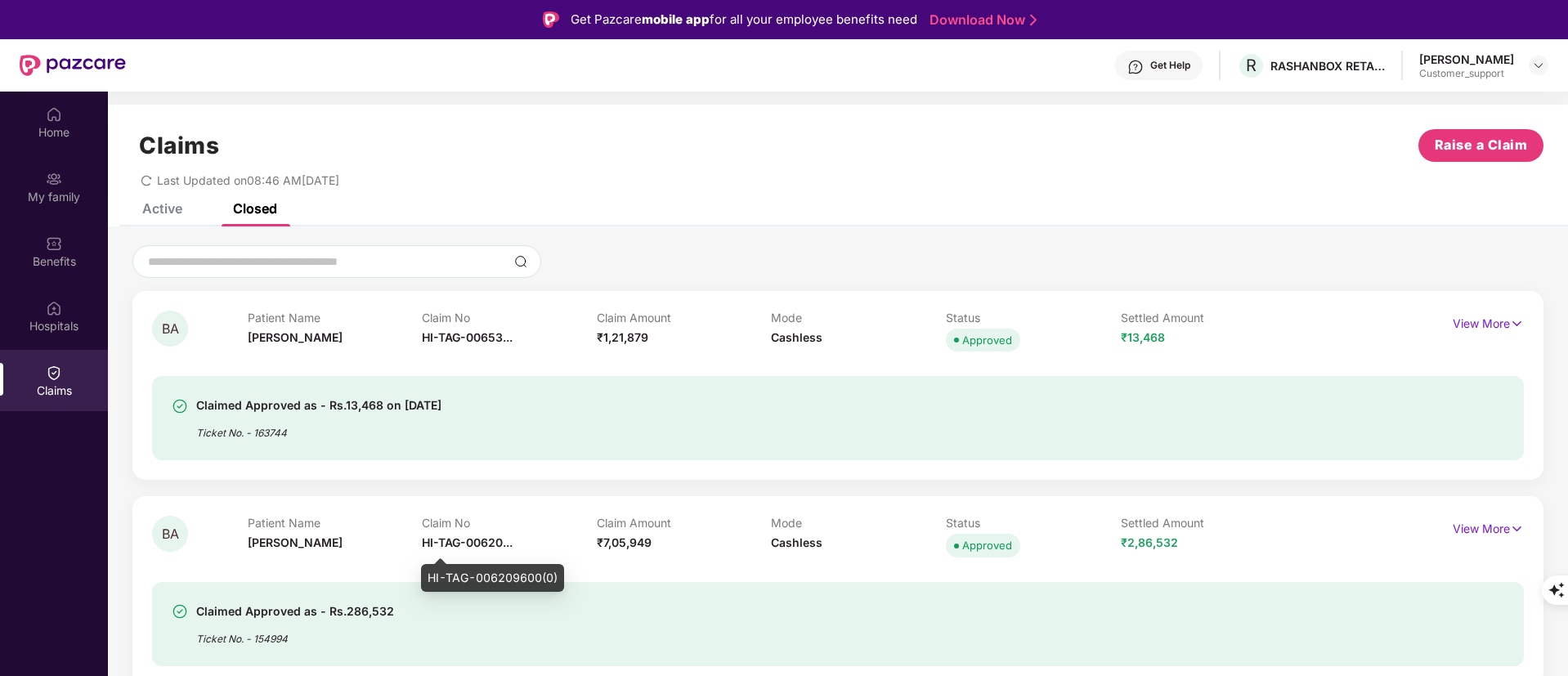
click at [459, 541] on span "HI-TAG-00620..." at bounding box center [467, 543] width 90 height 14
click at [470, 574] on div "HI-TAG-006209600(0)" at bounding box center [493, 578] width 144 height 27
copy div "HI-TAG-006209600(0)"
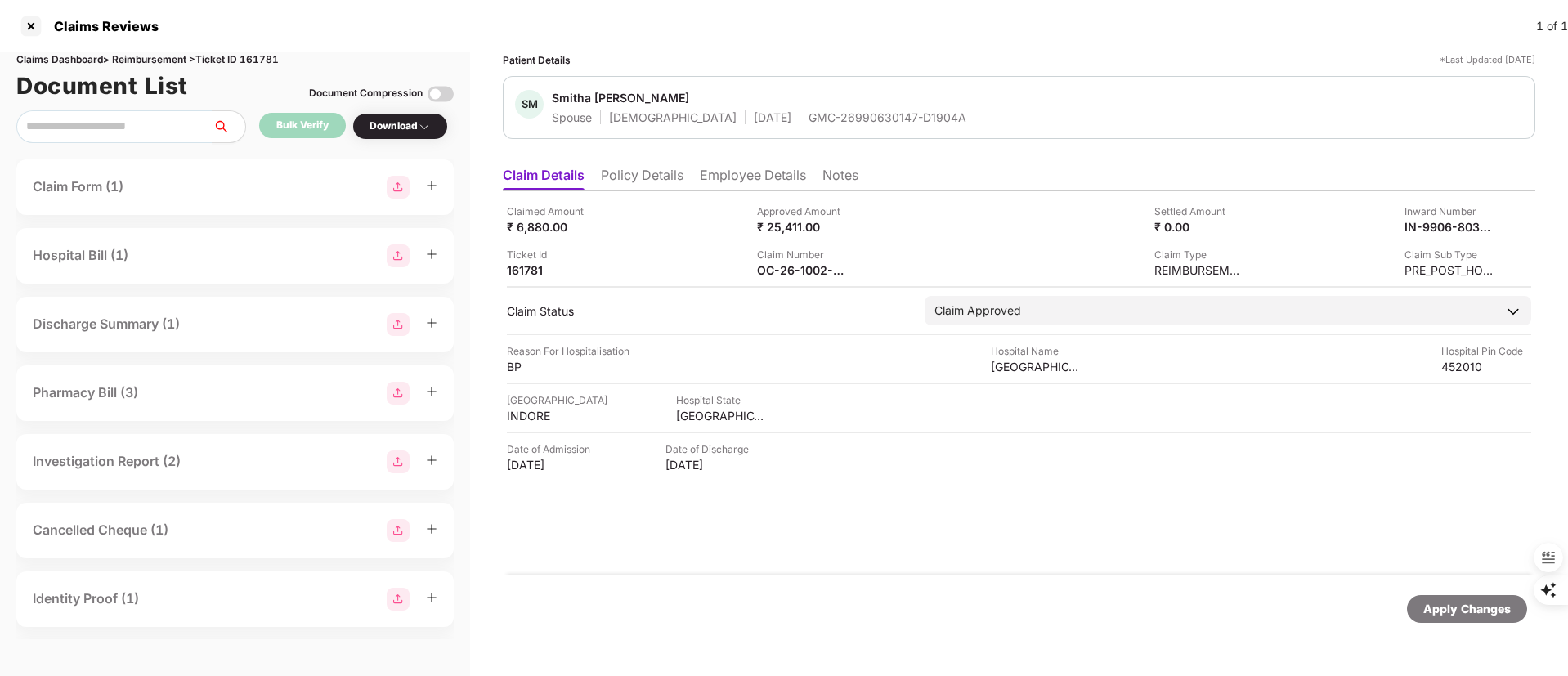
click at [1448, 613] on div "Apply Changes" at bounding box center [1467, 609] width 88 height 18
click at [956, 610] on div "Apply Changes" at bounding box center [1019, 609] width 1016 height 27
click at [1451, 610] on div "Apply Changes" at bounding box center [1467, 609] width 88 height 18
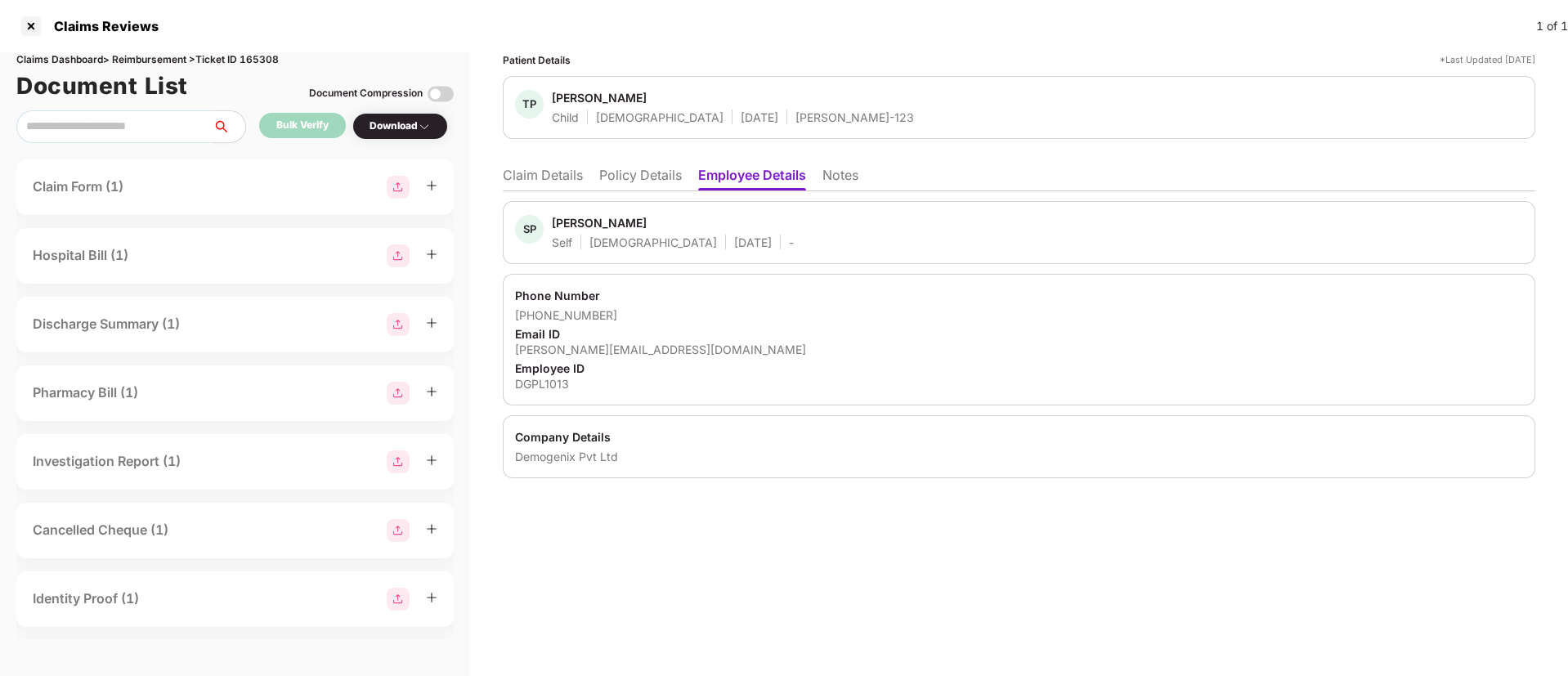
click at [834, 181] on li "Notes" at bounding box center [841, 178] width 36 height 24
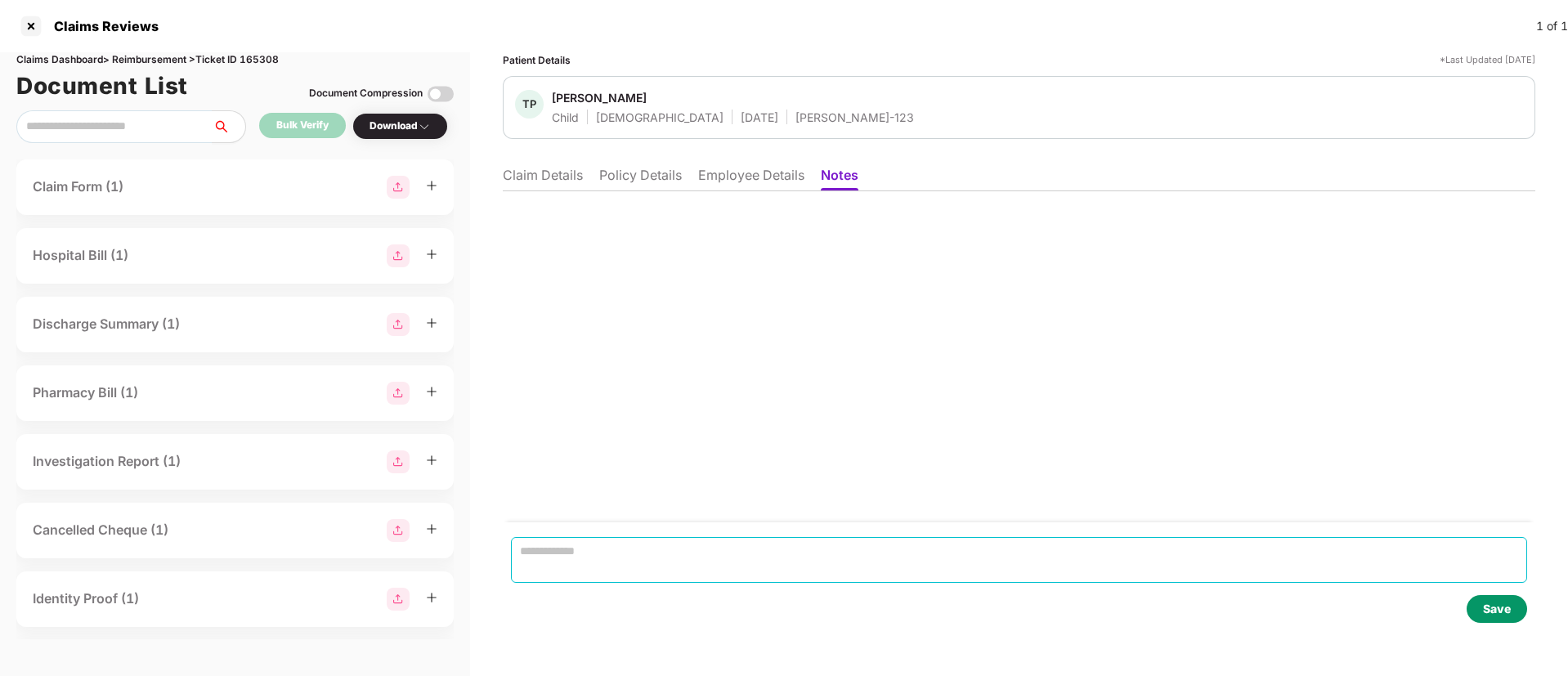
click at [578, 557] on textarea at bounding box center [1019, 560] width 1016 height 46
click at [0, 0] on span "**********" at bounding box center [0, 0] width 0 height 0
click at [919, 555] on textarea "**********" at bounding box center [1019, 560] width 1017 height 46
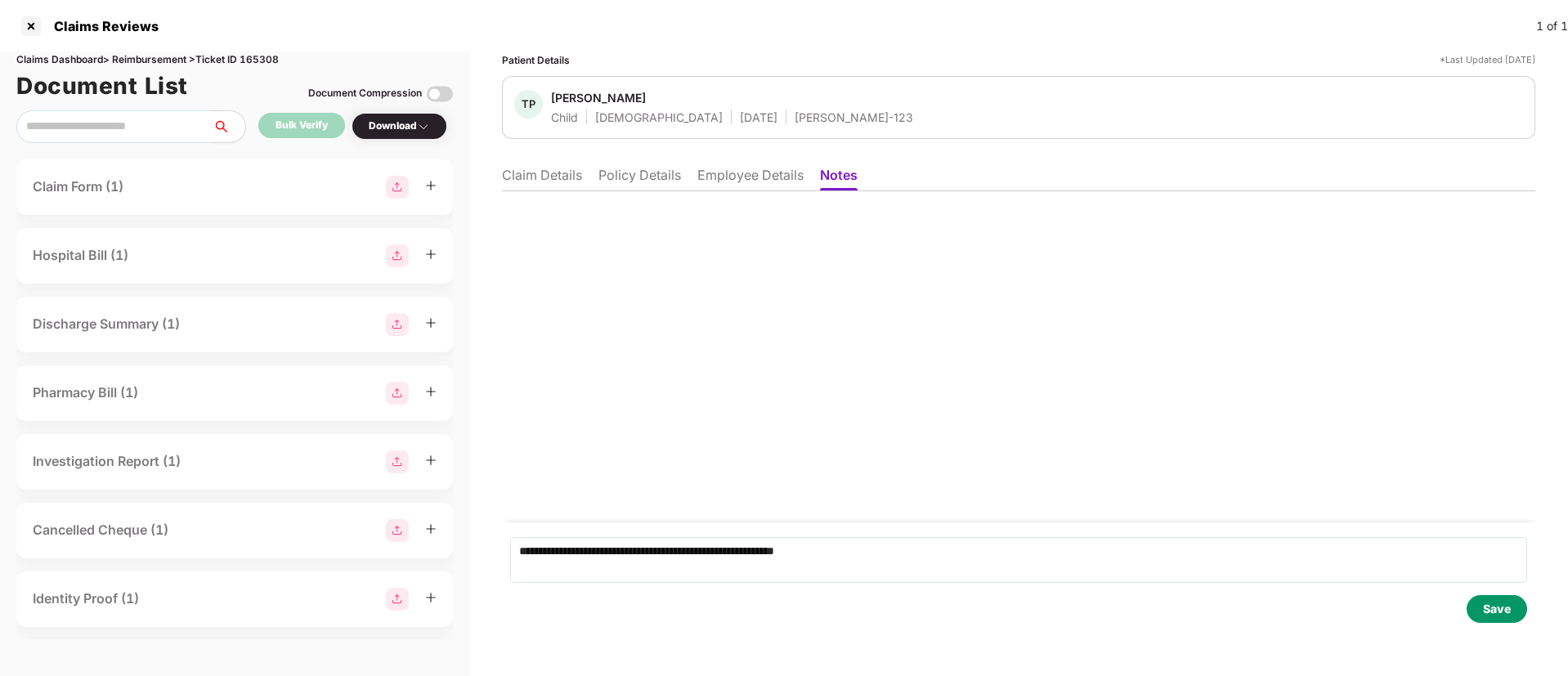
click at [765, 589] on div "**********" at bounding box center [1019, 583] width 1034 height 121
click at [0, 0] on span "*****" at bounding box center [0, 0] width 0 height 0
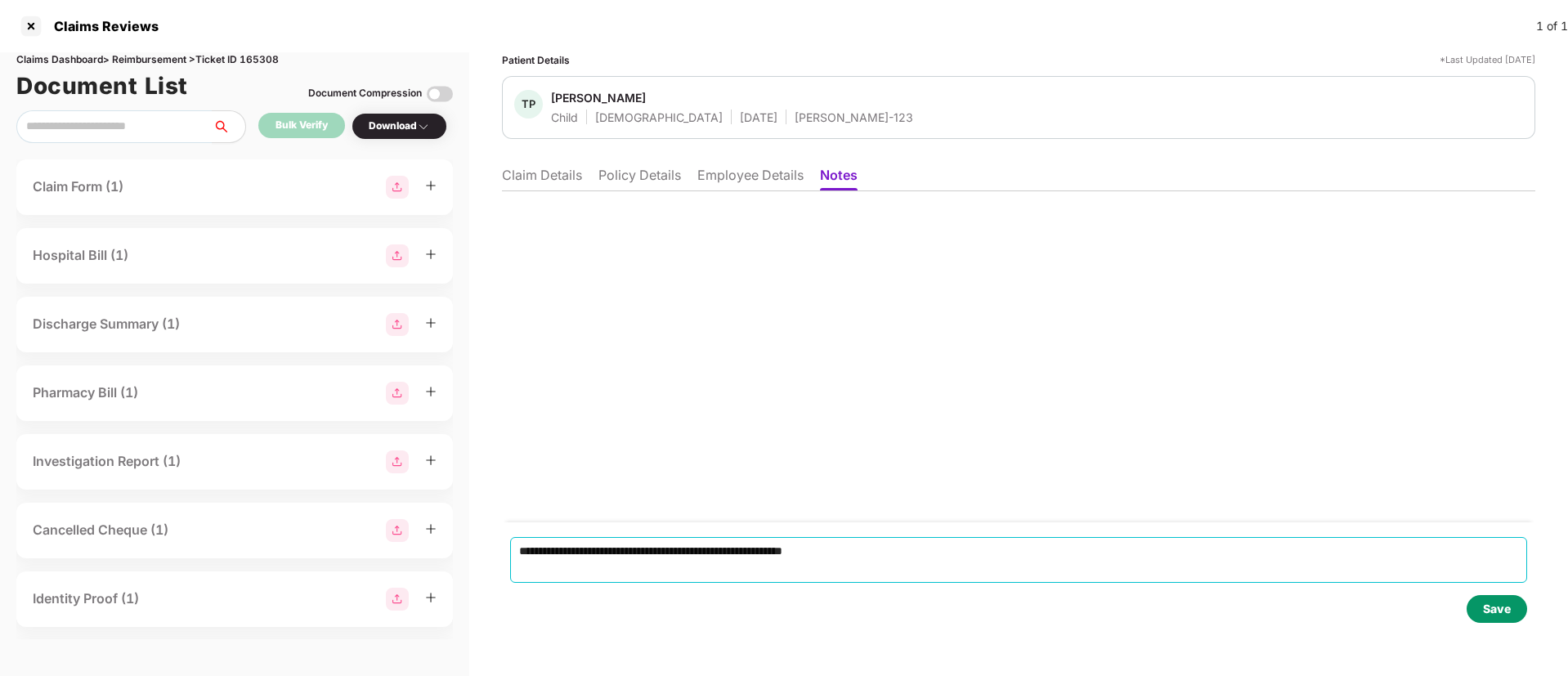
click at [0, 0] on span "*******" at bounding box center [0, 0] width 0 height 0
click at [938, 551] on textarea "**********" at bounding box center [1019, 560] width 1017 height 46
type textarea "**********"
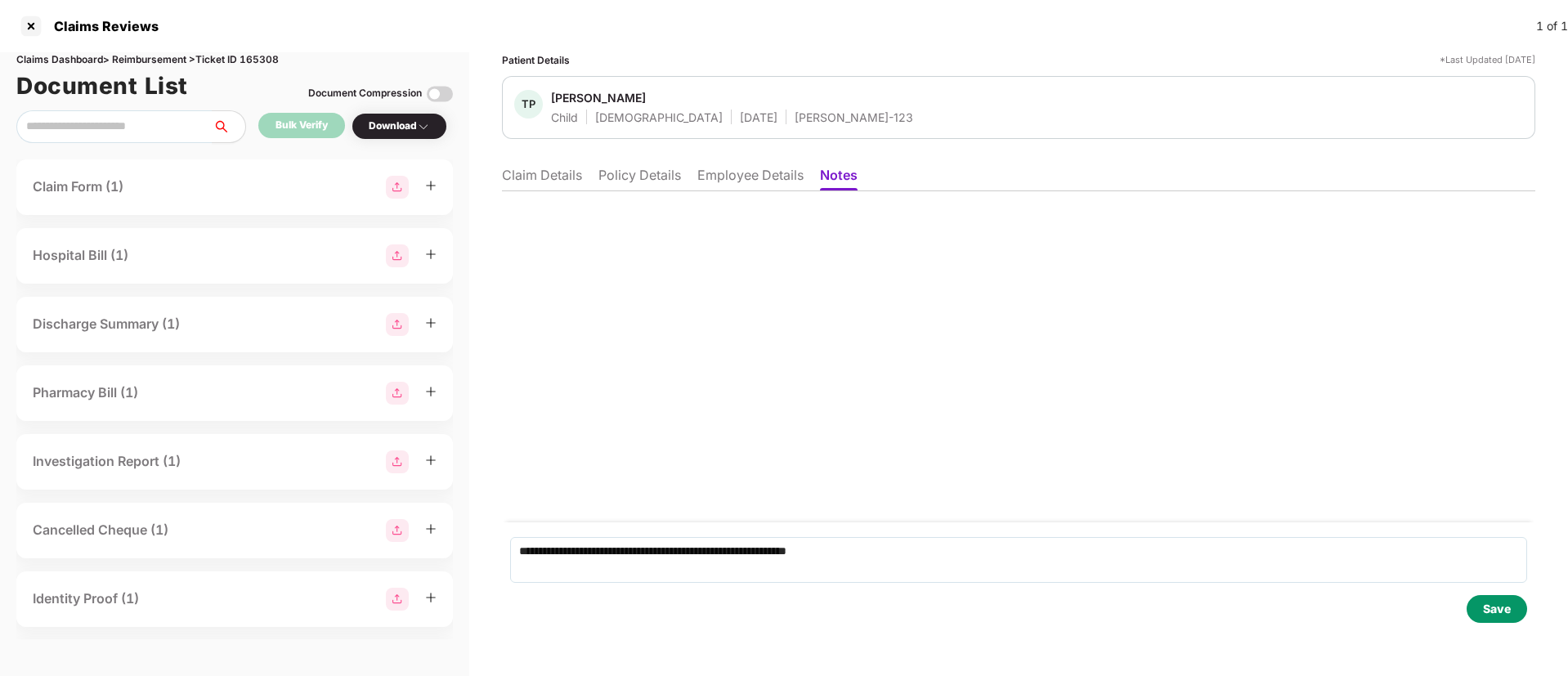
click at [1493, 614] on div "Save" at bounding box center [1496, 609] width 27 height 18
click at [524, 178] on li "Claim Details" at bounding box center [542, 178] width 80 height 24
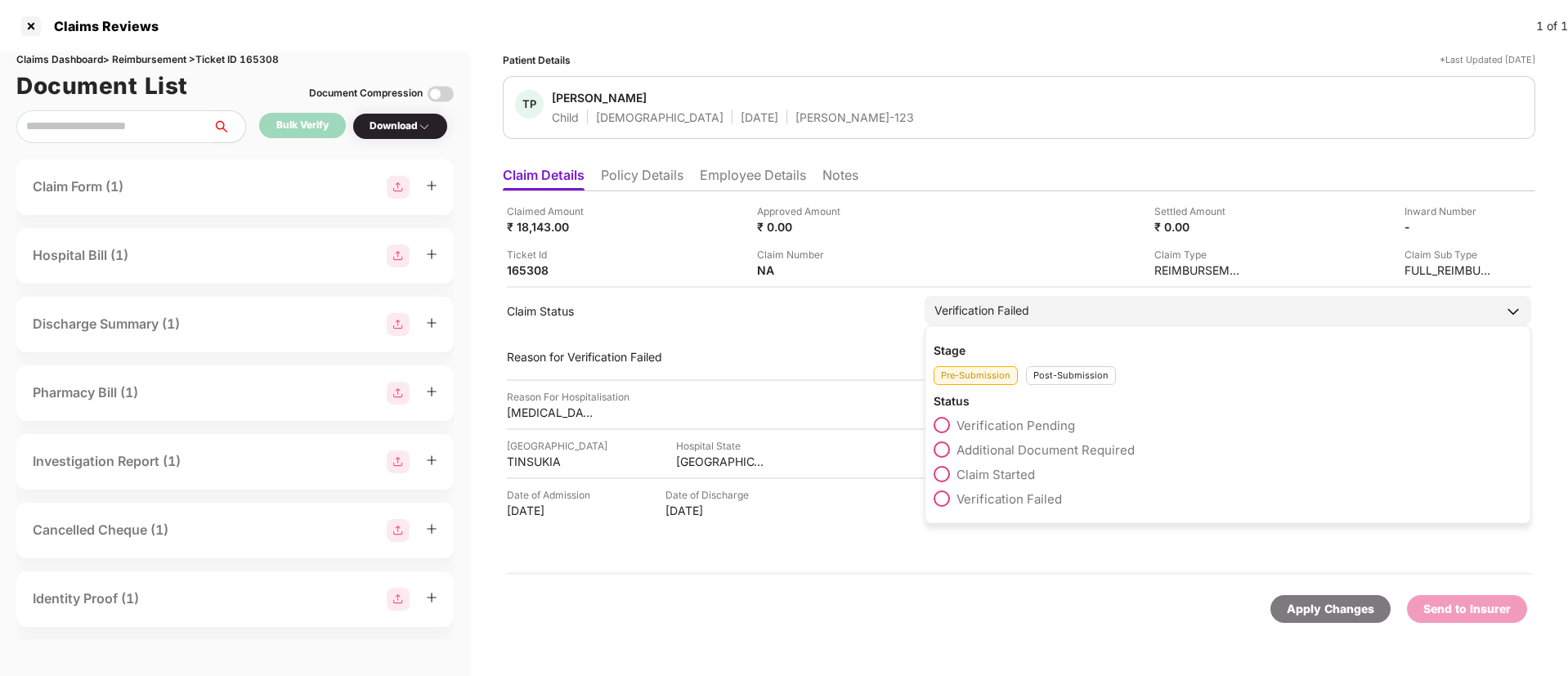
click at [1061, 373] on div "Post-Submission" at bounding box center [1071, 375] width 90 height 19
click at [1002, 519] on span "Claim Closed" at bounding box center [995, 524] width 77 height 16
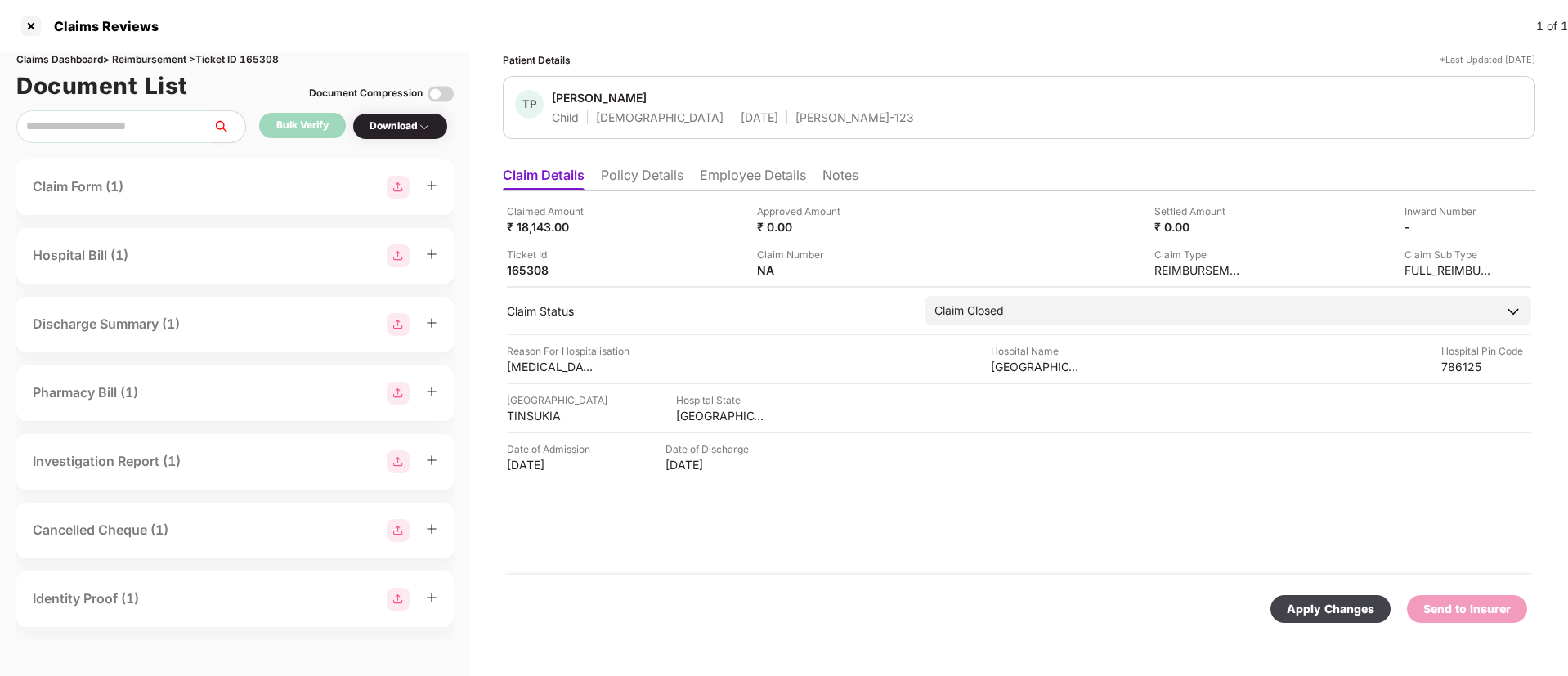
click at [1303, 599] on div "Apply Changes" at bounding box center [1331, 609] width 120 height 27
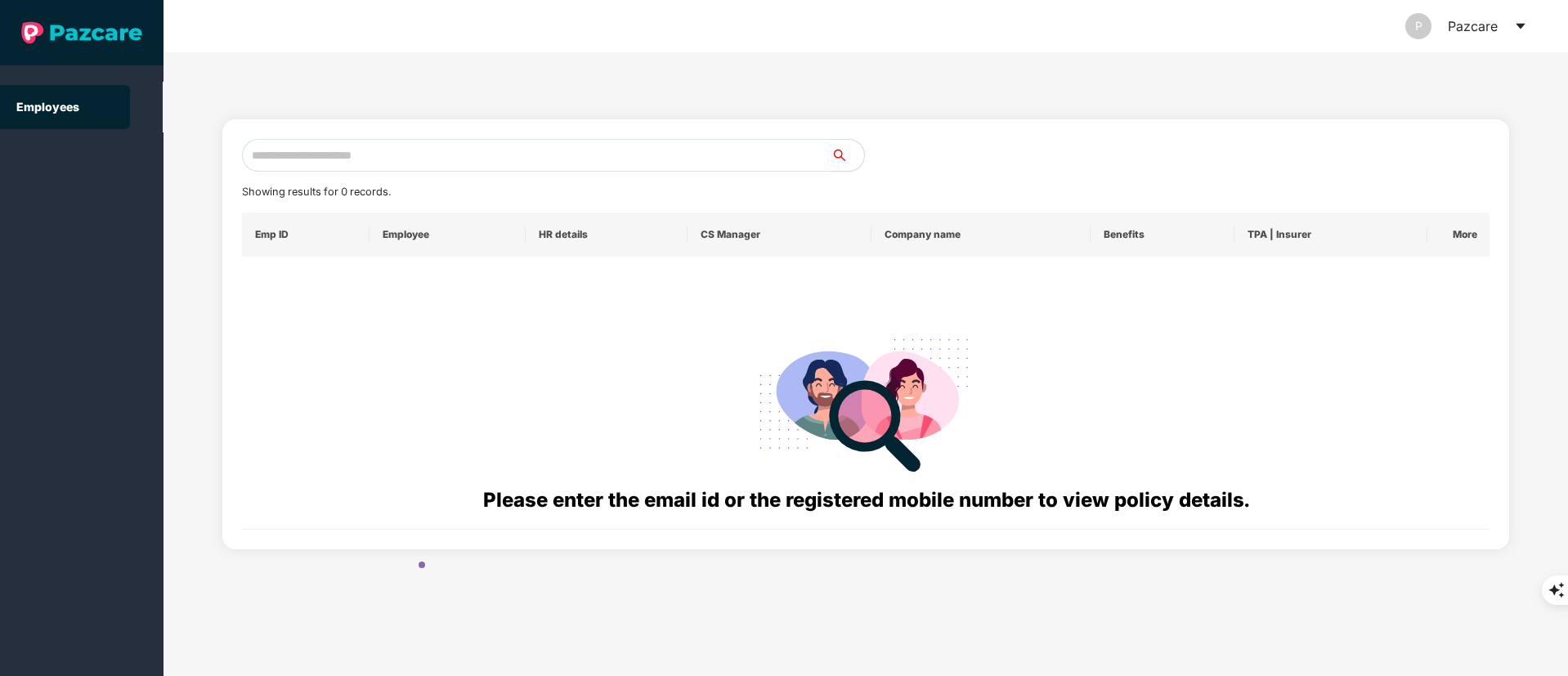
click at [349, 163] on input "text" at bounding box center [536, 155] width 589 height 33
paste input "**********"
drag, startPoint x: 331, startPoint y: 152, endPoint x: 290, endPoint y: 174, distance: 46.5
click at [54, 152] on section "**********" at bounding box center [784, 338] width 1568 height 676
paste input "text"
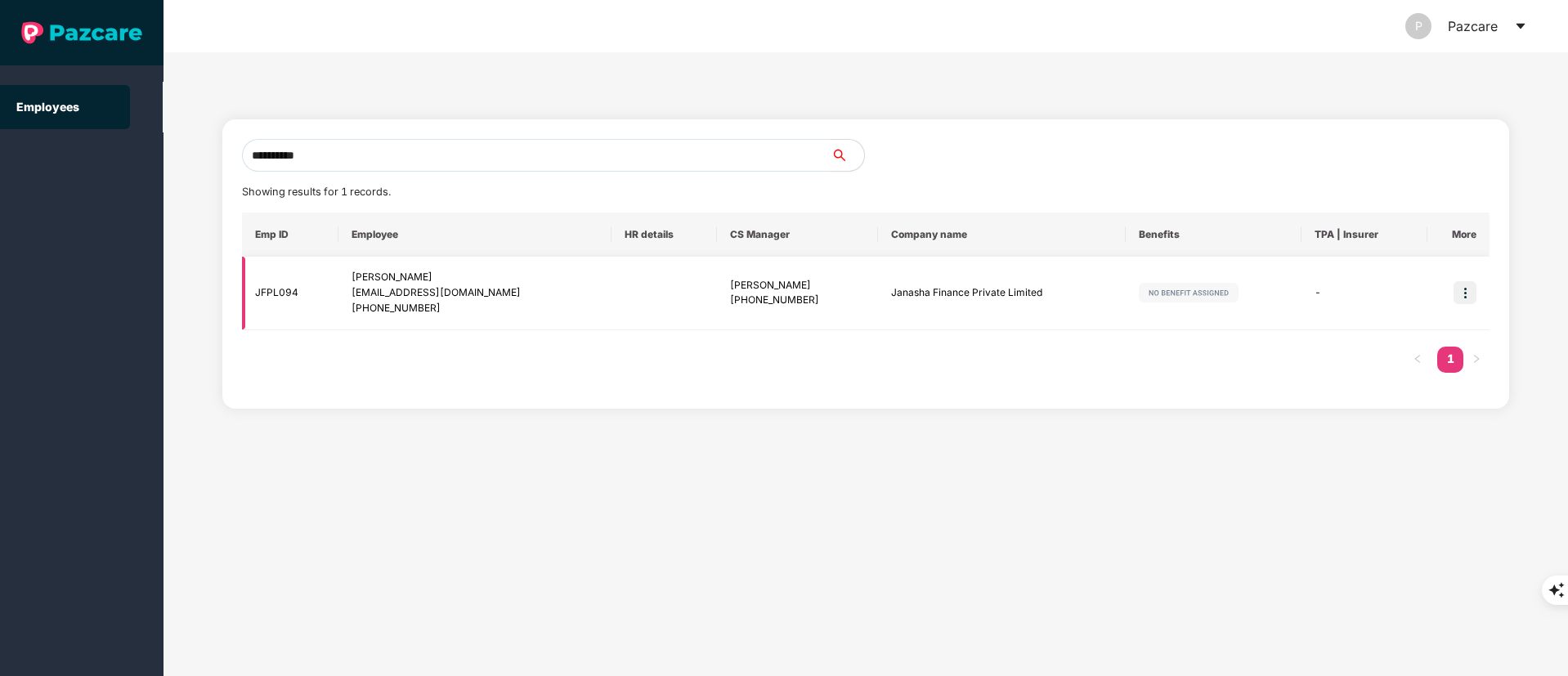
click at [433, 283] on div "Hariom Singh" at bounding box center [475, 278] width 247 height 16
click at [432, 284] on div "Hariom Singh" at bounding box center [475, 278] width 247 height 16
click at [437, 292] on div "hariomsingh3339@gmail.com" at bounding box center [475, 293] width 247 height 16
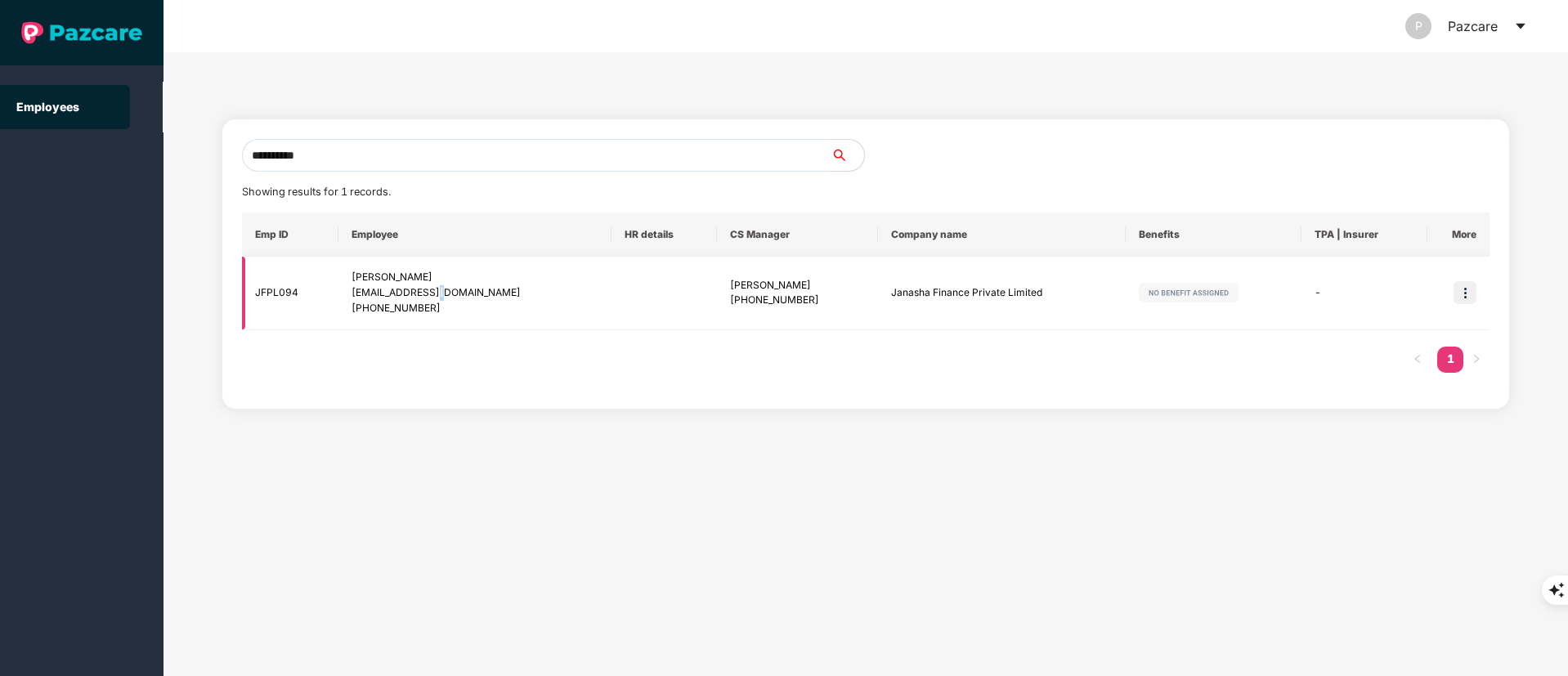
click at [437, 292] on div "hariomsingh3339@gmail.com" at bounding box center [475, 293] width 247 height 16
drag, startPoint x: 359, startPoint y: 163, endPoint x: 85, endPoint y: 167, distance: 274.0
click at [85, 167] on section "**********" at bounding box center [784, 338] width 1568 height 676
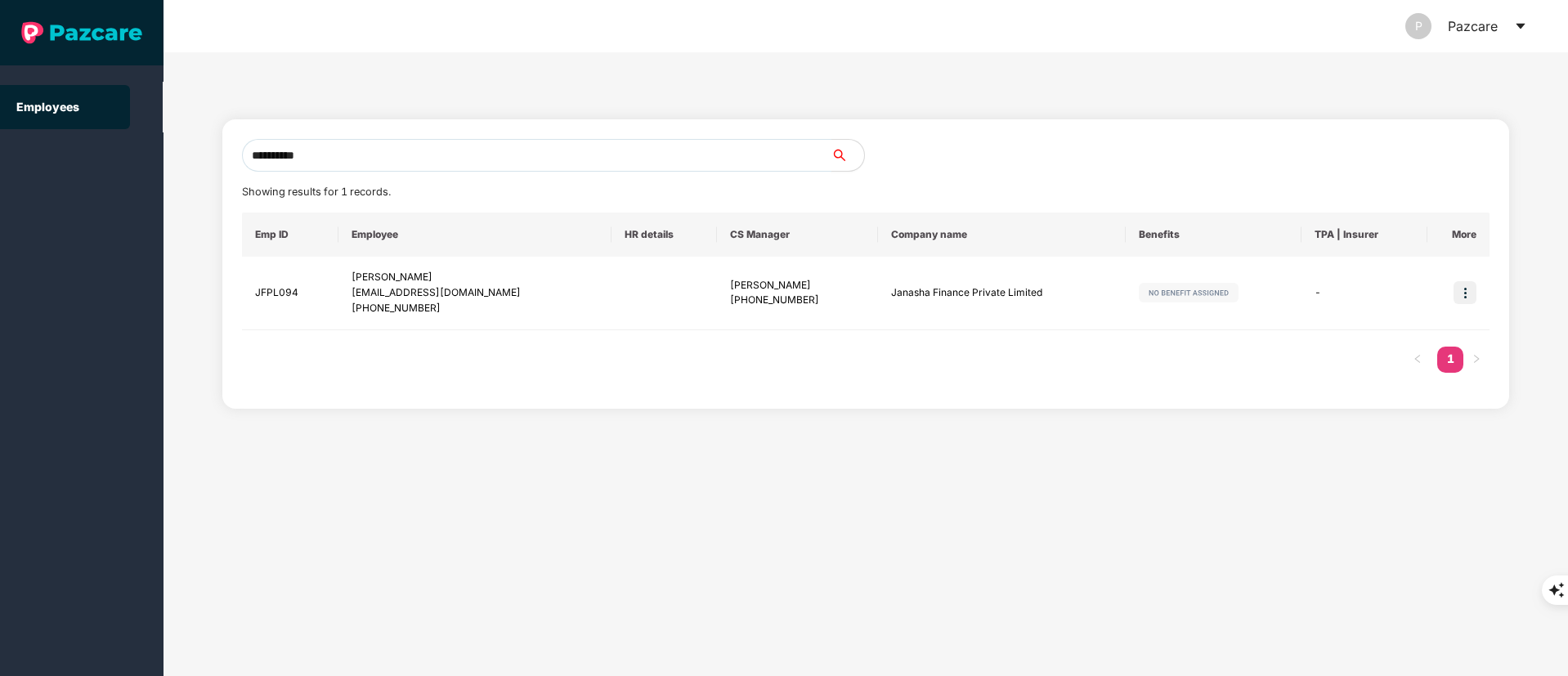
paste input "text"
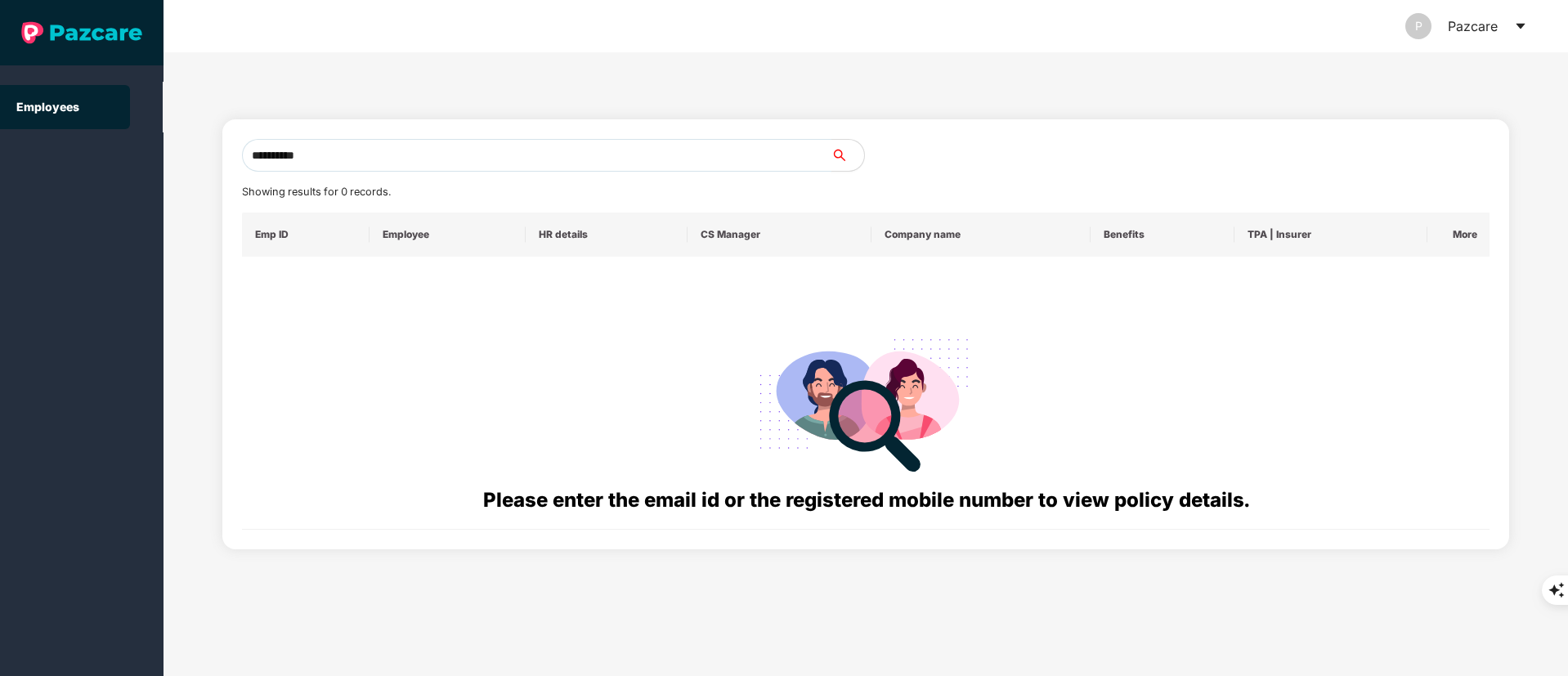
drag, startPoint x: 369, startPoint y: 144, endPoint x: 206, endPoint y: 175, distance: 165.9
click at [206, 175] on div "**********" at bounding box center [866, 364] width 1405 height 624
paste input "text"
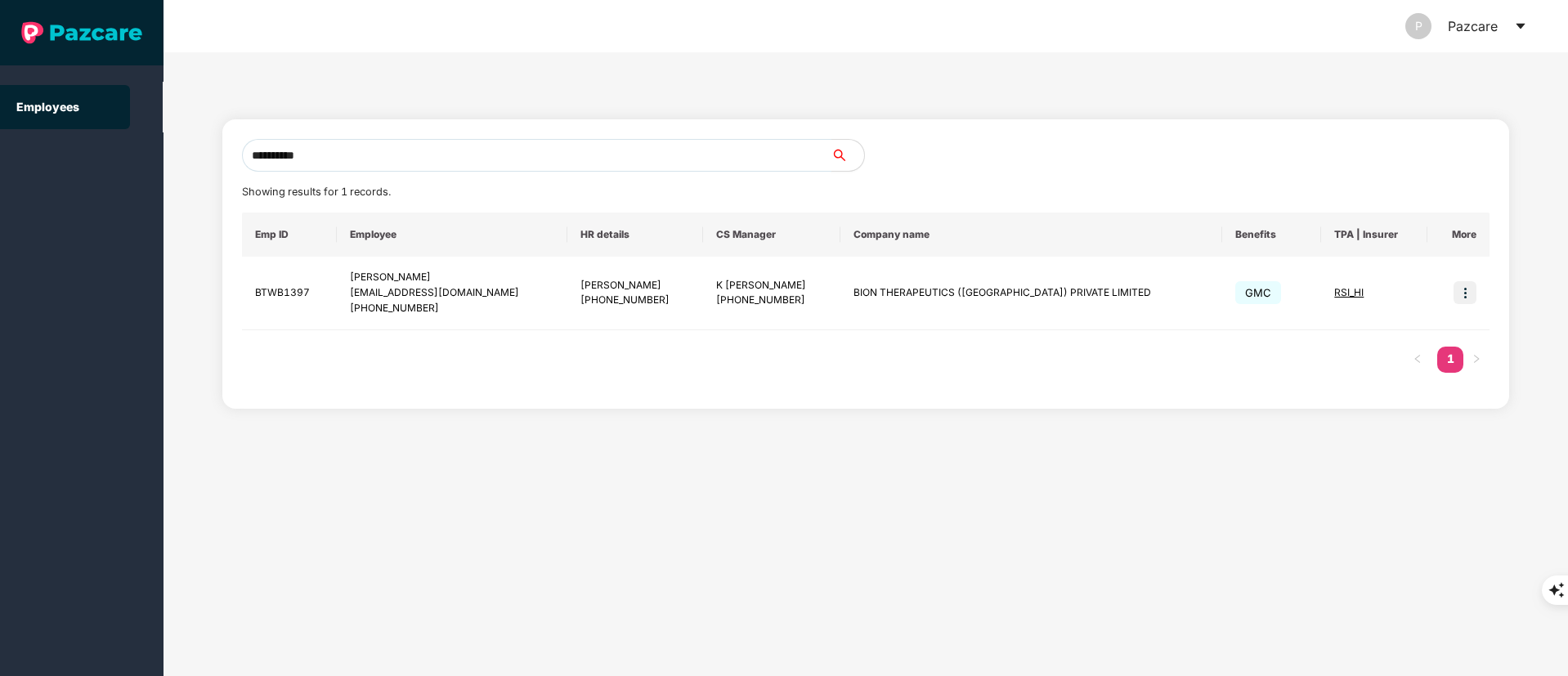
type input "**********"
click at [1476, 292] on img at bounding box center [1465, 293] width 23 height 23
click at [1426, 314] on ul "Switch to user interface" at bounding box center [1386, 334] width 181 height 51
click at [1407, 324] on li "Switch to user interface" at bounding box center [1386, 334] width 181 height 35
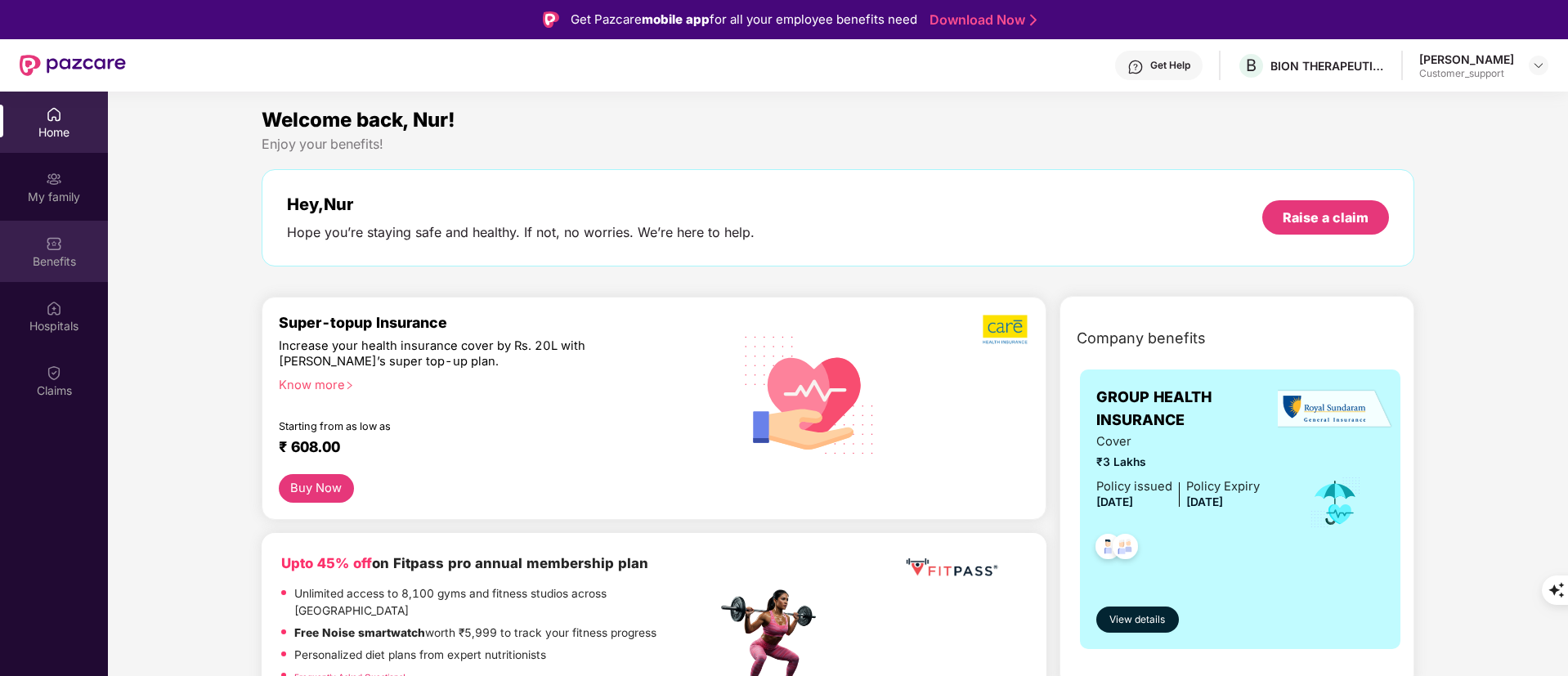
click at [40, 259] on div "Benefits" at bounding box center [54, 261] width 108 height 16
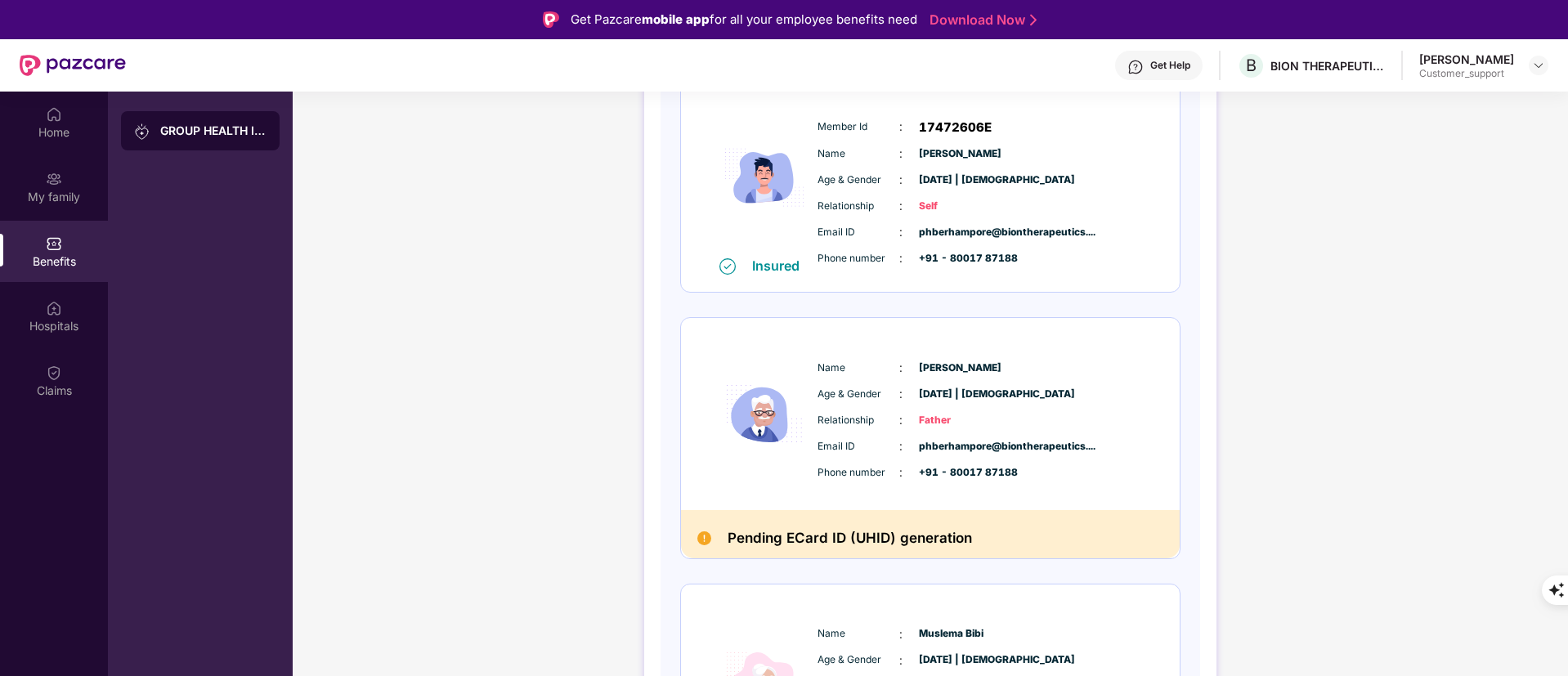
scroll to position [292, 0]
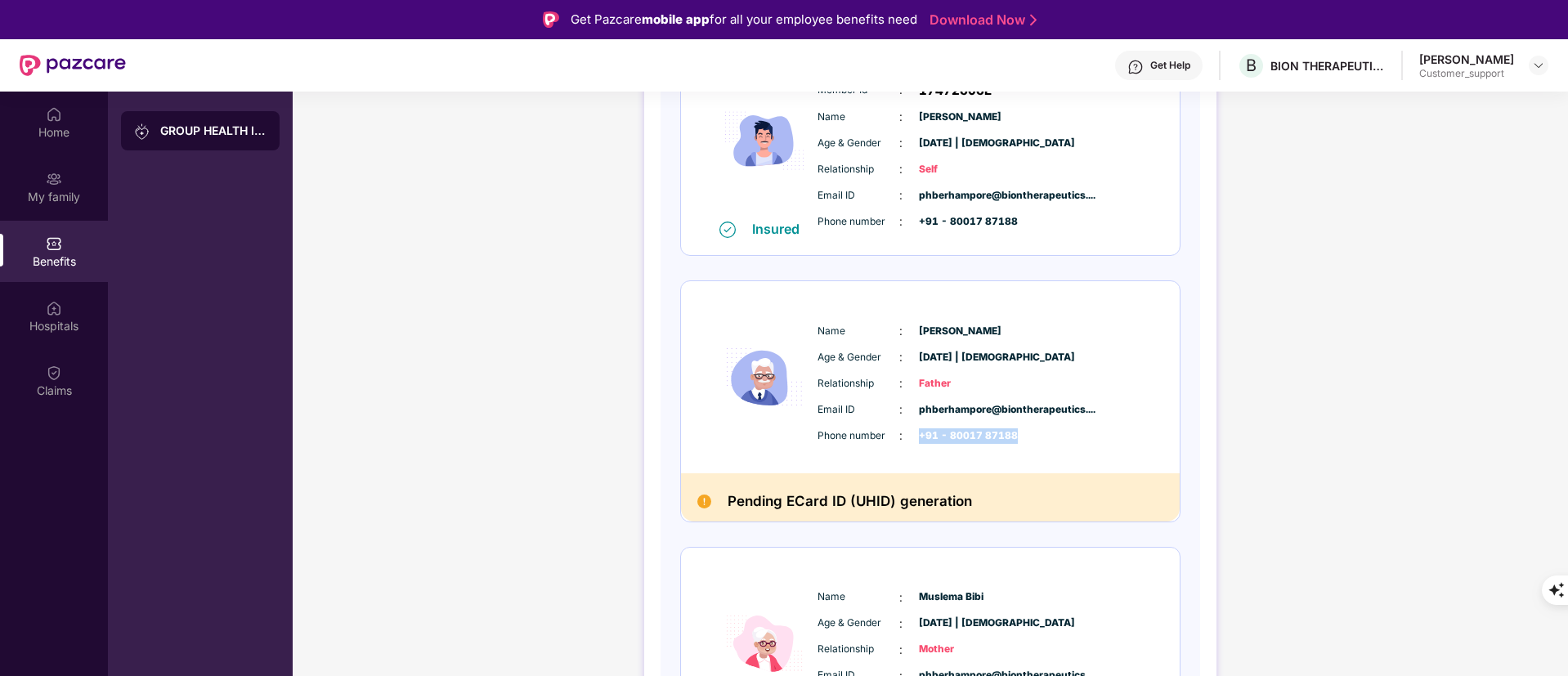
drag, startPoint x: 1022, startPoint y: 432, endPoint x: 916, endPoint y: 432, distance: 106.0
click at [916, 432] on div "Phone number : +91 - 80017 87188" at bounding box center [980, 436] width 324 height 18
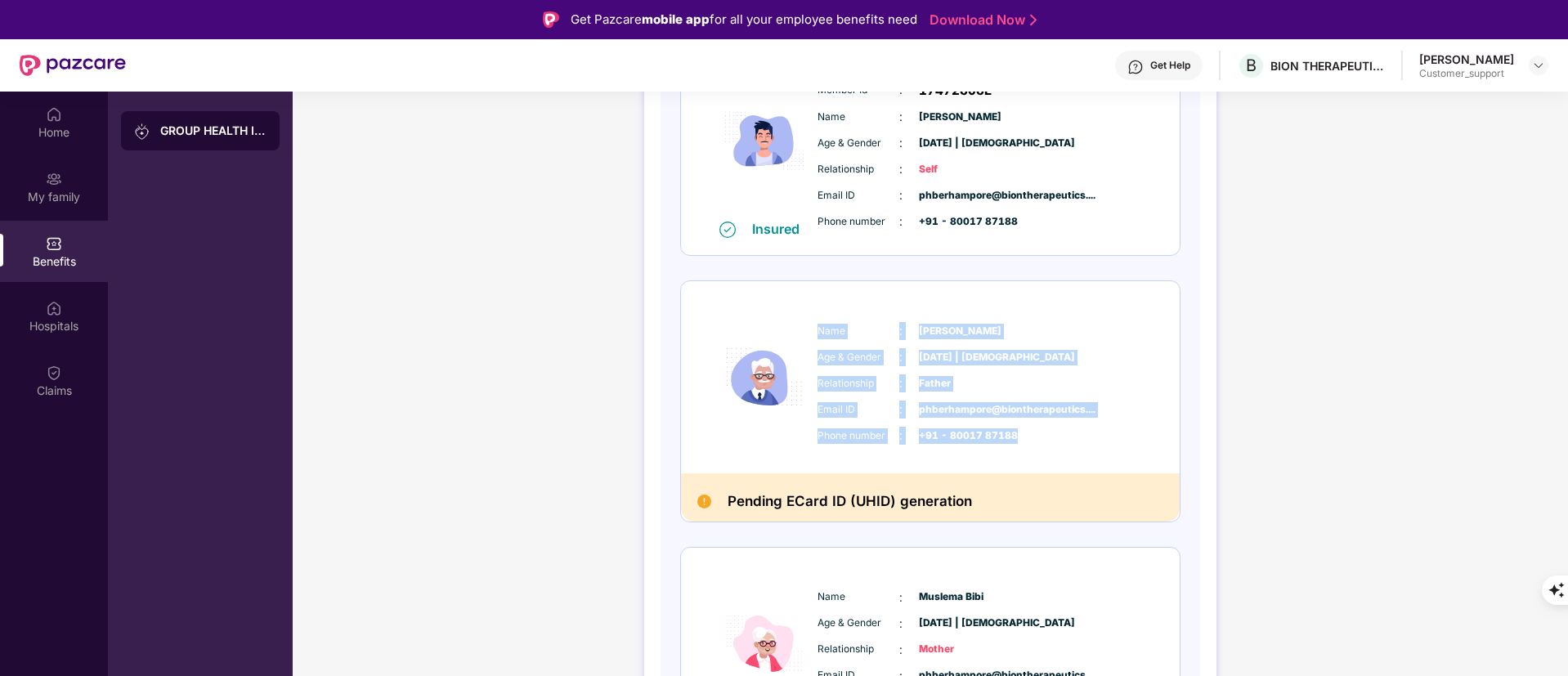
drag, startPoint x: 812, startPoint y: 324, endPoint x: 1017, endPoint y: 444, distance: 237.5
click at [1017, 444] on div "Name : Farat Seikh Age & Gender : 02 Mar 1962 | Male Relationship : Father Emai…" at bounding box center [980, 383] width 333 height 139
click at [982, 400] on div "Email ID : phberhampore@biontherapeutics...." at bounding box center [980, 409] width 324 height 18
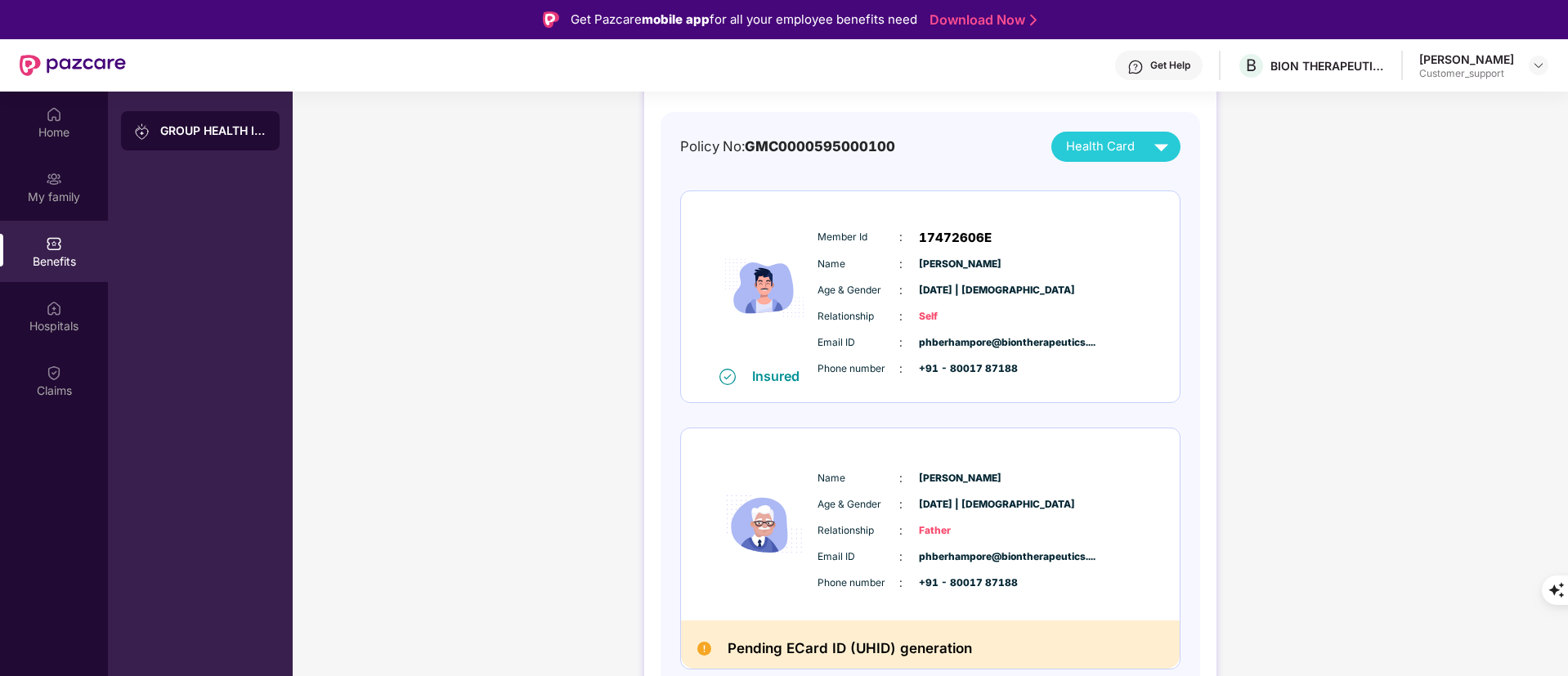
scroll to position [0, 0]
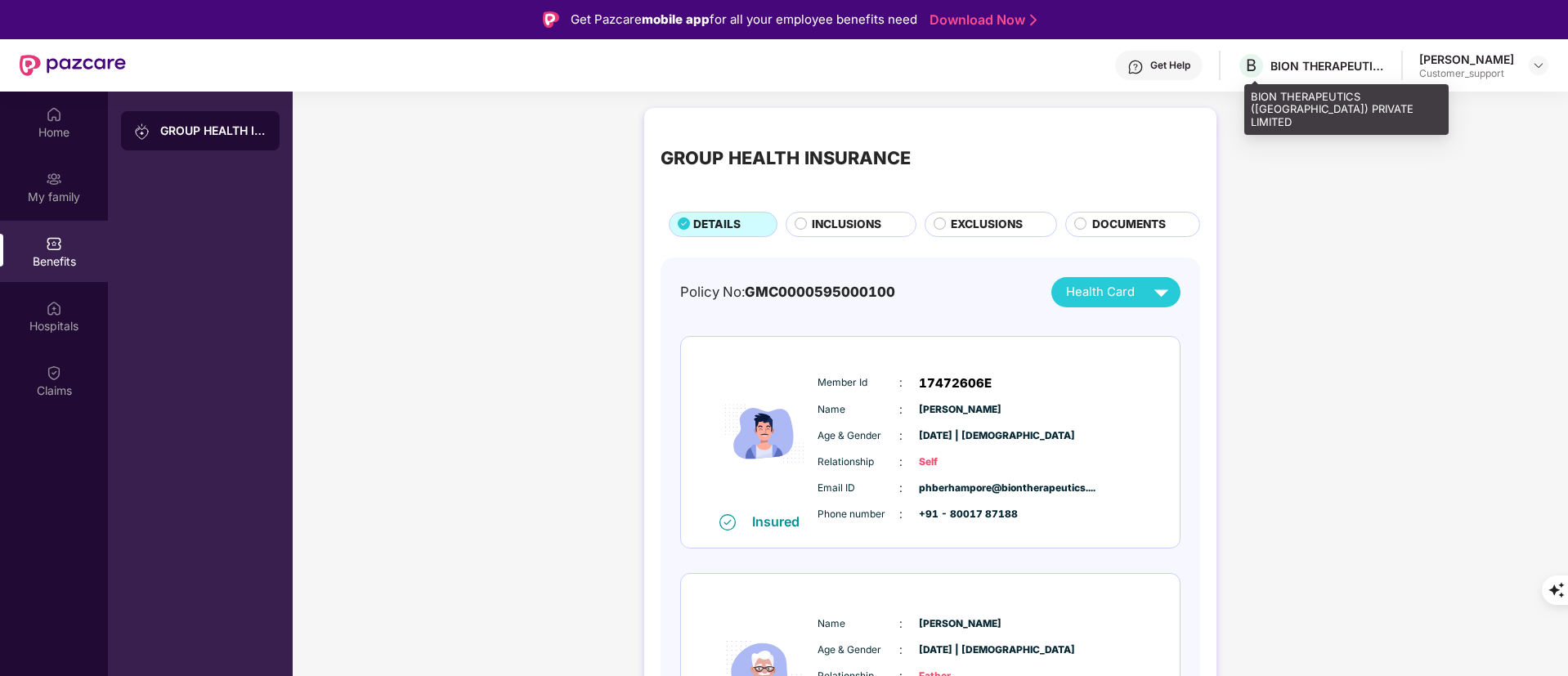
click at [1302, 59] on div "BION THERAPEUTICS (INDIA) PRIVATE LIMITED" at bounding box center [1327, 66] width 114 height 16
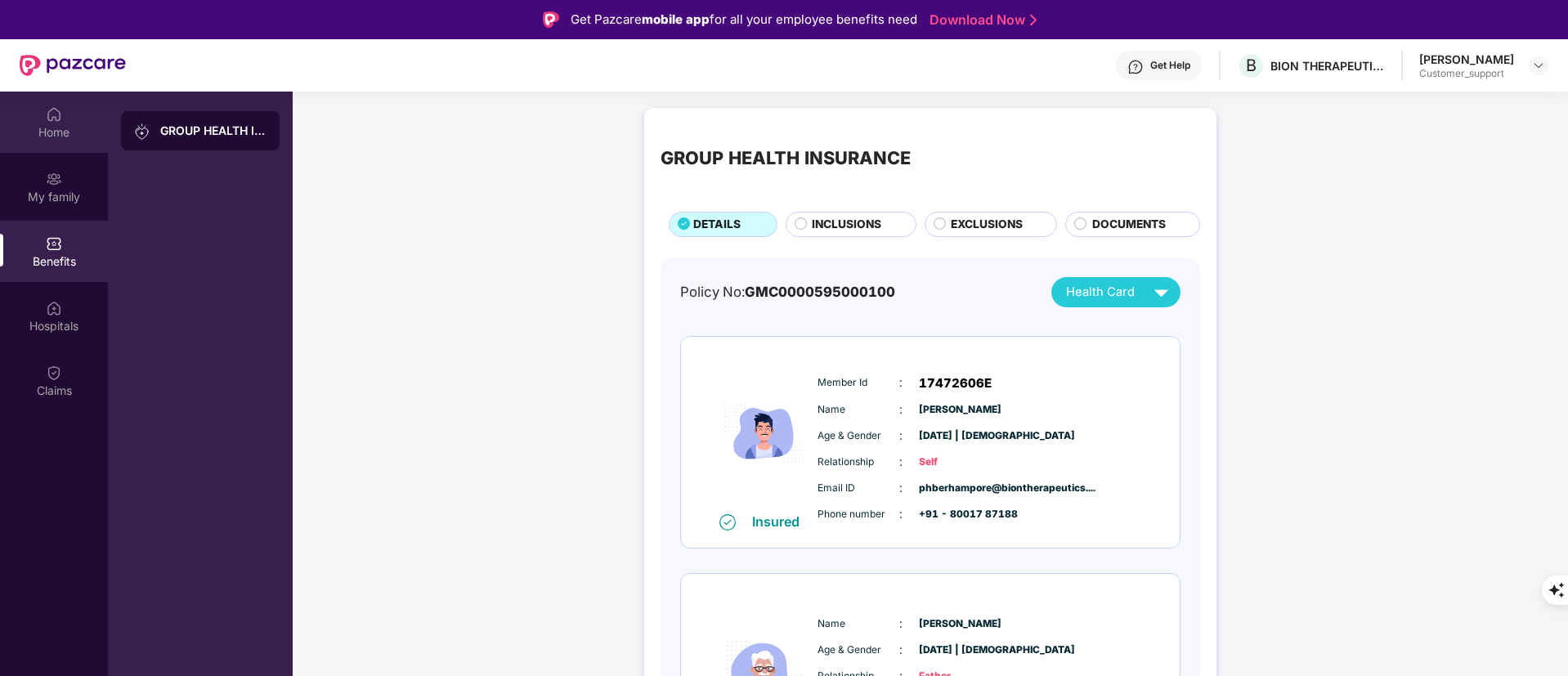
click at [58, 129] on div "Home" at bounding box center [54, 132] width 108 height 16
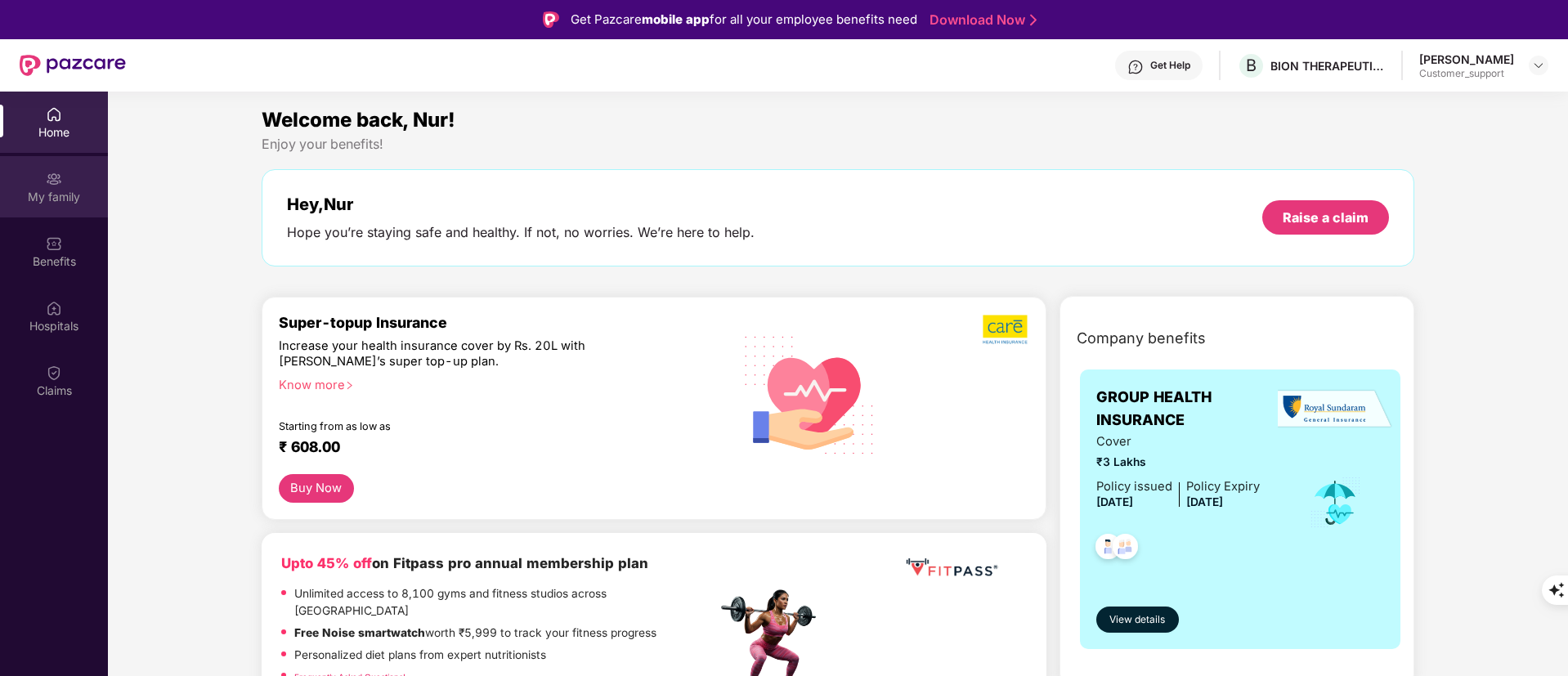
click at [52, 179] on img at bounding box center [54, 179] width 16 height 16
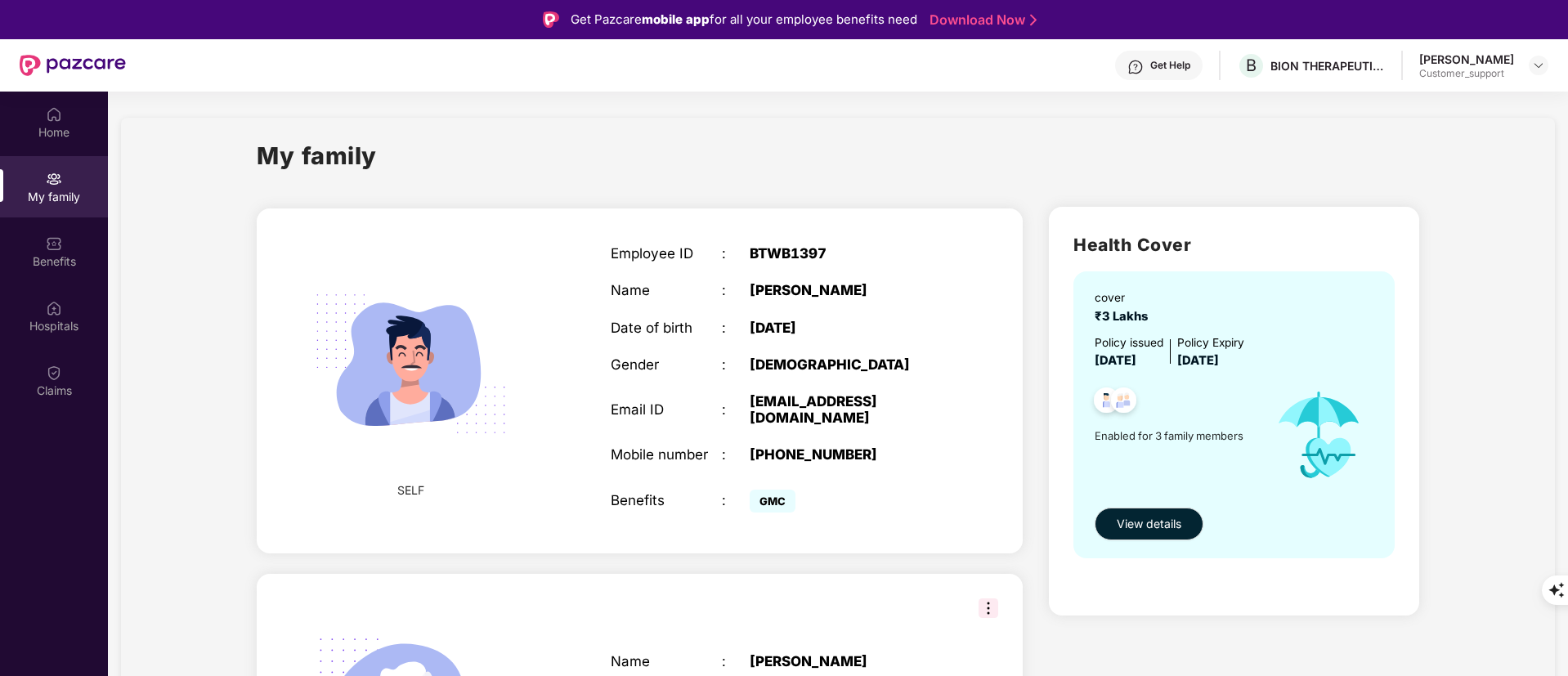
click at [826, 407] on div "phberhampore@biontherapeutics.com" at bounding box center [847, 409] width 195 height 33
copy div "phberhampore@biontherapeutics.com"
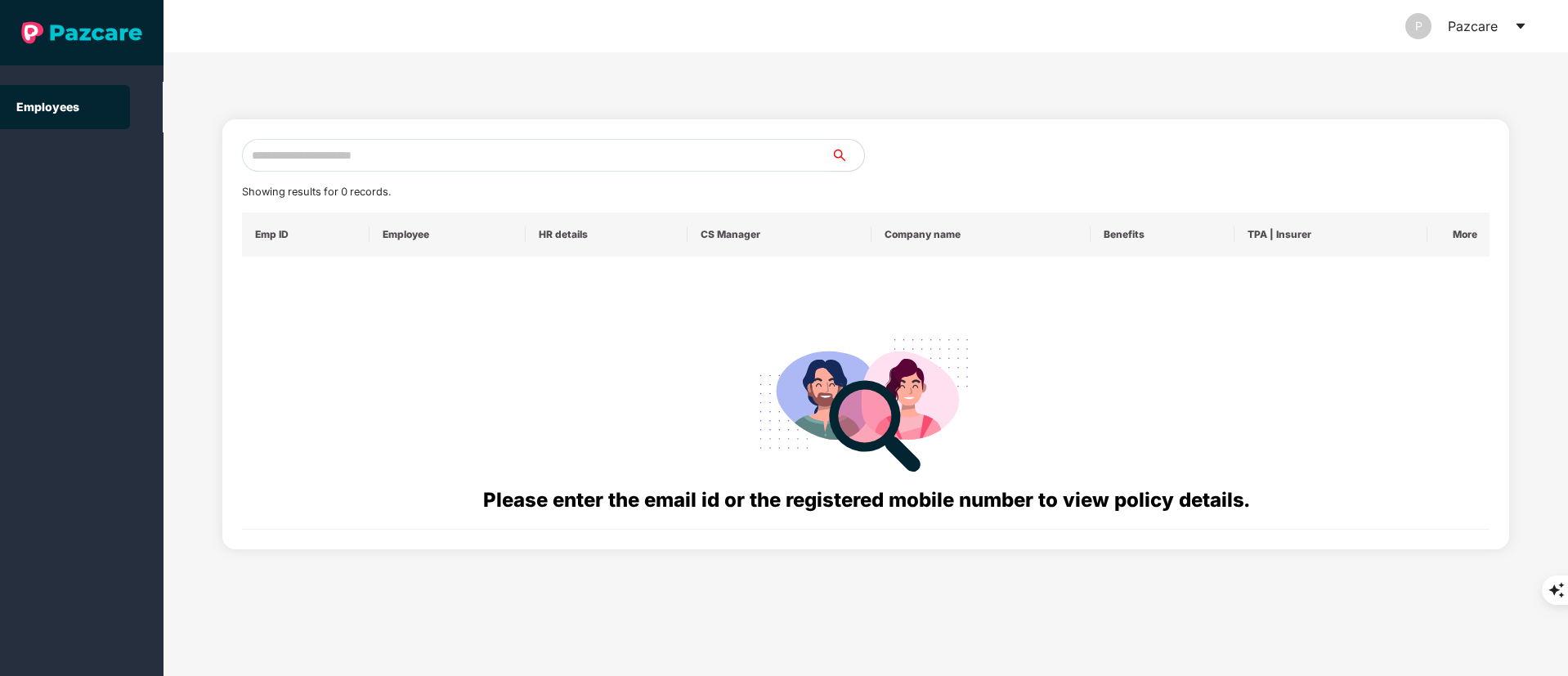
click at [333, 139] on input "text" at bounding box center [536, 155] width 589 height 33
paste input "**********"
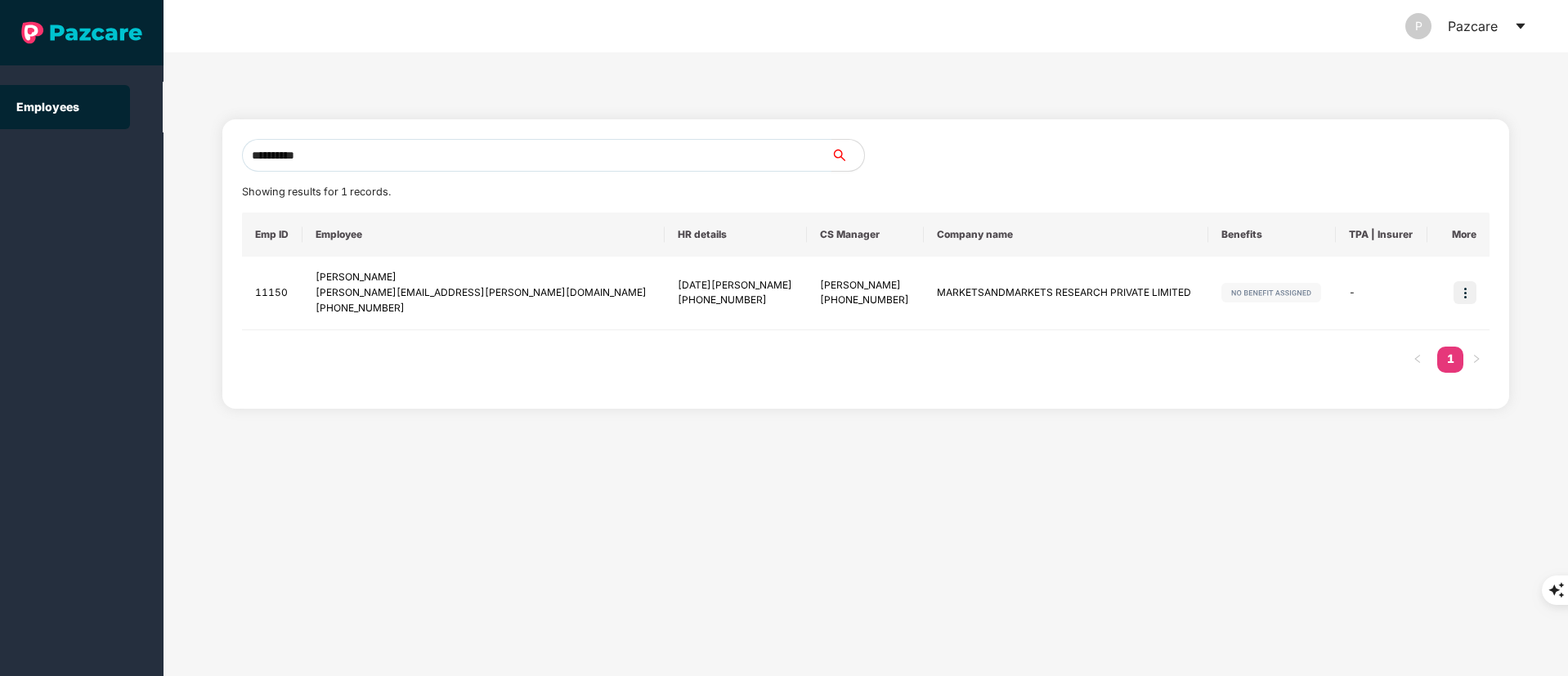
drag, startPoint x: 372, startPoint y: 152, endPoint x: 96, endPoint y: 152, distance: 276.0
click at [96, 152] on section "**********" at bounding box center [784, 338] width 1568 height 676
paste input "text"
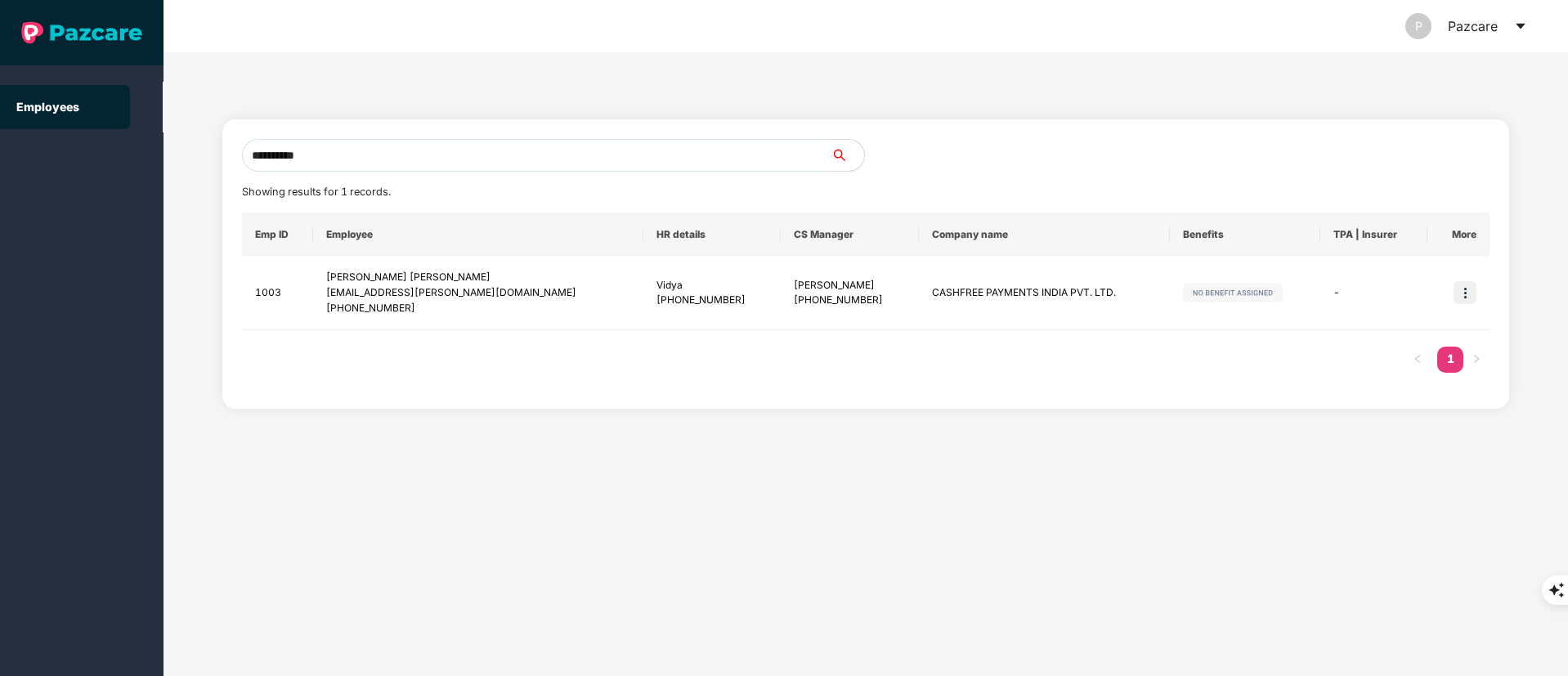
drag, startPoint x: 401, startPoint y: 164, endPoint x: 200, endPoint y: 164, distance: 201.0
click at [200, 164] on div "**********" at bounding box center [866, 364] width 1405 height 624
paste input "text"
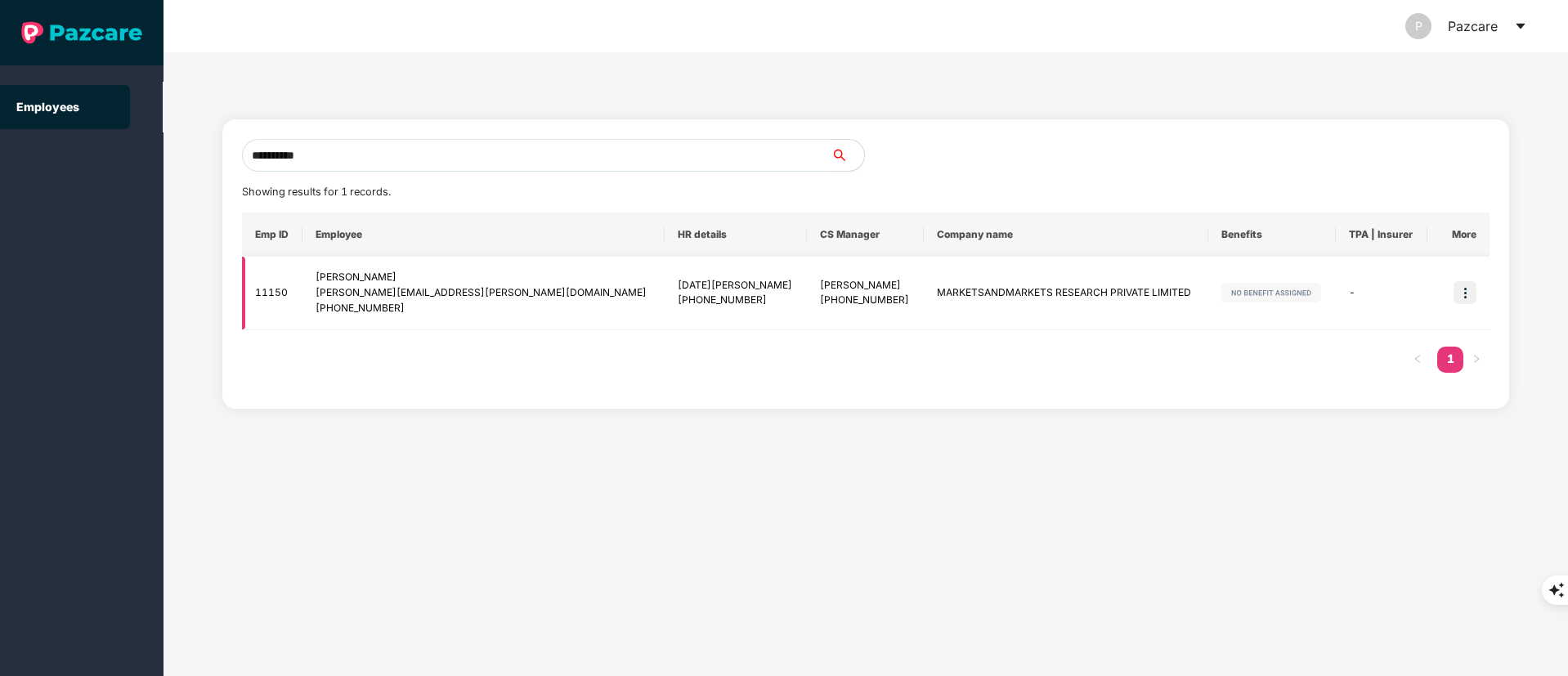
click at [820, 289] on div "Sheik Ahmed Alisha" at bounding box center [866, 286] width 90 height 16
click at [815, 346] on div "Emp ID Employee HR details CS Manager Company name Benefits TPA | Insurer More …" at bounding box center [866, 300] width 1248 height 176
click at [423, 292] on div "akansha.maheshwari@marketsandmarkets.com" at bounding box center [483, 293] width 336 height 16
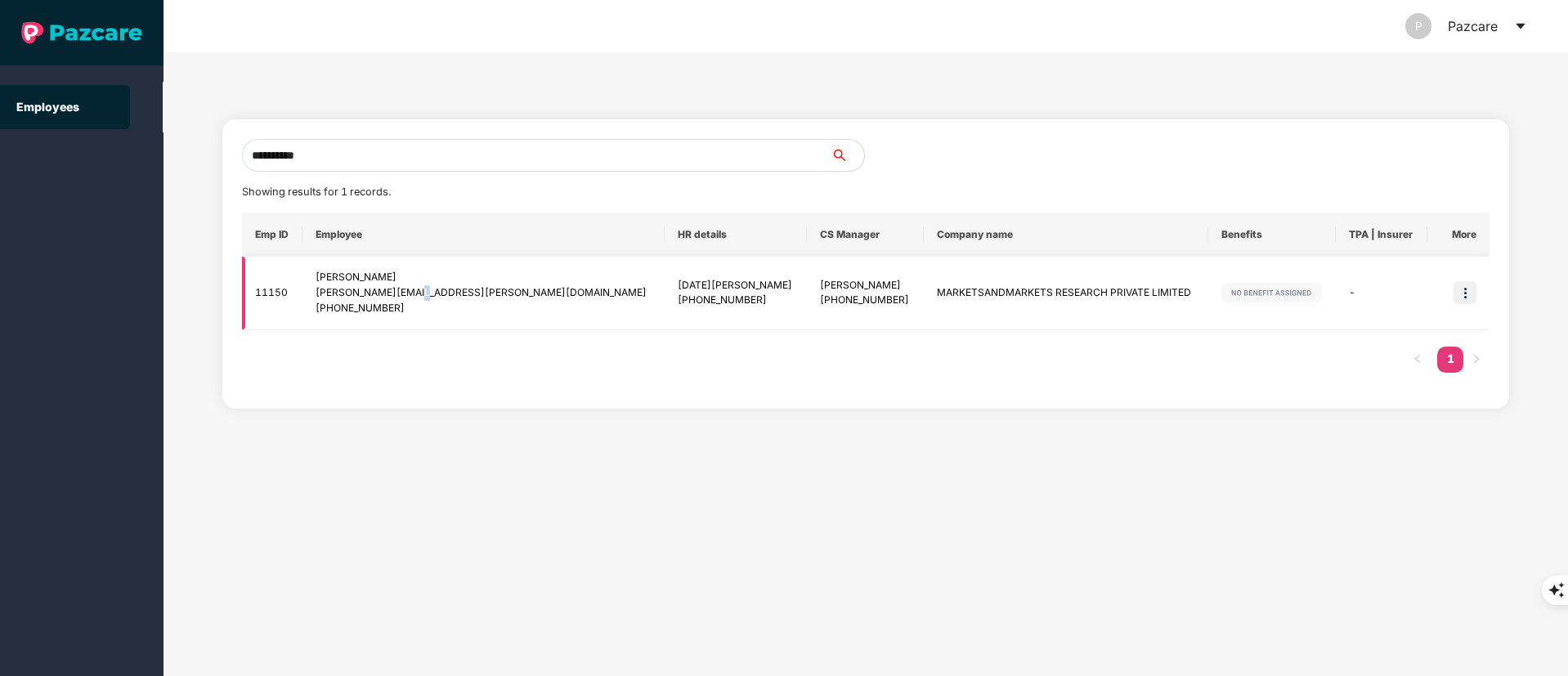
click at [423, 292] on div "akansha.maheshwari@marketsandmarkets.com" at bounding box center [483, 293] width 336 height 16
copy div "akansha.maheshwari@marketsandmarkets.com"
click at [440, 295] on div "akansha.maheshwari@marketsandmarkets.com" at bounding box center [483, 293] width 336 height 16
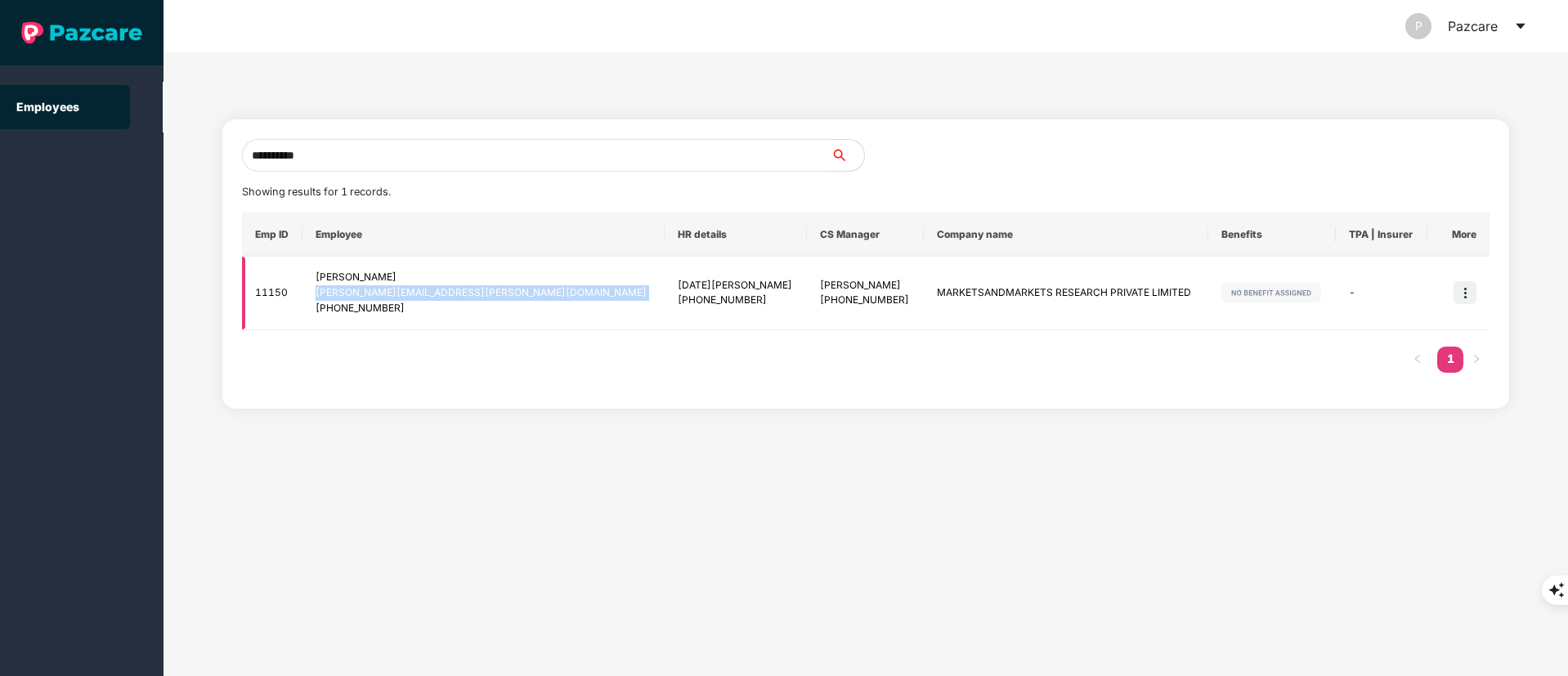
click at [441, 294] on div "akansha.maheshwari@marketsandmarkets.com" at bounding box center [483, 293] width 336 height 16
drag, startPoint x: 351, startPoint y: 158, endPoint x: 37, endPoint y: 159, distance: 314.0
click at [37, 159] on section "**********" at bounding box center [784, 338] width 1568 height 676
paste input "text"
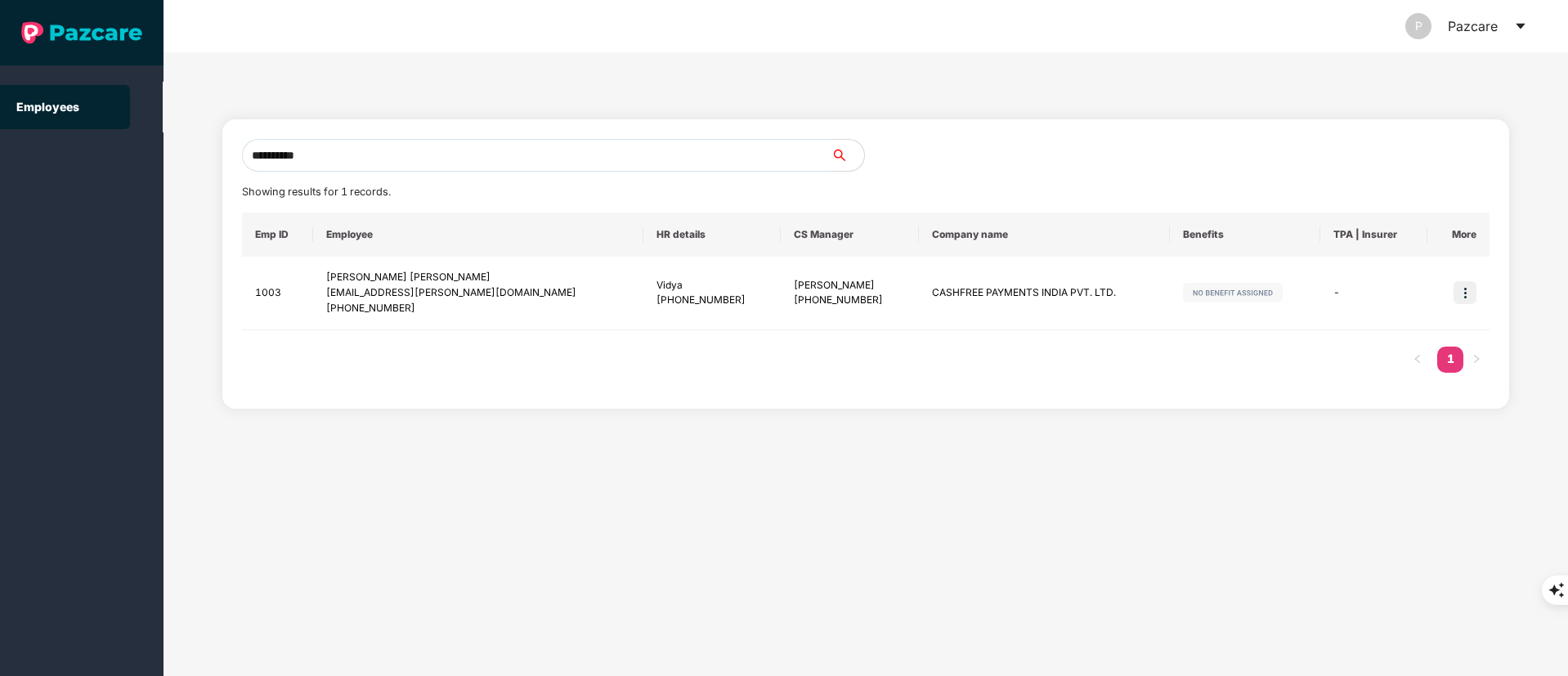
type input "**********"
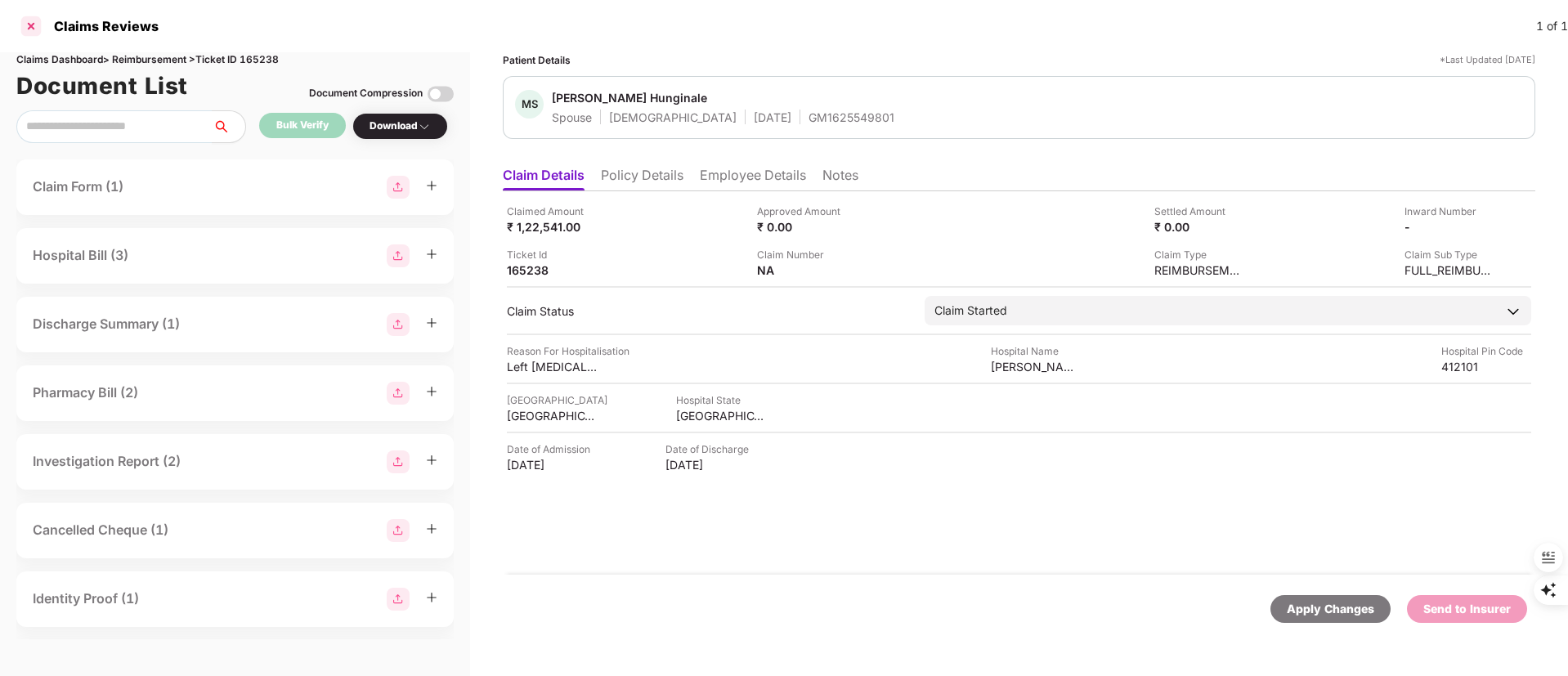
click at [37, 27] on div at bounding box center [31, 27] width 27 height 27
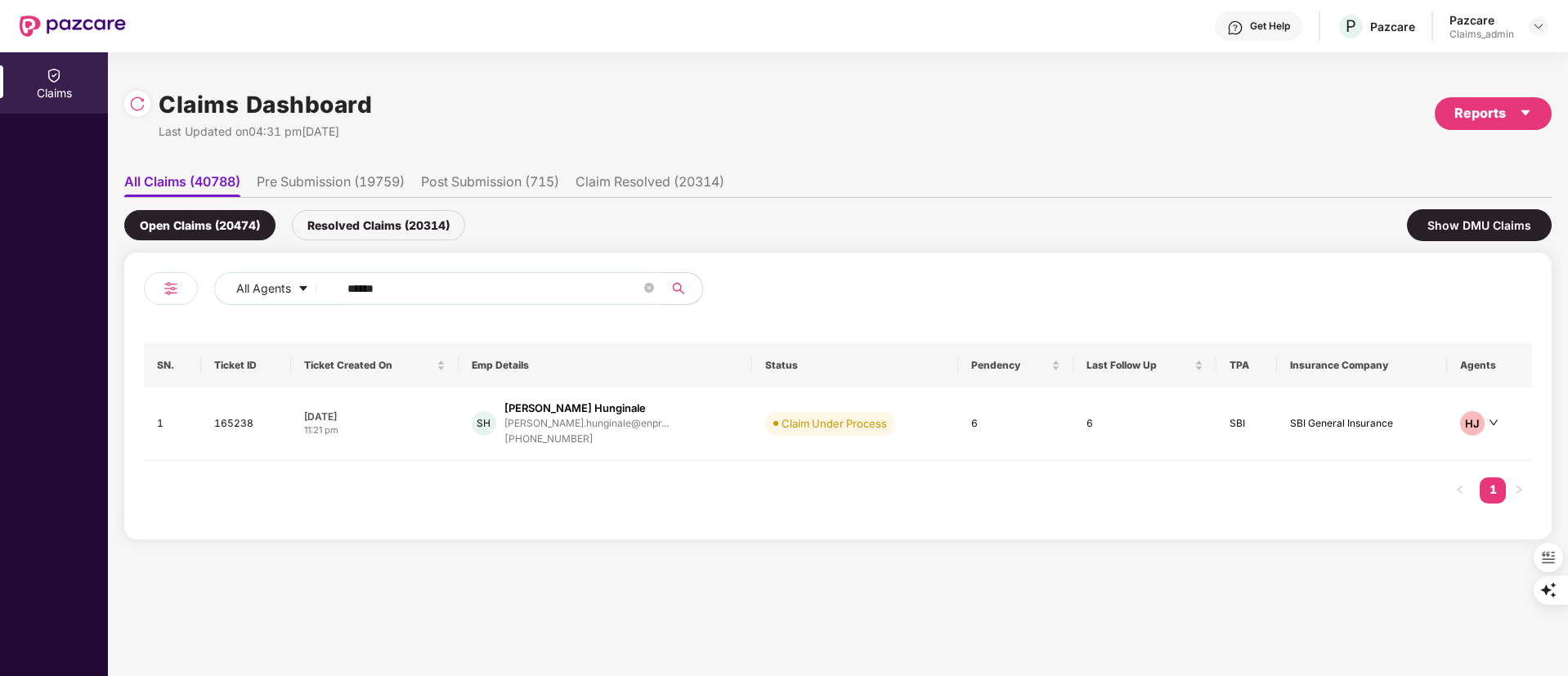
drag, startPoint x: 530, startPoint y: 289, endPoint x: 198, endPoint y: 252, distance: 334.1
click at [199, 253] on div "All Agents ****** SN. Ticket ID Ticket Created On Emp Details Status Pendency L…" at bounding box center [838, 396] width 1428 height 287
paste input "text"
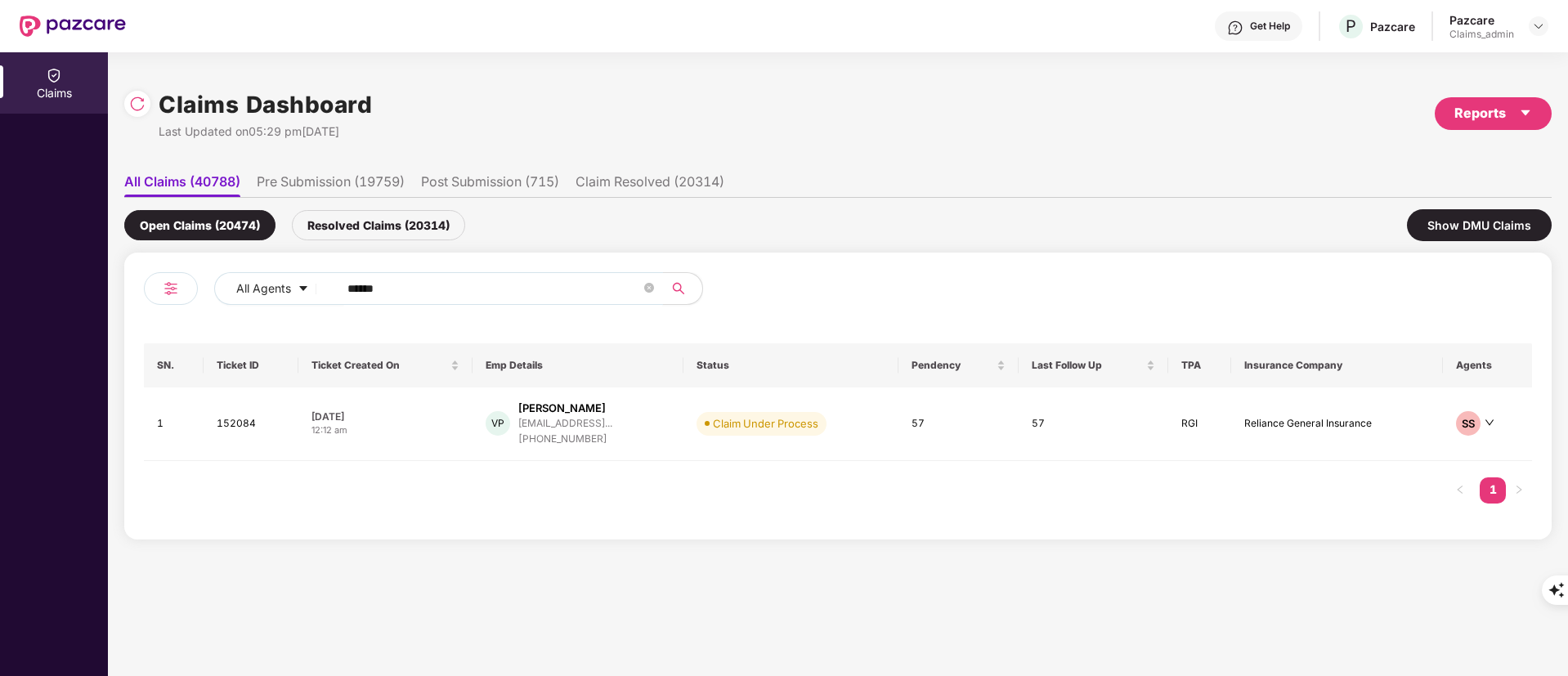
type input "******"
click at [600, 418] on div "[EMAIL_ADDRESS]..." at bounding box center [565, 423] width 94 height 11
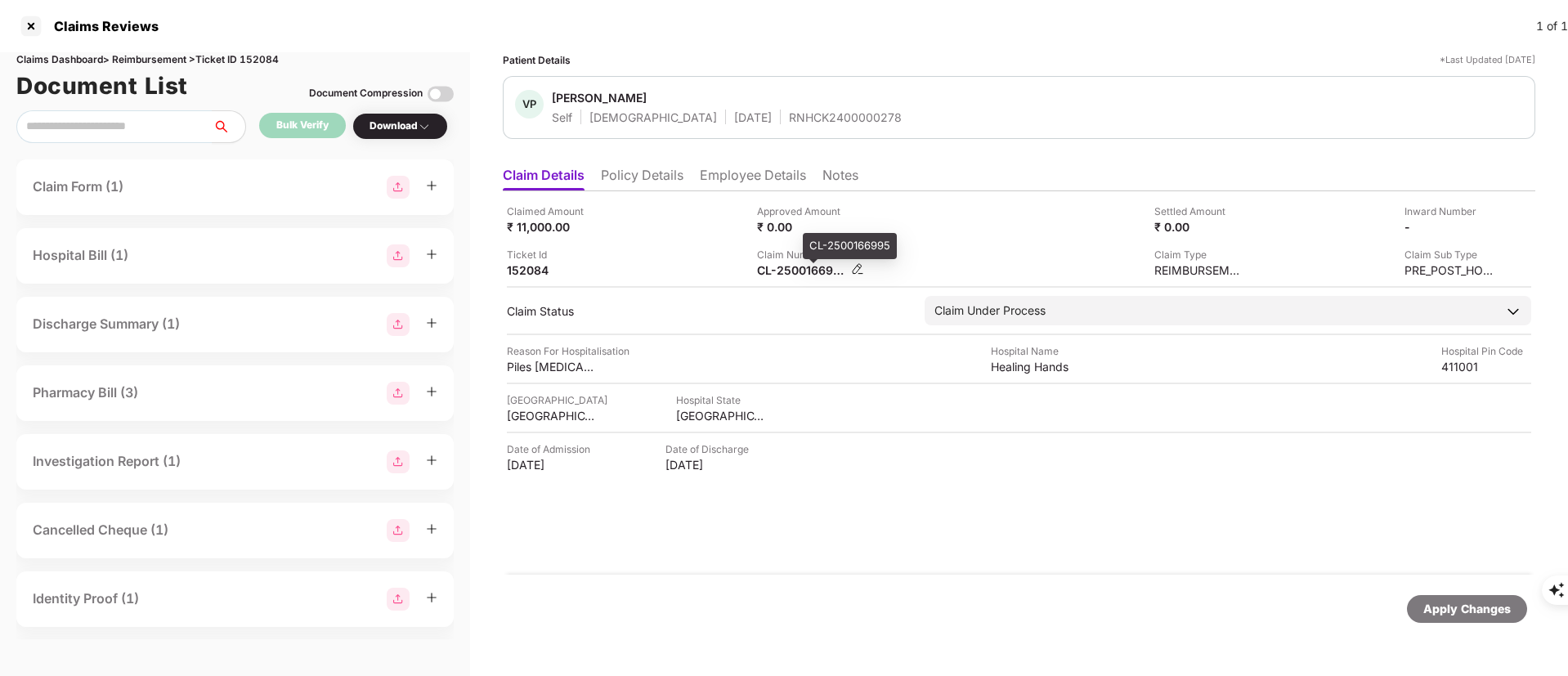
click at [801, 276] on div "CL-2500166995" at bounding box center [803, 270] width 90 height 16
copy div
click at [35, 29] on div at bounding box center [31, 27] width 27 height 27
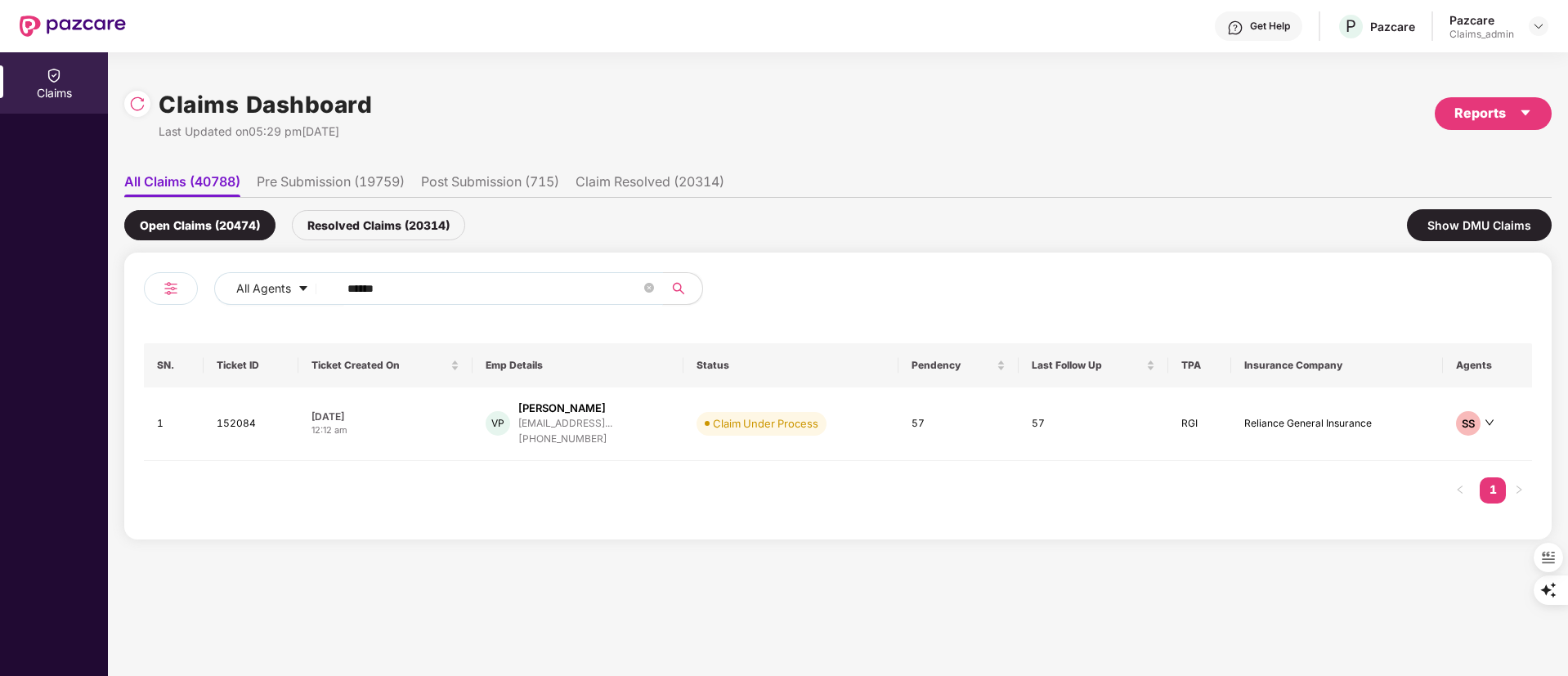
drag, startPoint x: 449, startPoint y: 285, endPoint x: 97, endPoint y: 280, distance: 352.0
click at [84, 280] on div "Claims Claims Dashboard Last Updated on 05:29 pm[DATE] Reports All Claims (4078…" at bounding box center [784, 364] width 1568 height 624
paste input "text"
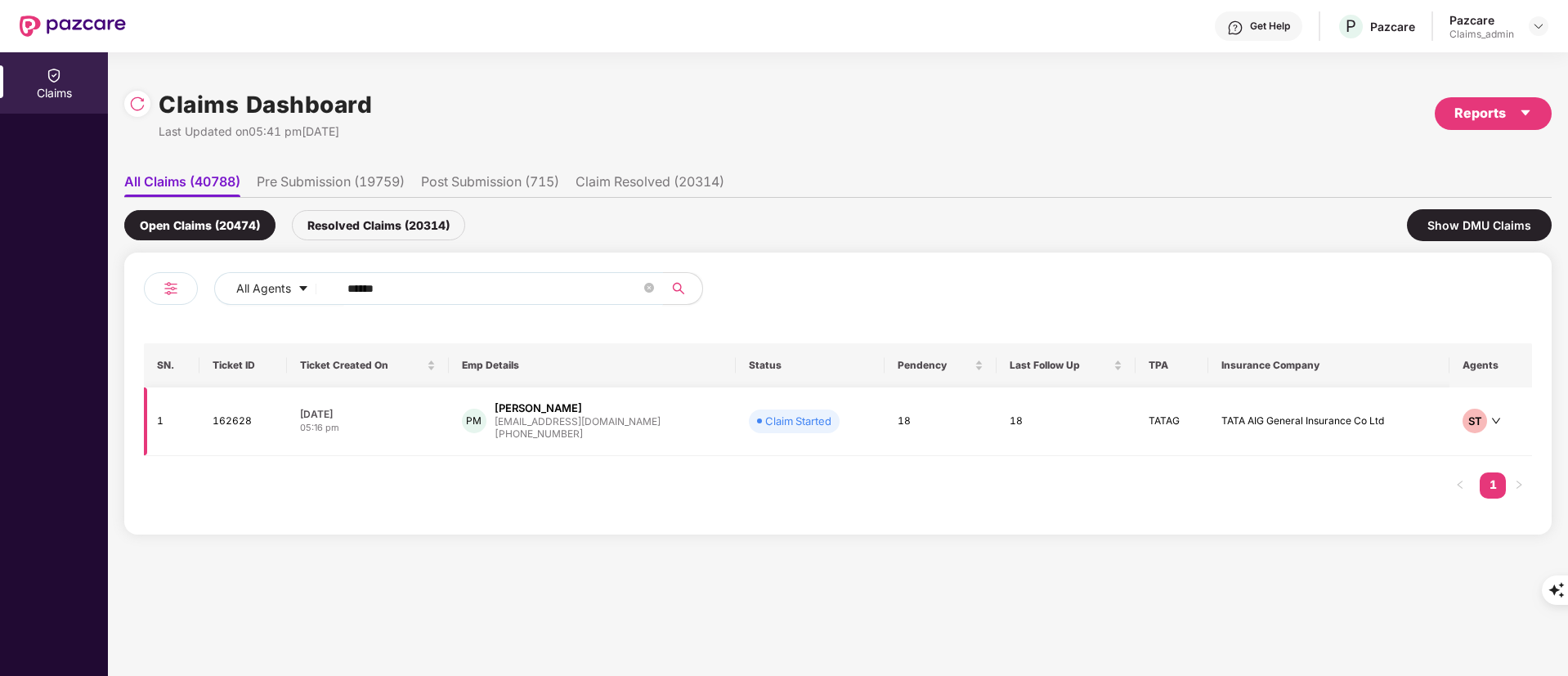
type input "******"
click at [617, 426] on div "[EMAIL_ADDRESS][DOMAIN_NAME]" at bounding box center [577, 422] width 166 height 11
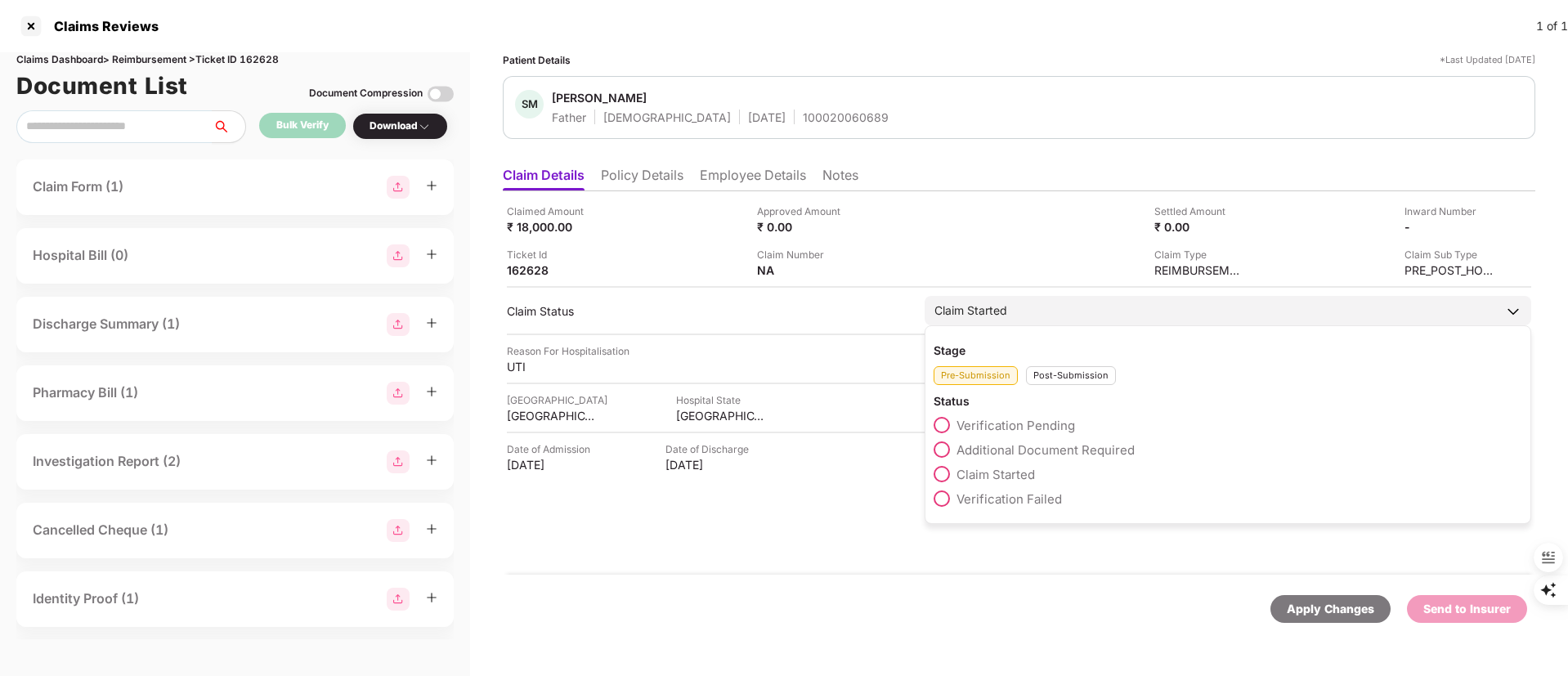
click at [1077, 377] on div "Post-Submission" at bounding box center [1071, 375] width 90 height 19
click at [1009, 502] on span "Claim IR Raised" at bounding box center [1002, 500] width 90 height 16
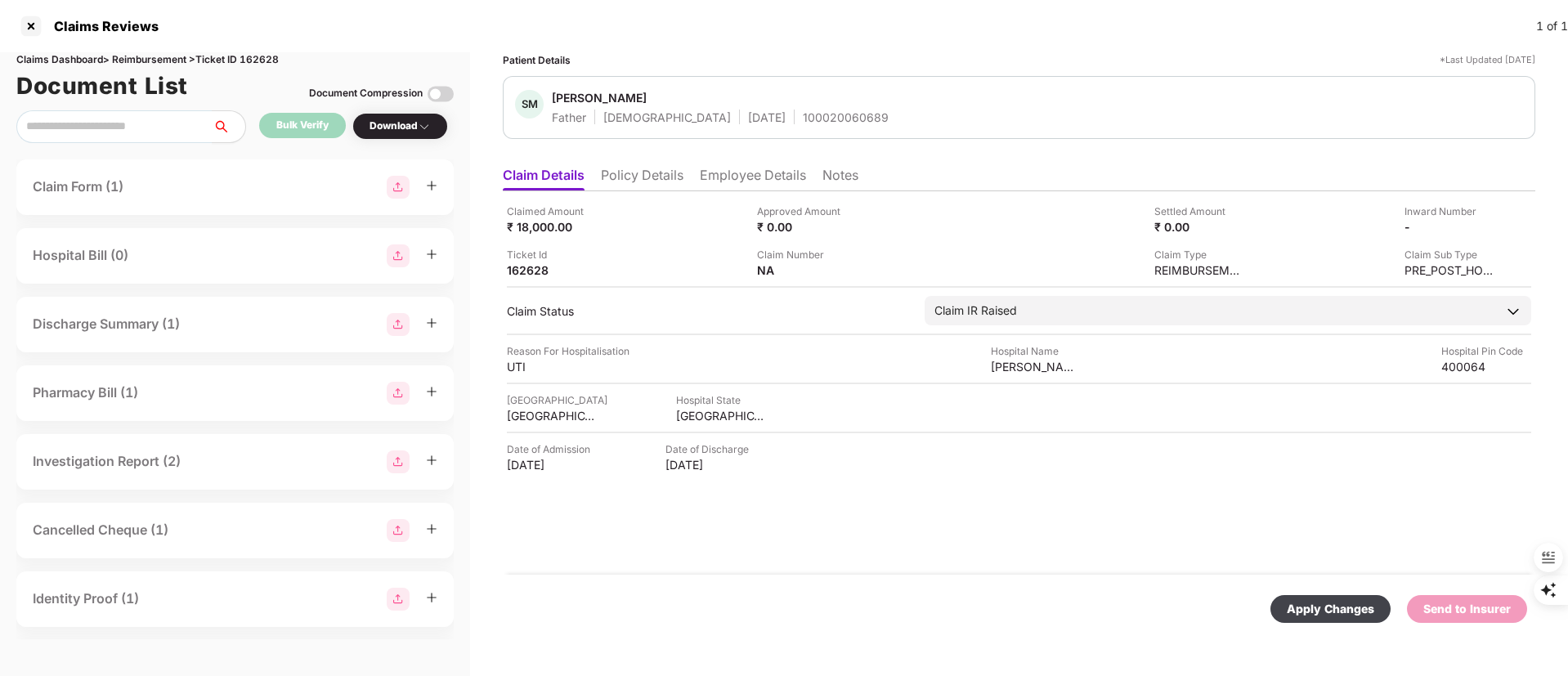
click at [1316, 600] on div "Apply Changes" at bounding box center [1331, 609] width 88 height 18
click at [30, 24] on div at bounding box center [31, 27] width 27 height 27
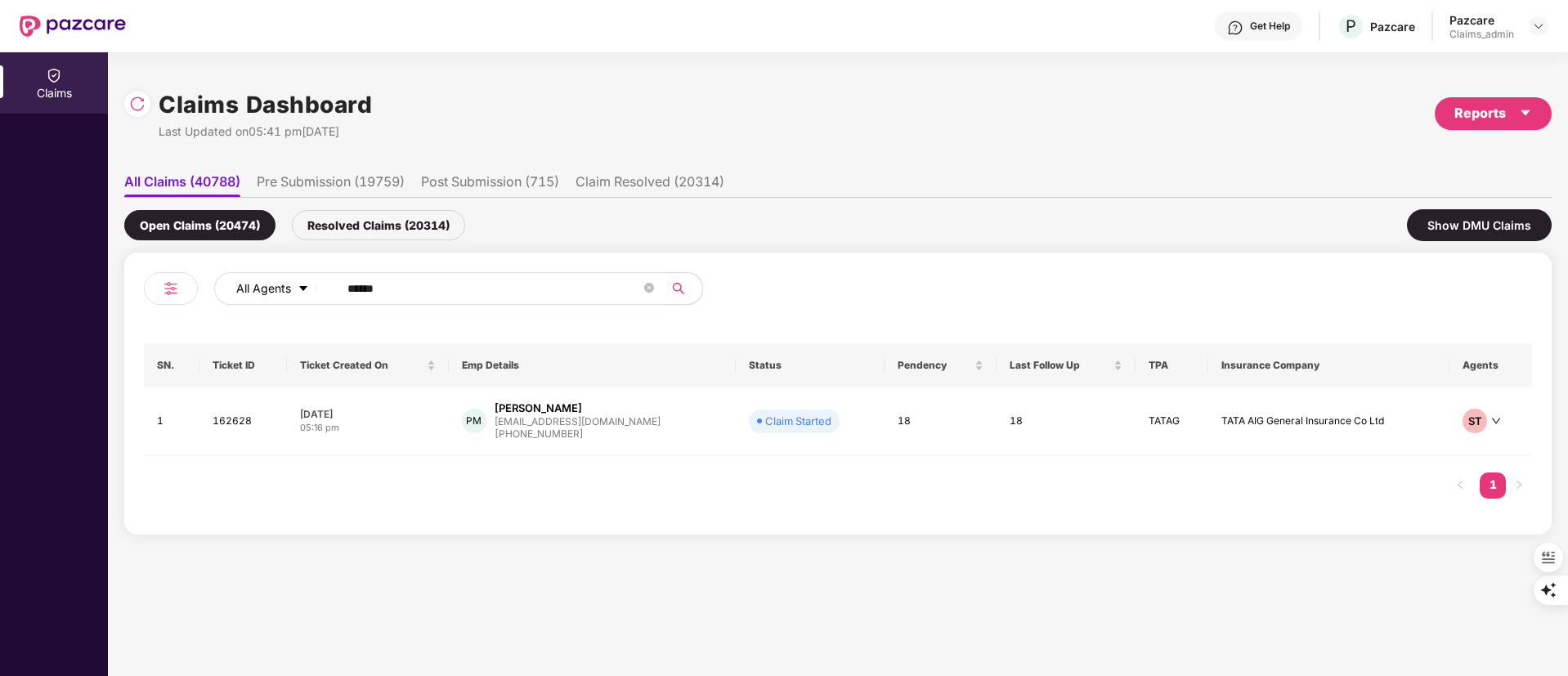
paste input "text"
drag, startPoint x: 442, startPoint y: 294, endPoint x: 222, endPoint y: 294, distance: 220.0
click at [197, 295] on div "All Agents ******" at bounding box center [491, 295] width 695 height 46
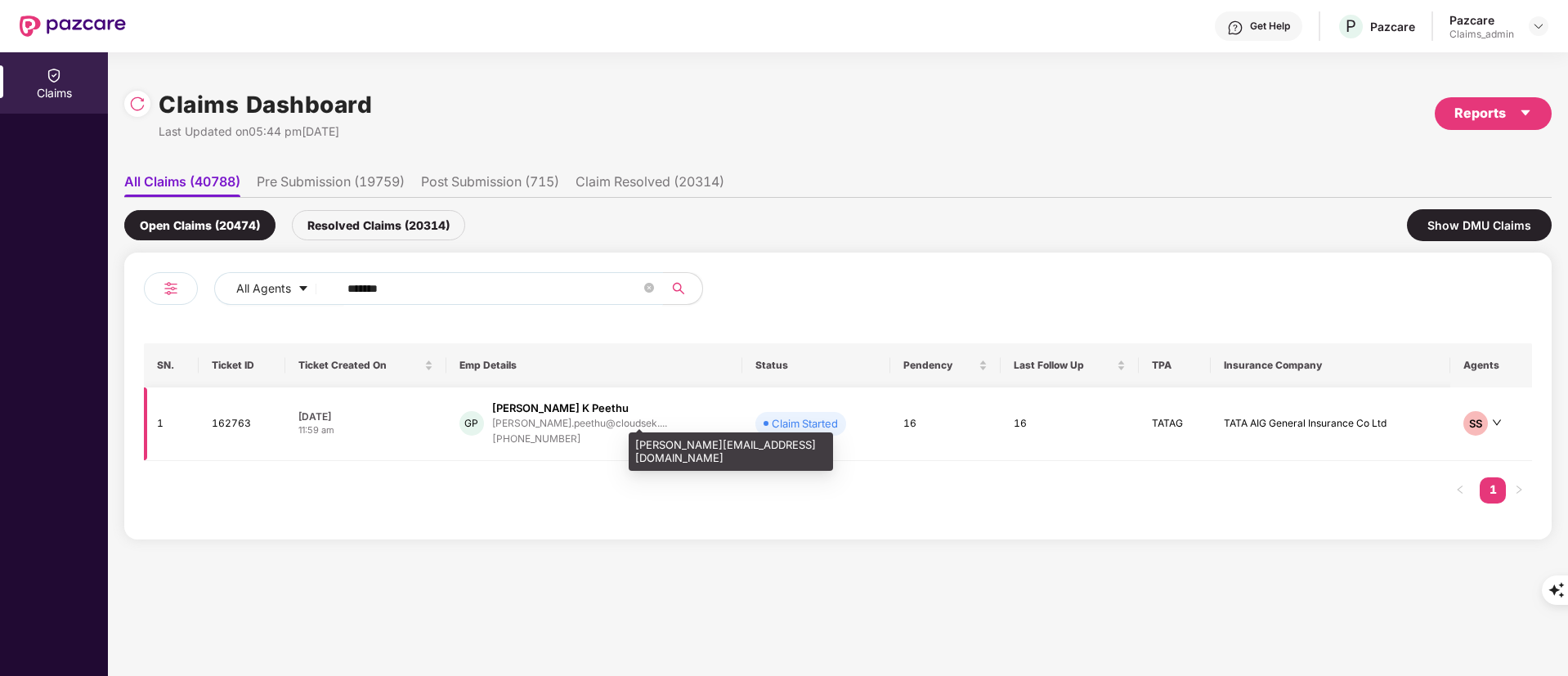
type input "******"
click at [556, 420] on div "gokul.peethu@cloudsek...." at bounding box center [580, 423] width 175 height 11
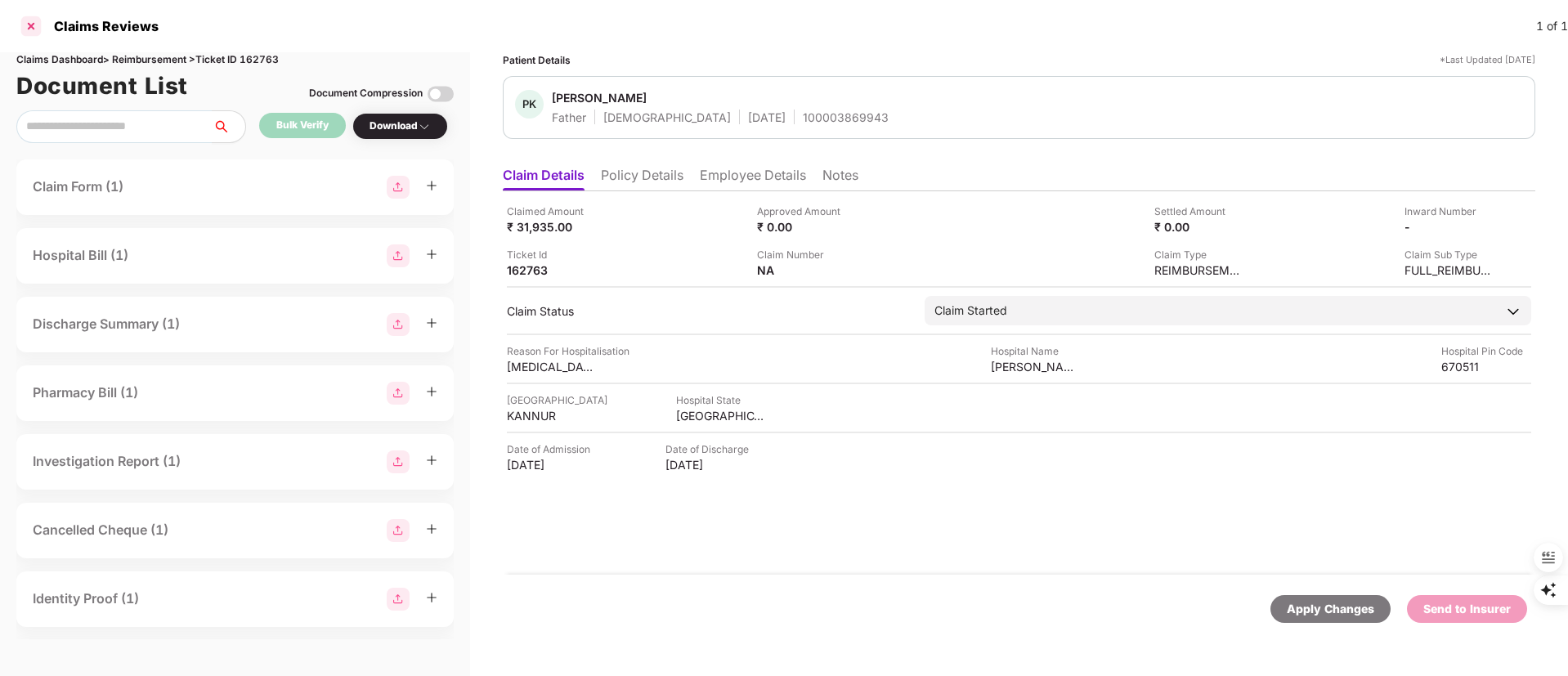
click at [27, 19] on div at bounding box center [31, 27] width 27 height 27
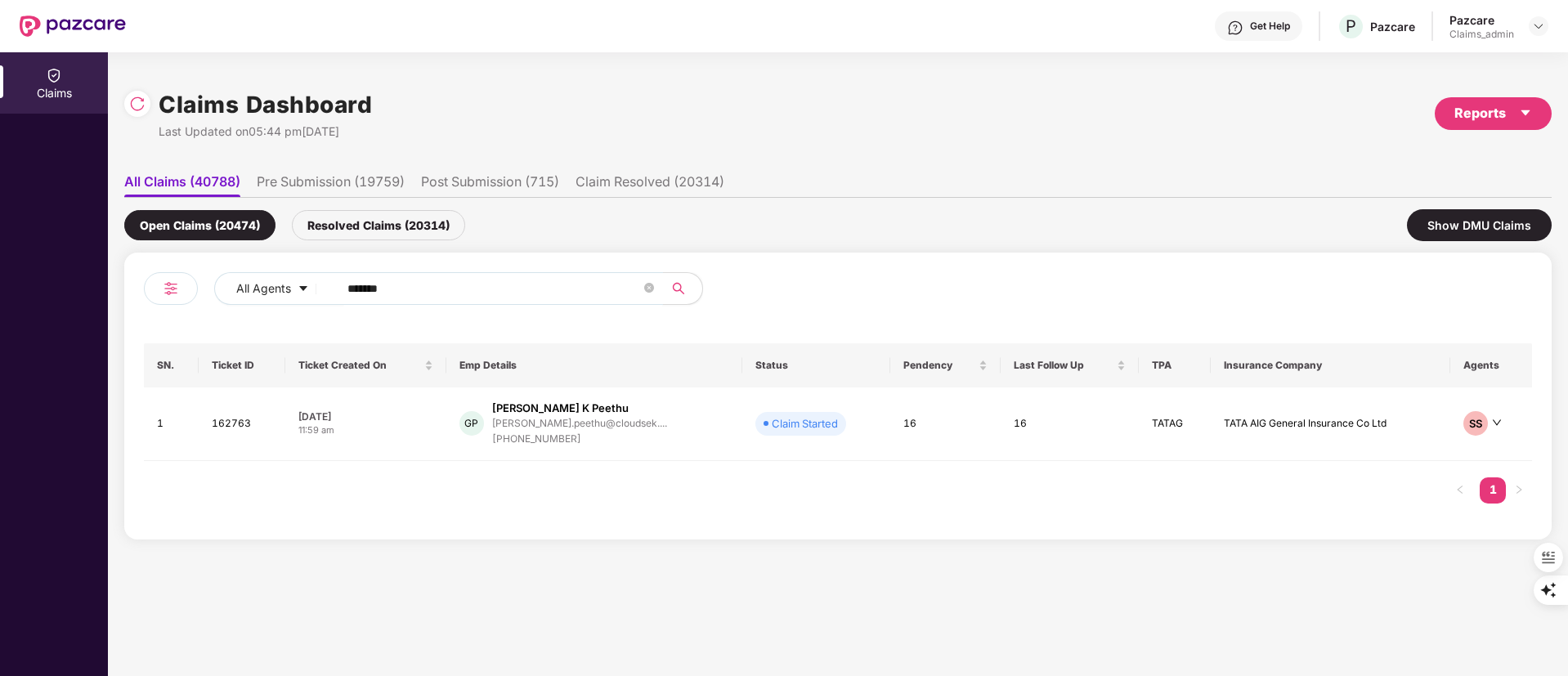
drag, startPoint x: 515, startPoint y: 298, endPoint x: 123, endPoint y: 298, distance: 392.0
click at [123, 298] on div "Claims Dashboard Last Updated on 05:44 pm, 19 Aug 2025 Reports All Claims (4078…" at bounding box center [838, 364] width 1460 height 624
click at [557, 436] on div "+919567795826" at bounding box center [580, 439] width 175 height 16
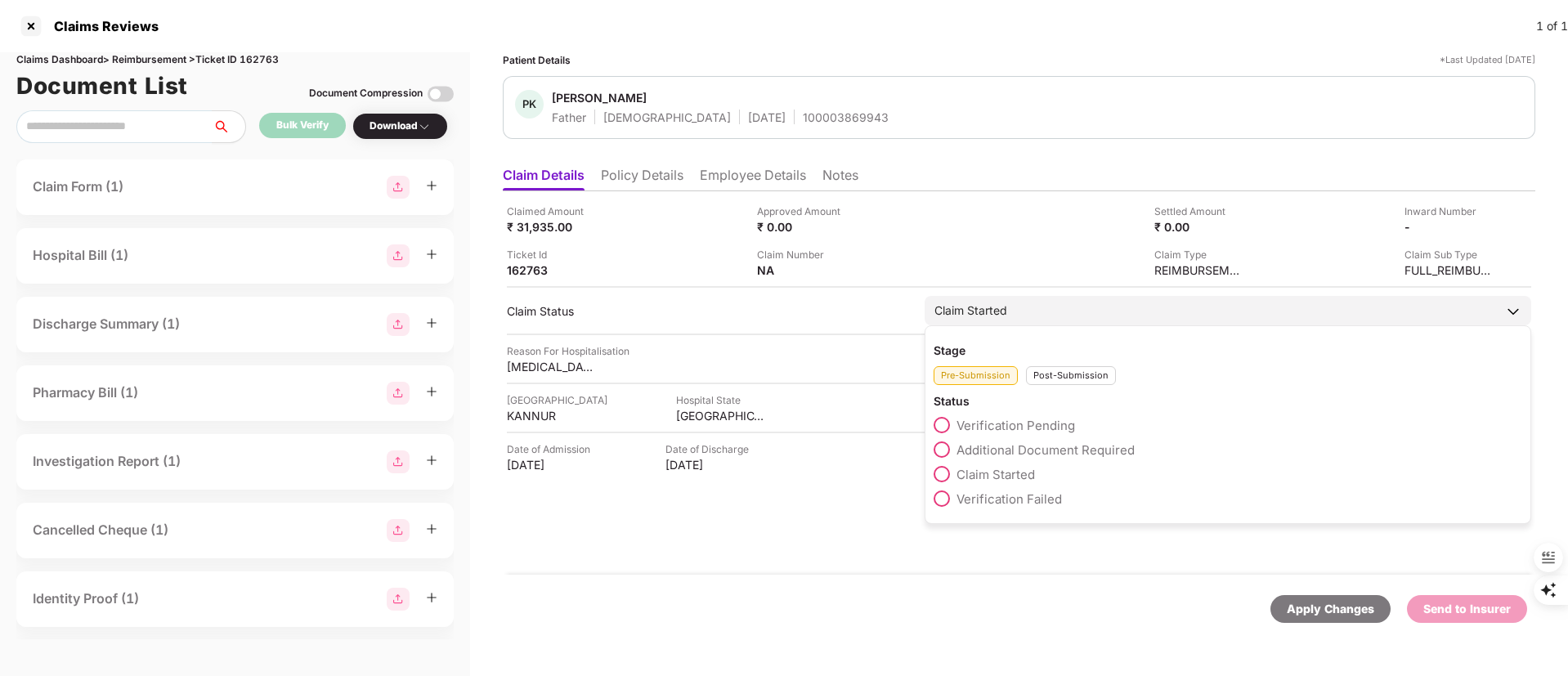
click at [1045, 377] on div "Post-Submission" at bounding box center [1071, 375] width 90 height 19
click at [1013, 498] on span "Claim IR Raised" at bounding box center [1002, 500] width 90 height 16
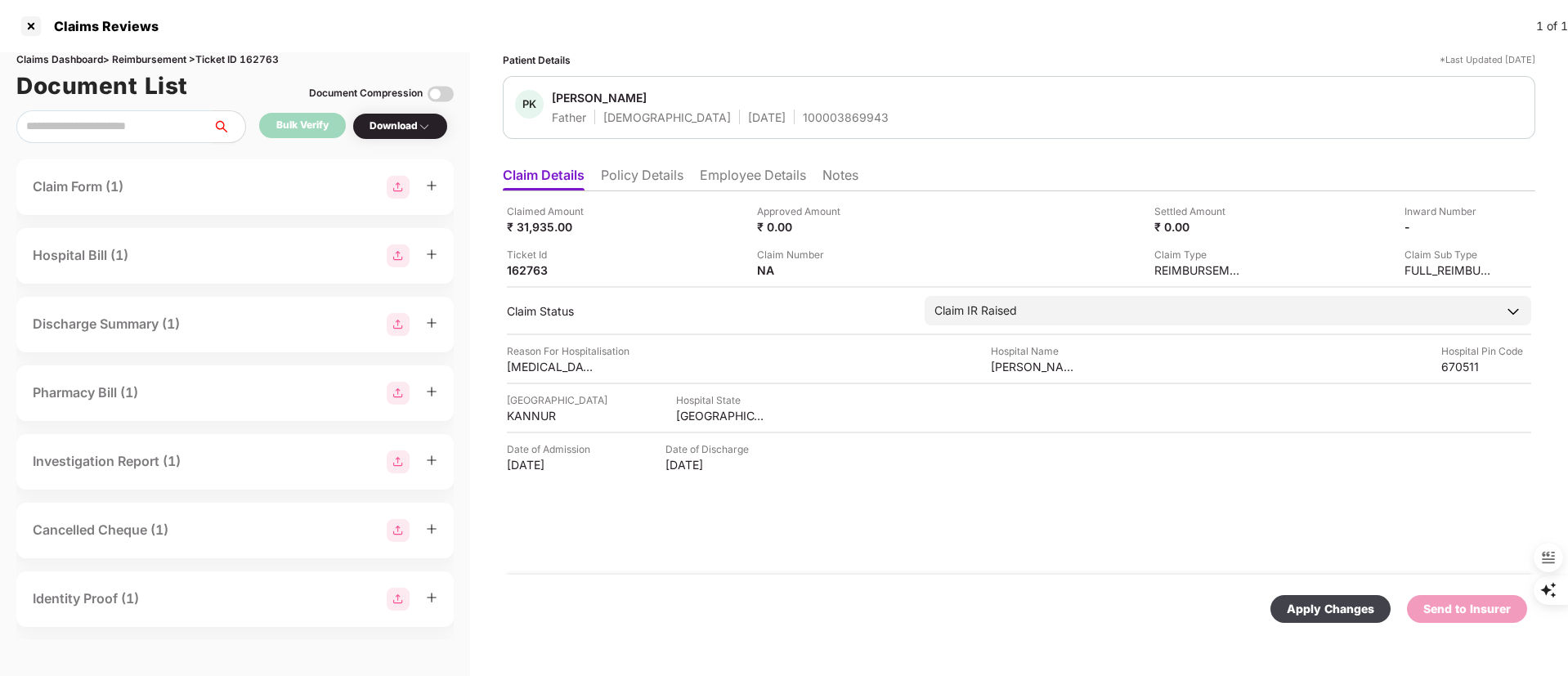
click at [1349, 604] on div "Apply Changes" at bounding box center [1331, 609] width 88 height 18
click at [35, 20] on div at bounding box center [31, 27] width 27 height 27
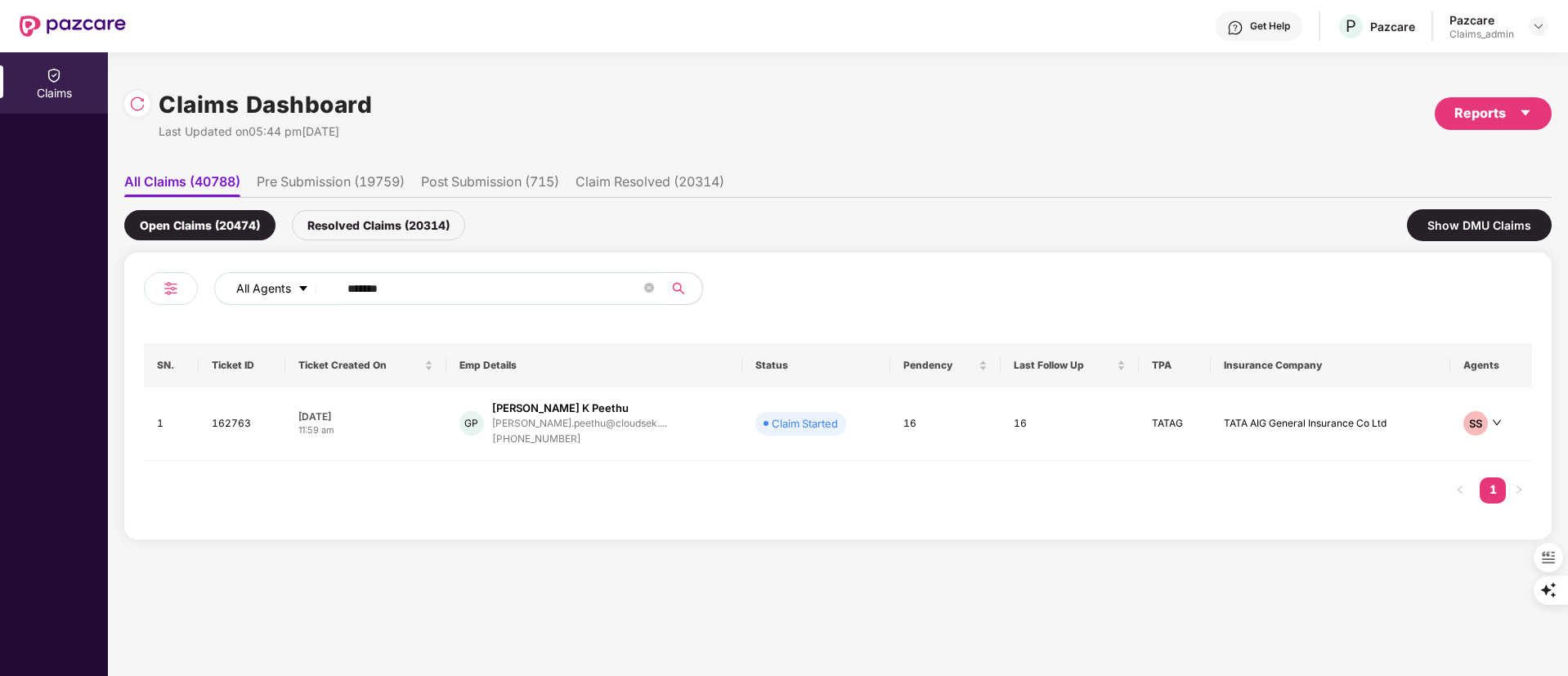
drag, startPoint x: 423, startPoint y: 287, endPoint x: 295, endPoint y: 290, distance: 128.0
click at [295, 290] on div "All Agents ******" at bounding box center [631, 288] width 834 height 33
paste input "text"
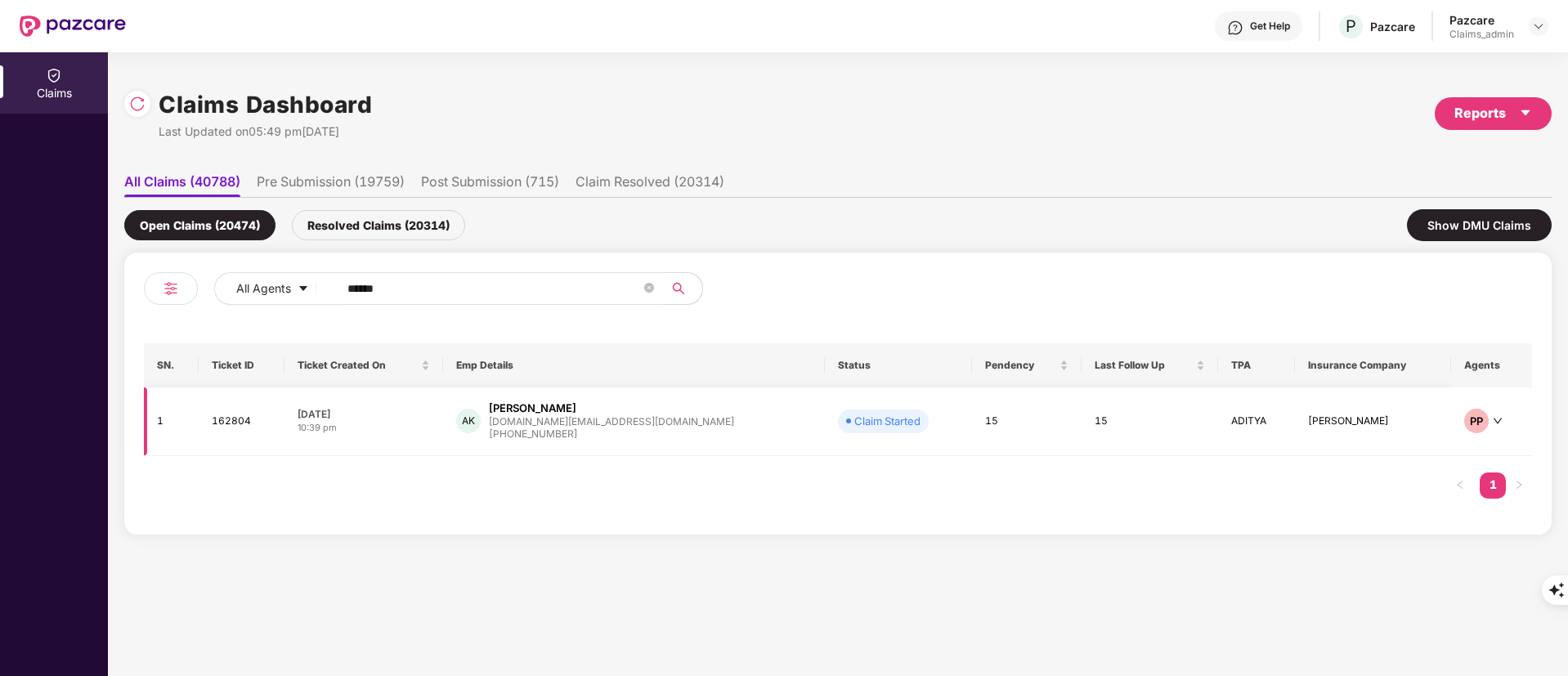
type input "******"
click at [972, 443] on td "15" at bounding box center [1027, 422] width 110 height 69
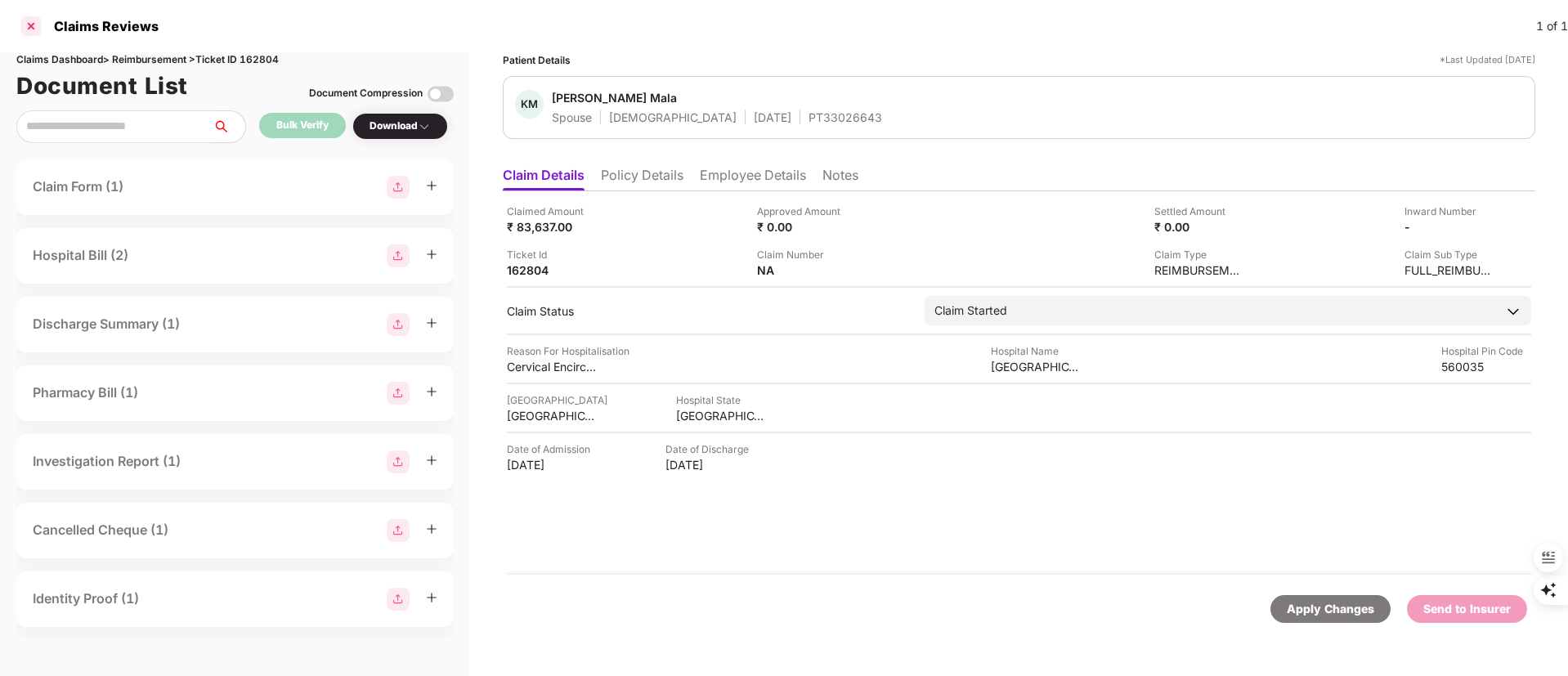
click at [42, 22] on div at bounding box center [31, 27] width 27 height 27
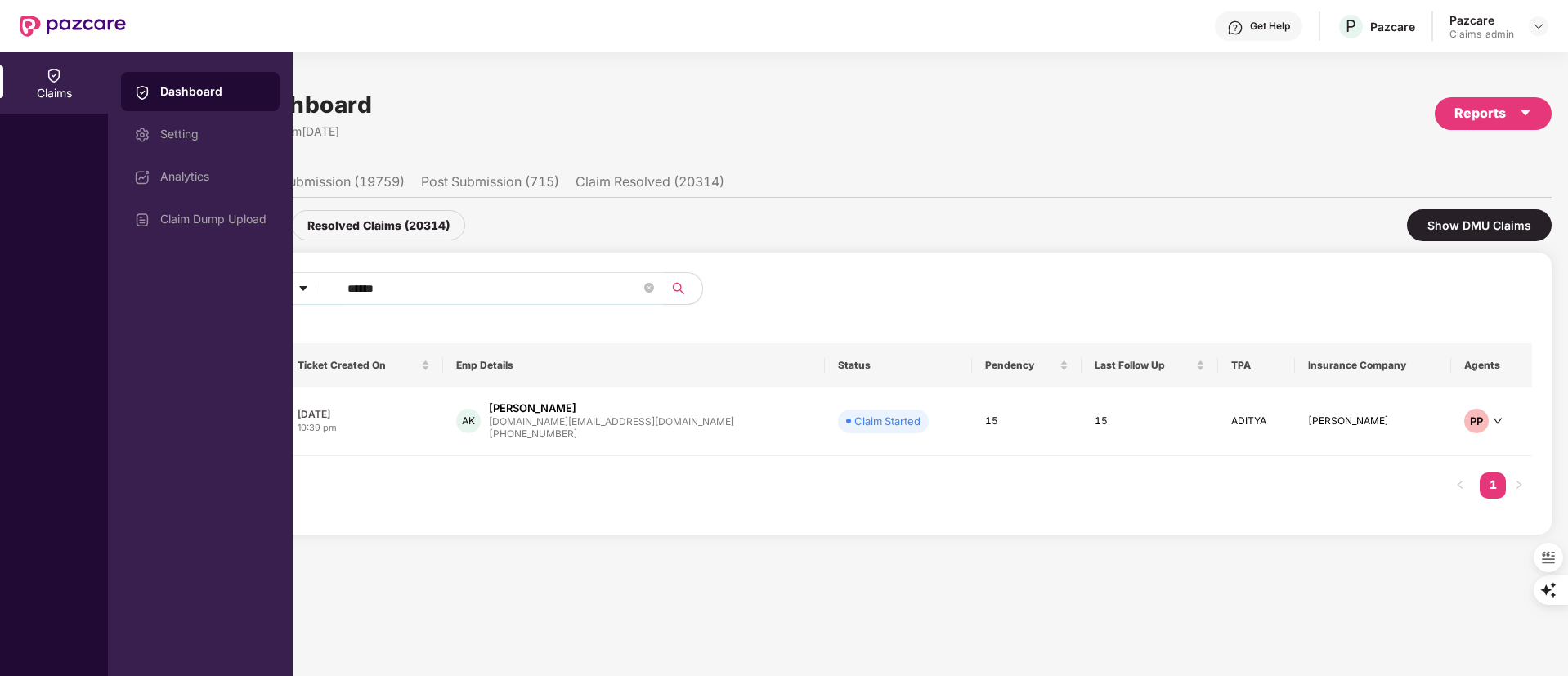
drag, startPoint x: 417, startPoint y: 296, endPoint x: 277, endPoint y: 296, distance: 140.0
click at [277, 296] on div "Claims Dashboard Setting Analytics Claim Dump Upload Claims Dashboard Last Upda…" at bounding box center [784, 364] width 1568 height 624
paste input "text"
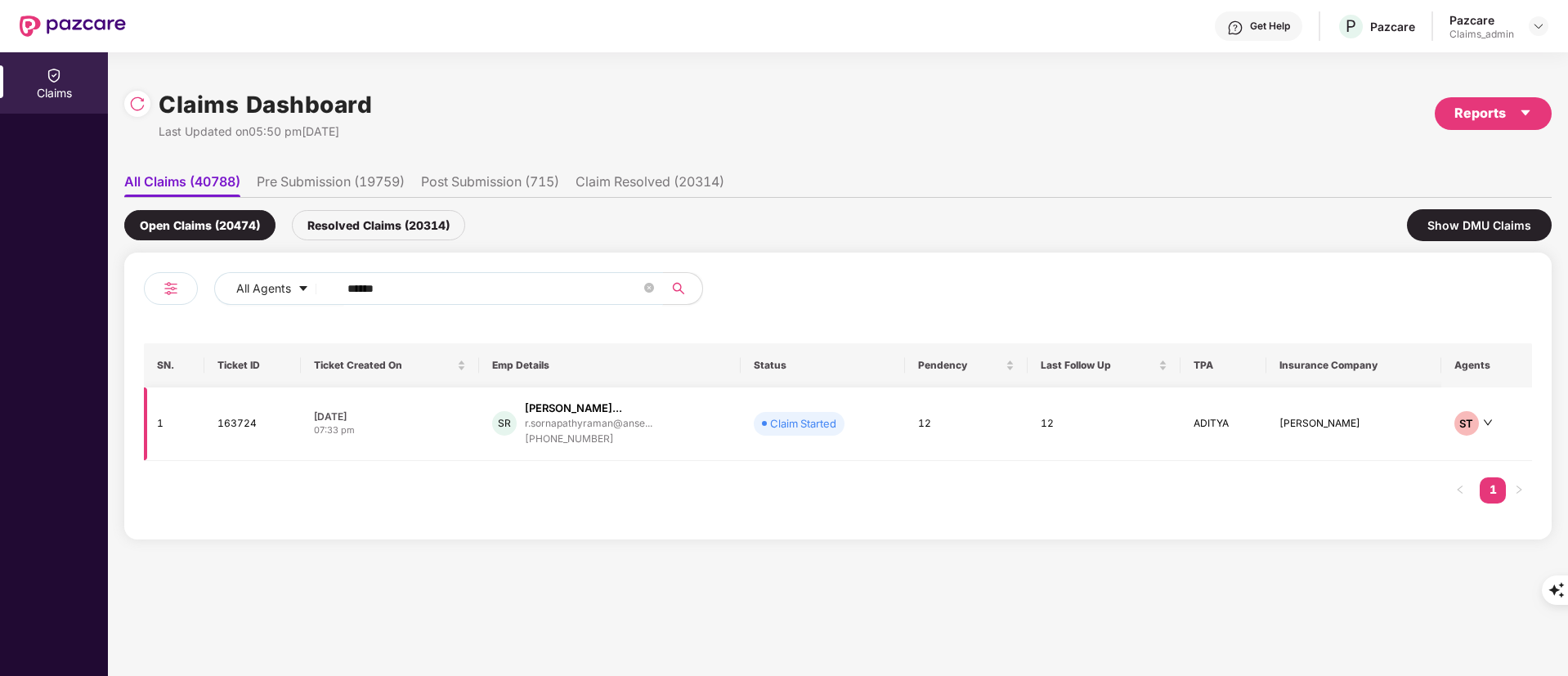
type input "******"
click at [571, 408] on div "Sornapathy Raman Ramak..." at bounding box center [574, 408] width 97 height 16
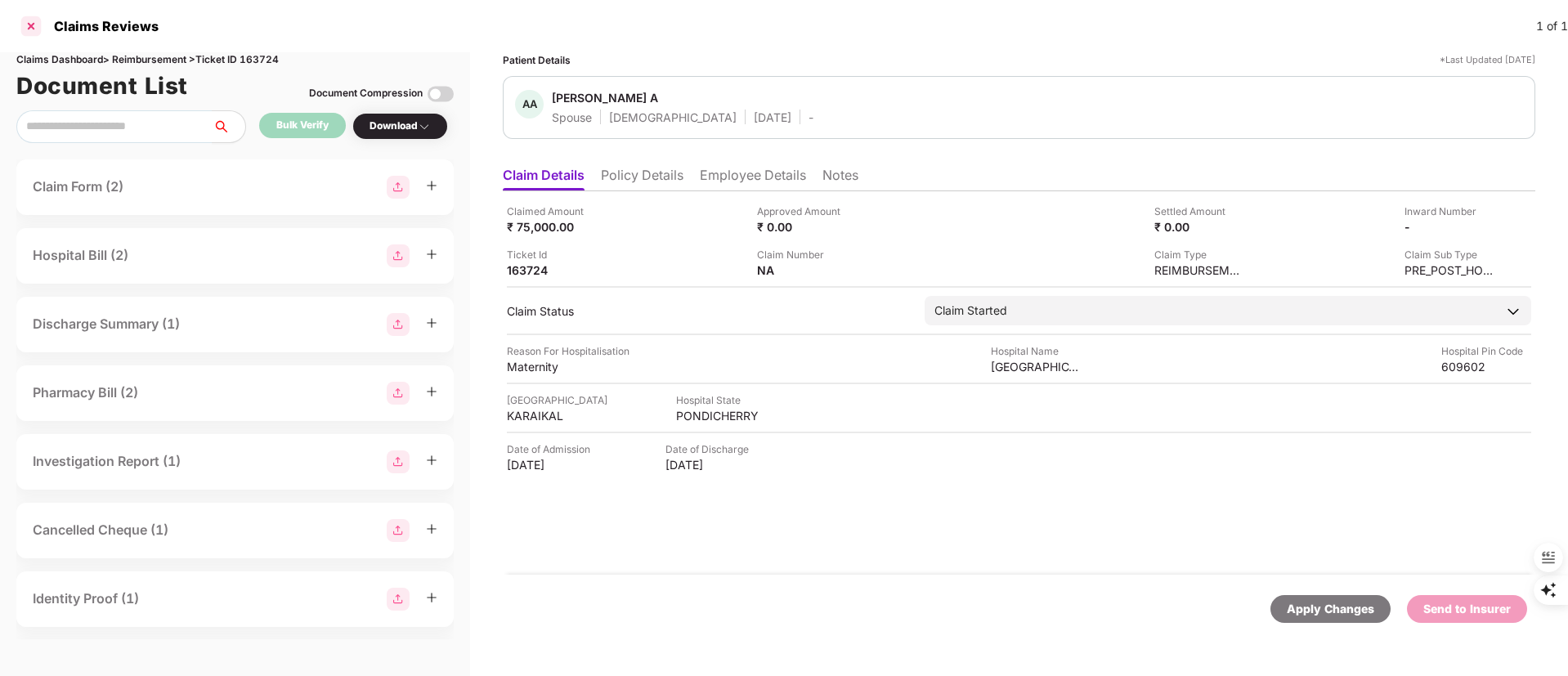
click at [19, 23] on div "Claims Reviews 1 of 1" at bounding box center [784, 26] width 1568 height 52
click at [27, 23] on div at bounding box center [31, 27] width 27 height 27
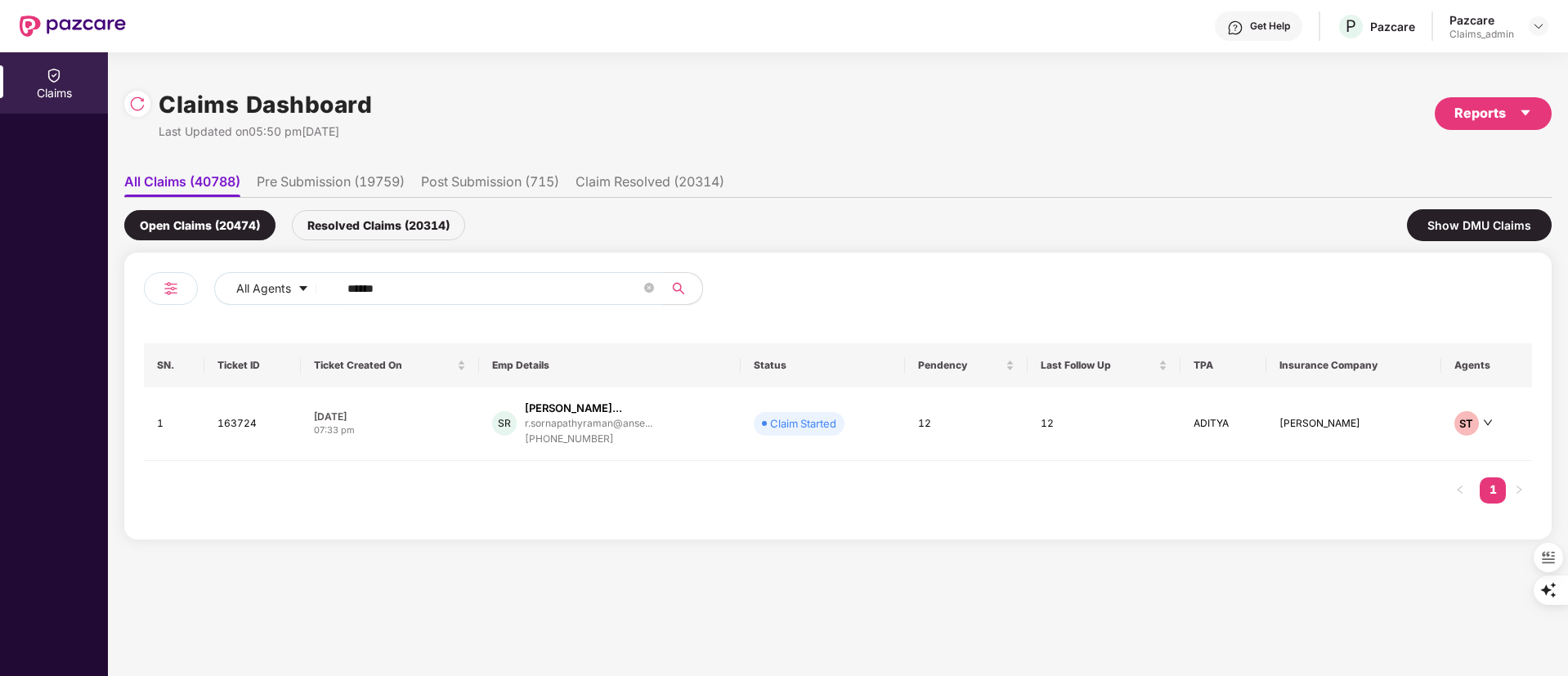
drag, startPoint x: 431, startPoint y: 286, endPoint x: 166, endPoint y: 284, distance: 265.0
click at [166, 284] on div "All Agents ******" at bounding box center [491, 295] width 695 height 46
paste input "text"
type input "******"
click at [587, 431] on div "+918870644041" at bounding box center [589, 439] width 128 height 16
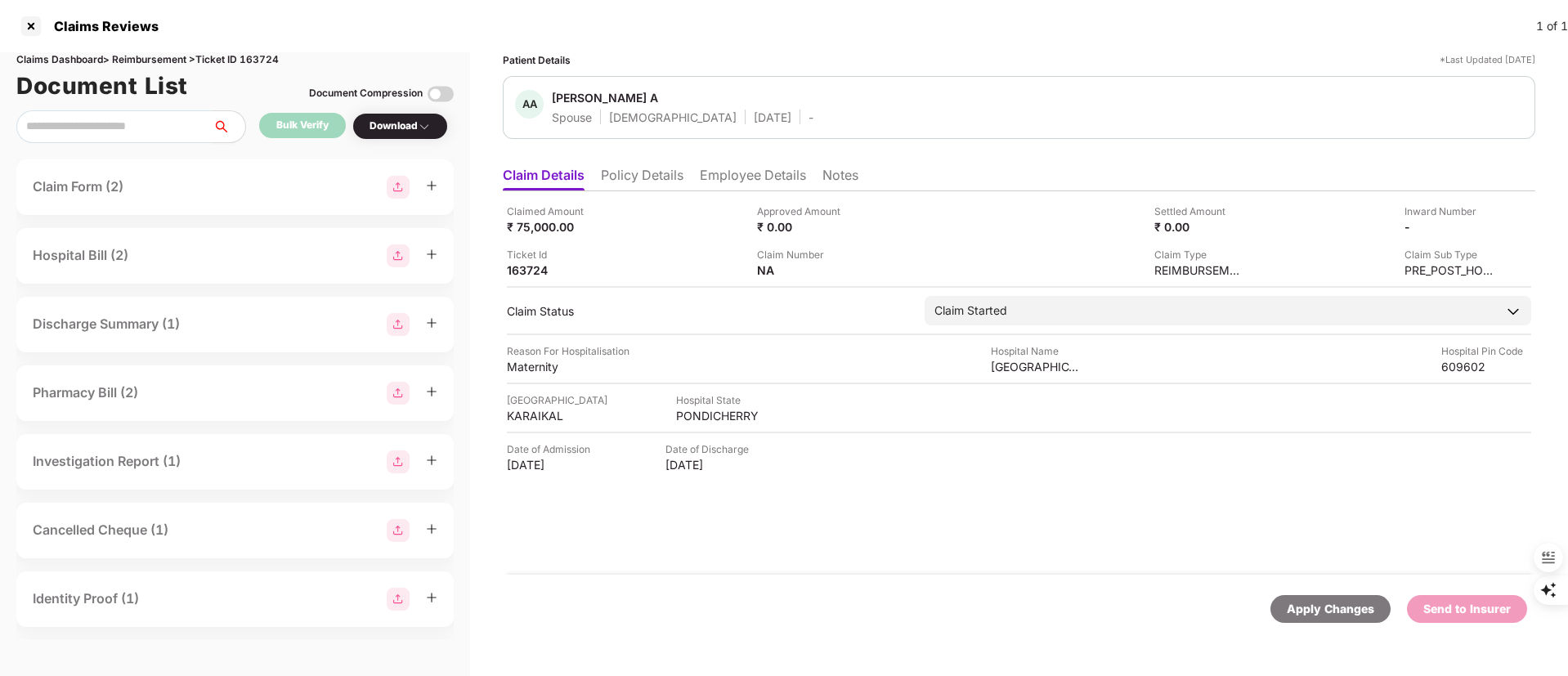
click at [749, 174] on li "Employee Details" at bounding box center [753, 178] width 106 height 24
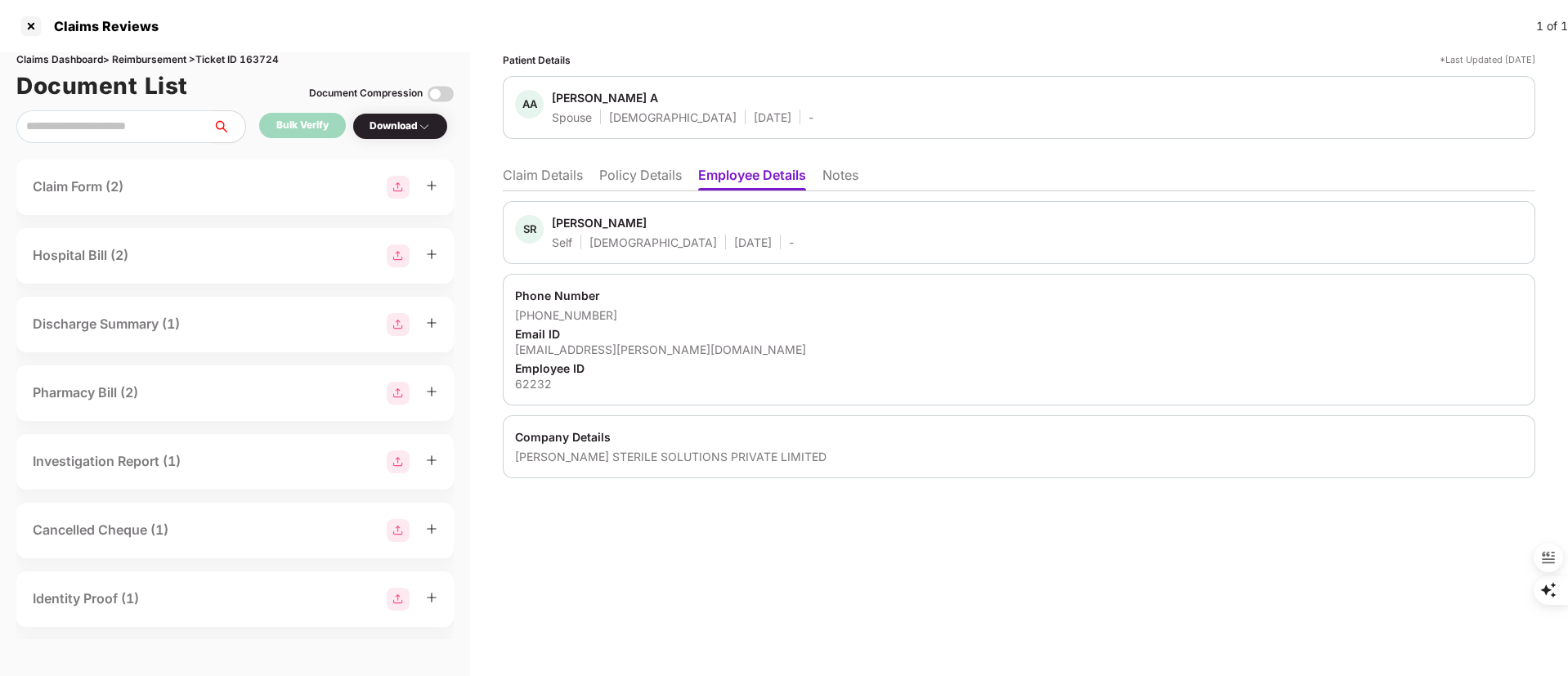
click at [566, 219] on div "Sornapathy Raman Ramakrishnan" at bounding box center [599, 223] width 95 height 16
copy div "Sornapathy"
drag, startPoint x: 515, startPoint y: 175, endPoint x: 523, endPoint y: 176, distance: 8.1
click at [515, 175] on li "Claim Details" at bounding box center [543, 178] width 80 height 24
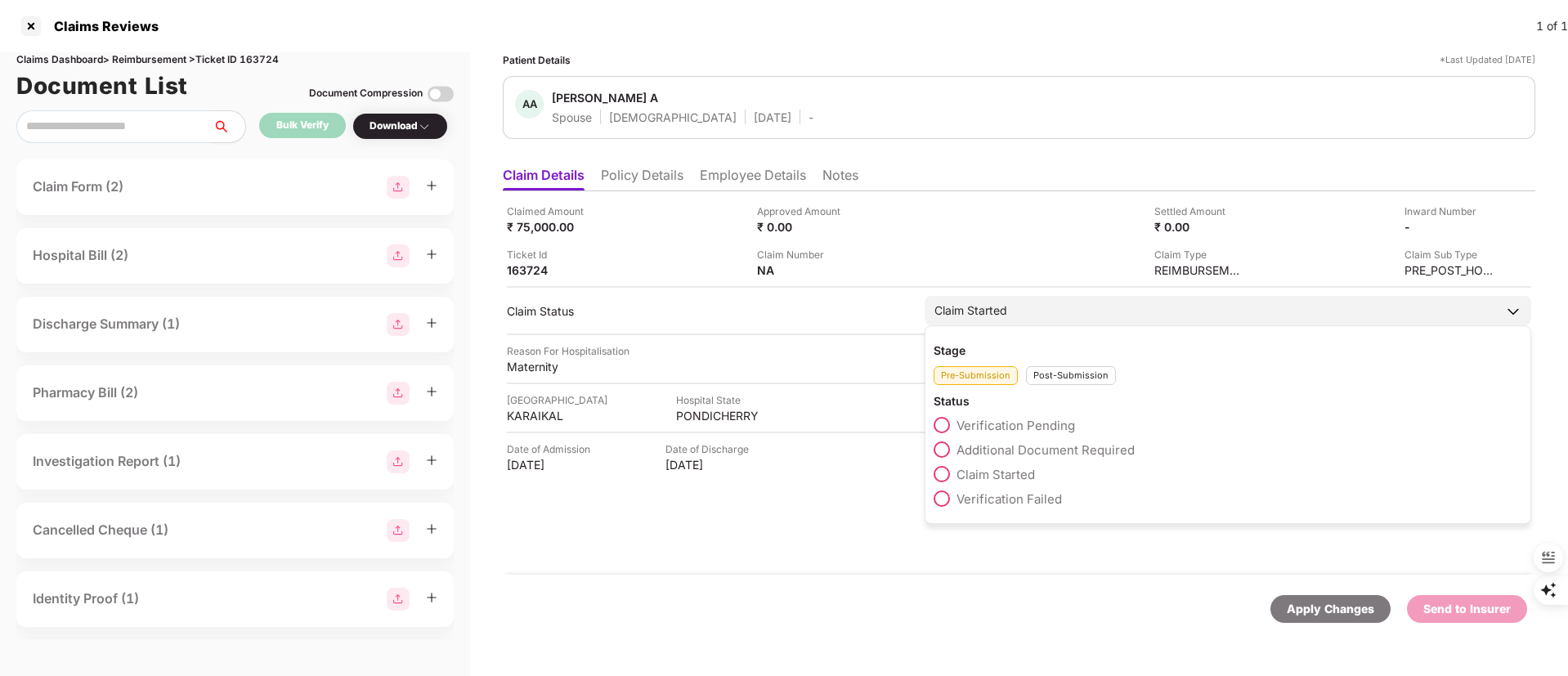
click at [1053, 369] on div "Post-Submission" at bounding box center [1071, 375] width 90 height 19
click at [1013, 528] on span "Claim Closed" at bounding box center [995, 524] width 77 height 16
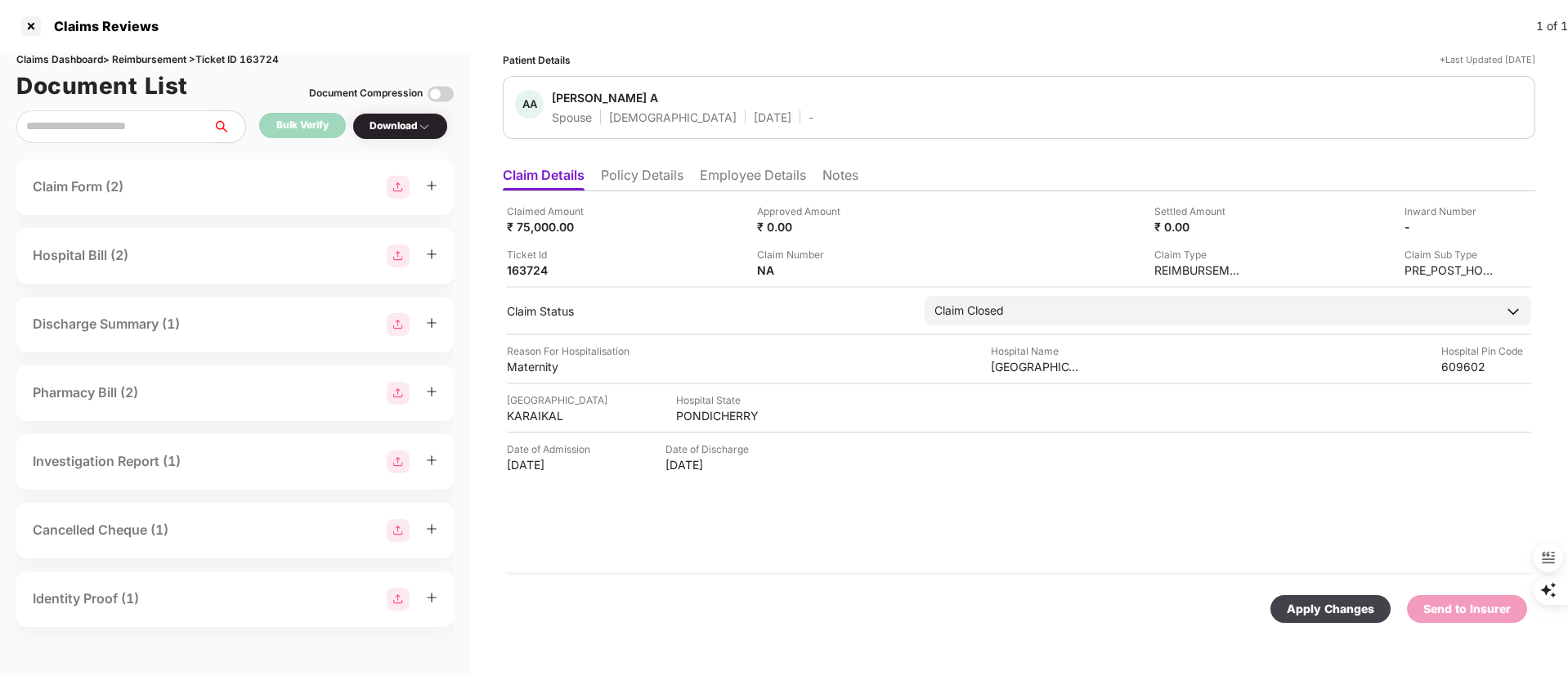
click at [1357, 611] on div "Apply Changes" at bounding box center [1331, 609] width 88 height 18
click at [23, 25] on div at bounding box center [31, 27] width 27 height 27
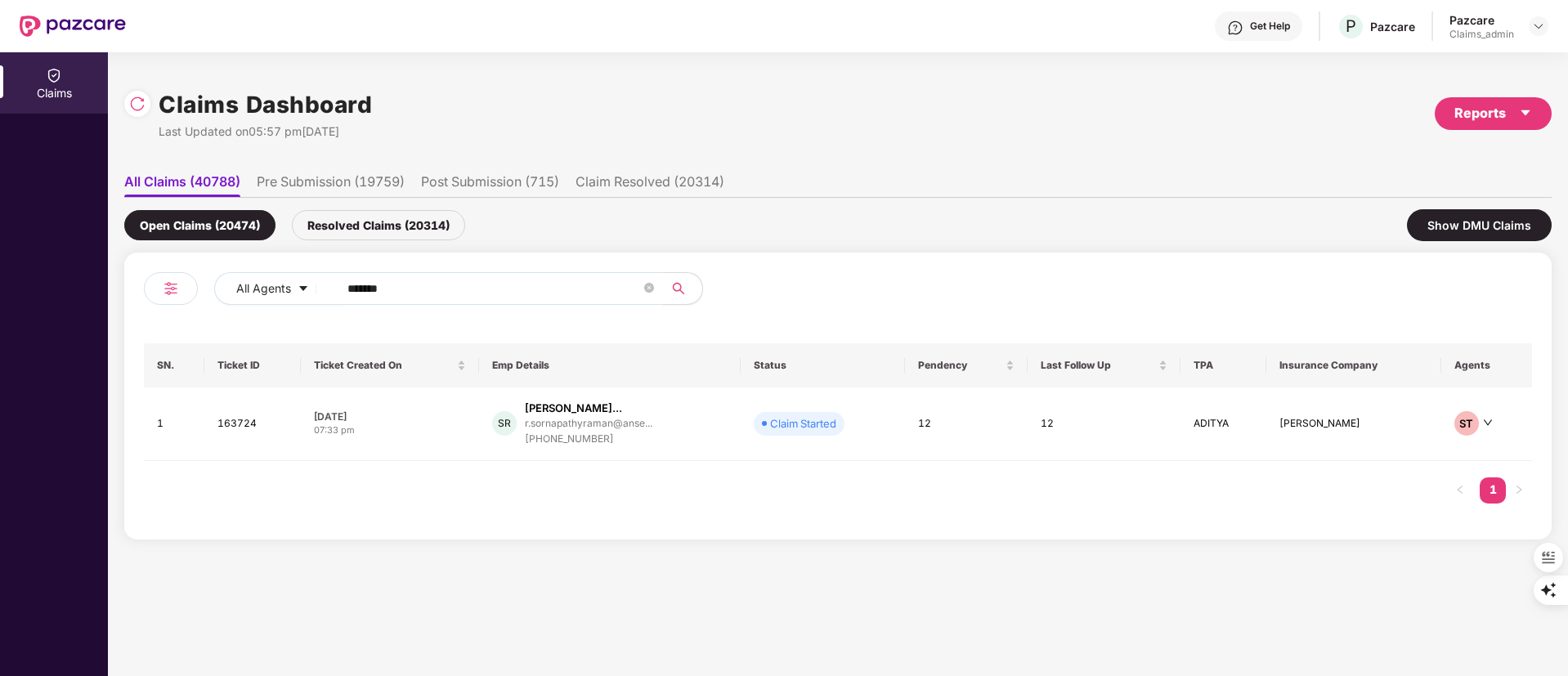
drag, startPoint x: 414, startPoint y: 286, endPoint x: 203, endPoint y: 285, distance: 211.0
click at [203, 285] on div "All Agents ******" at bounding box center [491, 295] width 695 height 46
paste input "**"
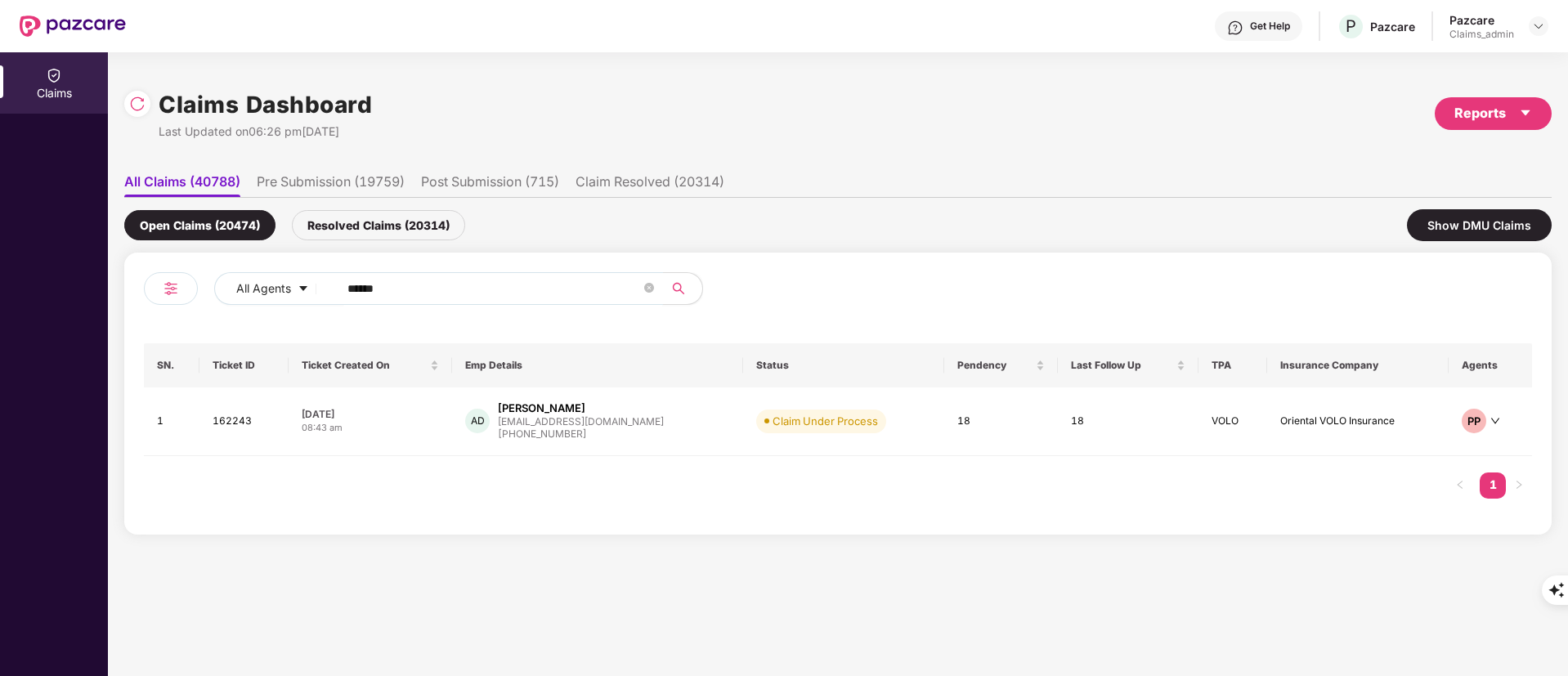
drag, startPoint x: 395, startPoint y: 272, endPoint x: 400, endPoint y: 284, distance: 13.0
click at [395, 273] on span "******" at bounding box center [495, 288] width 335 height 33
drag, startPoint x: 402, startPoint y: 287, endPoint x: 229, endPoint y: 287, distance: 173.0
click at [229, 287] on div "All Agents ******" at bounding box center [631, 288] width 834 height 33
paste input "text"
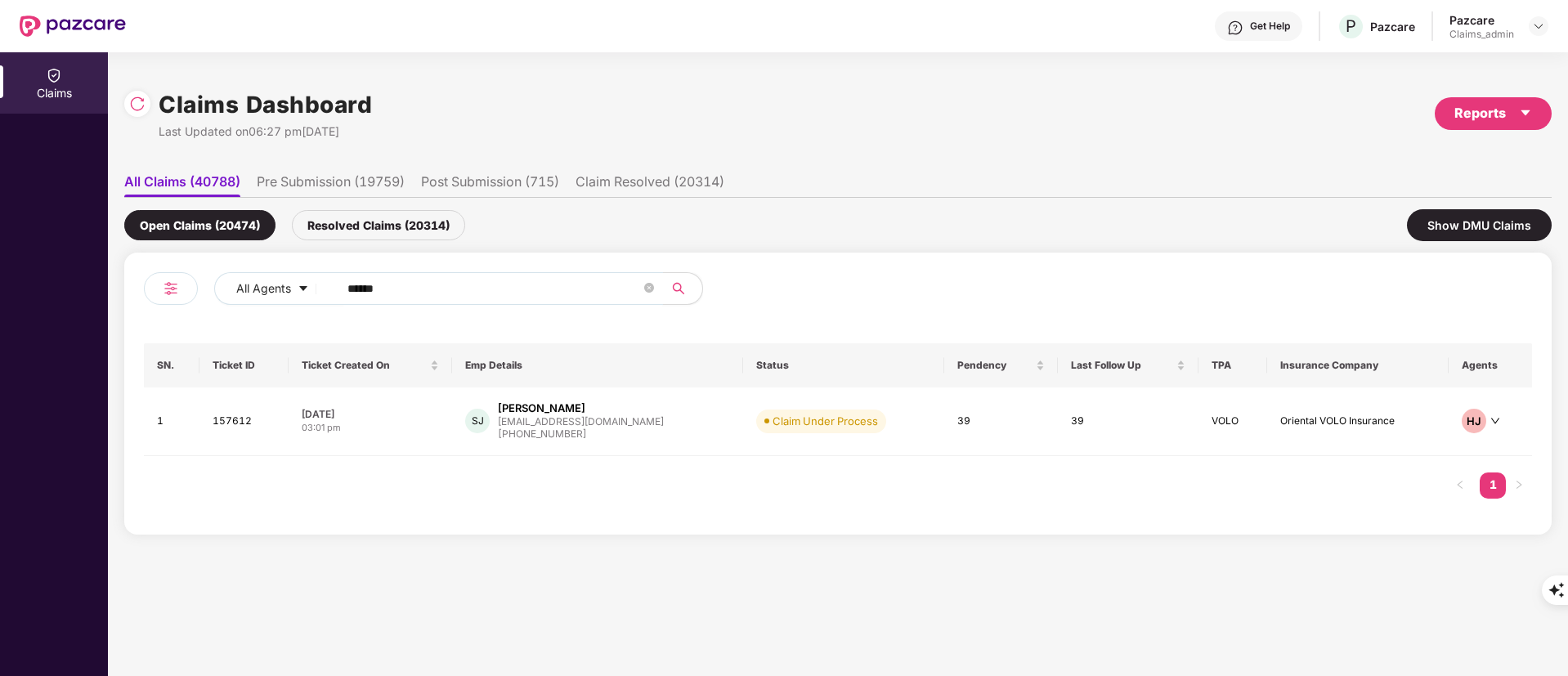
type input "******"
click at [564, 421] on div "sjoseph@assystem.com" at bounding box center [580, 422] width 166 height 11
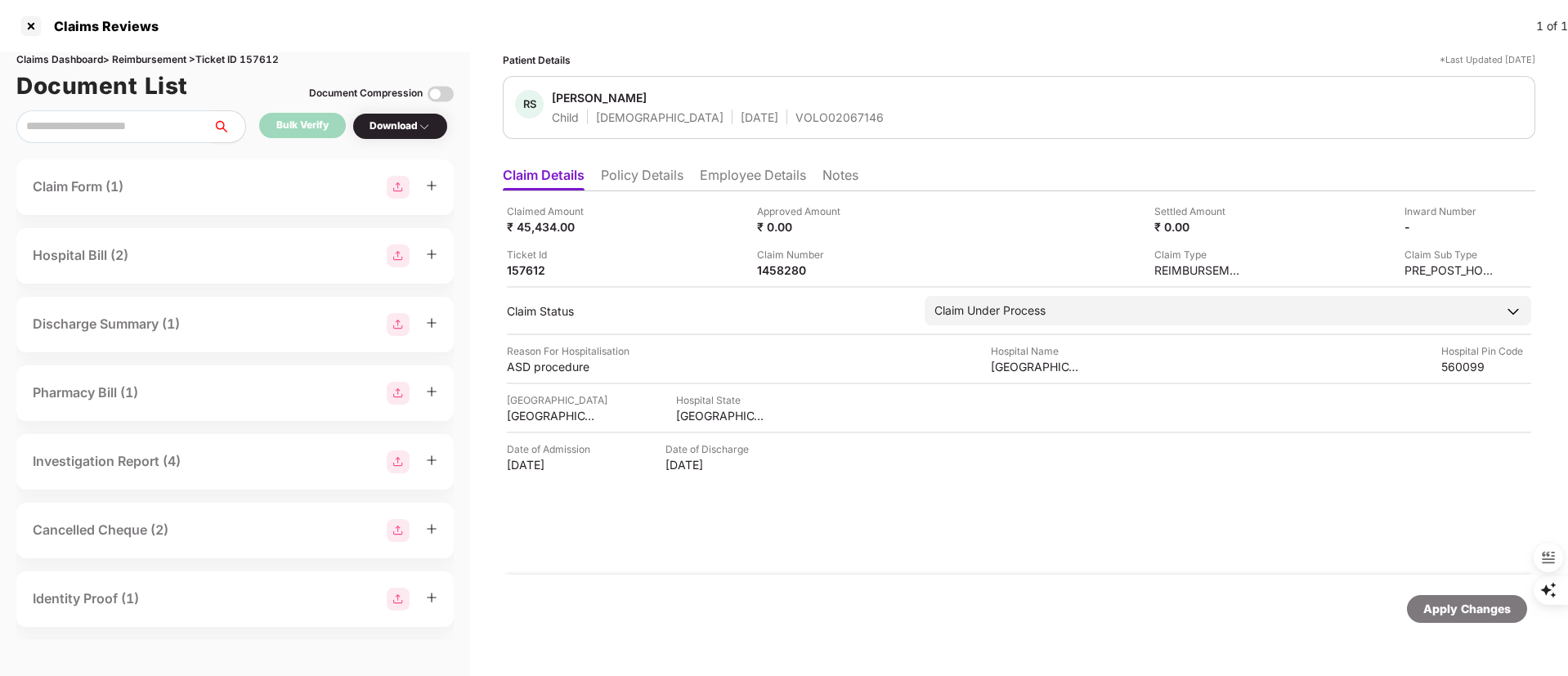
click at [745, 175] on li "Employee Details" at bounding box center [753, 178] width 106 height 24
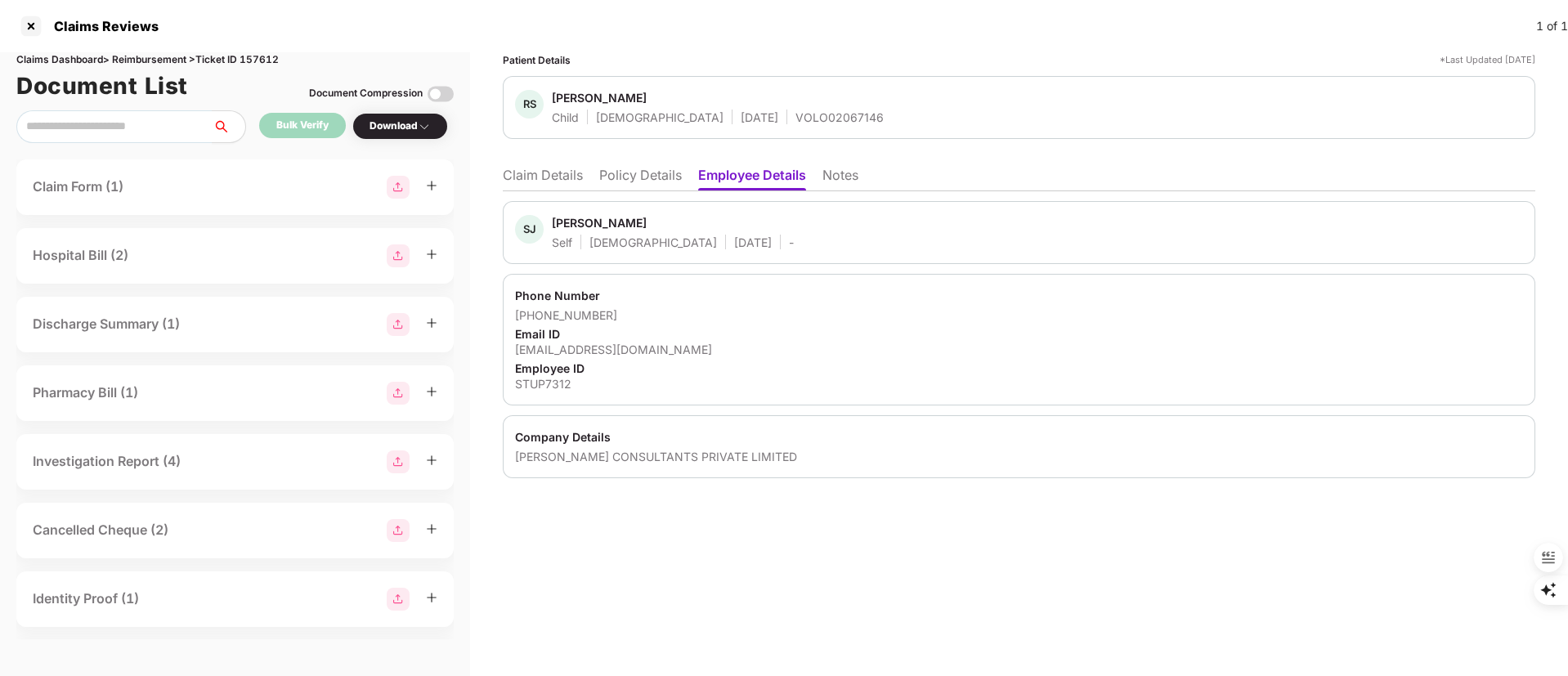
click at [534, 173] on li "Claim Details" at bounding box center [543, 178] width 80 height 24
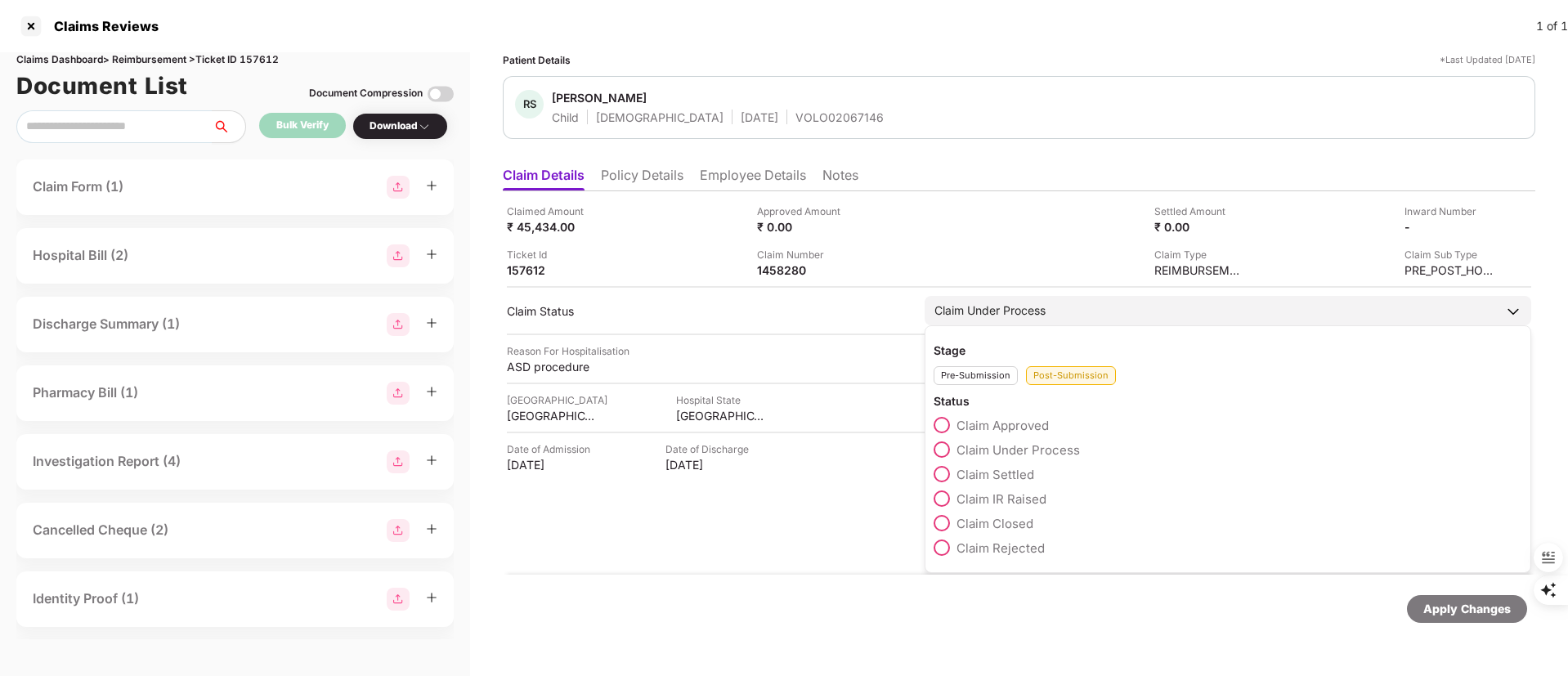
click at [980, 471] on span "Claim Settled" at bounding box center [996, 475] width 78 height 16
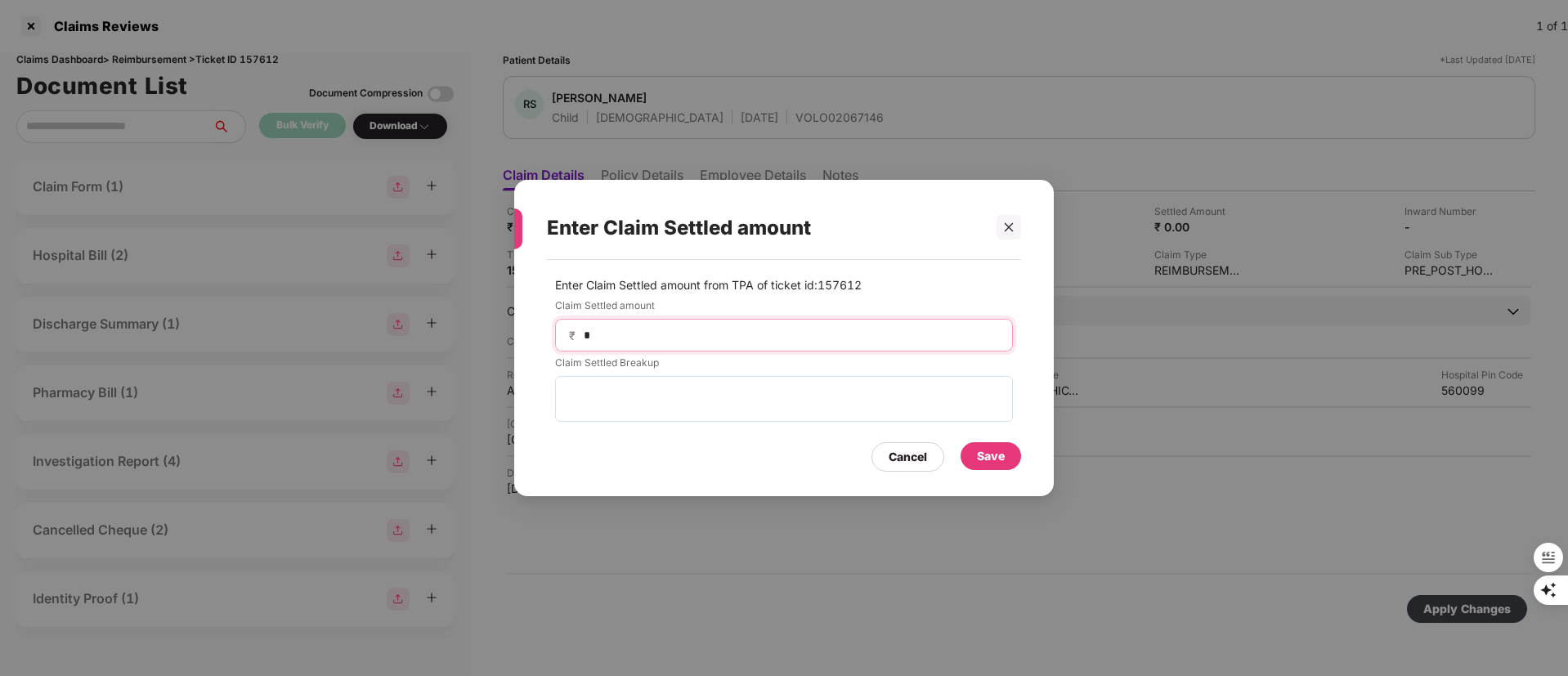
click at [742, 341] on input "*" at bounding box center [790, 335] width 417 height 17
type input "*****"
click at [990, 459] on div "Save" at bounding box center [990, 456] width 27 height 18
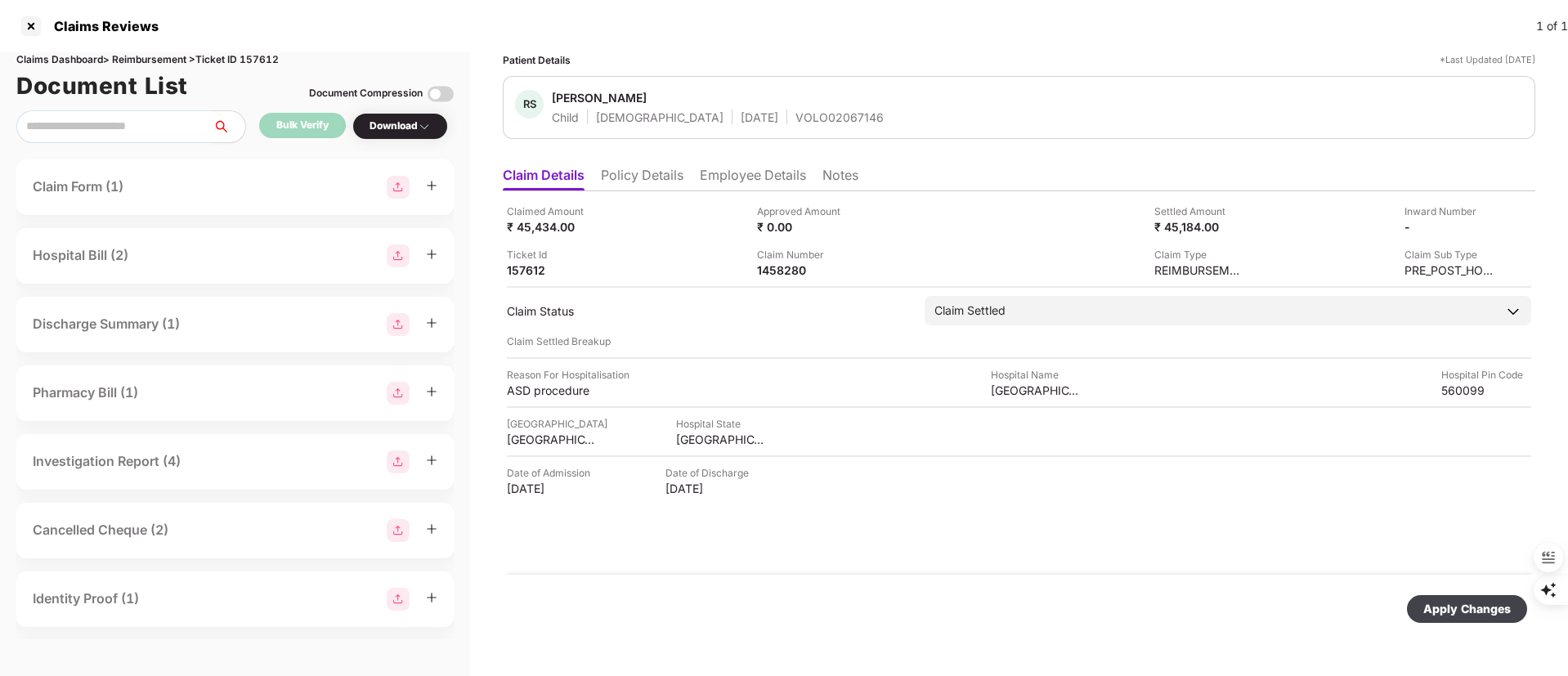
click at [1440, 609] on div "Apply Changes" at bounding box center [1467, 609] width 88 height 18
click at [28, 27] on div at bounding box center [31, 27] width 27 height 27
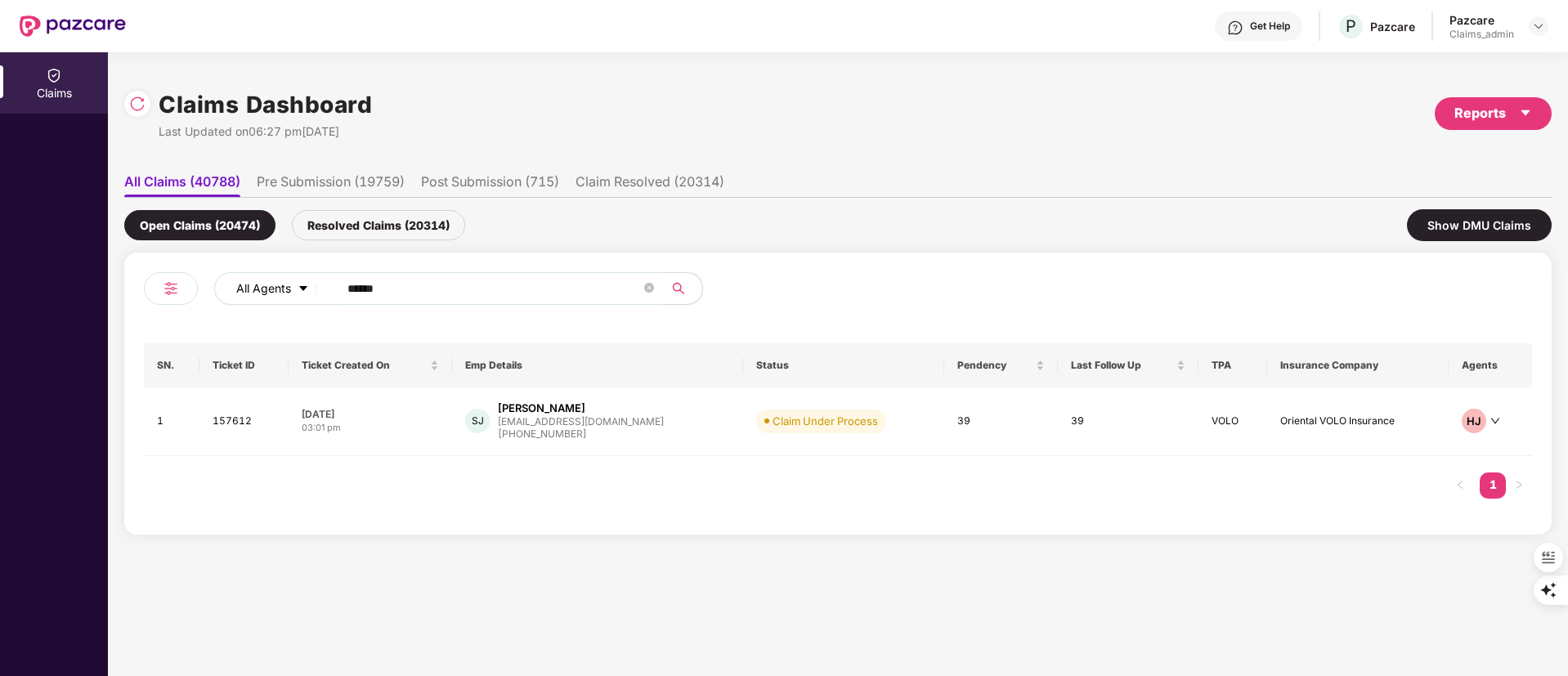
drag, startPoint x: 501, startPoint y: 287, endPoint x: 252, endPoint y: 290, distance: 249.0
click at [252, 290] on div "All Agents ******" at bounding box center [631, 288] width 834 height 33
paste input "text"
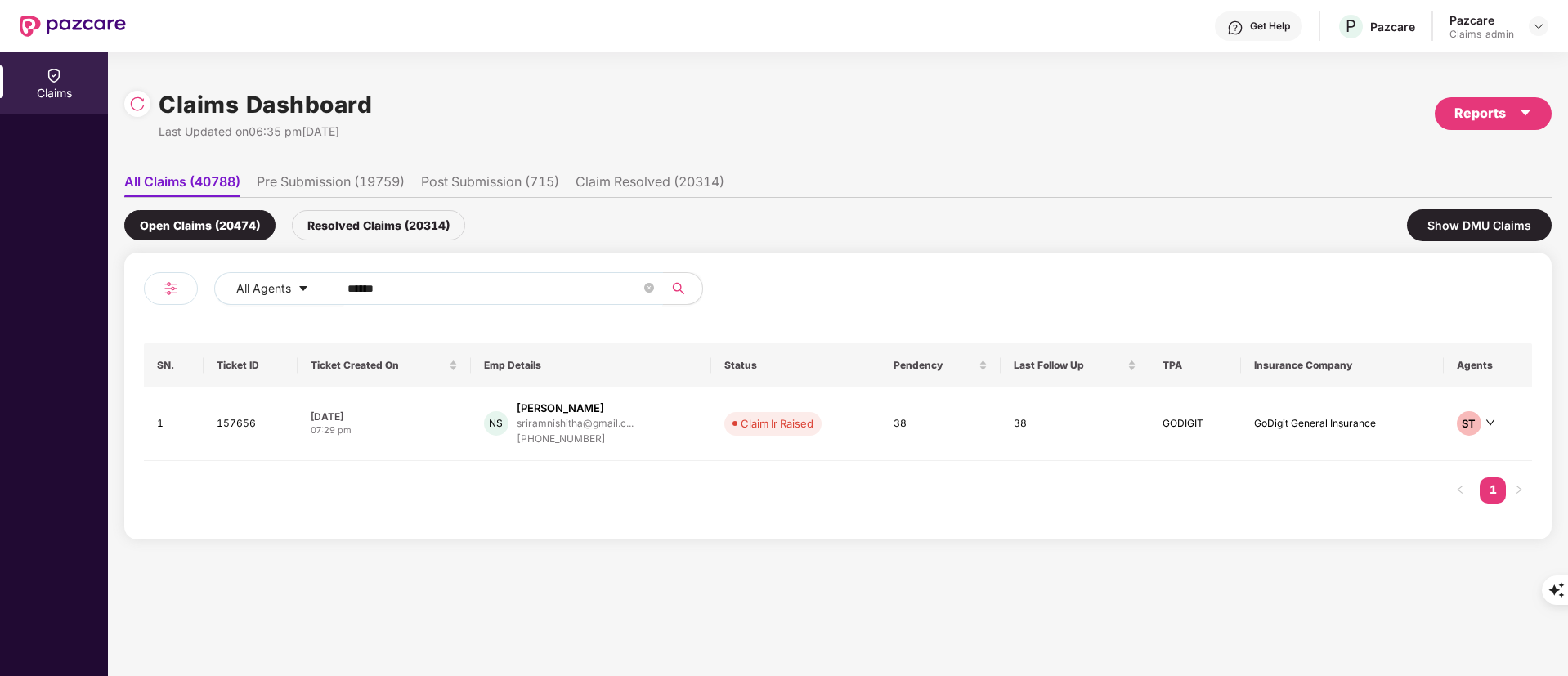
type input "******"
click at [624, 428] on div "sriramnishitha@gmail.c..." at bounding box center [575, 423] width 117 height 11
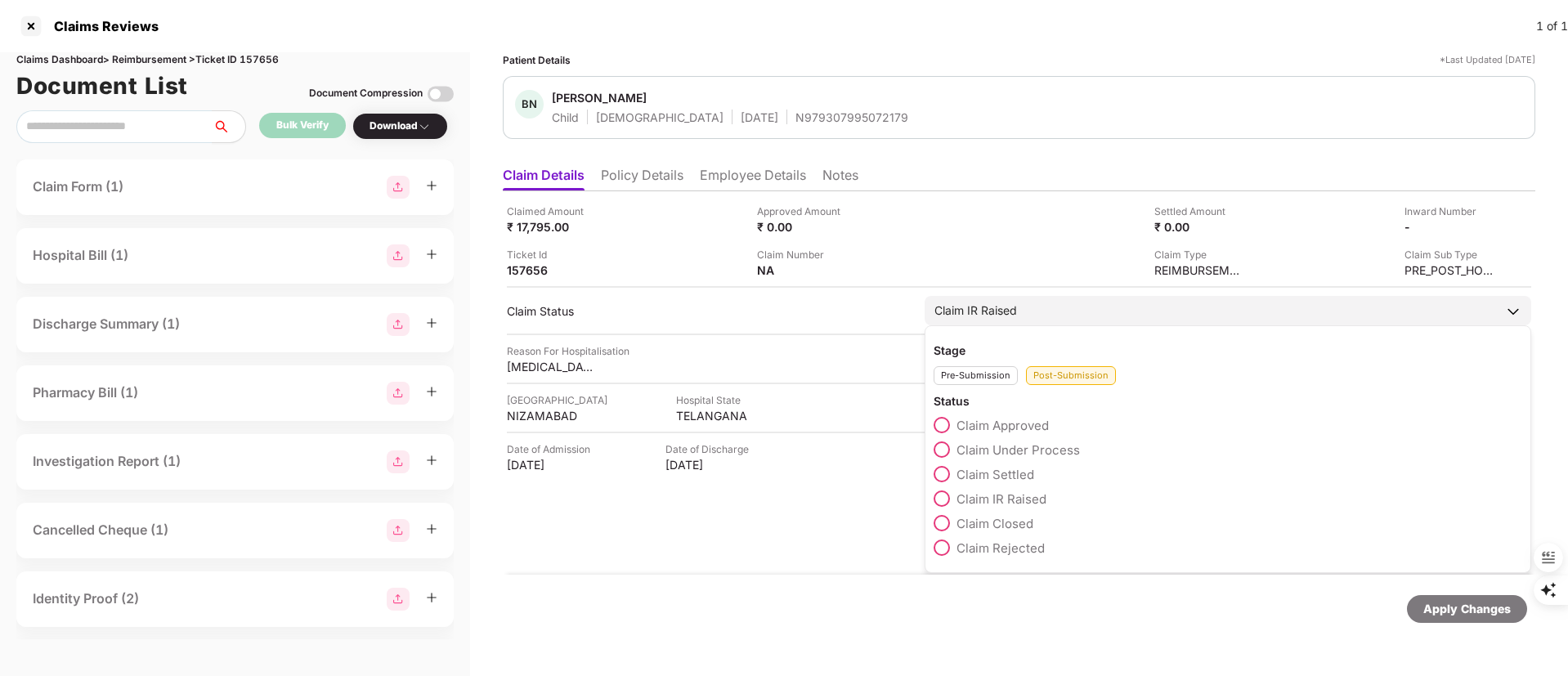
click at [1002, 517] on span "Claim Closed" at bounding box center [995, 524] width 77 height 16
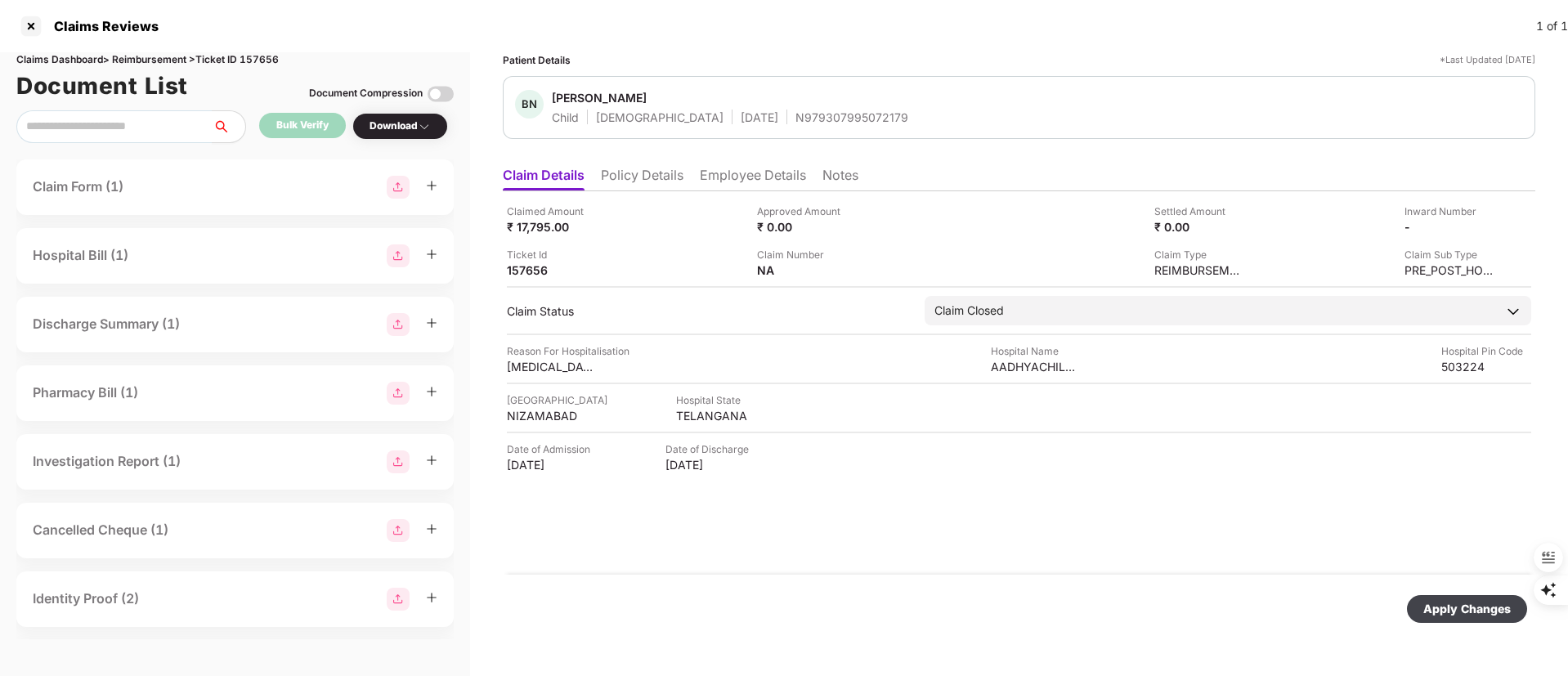
click at [1491, 619] on div "Apply Changes" at bounding box center [1467, 609] width 120 height 27
click at [36, 16] on div at bounding box center [31, 27] width 27 height 27
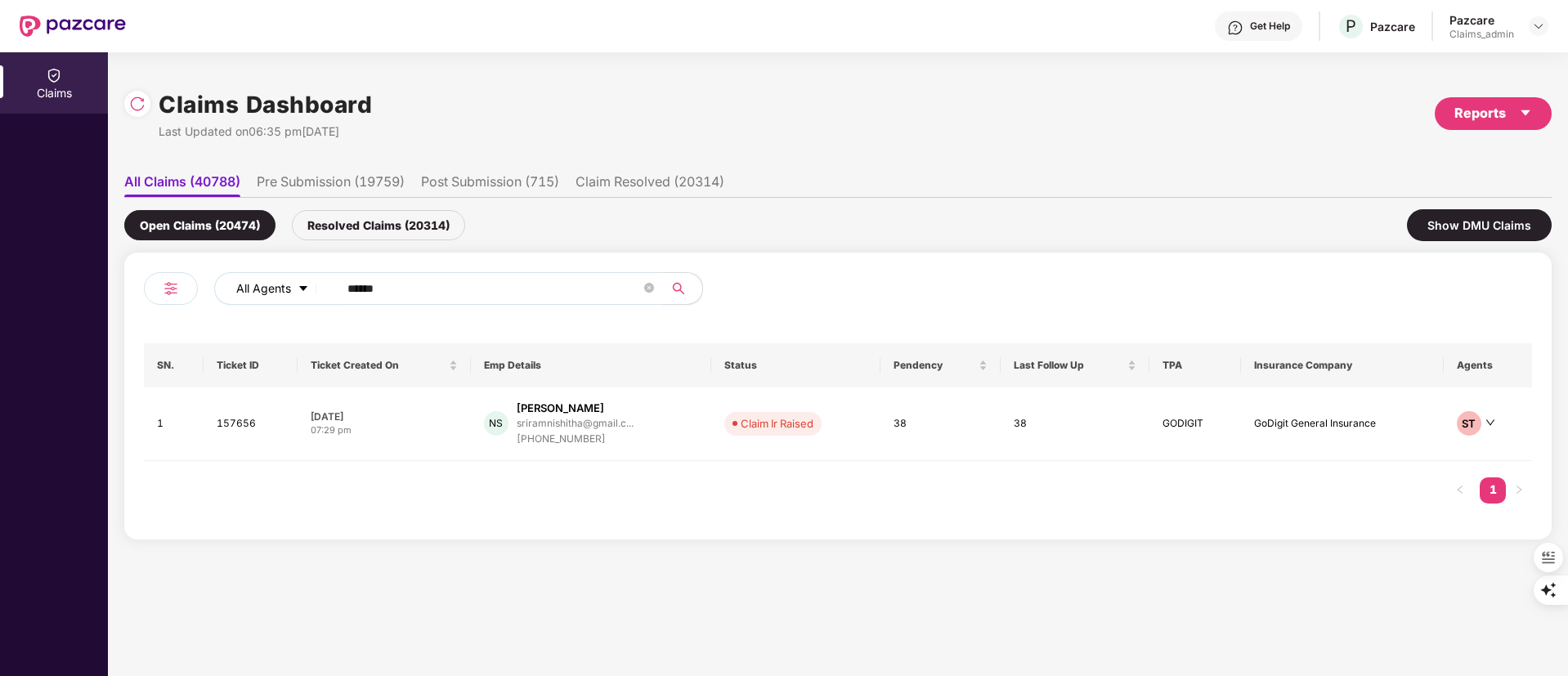
drag, startPoint x: 435, startPoint y: 297, endPoint x: 258, endPoint y: 297, distance: 177.0
click at [259, 298] on div "All Agents ******" at bounding box center [631, 288] width 834 height 33
paste input "text"
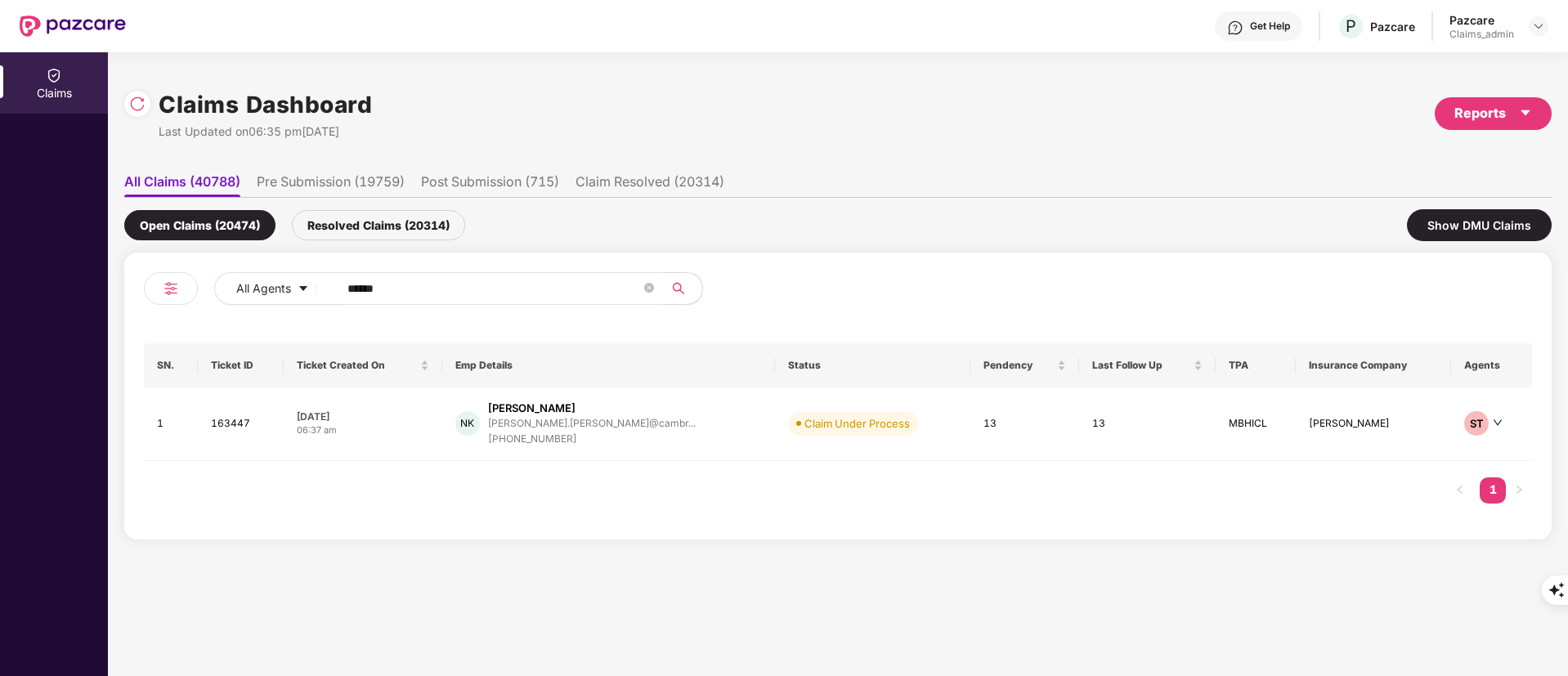
drag, startPoint x: 437, startPoint y: 292, endPoint x: 302, endPoint y: 284, distance: 135.2
click at [141, 286] on div "All Agents ****** SN. Ticket ID Ticket Created On Emp Details Status Pendency L…" at bounding box center [838, 396] width 1428 height 287
paste input "text"
type input "******"
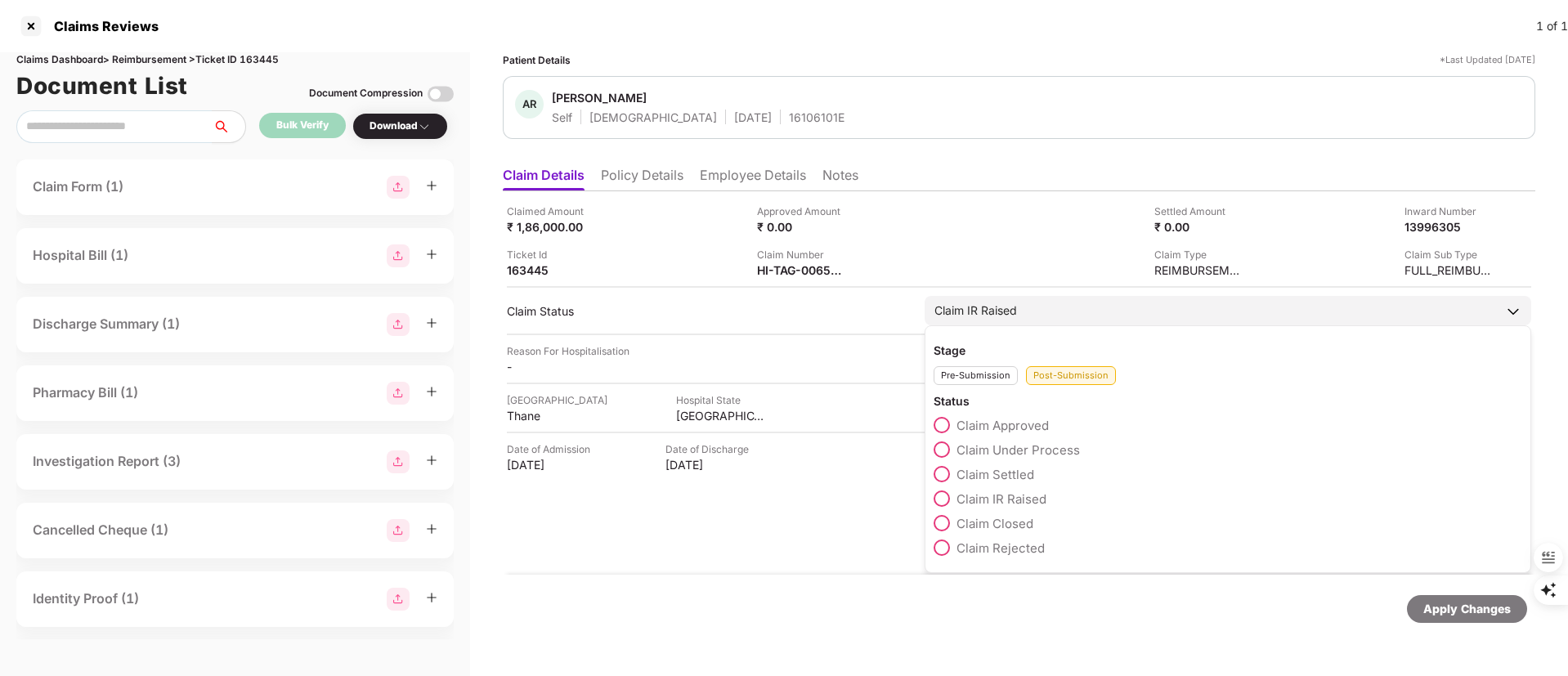
click at [1004, 522] on span "Claim Closed" at bounding box center [995, 524] width 77 height 16
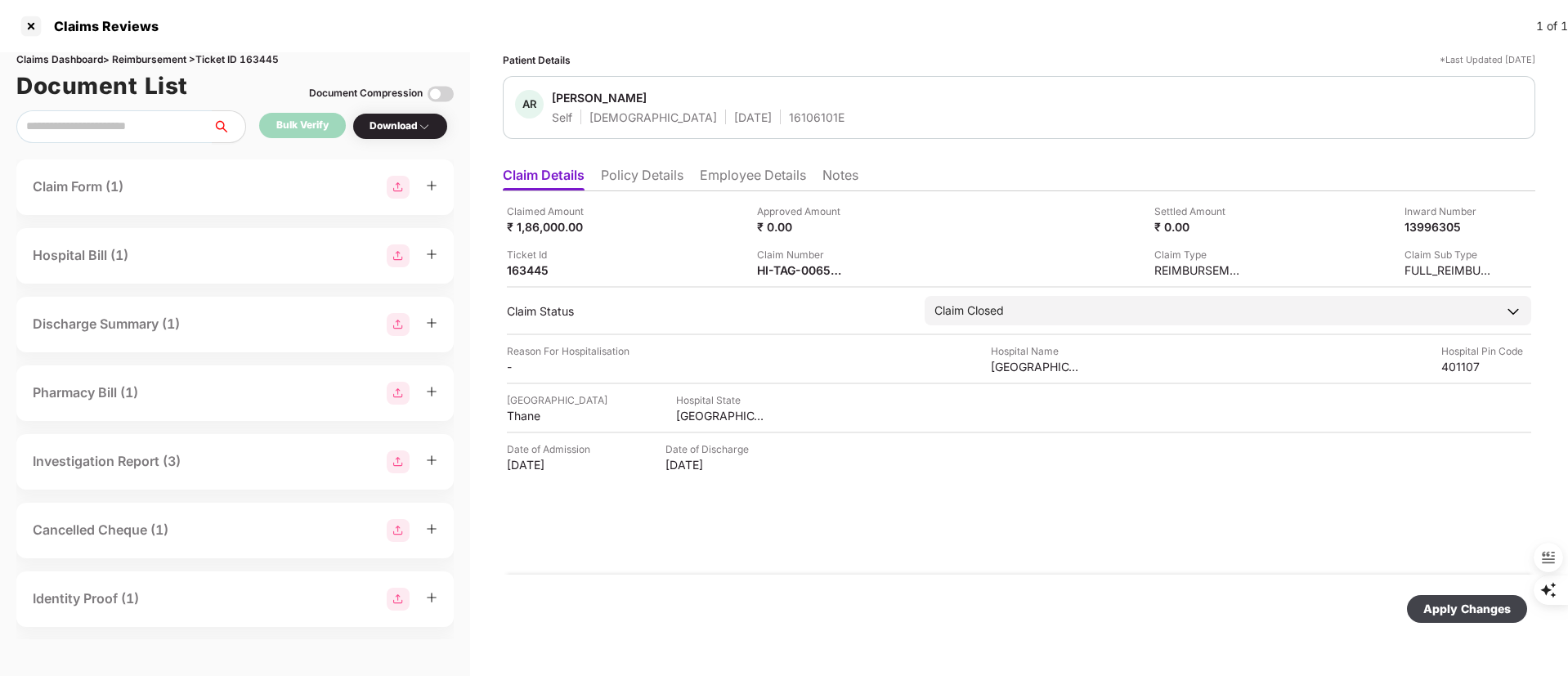
click at [1448, 611] on div "Apply Changes" at bounding box center [1467, 609] width 88 height 18
click at [1285, 586] on div "Apply Changes" at bounding box center [1020, 610] width 1033 height 69
click at [30, 19] on div at bounding box center [31, 27] width 27 height 27
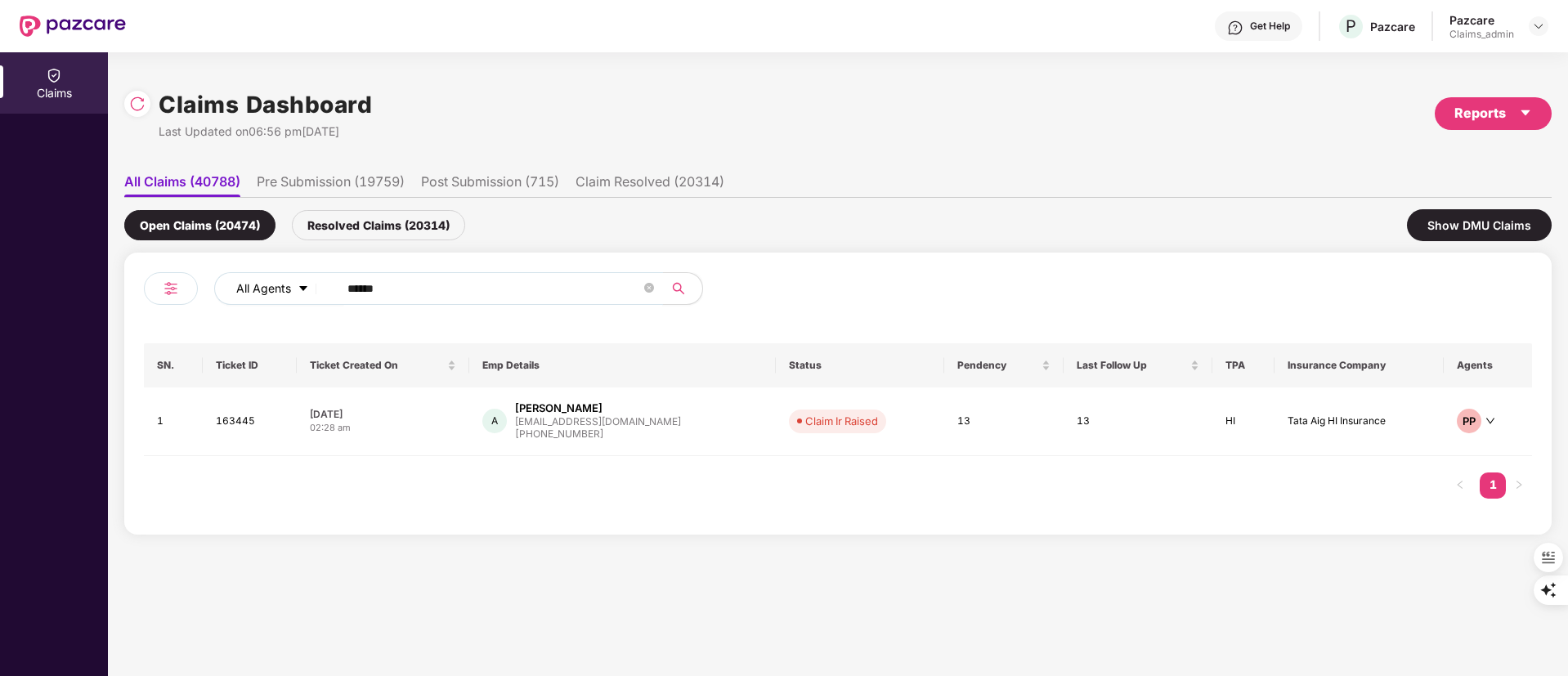
drag, startPoint x: 462, startPoint y: 285, endPoint x: 271, endPoint y: 286, distance: 191.0
click at [271, 286] on div "All Agents ******" at bounding box center [631, 288] width 834 height 33
paste input "text"
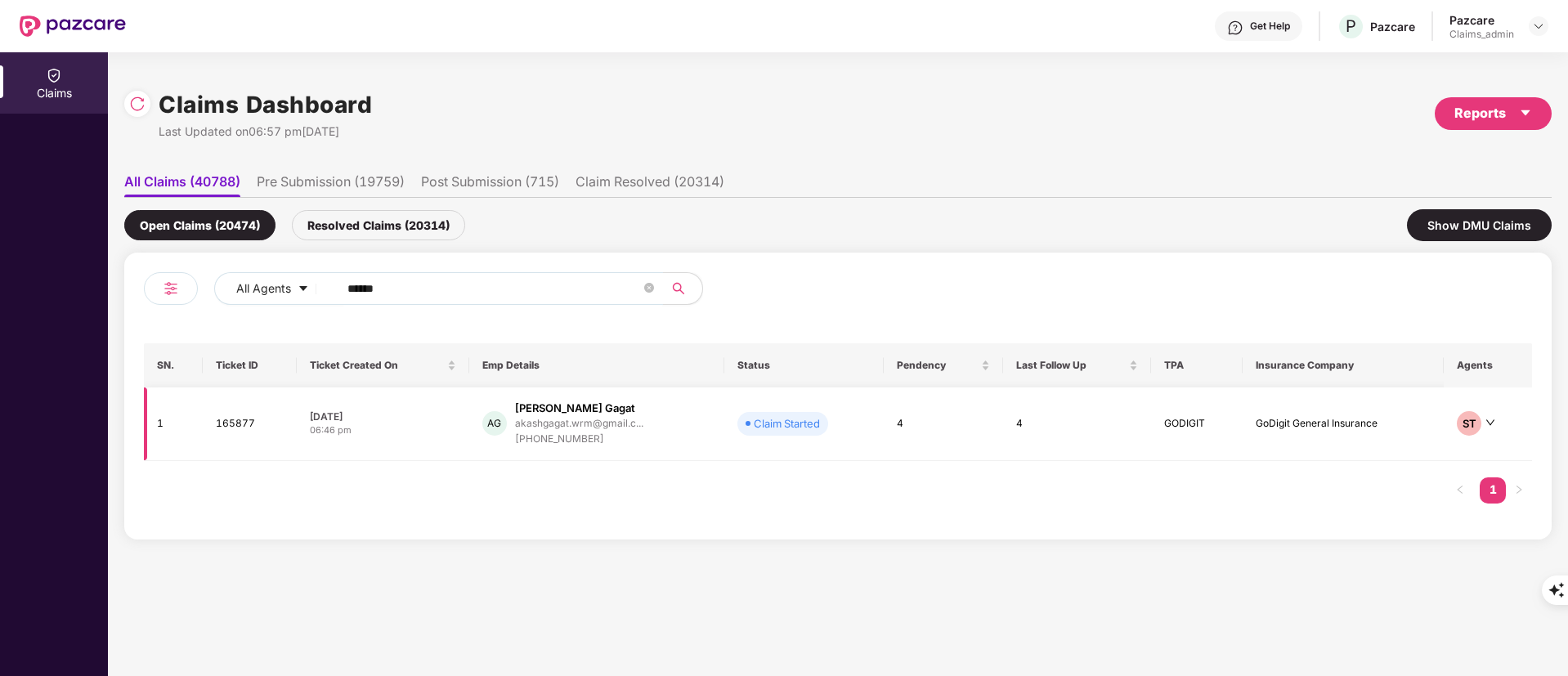
type input "******"
click at [679, 426] on div "AG Akash Ratanvir Gagat akashgagat.wrm@gmail.c... +919372595273" at bounding box center [597, 423] width 229 height 47
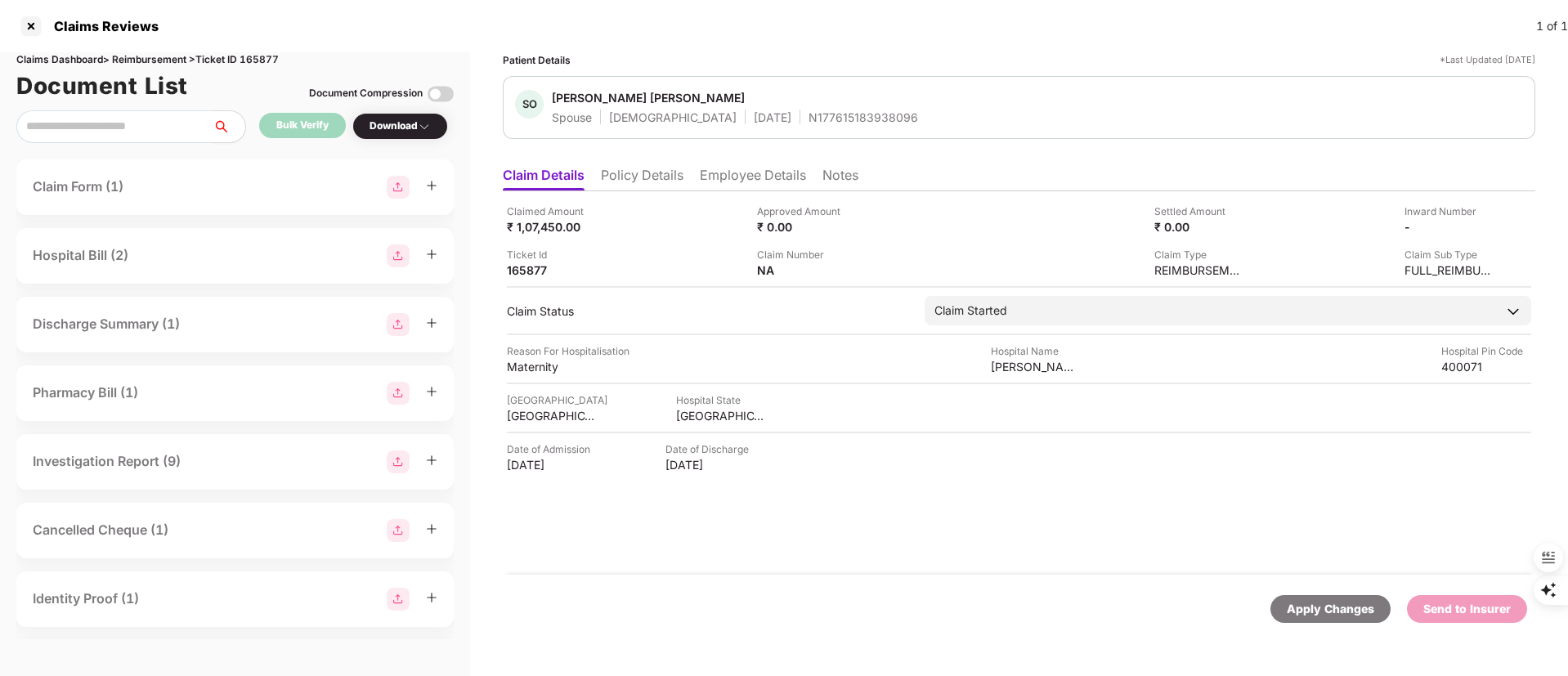
drag, startPoint x: 752, startPoint y: 554, endPoint x: 760, endPoint y: 564, distance: 12.8
click at [752, 554] on div "Claimed Amount ₹ 1,07,450.00 Approved Amount ₹ 0.00 Settled Amount ₹ 0.00 Inwar…" at bounding box center [1020, 383] width 1033 height 384
click at [635, 178] on li "Policy Details" at bounding box center [641, 178] width 82 height 24
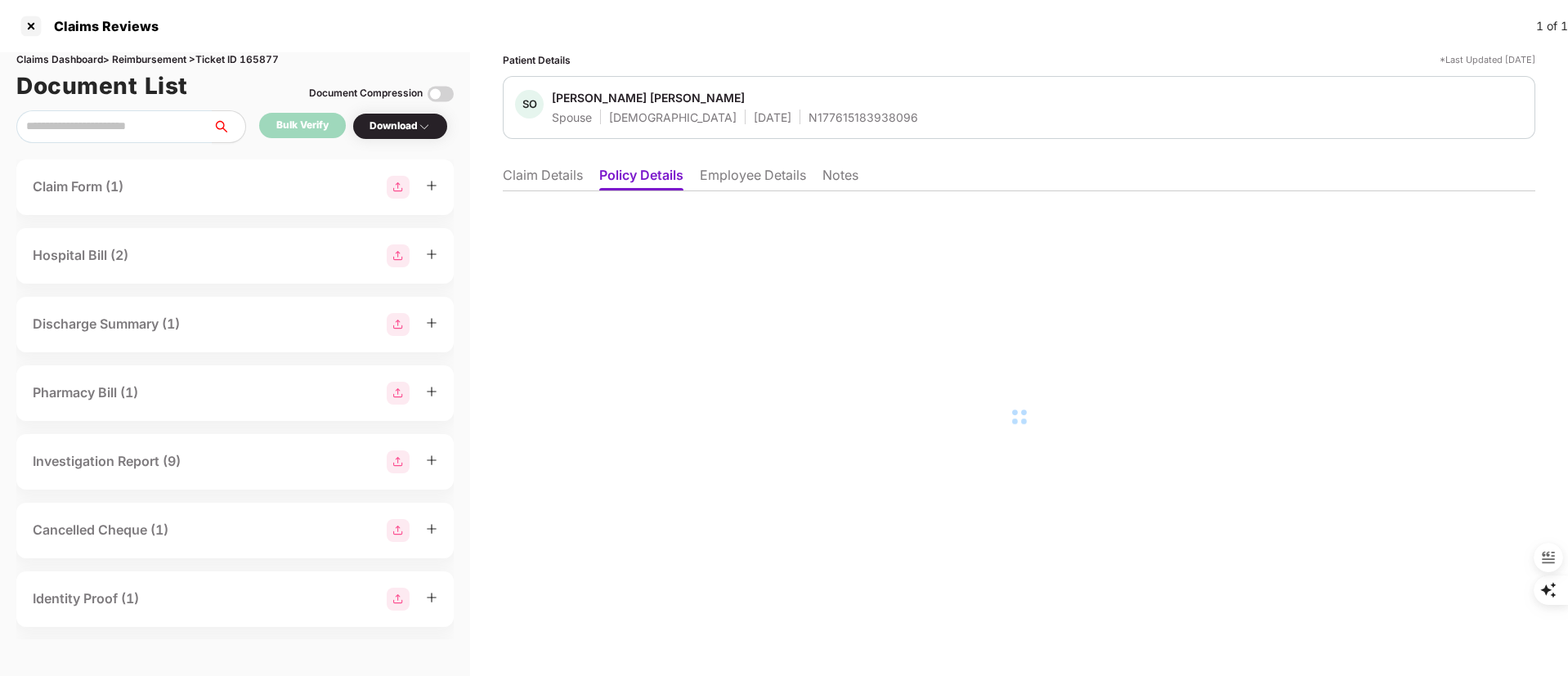
click at [744, 180] on li "Employee Details" at bounding box center [753, 178] width 106 height 24
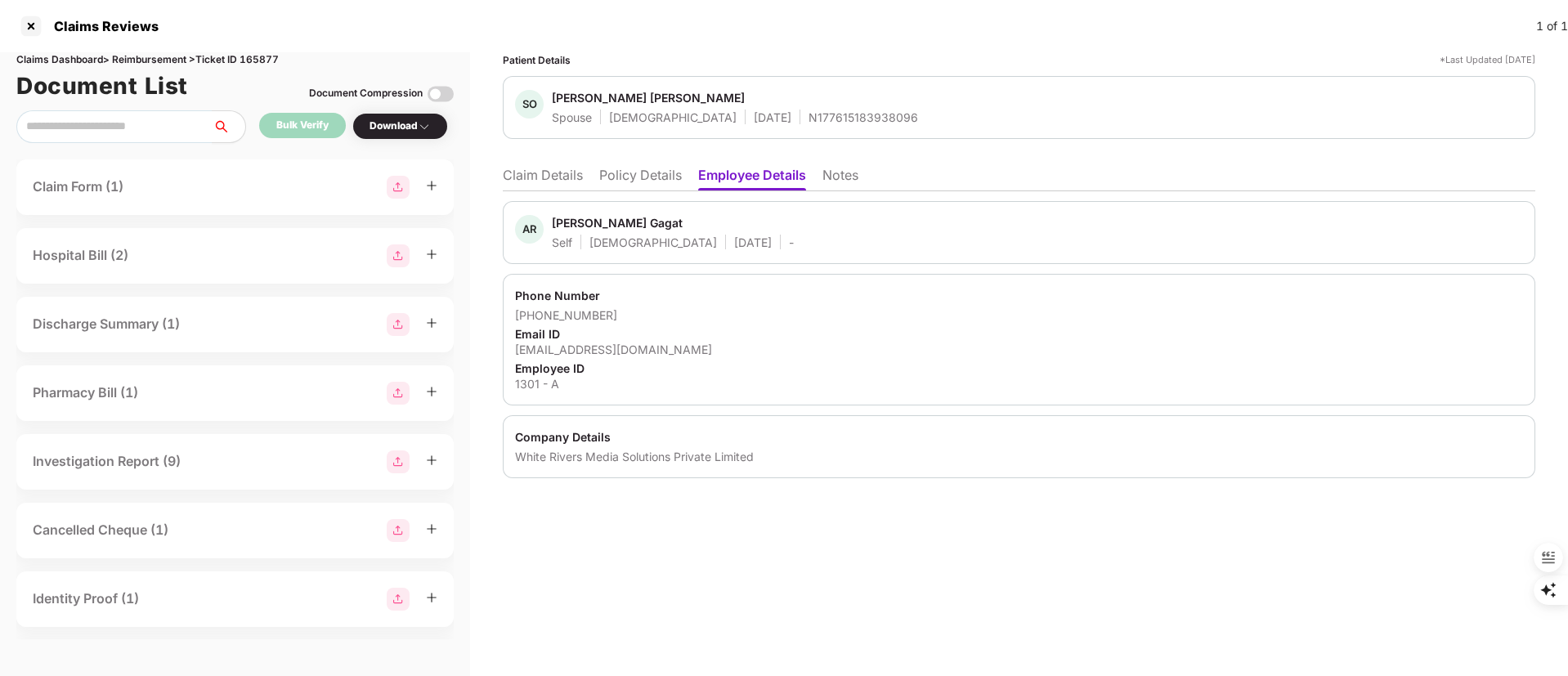
click at [547, 170] on li "Claim Details" at bounding box center [543, 178] width 80 height 24
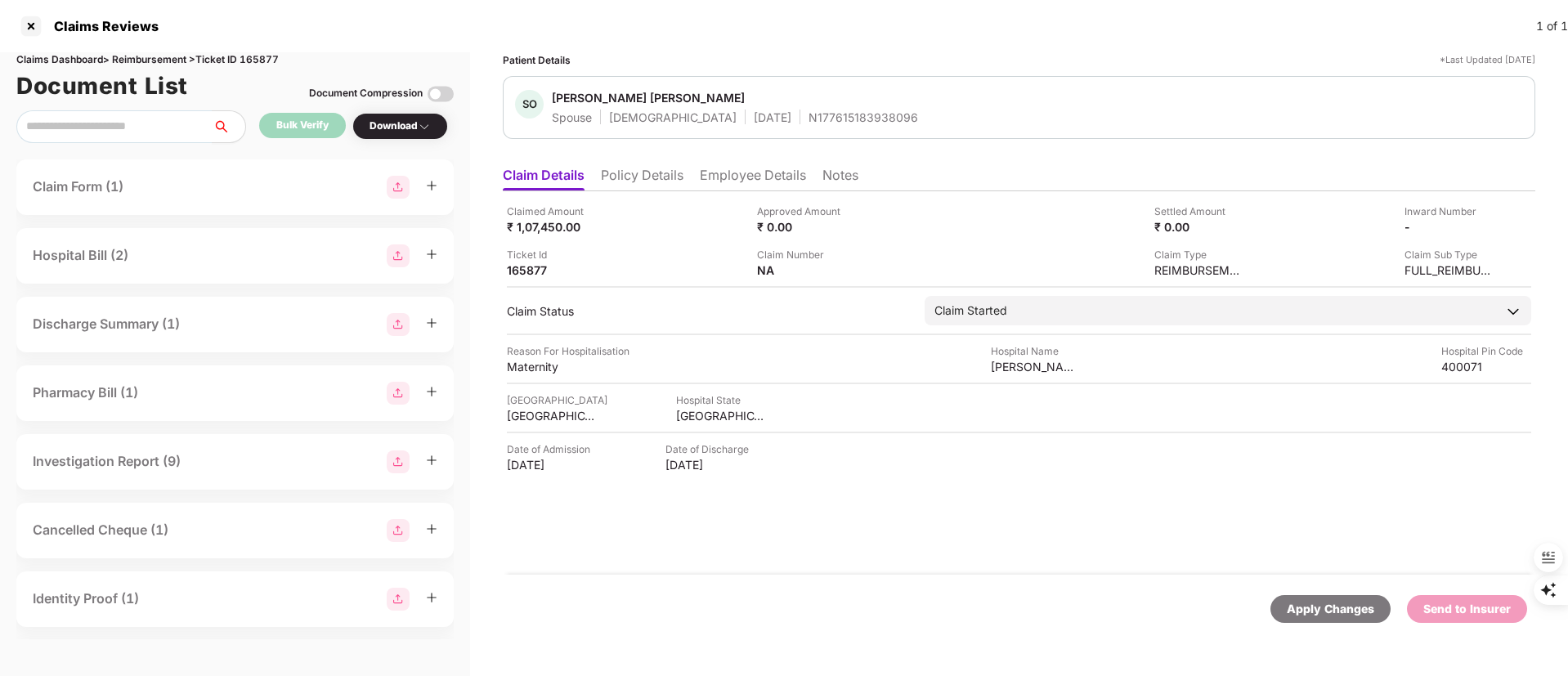
click at [648, 170] on li "Policy Details" at bounding box center [641, 178] width 82 height 24
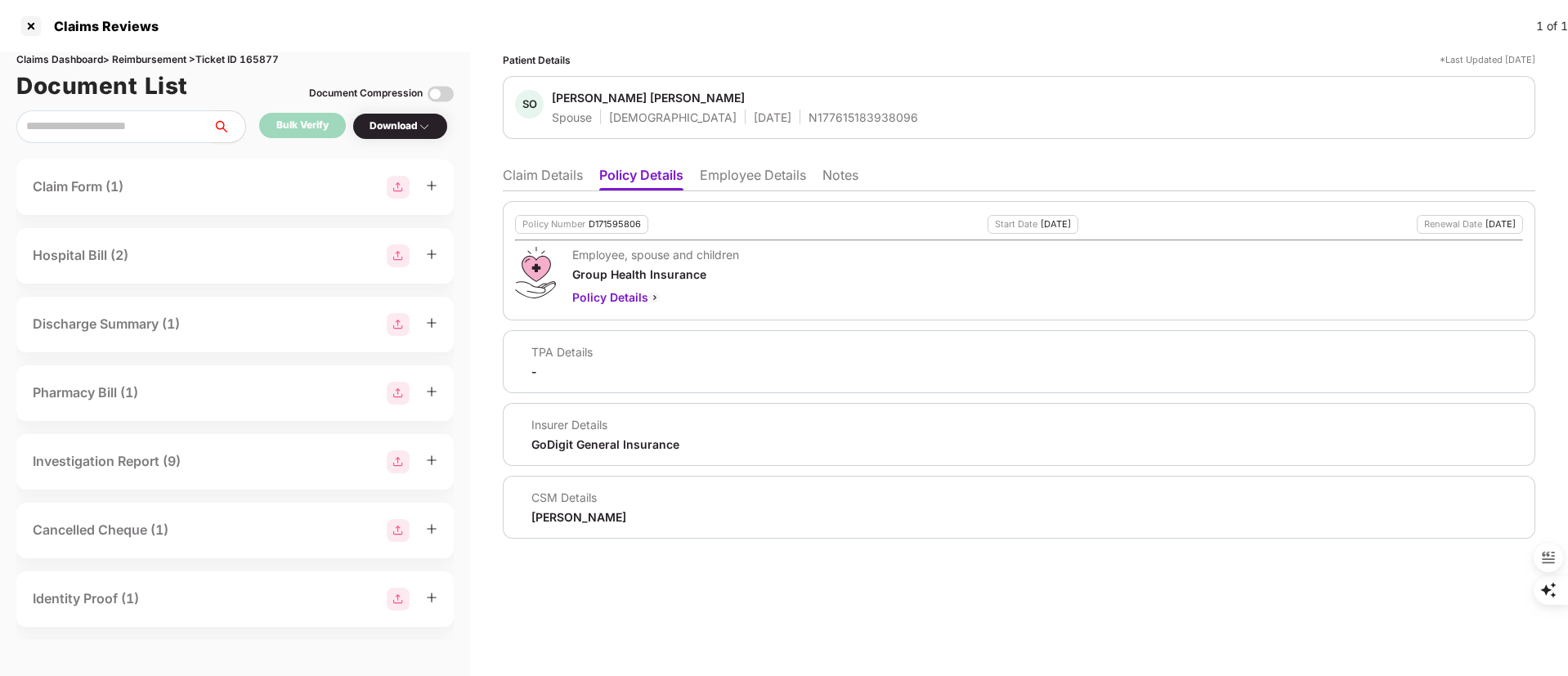
click at [610, 230] on div "Policy Number D171595806" at bounding box center [581, 224] width 133 height 19
click at [614, 227] on div "D171595806" at bounding box center [615, 224] width 52 height 11
copy div "D171595806"
click at [809, 110] on div "N177615183938096" at bounding box center [864, 118] width 110 height 16
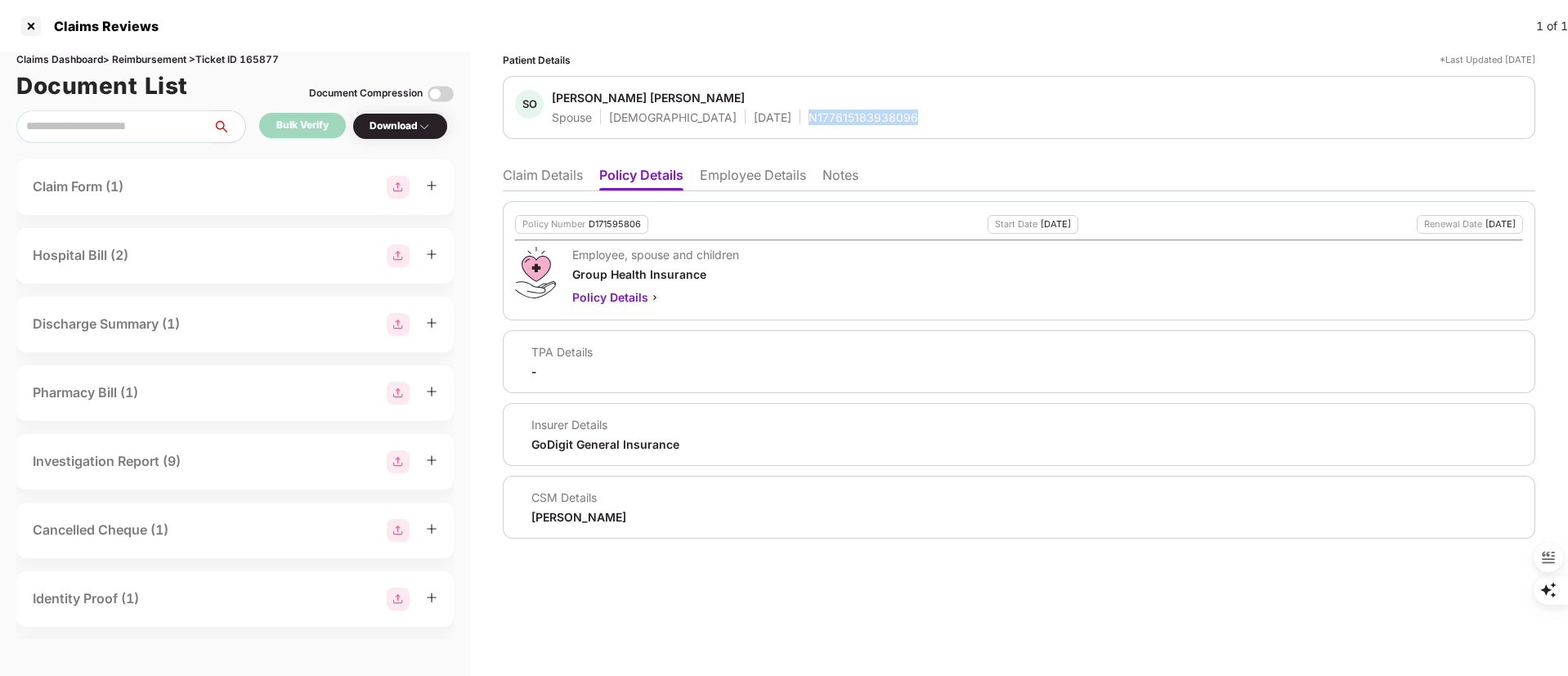
click at [809, 110] on div "N177615183938096" at bounding box center [864, 118] width 110 height 16
copy div "N177615183938096"
click at [755, 167] on li "Employee Details" at bounding box center [753, 178] width 106 height 24
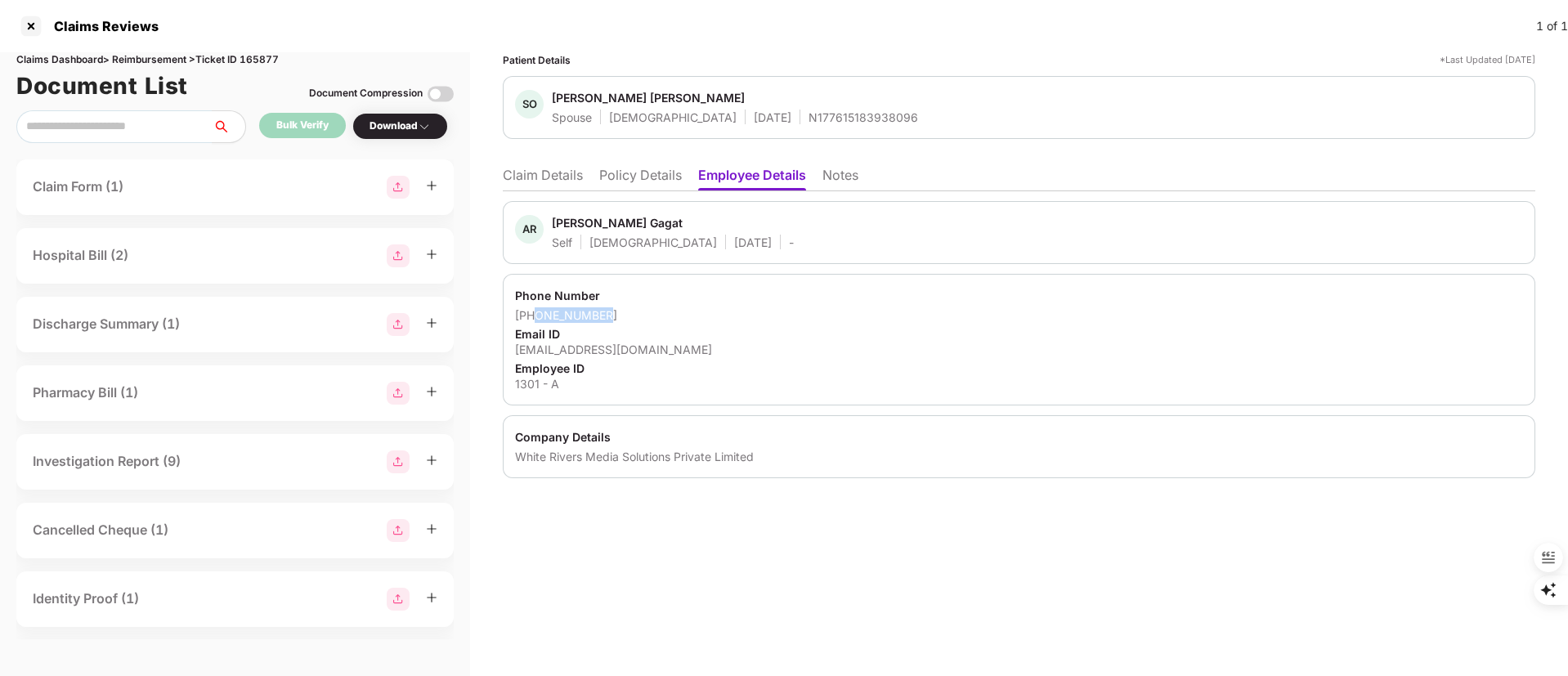
drag, startPoint x: 603, startPoint y: 314, endPoint x: 534, endPoint y: 315, distance: 69.0
click at [534, 315] on div "+919372595273" at bounding box center [1019, 315] width 1008 height 16
copy div "9372595273"
click at [621, 354] on div "akashgagat.wrm@gmail.com" at bounding box center [1019, 350] width 1008 height 16
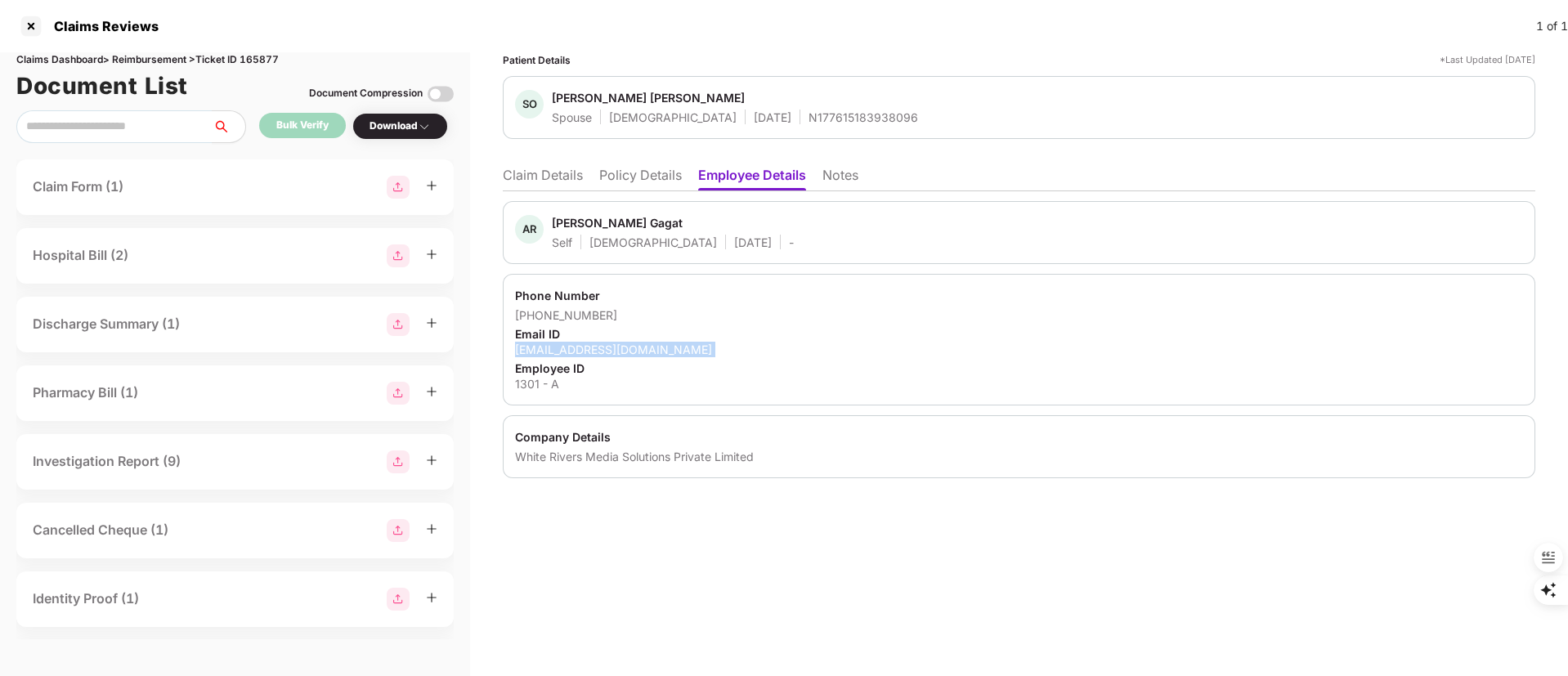
click at [621, 354] on div "akashgagat.wrm@gmail.com" at bounding box center [1019, 350] width 1008 height 16
copy div "akashgagat.wrm@gmail.com"
click at [557, 175] on li "Claim Details" at bounding box center [543, 178] width 80 height 24
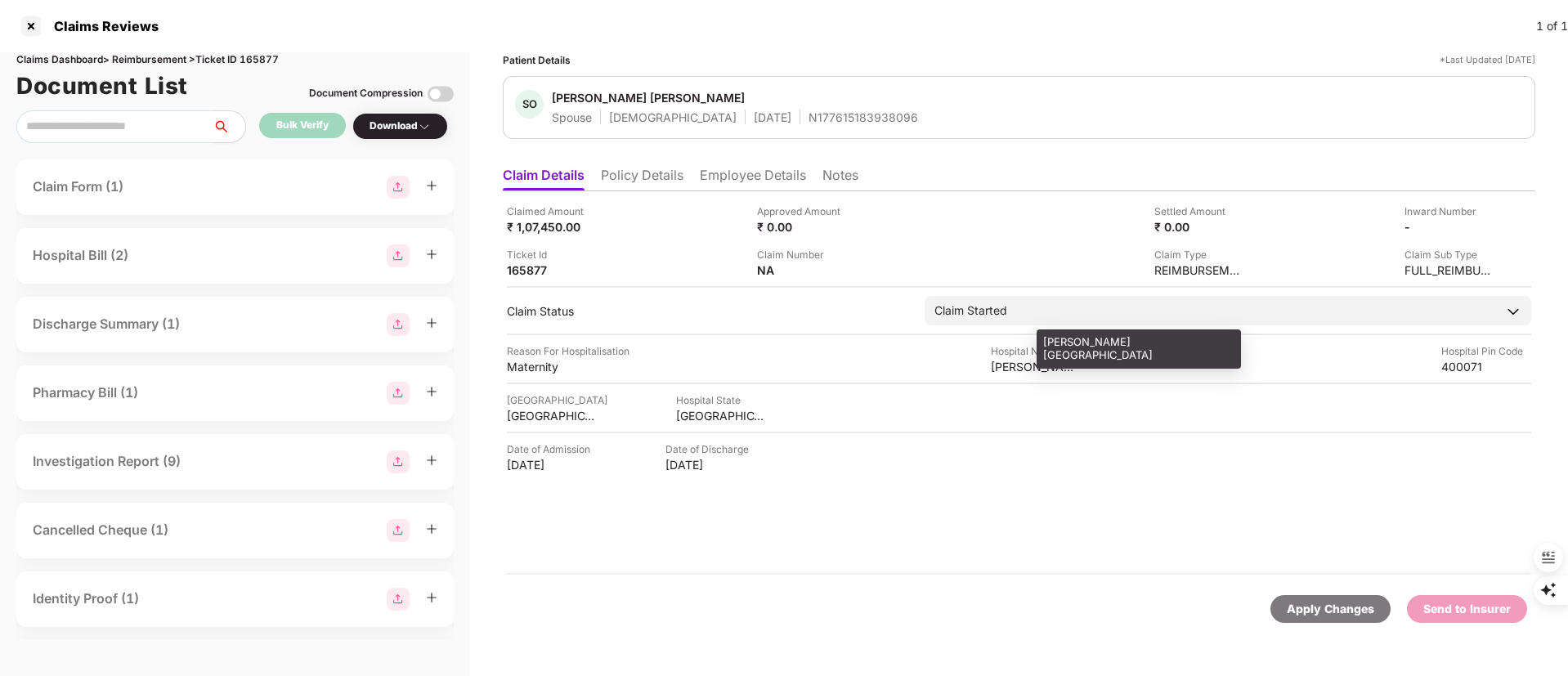
click at [1019, 374] on div "Savla Hospital" at bounding box center [1036, 367] width 90 height 16
click at [1018, 366] on div "Savla Hospital" at bounding box center [1036, 367] width 90 height 16
copy div "Savla Hospital"
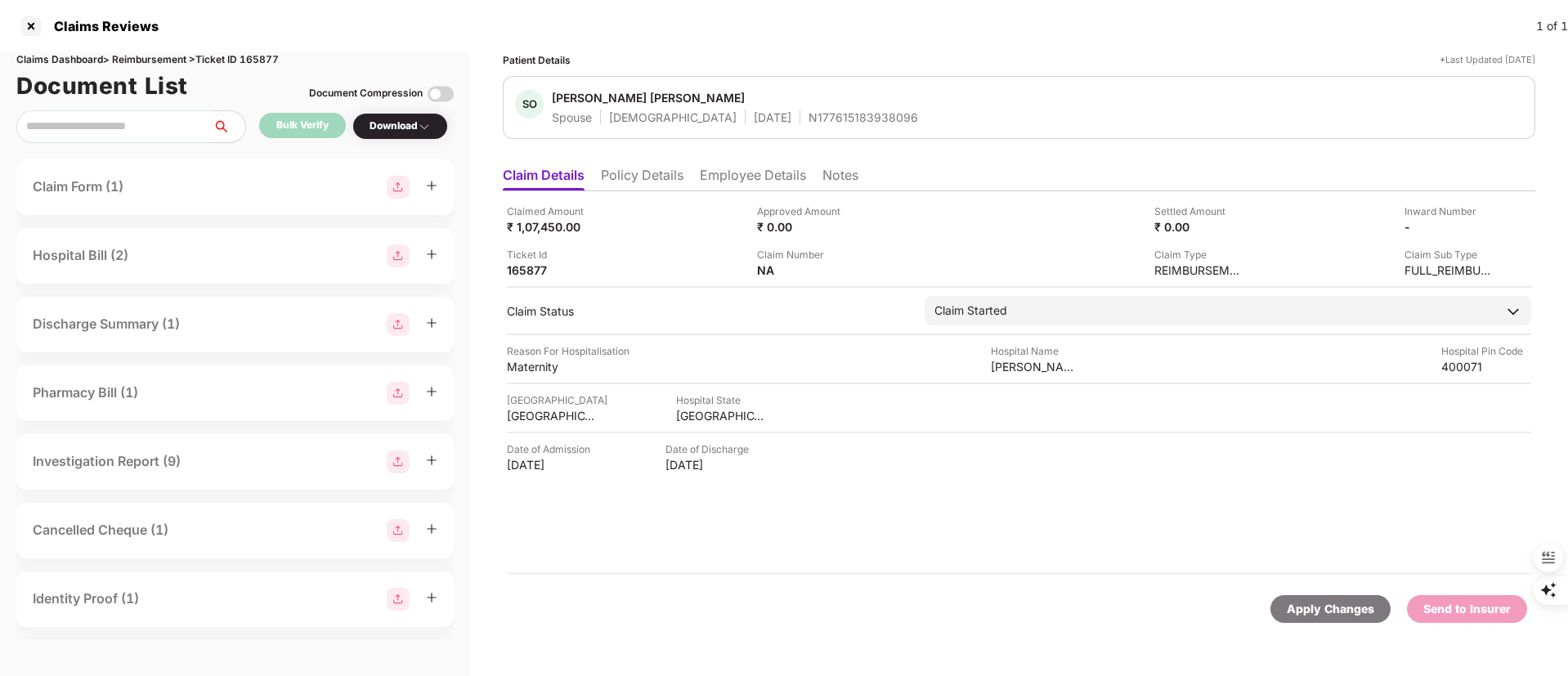
click at [399, 123] on div "Download" at bounding box center [400, 127] width 61 height 16
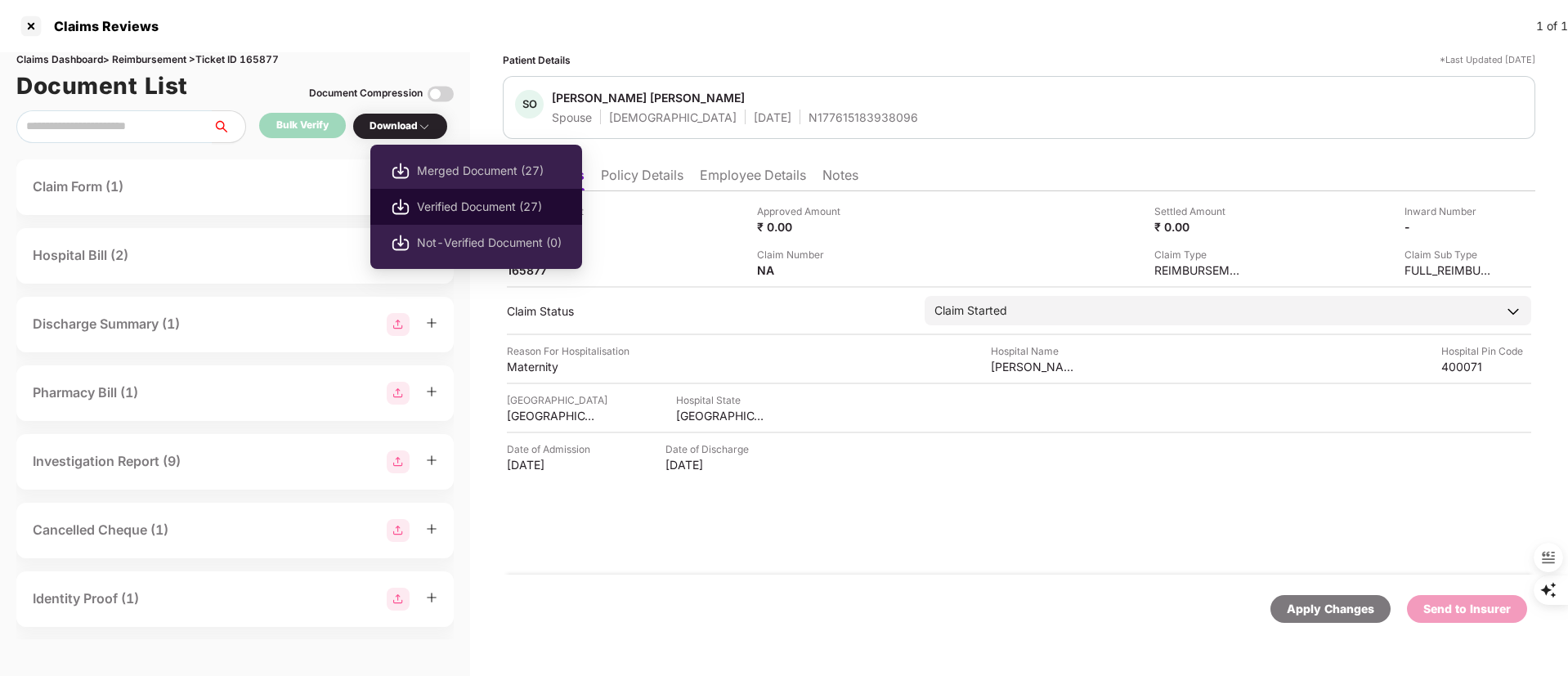
click at [462, 211] on span "Verified Document (27)" at bounding box center [489, 206] width 144 height 18
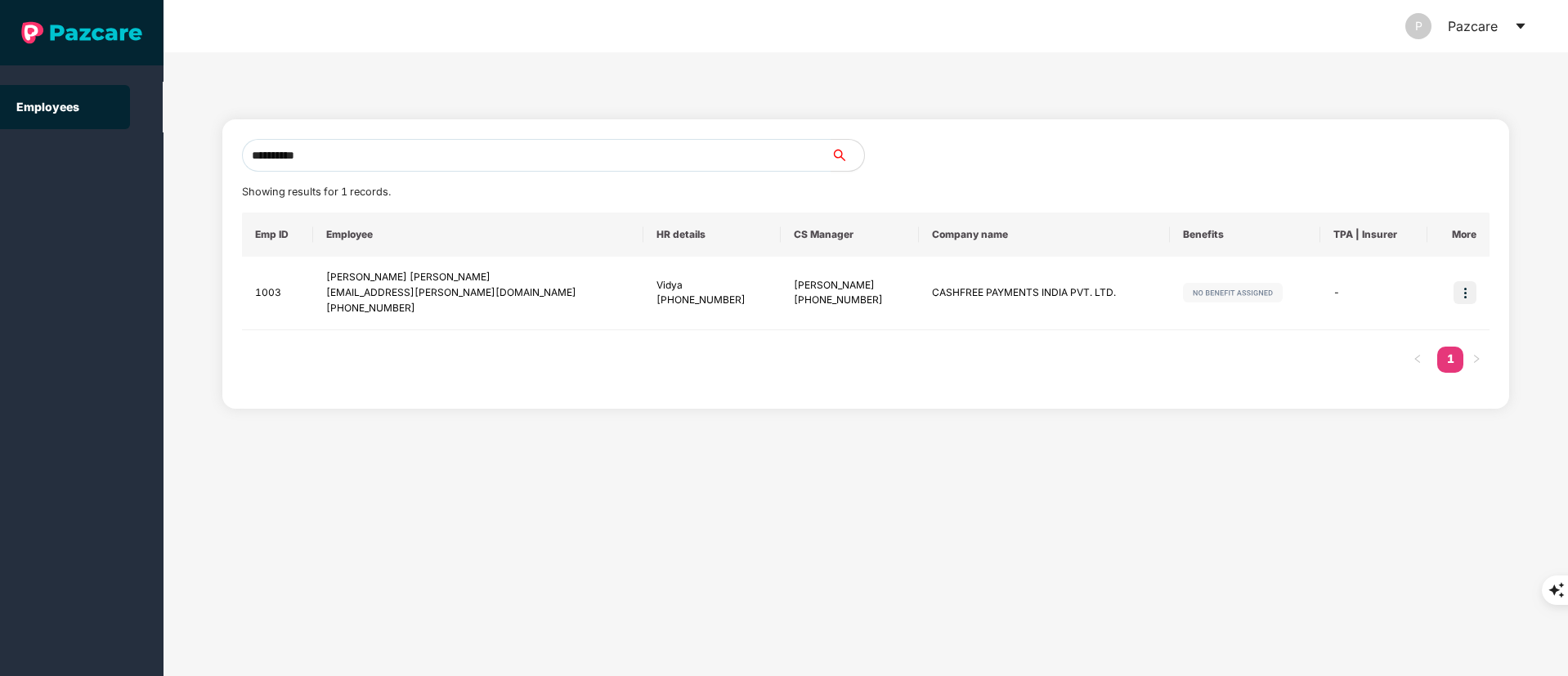
click at [11, 154] on section "**********" at bounding box center [784, 338] width 1568 height 676
type input "******"
